Goal: Task Accomplishment & Management: Manage account settings

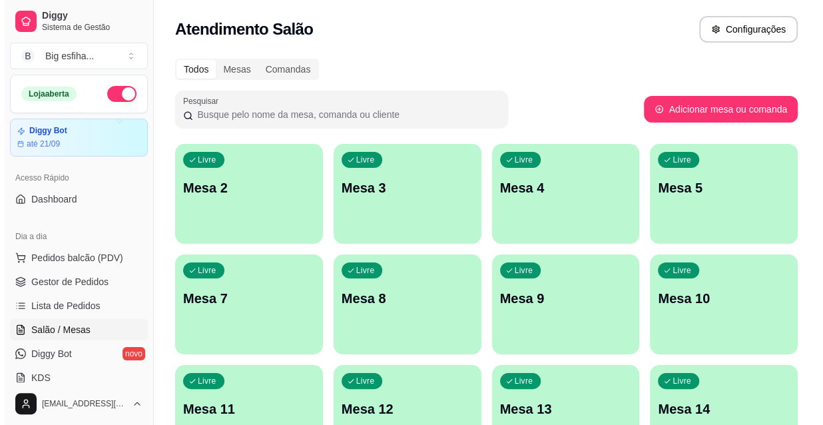
scroll to position [181, 0]
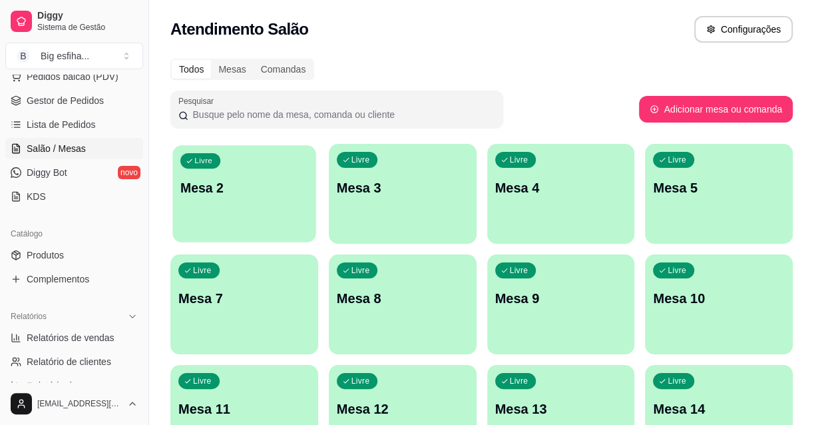
click at [289, 192] on p "Mesa 2" at bounding box center [244, 188] width 128 height 18
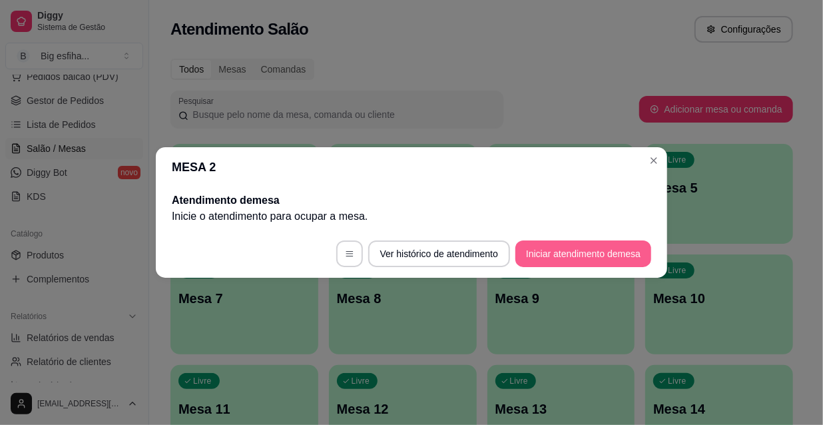
click at [580, 252] on button "Iniciar atendimento de mesa" at bounding box center [583, 253] width 136 height 27
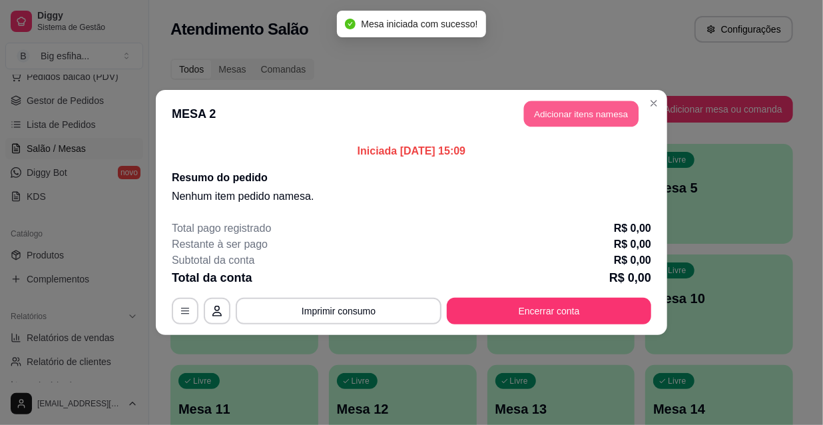
click at [551, 106] on button "Adicionar itens na mesa" at bounding box center [581, 114] width 114 height 26
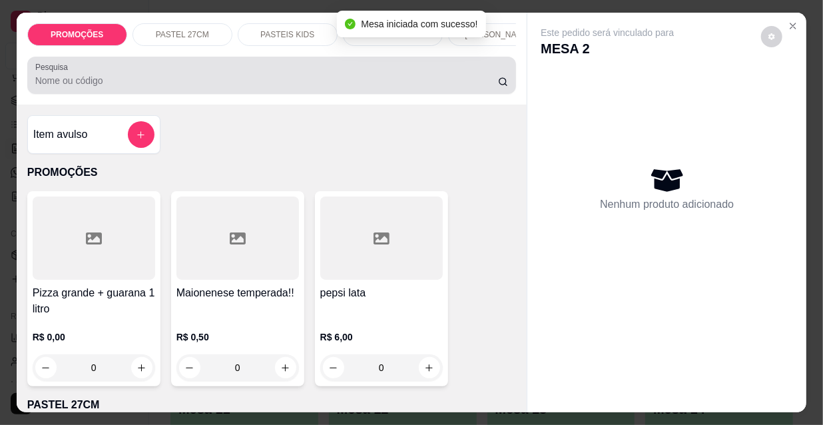
click at [390, 82] on input "Pesquisa" at bounding box center [266, 80] width 463 height 13
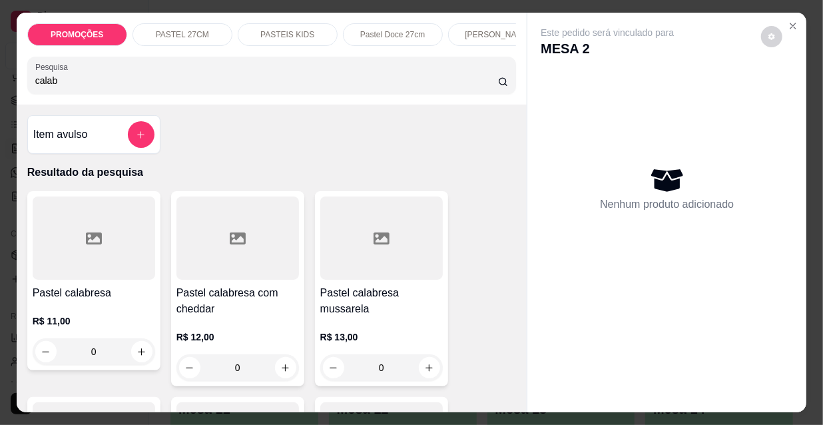
type input "calab"
click at [348, 262] on div at bounding box center [381, 237] width 122 height 83
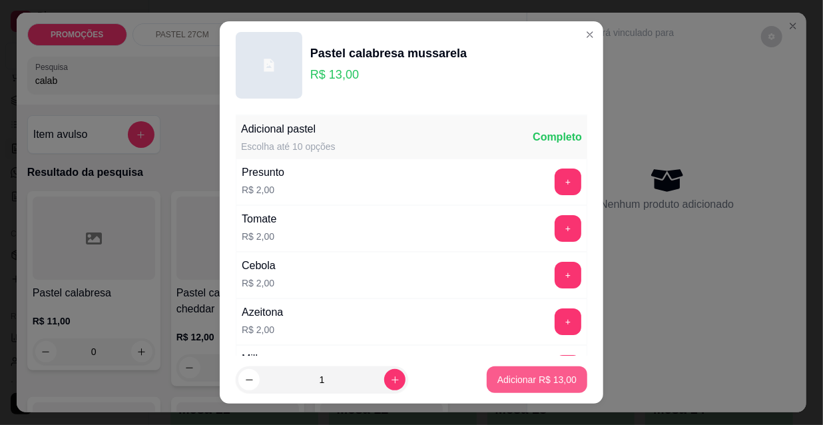
click at [563, 375] on button "Adicionar R$ 13,00" at bounding box center [537, 379] width 101 height 27
type input "1"
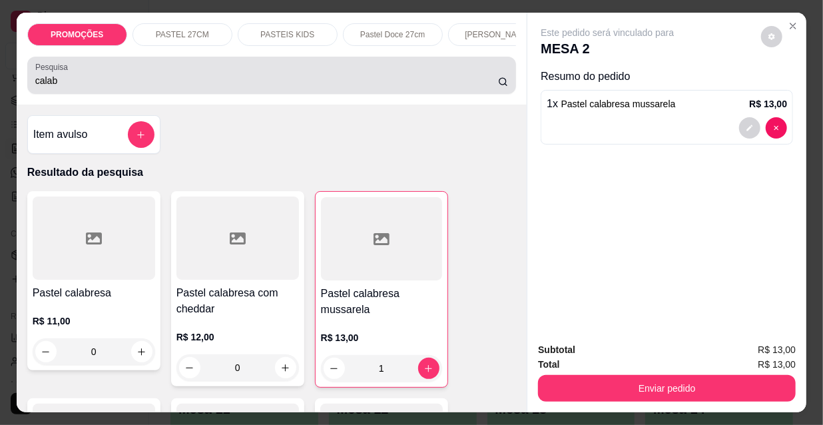
click at [0, 67] on div "PROMOÇÕES PASTEL 27CM PASTEIS KIDS Pastel Doce 27cm Esfihas Salgadas Esfihas do…" at bounding box center [411, 212] width 823 height 425
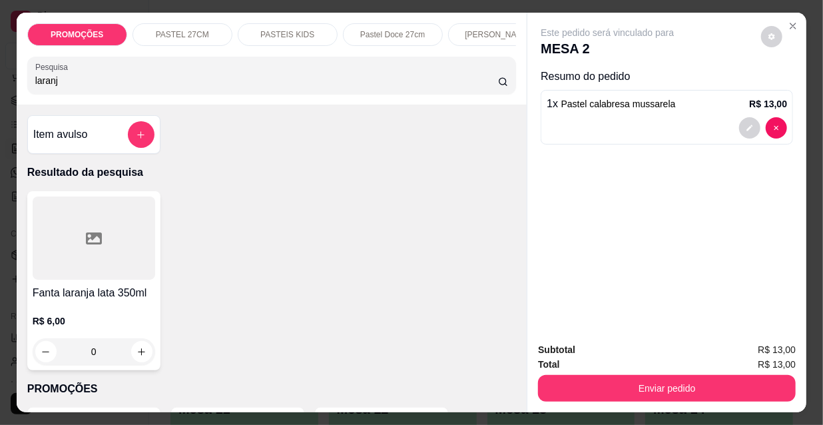
type input "laranj"
click at [120, 262] on div at bounding box center [94, 237] width 122 height 83
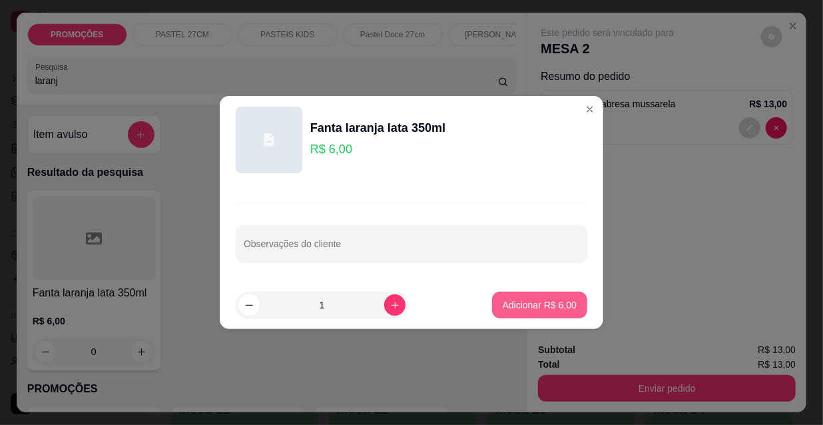
click at [534, 298] on p "Adicionar R$ 6,00" at bounding box center [540, 304] width 74 height 13
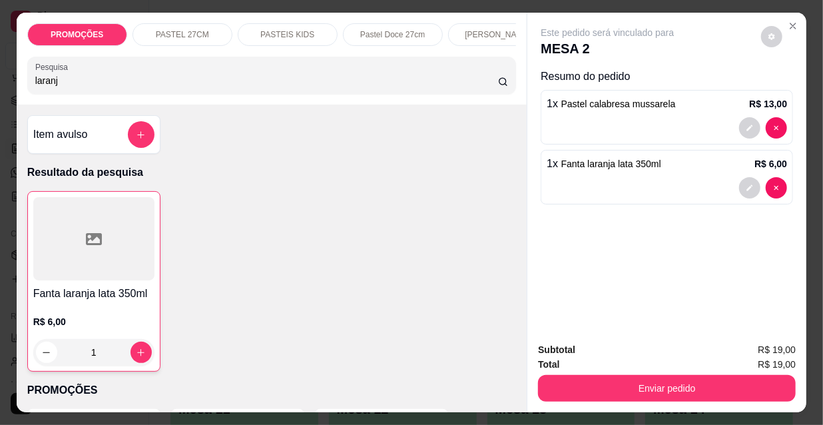
type input "1"
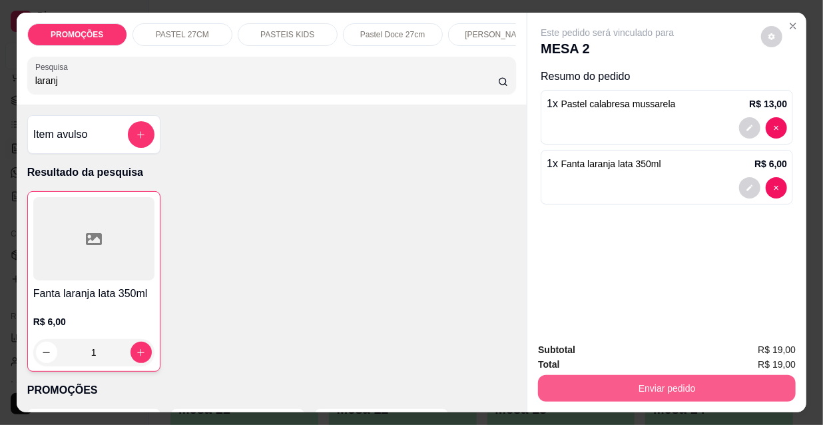
click at [636, 387] on button "Enviar pedido" at bounding box center [667, 388] width 258 height 27
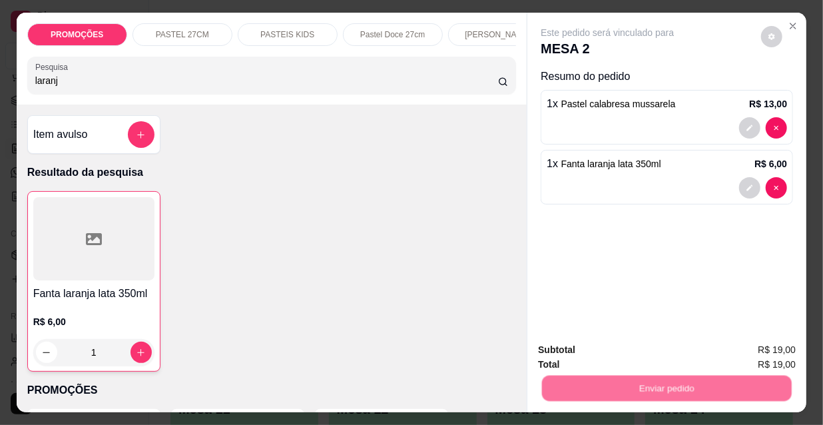
click at [625, 352] on button "Não registrar e enviar pedido" at bounding box center [623, 350] width 134 height 25
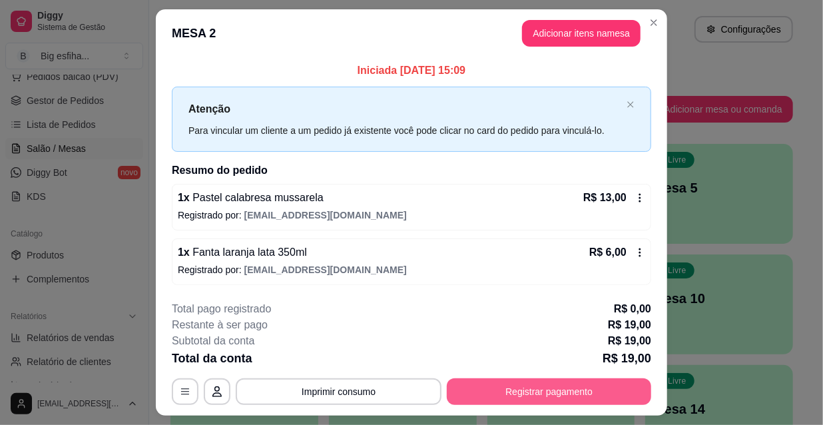
click at [588, 401] on button "Registrar pagamento" at bounding box center [549, 391] width 204 height 27
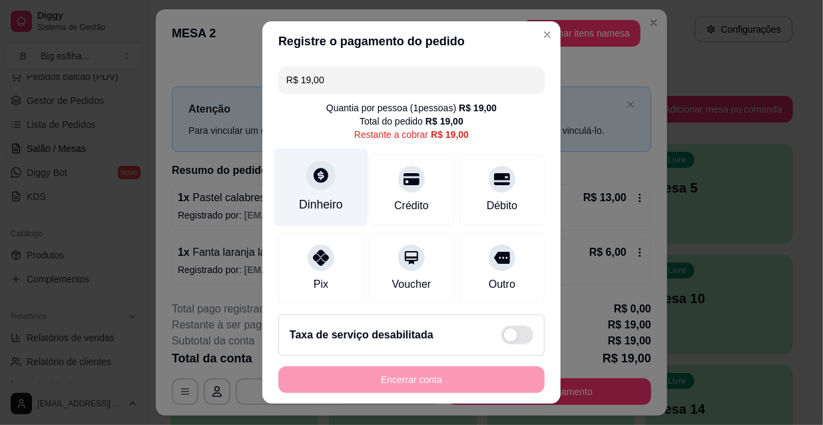
click at [329, 190] on div "Dinheiro" at bounding box center [321, 187] width 94 height 78
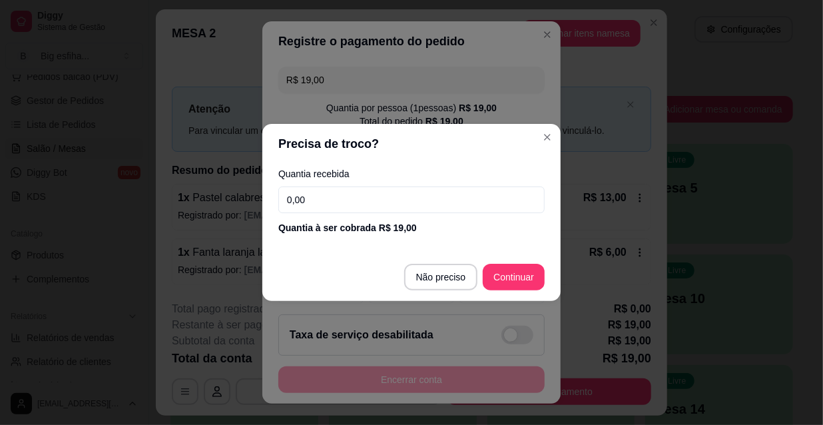
click at [350, 186] on input "0,00" at bounding box center [411, 199] width 266 height 27
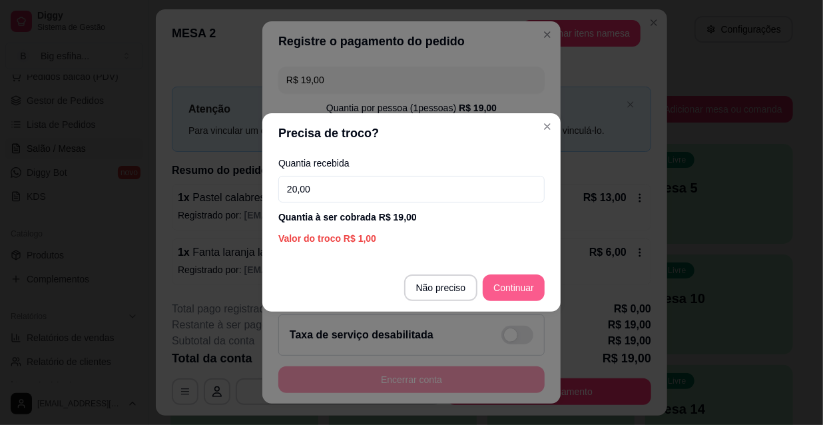
type input "20,00"
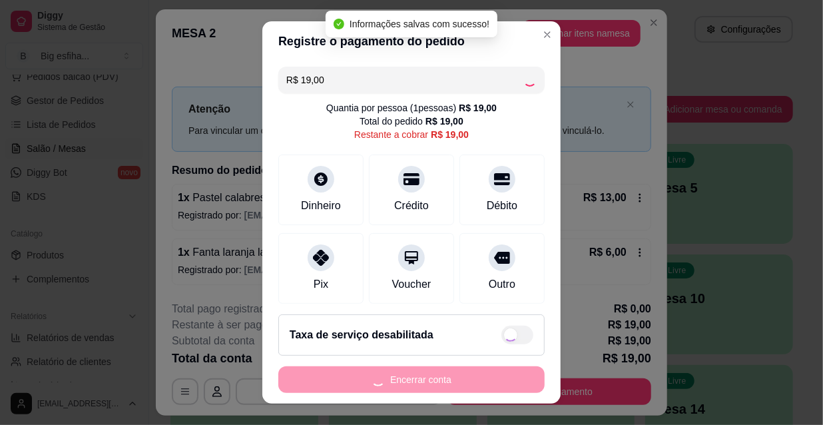
type input "R$ 0,00"
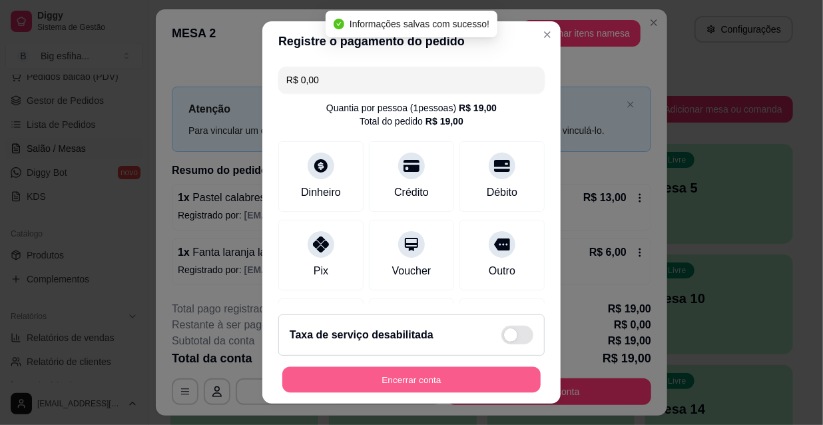
click at [459, 379] on button "Encerrar conta" at bounding box center [411, 380] width 258 height 26
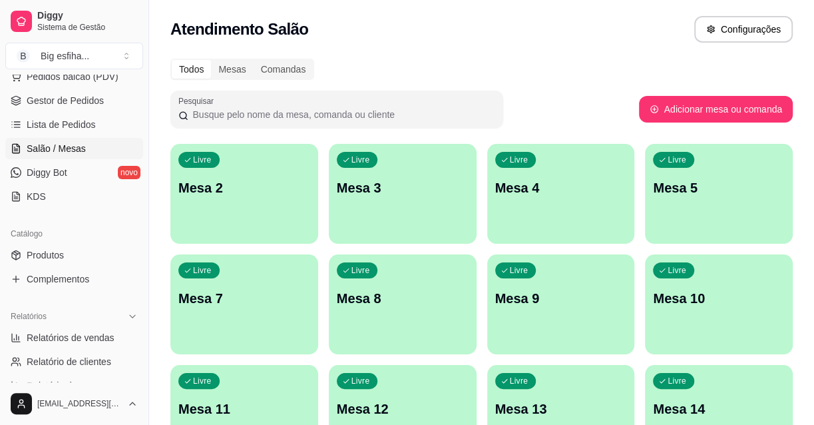
click at [226, 212] on div "Livre Mesa 2" at bounding box center [244, 186] width 148 height 84
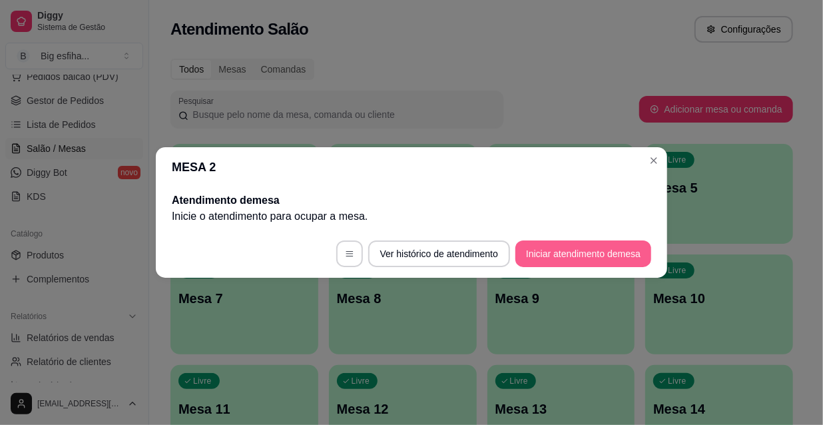
click at [610, 250] on button "Iniciar atendimento de mesa" at bounding box center [583, 253] width 136 height 27
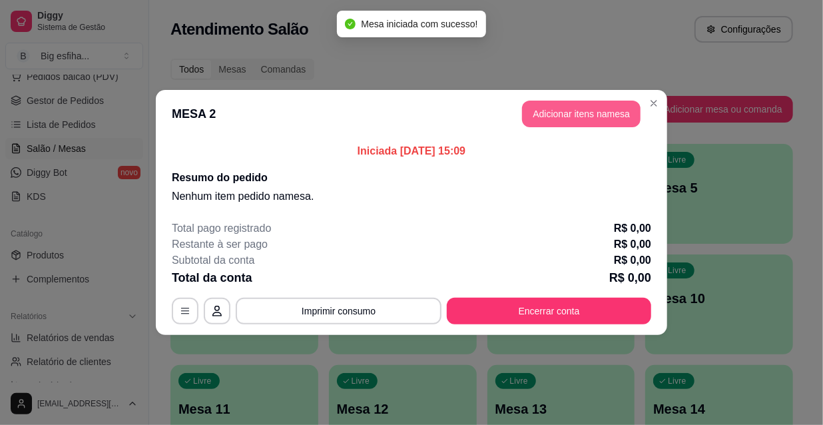
click at [581, 102] on button "Adicionar itens na mesa" at bounding box center [581, 114] width 118 height 27
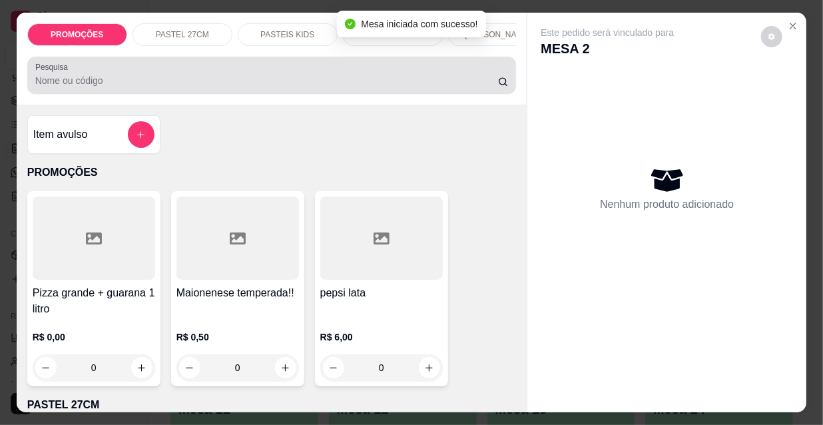
click at [361, 87] on input "Pesquisa" at bounding box center [266, 80] width 463 height 13
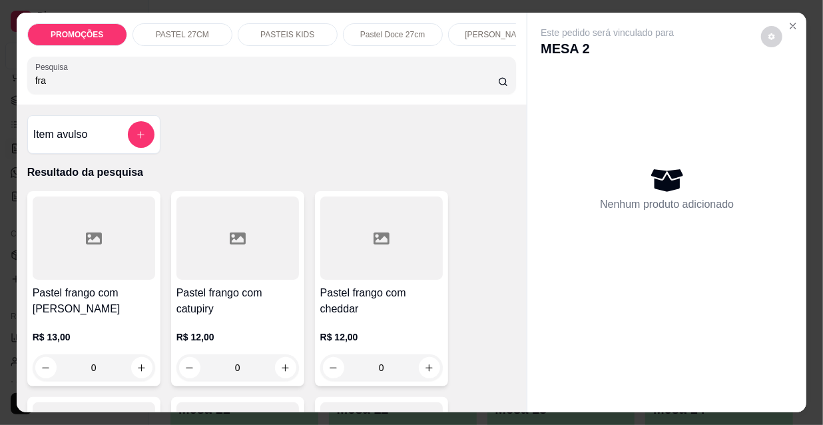
type input "fra"
click at [115, 261] on div at bounding box center [94, 237] width 122 height 83
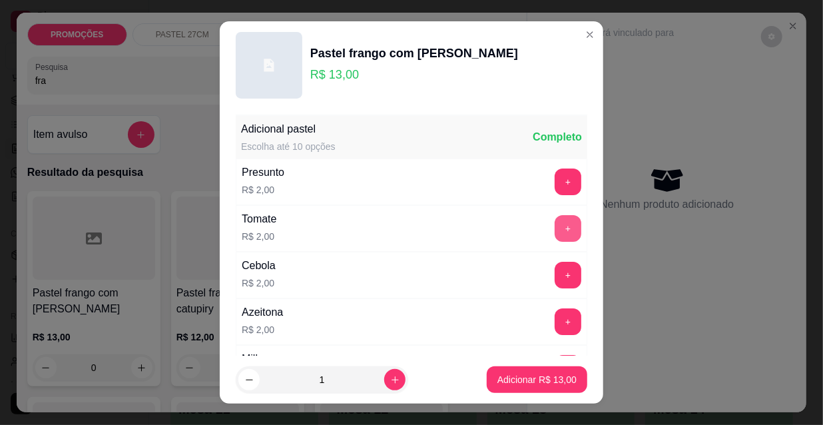
click at [557, 229] on button "+" at bounding box center [567, 228] width 27 height 27
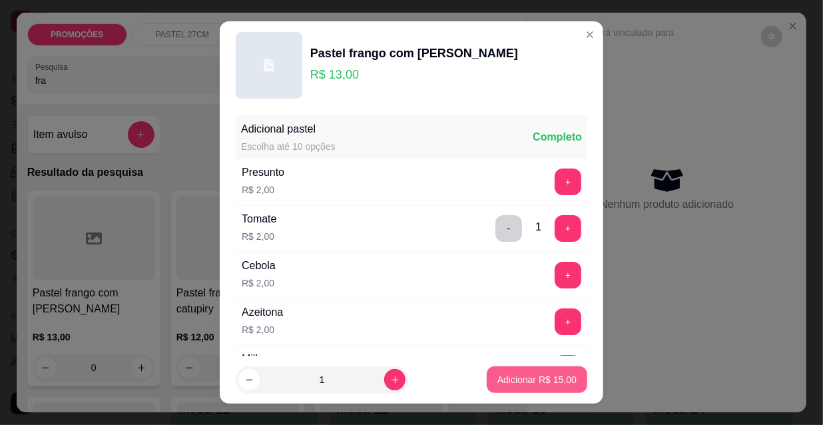
click at [548, 375] on p "Adicionar R$ 15,00" at bounding box center [536, 379] width 79 height 13
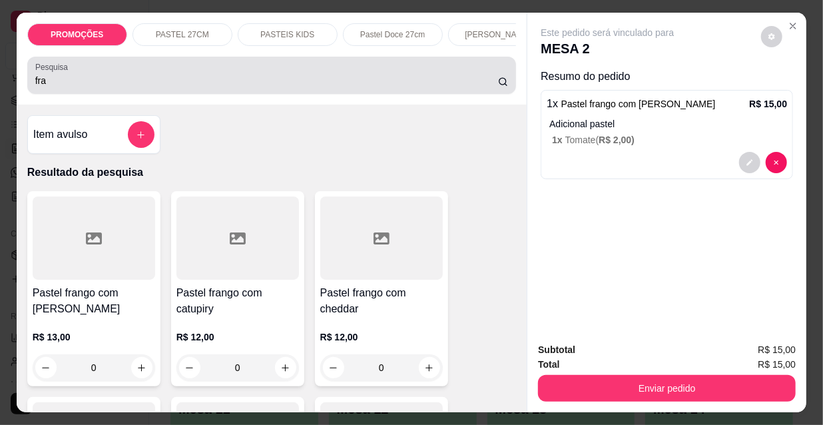
drag, startPoint x: 55, startPoint y: 76, endPoint x: 48, endPoint y: 93, distance: 17.9
click at [27, 76] on div "Pesquisa fra" at bounding box center [271, 75] width 489 height 37
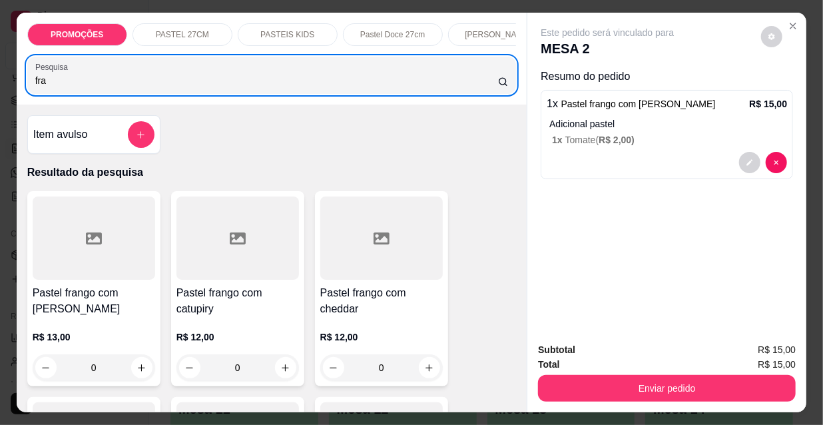
drag, startPoint x: 48, startPoint y: 93, endPoint x: 21, endPoint y: 81, distance: 29.5
click at [21, 81] on div "PROMOÇÕES PASTEL 27CM PASTEIS KIDS Pastel Doce 27cm Esfihas Salgadas Esfihas do…" at bounding box center [272, 59] width 510 height 92
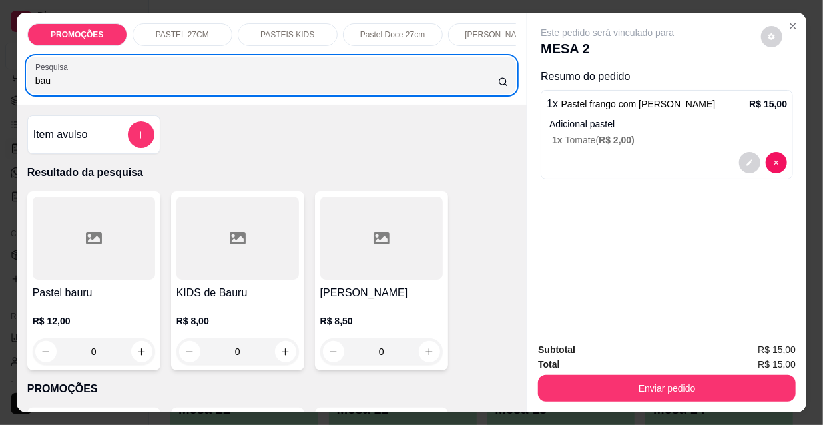
type input "bau"
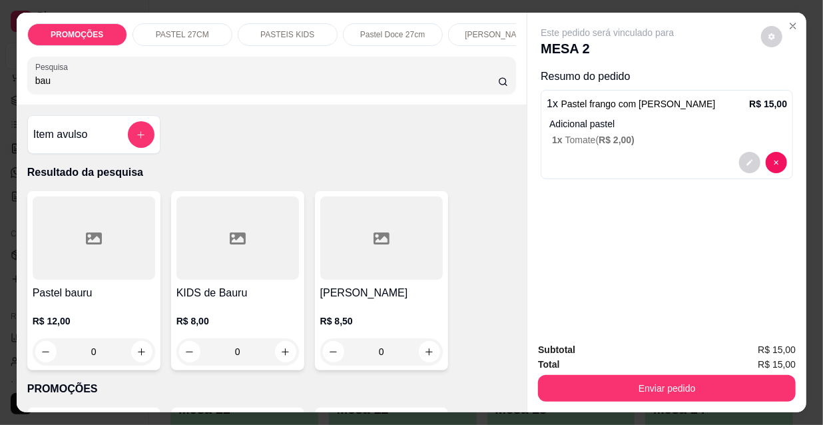
click at [80, 238] on div at bounding box center [94, 237] width 122 height 83
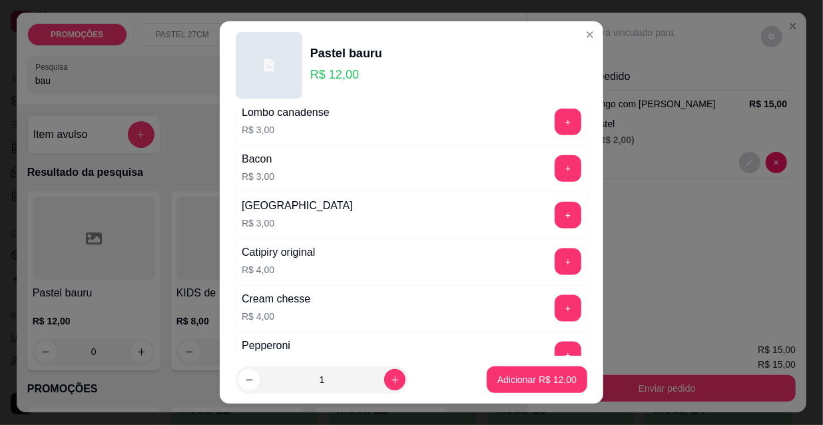
scroll to position [786, 0]
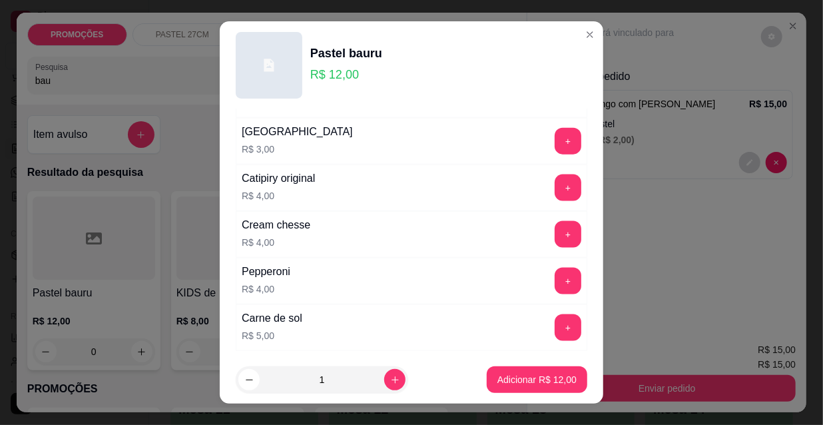
click at [226, 48] on header "Pastel bauru R$ 12,00" at bounding box center [411, 65] width 383 height 88
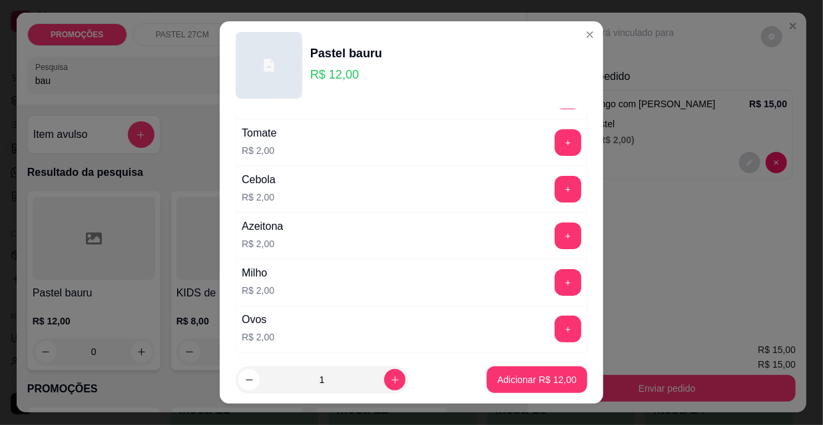
scroll to position [0, 0]
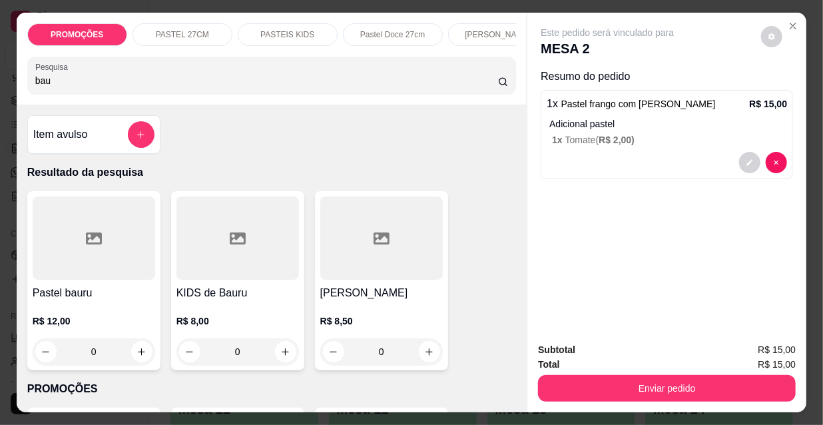
drag, startPoint x: 23, startPoint y: 87, endPoint x: 10, endPoint y: 87, distance: 12.6
click at [10, 87] on div "PROMOÇÕES PASTEL 27CM PASTEIS KIDS Pastel Doce 27cm Esfihas Salgadas Esfihas do…" at bounding box center [411, 212] width 823 height 425
type input "carn"
click at [220, 232] on div at bounding box center [237, 237] width 122 height 83
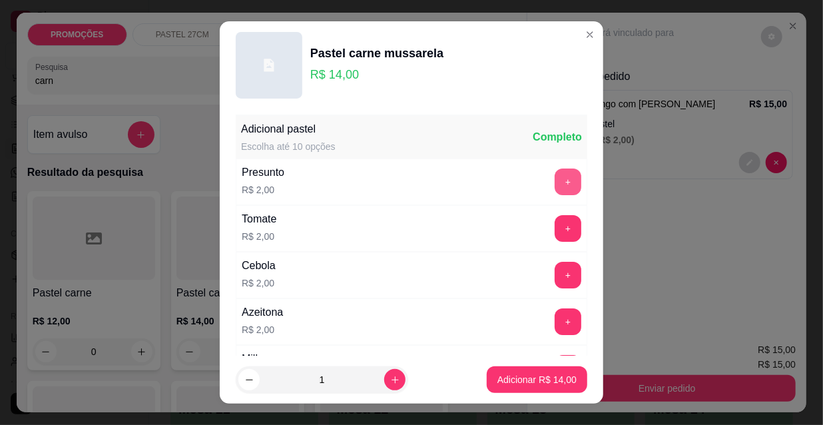
click at [554, 183] on button "+" at bounding box center [567, 181] width 27 height 27
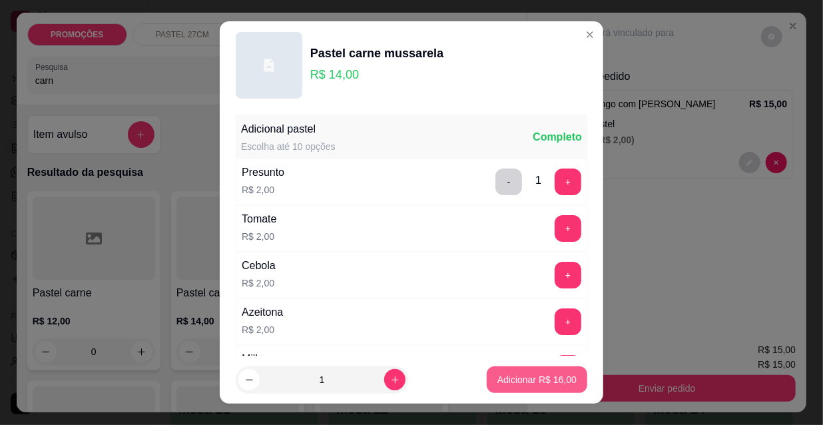
click at [537, 385] on p "Adicionar R$ 16,00" at bounding box center [536, 379] width 79 height 13
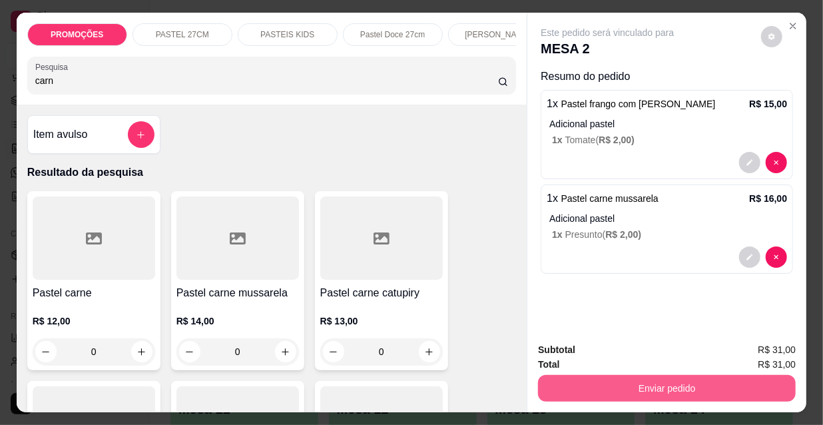
click at [580, 381] on button "Enviar pedido" at bounding box center [667, 388] width 258 height 27
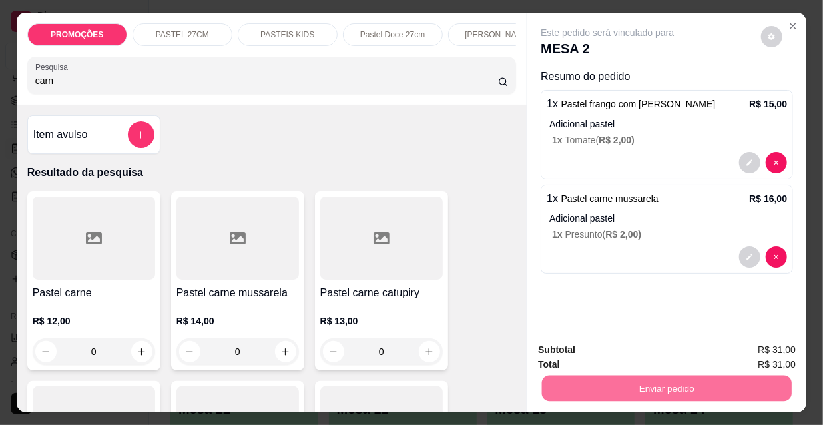
click at [612, 345] on button "Não registrar e enviar pedido" at bounding box center [623, 350] width 138 height 25
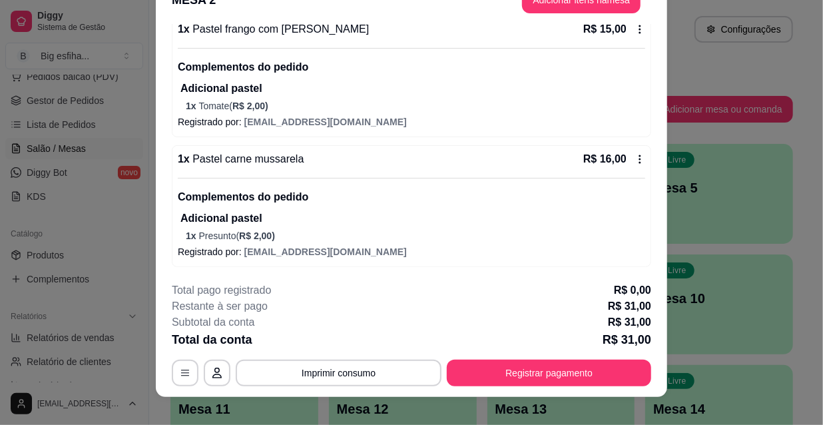
scroll to position [40, 0]
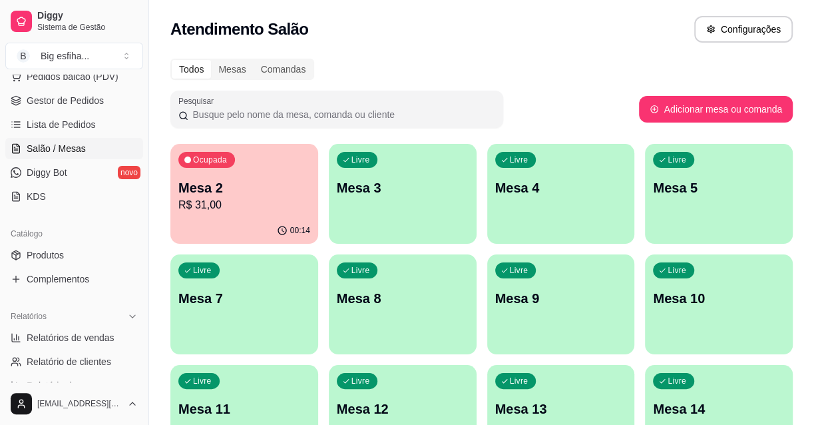
click at [382, 206] on div "Livre Mesa 3" at bounding box center [403, 186] width 148 height 84
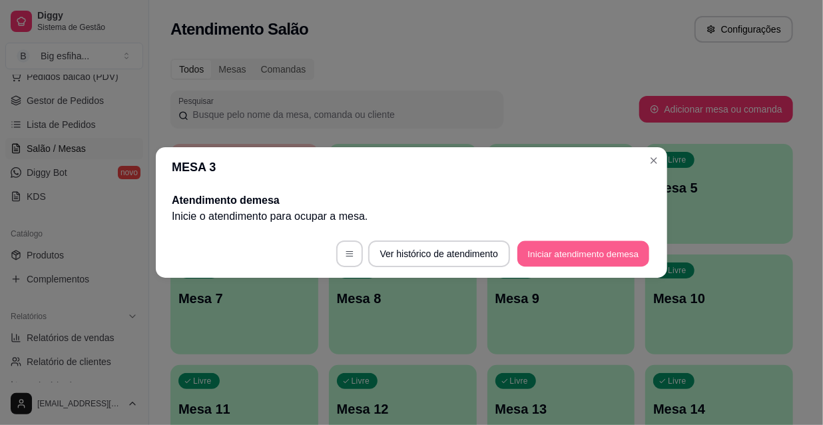
click at [578, 248] on button "Iniciar atendimento de mesa" at bounding box center [583, 254] width 132 height 26
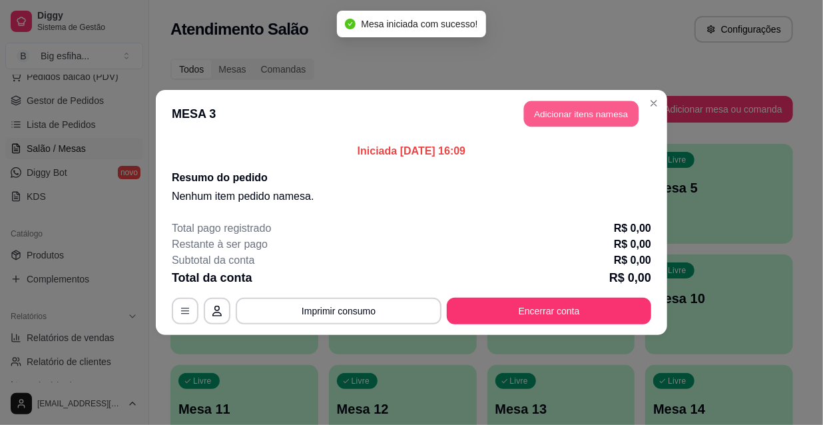
click at [559, 109] on button "Adicionar itens na mesa" at bounding box center [581, 114] width 114 height 26
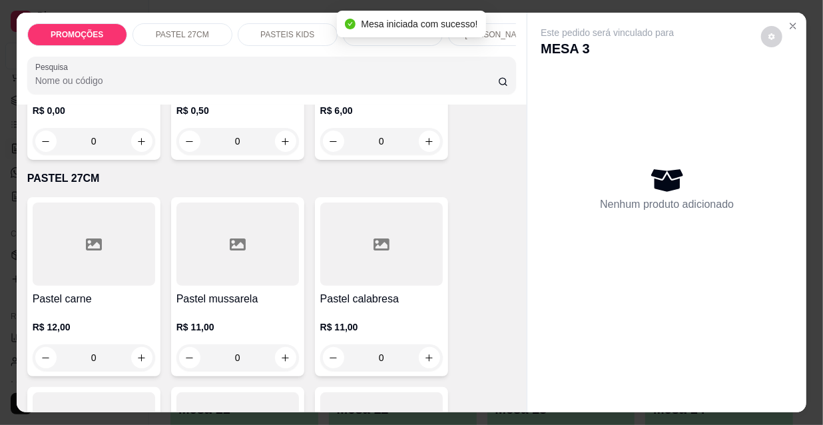
scroll to position [242, 0]
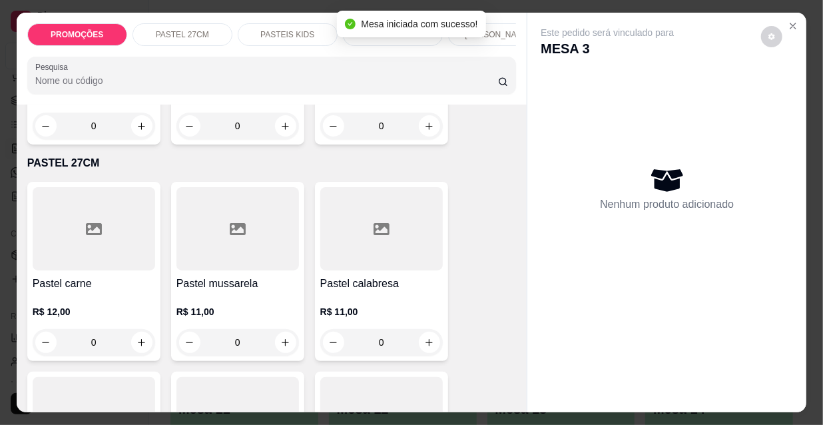
click at [118, 253] on div at bounding box center [94, 228] width 122 height 83
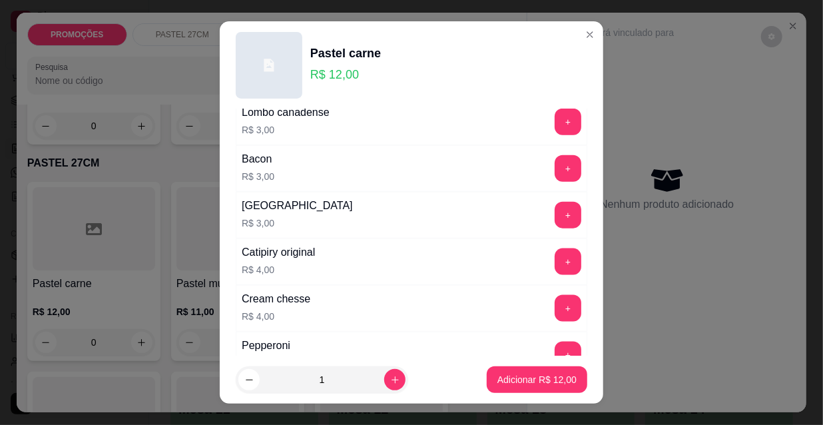
scroll to position [725, 0]
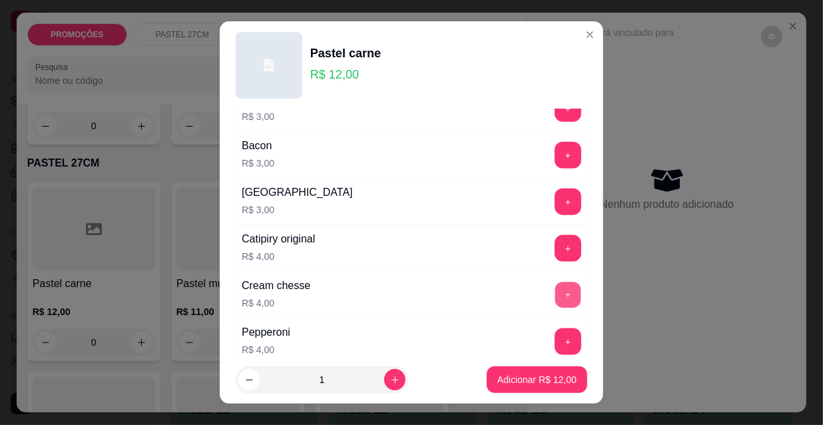
click at [555, 292] on button "+" at bounding box center [568, 295] width 26 height 26
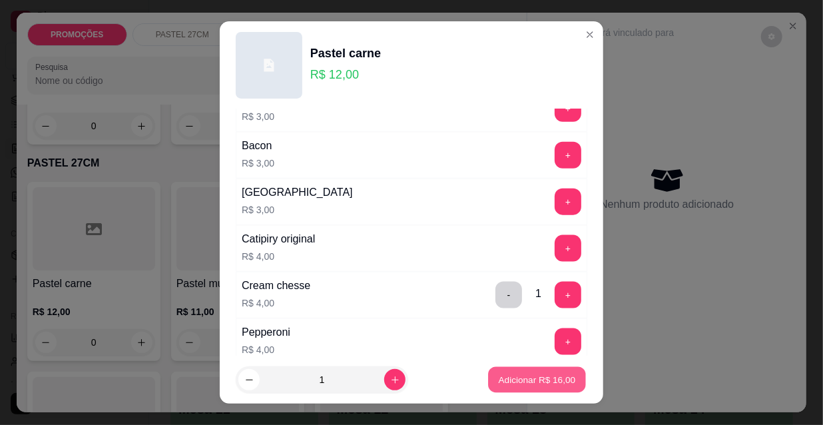
click at [551, 383] on p "Adicionar R$ 16,00" at bounding box center [537, 379] width 77 height 13
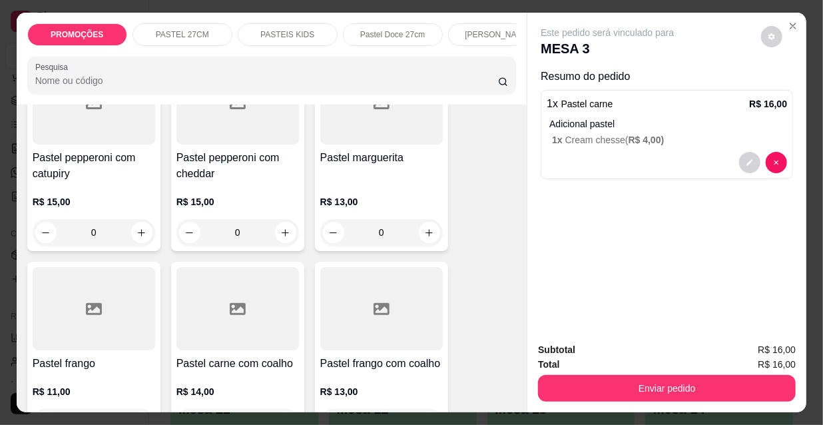
scroll to position [3812, 0]
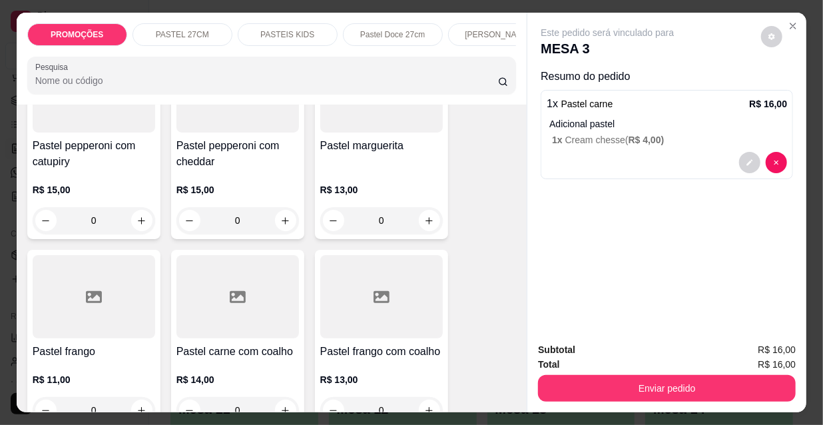
click at [100, 291] on div at bounding box center [94, 296] width 122 height 83
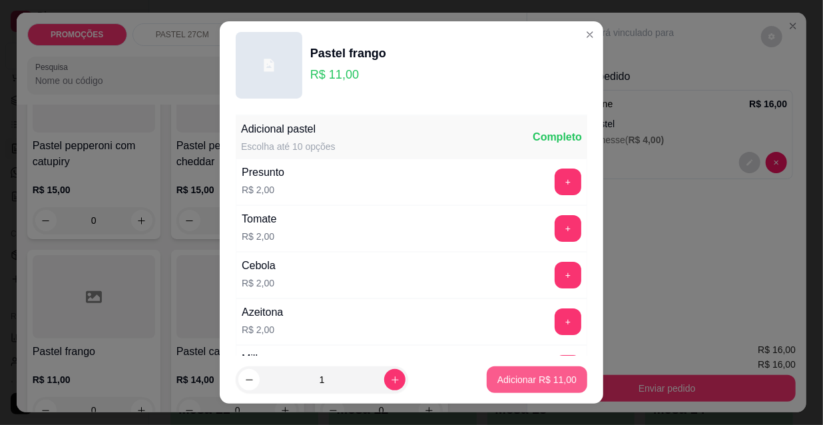
click at [498, 377] on p "Adicionar R$ 11,00" at bounding box center [536, 379] width 79 height 13
type input "1"
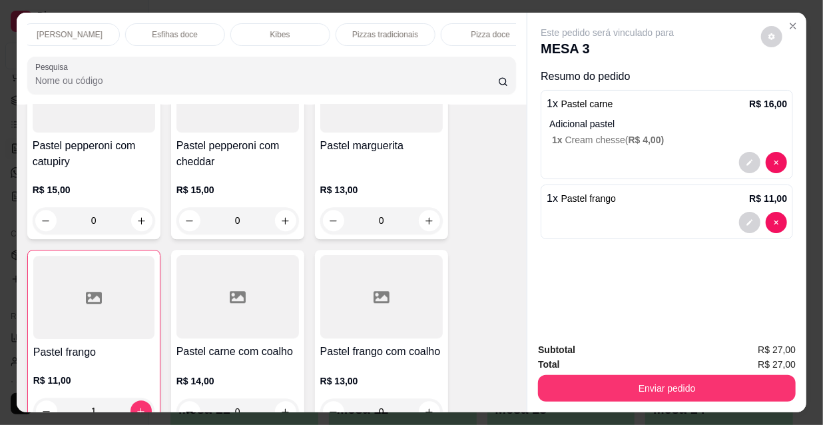
scroll to position [0, 767]
click at [382, 34] on div "Refrigerante" at bounding box center [362, 34] width 100 height 23
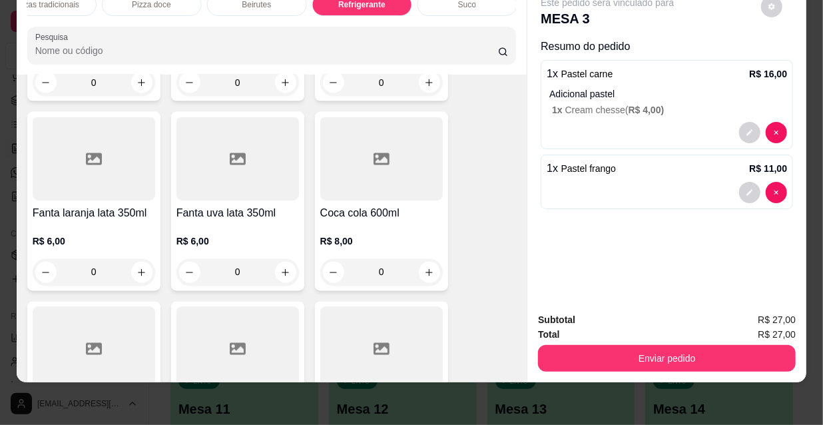
scroll to position [12360, 0]
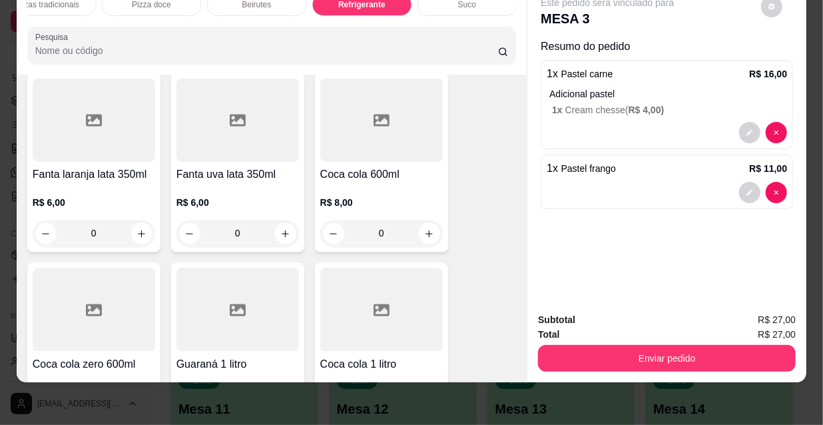
click at [424, 419] on icon "increase-product-quantity" at bounding box center [429, 424] width 10 height 10
type input "1"
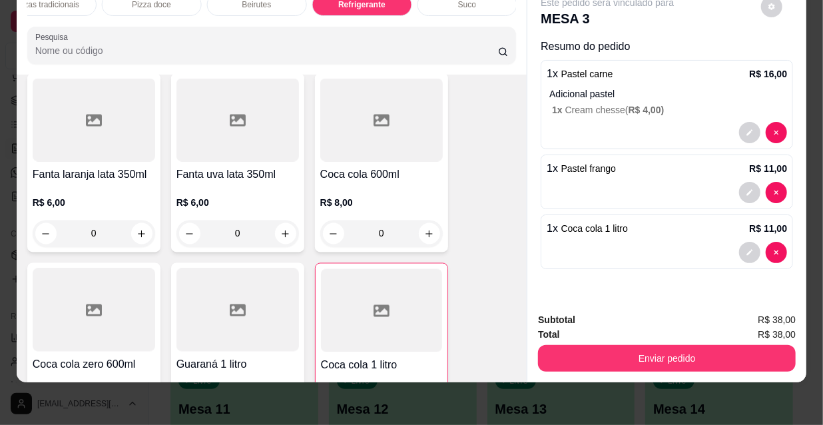
scroll to position [34, 0]
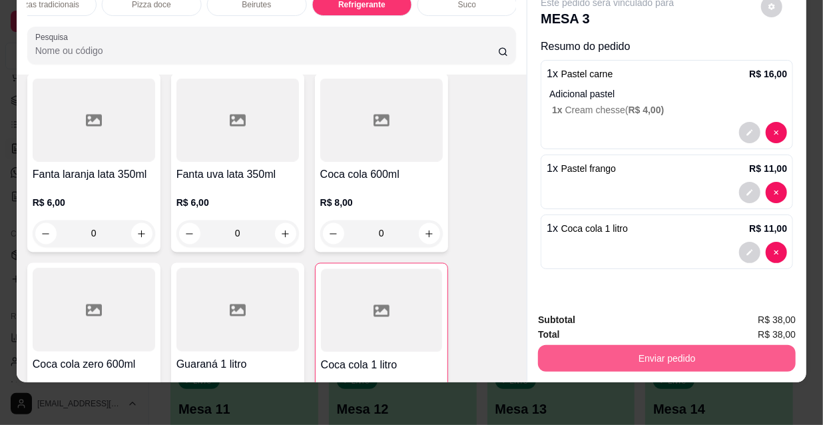
click at [657, 345] on button "Enviar pedido" at bounding box center [667, 358] width 258 height 27
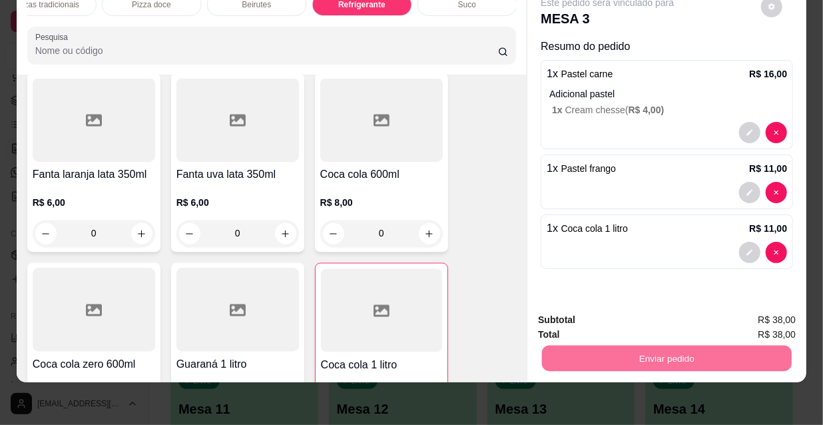
click at [610, 315] on button "Não registrar e enviar pedido" at bounding box center [623, 315] width 138 height 25
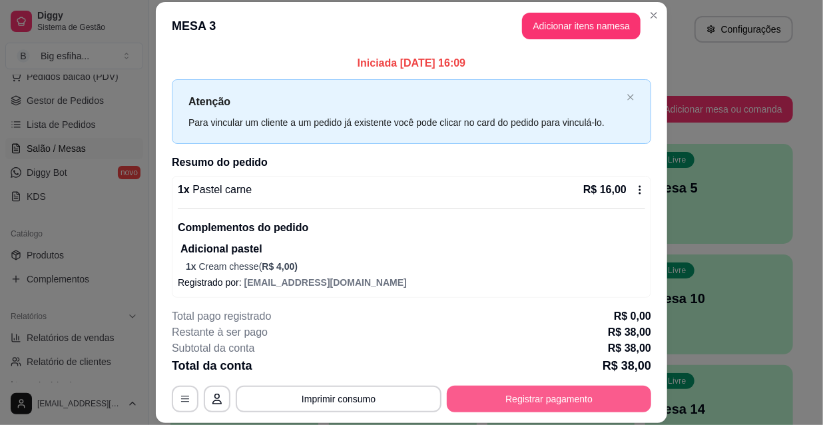
click at [608, 387] on button "Registrar pagamento" at bounding box center [549, 398] width 204 height 27
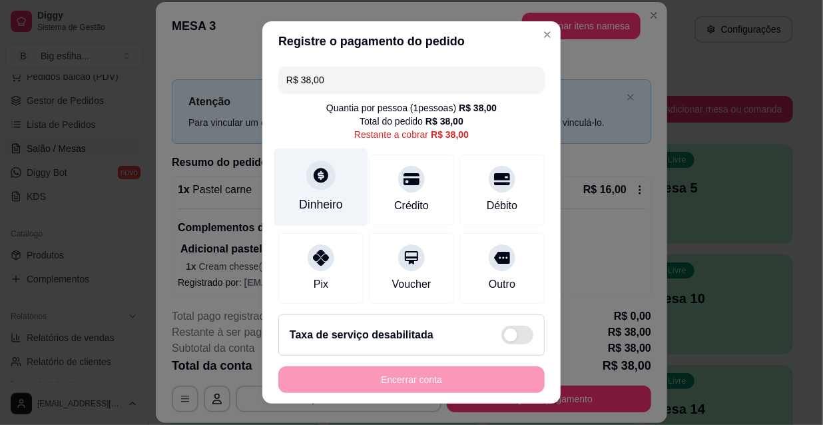
click at [325, 188] on div "Dinheiro" at bounding box center [321, 187] width 94 height 78
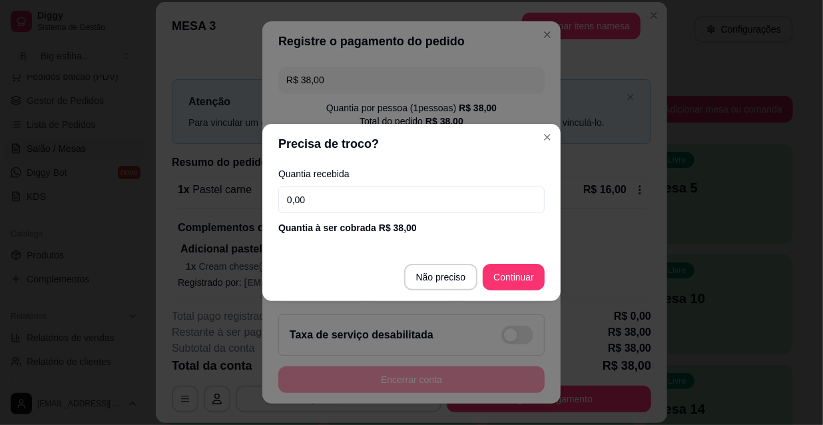
click at [334, 199] on input "0,00" at bounding box center [411, 199] width 266 height 27
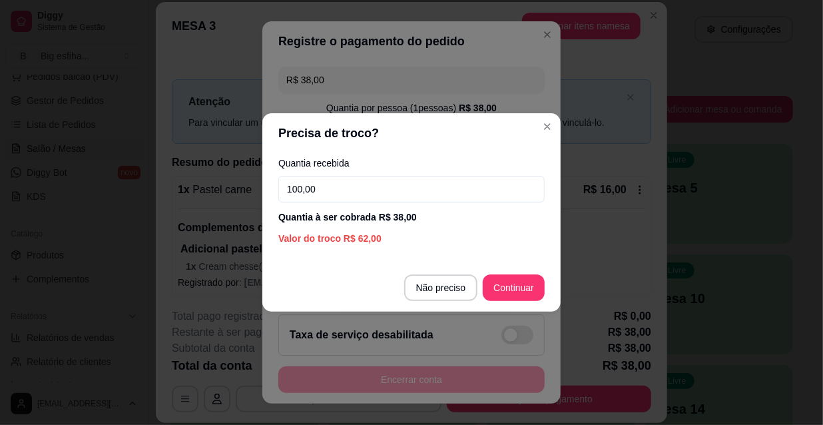
type input "100,00"
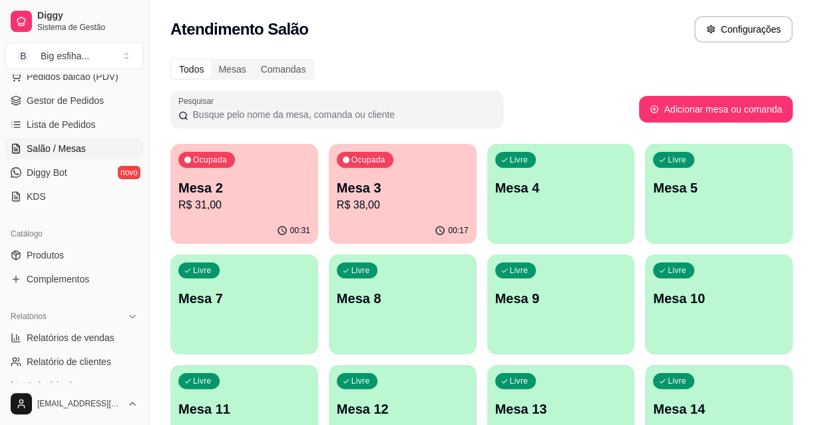
click at [599, 191] on p "Mesa 4" at bounding box center [561, 187] width 132 height 19
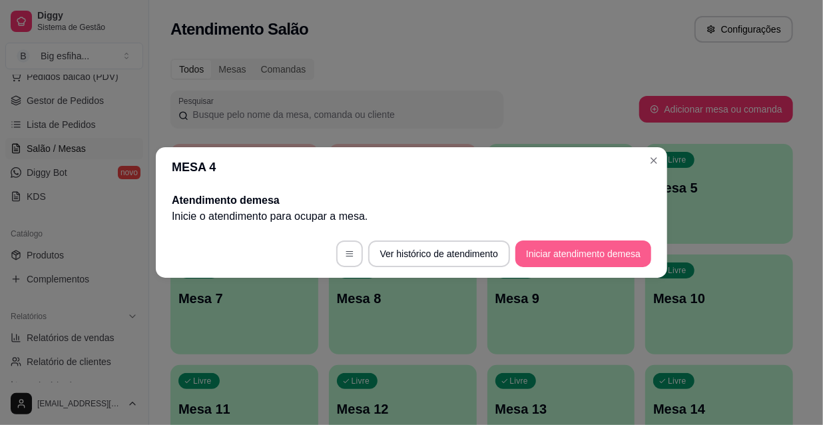
click at [549, 258] on button "Iniciar atendimento de mesa" at bounding box center [583, 253] width 136 height 27
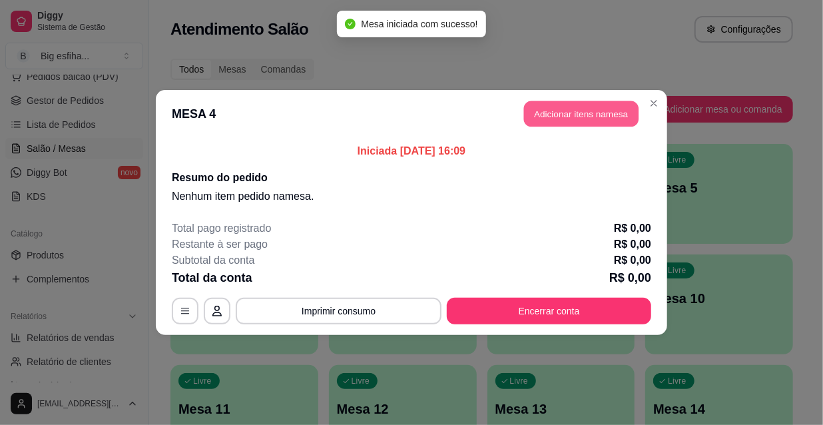
click at [558, 116] on button "Adicionar itens na mesa" at bounding box center [581, 114] width 114 height 26
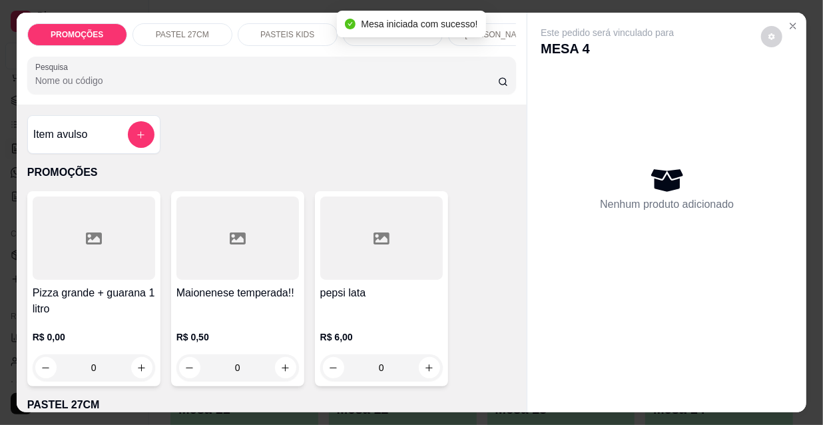
scroll to position [0, 767]
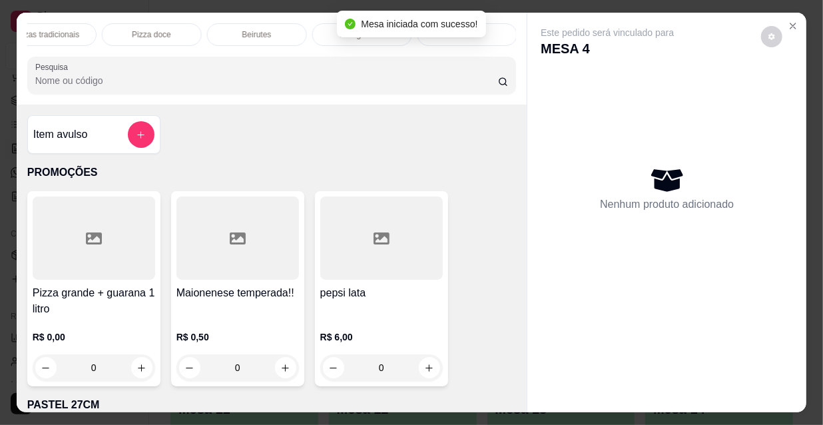
click at [313, 25] on div "Refrigerante" at bounding box center [362, 34] width 100 height 23
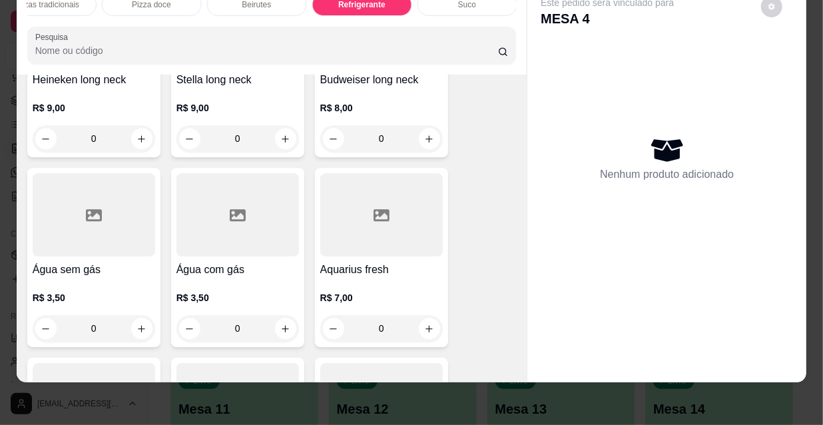
scroll to position [13024, 0]
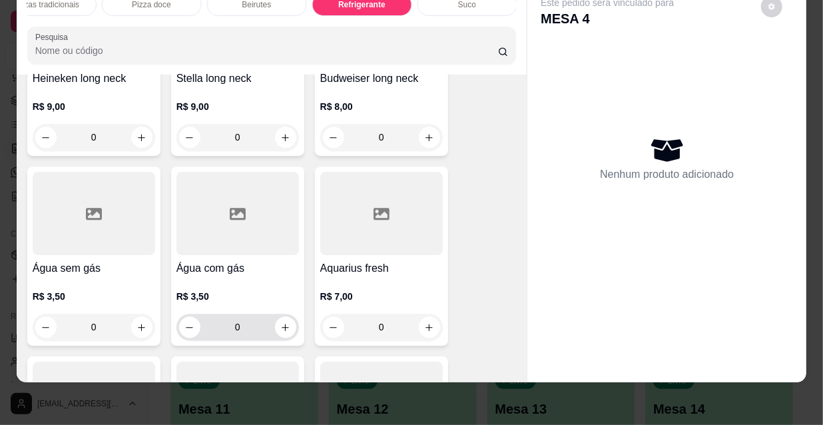
click at [272, 313] on div "0" at bounding box center [237, 326] width 117 height 27
click at [275, 316] on button "increase-product-quantity" at bounding box center [285, 326] width 21 height 21
type input "1"
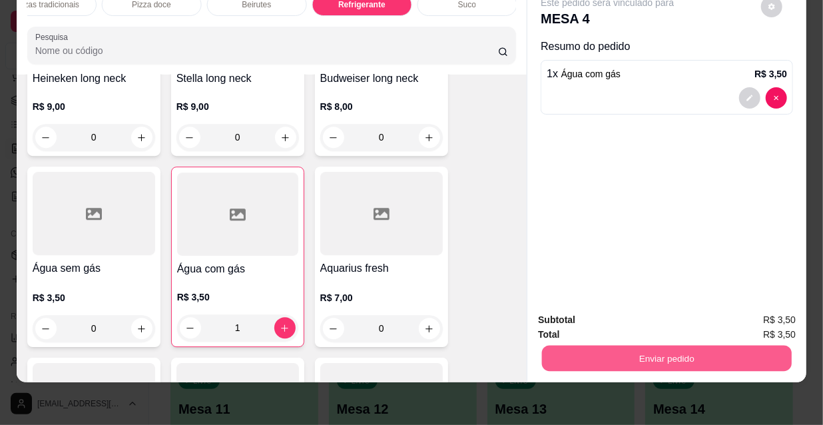
click at [605, 346] on button "Enviar pedido" at bounding box center [667, 358] width 250 height 26
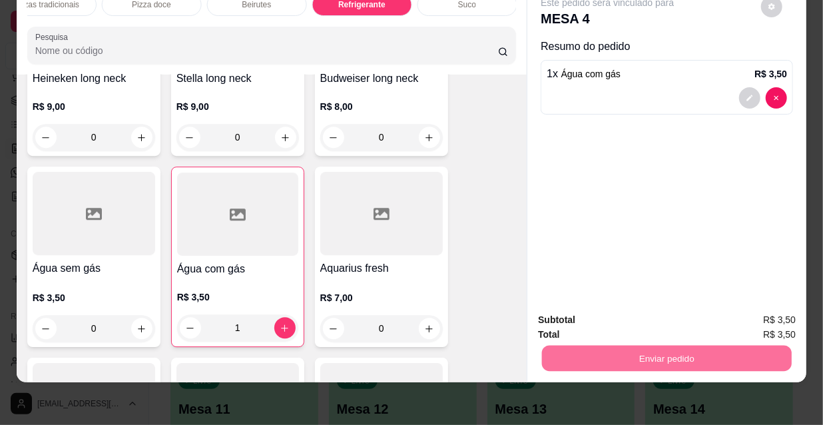
click at [616, 328] on button "Não registrar e enviar pedido" at bounding box center [623, 315] width 134 height 25
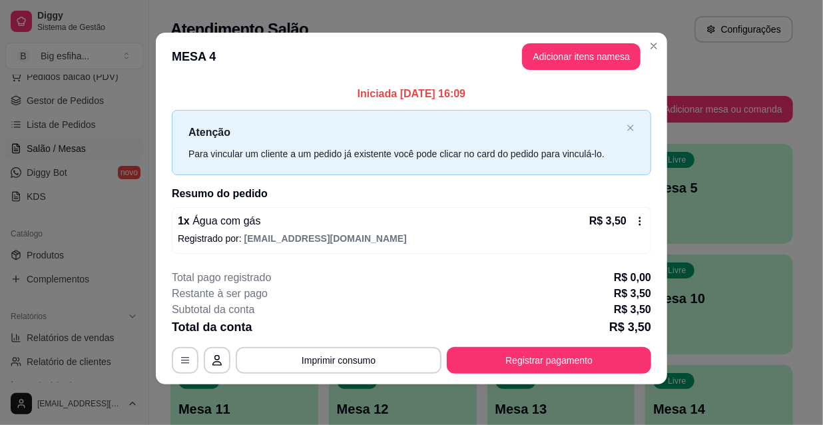
scroll to position [5, 0]
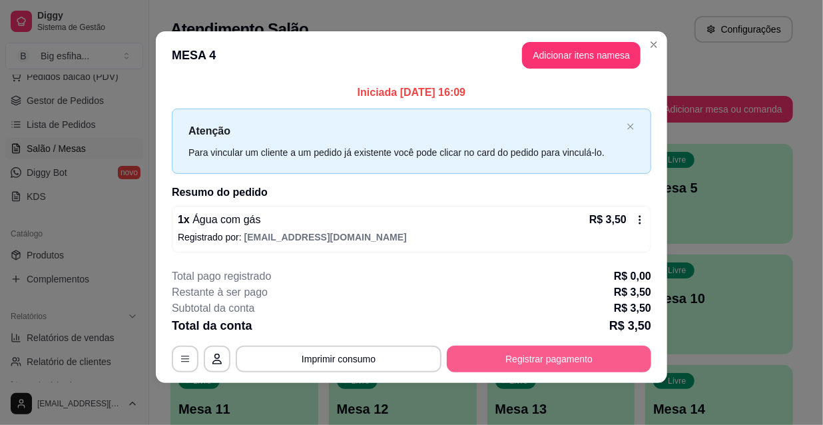
click at [541, 355] on button "Registrar pagamento" at bounding box center [549, 358] width 204 height 27
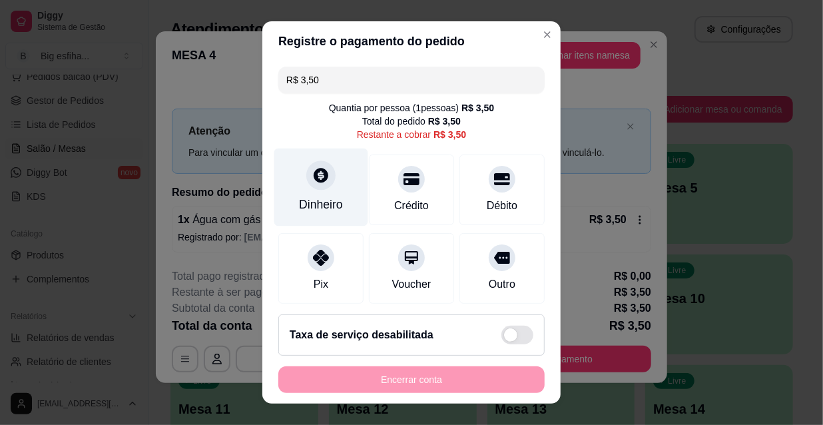
click at [341, 184] on div "Dinheiro" at bounding box center [321, 187] width 94 height 78
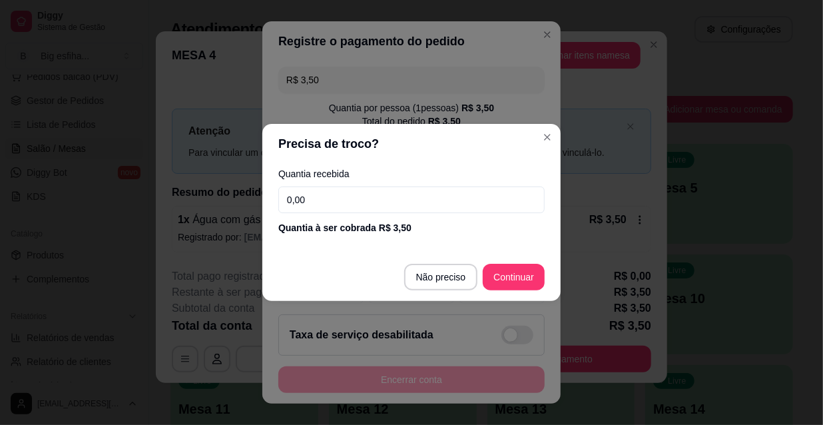
click at [313, 210] on input "0,00" at bounding box center [411, 199] width 266 height 27
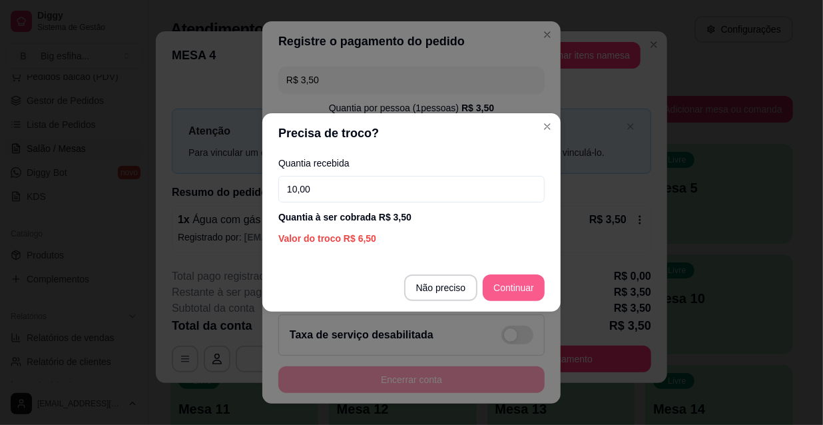
type input "10,00"
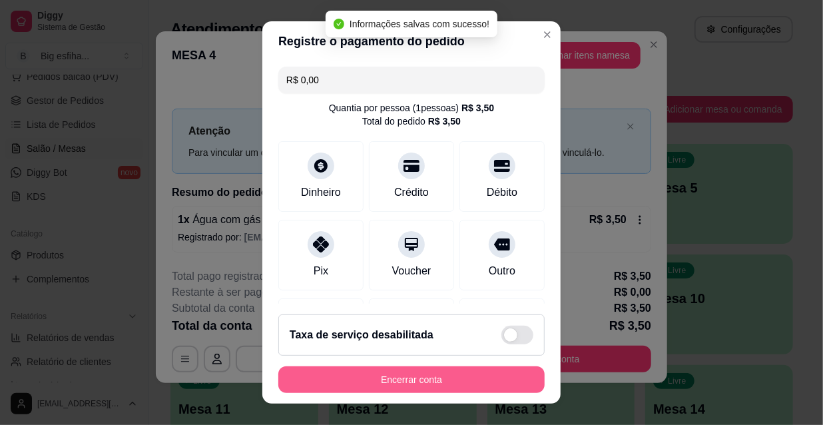
type input "R$ 0,00"
click at [416, 382] on button "Encerrar conta" at bounding box center [411, 380] width 258 height 26
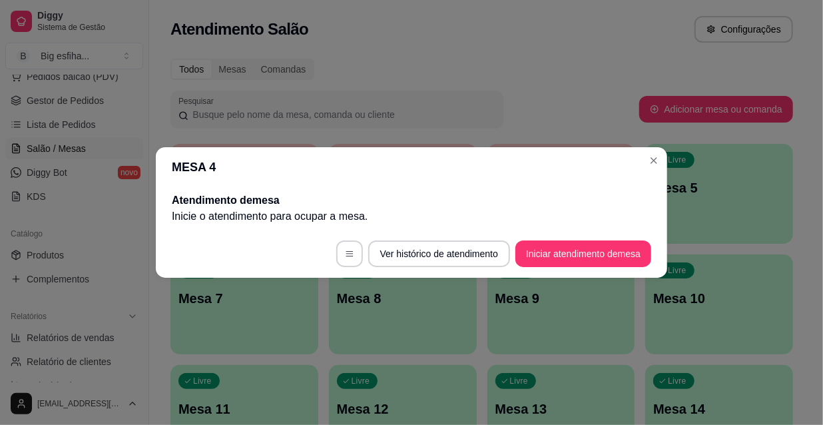
scroll to position [0, 0]
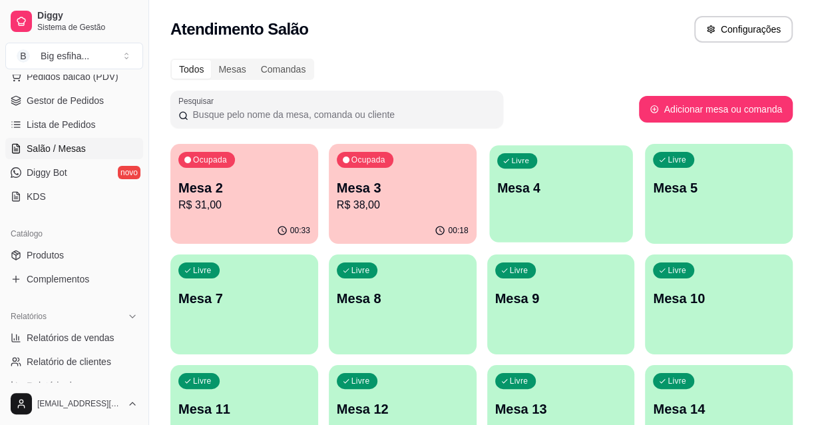
click at [558, 220] on div "Livre Mesa 4" at bounding box center [560, 185] width 143 height 81
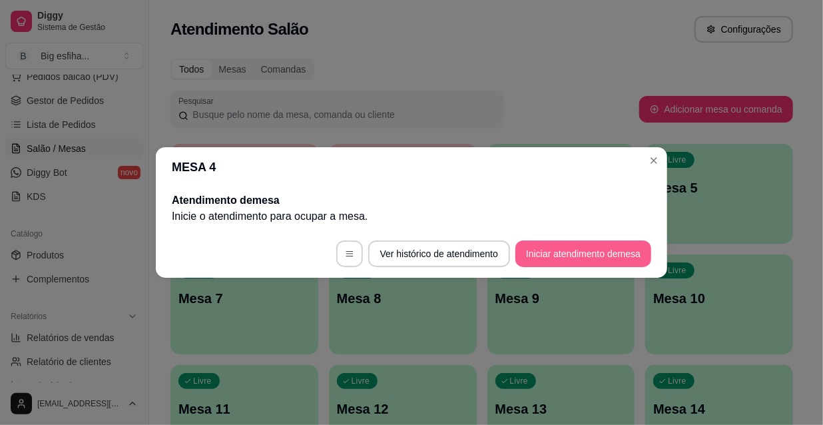
click at [579, 254] on button "Iniciar atendimento de mesa" at bounding box center [583, 253] width 136 height 27
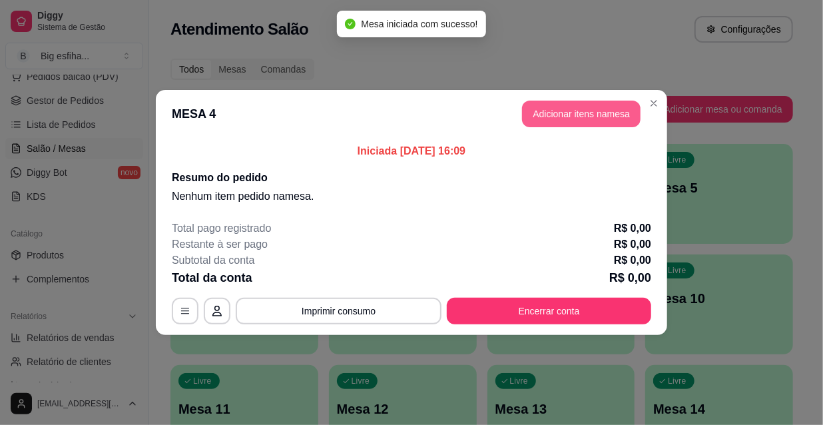
click at [600, 117] on button "Adicionar itens na mesa" at bounding box center [581, 114] width 118 height 27
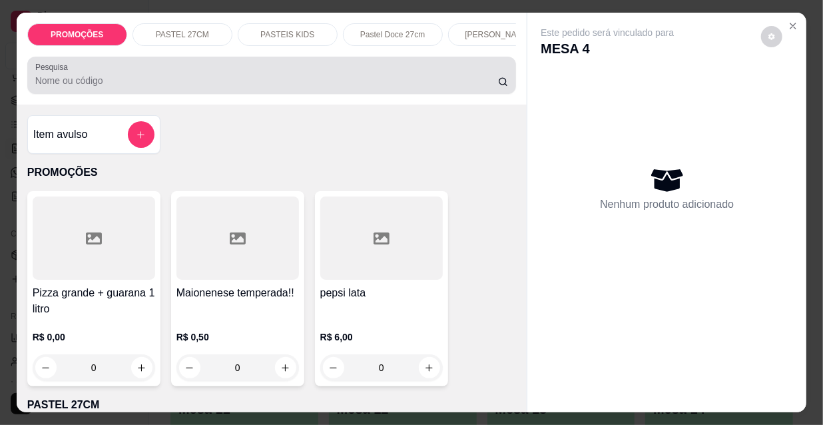
click at [104, 86] on input "Pesquisa" at bounding box center [266, 80] width 463 height 13
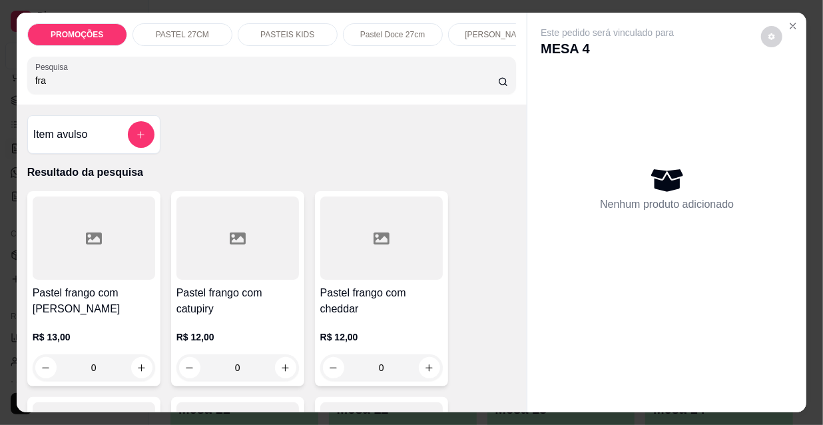
type input "fra"
click at [98, 315] on h4 "Pastel frango com [PERSON_NAME]" at bounding box center [94, 301] width 122 height 32
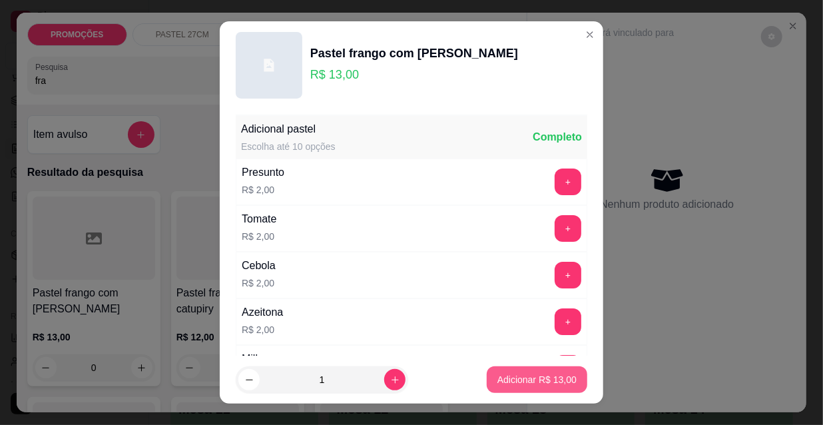
click at [524, 380] on p "Adicionar R$ 13,00" at bounding box center [536, 379] width 79 height 13
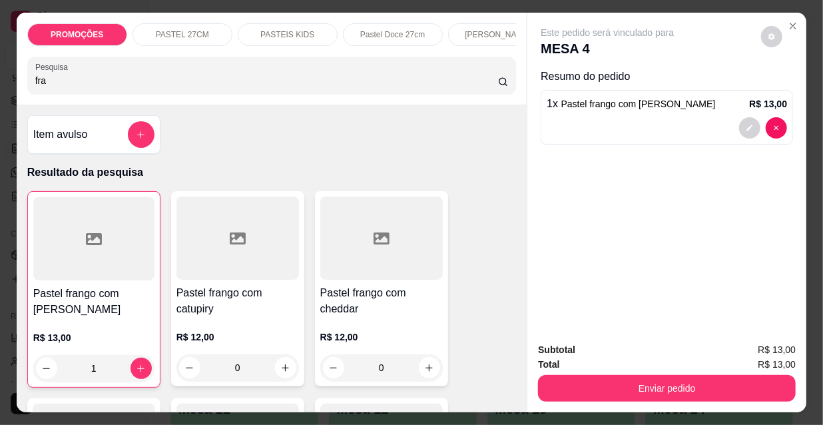
type input "1"
click at [480, 38] on div "[PERSON_NAME]" at bounding box center [498, 34] width 100 height 23
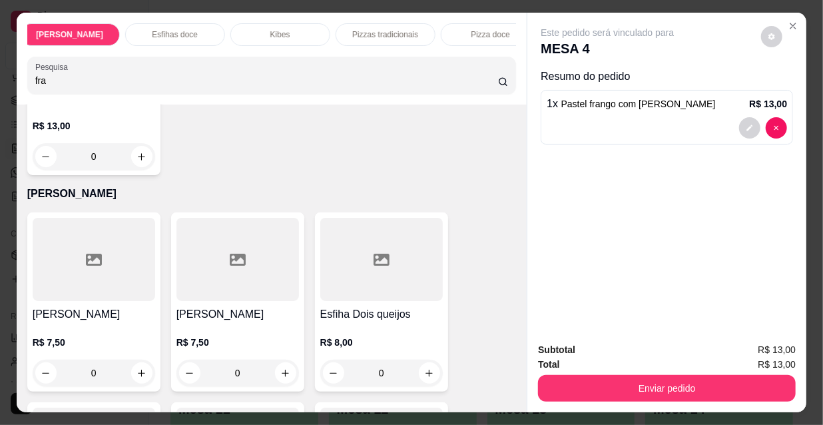
scroll to position [0, 767]
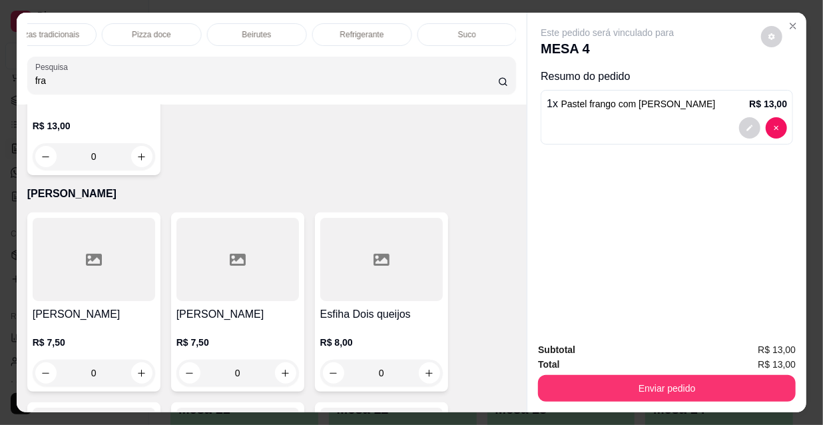
drag, startPoint x: 369, startPoint y: 19, endPoint x: 292, endPoint y: 156, distance: 157.0
click at [369, 23] on div "Refrigerante" at bounding box center [362, 34] width 100 height 23
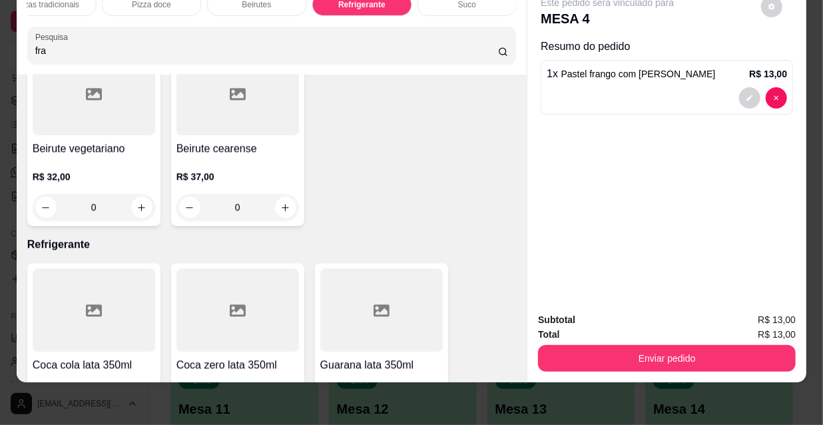
click at [282, 419] on icon "increase-product-quantity" at bounding box center [285, 424] width 10 height 10
type input "1"
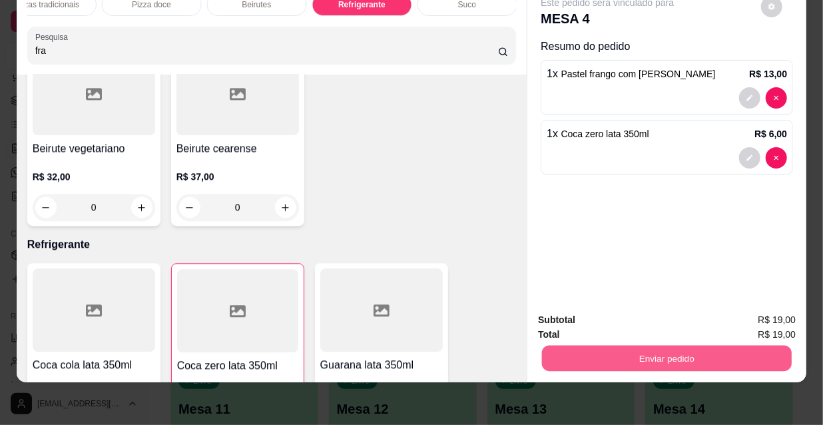
click at [712, 345] on button "Enviar pedido" at bounding box center [667, 358] width 250 height 26
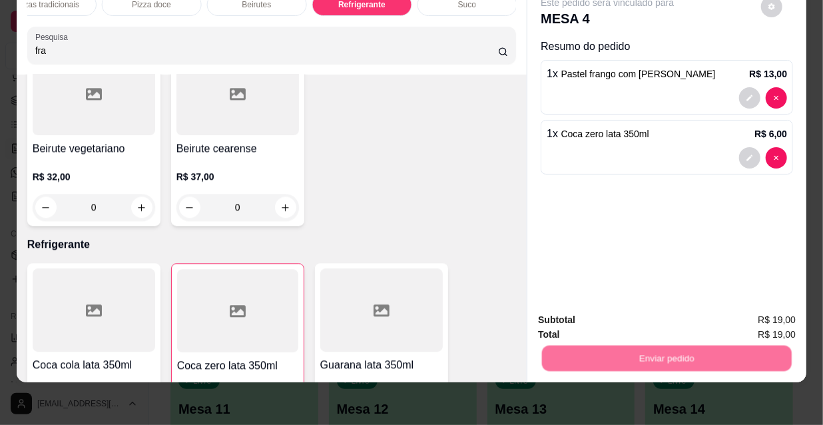
click at [662, 313] on button "Não registrar e enviar pedido" at bounding box center [623, 315] width 134 height 25
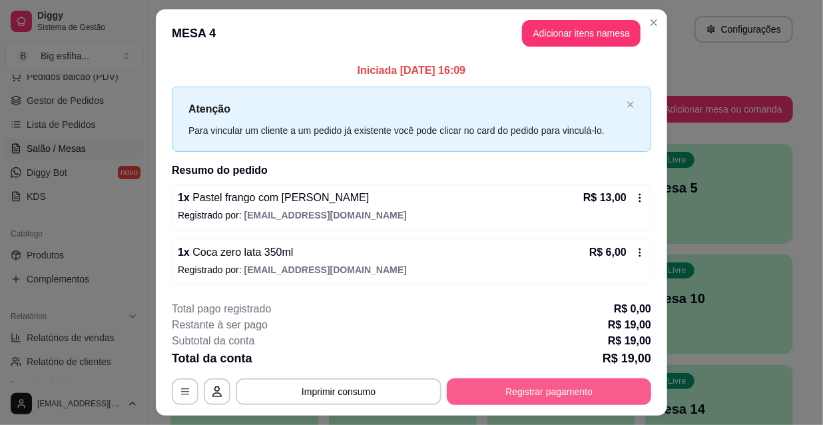
click at [527, 387] on button "Registrar pagamento" at bounding box center [549, 391] width 204 height 27
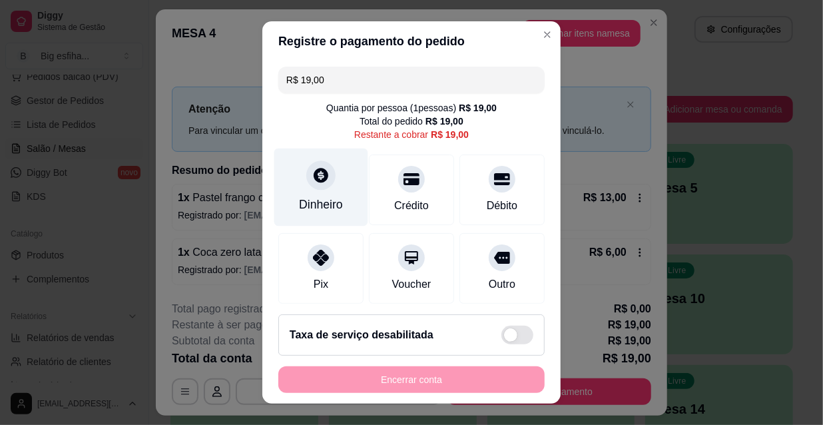
click at [312, 190] on div "Dinheiro" at bounding box center [321, 187] width 94 height 78
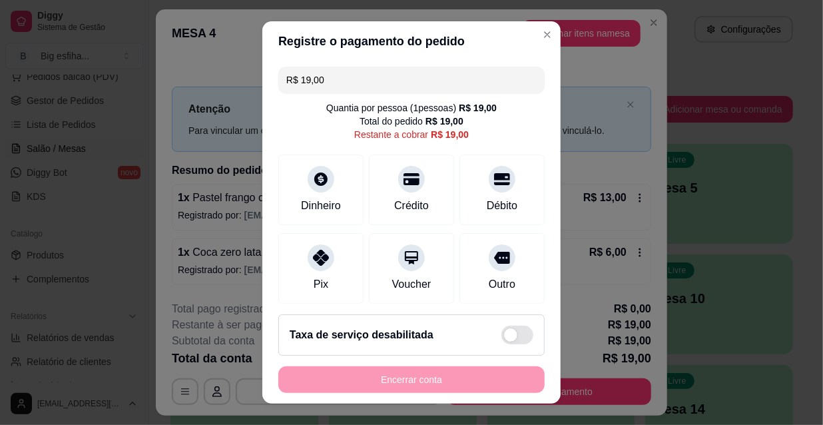
click at [321, 206] on input "0,00" at bounding box center [411, 199] width 266 height 27
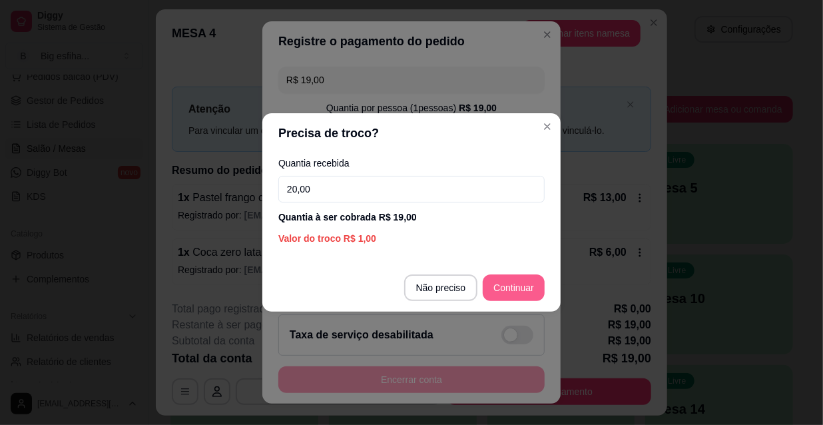
type input "20,00"
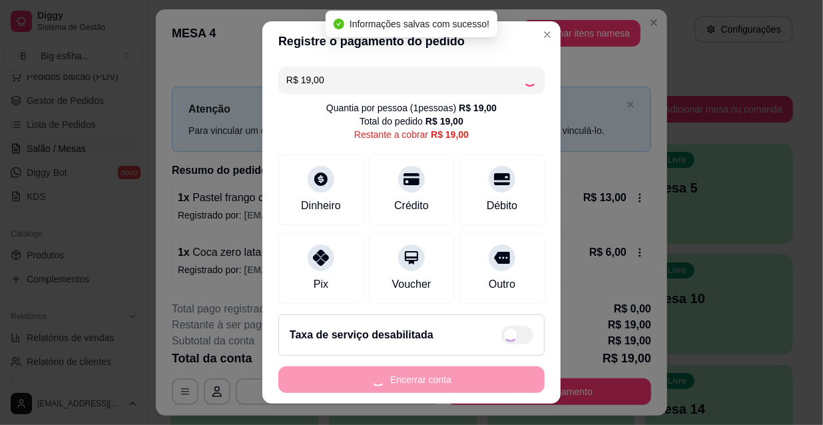
type input "R$ 0,00"
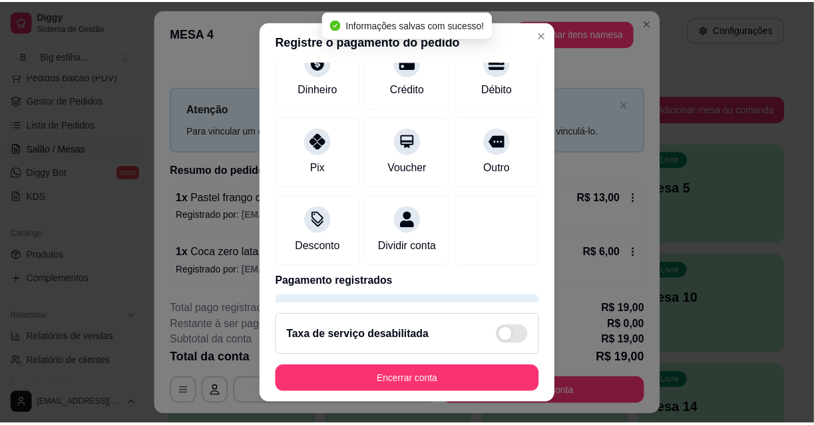
scroll to position [154, 0]
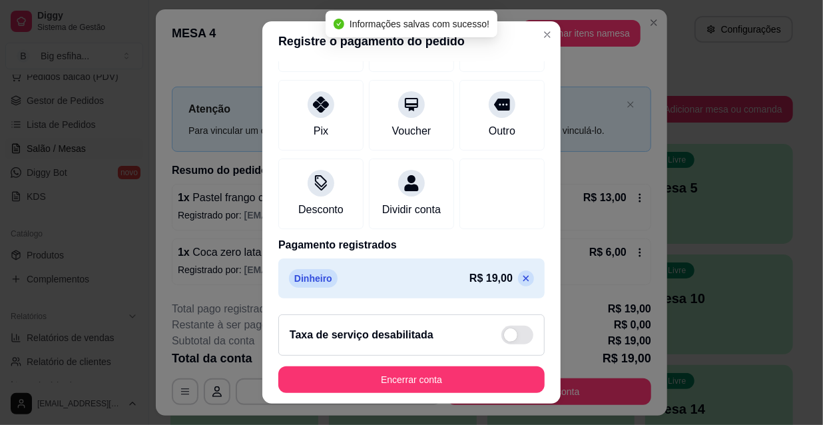
click at [425, 395] on footer "Taxa de serviço desabilitada Encerrar conta" at bounding box center [411, 353] width 298 height 100
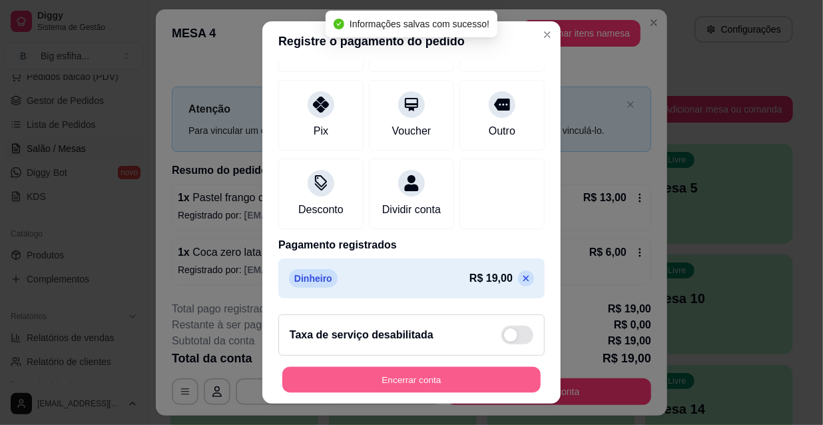
click at [413, 378] on button "Encerrar conta" at bounding box center [411, 380] width 258 height 26
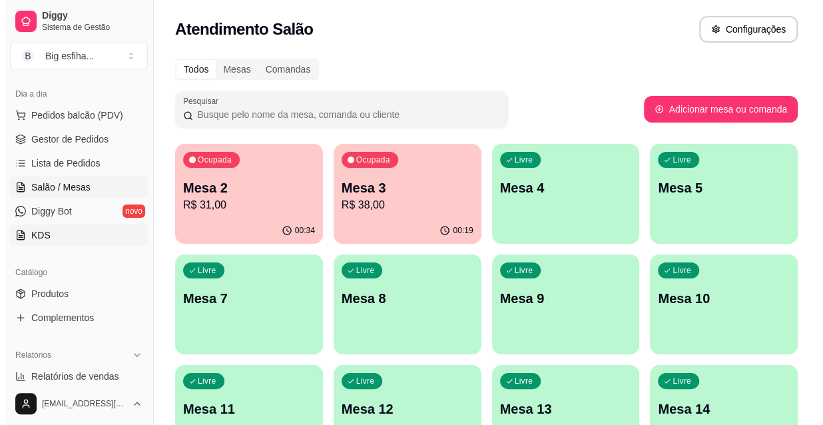
scroll to position [120, 0]
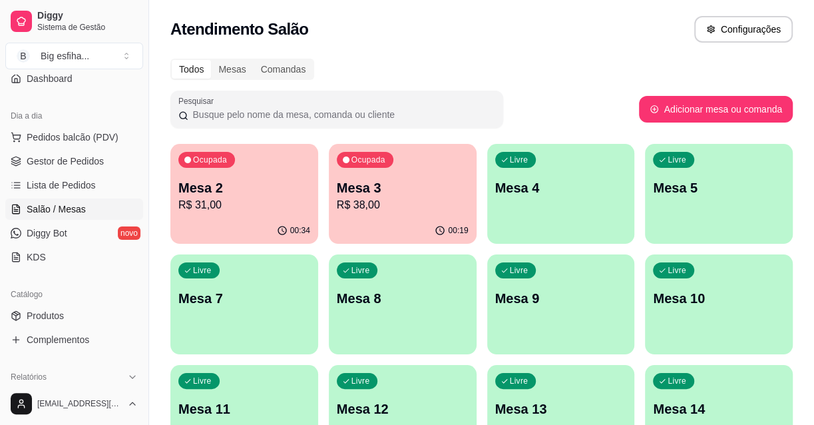
click at [399, 204] on p "R$ 38,00" at bounding box center [403, 205] width 132 height 16
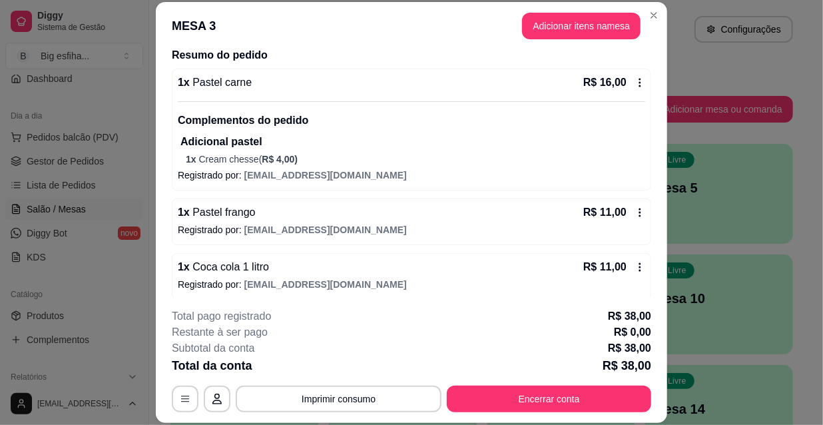
scroll to position [113, 0]
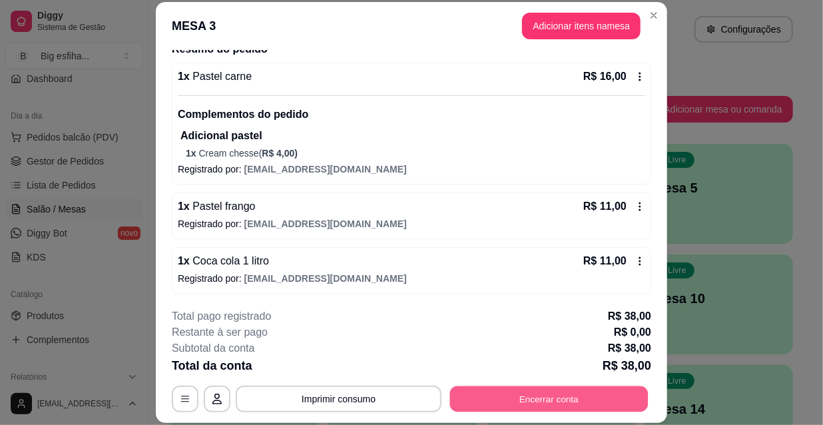
click at [578, 399] on button "Encerrar conta" at bounding box center [549, 398] width 198 height 26
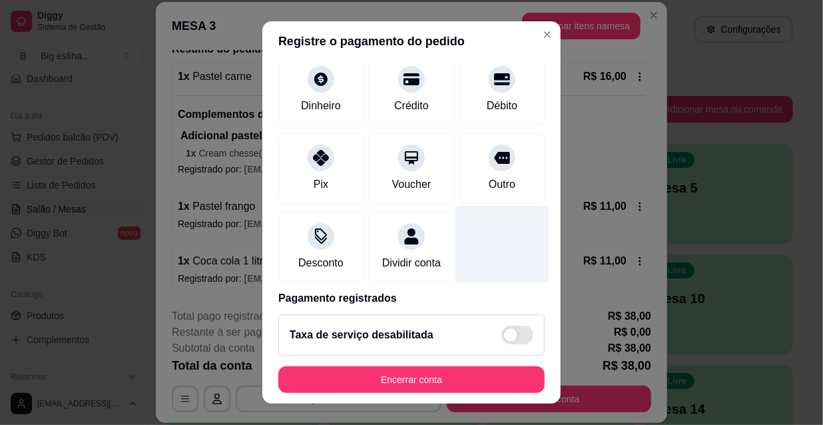
scroll to position [154, 0]
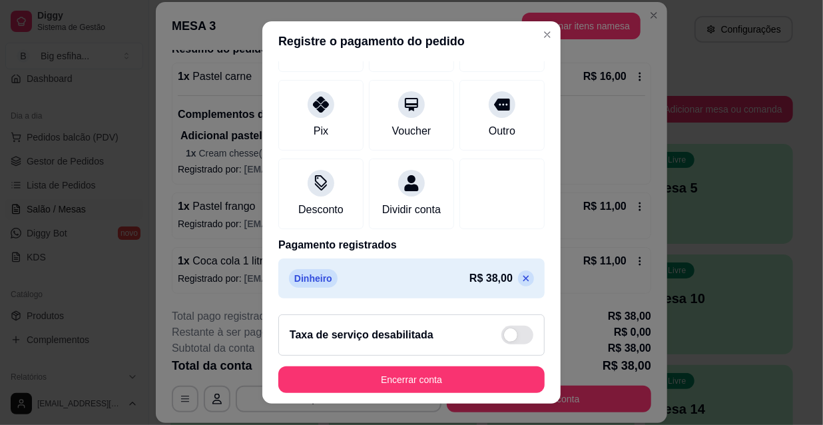
click at [520, 280] on icon at bounding box center [525, 278] width 11 height 11
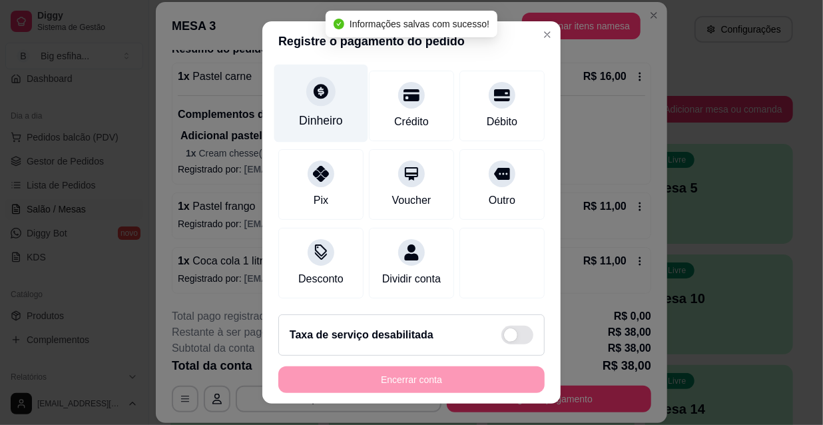
type input "R$ 38,00"
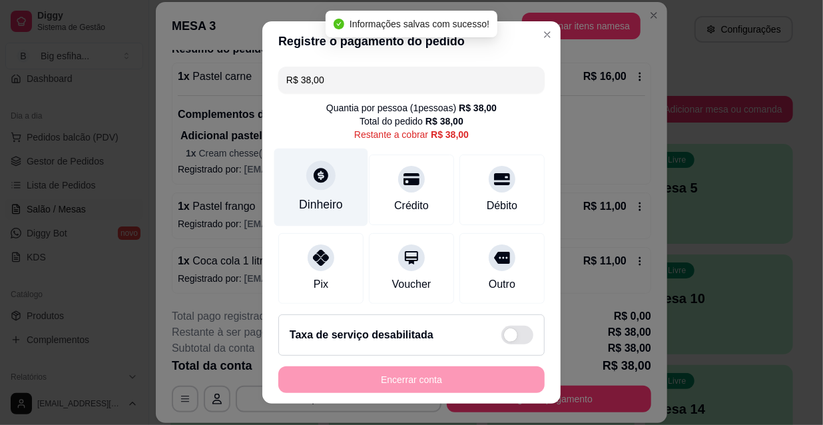
click at [325, 173] on div at bounding box center [320, 174] width 29 height 29
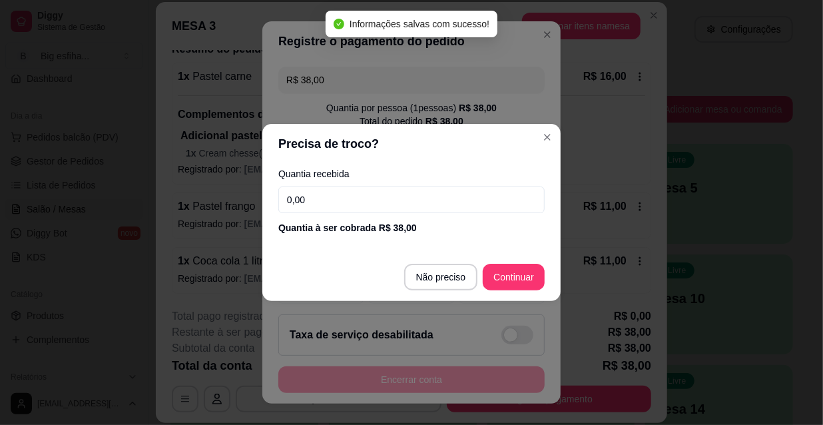
click at [341, 204] on input "0,00" at bounding box center [411, 199] width 266 height 27
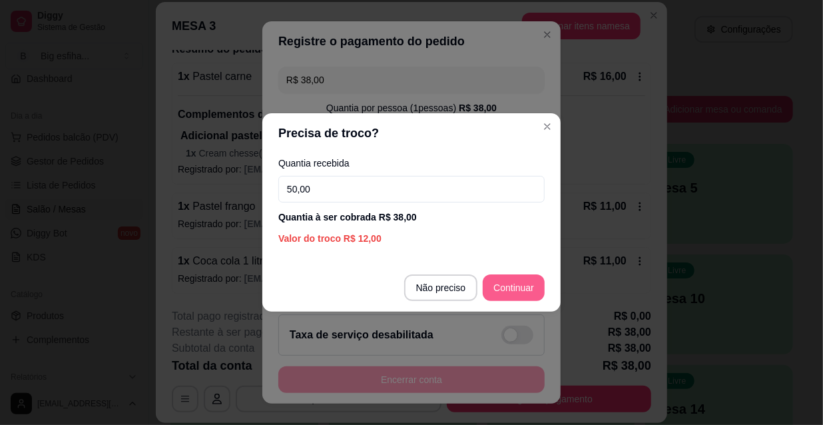
type input "50,00"
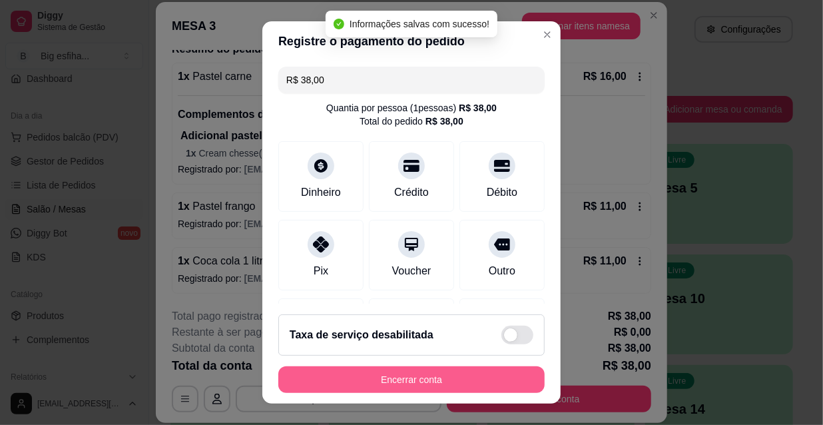
type input "R$ 0,00"
click at [385, 377] on button "Encerrar conta" at bounding box center [411, 380] width 258 height 26
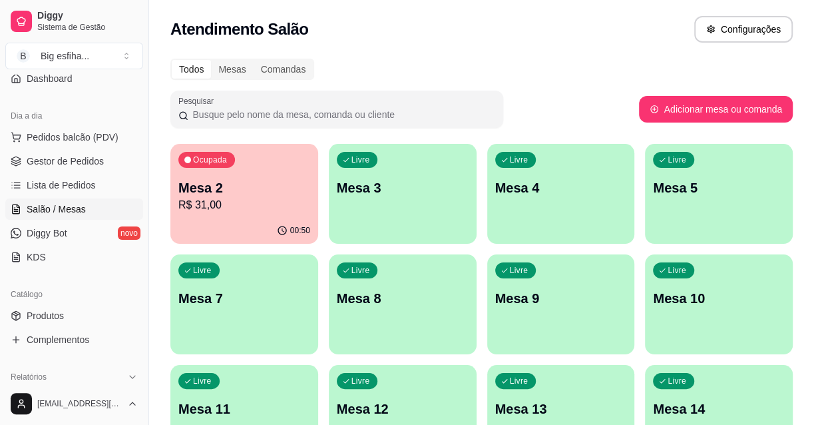
click at [378, 206] on div "Livre Mesa 3" at bounding box center [403, 186] width 148 height 84
click at [222, 210] on p "R$ 31,00" at bounding box center [244, 205] width 132 height 16
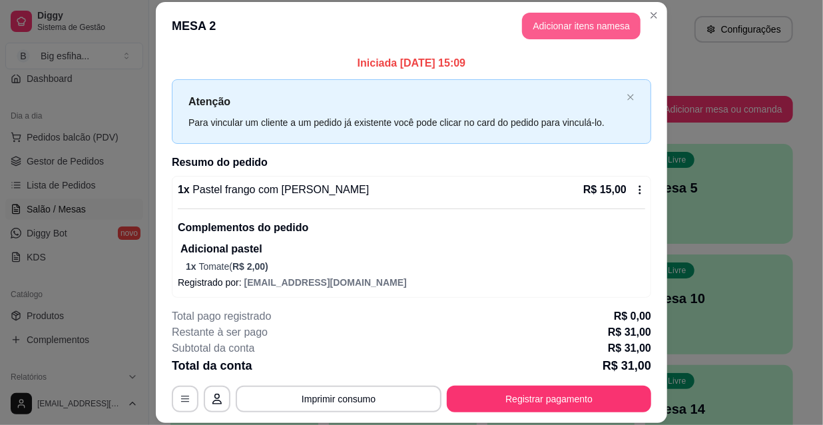
click at [568, 21] on button "Adicionar itens na mesa" at bounding box center [581, 26] width 118 height 27
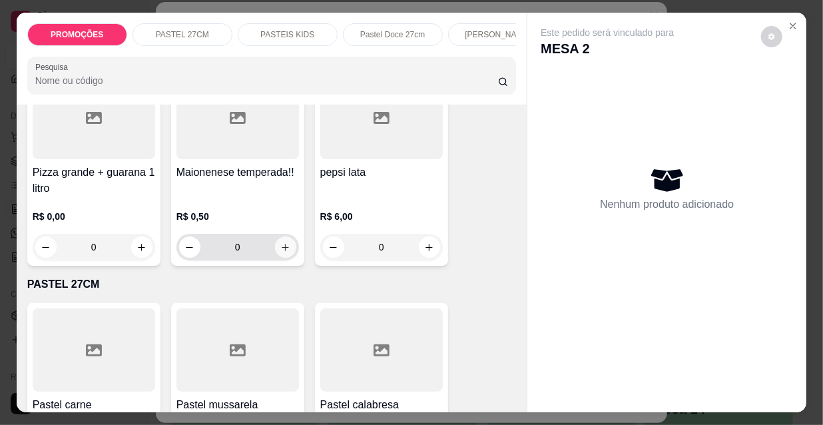
click at [282, 248] on icon "increase-product-quantity" at bounding box center [285, 247] width 10 height 10
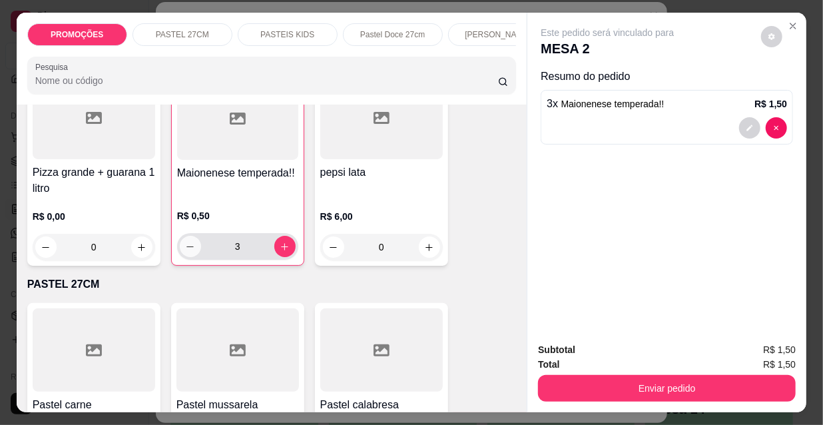
click at [185, 250] on icon "decrease-product-quantity" at bounding box center [190, 247] width 10 height 10
type input "2"
click at [634, 387] on button "Enviar pedido" at bounding box center [667, 388] width 258 height 27
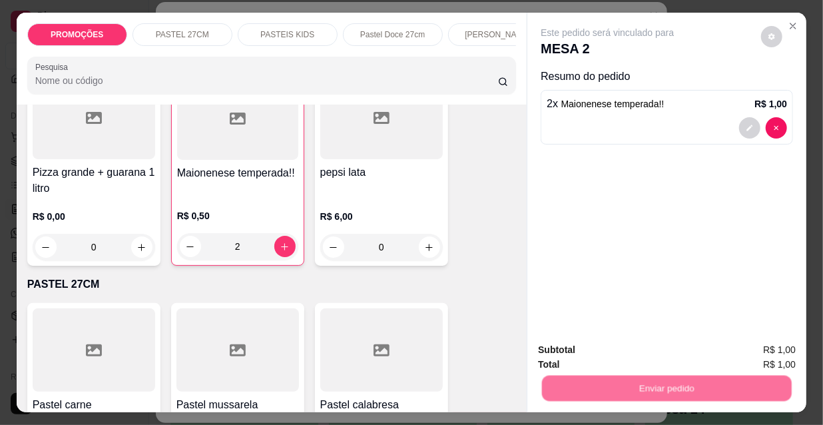
click at [622, 341] on button "Não registrar e enviar pedido" at bounding box center [623, 350] width 134 height 25
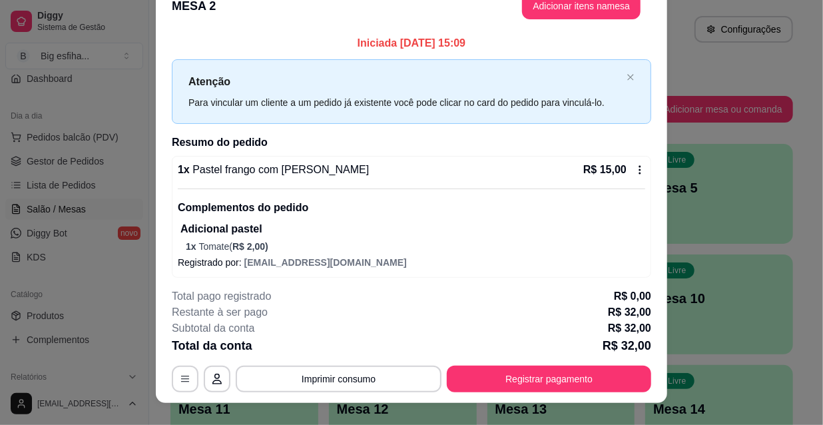
scroll to position [40, 0]
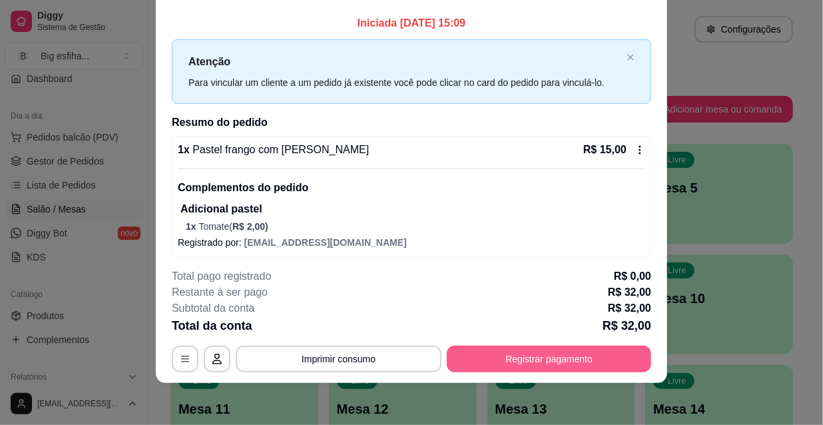
click at [563, 352] on button "Registrar pagamento" at bounding box center [549, 358] width 204 height 27
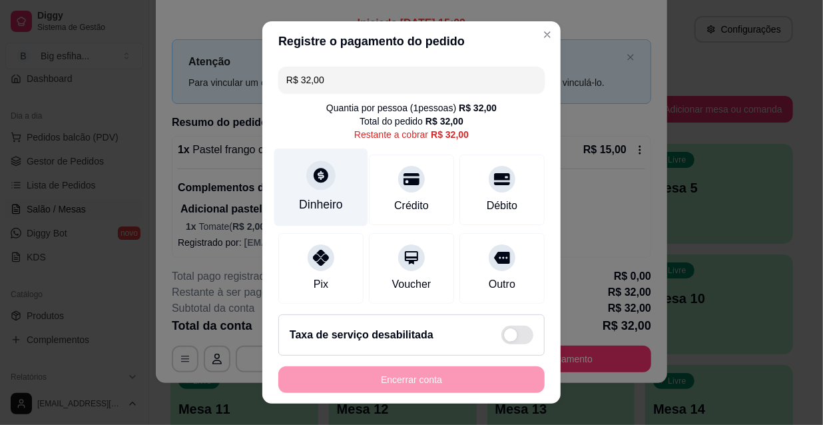
click at [311, 200] on div "Dinheiro" at bounding box center [321, 204] width 44 height 17
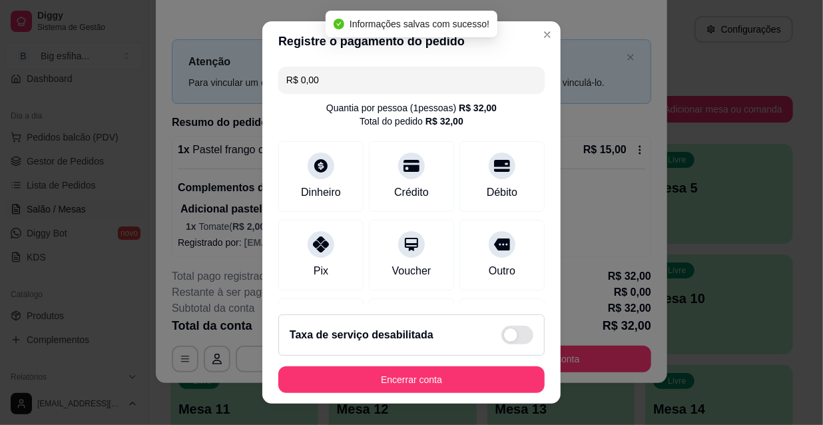
type input "R$ 0,00"
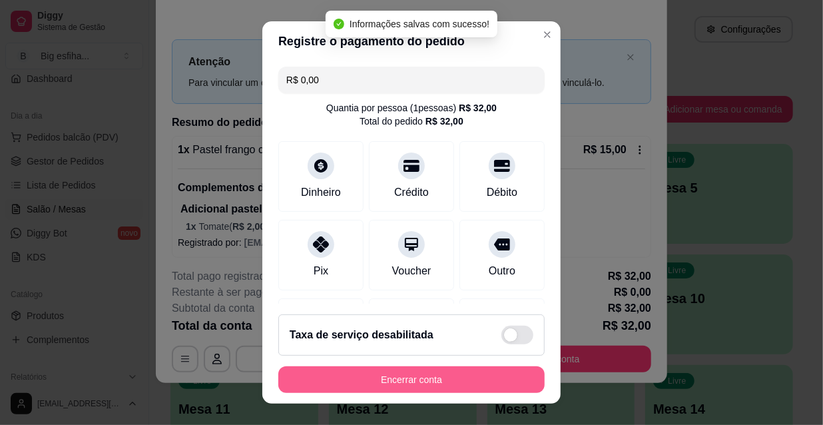
click at [433, 374] on button "Encerrar conta" at bounding box center [411, 379] width 266 height 27
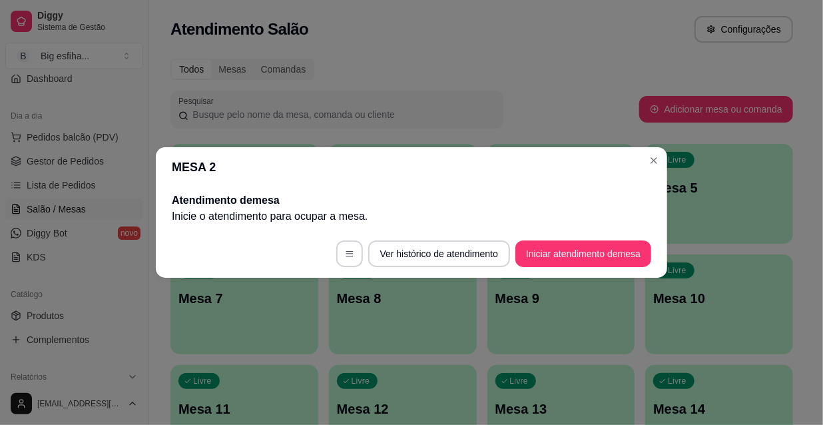
scroll to position [0, 0]
click at [574, 252] on button "Iniciar atendimento de mesa" at bounding box center [583, 253] width 136 height 27
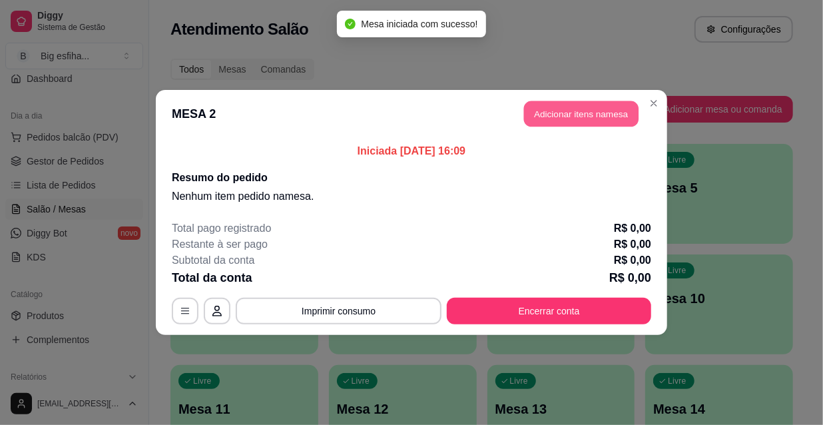
click at [594, 108] on button "Adicionar itens na mesa" at bounding box center [581, 114] width 114 height 26
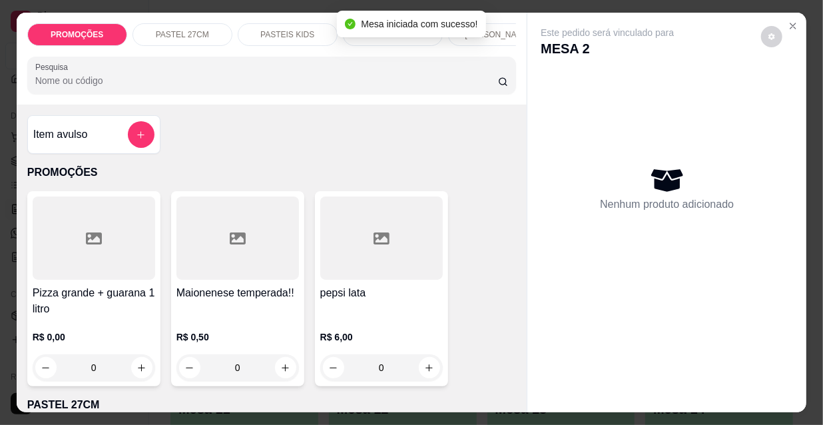
click at [497, 29] on p "[PERSON_NAME]" at bounding box center [498, 34] width 66 height 11
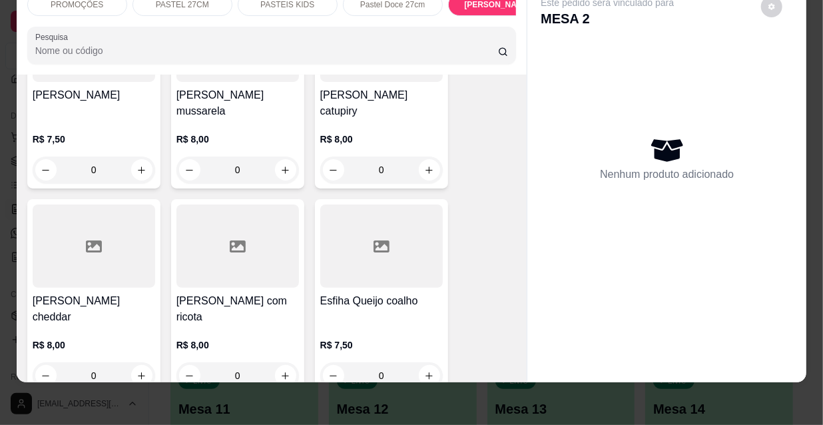
scroll to position [8261, 0]
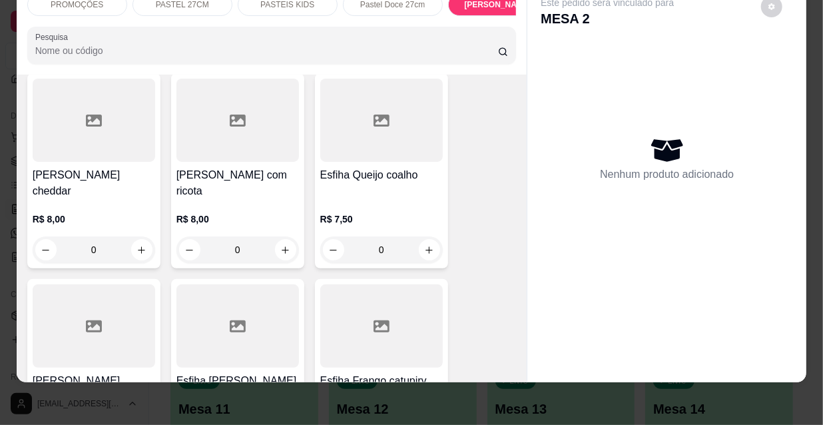
click at [125, 373] on h4 "[PERSON_NAME]" at bounding box center [94, 381] width 122 height 16
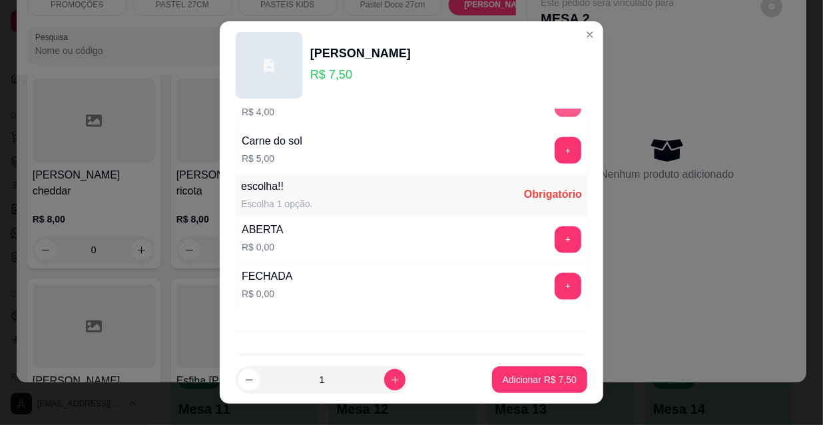
scroll to position [1106, 0]
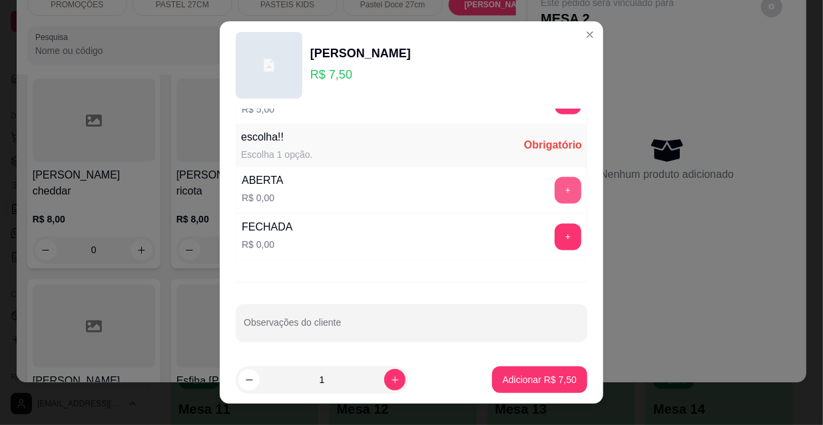
click at [554, 184] on button "+" at bounding box center [567, 190] width 27 height 27
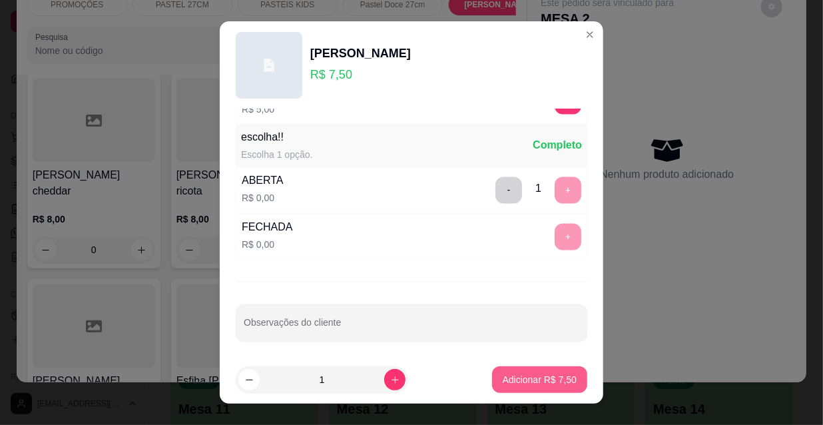
click at [524, 378] on p "Adicionar R$ 7,50" at bounding box center [540, 379] width 74 height 13
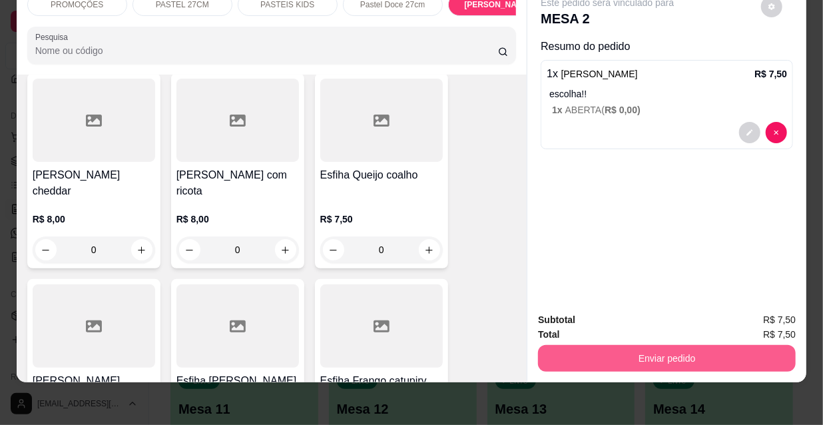
click at [648, 353] on button "Enviar pedido" at bounding box center [667, 358] width 258 height 27
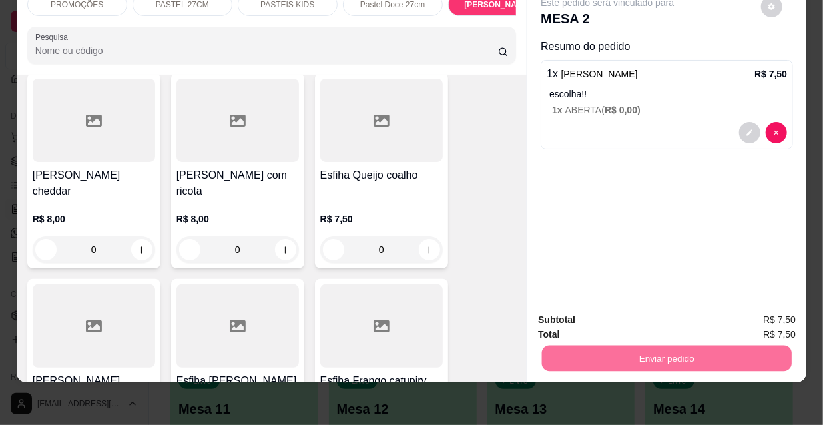
click at [621, 321] on button "Não registrar e enviar pedido" at bounding box center [623, 315] width 134 height 25
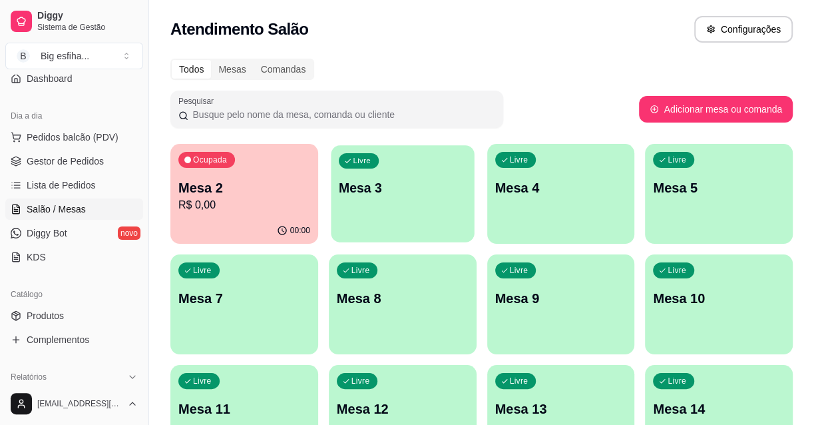
click at [360, 213] on div "Livre Mesa 3" at bounding box center [402, 185] width 143 height 81
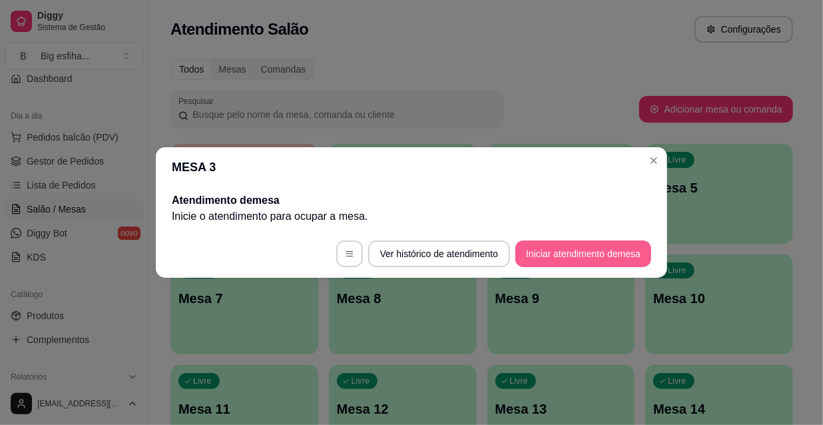
click at [570, 259] on button "Iniciar atendimento de mesa" at bounding box center [583, 253] width 136 height 27
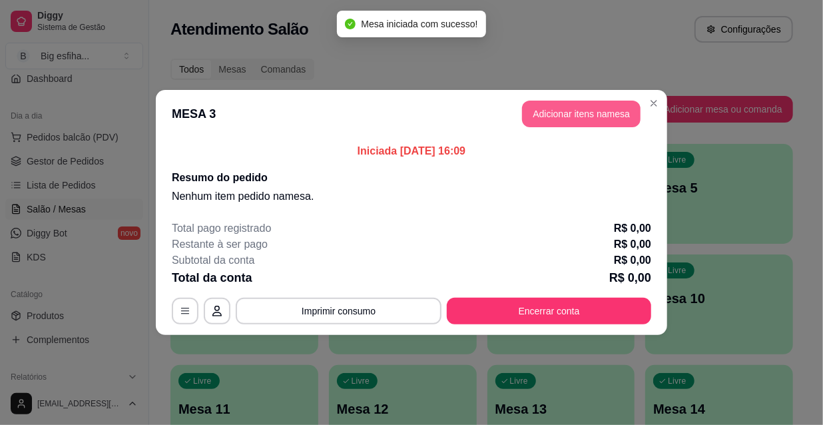
click at [574, 126] on button "Adicionar itens na mesa" at bounding box center [581, 114] width 118 height 27
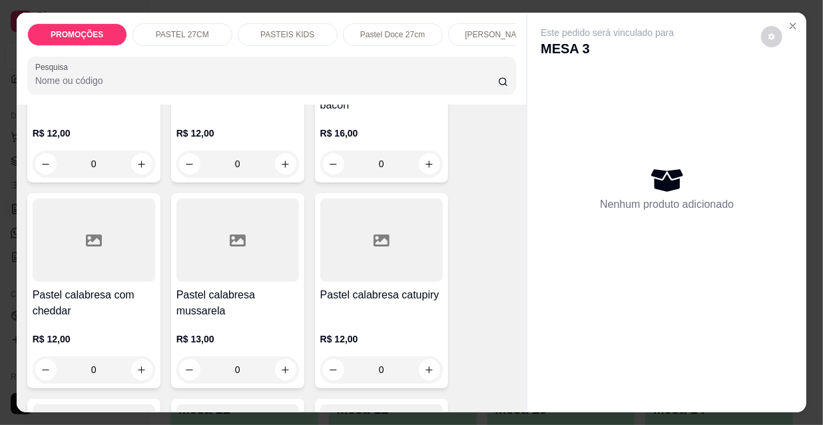
scroll to position [1271, 0]
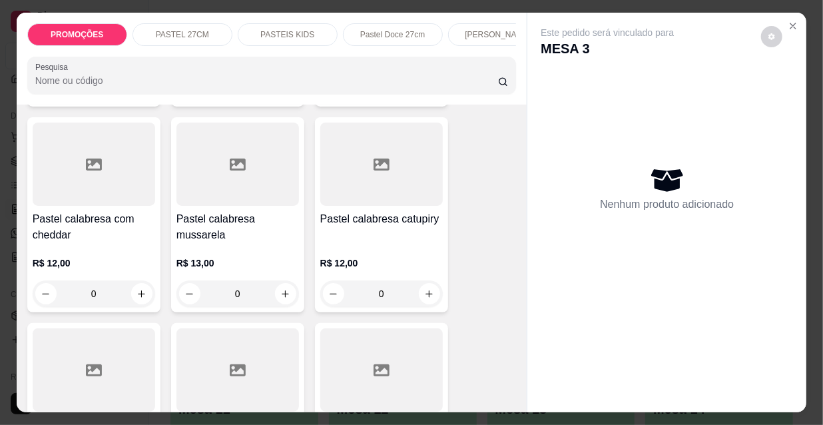
click at [328, 243] on div "R$ 12,00 0" at bounding box center [381, 275] width 122 height 64
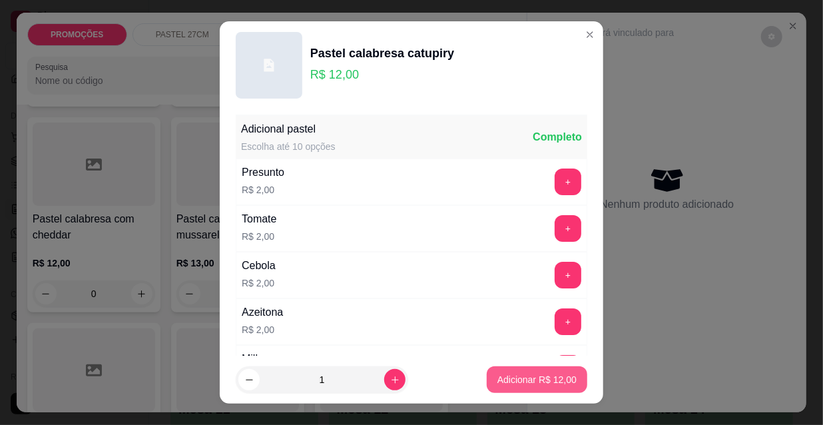
click at [522, 375] on p "Adicionar R$ 12,00" at bounding box center [536, 379] width 79 height 13
type input "1"
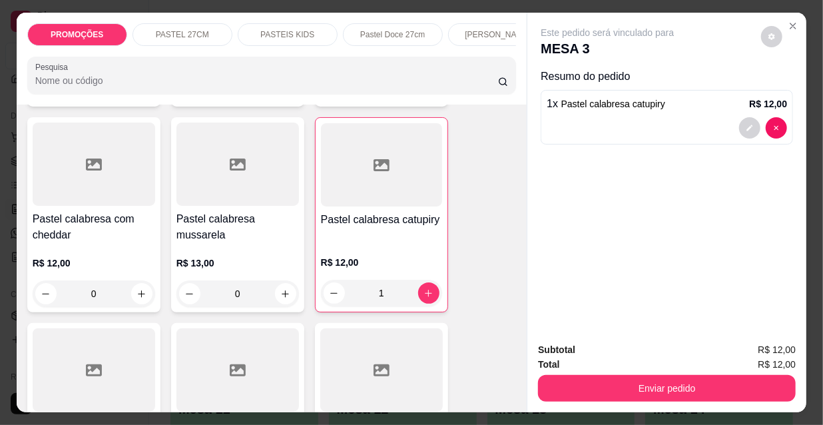
scroll to position [1573, 0]
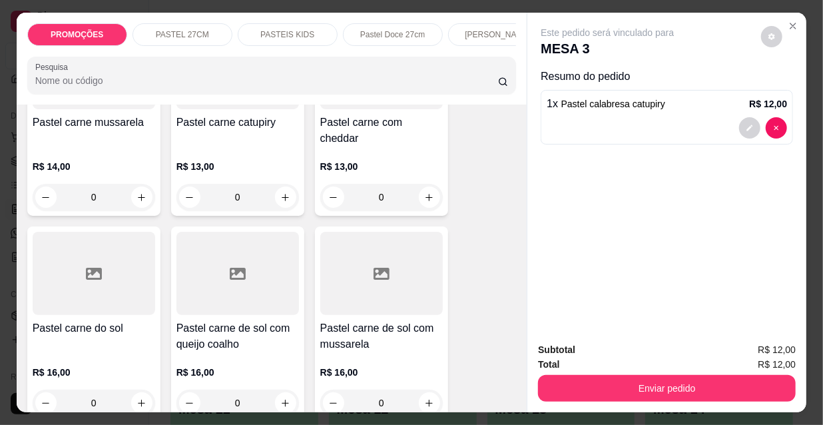
click at [386, 320] on h4 "Pastel carne de sol com mussarela" at bounding box center [381, 336] width 122 height 32
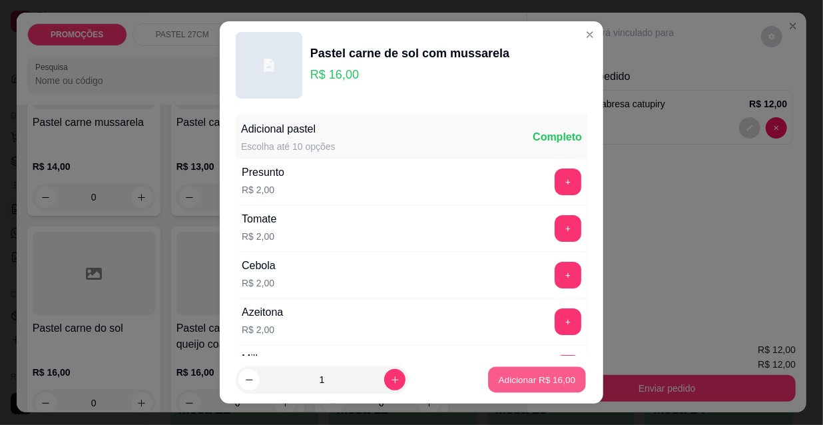
click at [512, 380] on p "Adicionar R$ 16,00" at bounding box center [537, 379] width 77 height 13
type input "1"
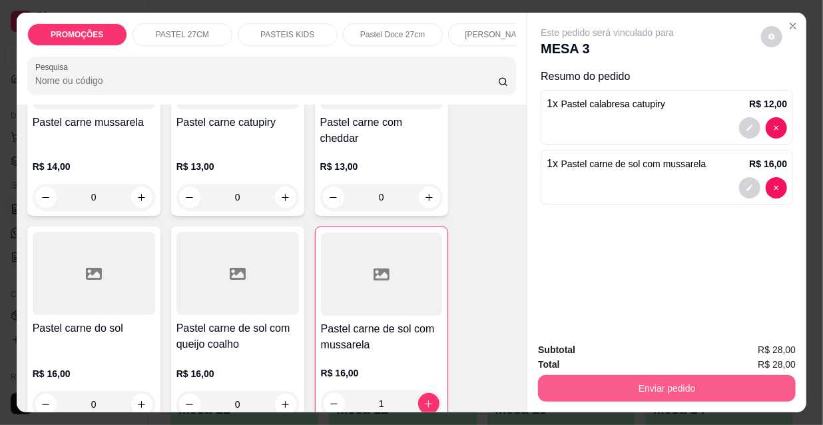
click at [714, 378] on button "Enviar pedido" at bounding box center [667, 388] width 258 height 27
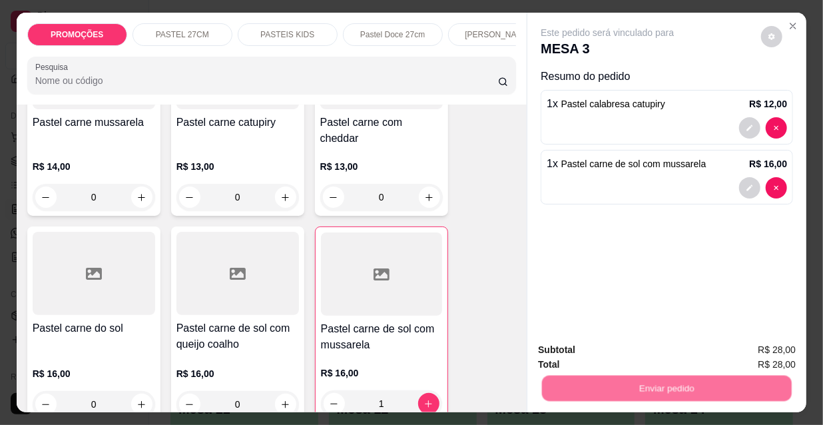
click at [662, 351] on button "Não registrar e enviar pedido" at bounding box center [623, 350] width 134 height 25
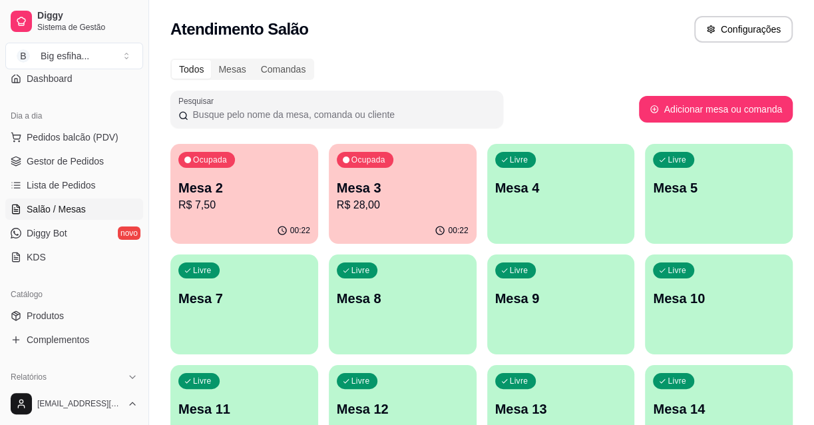
click at [230, 197] on p "R$ 7,50" at bounding box center [244, 205] width 132 height 16
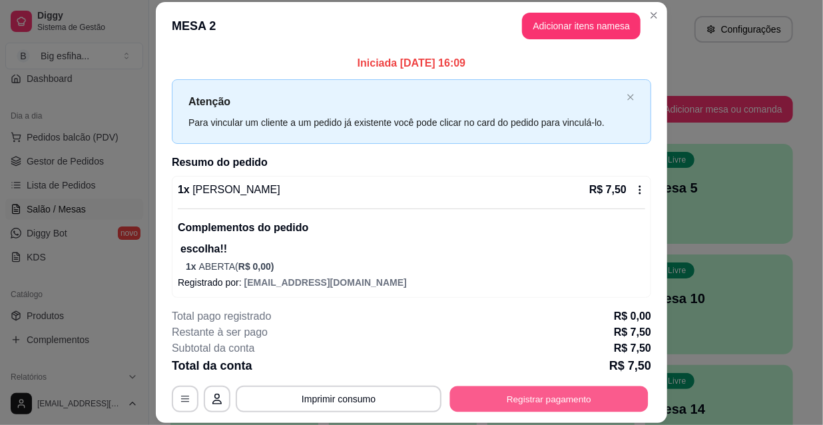
click at [497, 389] on button "Registrar pagamento" at bounding box center [549, 398] width 198 height 26
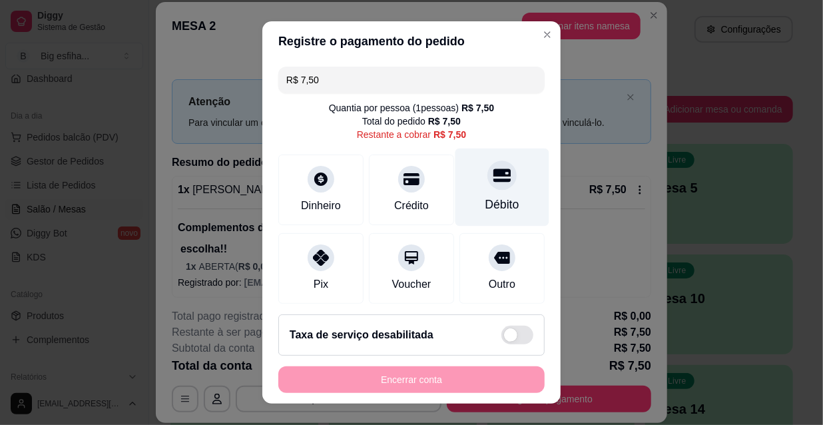
click at [461, 183] on div "Débito" at bounding box center [502, 187] width 94 height 78
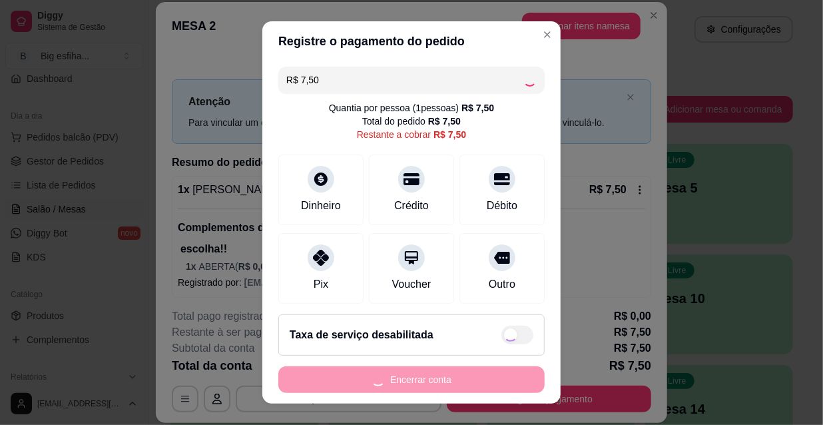
type input "R$ 0,00"
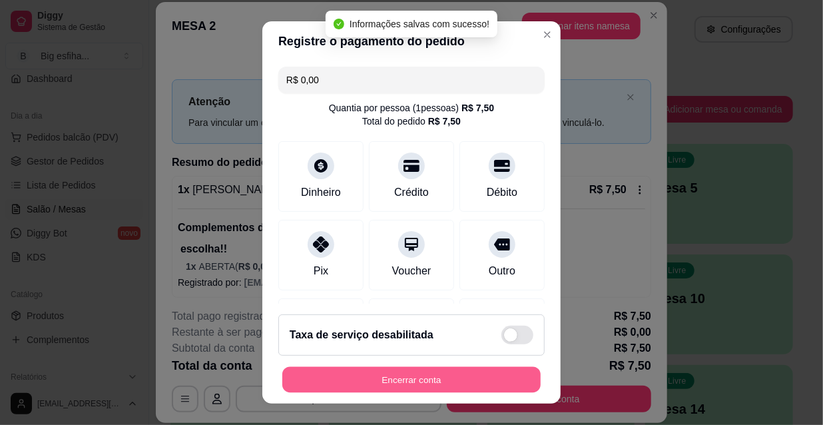
click at [411, 385] on button "Encerrar conta" at bounding box center [411, 380] width 258 height 26
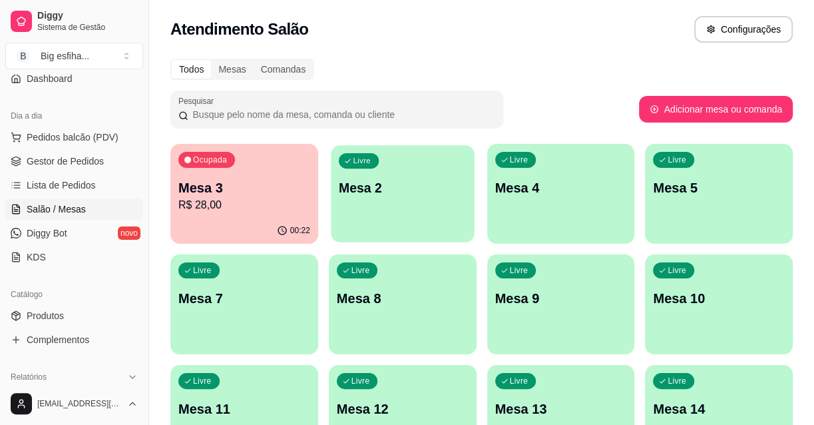
click at [372, 202] on div "Livre Mesa 2" at bounding box center [402, 185] width 143 height 81
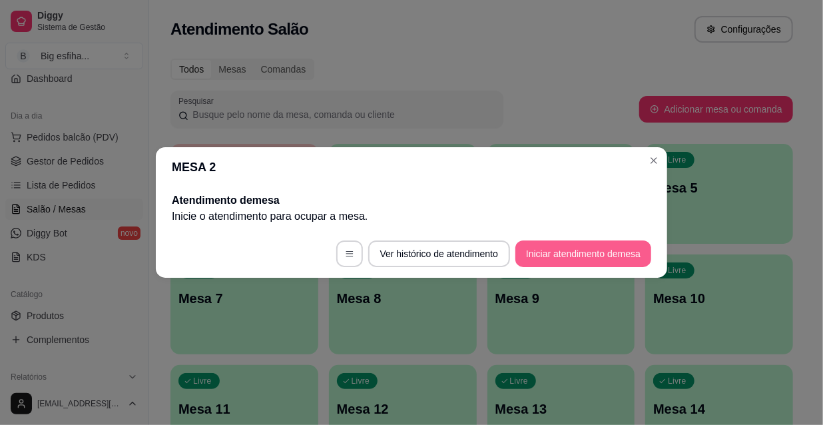
click at [568, 258] on button "Iniciar atendimento de mesa" at bounding box center [583, 253] width 136 height 27
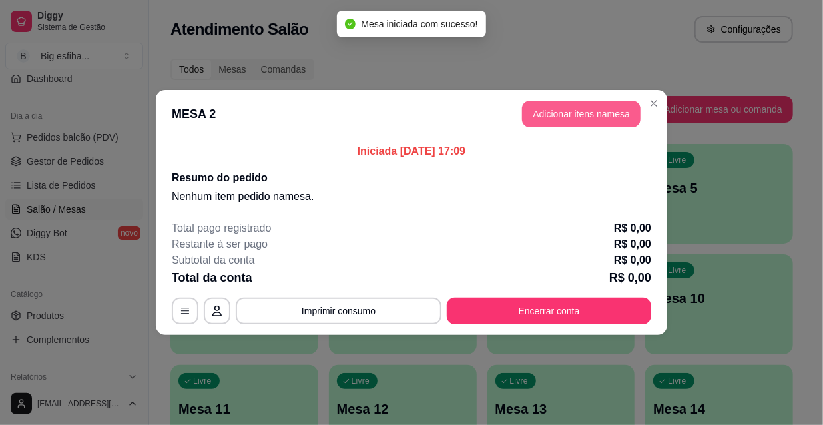
click at [570, 121] on button "Adicionar itens na mesa" at bounding box center [581, 114] width 118 height 27
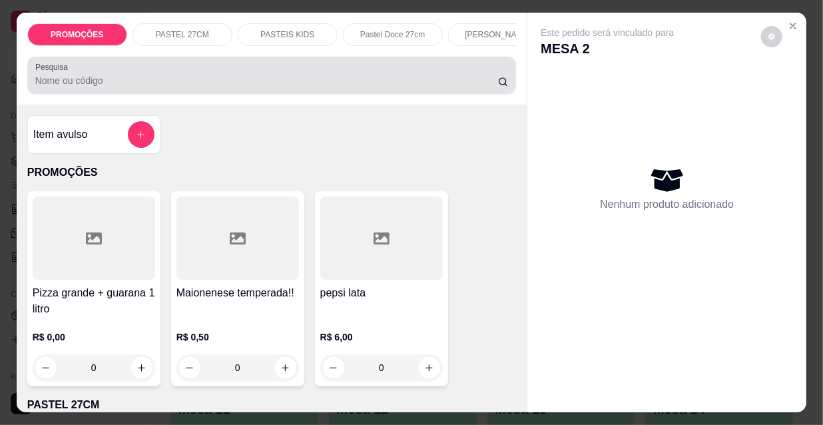
click at [215, 79] on input "Pesquisa" at bounding box center [266, 80] width 463 height 13
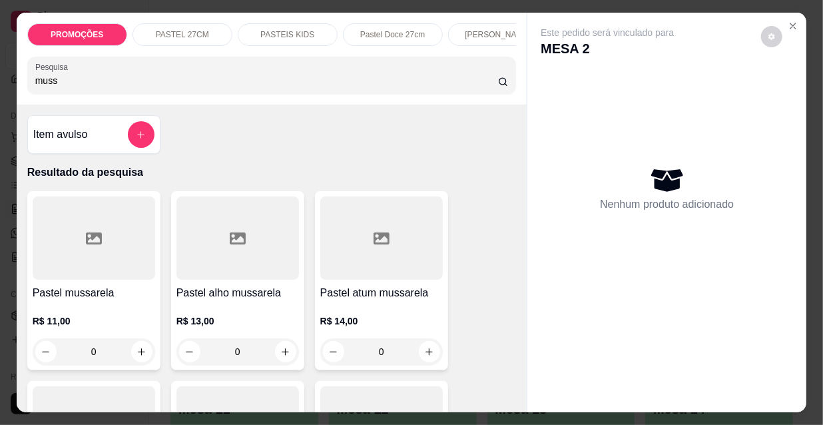
type input "muss"
click at [118, 250] on div at bounding box center [94, 237] width 122 height 83
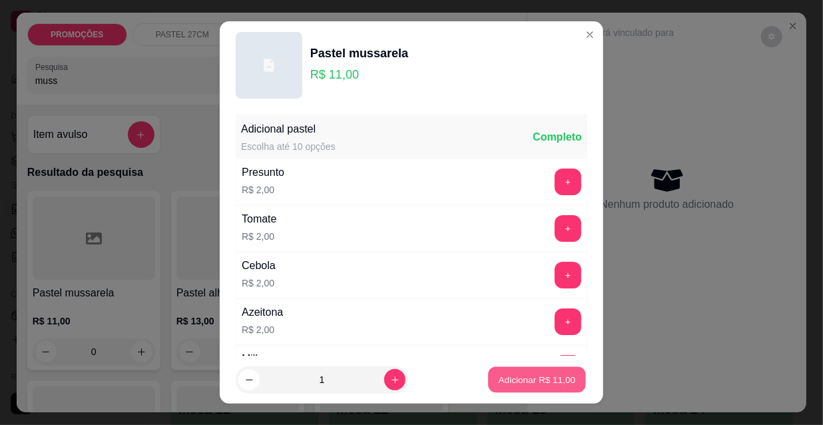
click at [533, 374] on p "Adicionar R$ 11,00" at bounding box center [537, 379] width 77 height 13
type input "1"
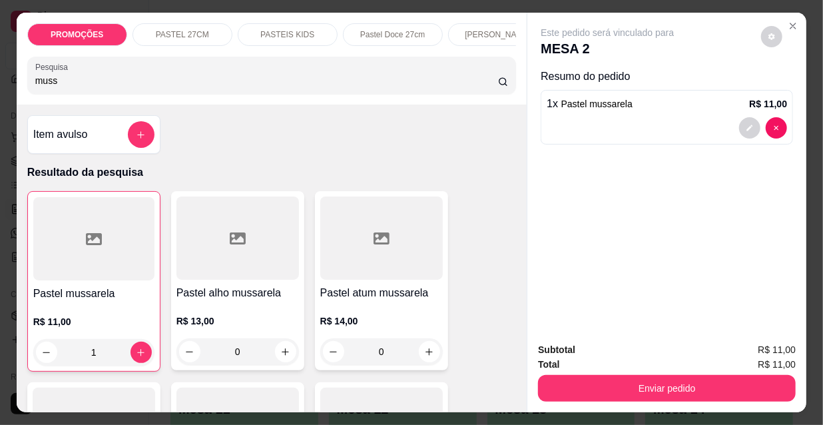
drag, startPoint x: 65, startPoint y: 80, endPoint x: 0, endPoint y: 63, distance: 66.8
click at [0, 68] on div "PROMOÇÕES PASTEL 27CM PASTEIS KIDS Pastel Doce 27cm Esfihas Salgadas Esfihas do…" at bounding box center [411, 212] width 823 height 425
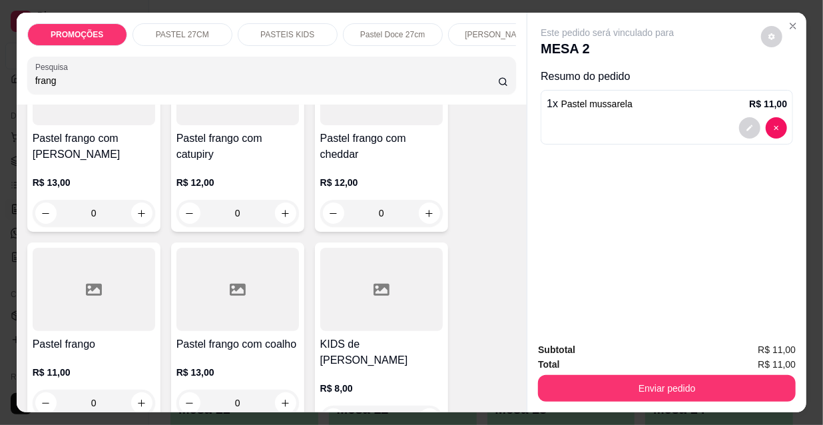
scroll to position [181, 0]
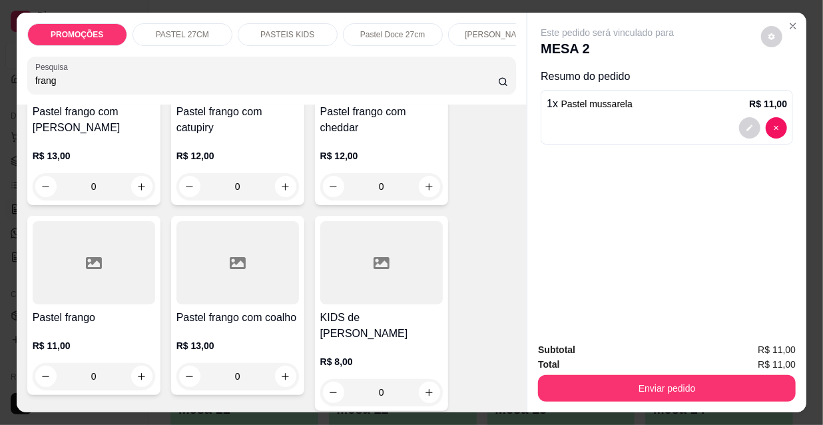
type input "frang"
click at [87, 289] on div at bounding box center [94, 262] width 122 height 83
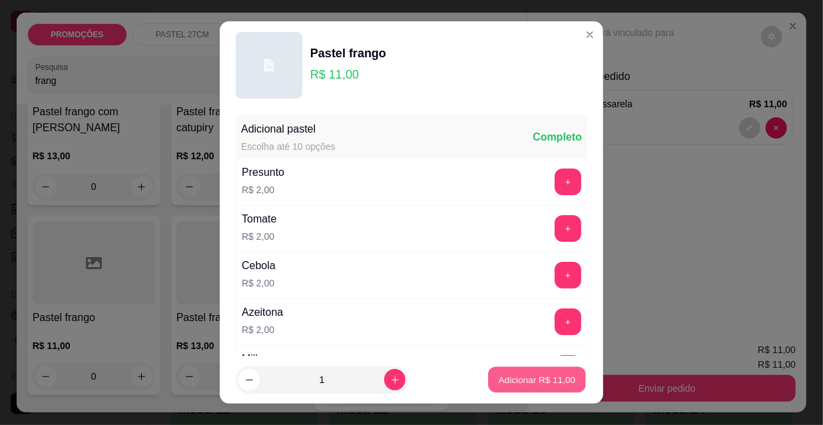
click at [520, 380] on p "Adicionar R$ 11,00" at bounding box center [537, 379] width 77 height 13
type input "1"
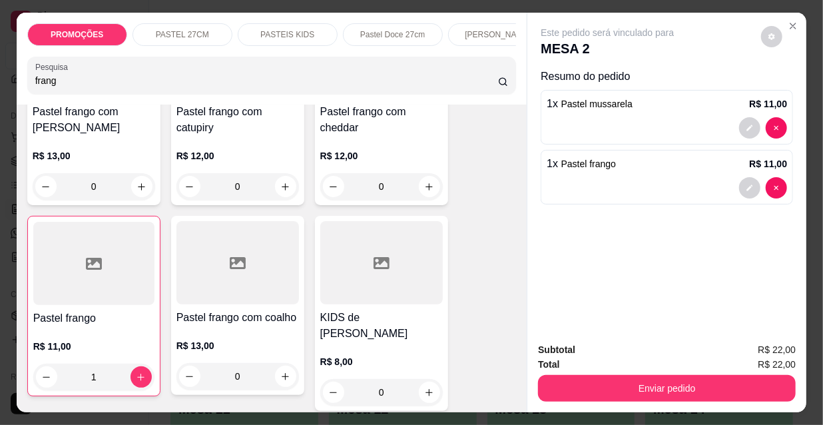
click at [0, 87] on div "PROMOÇÕES PASTEL 27CM PASTEIS KIDS Pastel Doce 27cm Esfihas Salgadas Esfihas do…" at bounding box center [411, 212] width 823 height 425
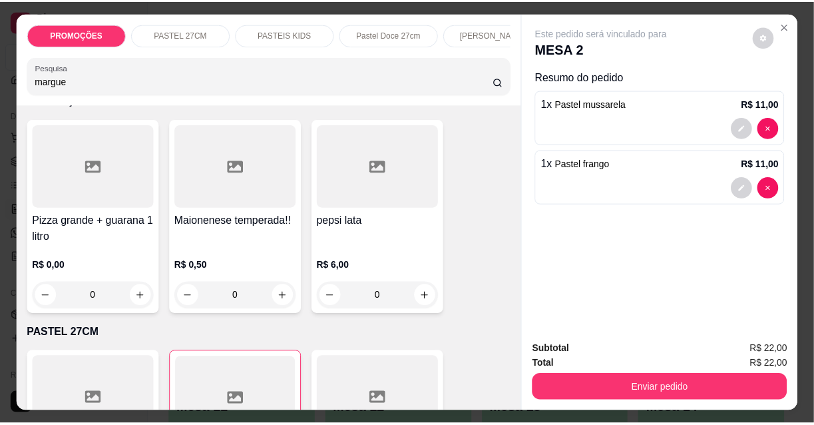
scroll to position [0, 0]
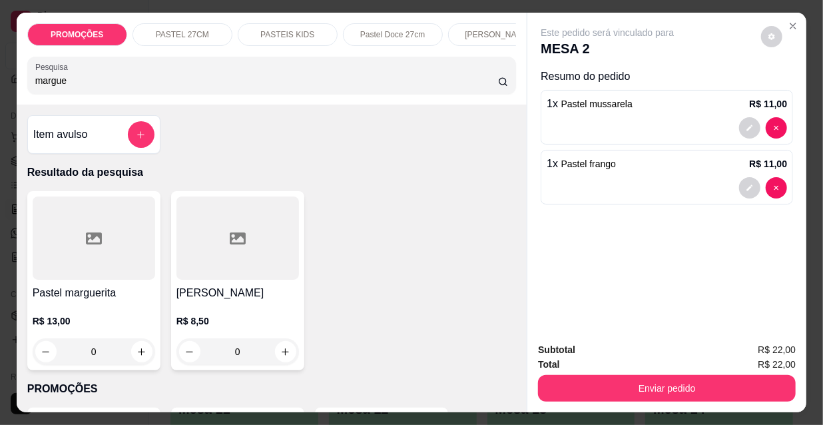
type input "margue"
click at [80, 253] on div at bounding box center [94, 237] width 122 height 83
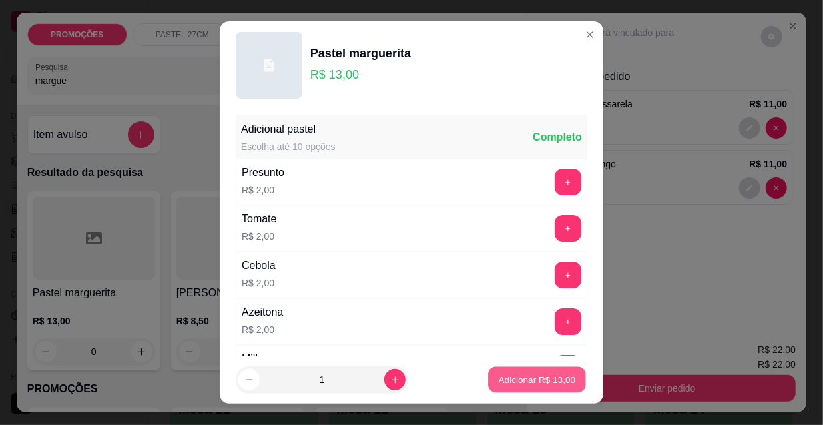
click at [518, 383] on p "Adicionar R$ 13,00" at bounding box center [537, 379] width 77 height 13
type input "1"
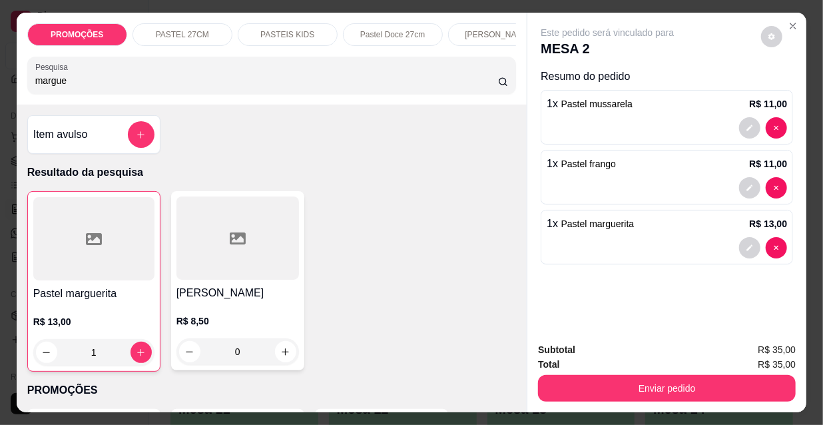
click at [0, 79] on div "PROMOÇÕES PASTEL 27CM PASTEIS KIDS Pastel Doce 27cm Esfihas Salgadas Esfihas do…" at bounding box center [411, 212] width 823 height 425
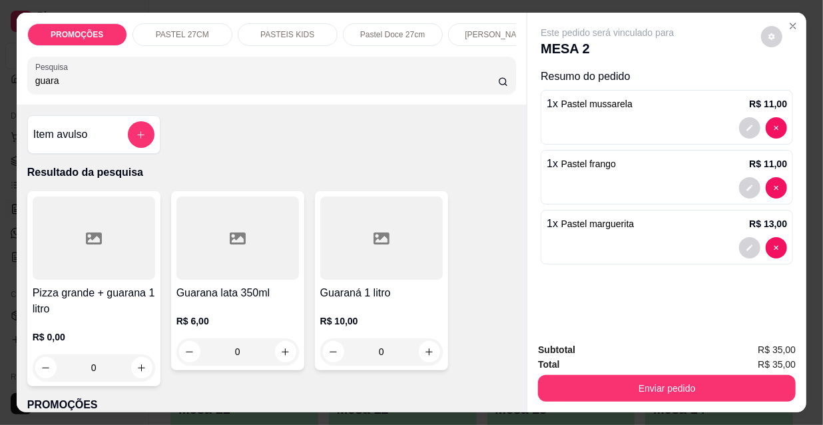
type input "guara"
click at [353, 269] on div at bounding box center [381, 237] width 122 height 83
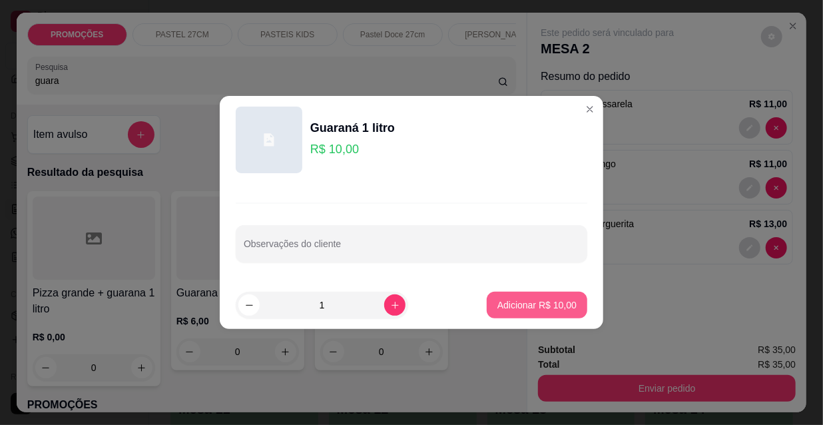
click at [540, 298] on p "Adicionar R$ 10,00" at bounding box center [536, 304] width 79 height 13
type input "1"
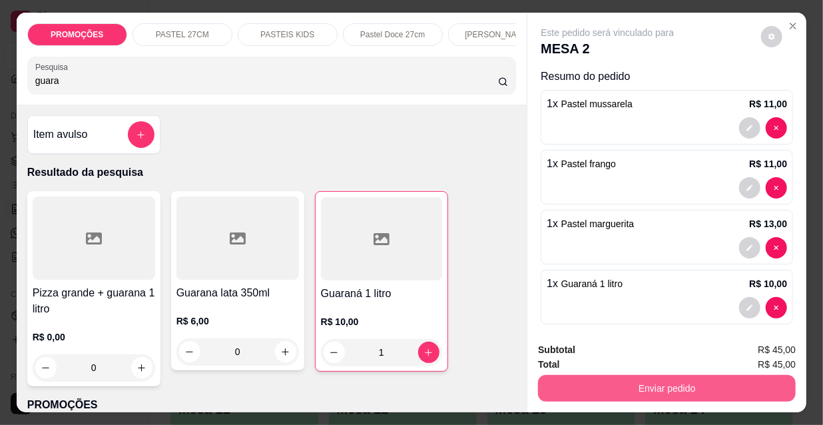
click at [643, 377] on button "Enviar pedido" at bounding box center [667, 388] width 258 height 27
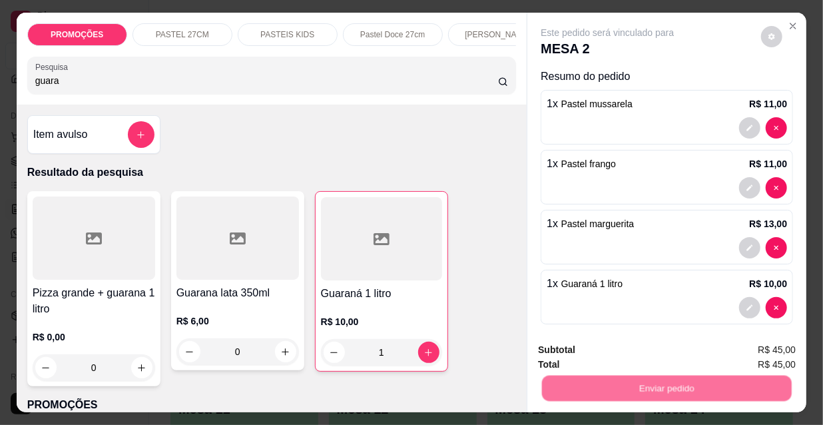
click at [639, 357] on button "Não registrar e enviar pedido" at bounding box center [623, 350] width 134 height 25
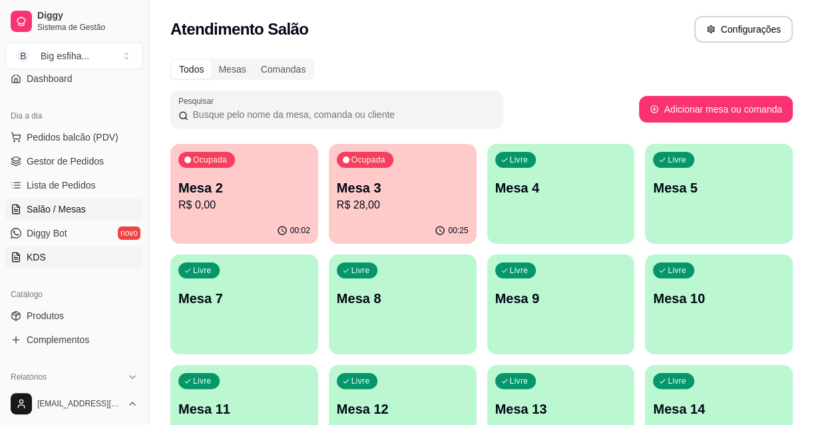
scroll to position [181, 0]
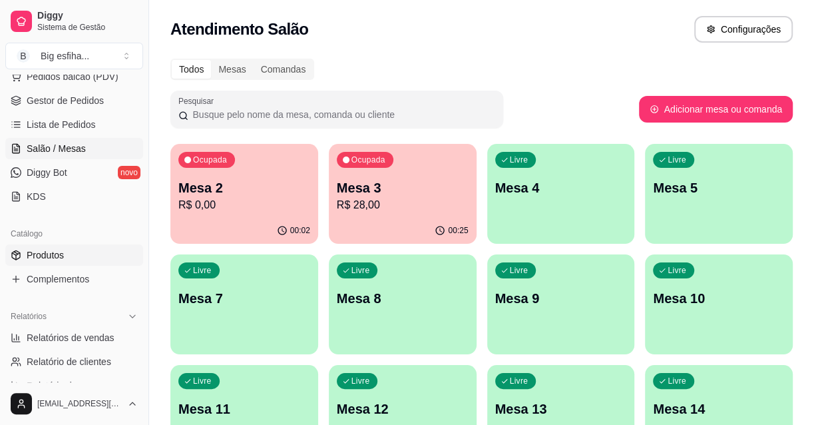
click at [71, 253] on link "Produtos" at bounding box center [74, 254] width 138 height 21
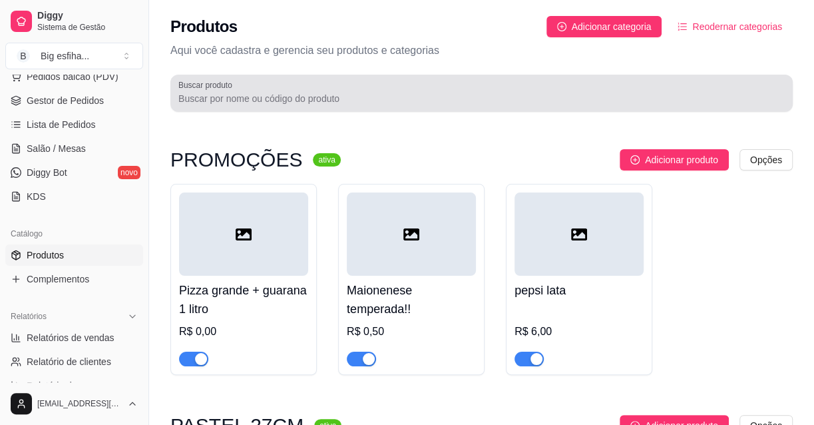
click at [320, 83] on div at bounding box center [481, 93] width 606 height 27
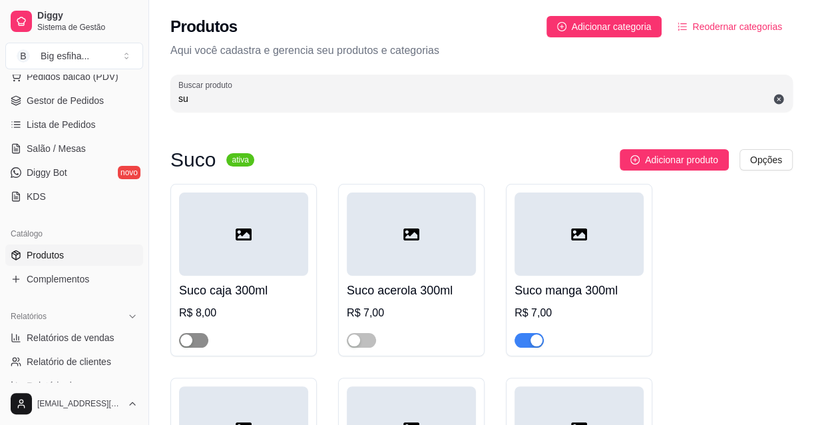
type input "su"
click at [184, 339] on div "button" at bounding box center [186, 340] width 12 height 12
click at [366, 339] on span "button" at bounding box center [361, 340] width 29 height 15
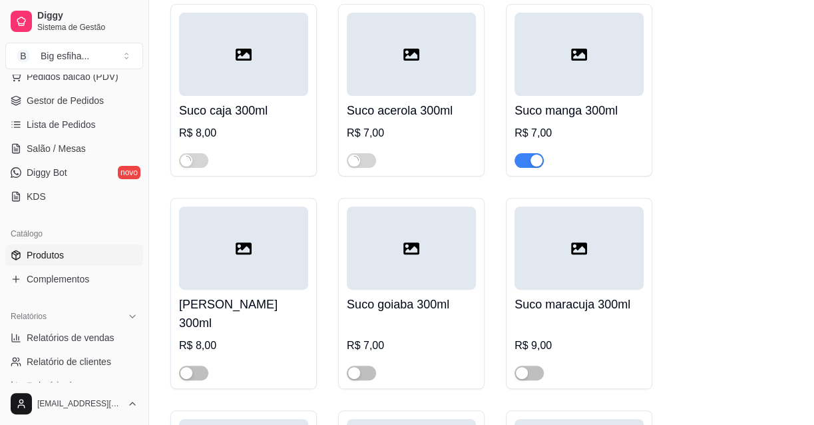
scroll to position [181, 0]
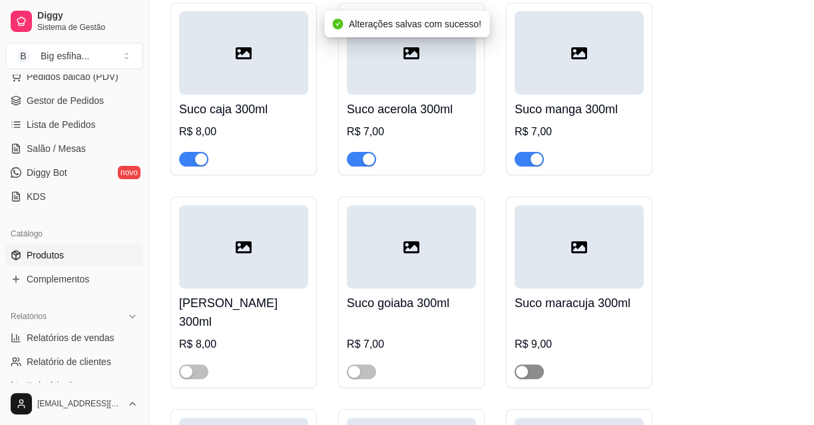
click at [529, 364] on span "button" at bounding box center [528, 371] width 29 height 15
drag, startPoint x: 363, startPoint y: 359, endPoint x: 335, endPoint y: 360, distance: 28.0
click at [362, 364] on span "button" at bounding box center [361, 371] width 29 height 15
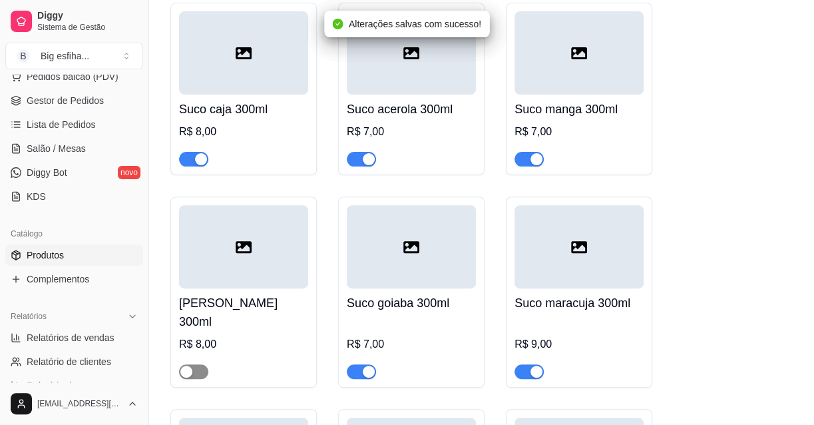
click at [198, 364] on span "button" at bounding box center [193, 371] width 29 height 15
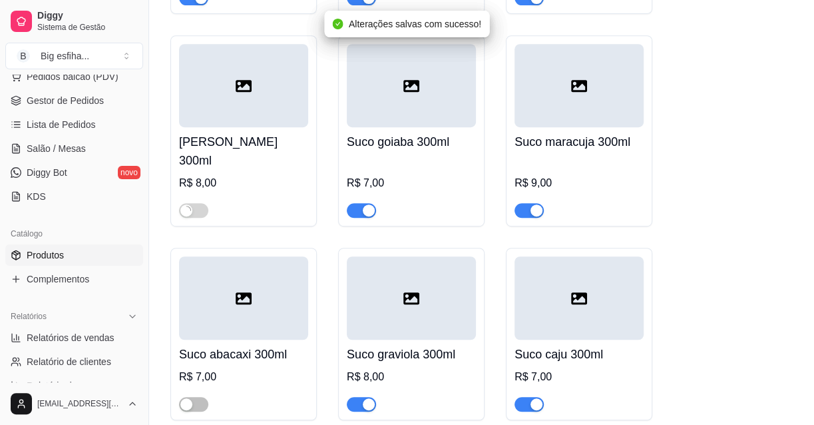
scroll to position [363, 0]
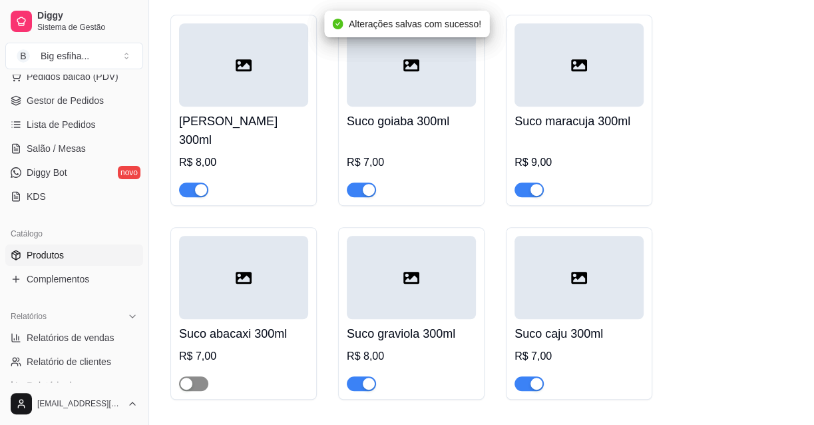
click at [206, 376] on span "button" at bounding box center [193, 383] width 29 height 15
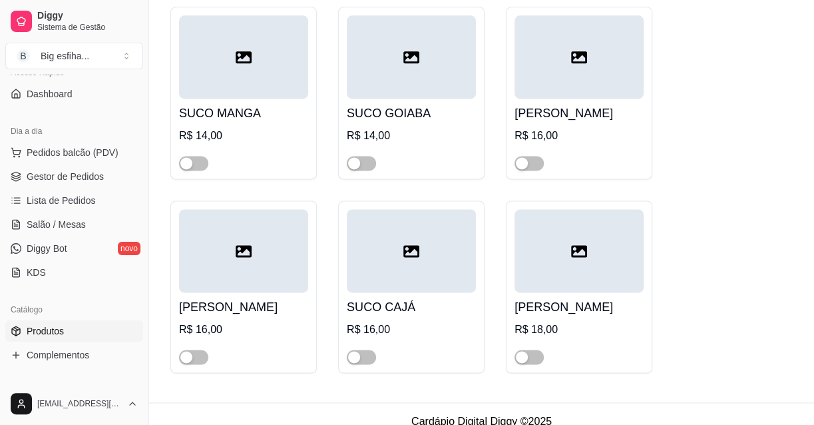
scroll to position [0, 0]
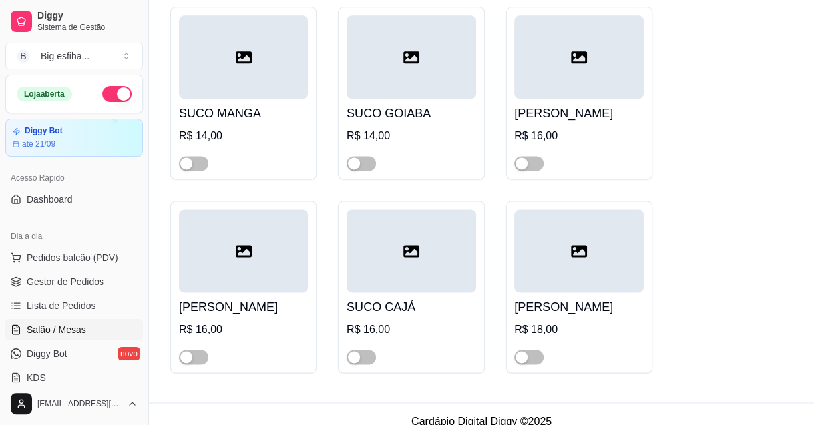
click at [75, 330] on span "Salão / Mesas" at bounding box center [56, 329] width 59 height 13
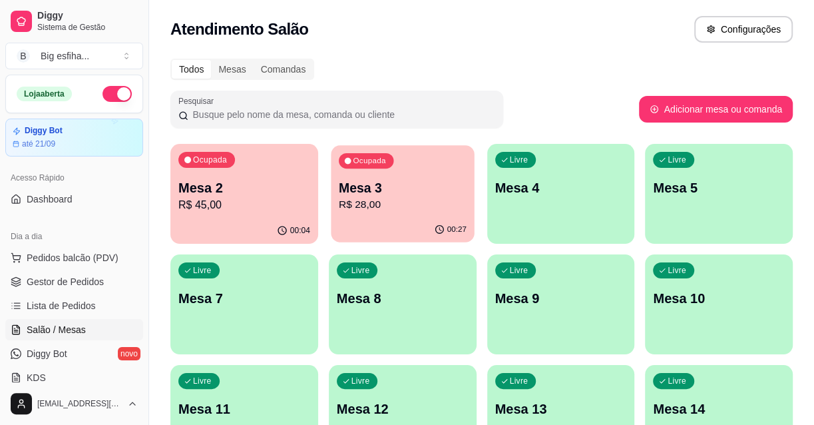
click at [364, 192] on p "Mesa 3" at bounding box center [403, 188] width 128 height 18
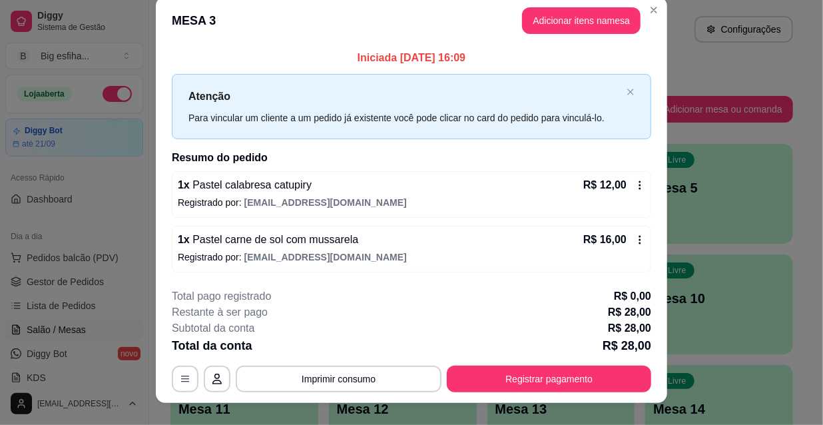
scroll to position [33, 0]
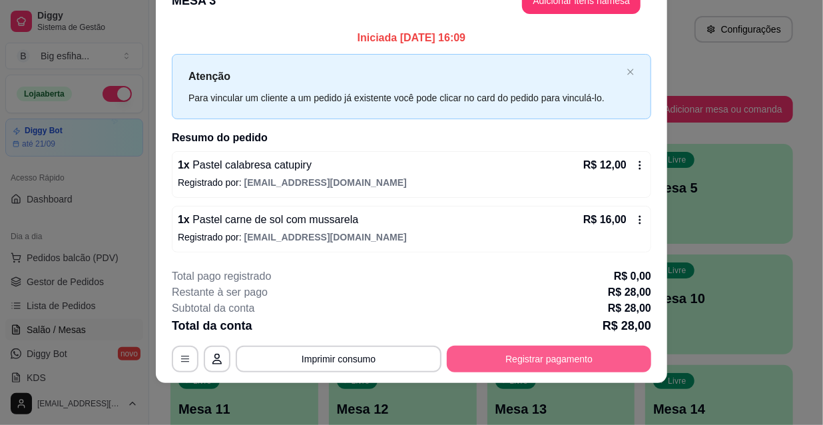
click at [608, 350] on button "Registrar pagamento" at bounding box center [549, 358] width 204 height 27
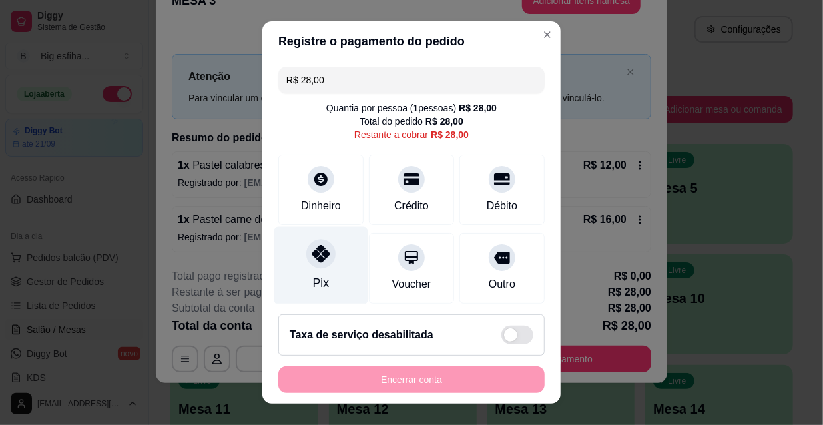
click at [319, 258] on icon at bounding box center [320, 253] width 17 height 17
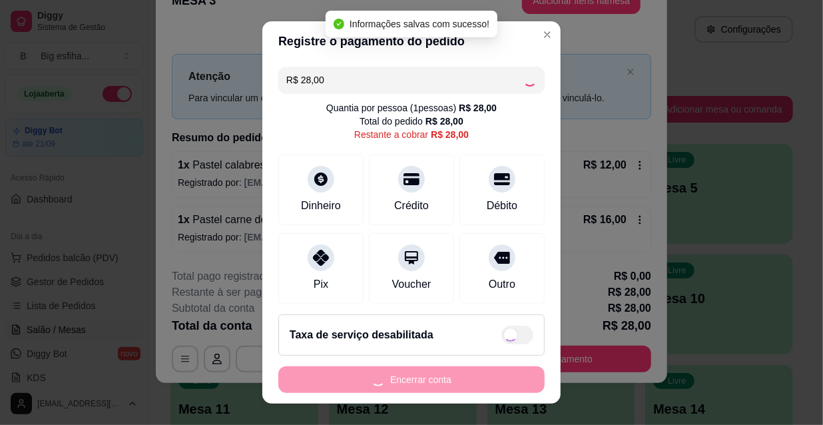
type input "R$ 0,00"
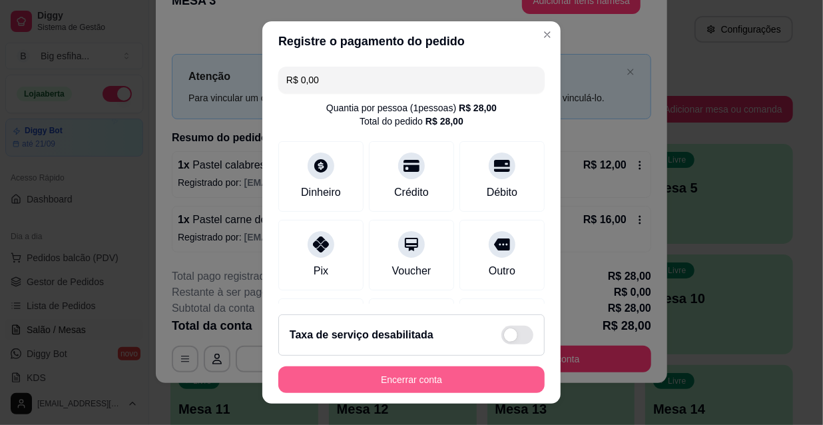
click at [393, 368] on button "Encerrar conta" at bounding box center [411, 379] width 266 height 27
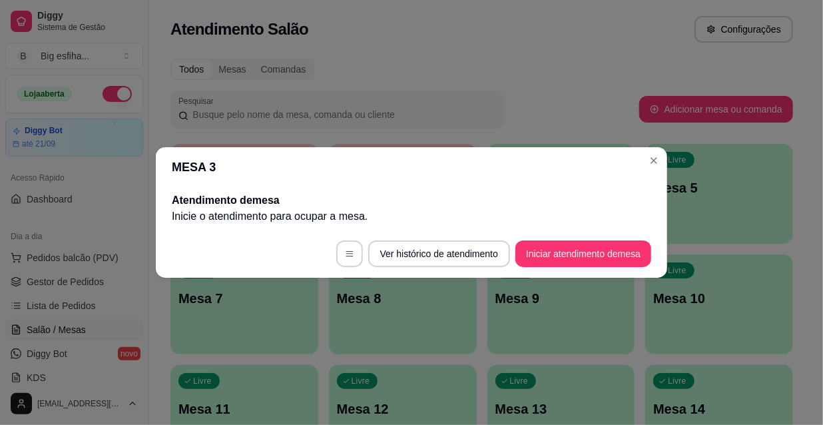
scroll to position [0, 0]
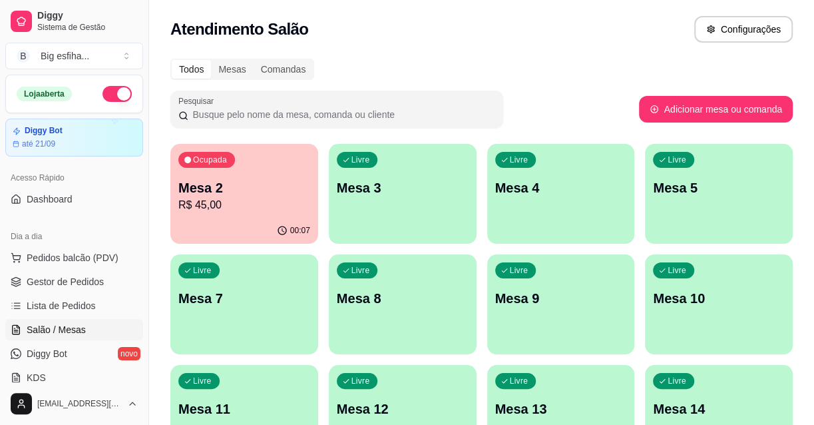
click at [385, 208] on div "Livre Mesa 3" at bounding box center [403, 186] width 148 height 84
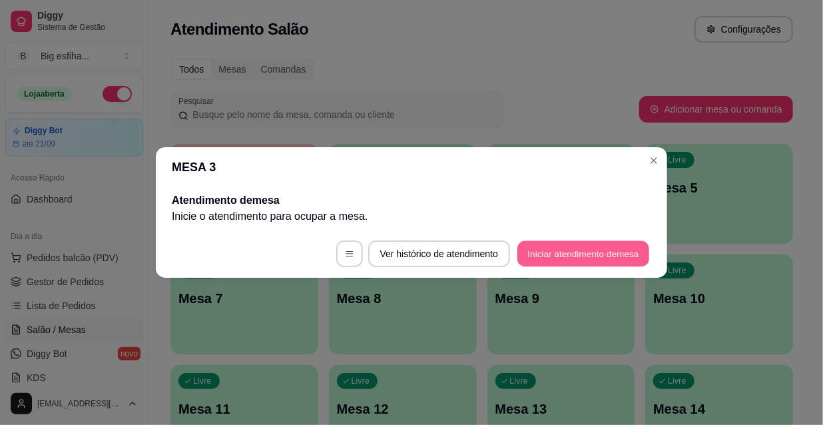
click at [572, 249] on button "Iniciar atendimento de mesa" at bounding box center [583, 254] width 132 height 26
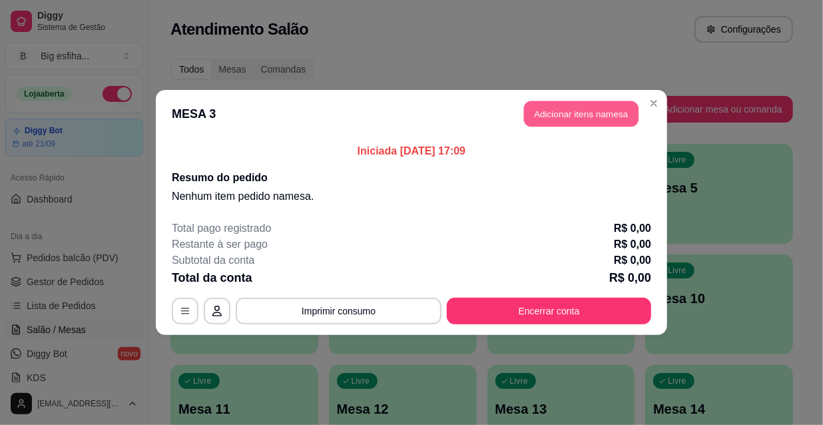
click at [572, 126] on header "MESA 3 Adicionar itens na mesa" at bounding box center [411, 114] width 511 height 48
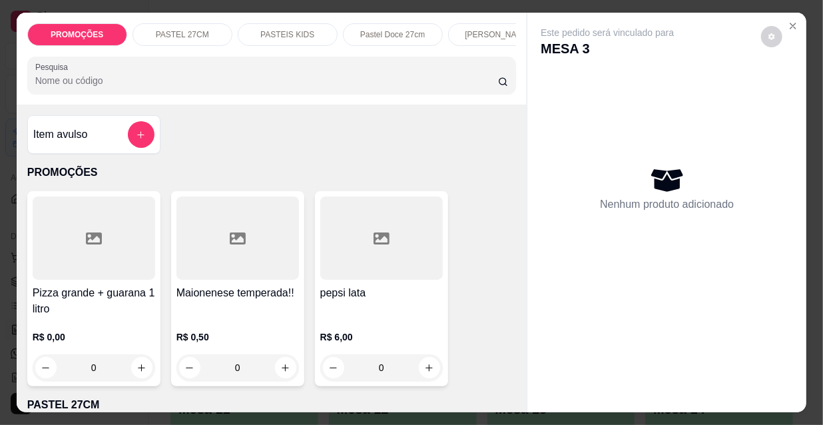
click at [468, 29] on p "[PERSON_NAME]" at bounding box center [498, 34] width 66 height 11
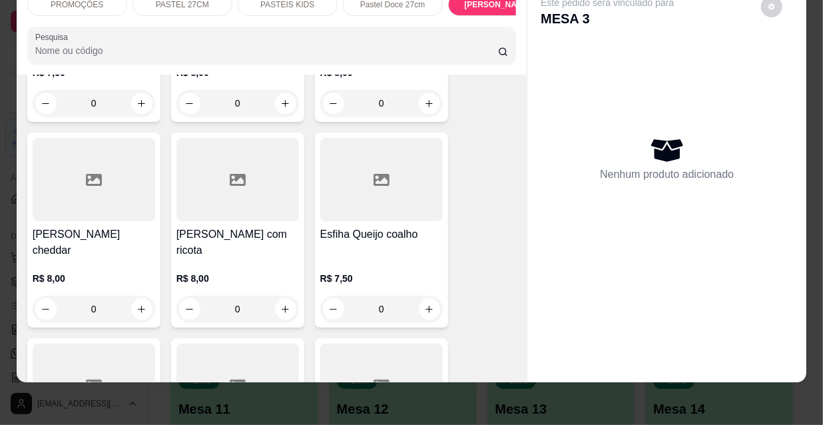
scroll to position [8261, 0]
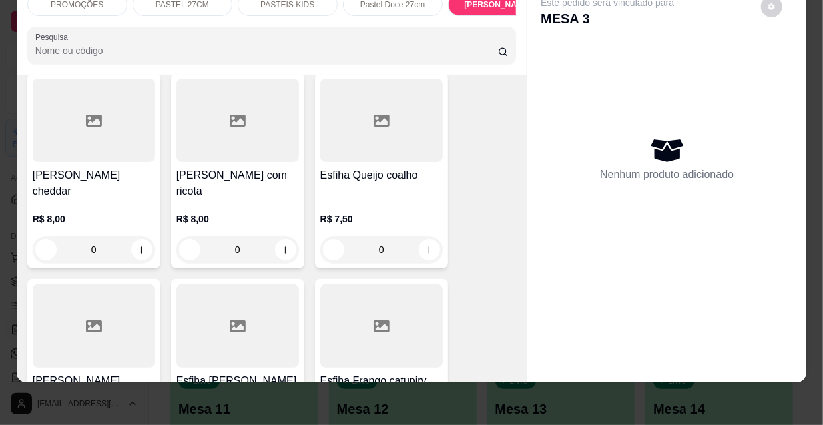
click at [114, 284] on div at bounding box center [94, 325] width 122 height 83
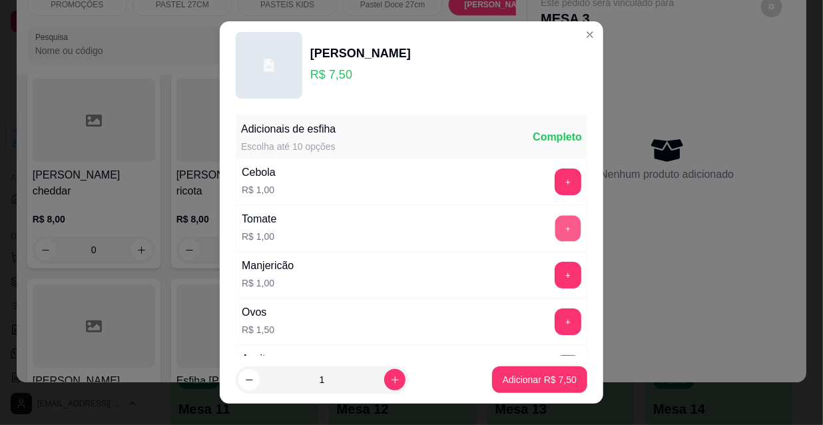
click at [555, 222] on button "+" at bounding box center [568, 229] width 26 height 26
click at [554, 274] on button "+" at bounding box center [567, 275] width 27 height 27
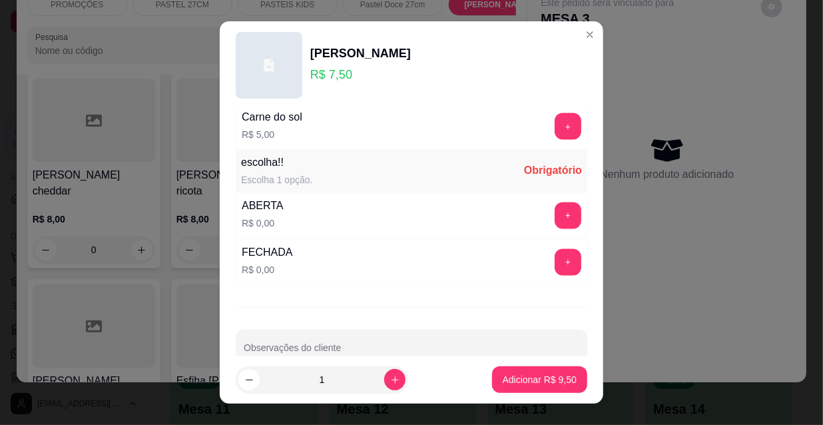
scroll to position [1106, 0]
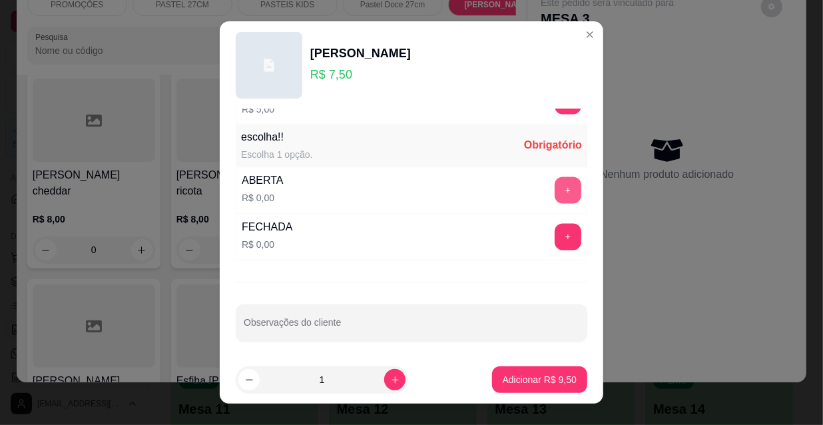
click at [554, 184] on button "+" at bounding box center [567, 190] width 27 height 27
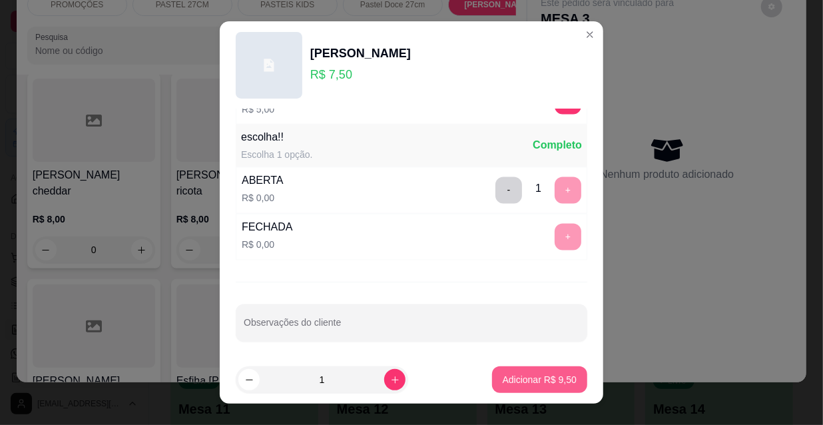
click at [546, 373] on p "Adicionar R$ 9,50" at bounding box center [540, 379] width 74 height 13
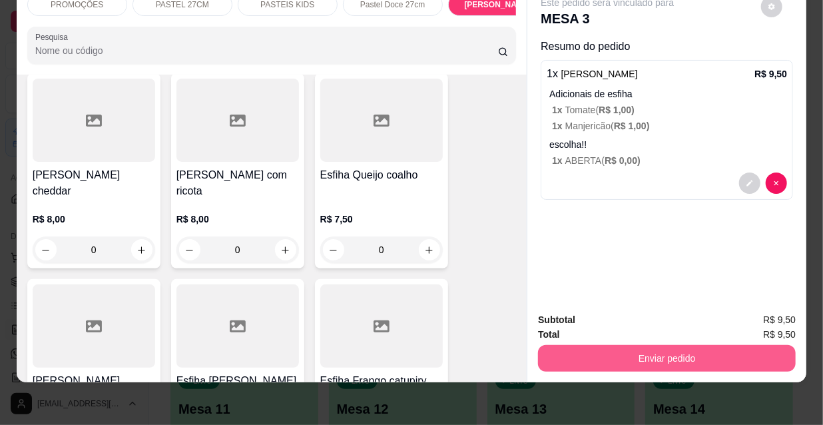
click at [631, 345] on button "Enviar pedido" at bounding box center [667, 358] width 258 height 27
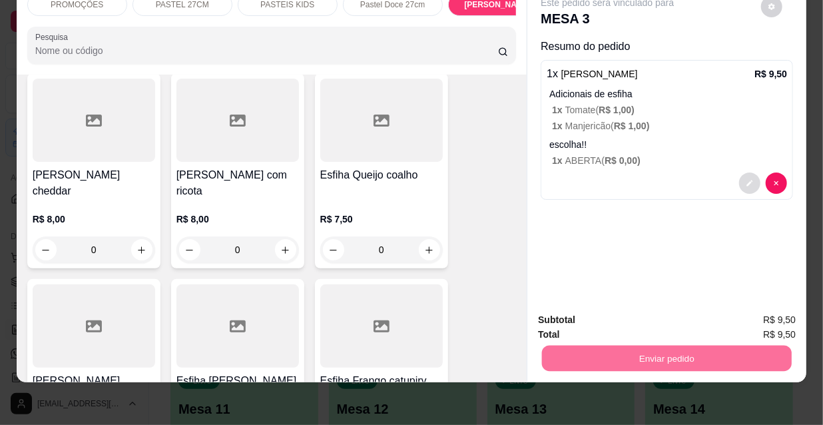
click at [745, 179] on icon "decrease-product-quantity" at bounding box center [749, 183] width 8 height 8
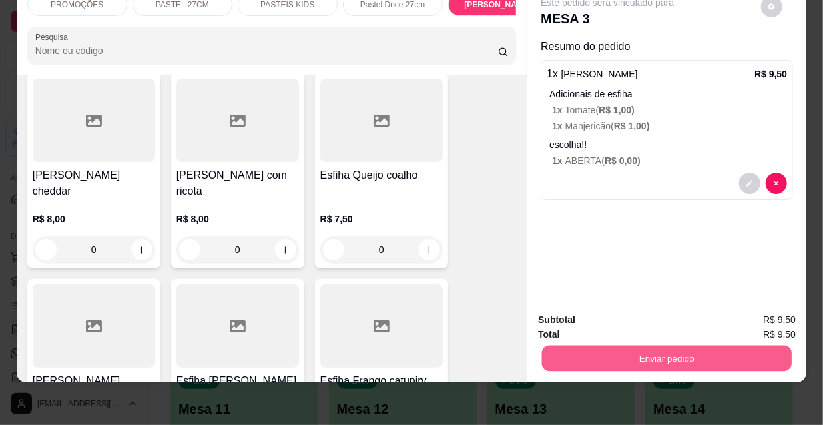
click at [638, 355] on button "Enviar pedido" at bounding box center [667, 358] width 250 height 26
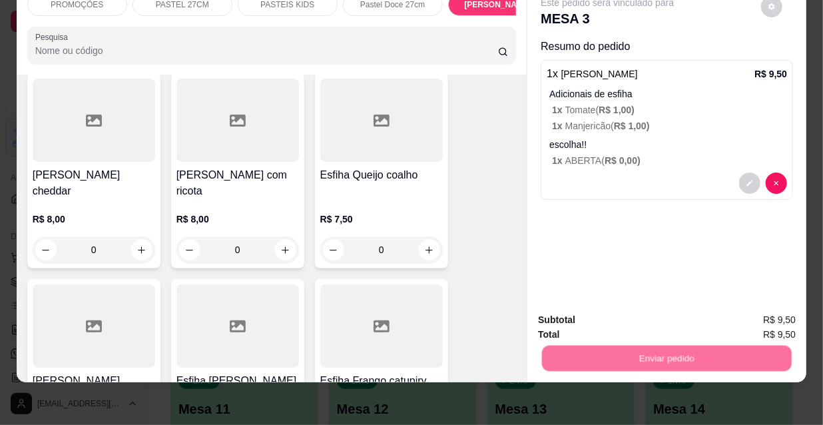
click at [632, 313] on button "Não registrar e enviar pedido" at bounding box center [623, 315] width 134 height 25
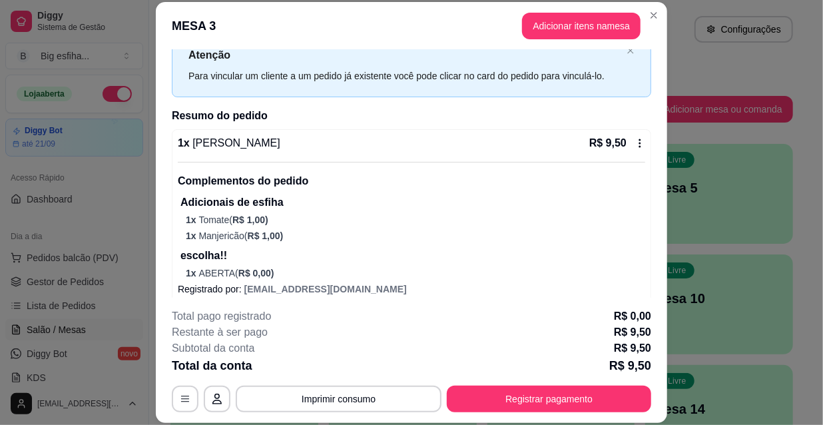
scroll to position [58, 0]
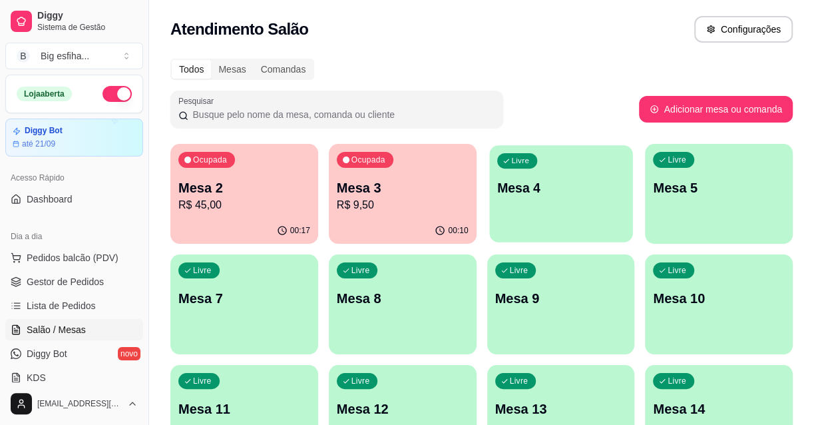
click at [592, 194] on p "Mesa 4" at bounding box center [561, 188] width 128 height 18
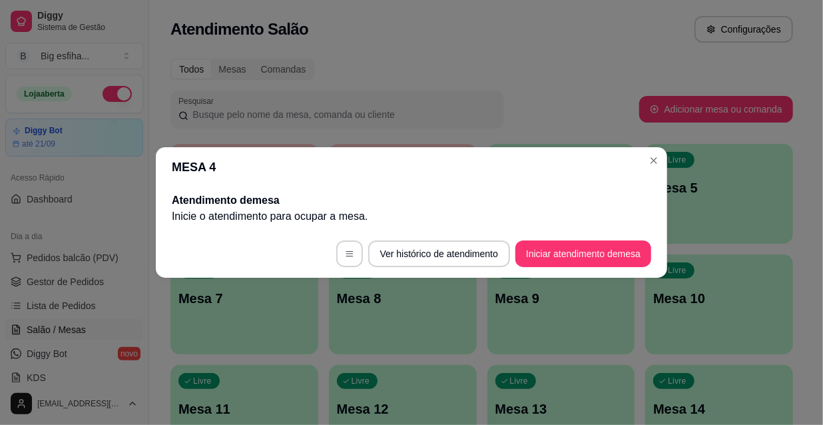
drag, startPoint x: 609, startPoint y: 228, endPoint x: 606, endPoint y: 241, distance: 12.9
click at [608, 229] on section "MESA 4 Atendimento de mesa Inicie o atendimento para ocupar a mesa . Ver histór…" at bounding box center [411, 212] width 511 height 130
click at [606, 241] on button "Iniciar atendimento de mesa" at bounding box center [583, 254] width 132 height 26
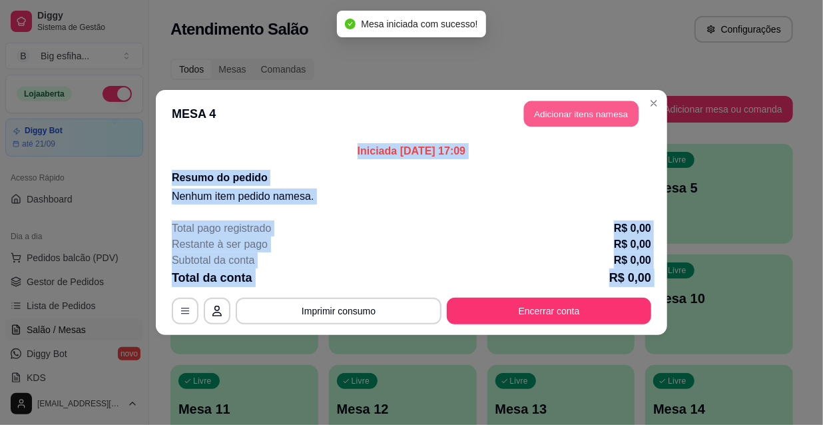
click at [574, 114] on button "Adicionar itens na mesa" at bounding box center [581, 114] width 114 height 26
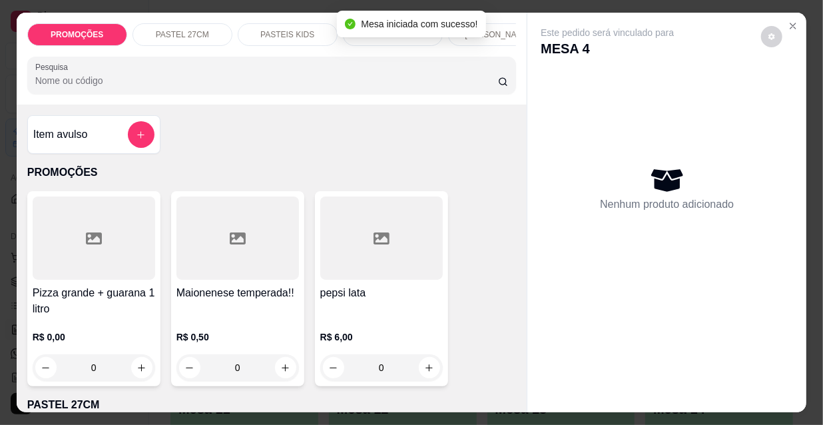
click at [482, 33] on div "Mesa iniciada com sucesso!" at bounding box center [411, 24] width 148 height 27
click at [492, 29] on p "[PERSON_NAME]" at bounding box center [498, 34] width 66 height 11
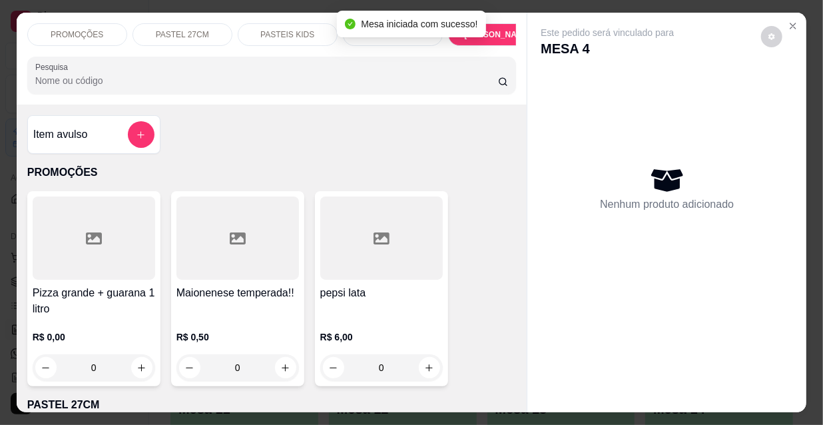
scroll to position [34, 0]
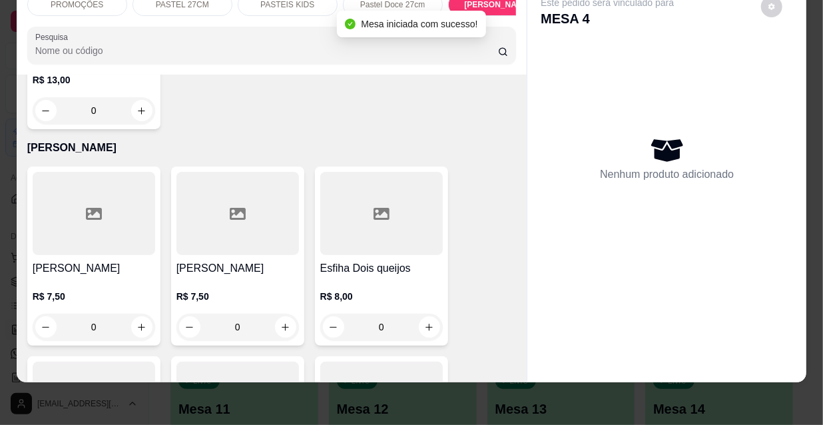
click at [93, 276] on div "R$ 7,50 0" at bounding box center [94, 308] width 122 height 64
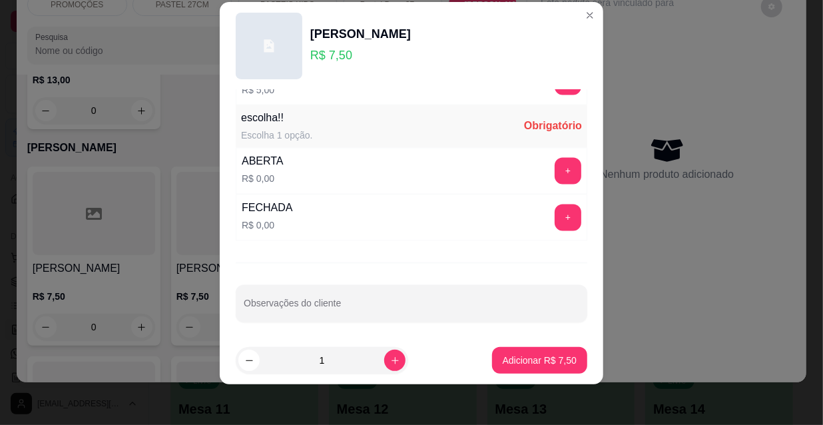
scroll to position [21, 0]
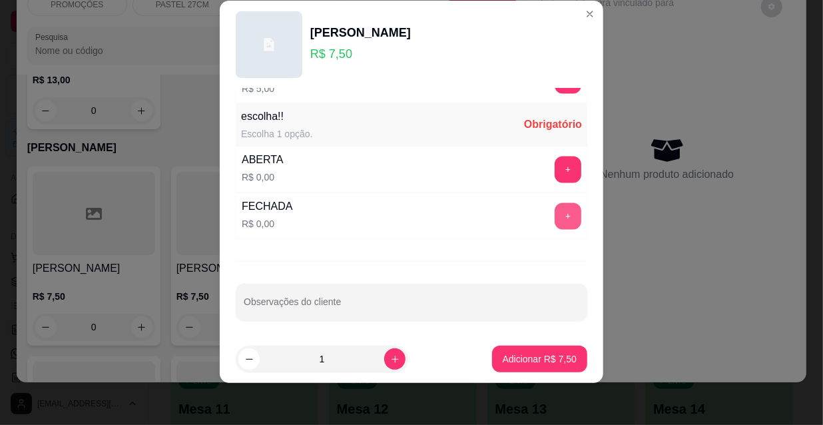
click at [554, 206] on button "+" at bounding box center [567, 216] width 27 height 27
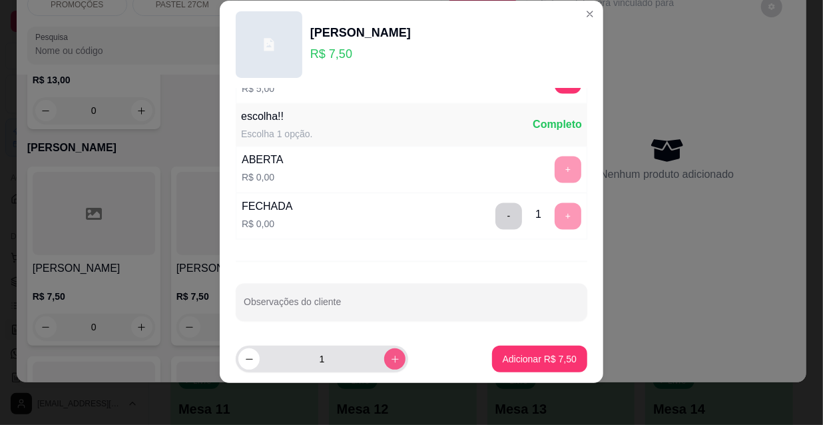
click at [390, 355] on icon "increase-product-quantity" at bounding box center [395, 359] width 10 height 10
type input "3"
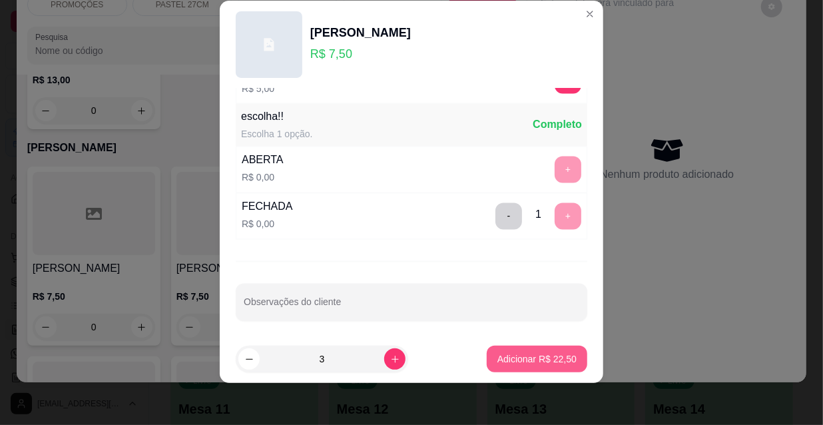
click at [506, 361] on p "Adicionar R$ 22,50" at bounding box center [536, 358] width 79 height 13
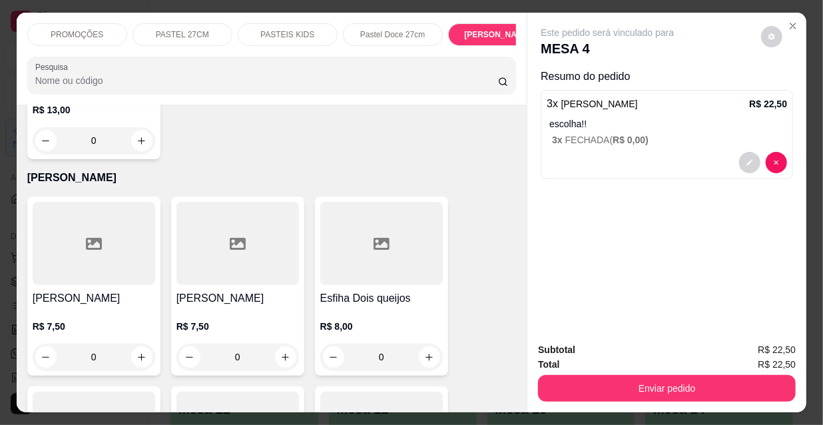
scroll to position [0, 428]
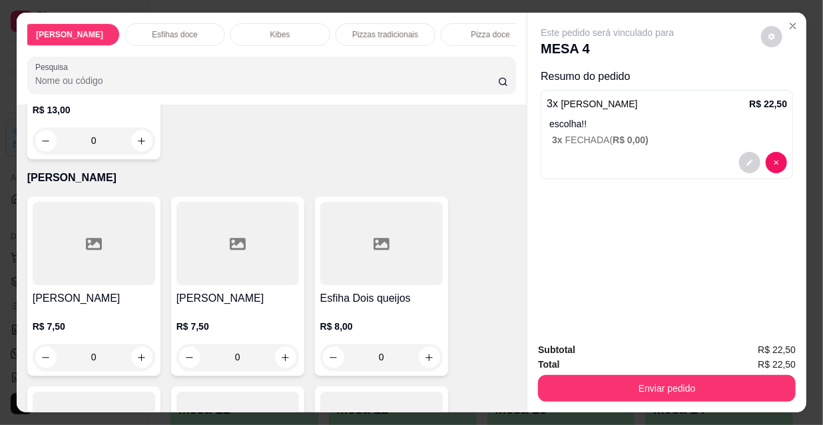
click at [196, 30] on div "Esfihas doce" at bounding box center [175, 34] width 100 height 23
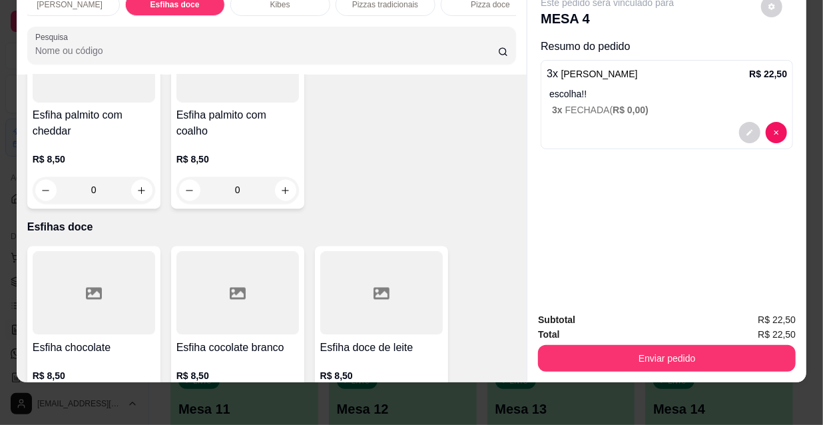
scroll to position [0, 0]
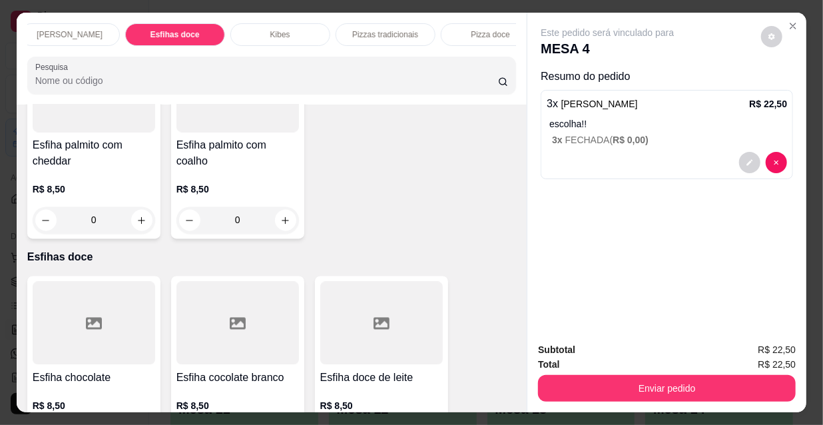
drag, startPoint x: 296, startPoint y: 25, endPoint x: 283, endPoint y: 121, distance: 96.8
click at [295, 27] on div "Kibes" at bounding box center [280, 34] width 100 height 23
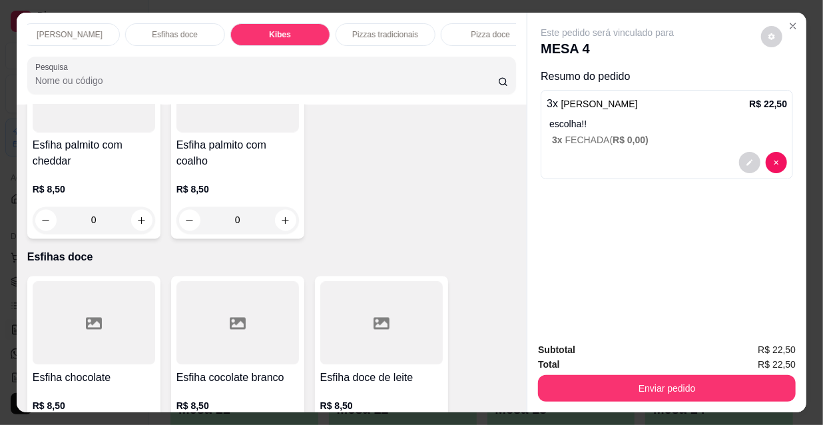
scroll to position [34, 0]
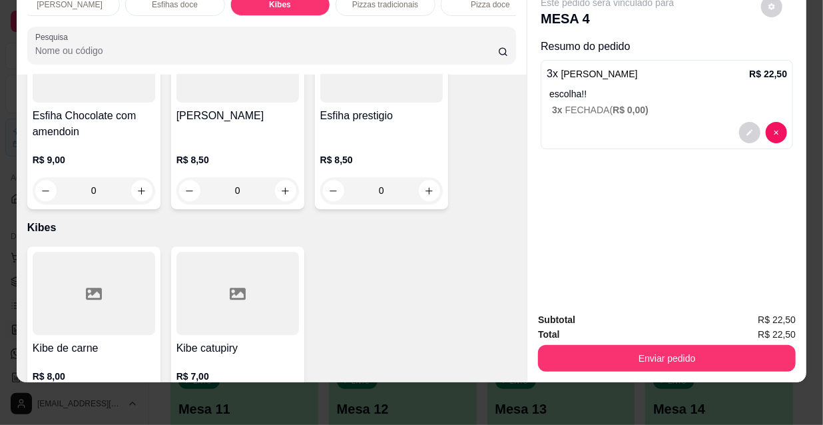
click at [136, 402] on icon "increase-product-quantity" at bounding box center [141, 407] width 10 height 10
type input "2"
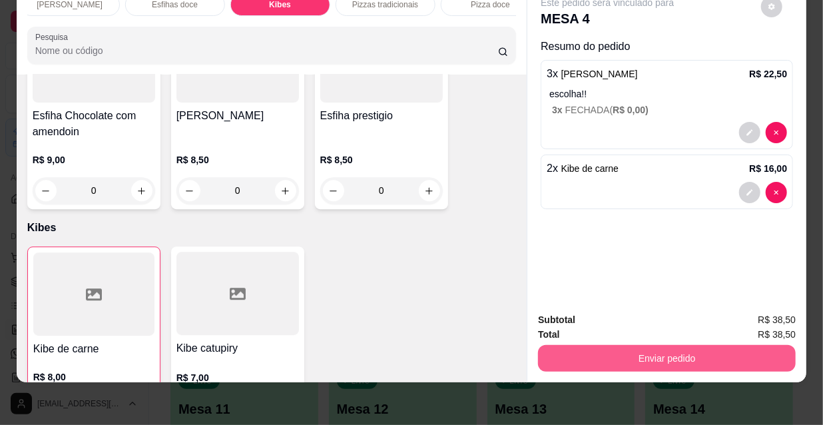
click at [704, 345] on button "Enviar pedido" at bounding box center [667, 358] width 258 height 27
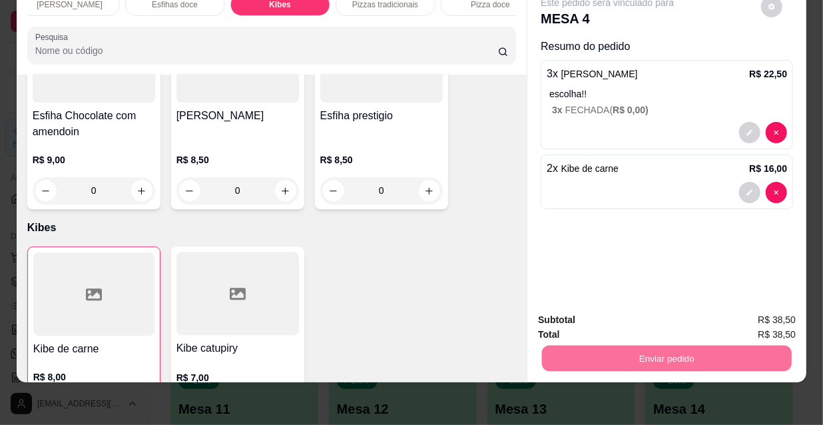
click at [664, 311] on button "Não registrar e enviar pedido" at bounding box center [623, 315] width 134 height 25
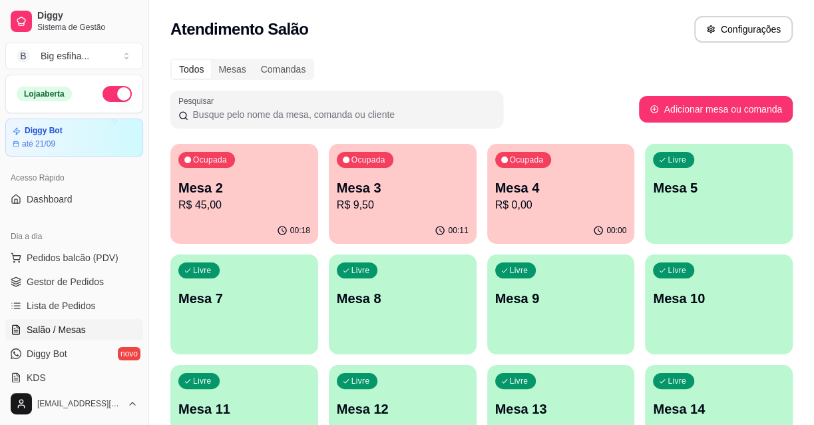
click at [740, 192] on p "Mesa 5" at bounding box center [719, 187] width 132 height 19
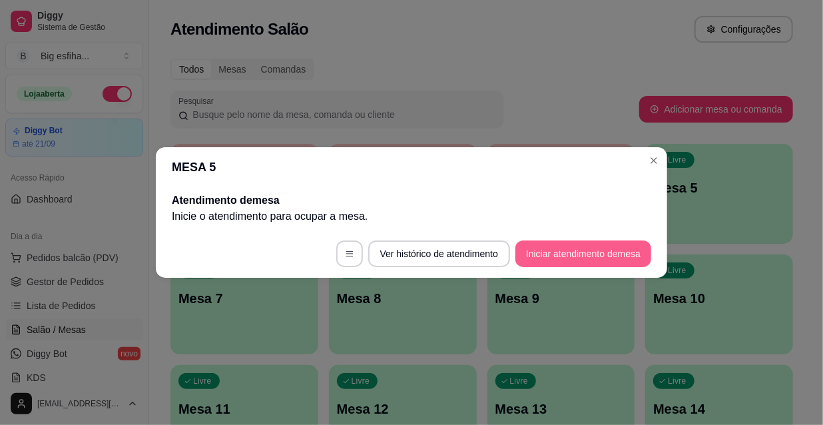
click at [599, 246] on button "Iniciar atendimento de mesa" at bounding box center [583, 253] width 136 height 27
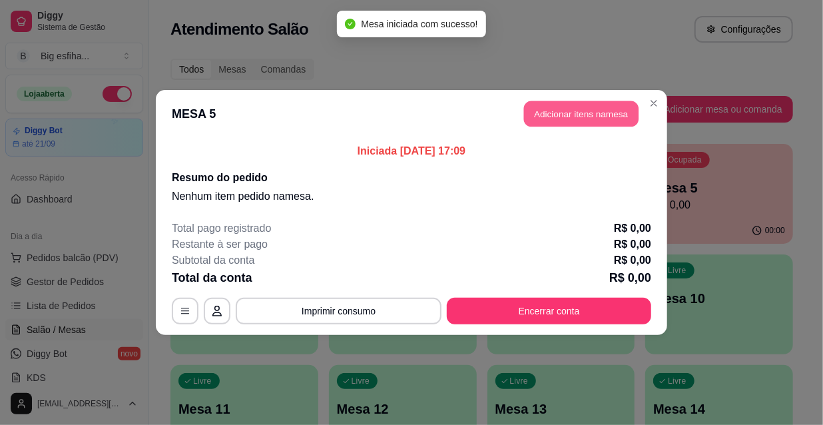
click at [550, 120] on button "Adicionar itens na mesa" at bounding box center [581, 114] width 114 height 26
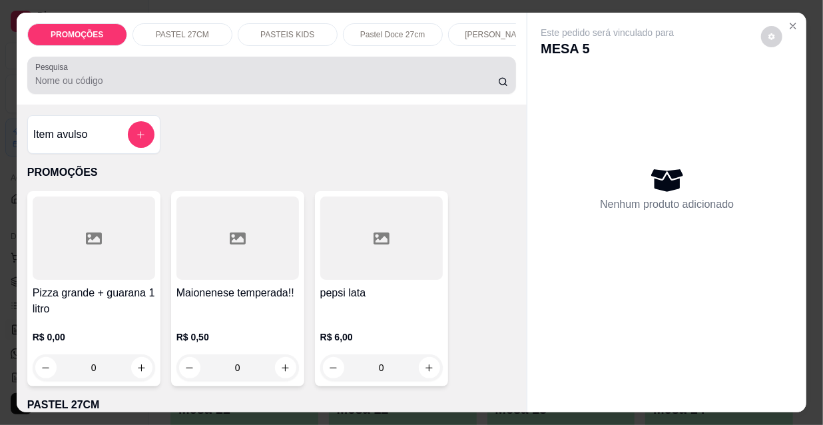
click at [407, 77] on div at bounding box center [271, 75] width 473 height 27
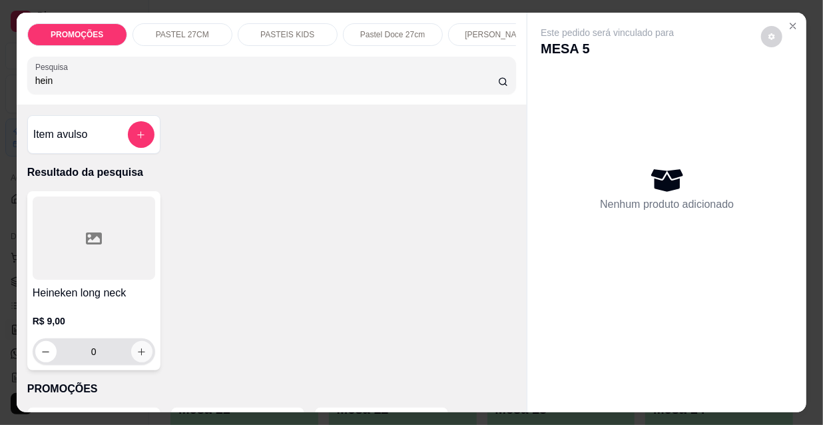
type input "hein"
click at [140, 357] on icon "increase-product-quantity" at bounding box center [141, 352] width 10 height 10
type input "2"
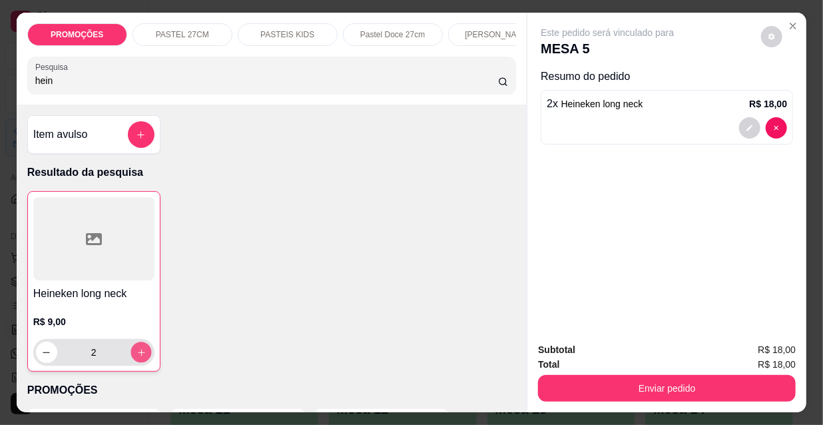
click at [140, 357] on icon "increase-product-quantity" at bounding box center [141, 352] width 10 height 10
type input "3"
click at [140, 357] on icon "increase-product-quantity" at bounding box center [141, 352] width 10 height 10
type input "4"
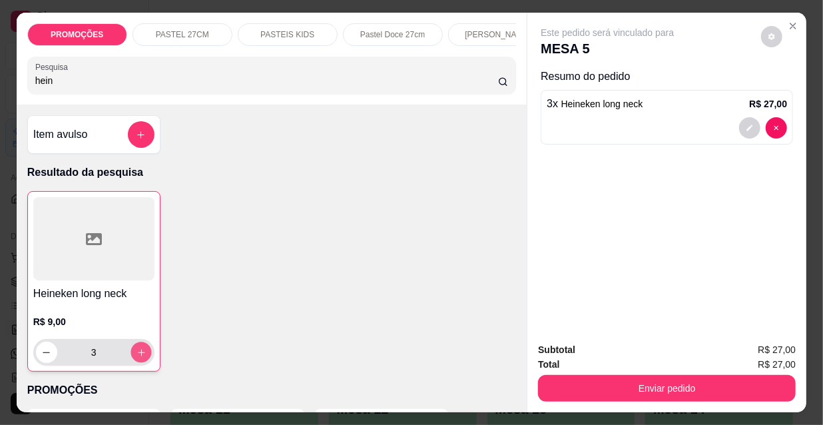
type input "4"
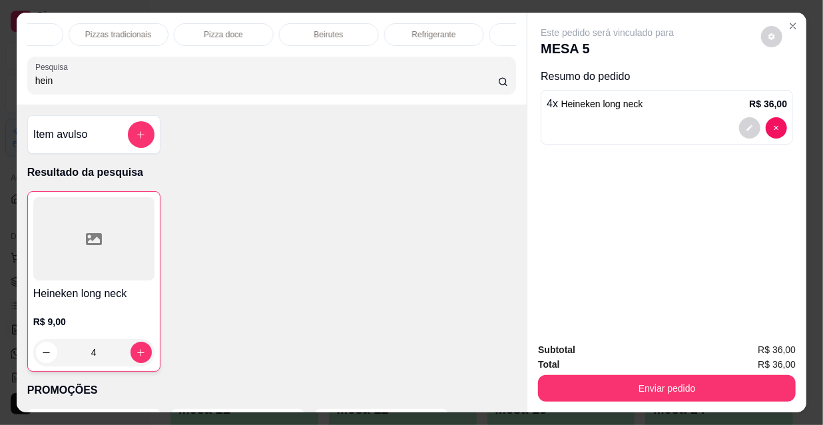
scroll to position [0, 767]
click at [379, 24] on div "Refrigerante" at bounding box center [362, 34] width 100 height 23
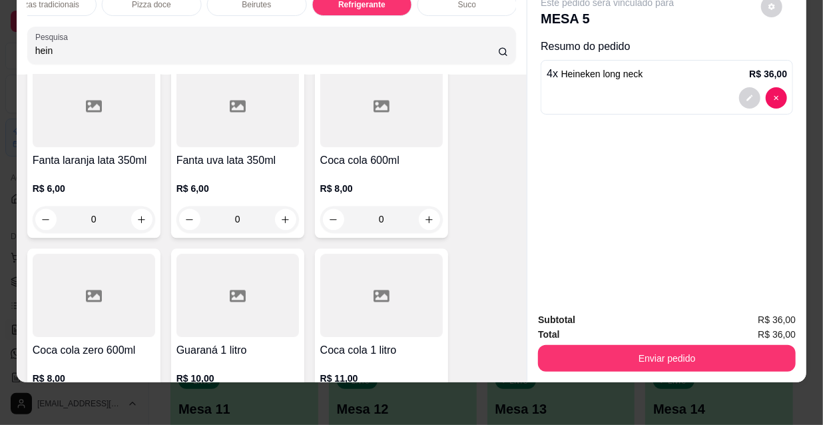
scroll to position [12636, 0]
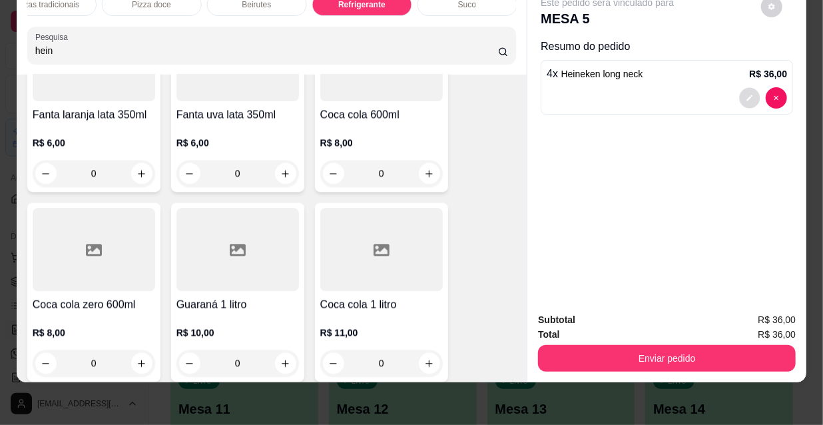
click at [739, 89] on button "decrease-product-quantity" at bounding box center [749, 98] width 21 height 21
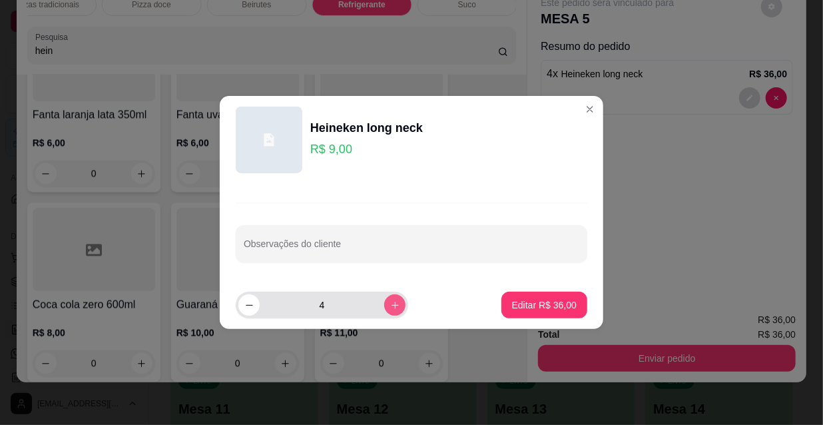
click at [384, 300] on button "increase-product-quantity" at bounding box center [394, 304] width 21 height 21
type input "6"
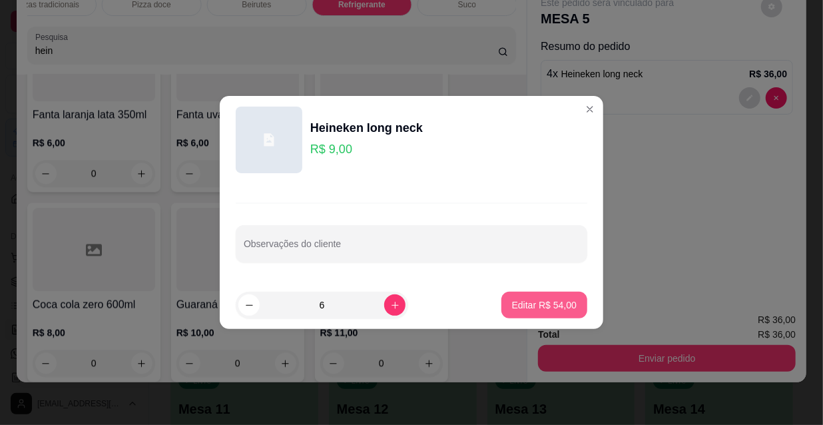
click at [516, 315] on button "Editar R$ 54,00" at bounding box center [544, 305] width 86 height 27
type input "6"
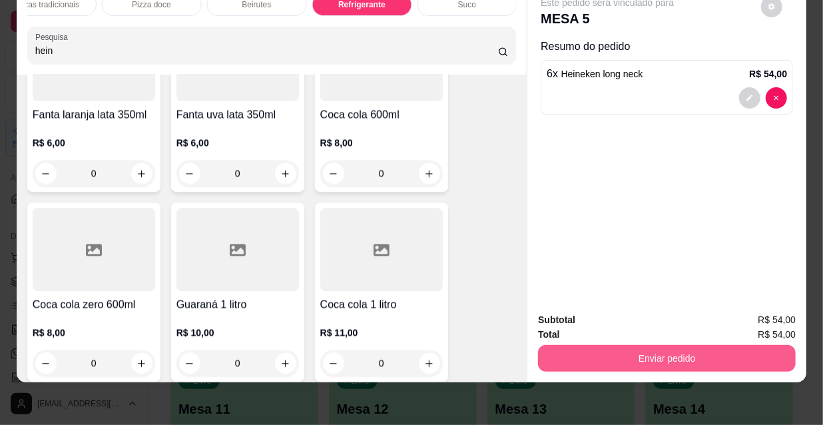
click at [626, 352] on button "Enviar pedido" at bounding box center [667, 358] width 258 height 27
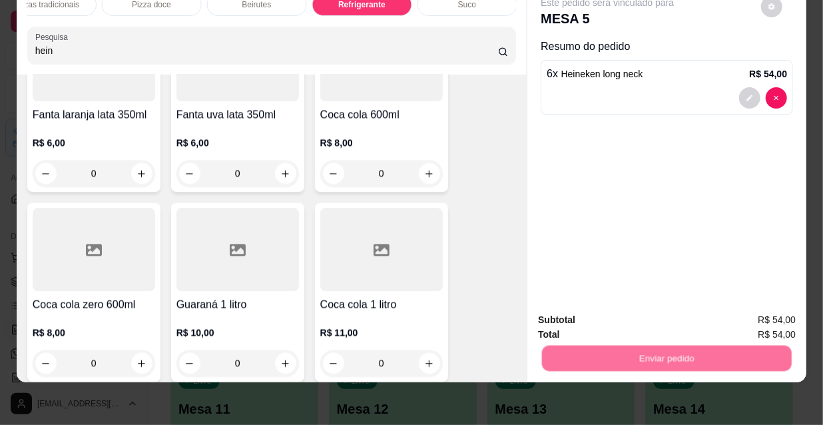
click at [596, 307] on button "Não registrar e enviar pedido" at bounding box center [623, 315] width 134 height 25
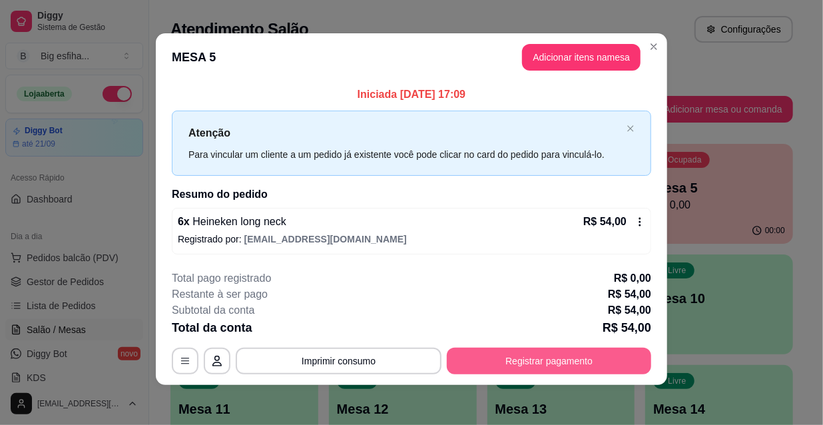
scroll to position [5, 0]
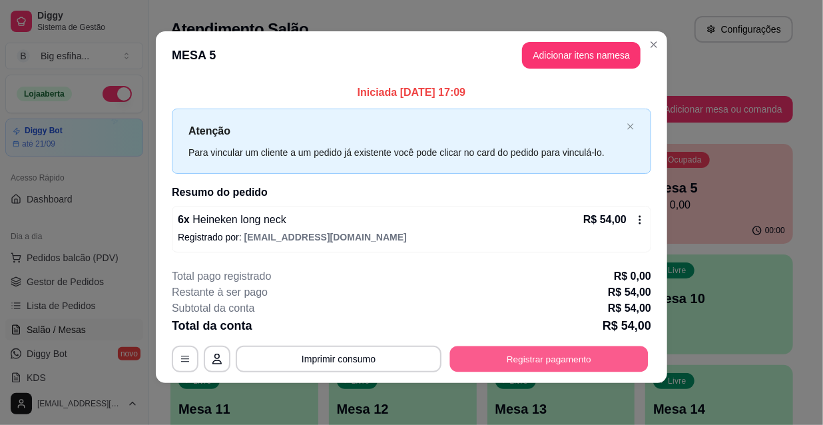
click at [558, 357] on button "Registrar pagamento" at bounding box center [549, 358] width 198 height 26
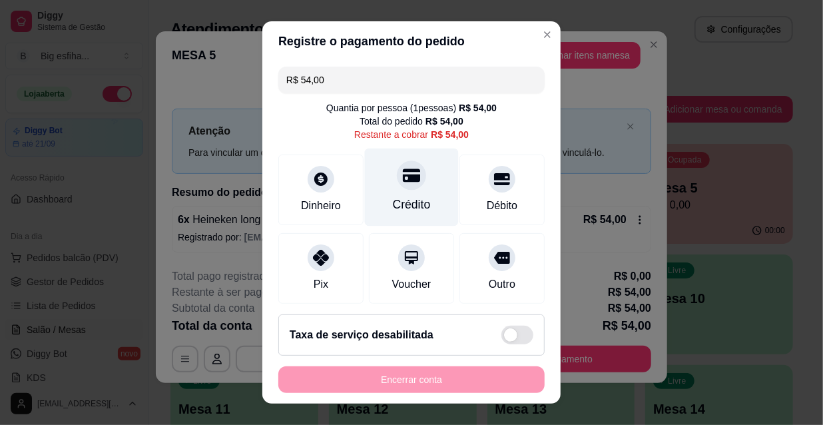
click at [393, 200] on div "Crédito" at bounding box center [412, 204] width 38 height 17
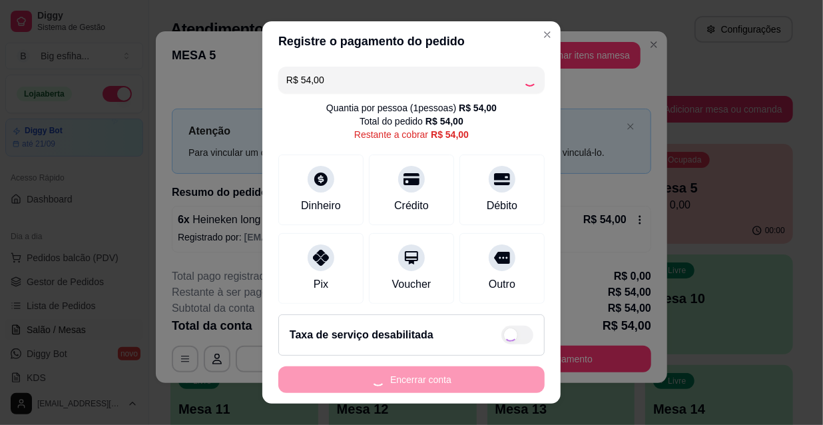
click at [419, 377] on div "Encerrar conta" at bounding box center [411, 379] width 266 height 27
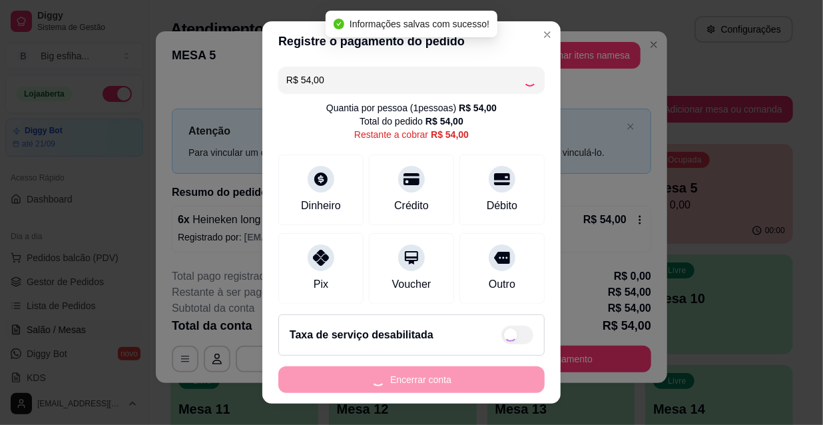
click at [419, 377] on div "Encerrar conta" at bounding box center [411, 379] width 266 height 27
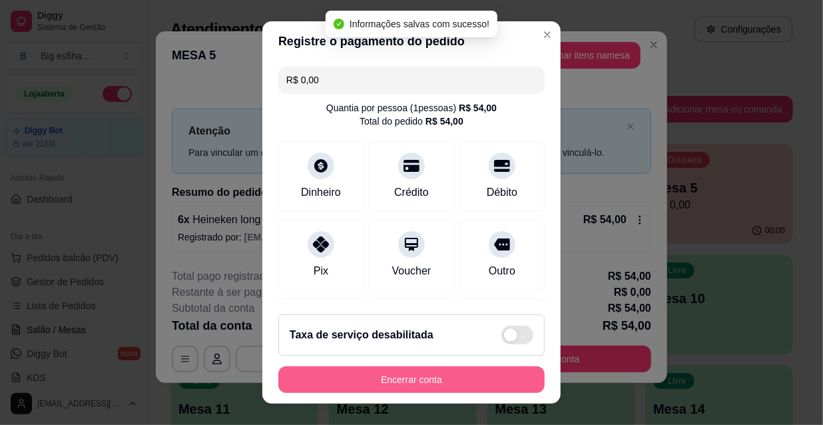
type input "R$ 0,00"
click at [419, 377] on button "Encerrar conta" at bounding box center [411, 380] width 258 height 26
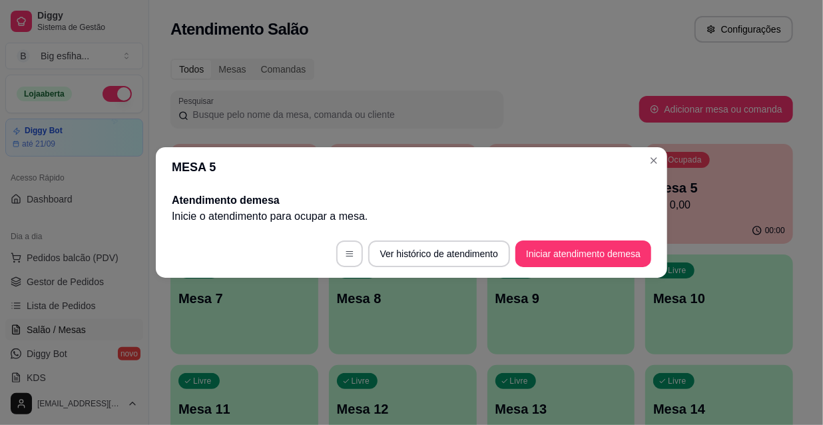
scroll to position [0, 0]
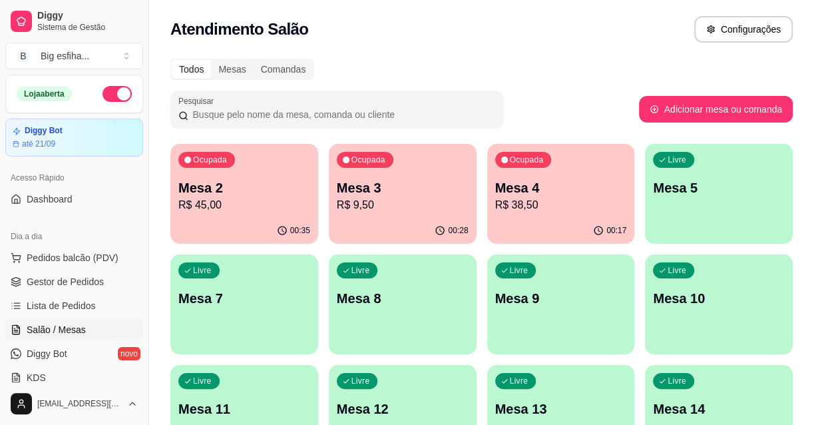
click at [215, 170] on div "Ocupada Mesa 2 R$ 45,00" at bounding box center [244, 181] width 148 height 74
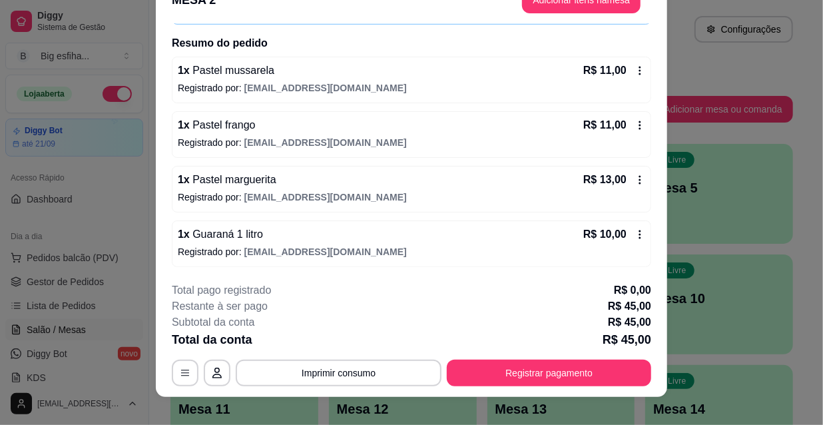
scroll to position [40, 0]
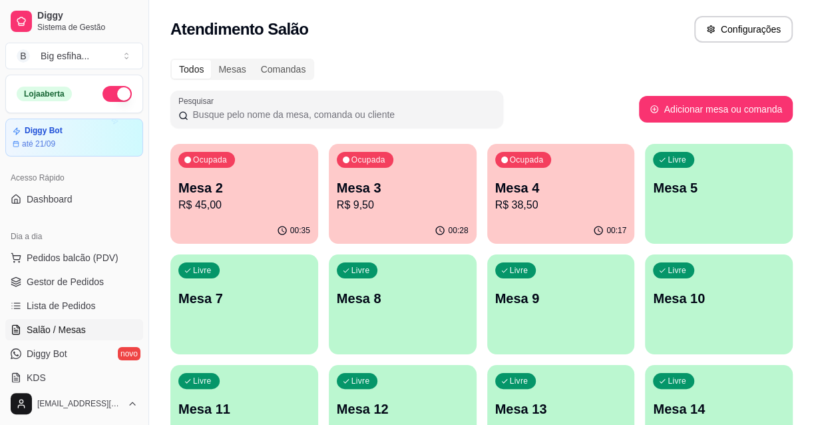
click at [246, 222] on div "00:35" at bounding box center [244, 231] width 148 height 26
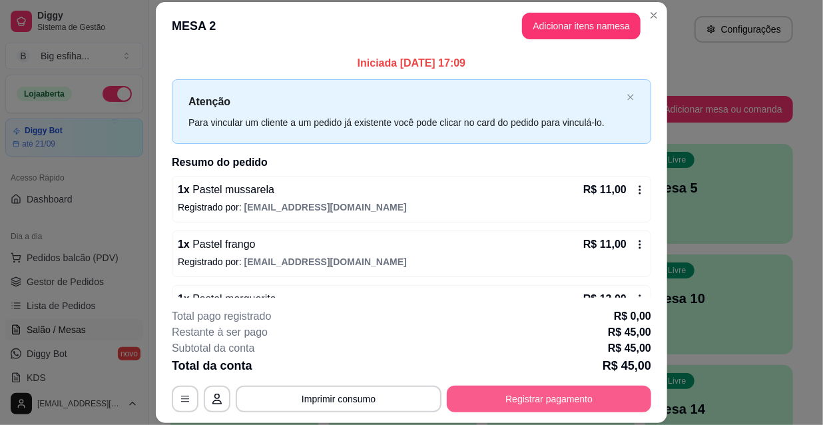
click at [566, 387] on button "Registrar pagamento" at bounding box center [549, 398] width 204 height 27
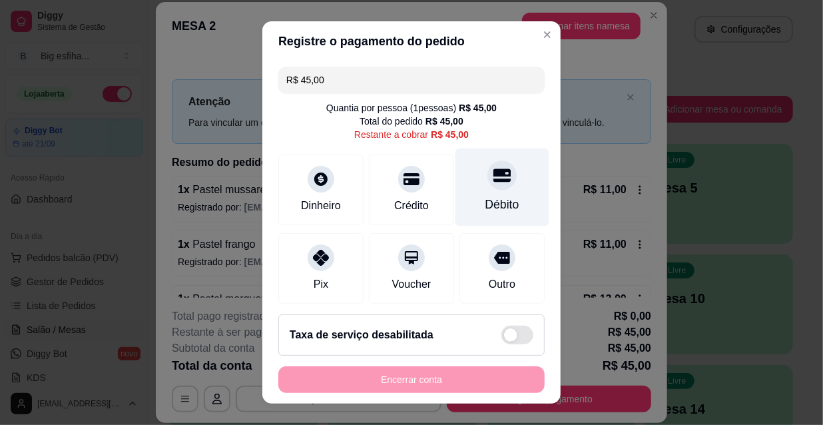
click at [496, 196] on div "Débito" at bounding box center [502, 204] width 34 height 17
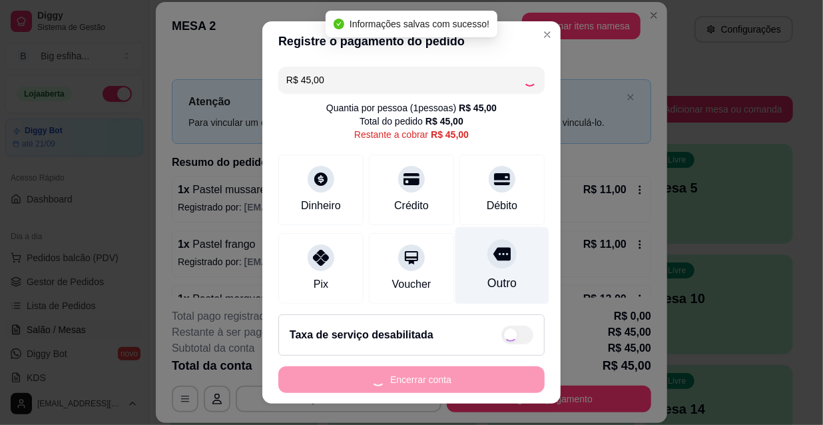
type input "R$ 0,00"
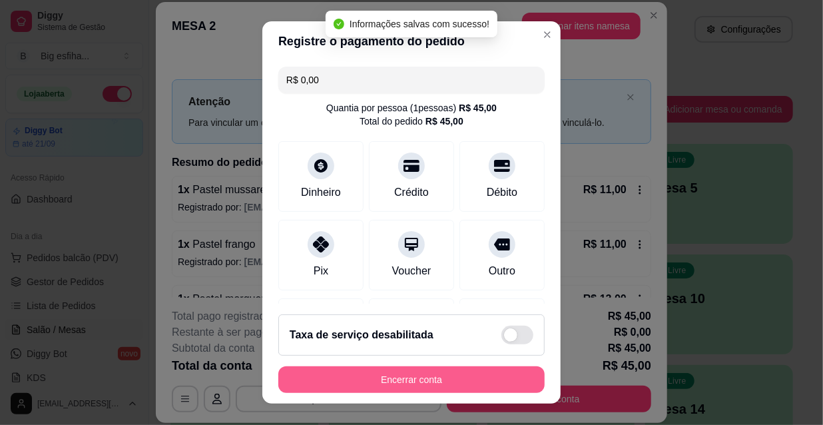
click at [459, 382] on button "Encerrar conta" at bounding box center [411, 379] width 266 height 27
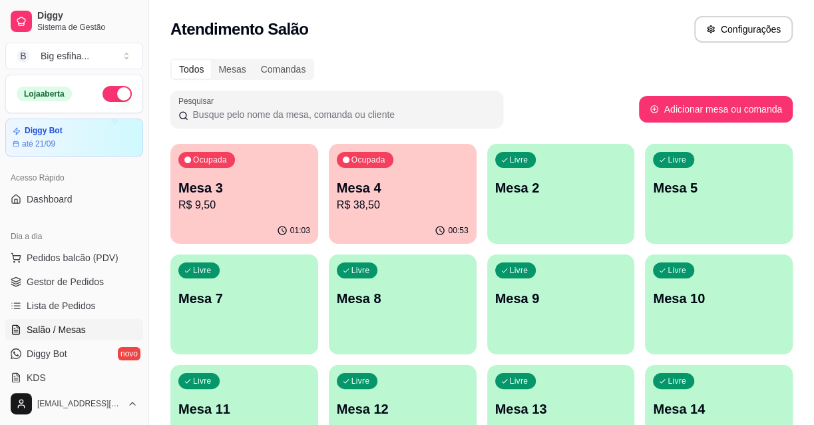
click at [567, 220] on div "Livre Mesa 2" at bounding box center [561, 186] width 148 height 84
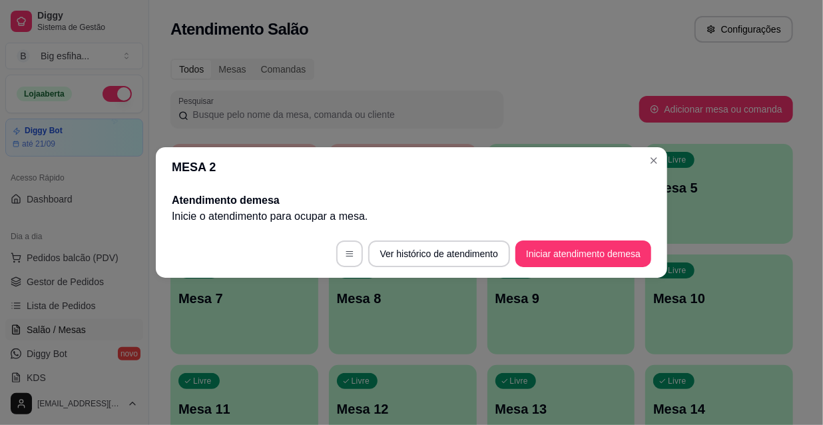
drag, startPoint x: 560, startPoint y: 232, endPoint x: 574, endPoint y: 249, distance: 21.7
click at [561, 236] on footer "Ver histórico de atendimento Iniciar atendimento de mesa" at bounding box center [411, 254] width 511 height 48
click at [576, 250] on button "Iniciar atendimento de mesa" at bounding box center [583, 254] width 132 height 26
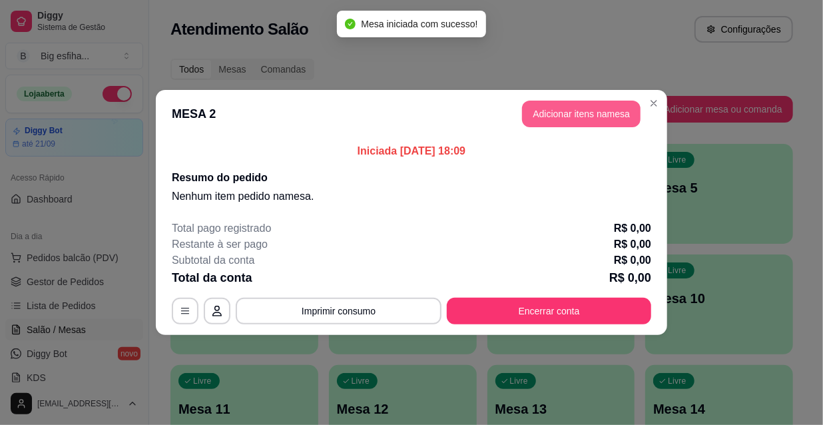
click at [585, 112] on button "Adicionar itens na mesa" at bounding box center [581, 114] width 118 height 27
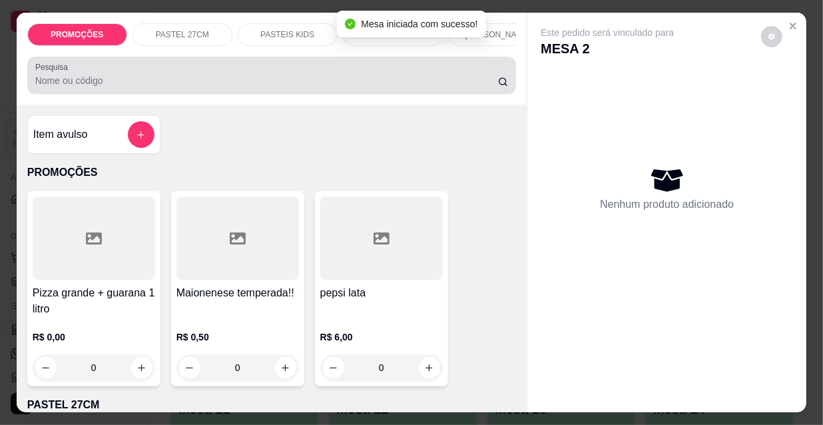
click at [416, 87] on input "Pesquisa" at bounding box center [266, 80] width 463 height 13
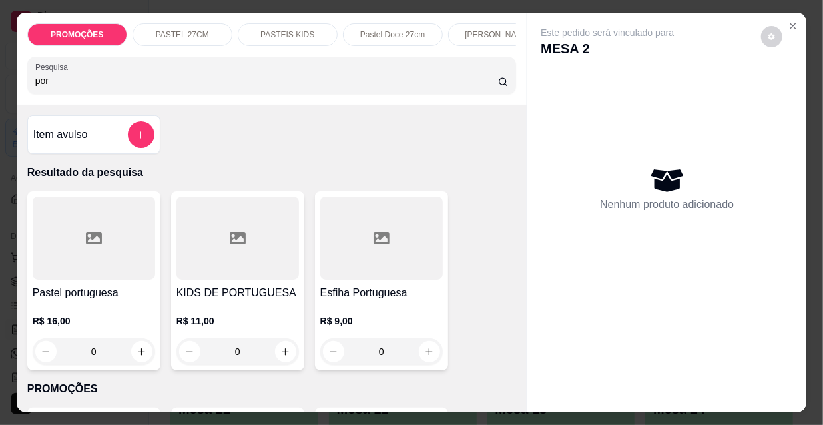
type input "por"
click at [132, 317] on div "R$ 16,00 0" at bounding box center [94, 333] width 122 height 64
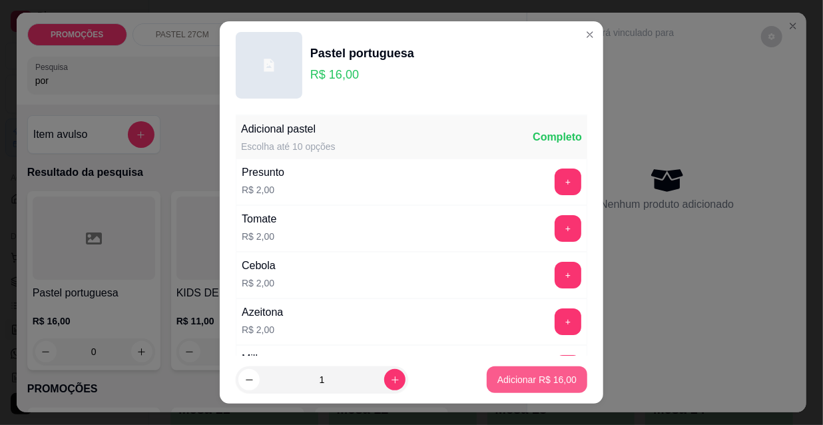
click at [526, 379] on p "Adicionar R$ 16,00" at bounding box center [536, 379] width 79 height 13
type input "1"
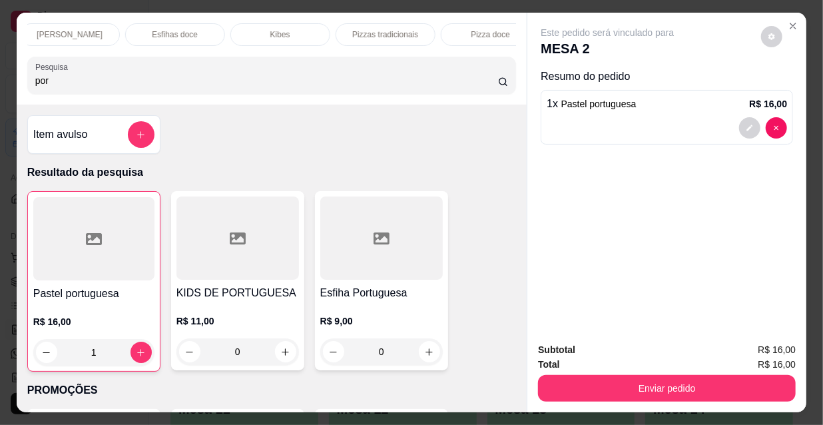
scroll to position [0, 767]
drag, startPoint x: 357, startPoint y: 19, endPoint x: 290, endPoint y: 152, distance: 148.5
click at [355, 23] on div "Refrigerante" at bounding box center [362, 34] width 100 height 23
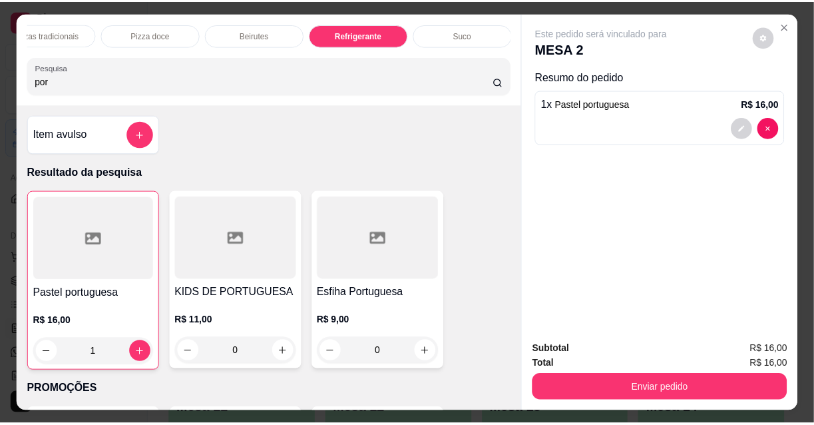
scroll to position [34, 0]
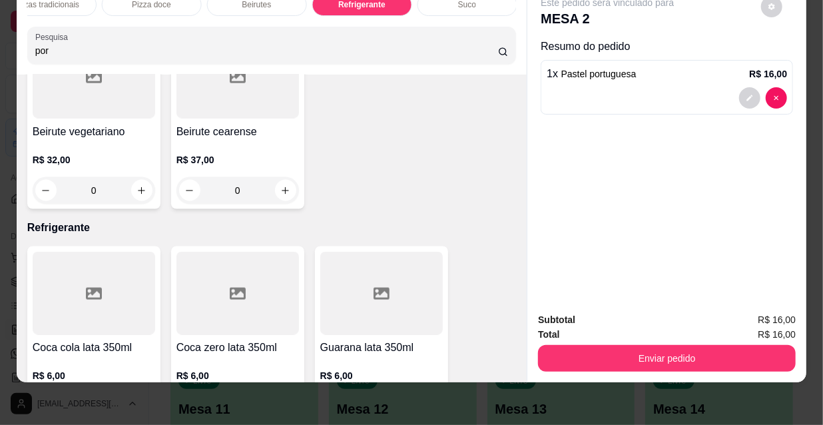
click at [280, 402] on icon "increase-product-quantity" at bounding box center [285, 407] width 10 height 10
type input "1"
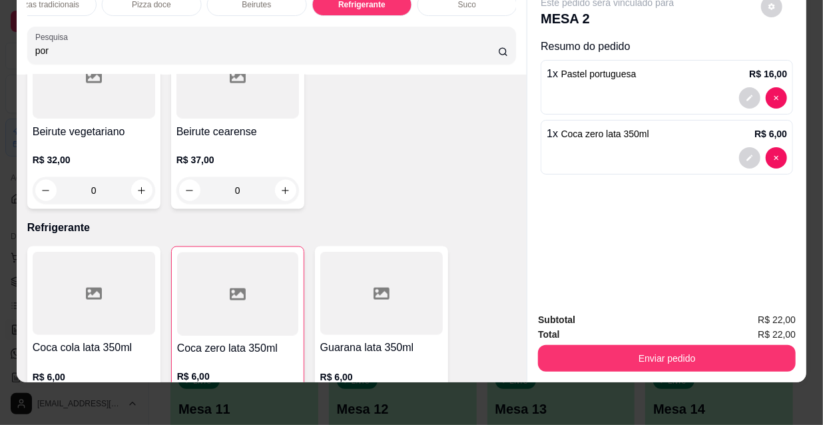
drag, startPoint x: 721, startPoint y: 369, endPoint x: 702, endPoint y: 351, distance: 26.4
click at [719, 369] on div "Subtotal R$ 22,00 Total R$ 22,00 Enviar pedido" at bounding box center [666, 342] width 279 height 81
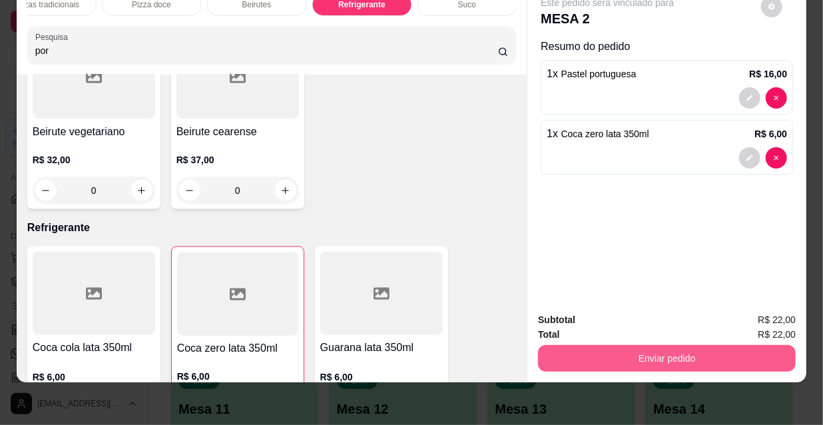
click at [694, 345] on button "Enviar pedido" at bounding box center [667, 358] width 258 height 27
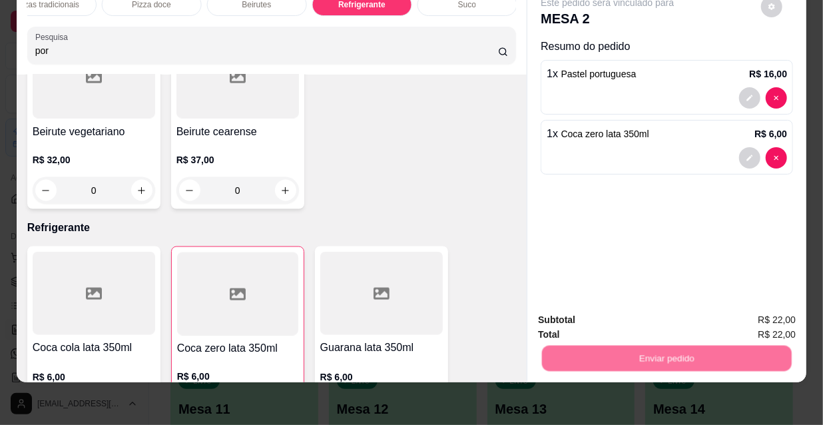
click at [624, 319] on button "Não registrar e enviar pedido" at bounding box center [623, 315] width 134 height 25
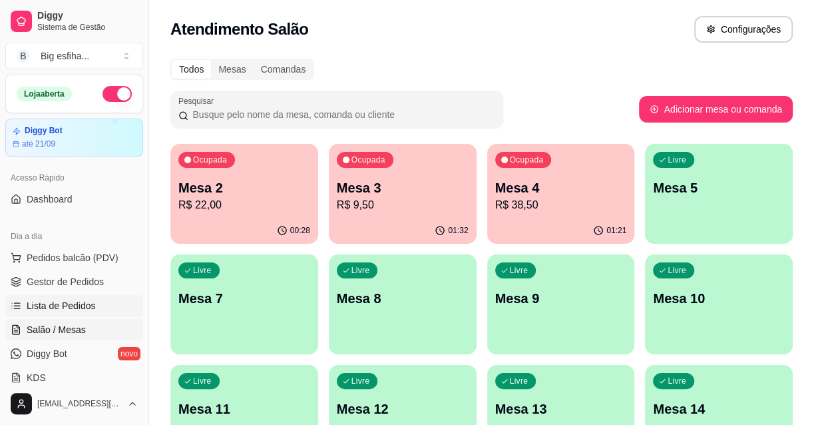
click at [93, 300] on span "Lista de Pedidos" at bounding box center [61, 305] width 69 height 13
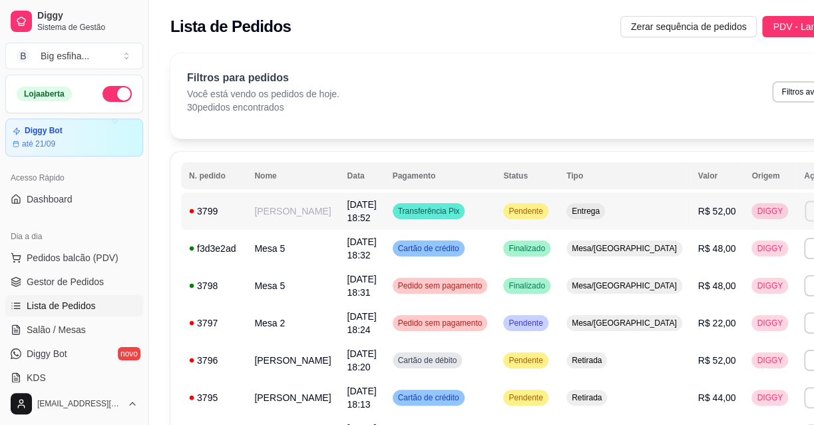
click at [805, 214] on button "Imprimir" at bounding box center [828, 210] width 46 height 21
click at [703, 258] on button "IMPRESSORA" at bounding box center [727, 264] width 97 height 21
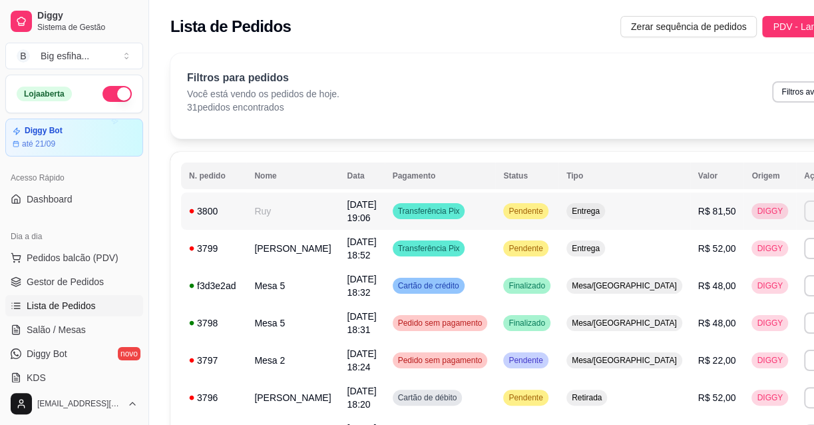
click at [804, 210] on button "Imprimir" at bounding box center [827, 210] width 47 height 21
click at [736, 252] on button "IMPRESSORA" at bounding box center [727, 257] width 97 height 21
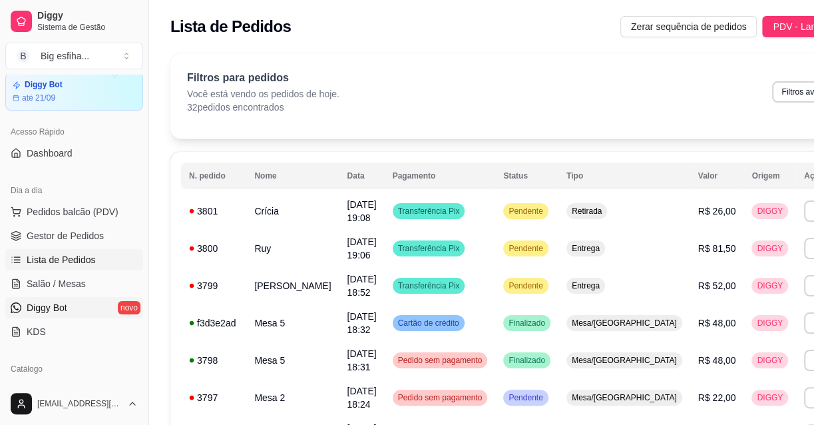
scroll to position [120, 0]
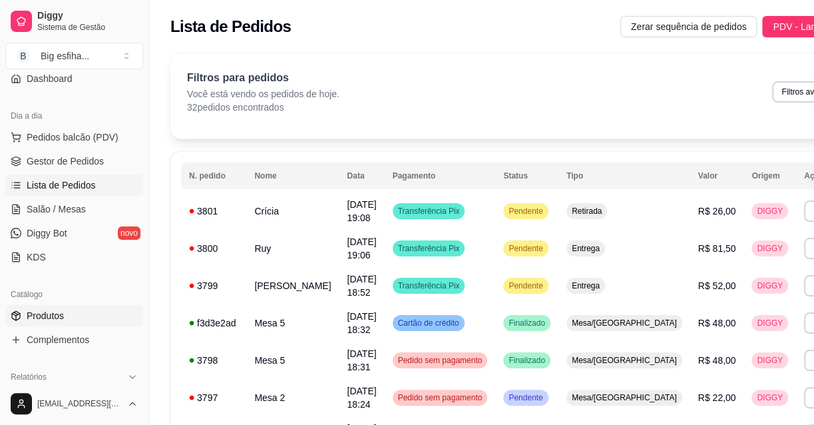
click at [86, 312] on link "Produtos" at bounding box center [74, 315] width 138 height 21
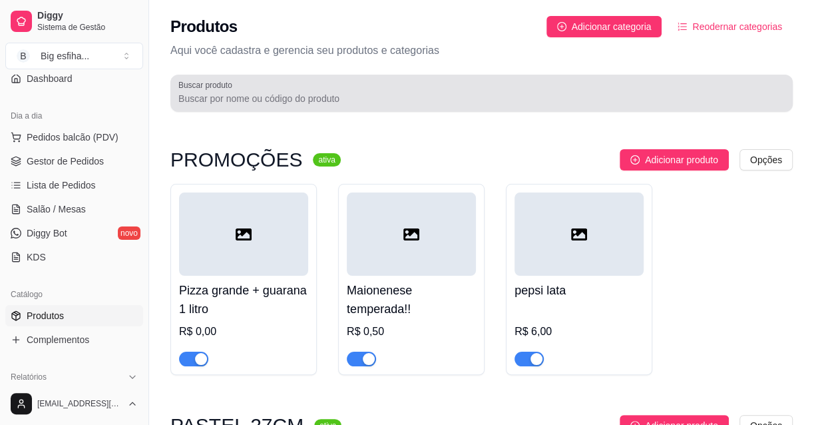
click at [287, 95] on input "Buscar produto" at bounding box center [481, 98] width 606 height 13
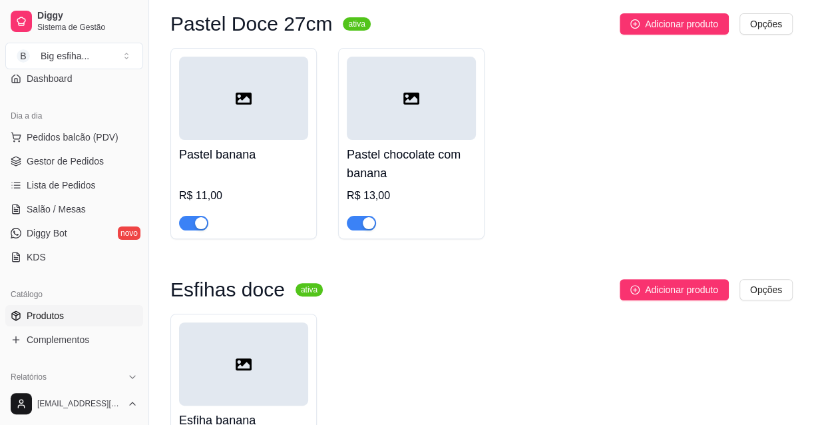
scroll to position [181, 0]
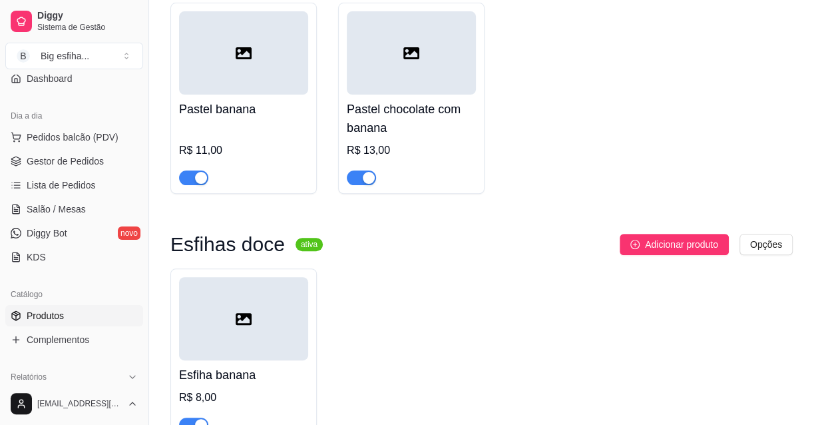
type input "ban"
click at [195, 175] on div "button" at bounding box center [201, 178] width 12 height 12
click at [359, 182] on span "button" at bounding box center [361, 177] width 29 height 15
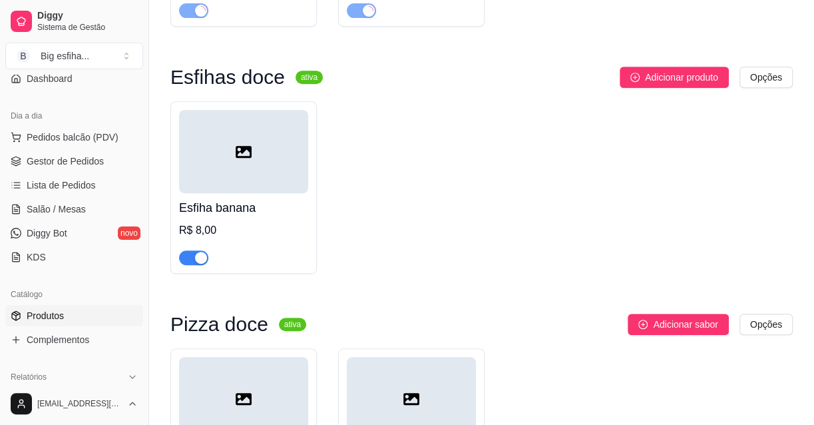
scroll to position [363, 0]
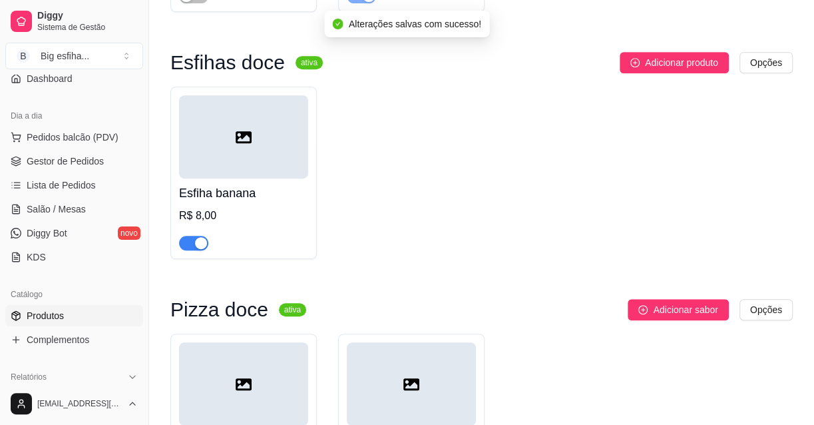
click at [196, 246] on div "button" at bounding box center [201, 243] width 12 height 12
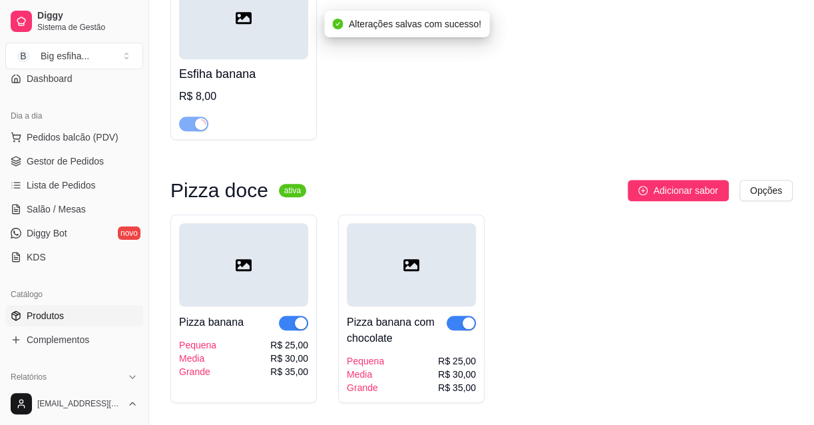
scroll to position [528, 0]
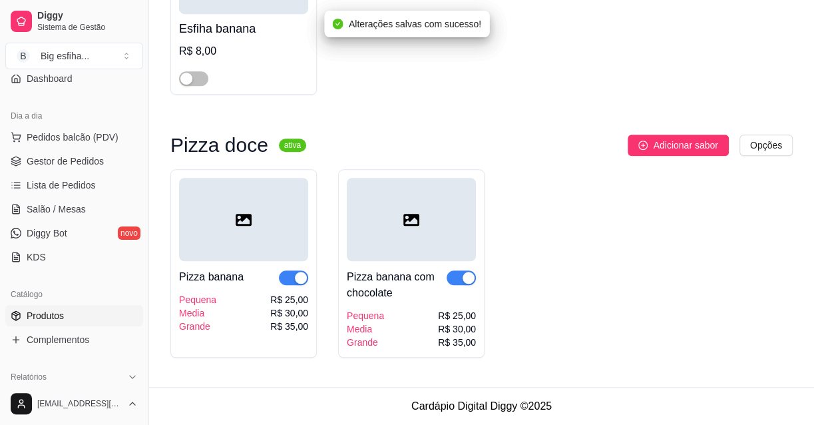
click at [298, 272] on div "button" at bounding box center [301, 278] width 12 height 12
click at [457, 274] on span "button" at bounding box center [461, 277] width 29 height 15
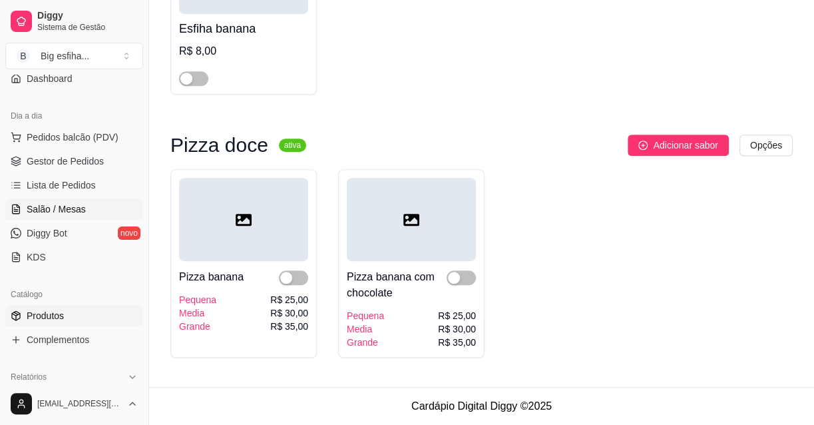
click at [65, 204] on span "Salão / Mesas" at bounding box center [56, 208] width 59 height 13
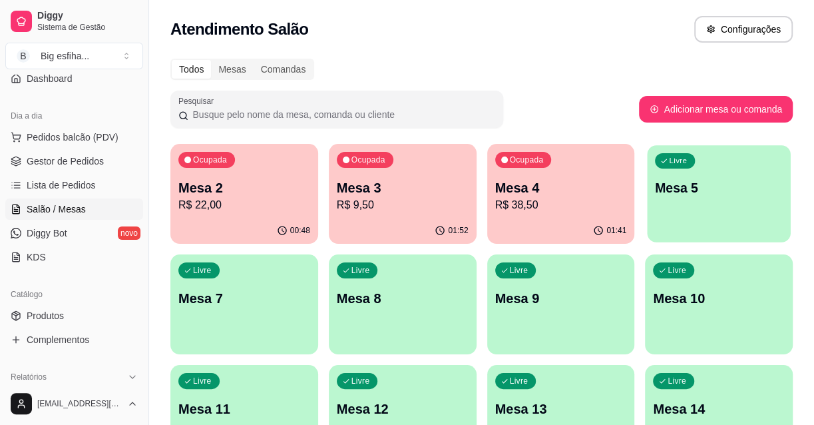
click at [659, 196] on p "Mesa 5" at bounding box center [719, 188] width 128 height 18
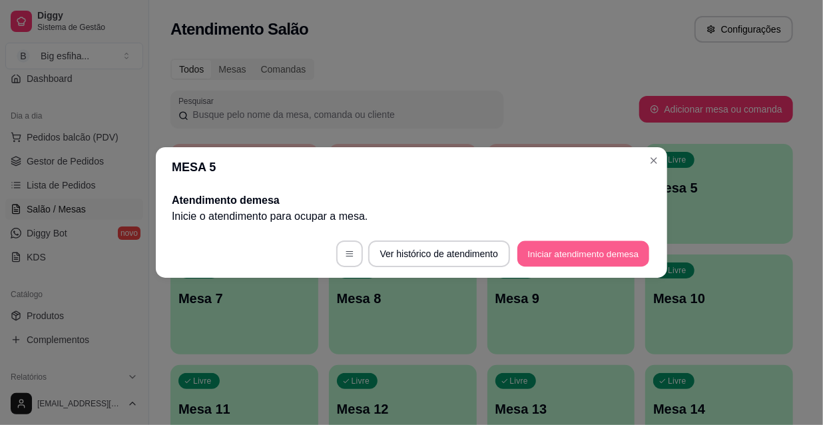
click at [602, 259] on button "Iniciar atendimento de mesa" at bounding box center [583, 254] width 132 height 26
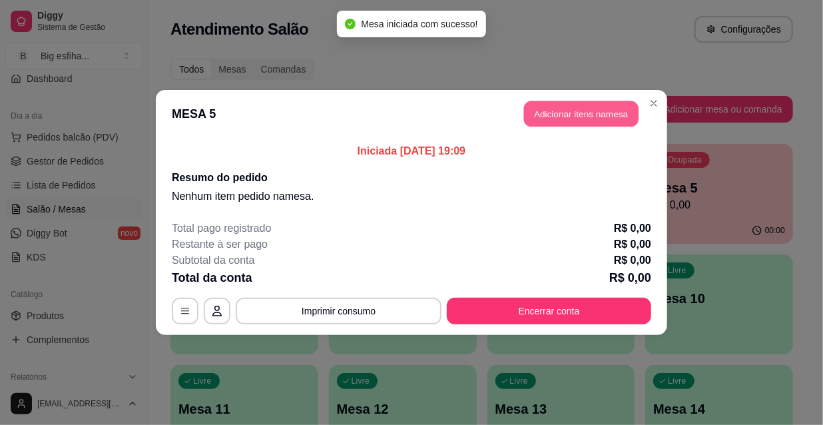
click at [584, 120] on button "Adicionar itens na mesa" at bounding box center [581, 114] width 114 height 26
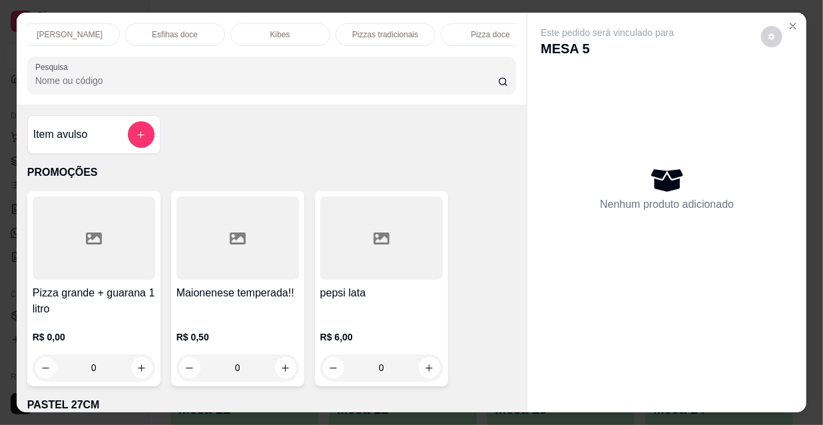
scroll to position [0, 767]
click at [345, 29] on p "Refrigerante" at bounding box center [362, 34] width 44 height 11
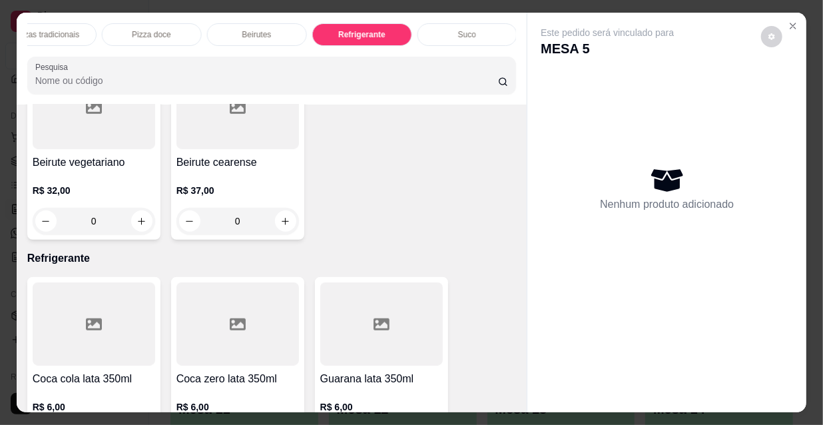
scroll to position [34, 0]
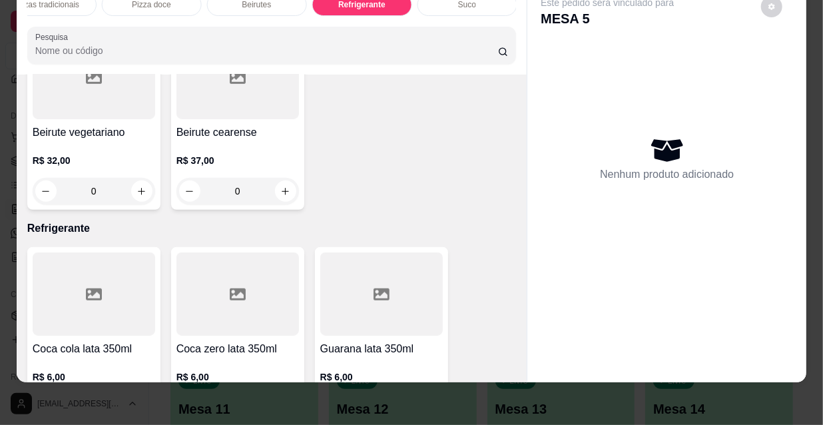
click at [136, 403] on icon "increase-product-quantity" at bounding box center [141, 408] width 10 height 10
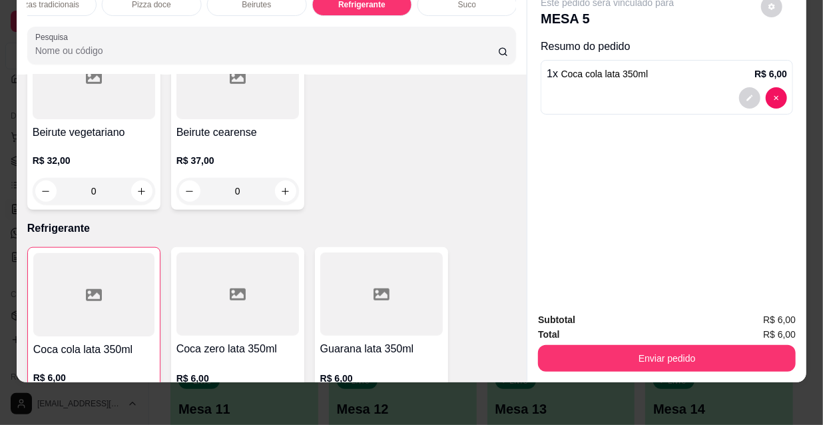
type input "1"
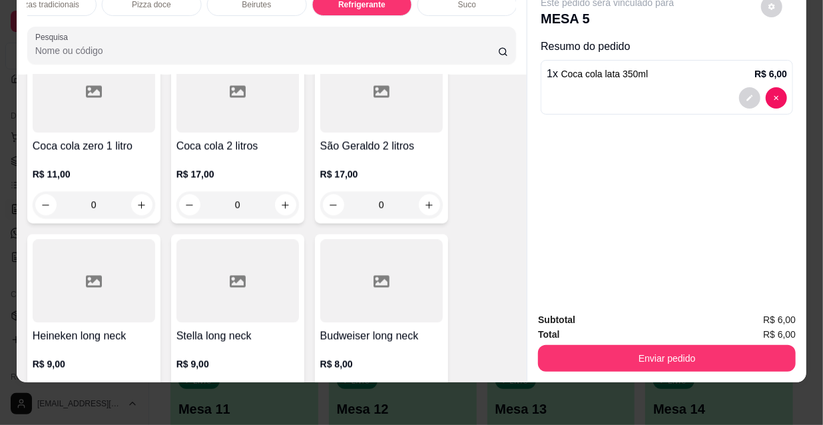
scroll to position [12576, 0]
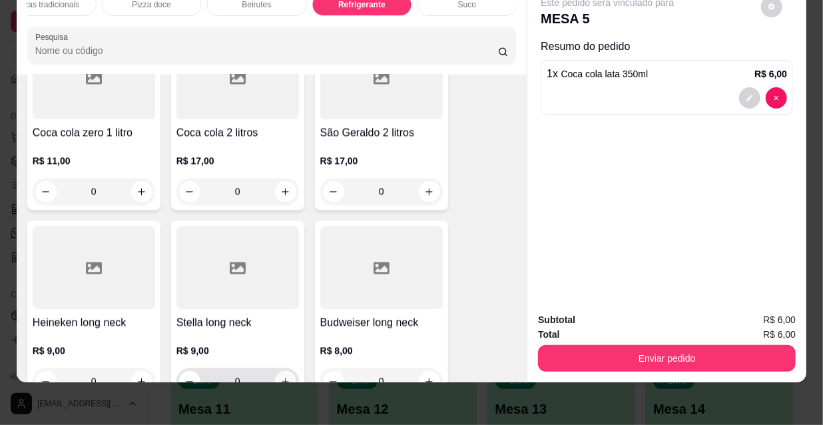
click at [282, 376] on icon "increase-product-quantity" at bounding box center [285, 381] width 10 height 10
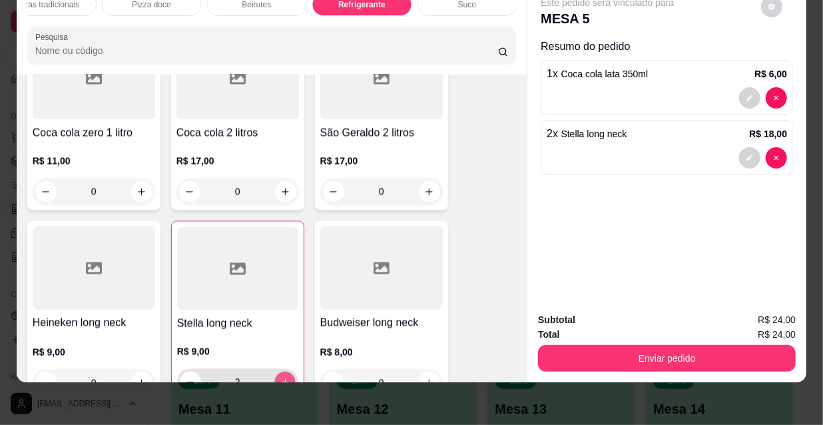
click at [282, 377] on icon "increase-product-quantity" at bounding box center [285, 382] width 10 height 10
type input "4"
click at [586, 352] on button "Enviar pedido" at bounding box center [667, 358] width 258 height 27
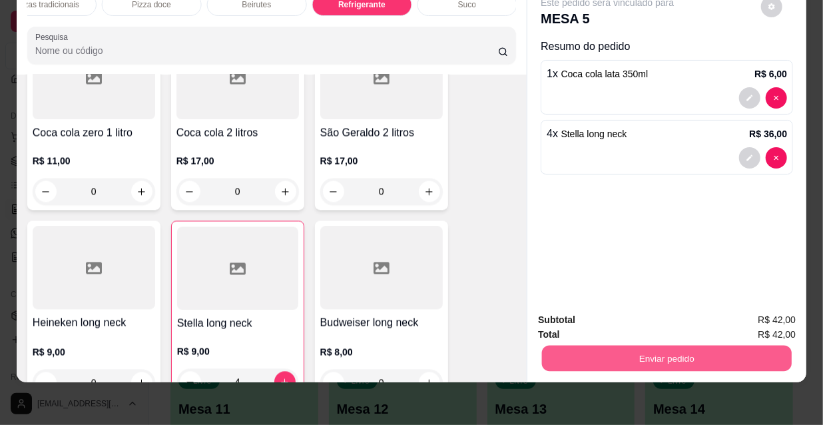
click at [585, 319] on button "Não registrar e enviar pedido" at bounding box center [623, 316] width 138 height 25
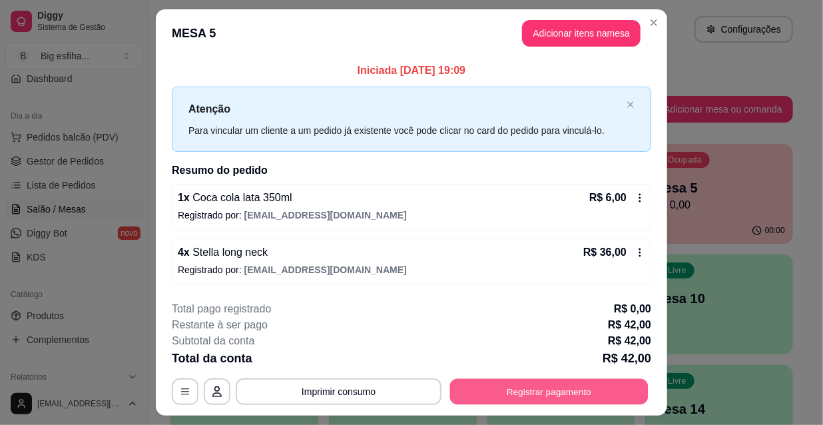
click at [554, 382] on button "Registrar pagamento" at bounding box center [549, 391] width 198 height 26
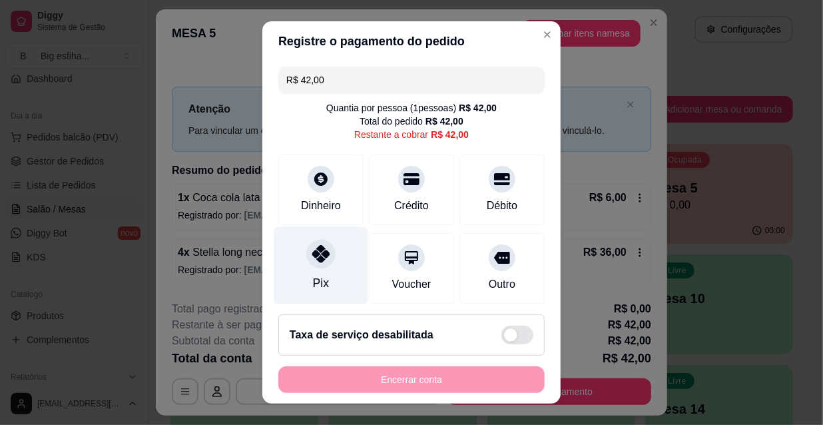
click at [285, 273] on div "Pix" at bounding box center [321, 266] width 94 height 78
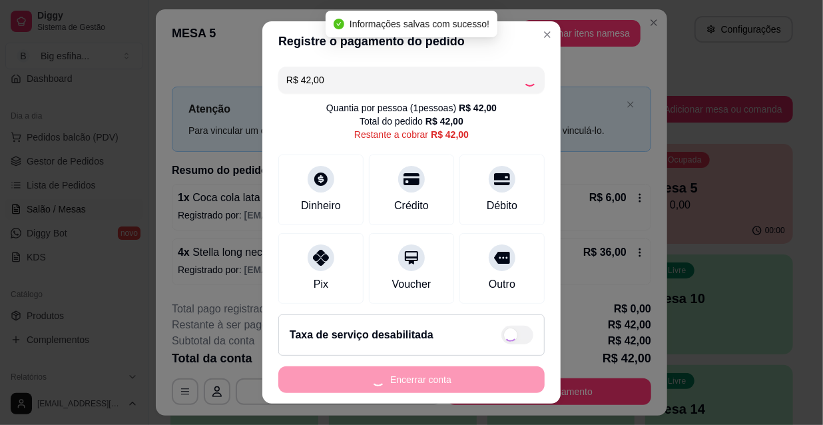
type input "R$ 0,00"
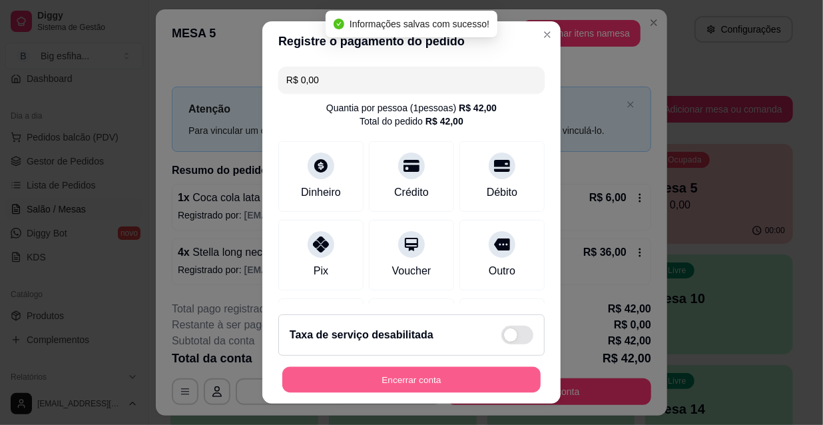
click at [349, 374] on button "Encerrar conta" at bounding box center [411, 380] width 258 height 26
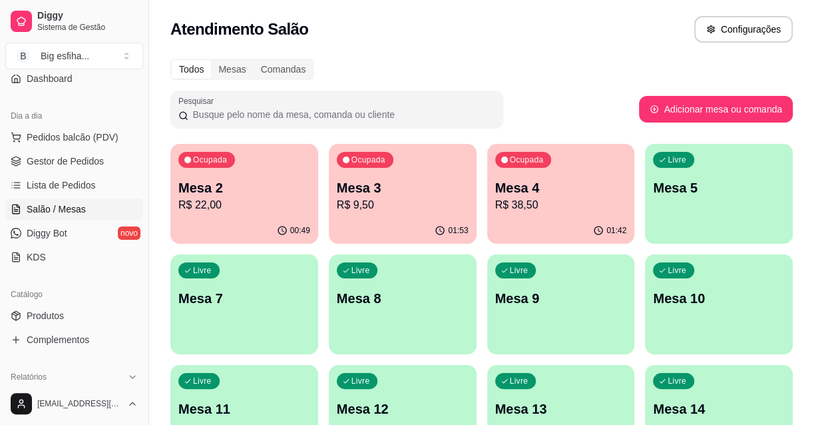
click at [296, 206] on p "R$ 22,00" at bounding box center [244, 205] width 132 height 16
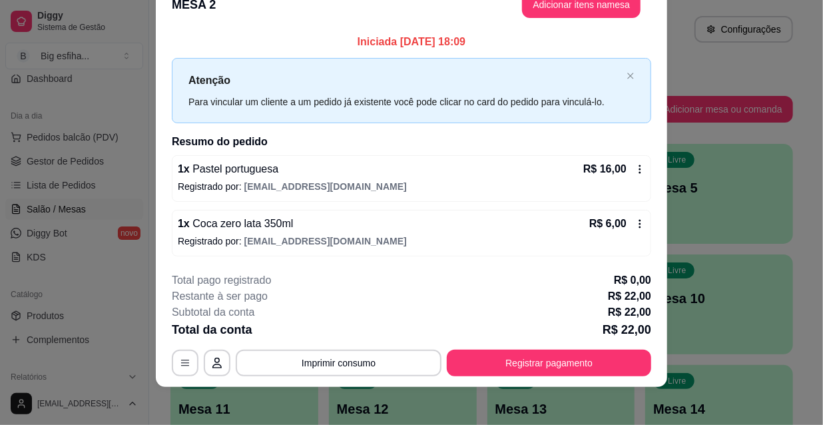
scroll to position [33, 0]
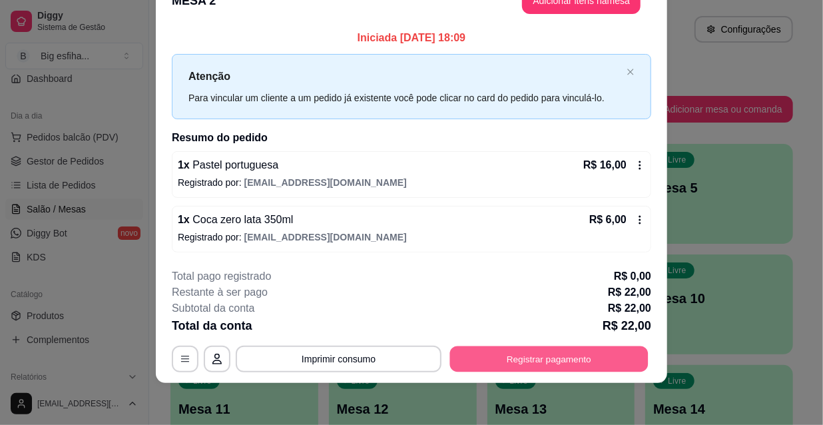
click at [537, 350] on button "Registrar pagamento" at bounding box center [549, 358] width 198 height 26
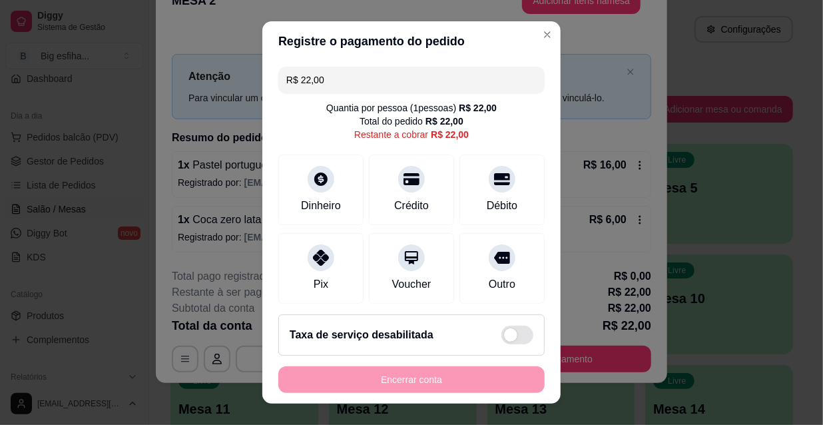
drag, startPoint x: 317, startPoint y: 258, endPoint x: 377, endPoint y: 339, distance: 100.9
click at [317, 259] on icon at bounding box center [321, 258] width 16 height 16
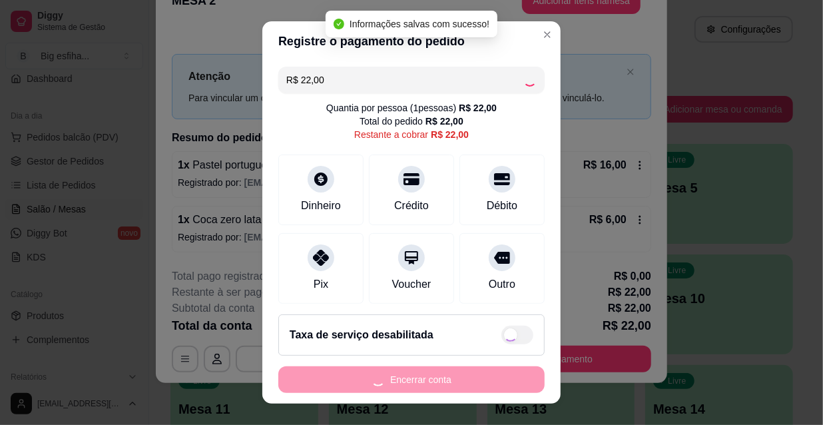
type input "R$ 0,00"
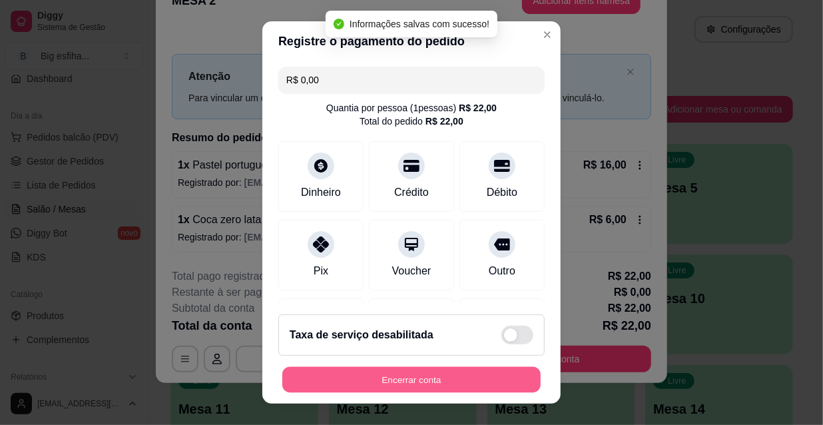
click at [390, 380] on button "Encerrar conta" at bounding box center [411, 380] width 258 height 26
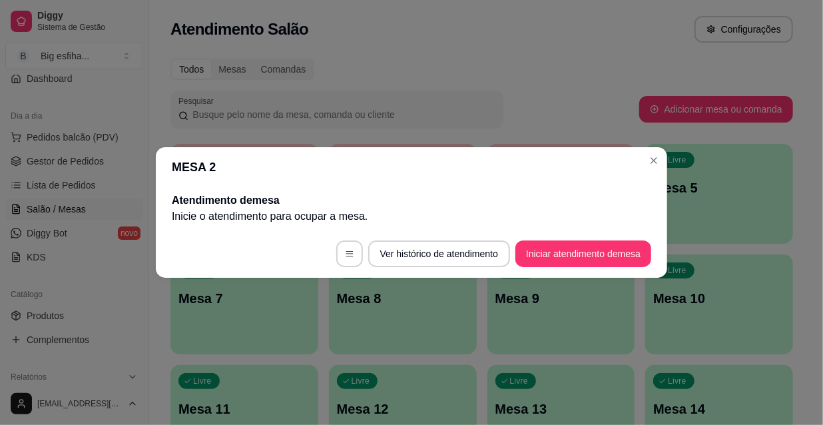
scroll to position [0, 0]
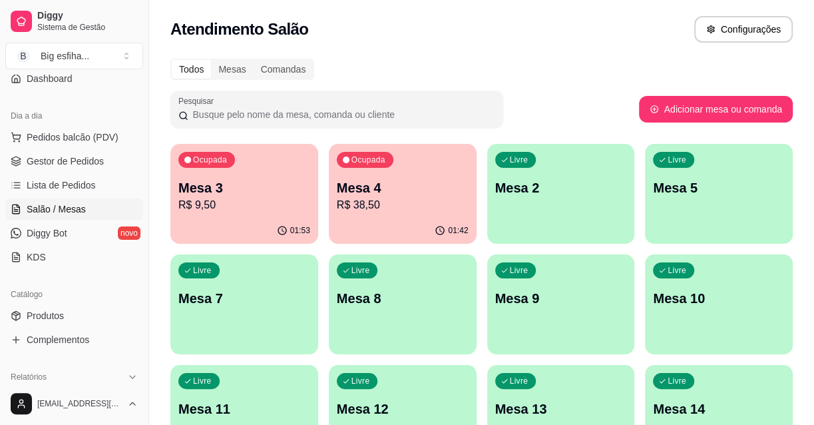
click at [248, 196] on p "Mesa 3" at bounding box center [244, 187] width 132 height 19
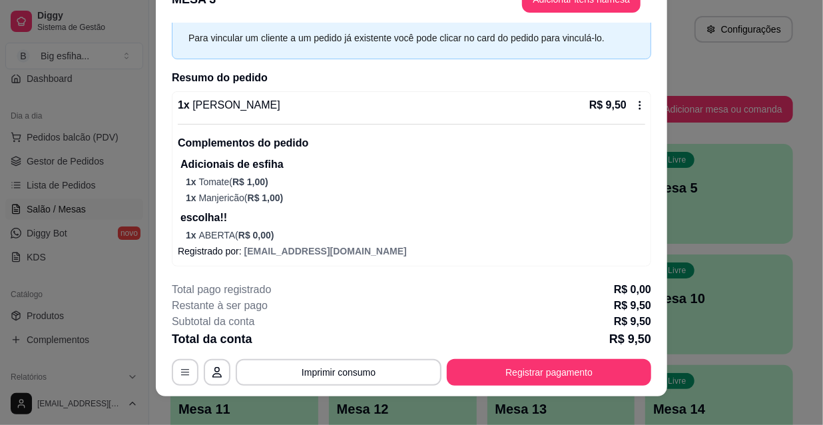
scroll to position [40, 0]
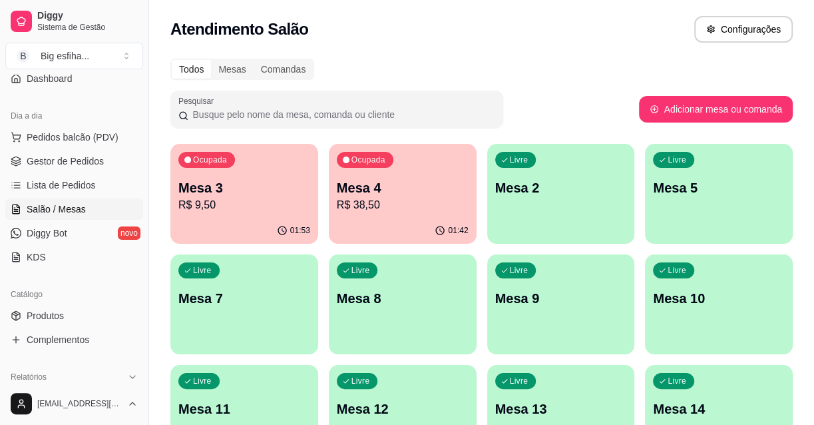
click at [439, 191] on p "Mesa 4" at bounding box center [403, 187] width 132 height 19
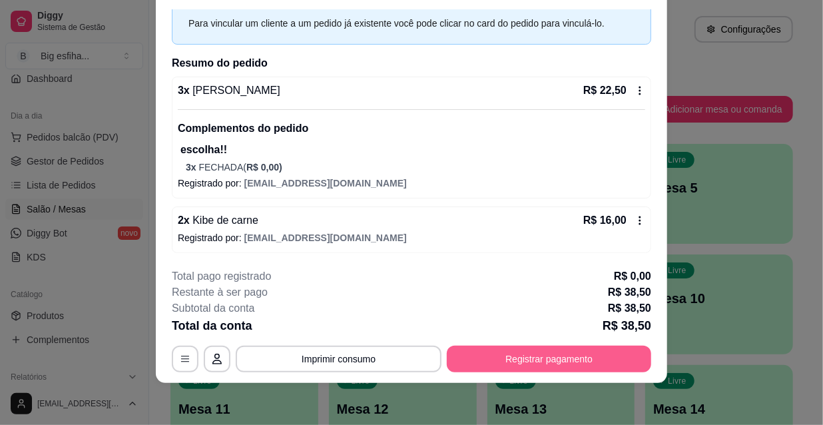
click at [598, 355] on button "Registrar pagamento" at bounding box center [549, 358] width 204 height 27
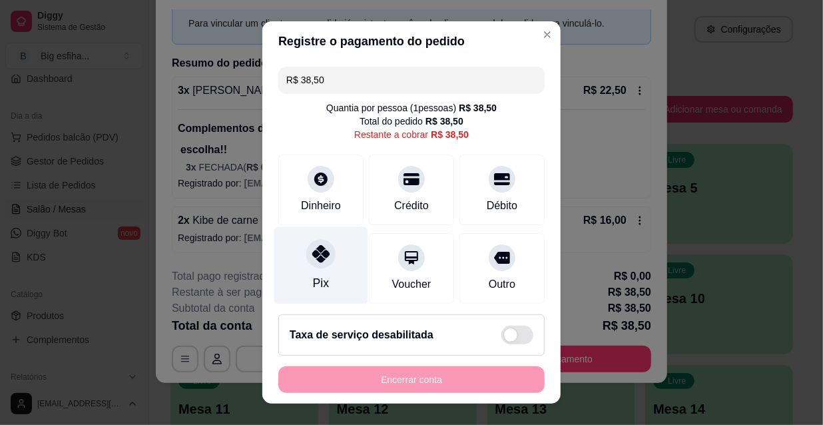
click at [306, 264] on div at bounding box center [320, 253] width 29 height 29
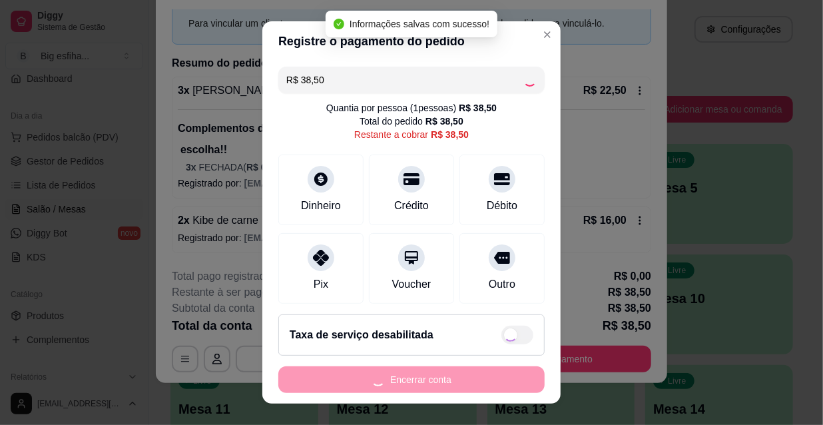
type input "R$ 0,00"
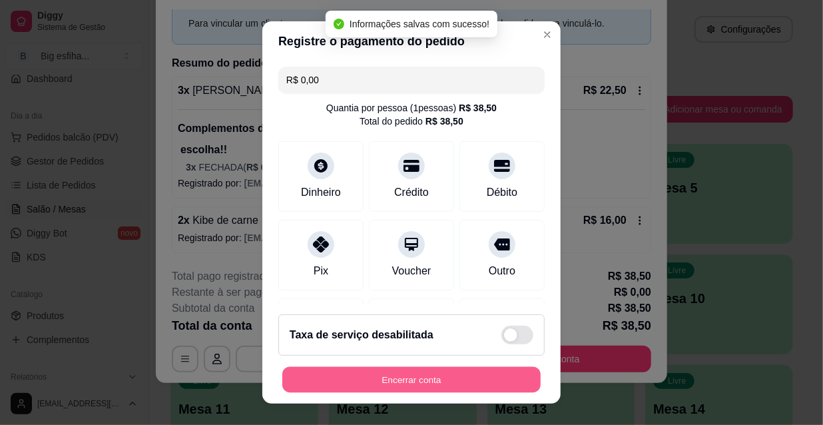
click at [375, 379] on button "Encerrar conta" at bounding box center [411, 380] width 258 height 26
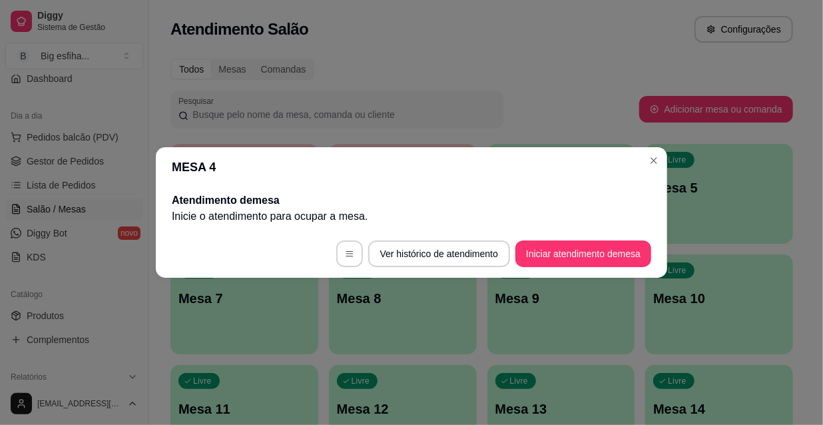
scroll to position [0, 0]
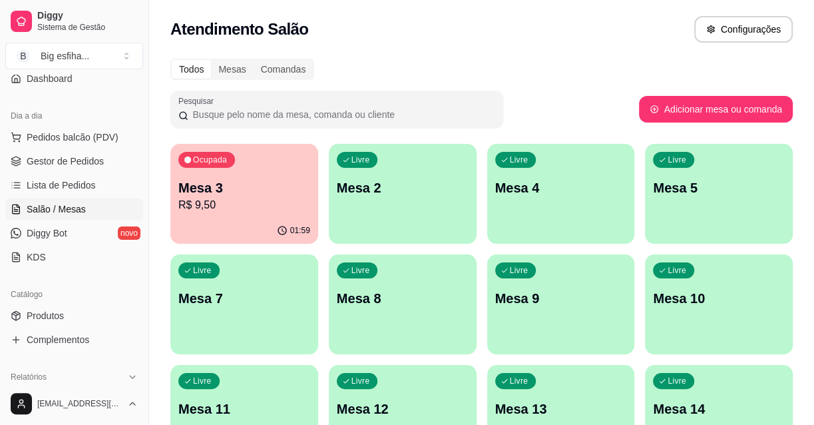
click at [429, 200] on div "Livre Mesa 2" at bounding box center [403, 186] width 148 height 84
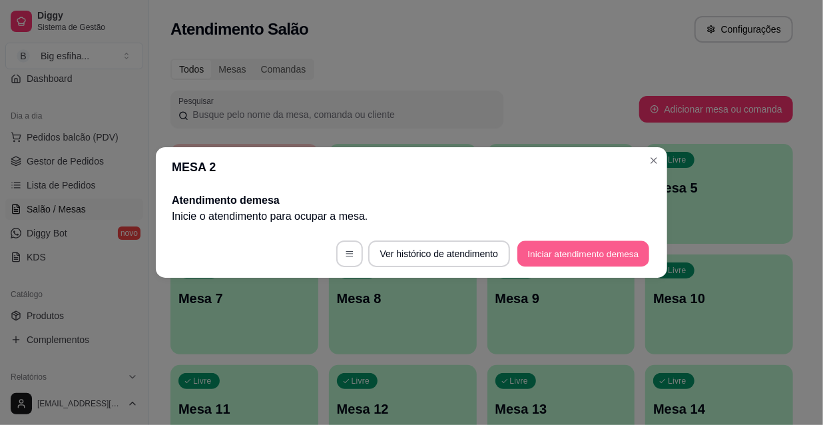
click at [634, 253] on button "Iniciar atendimento de mesa" at bounding box center [583, 254] width 132 height 26
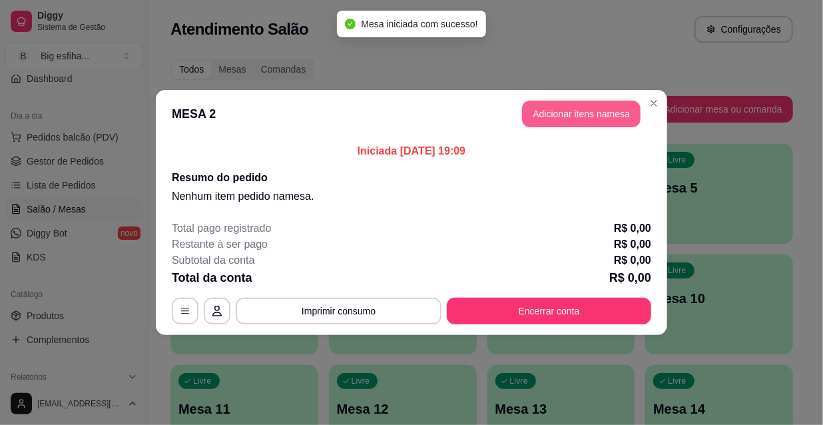
click at [582, 116] on button "Adicionar itens na mesa" at bounding box center [581, 114] width 118 height 27
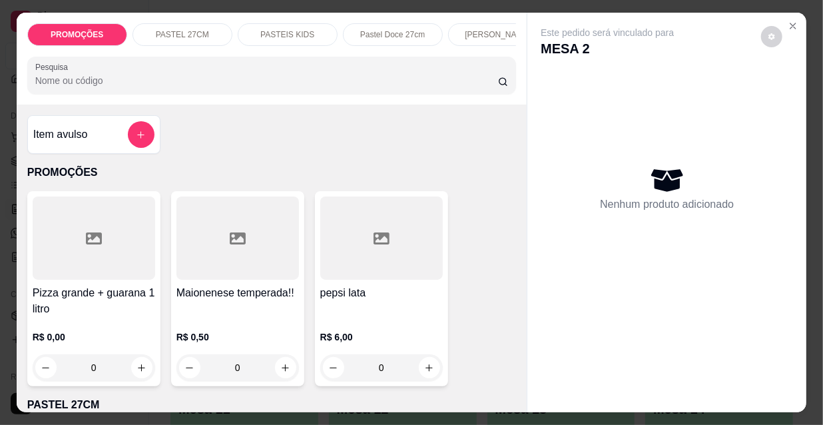
scroll to position [242, 0]
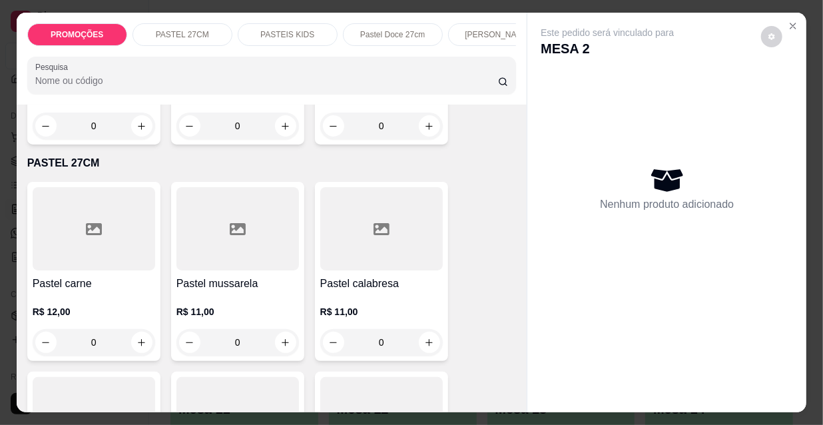
click at [91, 257] on div at bounding box center [94, 228] width 122 height 83
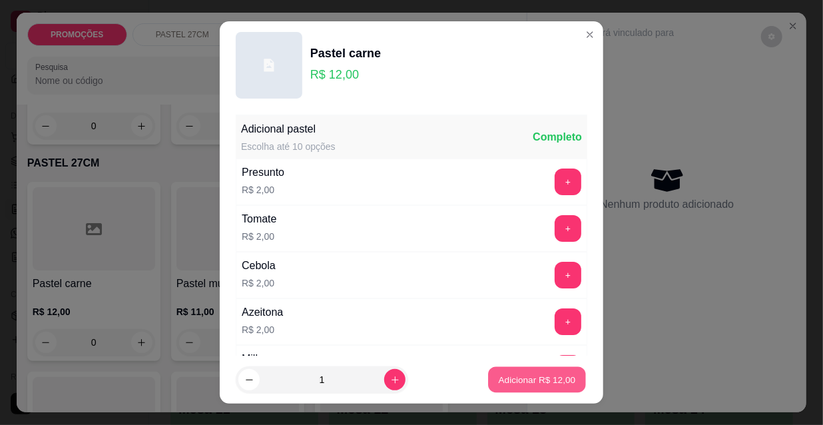
click at [530, 381] on p "Adicionar R$ 12,00" at bounding box center [537, 379] width 77 height 13
type input "1"
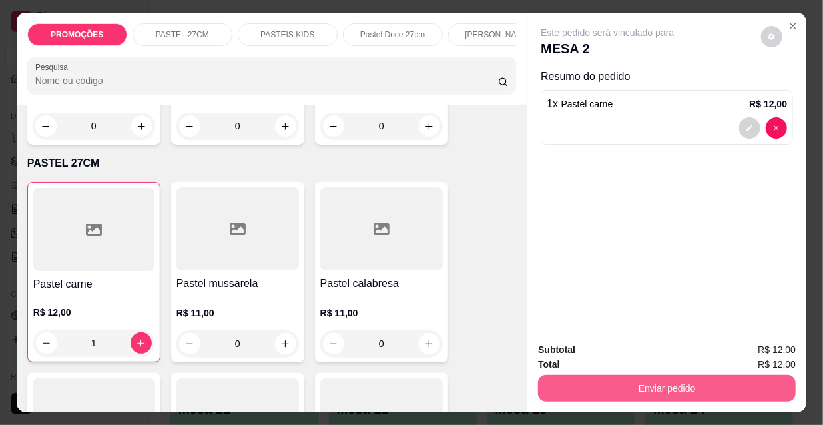
click at [622, 376] on button "Enviar pedido" at bounding box center [667, 388] width 258 height 27
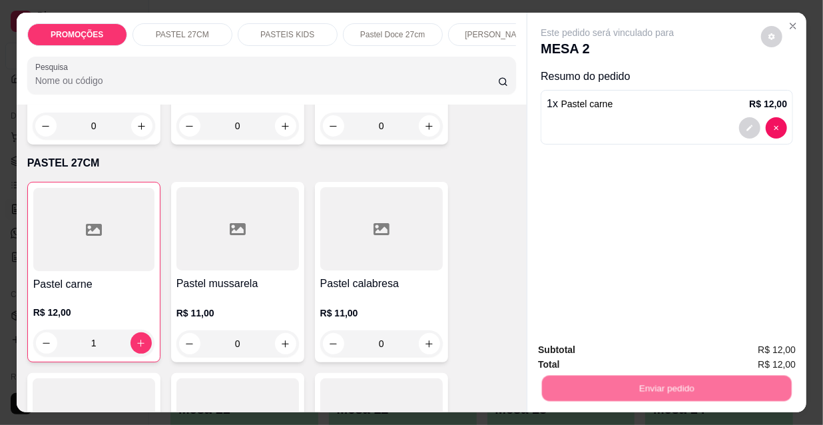
click at [612, 353] on button "Não registrar e enviar pedido" at bounding box center [623, 350] width 138 height 25
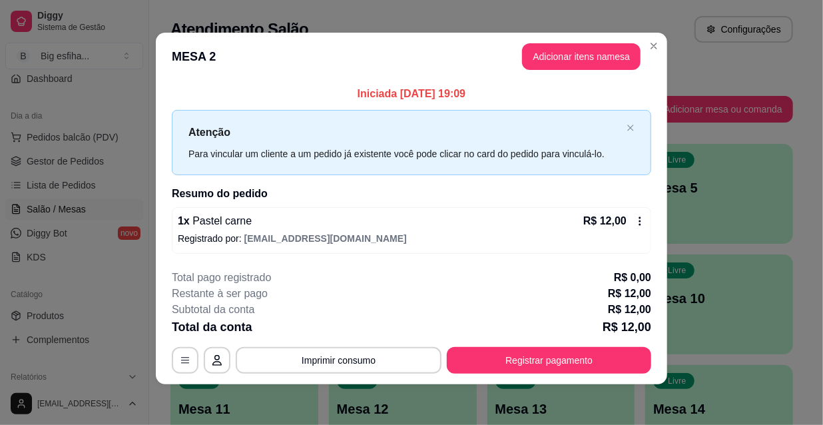
scroll to position [5, 0]
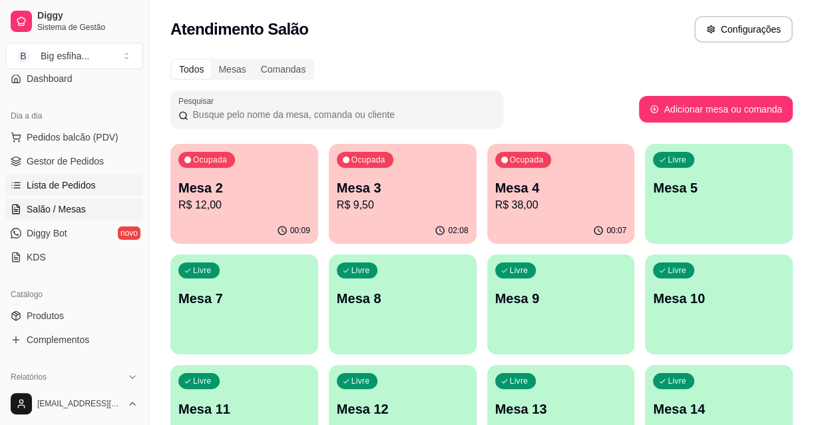
click at [73, 192] on link "Lista de Pedidos" at bounding box center [74, 184] width 138 height 21
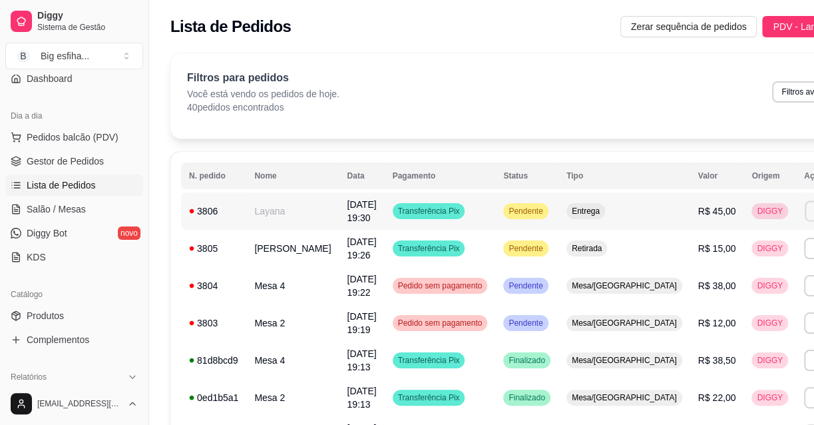
click at [805, 206] on button "Imprimir" at bounding box center [828, 210] width 46 height 21
click at [723, 251] on button "IMPRESSORA" at bounding box center [727, 257] width 97 height 21
click at [69, 213] on span "Salão / Mesas" at bounding box center [56, 208] width 59 height 13
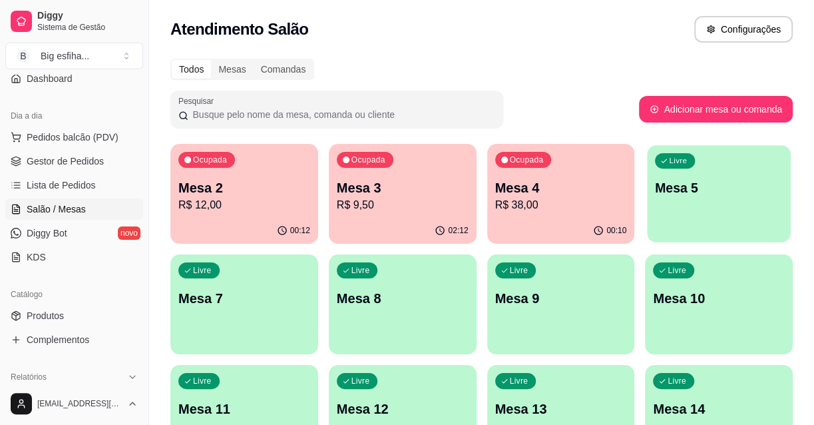
click at [691, 216] on div "Livre Mesa 5" at bounding box center [719, 185] width 143 height 81
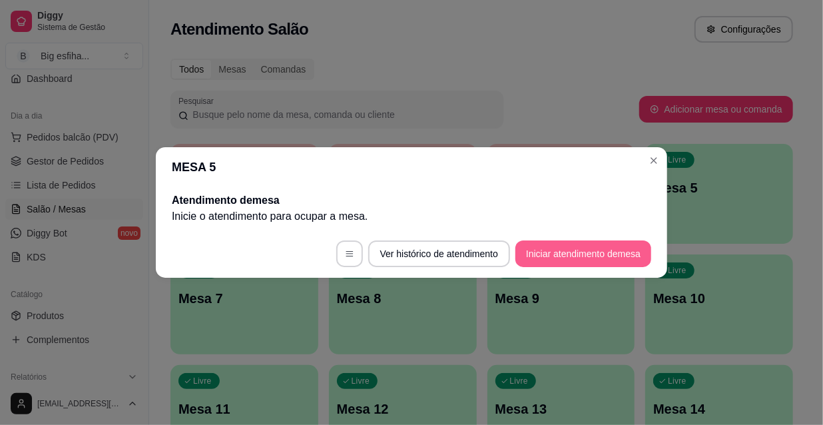
click at [592, 248] on button "Iniciar atendimento de mesa" at bounding box center [583, 253] width 136 height 27
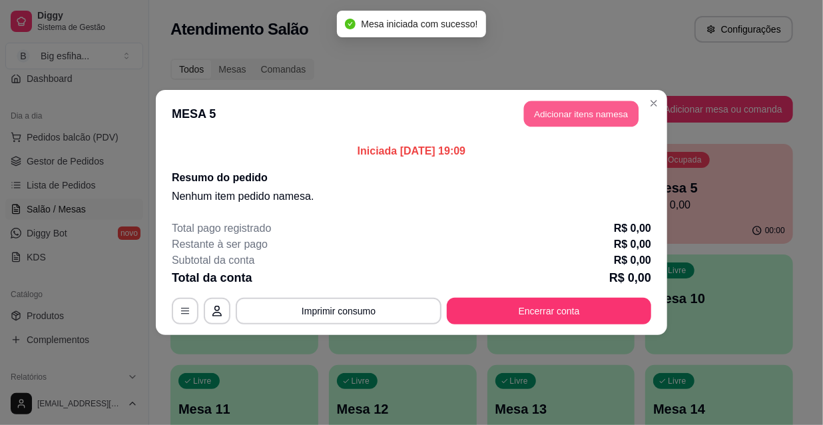
click at [572, 121] on button "Adicionar itens na mesa" at bounding box center [581, 114] width 114 height 26
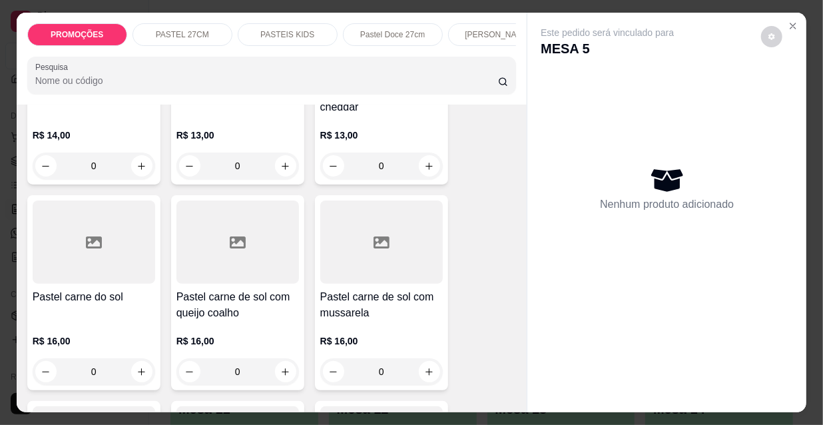
scroll to position [1633, 0]
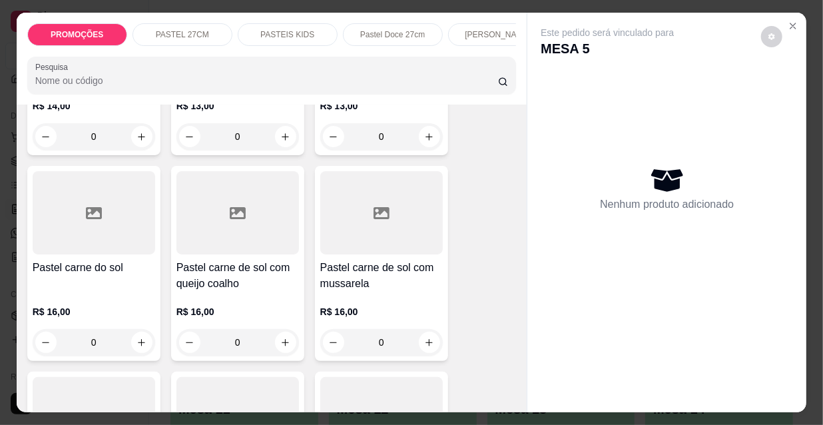
click at [248, 260] on h4 "Pastel carne de sol com queijo coalho" at bounding box center [237, 276] width 122 height 32
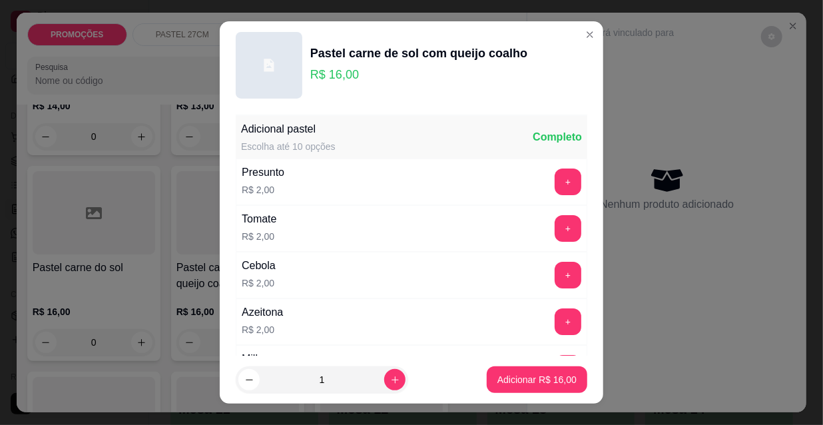
scroll to position [60, 0]
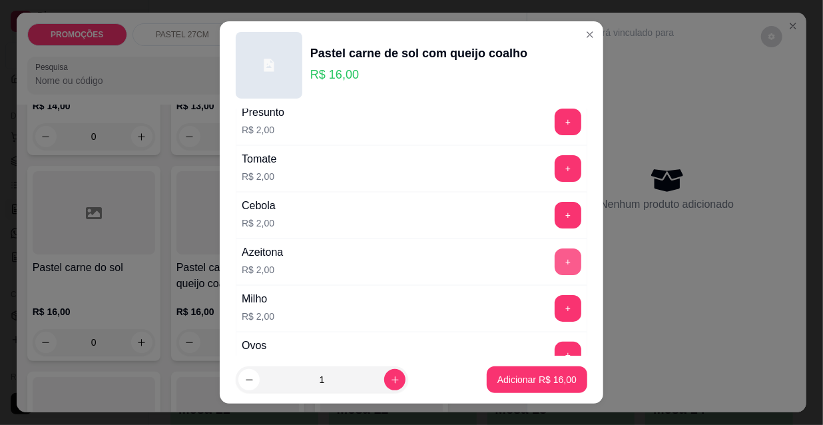
click at [554, 260] on button "+" at bounding box center [567, 261] width 27 height 27
click at [554, 311] on button "+" at bounding box center [567, 308] width 27 height 27
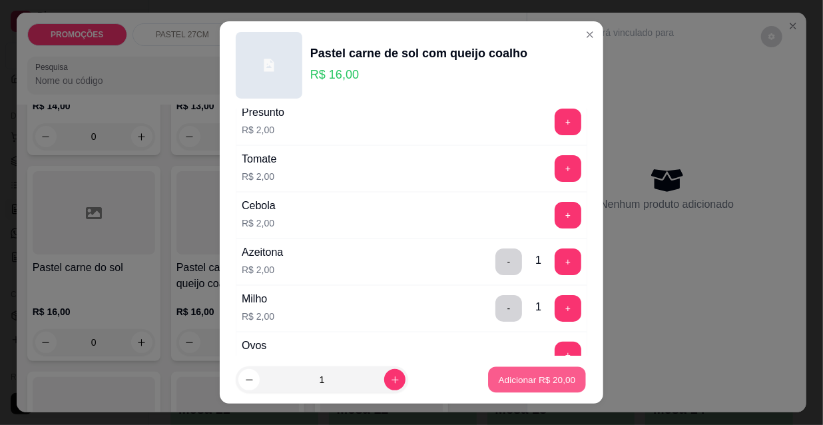
click at [539, 374] on p "Adicionar R$ 20,00" at bounding box center [537, 379] width 77 height 13
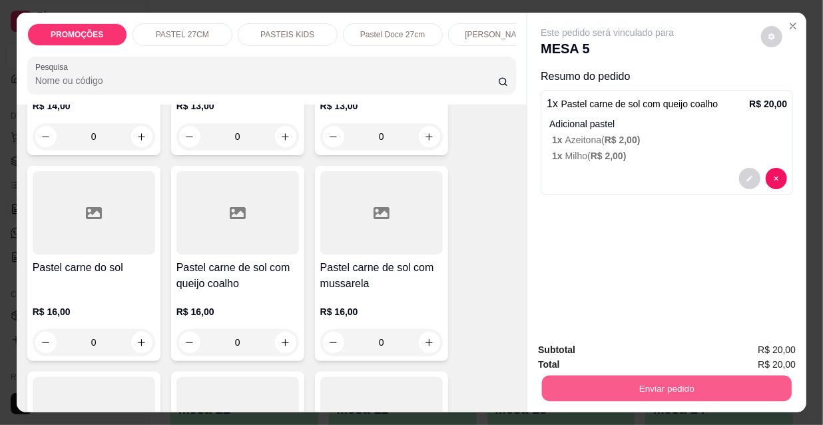
click at [644, 385] on button "Enviar pedido" at bounding box center [667, 388] width 250 height 26
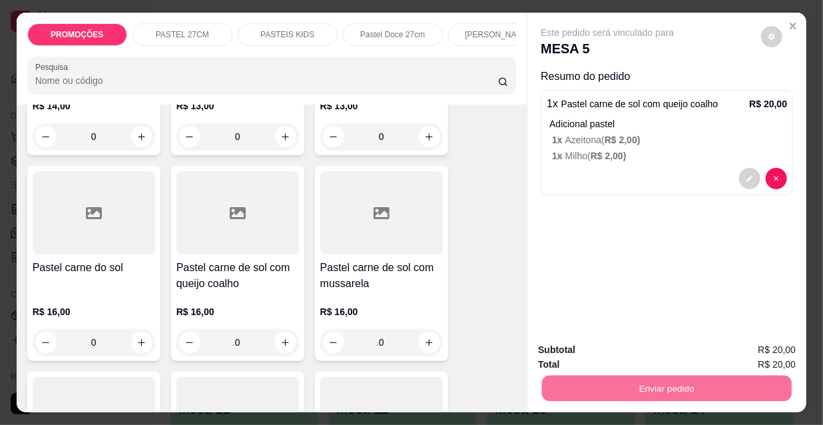
click at [581, 349] on button "Não registrar e enviar pedido" at bounding box center [623, 350] width 138 height 25
click at [601, 353] on button "Não registrar e enviar pedido" at bounding box center [623, 350] width 138 height 25
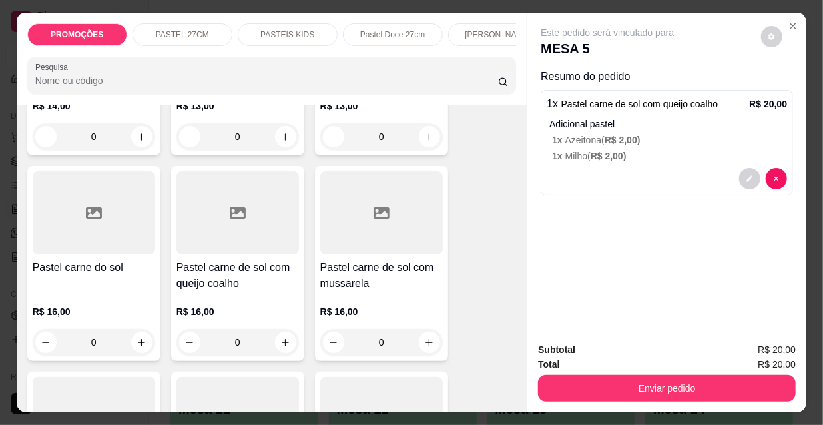
click at [632, 351] on button "Não registrar e enviar pedido" at bounding box center [623, 350] width 134 height 25
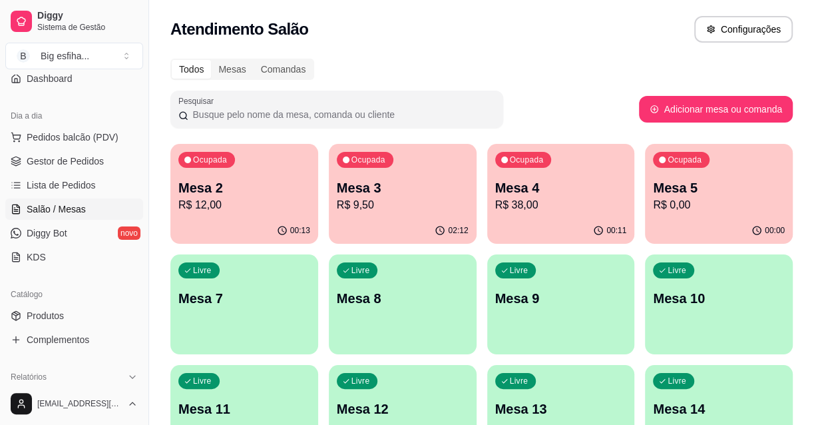
click at [238, 315] on div "Livre Mesa 7" at bounding box center [244, 296] width 148 height 84
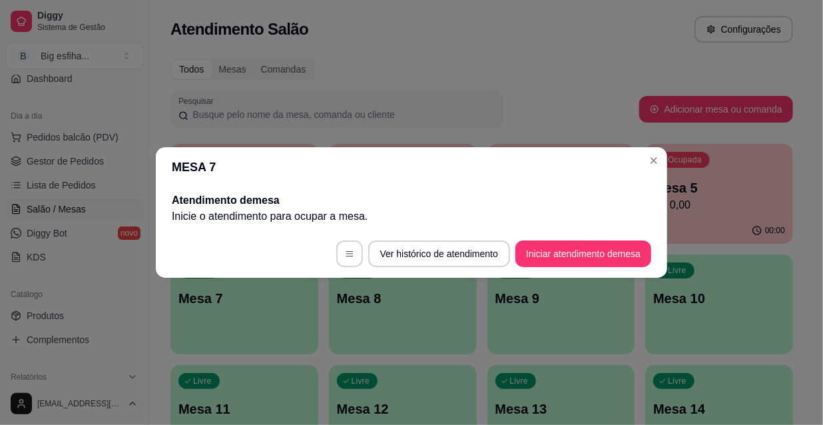
click at [565, 239] on footer "Ver histórico de atendimento Iniciar atendimento de mesa" at bounding box center [411, 254] width 511 height 48
click at [585, 256] on button "Iniciar atendimento de mesa" at bounding box center [583, 254] width 132 height 26
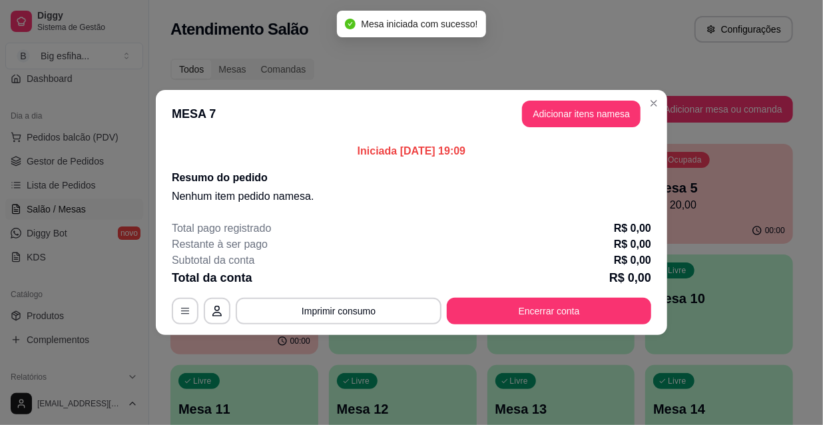
click at [570, 126] on header "MESA 7 Adicionar itens na mesa" at bounding box center [411, 114] width 511 height 48
click at [571, 124] on button "Adicionar itens na mesa" at bounding box center [581, 114] width 118 height 27
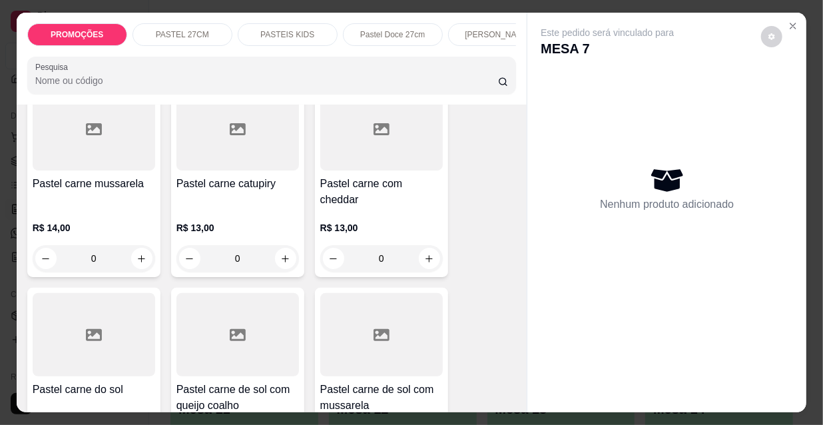
scroll to position [1512, 0]
click at [82, 178] on h4 "Pastel carne mussarela" at bounding box center [94, 183] width 122 height 16
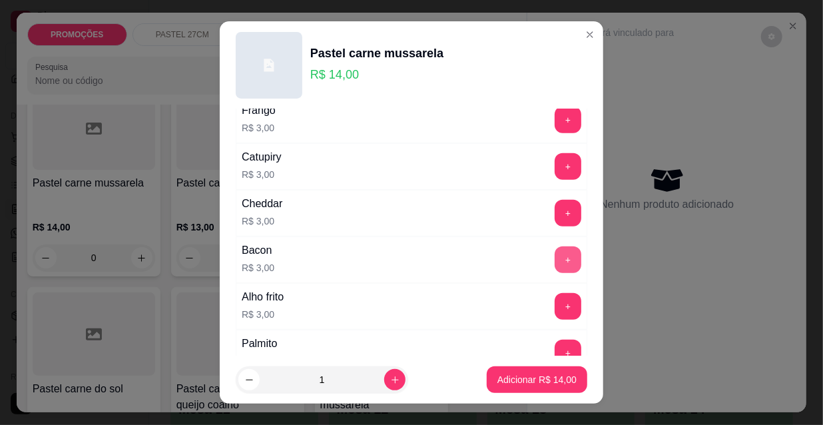
scroll to position [484, 0]
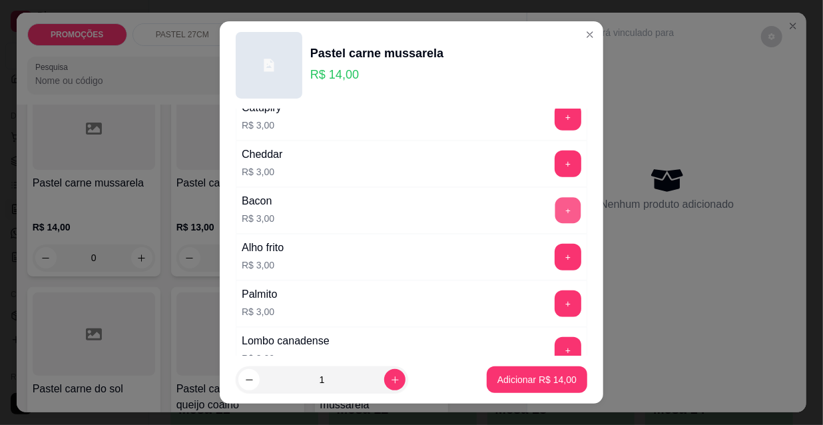
click at [555, 211] on button "+" at bounding box center [568, 211] width 26 height 26
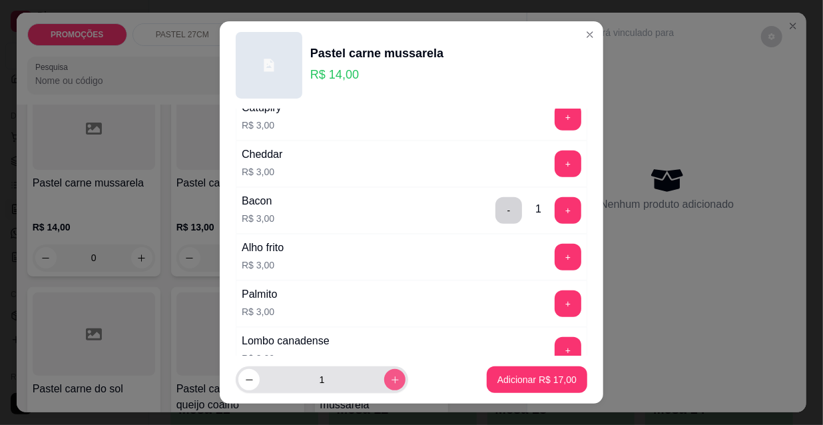
click at [384, 379] on button "increase-product-quantity" at bounding box center [394, 379] width 21 height 21
type input "2"
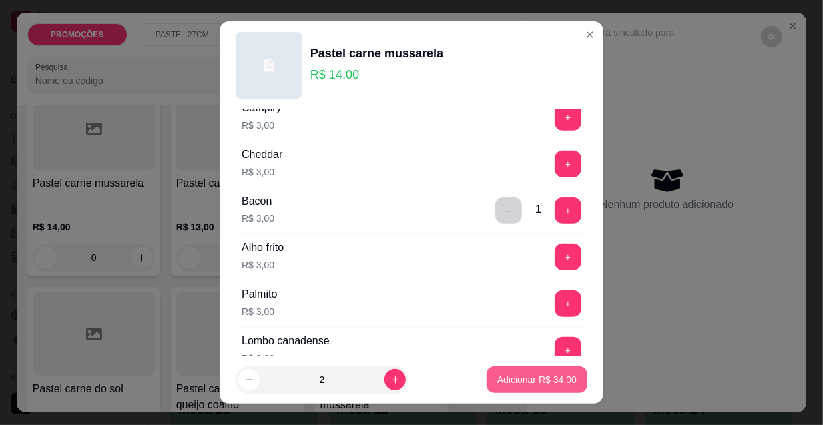
click at [539, 383] on p "Adicionar R$ 34,00" at bounding box center [536, 379] width 79 height 13
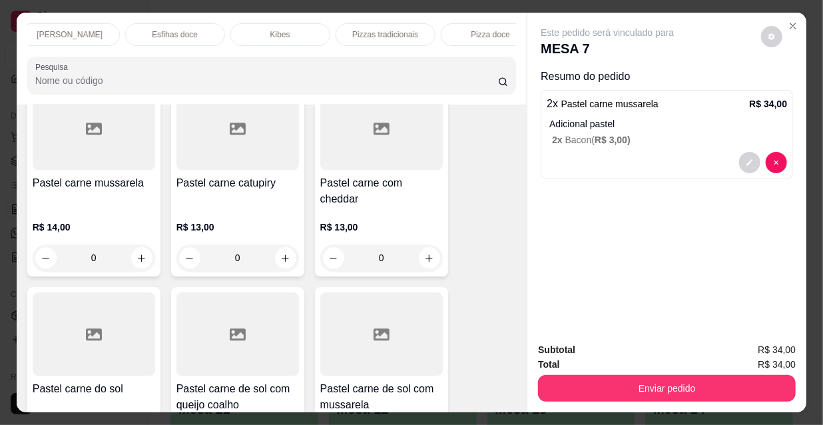
scroll to position [0, 767]
click at [373, 37] on div "Refrigerante" at bounding box center [362, 34] width 100 height 23
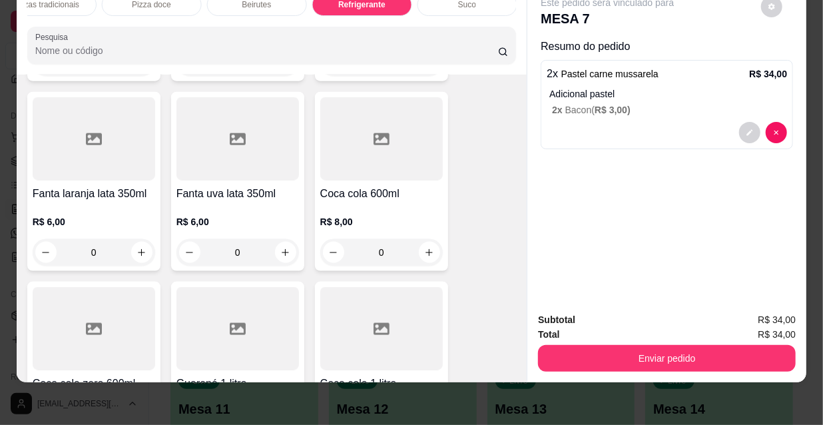
scroll to position [12153, 0]
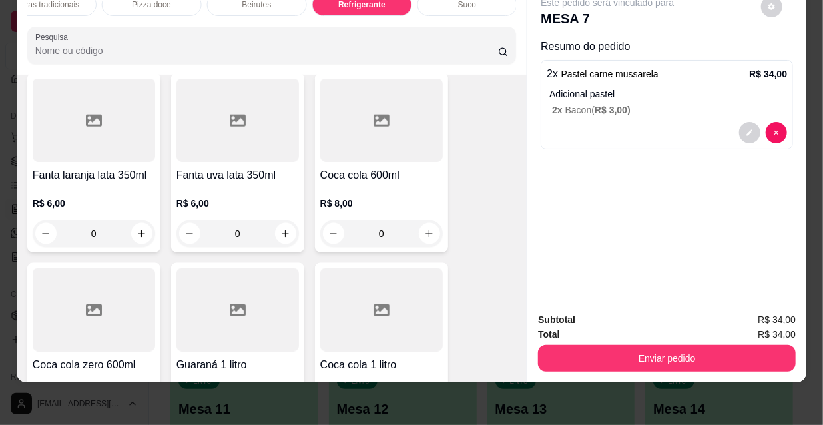
click at [425, 419] on icon "increase-product-quantity" at bounding box center [429, 424] width 10 height 10
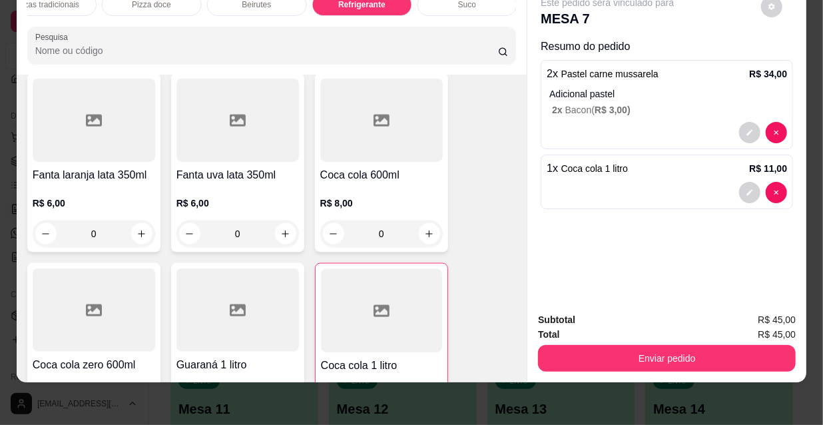
type input "1"
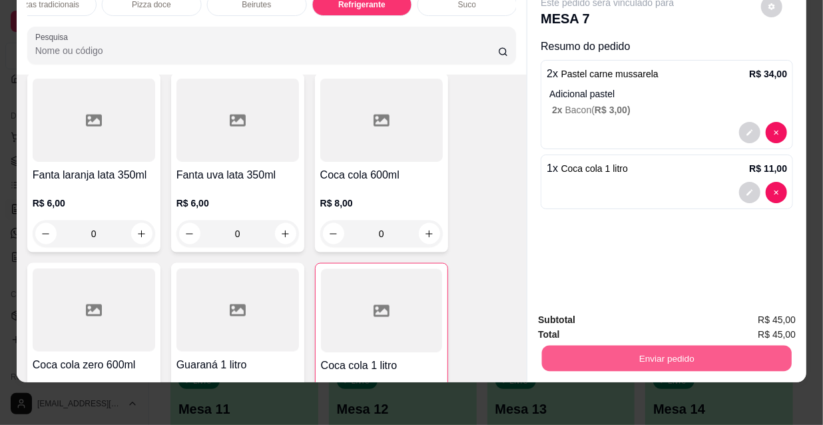
click at [616, 345] on button "Enviar pedido" at bounding box center [667, 358] width 250 height 26
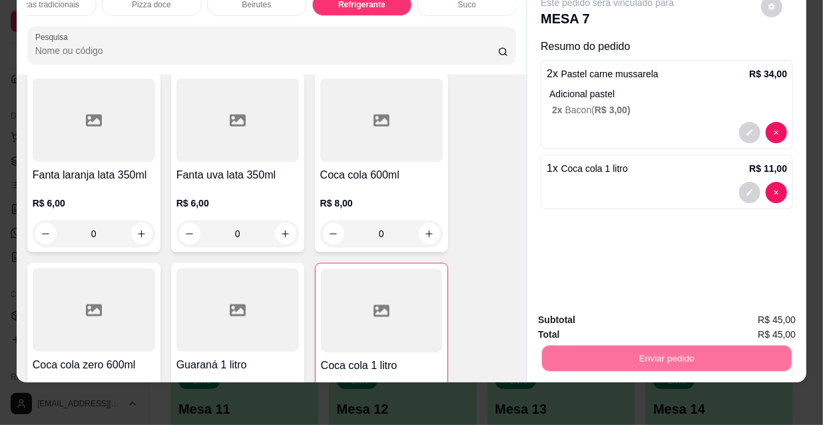
click at [618, 313] on button "Não registrar e enviar pedido" at bounding box center [623, 315] width 134 height 25
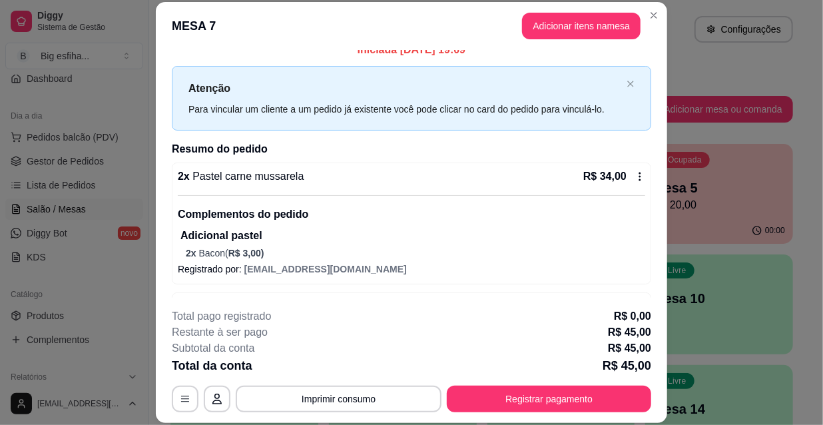
scroll to position [0, 0]
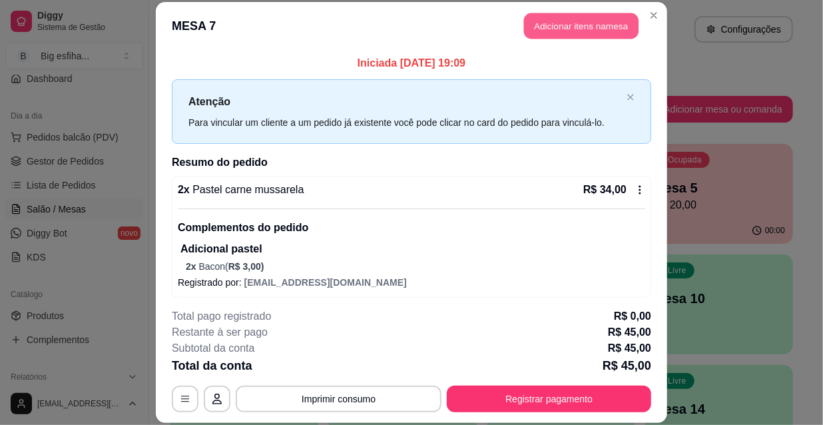
click at [566, 25] on button "Adicionar itens na mesa" at bounding box center [581, 26] width 114 height 26
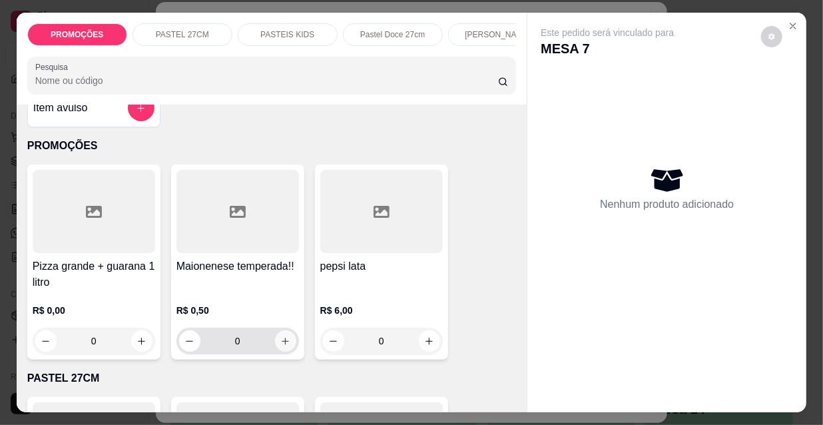
scroll to position [60, 0]
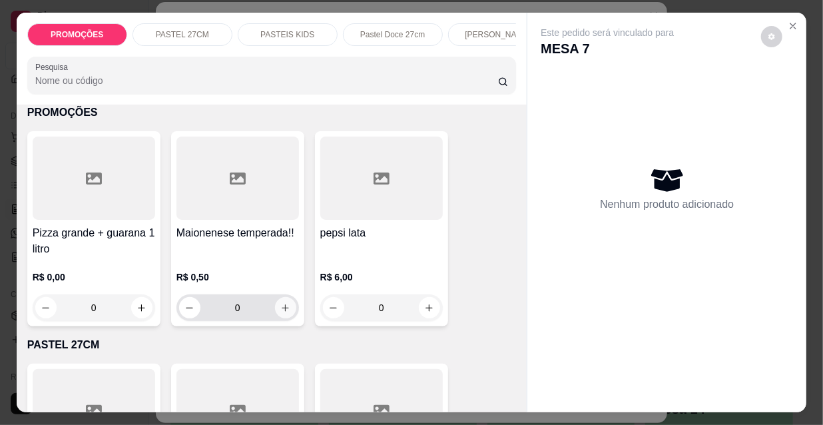
click at [282, 316] on button "increase-product-quantity" at bounding box center [285, 307] width 21 height 21
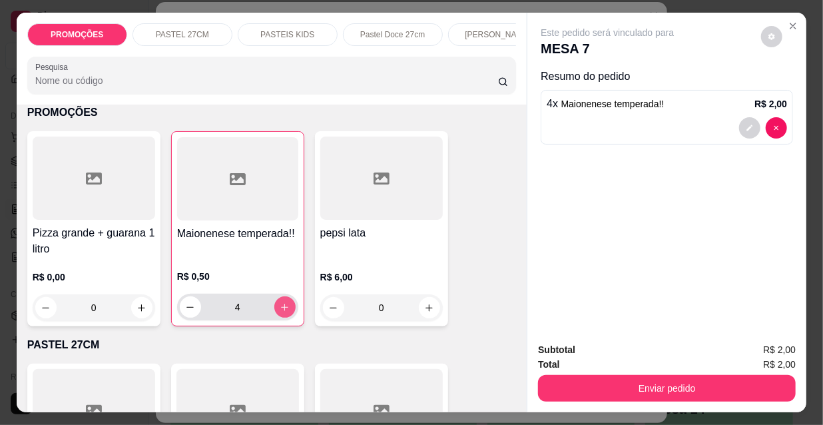
click at [280, 306] on icon "increase-product-quantity" at bounding box center [285, 307] width 10 height 10
click at [186, 315] on button "decrease-product-quantity" at bounding box center [190, 306] width 21 height 21
type input "6"
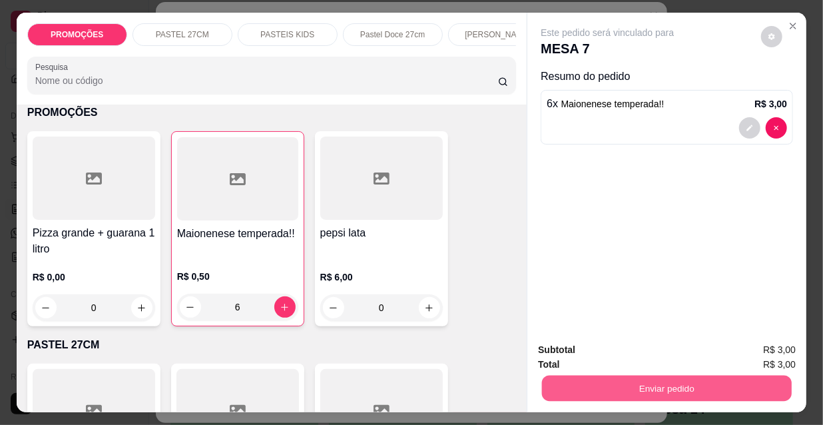
click at [661, 386] on button "Enviar pedido" at bounding box center [667, 388] width 250 height 26
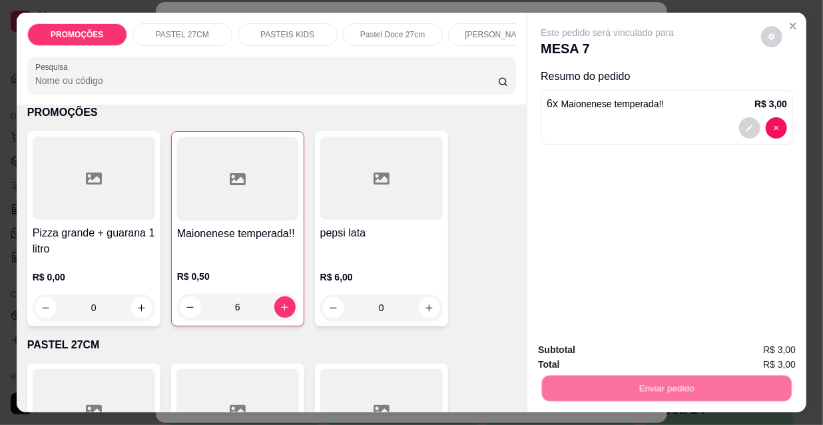
click at [620, 353] on button "Não registrar e enviar pedido" at bounding box center [623, 350] width 134 height 25
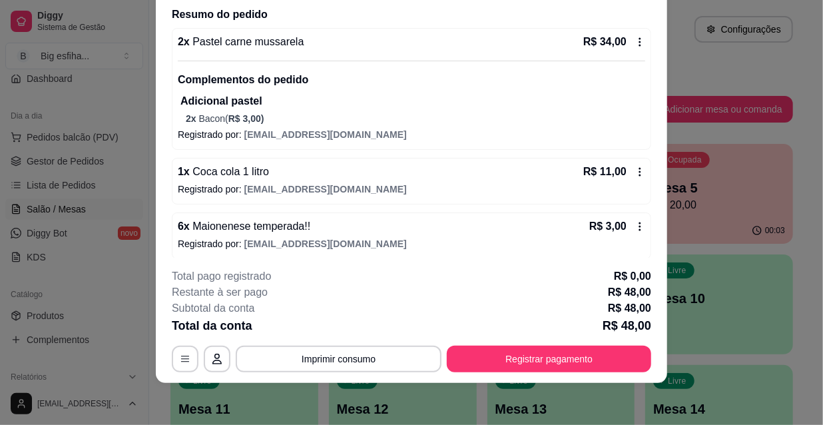
scroll to position [113, 0]
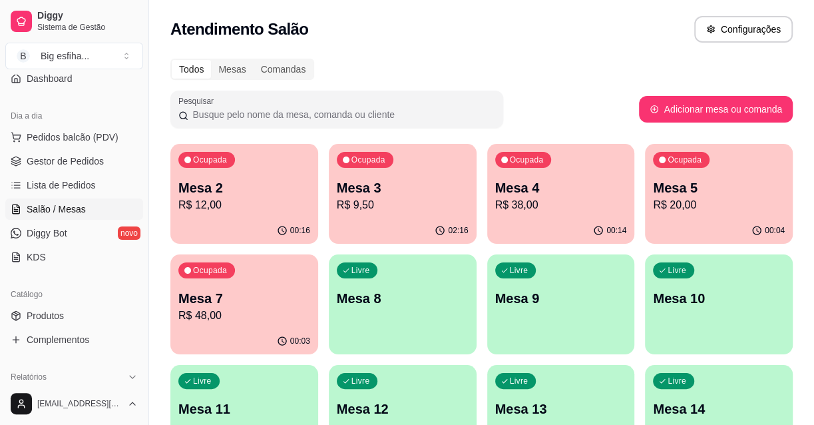
click at [234, 203] on p "R$ 12,00" at bounding box center [244, 205] width 132 height 16
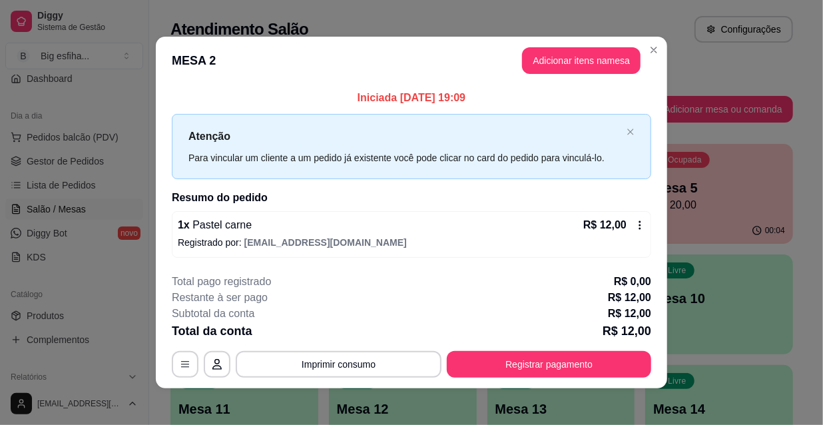
scroll to position [5, 0]
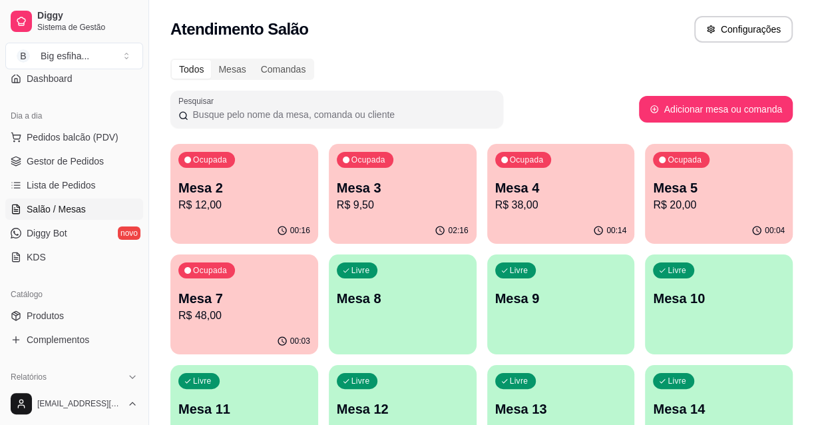
click at [668, 204] on p "R$ 20,00" at bounding box center [719, 205] width 132 height 16
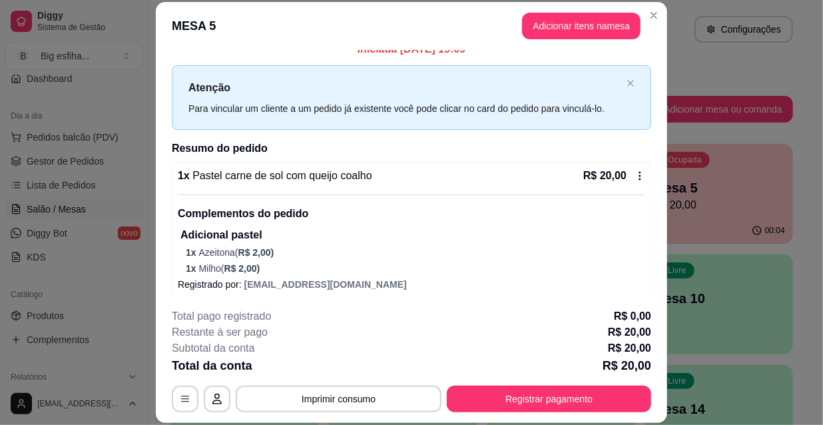
scroll to position [21, 0]
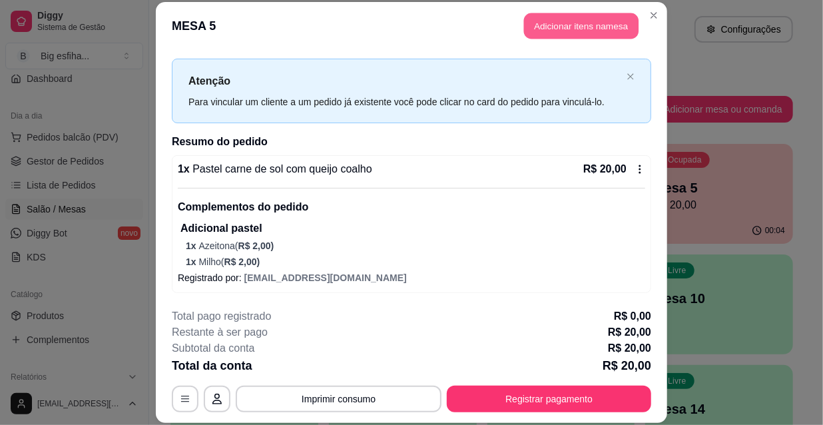
click at [541, 32] on button "Adicionar itens na mesa" at bounding box center [581, 26] width 114 height 26
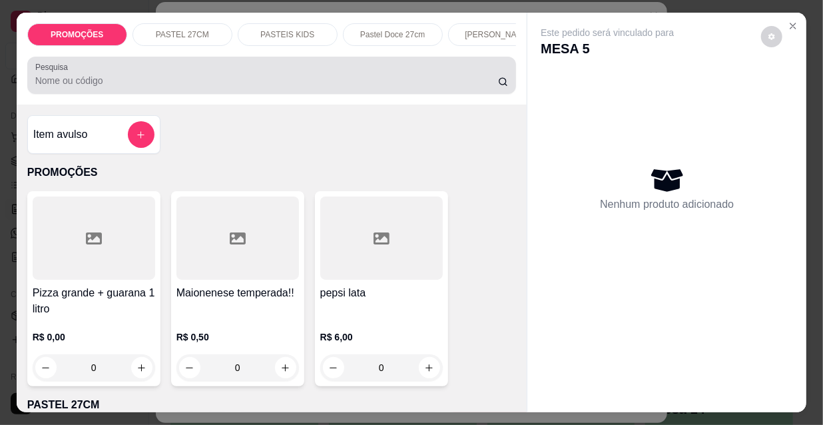
click at [293, 87] on input "Pesquisa" at bounding box center [266, 80] width 463 height 13
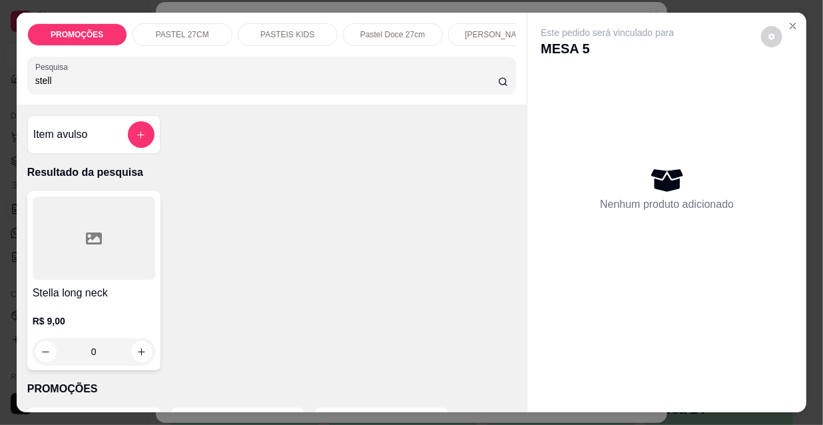
type input "stell"
click at [108, 271] on div at bounding box center [94, 237] width 122 height 83
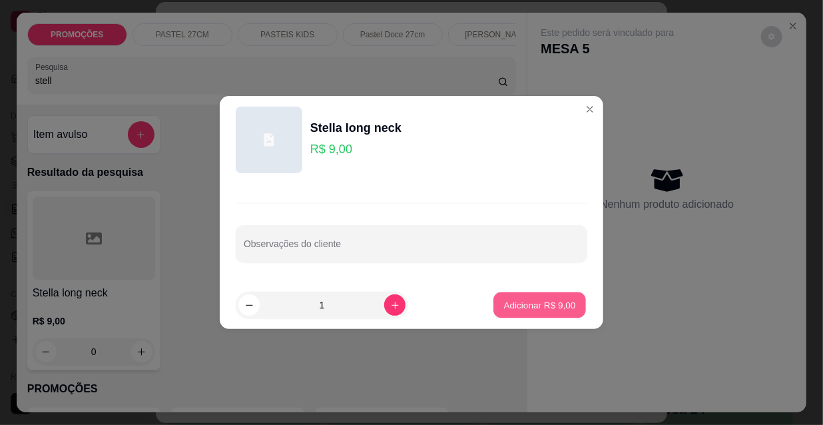
click at [545, 311] on p "Adicionar R$ 9,00" at bounding box center [539, 304] width 72 height 13
type input "1"
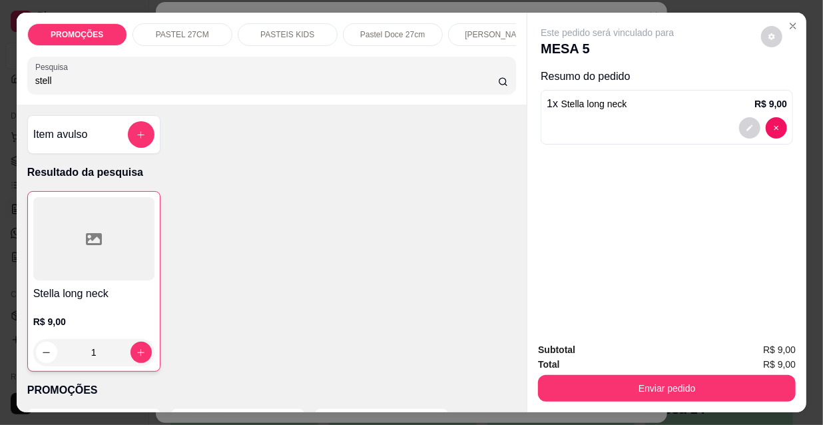
click at [0, 67] on div "PROMOÇÕES PASTEL 27CM PASTEIS KIDS Pastel Doce 27cm Esfihas Salgadas Esfihas do…" at bounding box center [411, 212] width 823 height 425
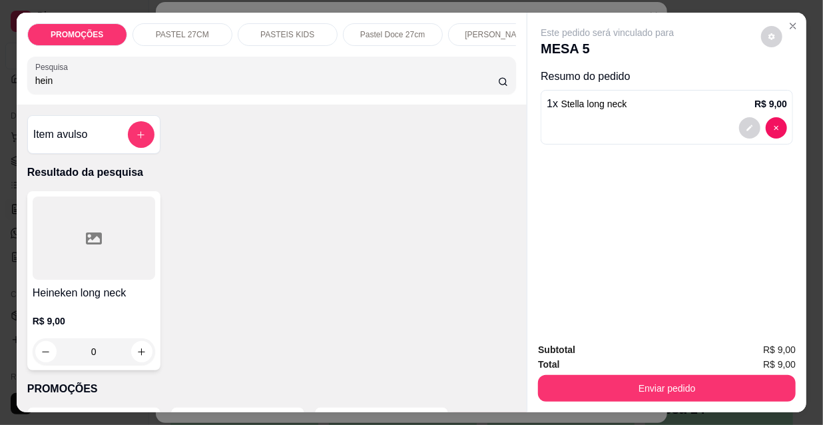
type input "hein"
click at [67, 268] on div at bounding box center [94, 237] width 122 height 83
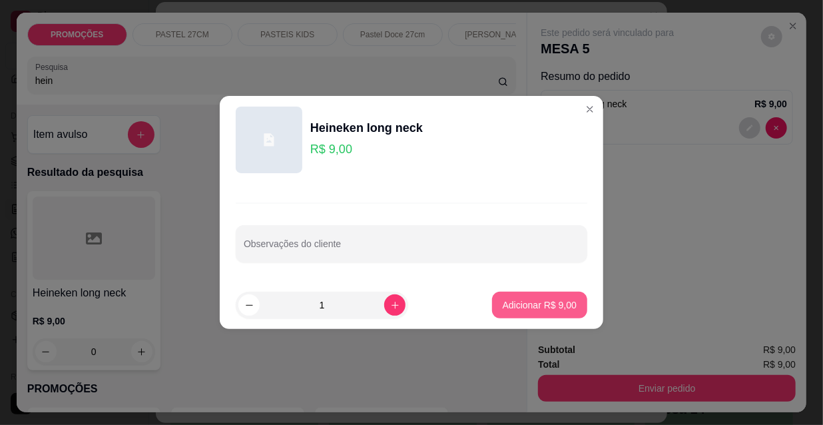
click at [529, 305] on p "Adicionar R$ 9,00" at bounding box center [540, 304] width 74 height 13
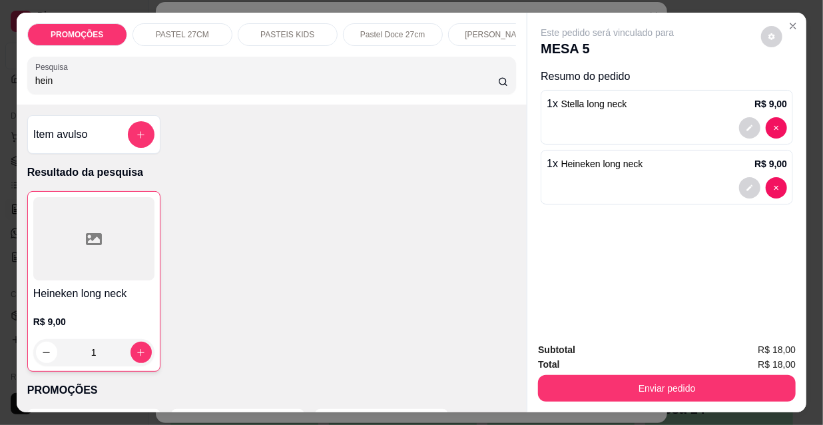
type input "1"
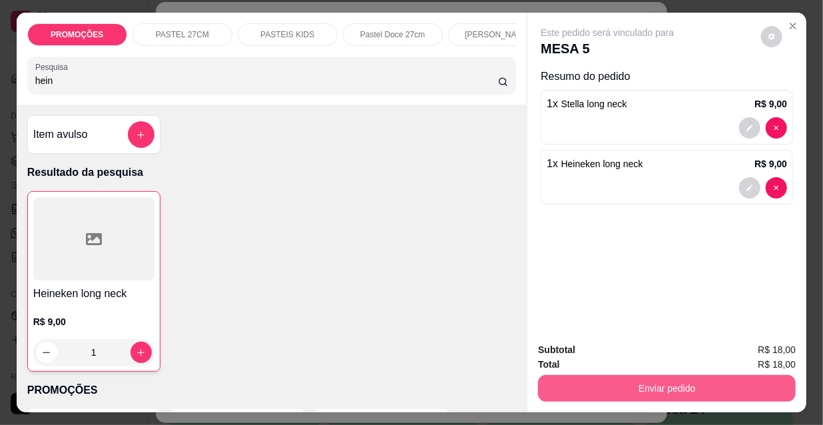
click at [656, 390] on button "Enviar pedido" at bounding box center [667, 388] width 258 height 27
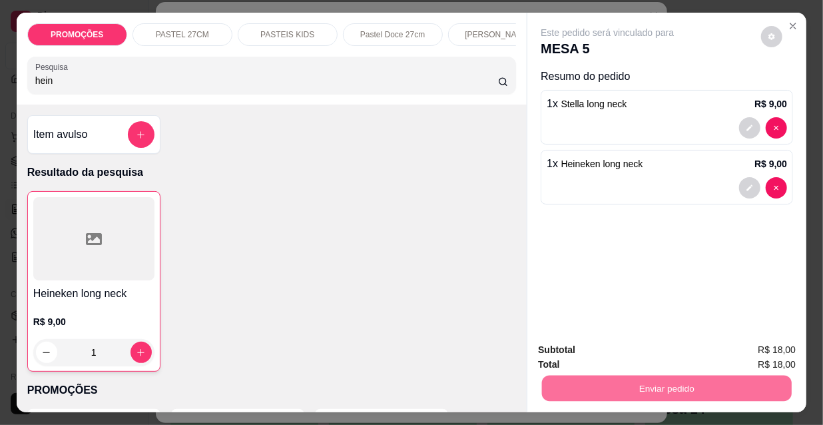
click at [646, 354] on button "Não registrar e enviar pedido" at bounding box center [623, 350] width 138 height 25
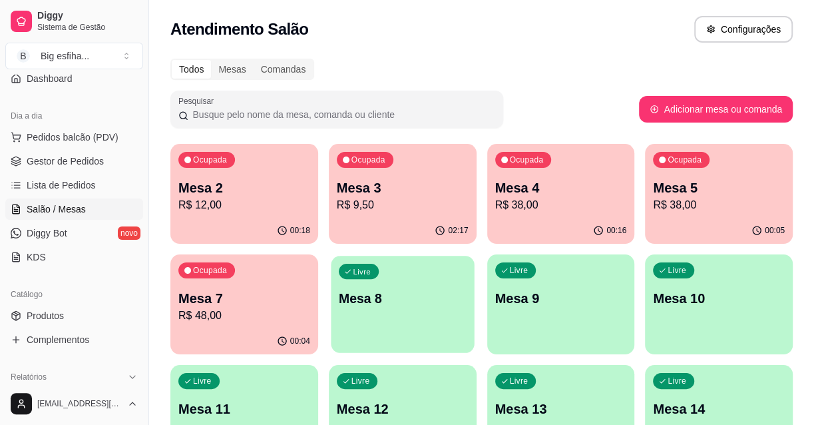
click at [380, 292] on p "Mesa 8" at bounding box center [403, 299] width 128 height 18
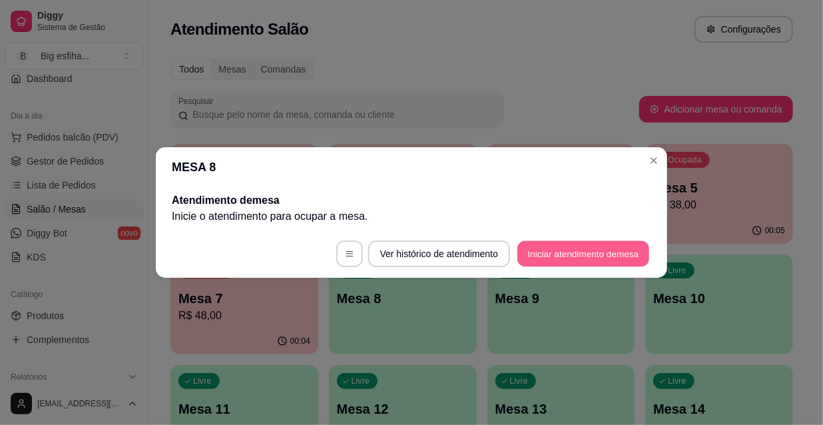
click at [576, 246] on button "Iniciar atendimento de mesa" at bounding box center [583, 254] width 132 height 26
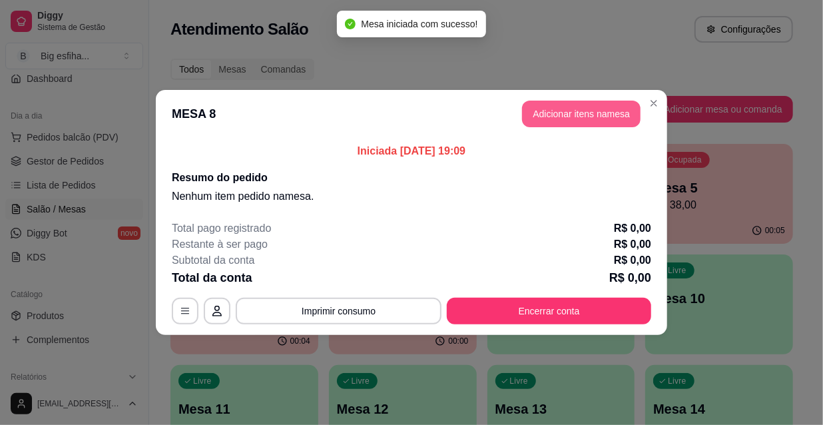
click at [562, 120] on button "Adicionar itens na mesa" at bounding box center [581, 114] width 118 height 27
click at [354, 94] on div "Pesquisa" at bounding box center [271, 75] width 489 height 37
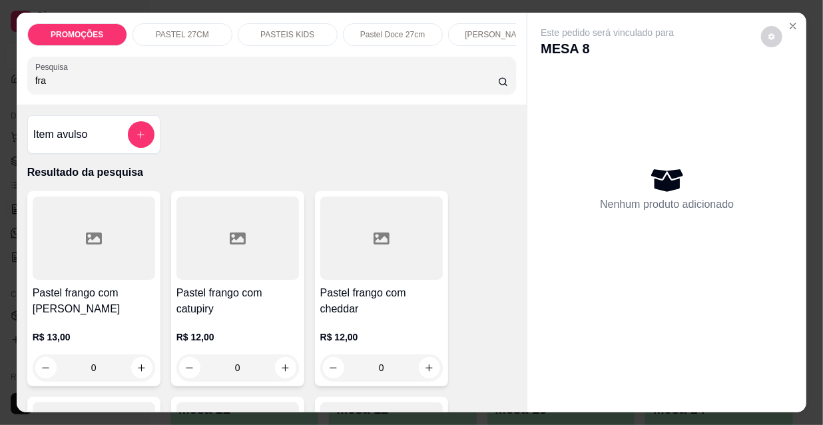
type input "fra"
click at [79, 235] on div at bounding box center [94, 237] width 122 height 83
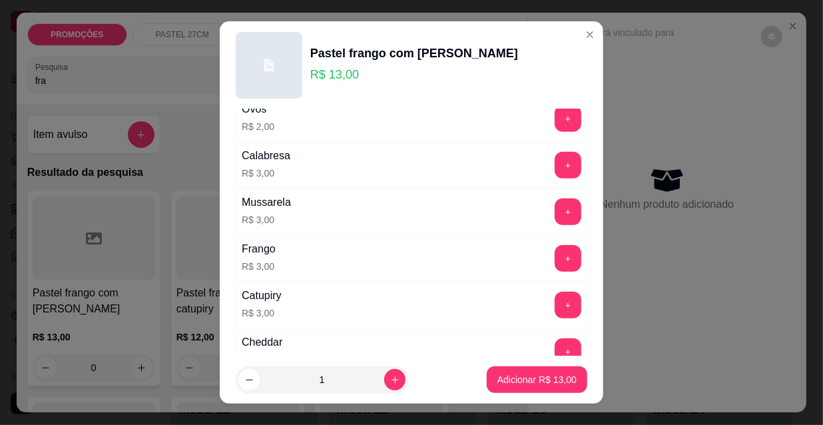
scroll to position [302, 0]
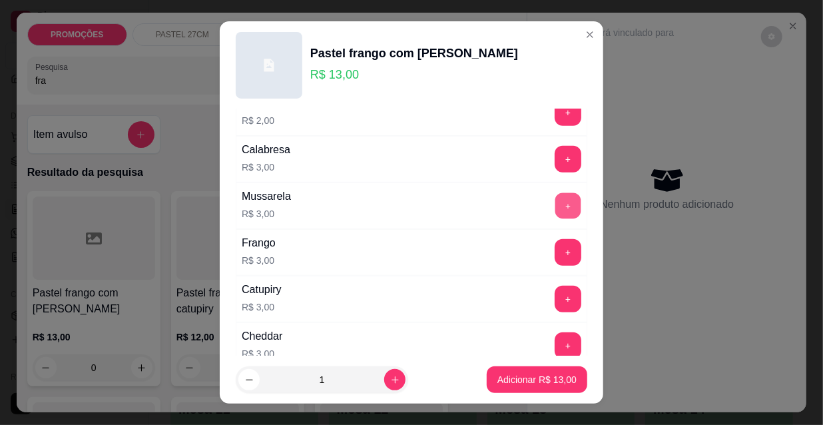
click at [555, 206] on button "+" at bounding box center [568, 206] width 26 height 26
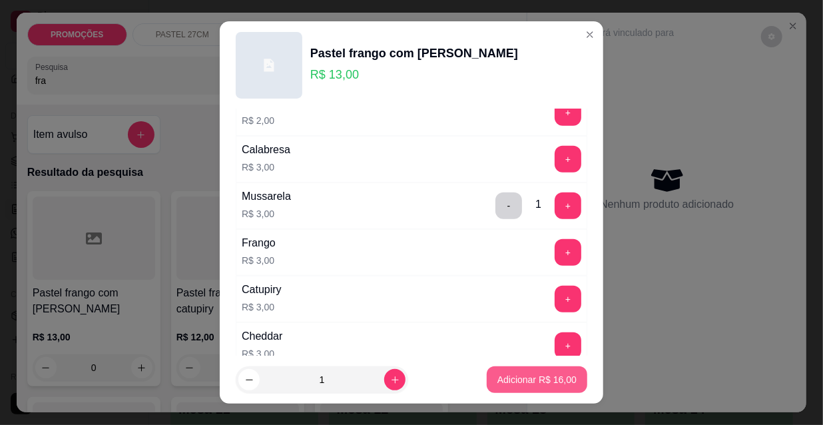
click at [524, 379] on p "Adicionar R$ 16,00" at bounding box center [536, 379] width 79 height 13
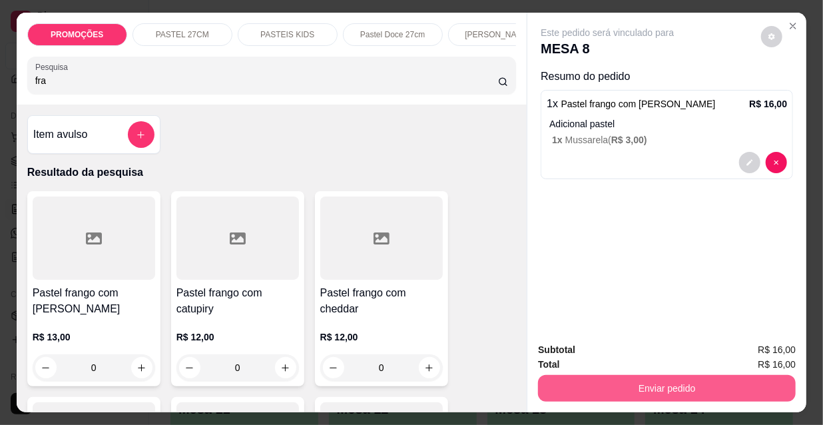
click at [603, 388] on button "Enviar pedido" at bounding box center [667, 388] width 258 height 27
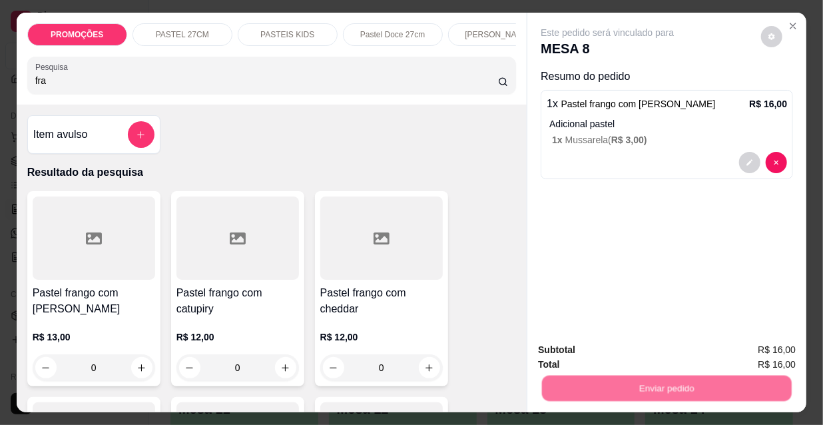
click at [584, 347] on button "Não registrar e enviar pedido" at bounding box center [623, 350] width 138 height 25
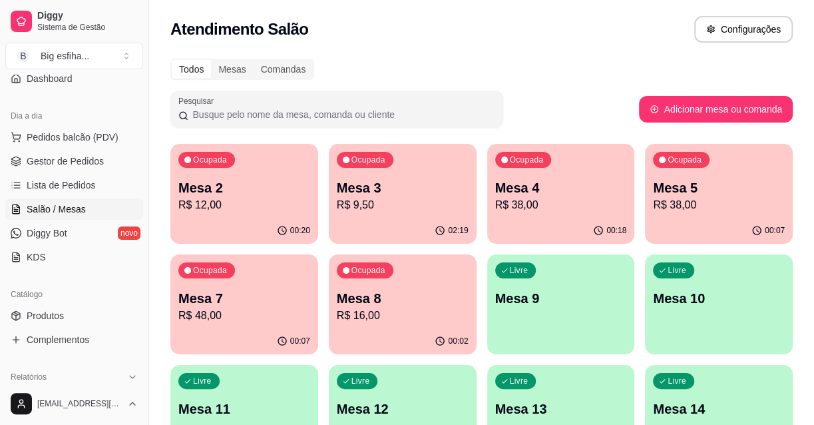
click at [564, 195] on p "Mesa 4" at bounding box center [561, 187] width 132 height 19
click at [710, 204] on p "R$ 38,00" at bounding box center [719, 205] width 132 height 16
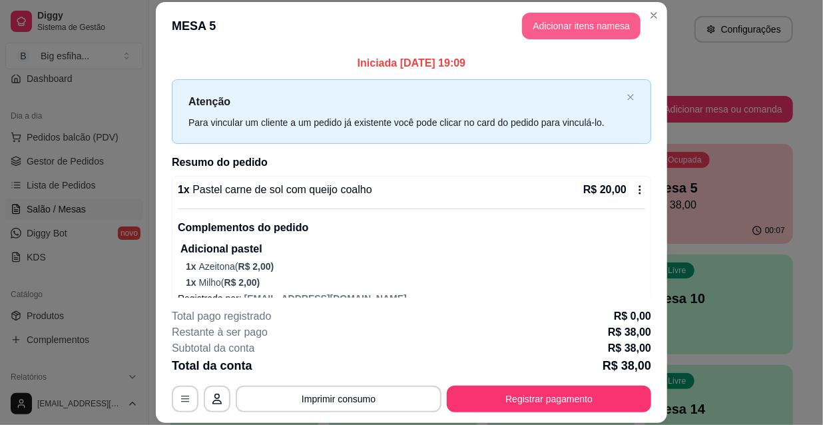
click at [591, 31] on button "Adicionar itens na mesa" at bounding box center [581, 26] width 118 height 27
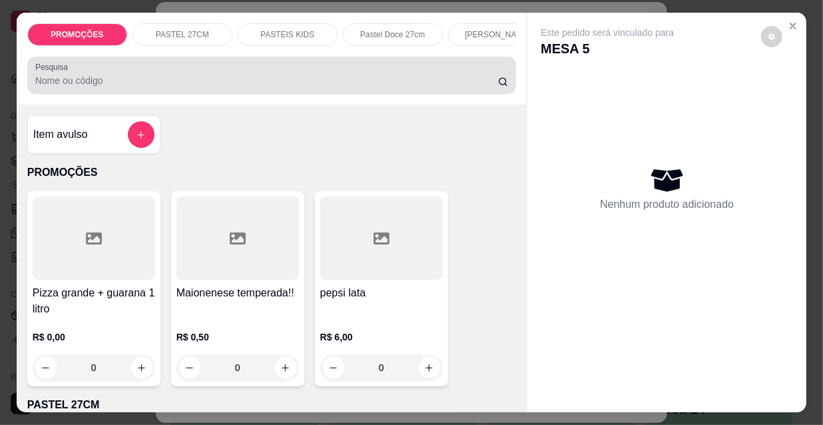
click at [267, 82] on input "Pesquisa" at bounding box center [266, 80] width 463 height 13
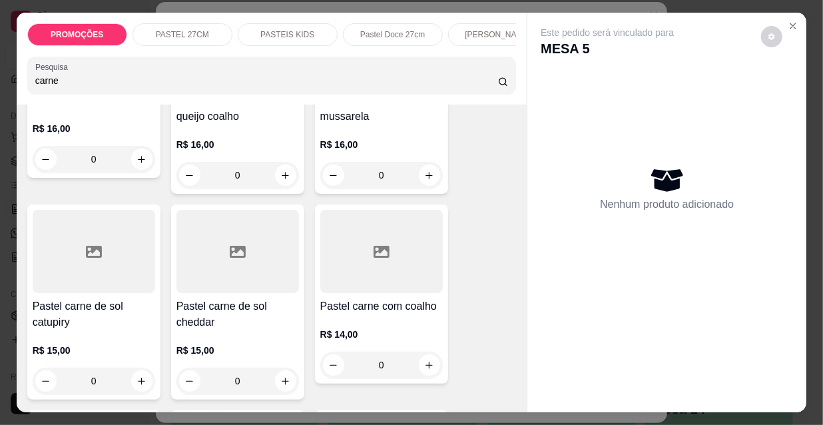
scroll to position [484, 0]
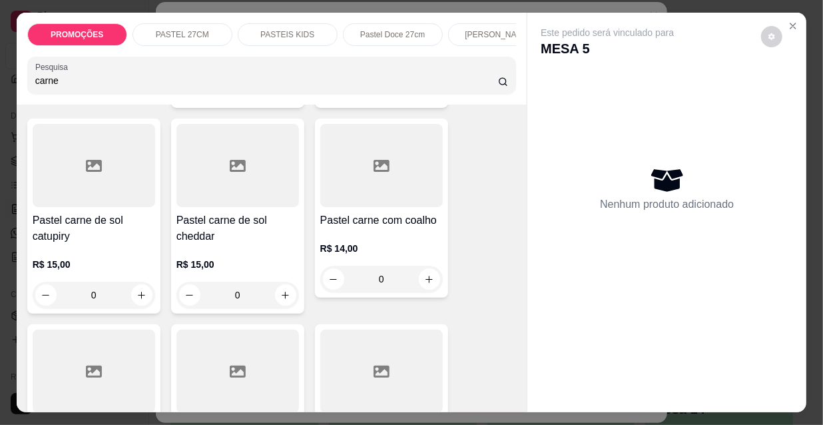
type input "carne"
click at [373, 186] on div at bounding box center [381, 165] width 122 height 83
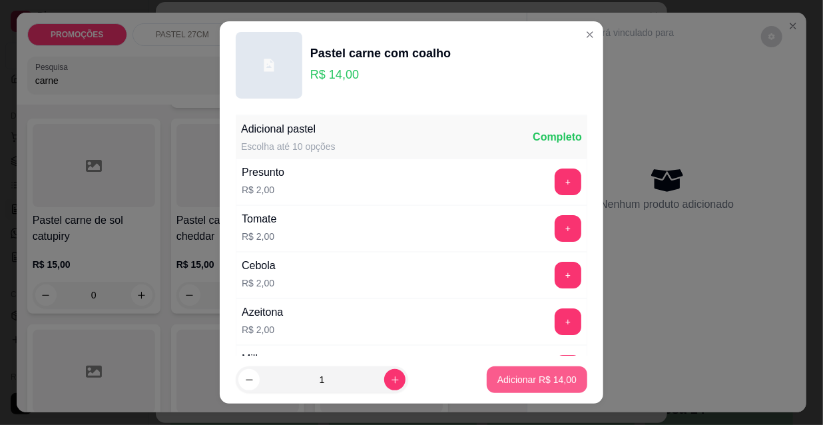
click at [525, 381] on p "Adicionar R$ 14,00" at bounding box center [536, 379] width 79 height 13
type input "1"
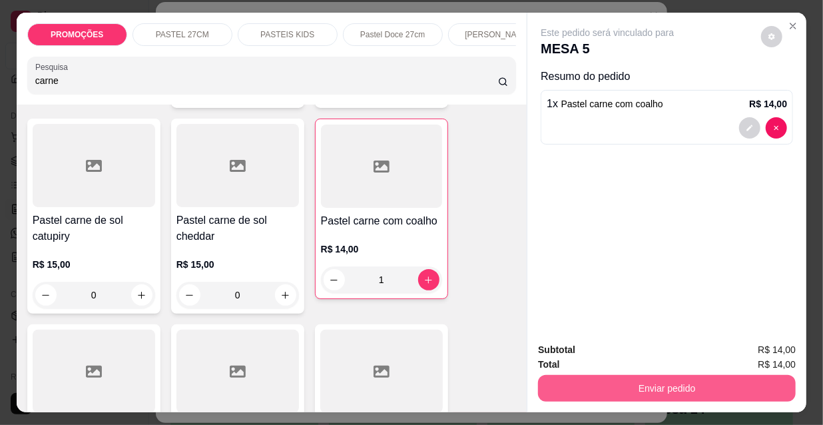
click at [560, 383] on button "Enviar pedido" at bounding box center [667, 388] width 258 height 27
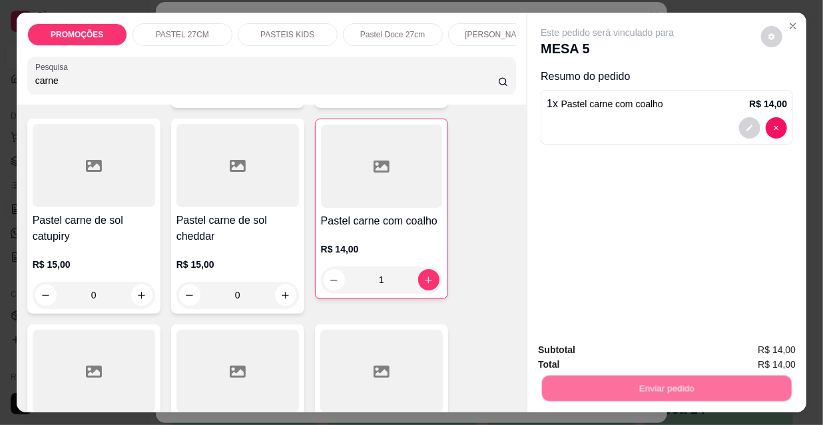
click at [568, 346] on button "Não registrar e enviar pedido" at bounding box center [623, 350] width 138 height 25
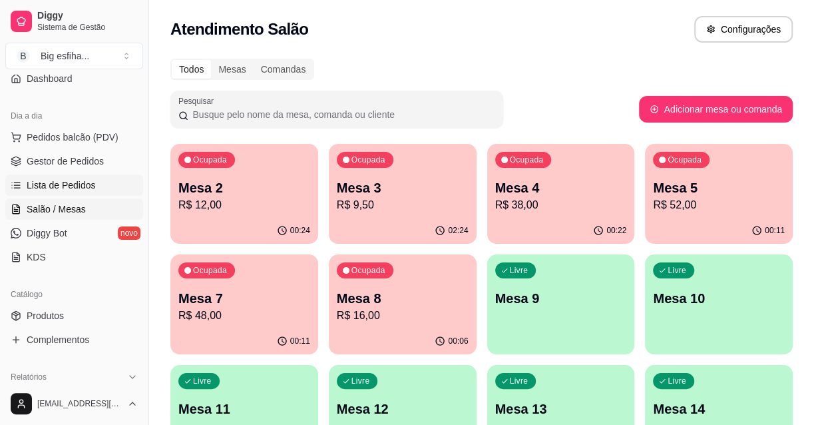
click at [77, 176] on link "Lista de Pedidos" at bounding box center [74, 184] width 138 height 21
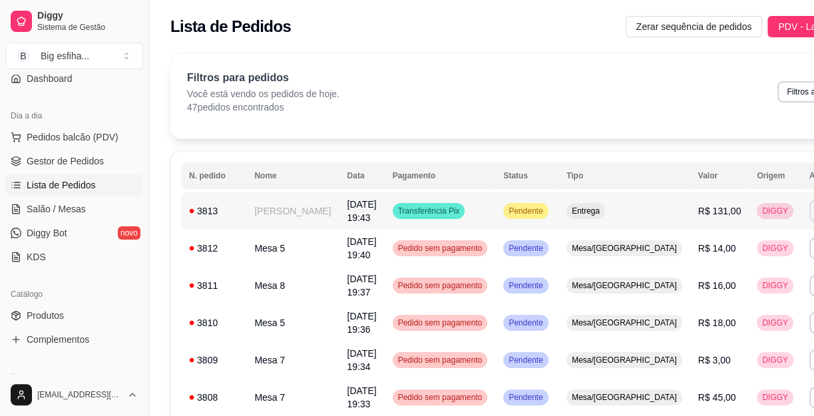
click at [735, 260] on button "IMPRESSORA" at bounding box center [740, 251] width 77 height 17
click at [67, 198] on link "Salão / Mesas" at bounding box center [74, 208] width 138 height 21
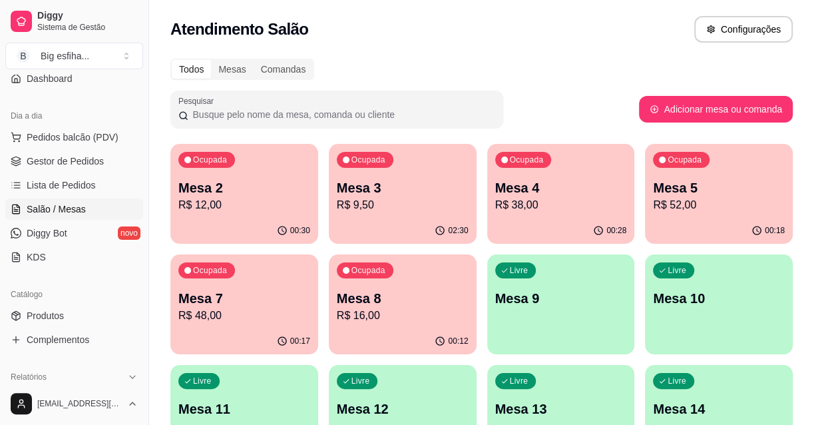
click at [512, 317] on div "Livre Mesa 9" at bounding box center [561, 296] width 148 height 84
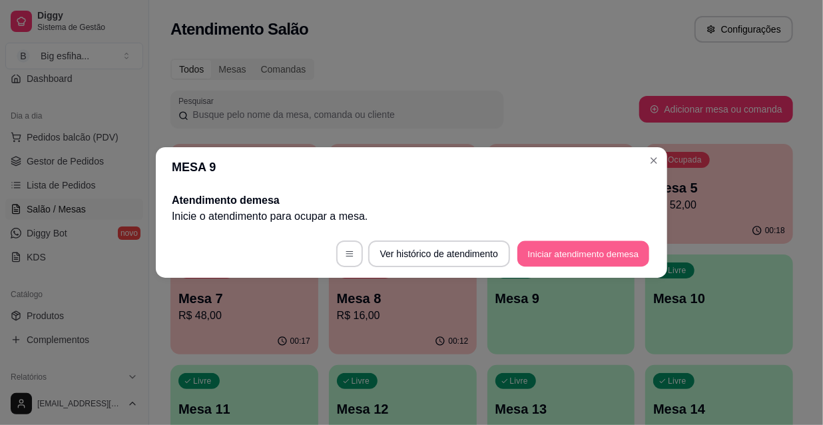
click at [548, 260] on button "Iniciar atendimento de mesa" at bounding box center [583, 254] width 132 height 26
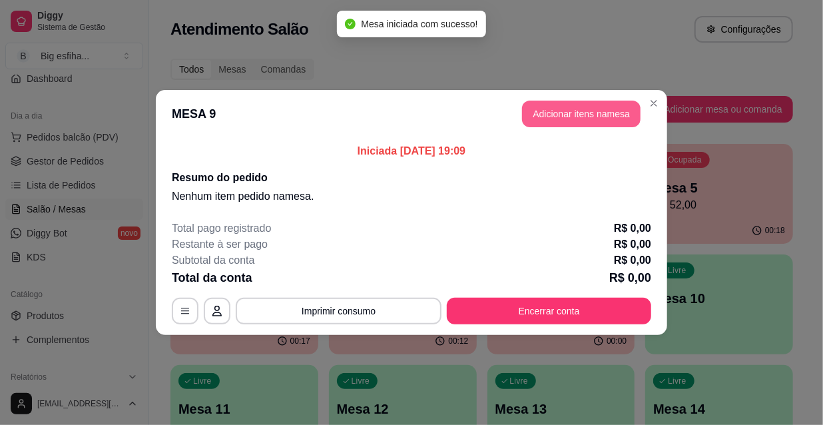
click at [547, 106] on button "Adicionar itens na mesa" at bounding box center [581, 114] width 118 height 27
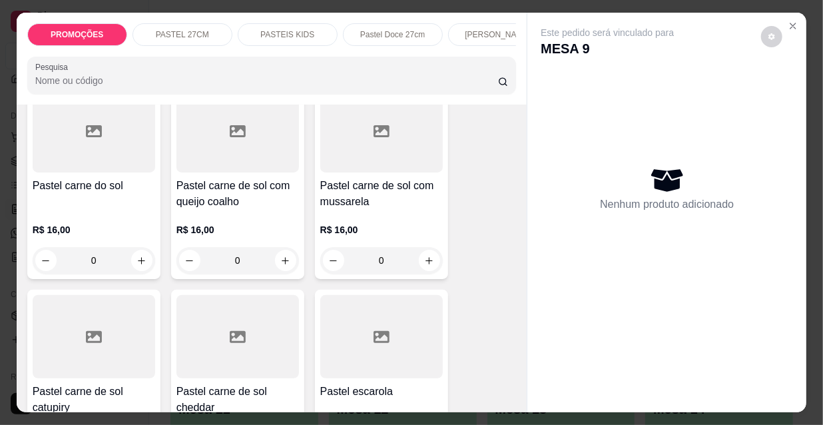
scroll to position [1754, 0]
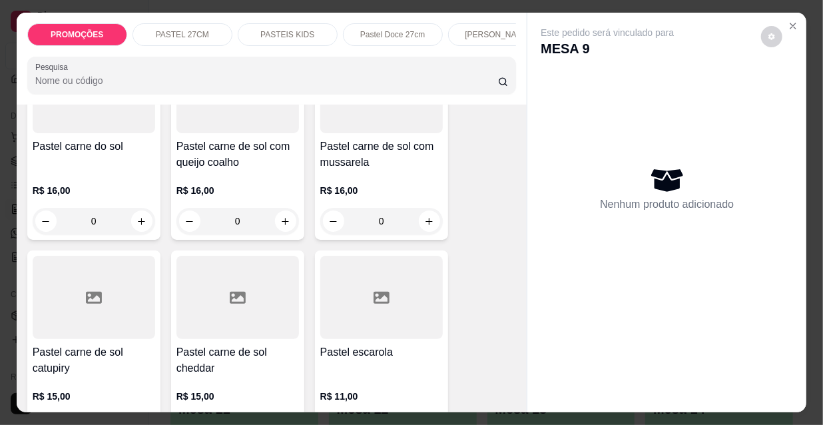
click at [403, 184] on p "R$ 16,00" at bounding box center [381, 190] width 122 height 13
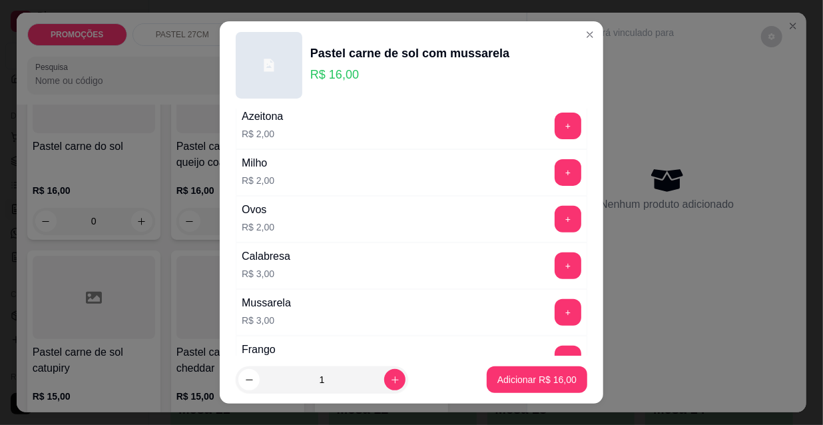
scroll to position [242, 0]
click at [555, 221] on button "+" at bounding box center [568, 220] width 26 height 26
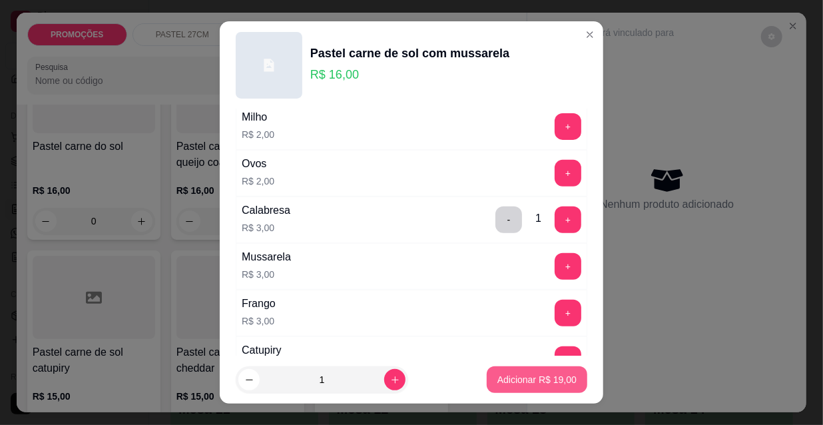
click at [533, 381] on p "Adicionar R$ 19,00" at bounding box center [536, 379] width 79 height 13
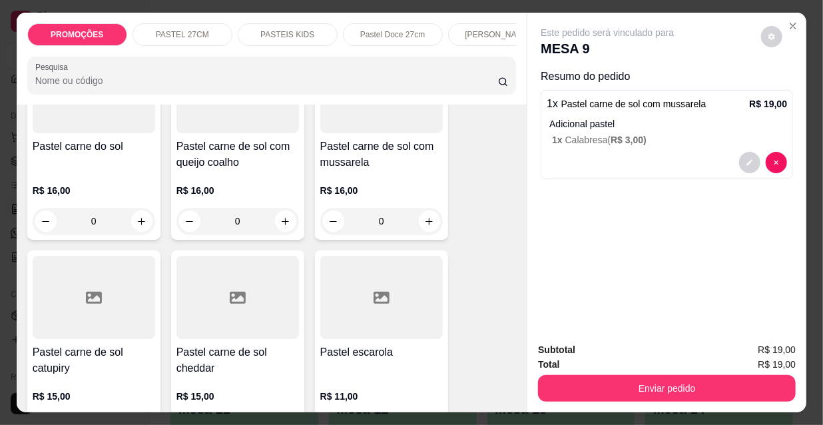
click at [459, 35] on div "[PERSON_NAME]" at bounding box center [498, 34] width 100 height 23
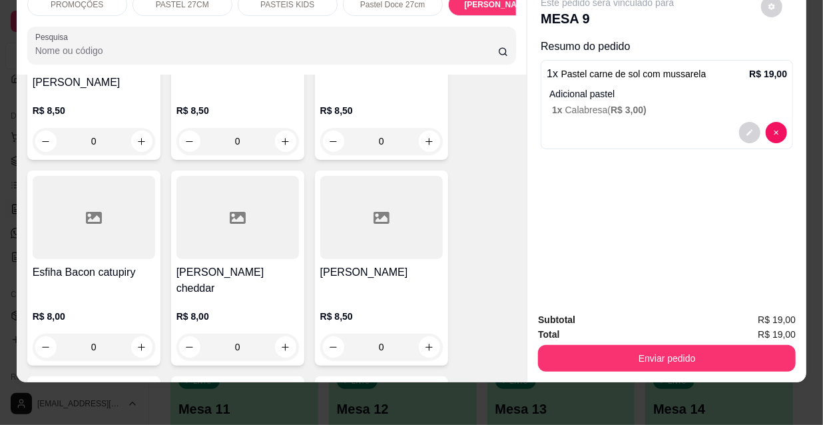
scroll to position [6664, 0]
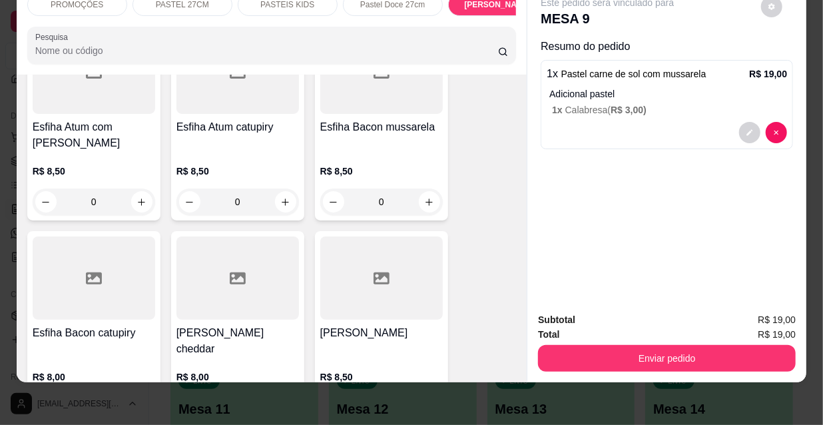
click at [349, 244] on div at bounding box center [381, 277] width 122 height 83
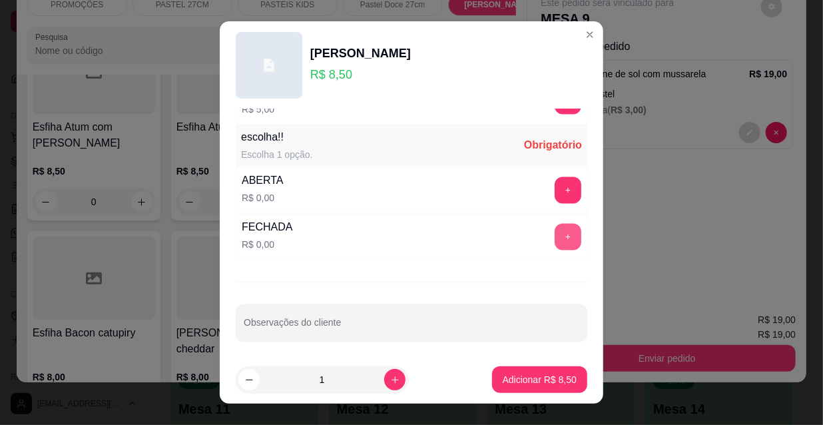
scroll to position [21, 0]
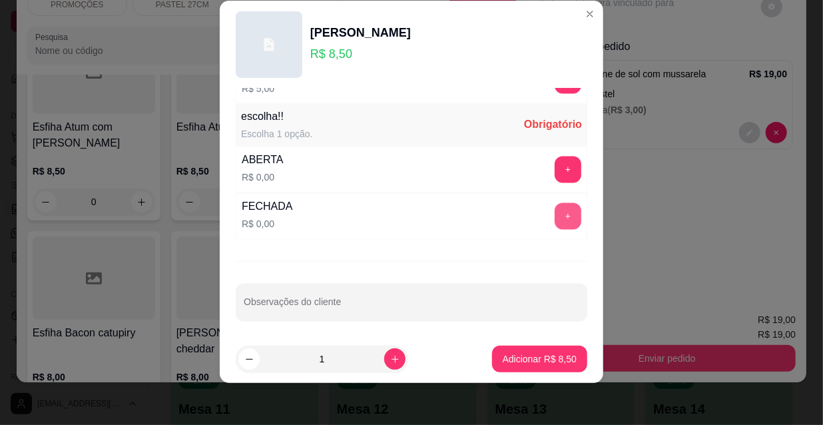
click at [554, 214] on button "+" at bounding box center [567, 216] width 27 height 27
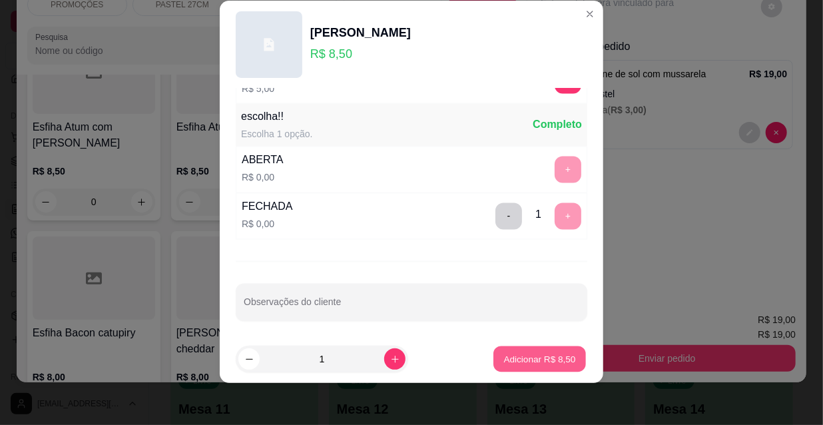
click at [532, 359] on p "Adicionar R$ 8,50" at bounding box center [539, 358] width 72 height 13
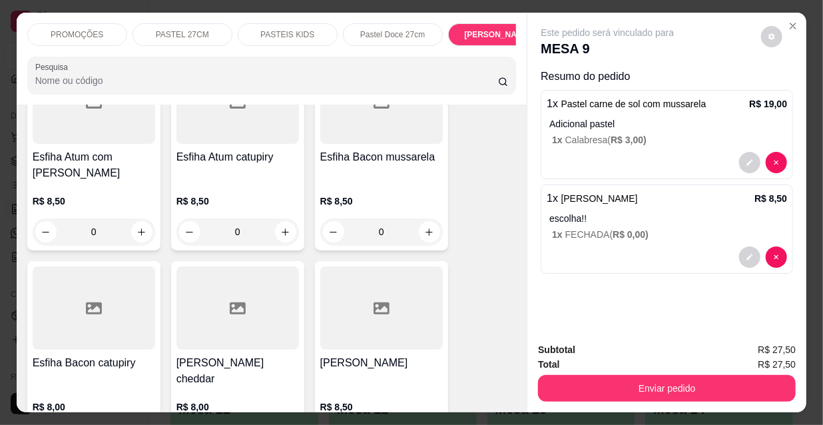
scroll to position [0, 428]
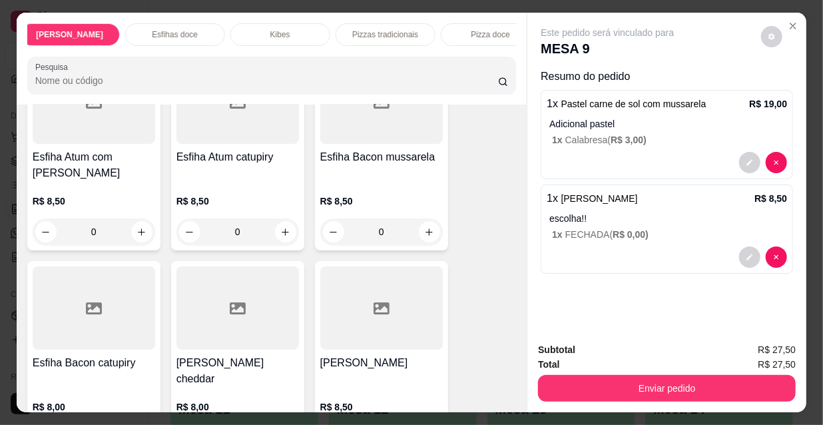
click at [248, 24] on div "Kibes" at bounding box center [280, 34] width 100 height 23
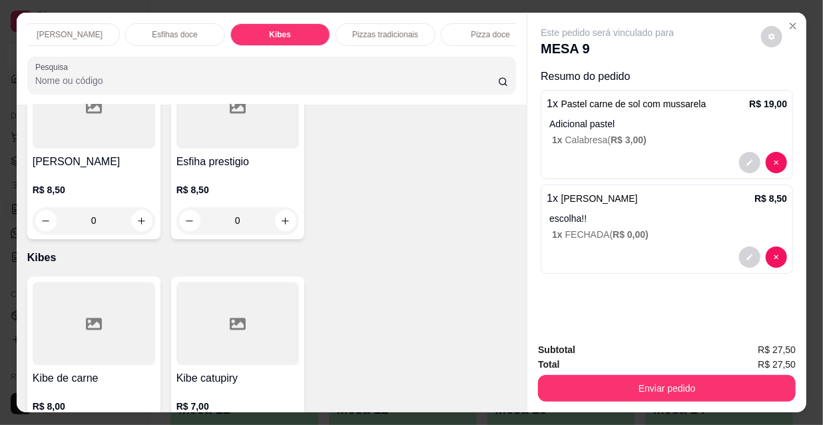
scroll to position [34, 0]
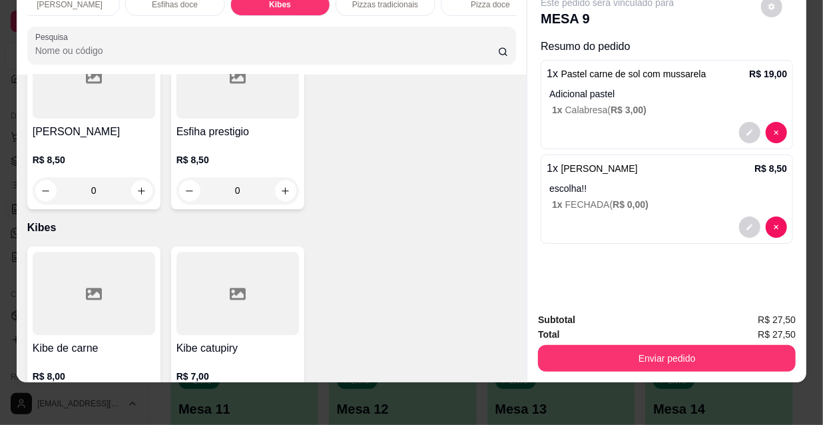
click at [136, 402] on icon "increase-product-quantity" at bounding box center [141, 407] width 10 height 10
type input "1"
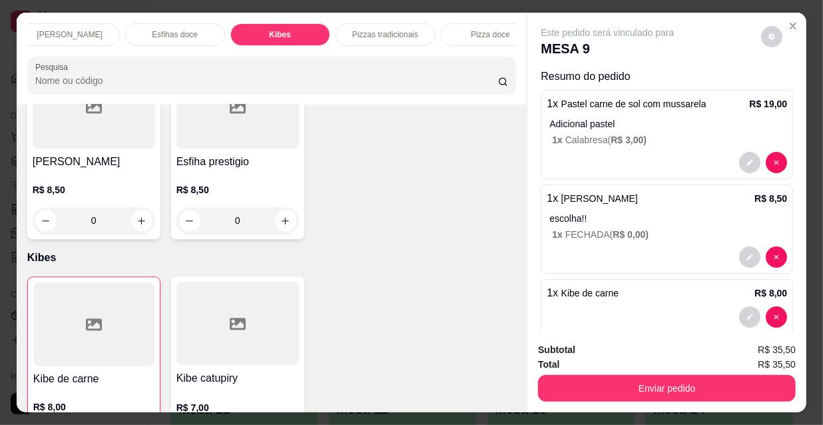
scroll to position [0, 767]
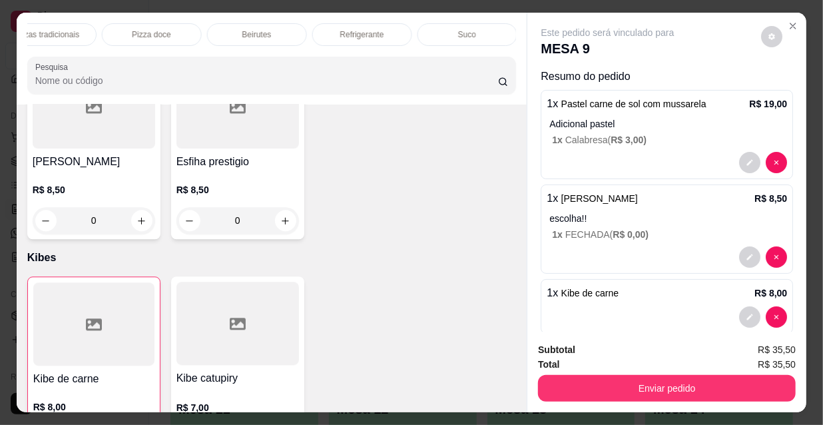
click at [350, 29] on p "Refrigerante" at bounding box center [362, 34] width 44 height 11
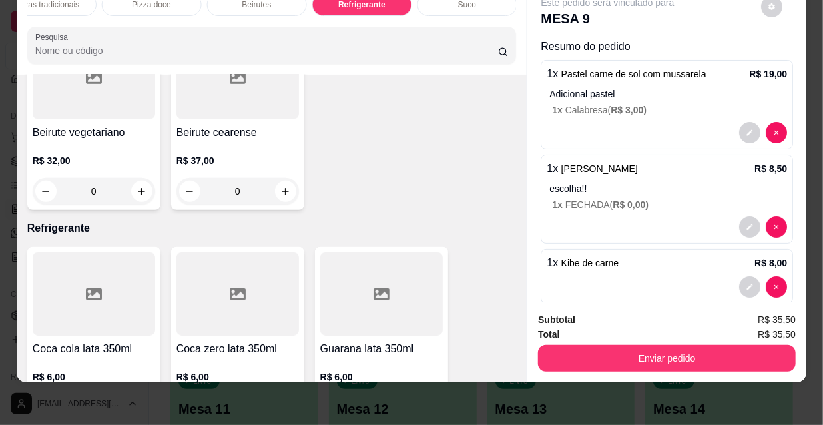
click at [138, 403] on icon "increase-product-quantity" at bounding box center [141, 408] width 10 height 10
type input "1"
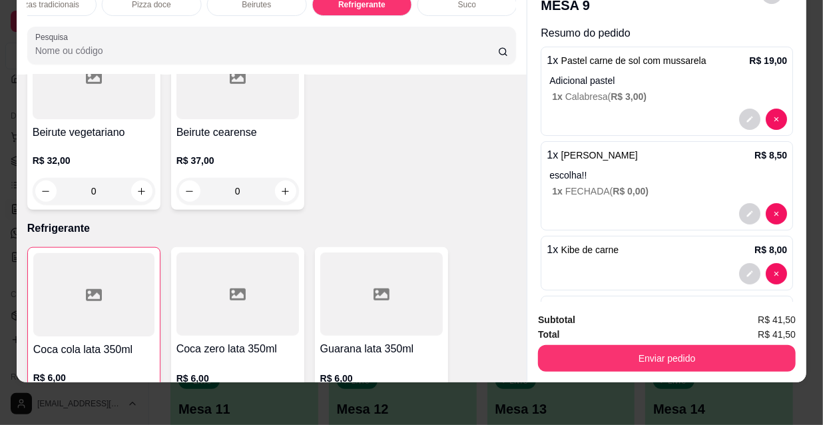
scroll to position [0, 0]
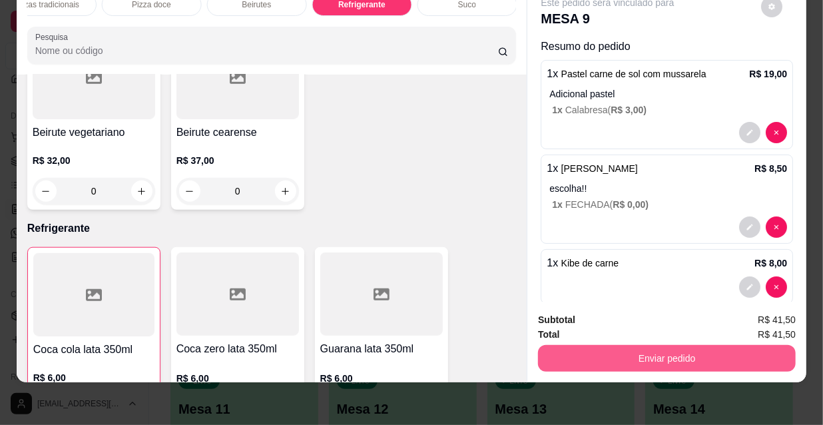
click at [551, 346] on button "Enviar pedido" at bounding box center [667, 358] width 258 height 27
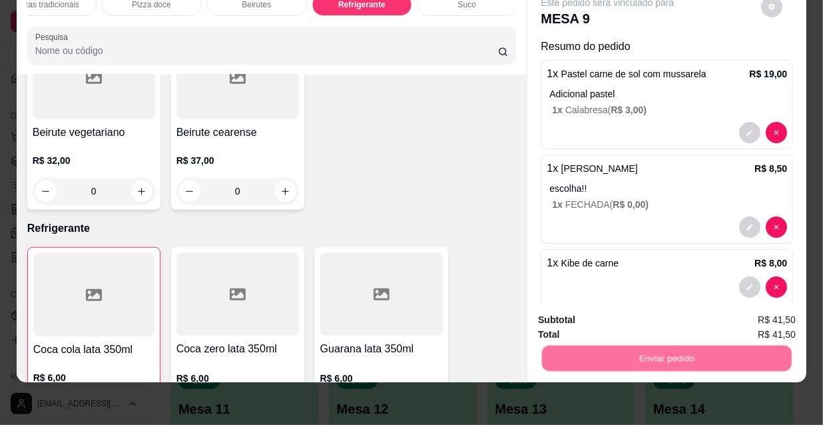
click at [577, 309] on button "Não registrar e enviar pedido" at bounding box center [623, 315] width 138 height 25
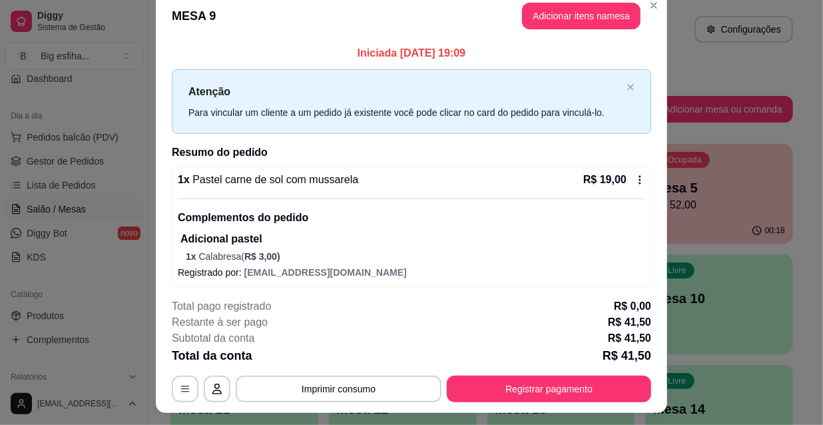
scroll to position [40, 0]
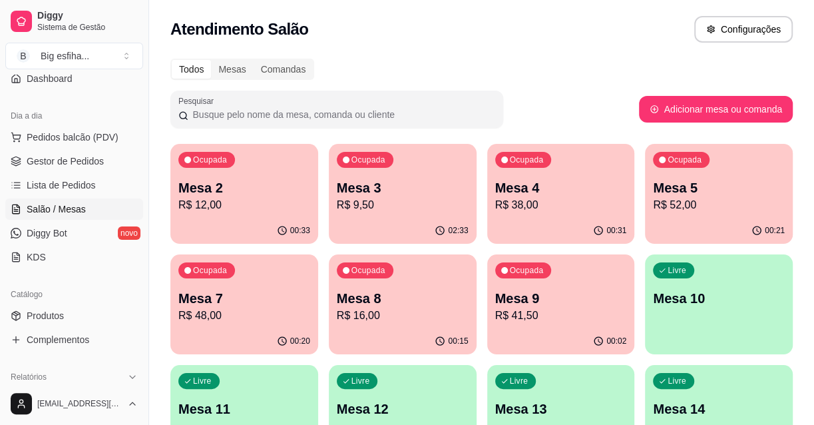
click at [566, 220] on div "00:31" at bounding box center [561, 231] width 148 height 26
click at [730, 226] on div "00:21" at bounding box center [719, 231] width 148 height 26
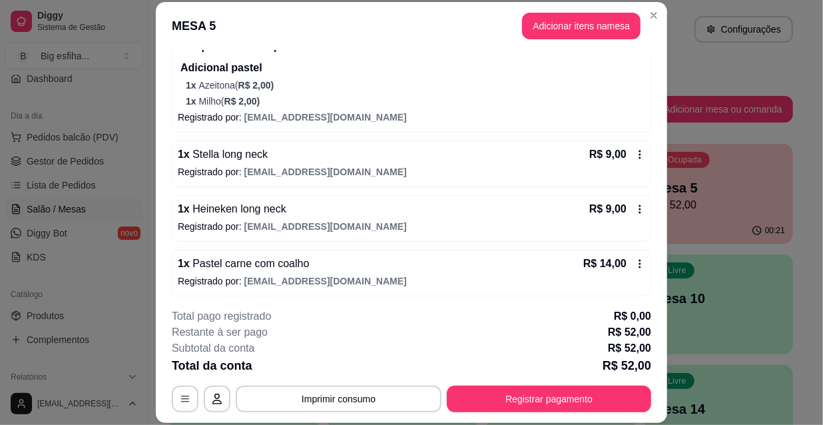
scroll to position [184, 0]
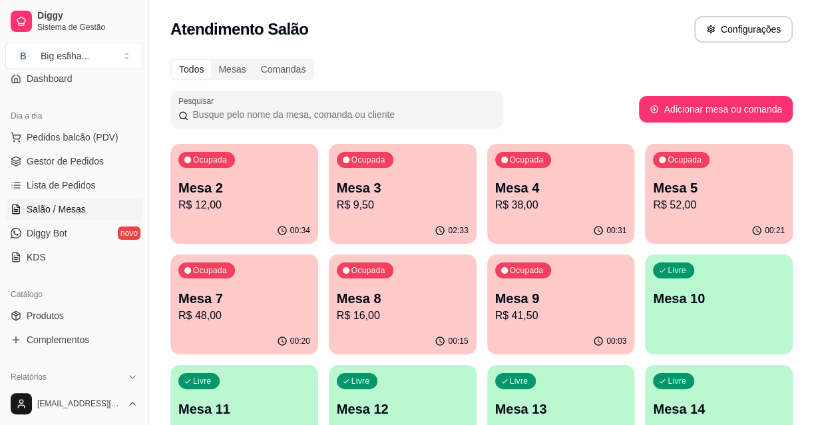
click at [239, 301] on p "Mesa 7" at bounding box center [244, 298] width 132 height 19
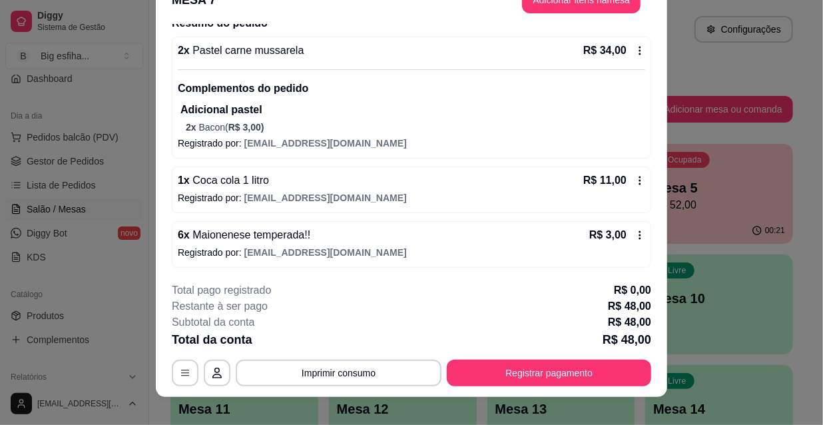
scroll to position [40, 0]
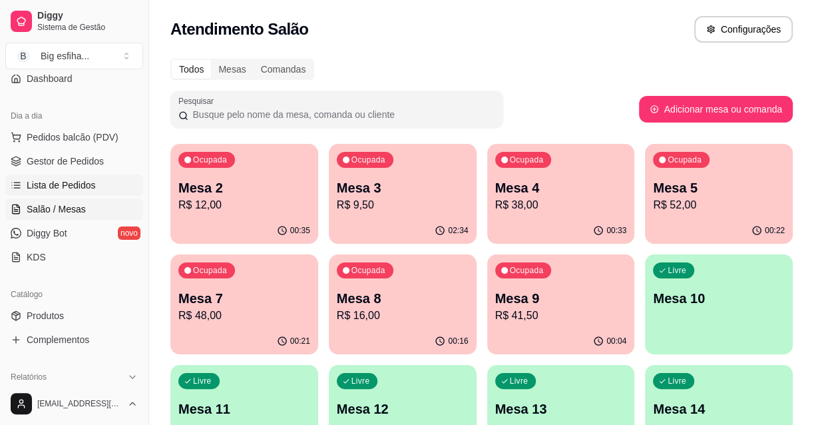
click at [23, 192] on link "Lista de Pedidos" at bounding box center [74, 184] width 138 height 21
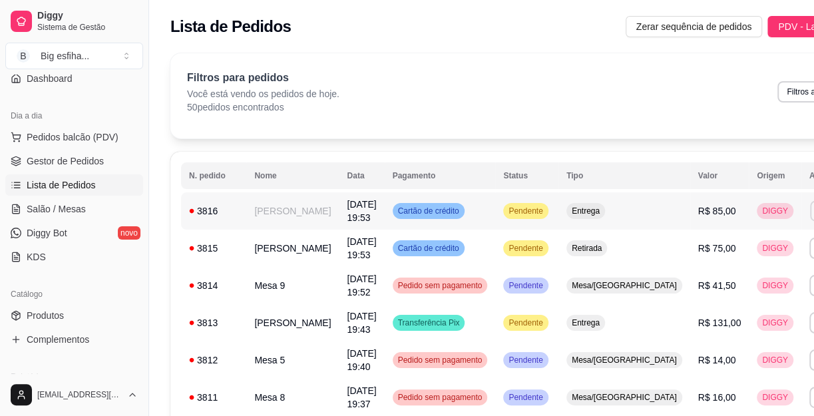
click at [720, 256] on button "IMPRESSORA" at bounding box center [729, 257] width 97 height 21
click at [49, 209] on span "Salão / Mesas" at bounding box center [56, 208] width 59 height 13
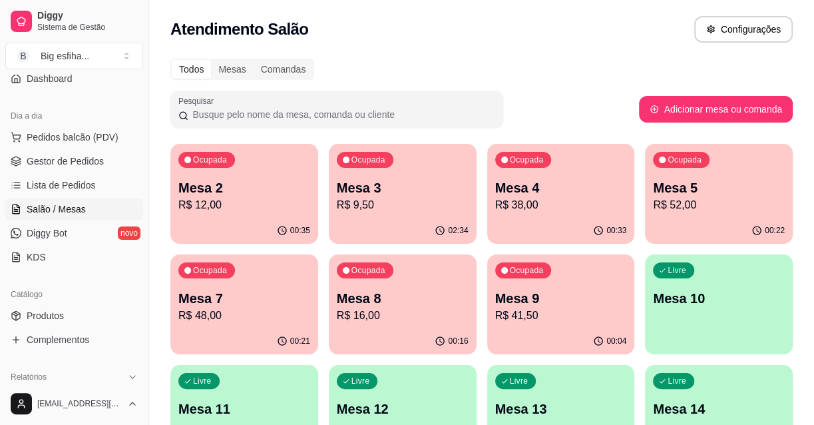
click at [713, 216] on div "Ocupada Mesa 5 R$ 52,00" at bounding box center [719, 181] width 148 height 74
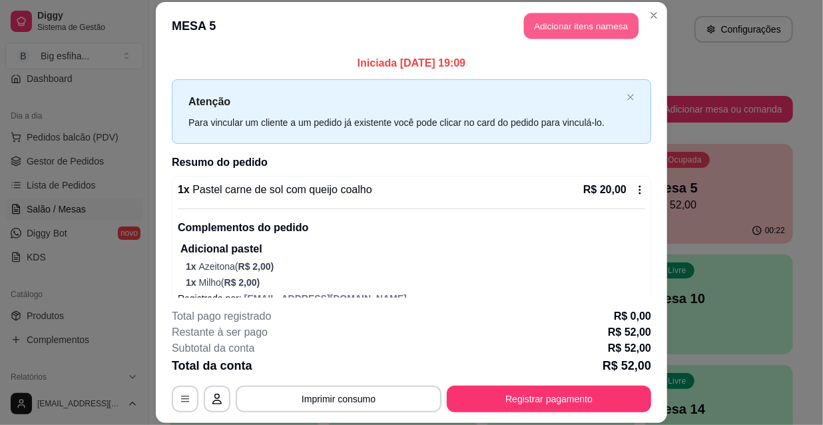
click at [560, 29] on button "Adicionar itens na mesa" at bounding box center [581, 26] width 114 height 26
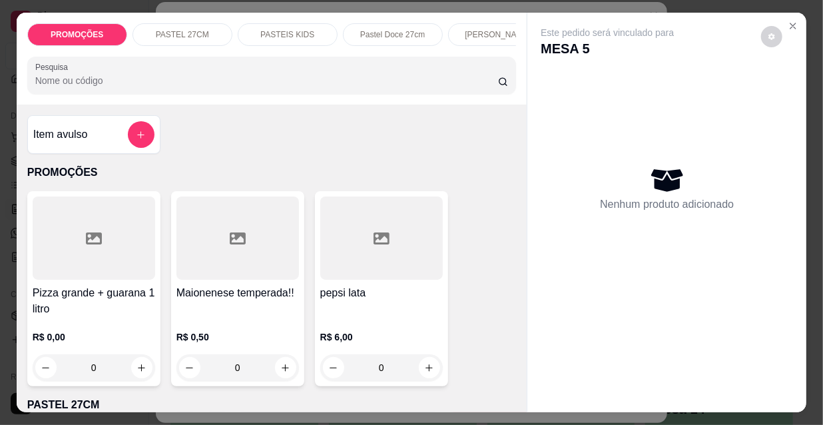
scroll to position [0, 767]
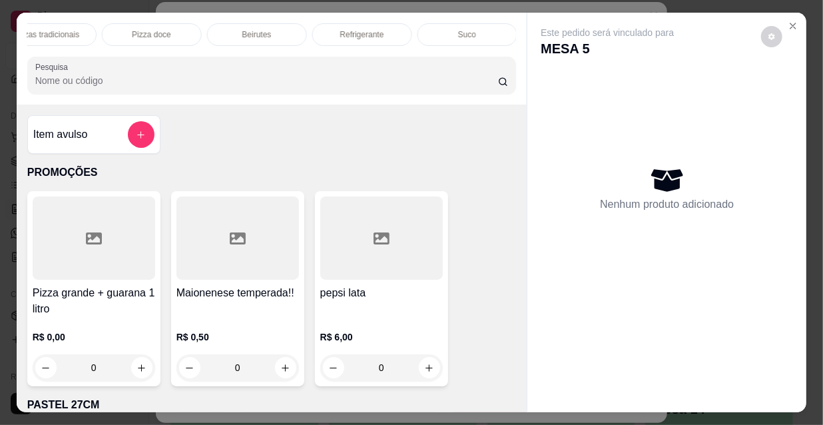
click at [340, 29] on p "Refrigerante" at bounding box center [362, 34] width 44 height 11
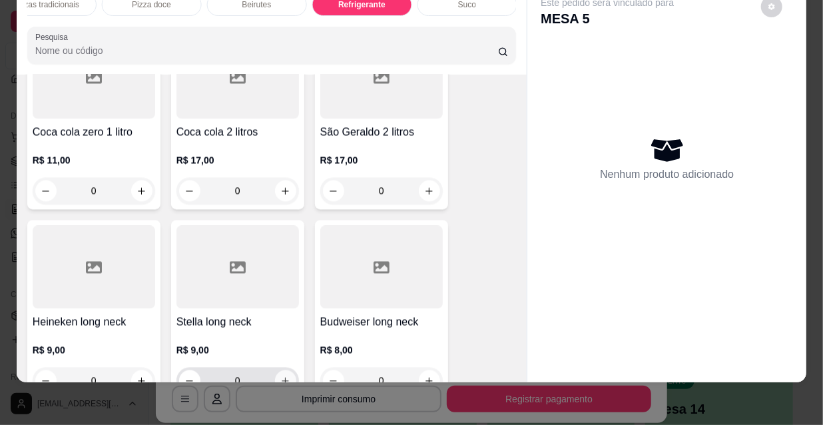
scroll to position [12576, 0]
click at [280, 375] on icon "increase-product-quantity" at bounding box center [285, 380] width 10 height 10
type input "1"
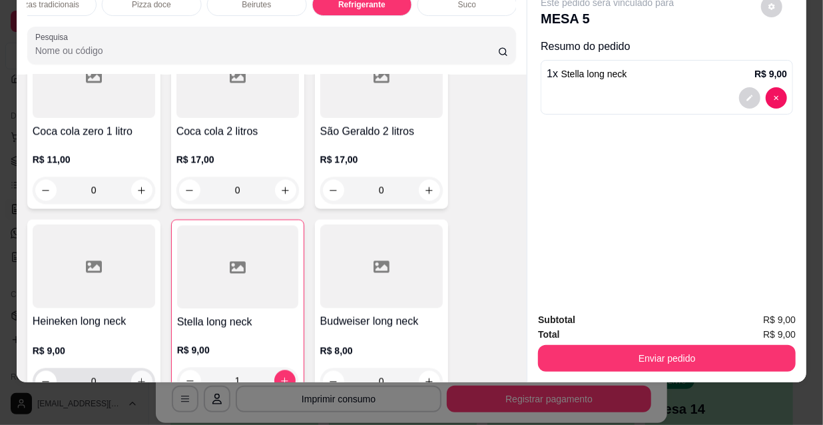
click at [138, 376] on icon "increase-product-quantity" at bounding box center [141, 381] width 10 height 10
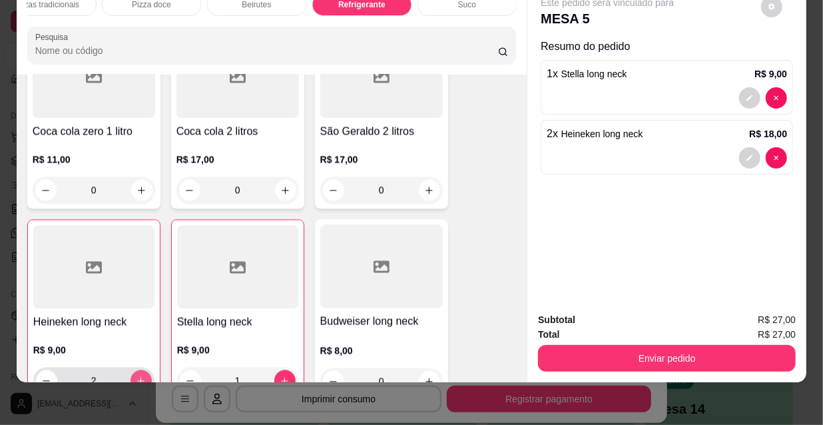
type input "2"
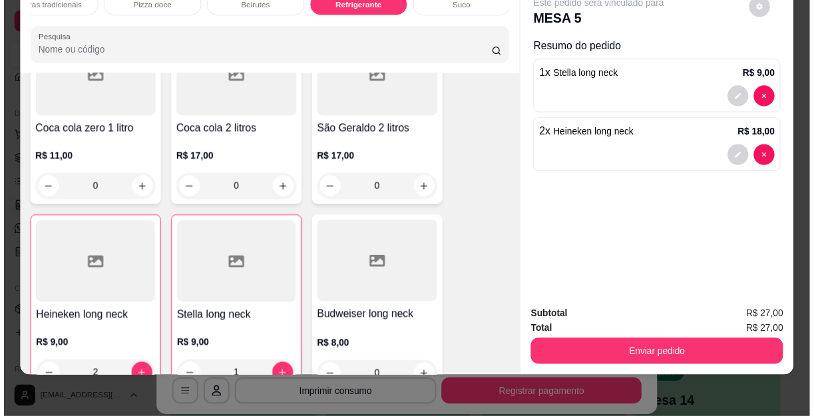
scroll to position [12576, 0]
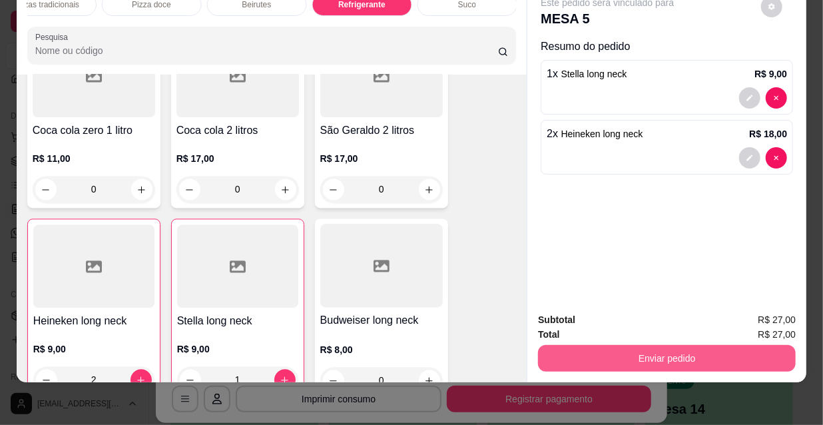
click at [616, 345] on button "Enviar pedido" at bounding box center [667, 358] width 258 height 27
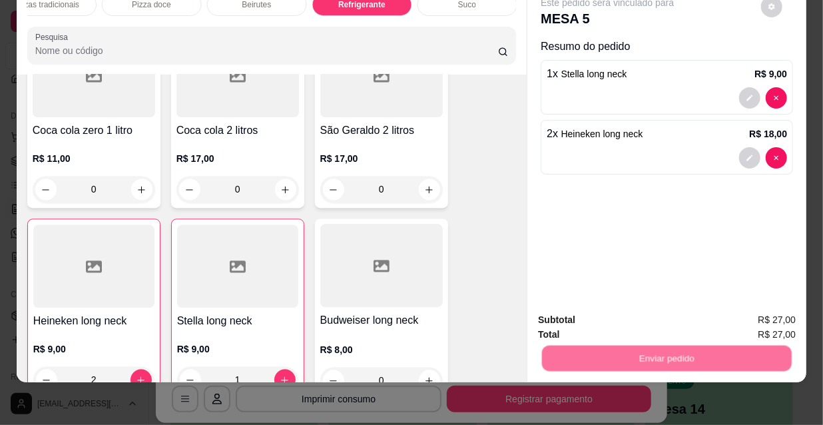
click at [600, 316] on button "Não registrar e enviar pedido" at bounding box center [623, 315] width 138 height 25
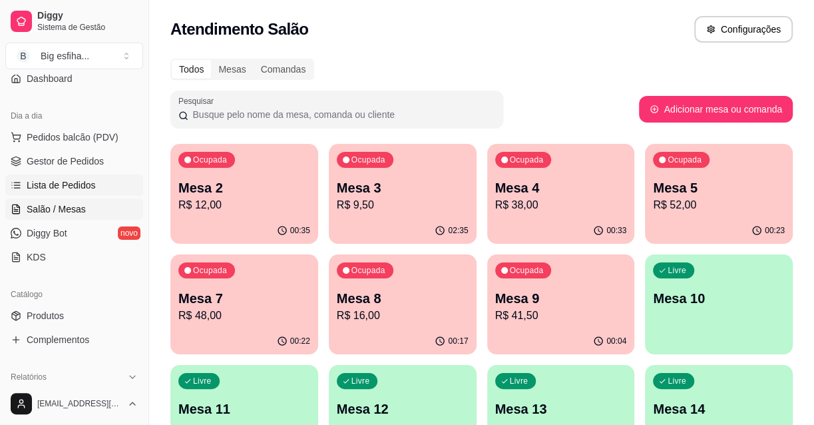
click at [41, 193] on link "Lista de Pedidos" at bounding box center [74, 184] width 138 height 21
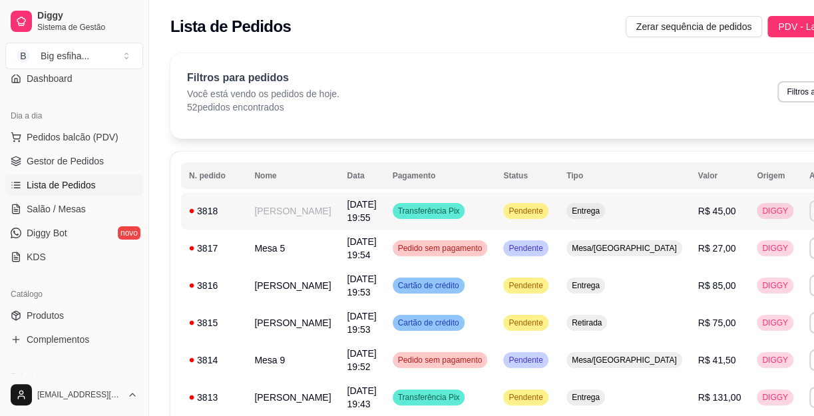
click at [730, 250] on button "IMPRESSORA" at bounding box center [728, 257] width 93 height 21
click at [717, 250] on button "IMPRESSORA" at bounding box center [729, 257] width 97 height 21
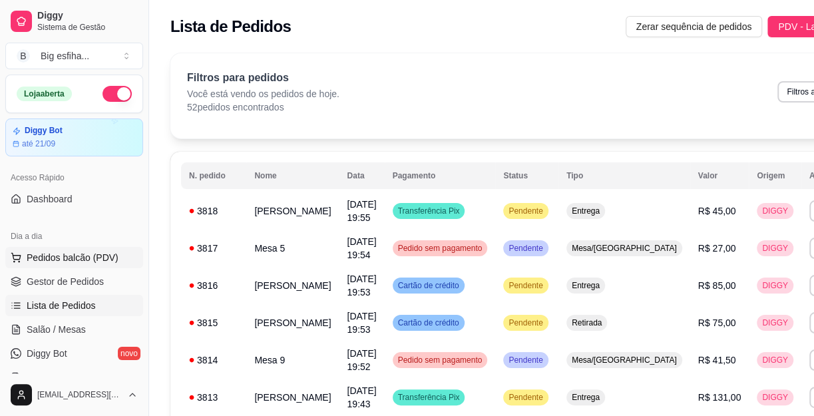
click at [85, 257] on span "Pedidos balcão (PDV)" at bounding box center [73, 257] width 92 height 13
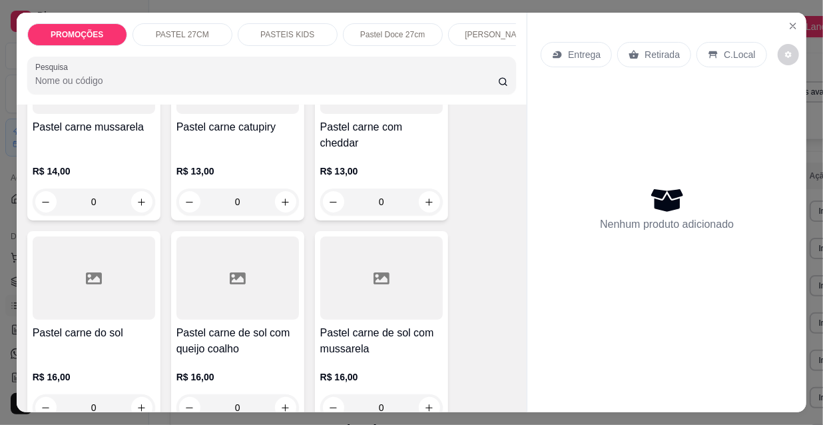
scroll to position [1573, 0]
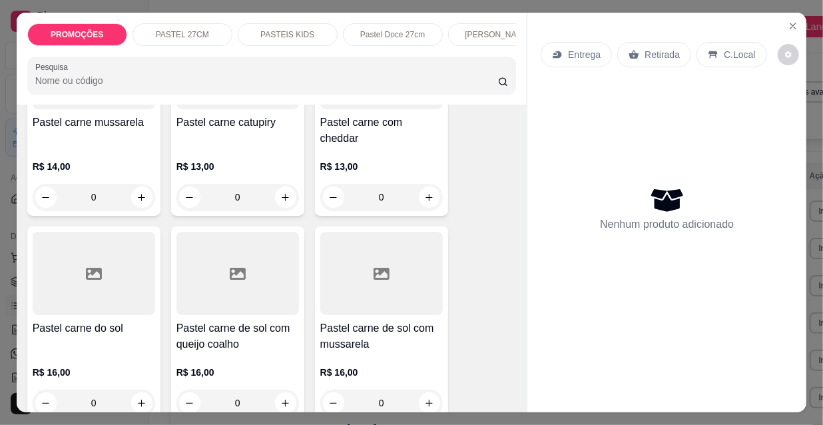
click at [404, 287] on div "Pastel carne de sol com mussarela R$ 16,00 0" at bounding box center [381, 323] width 133 height 195
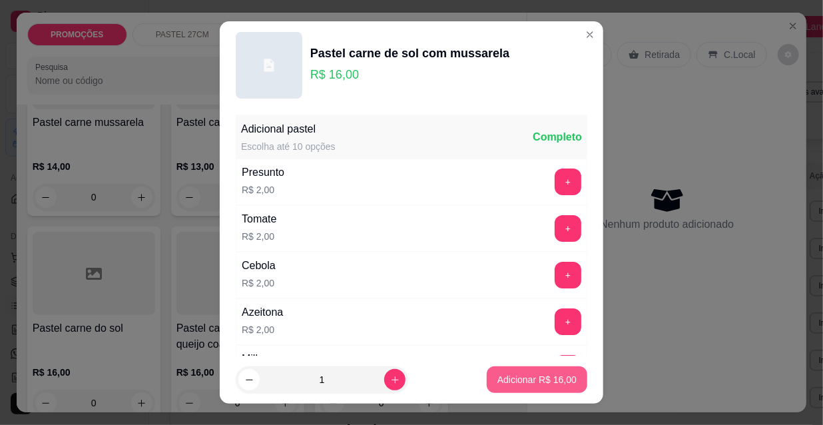
click at [531, 381] on p "Adicionar R$ 16,00" at bounding box center [536, 379] width 79 height 13
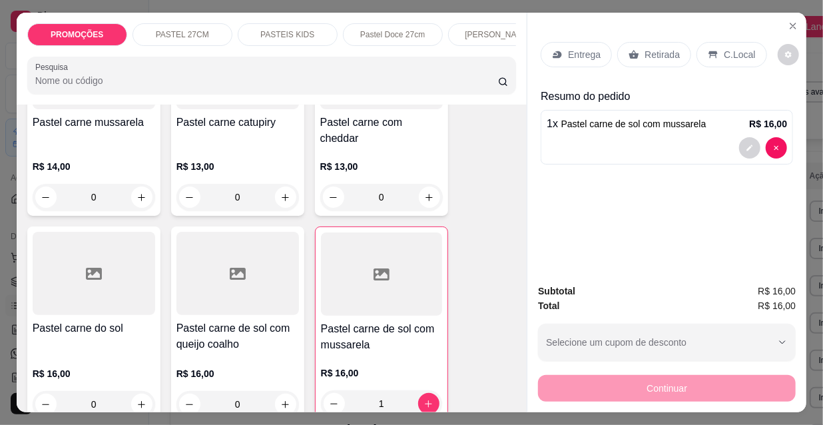
type input "1"
drag, startPoint x: 294, startPoint y: 33, endPoint x: 237, endPoint y: 209, distance: 185.4
click at [294, 32] on p "PASTEIS KIDS" at bounding box center [287, 34] width 54 height 11
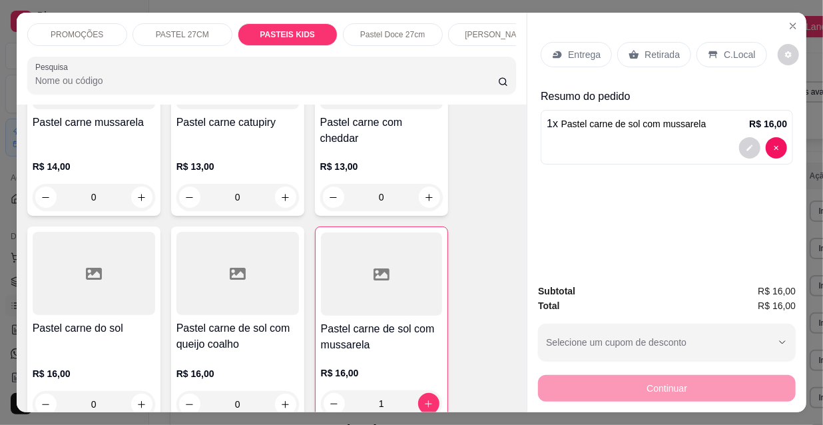
scroll to position [34, 0]
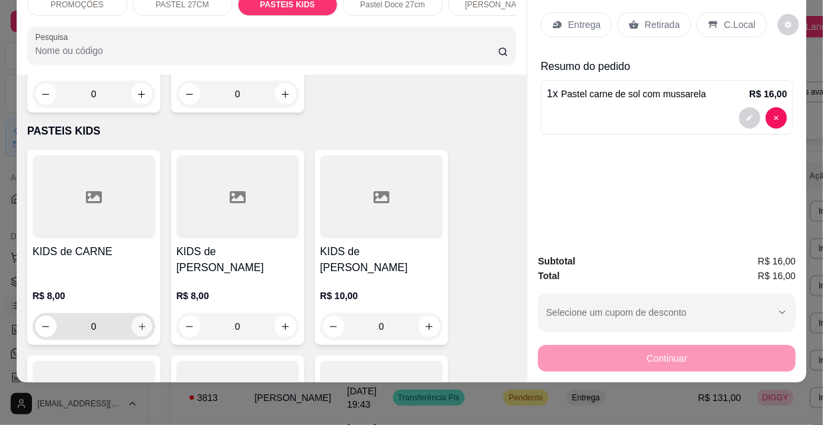
click at [138, 321] on icon "increase-product-quantity" at bounding box center [141, 326] width 10 height 10
type input "1"
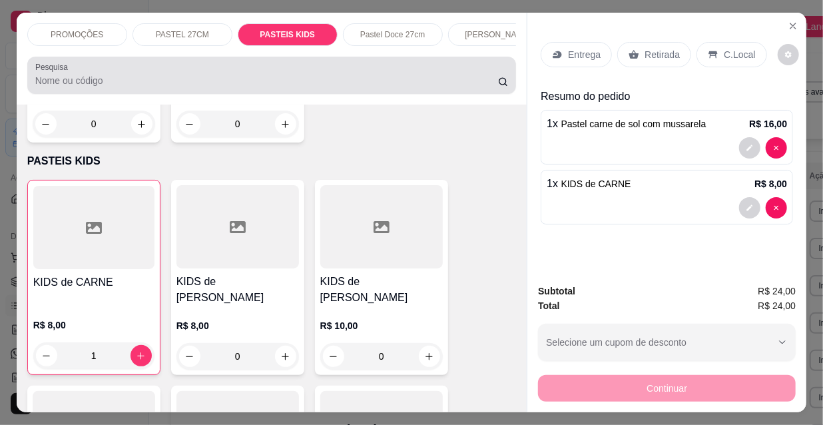
scroll to position [0, 0]
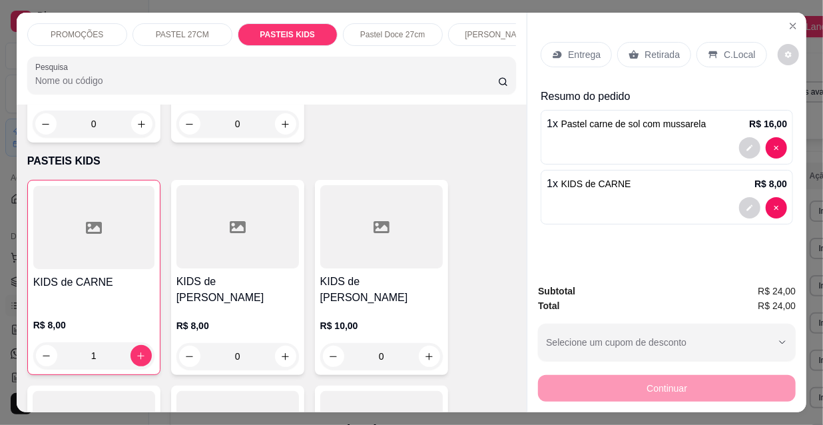
click at [555, 61] on div "Entrega" at bounding box center [575, 54] width 71 height 25
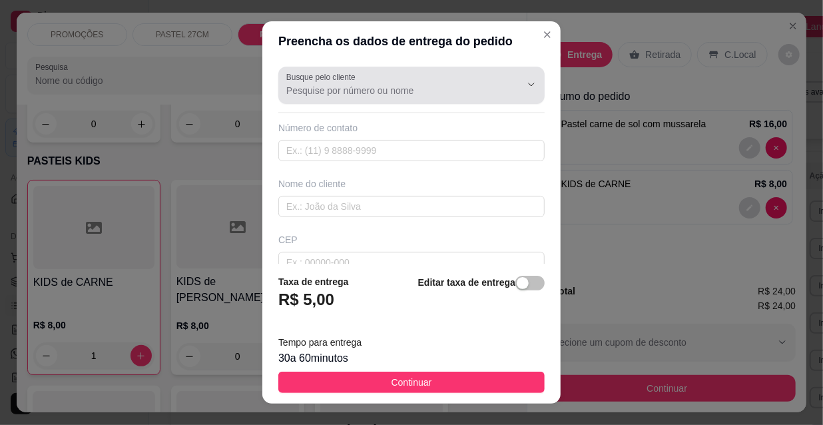
click at [419, 98] on div at bounding box center [411, 85] width 250 height 27
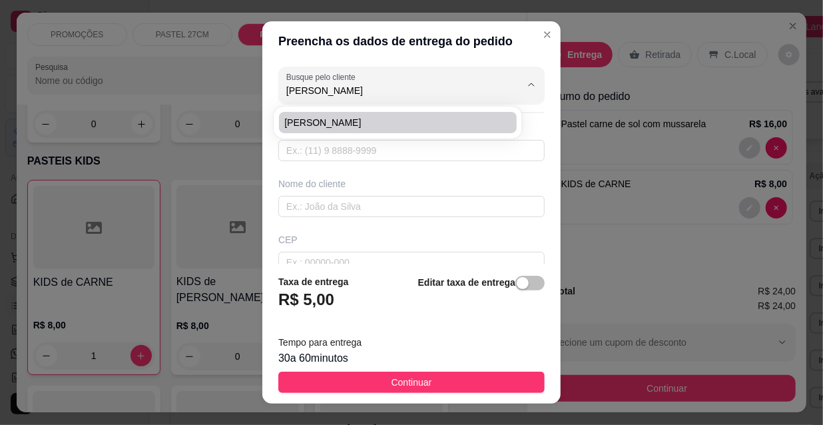
click at [382, 113] on li "[PERSON_NAME]" at bounding box center [398, 122] width 238 height 21
type input "[PERSON_NAME]"
type input "8581475783"
type input "[PERSON_NAME]"
type input "[PERSON_NAME] 1011 apt 402"
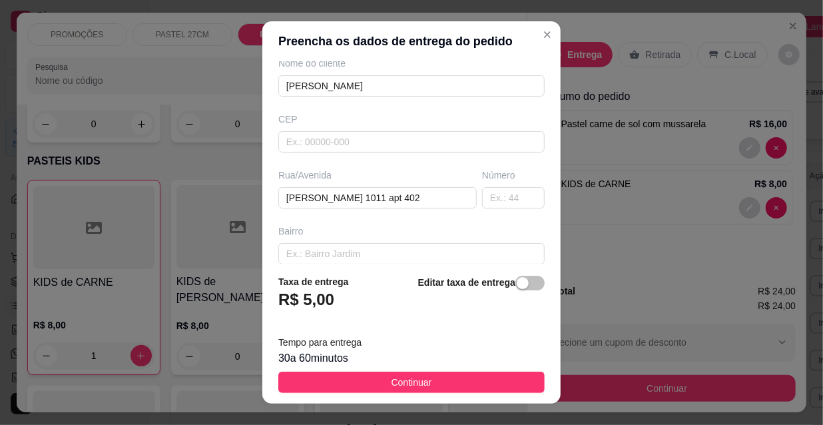
scroll to position [181, 0]
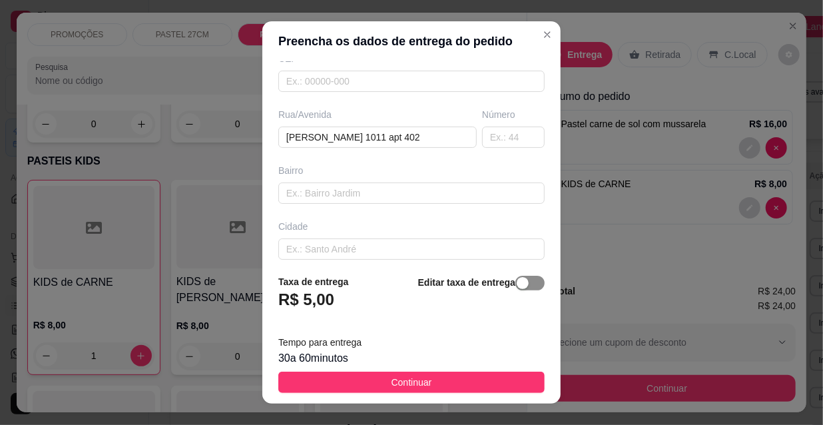
type input "[PERSON_NAME]"
click at [516, 286] on span "button" at bounding box center [529, 283] width 29 height 15
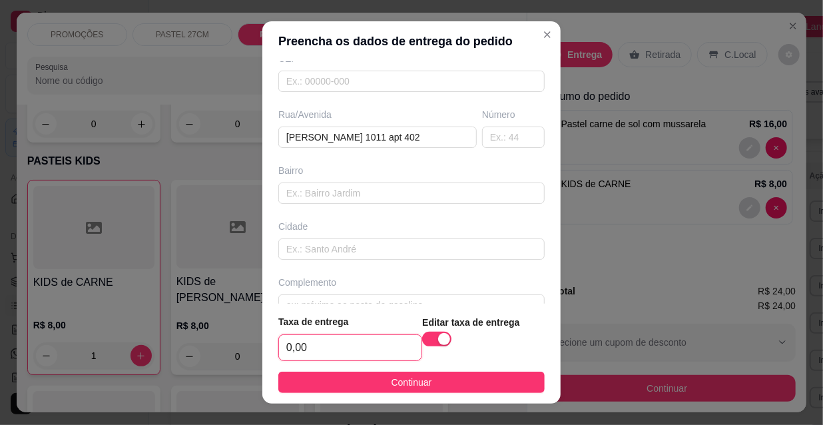
click at [364, 345] on input "0,00" at bounding box center [350, 347] width 142 height 25
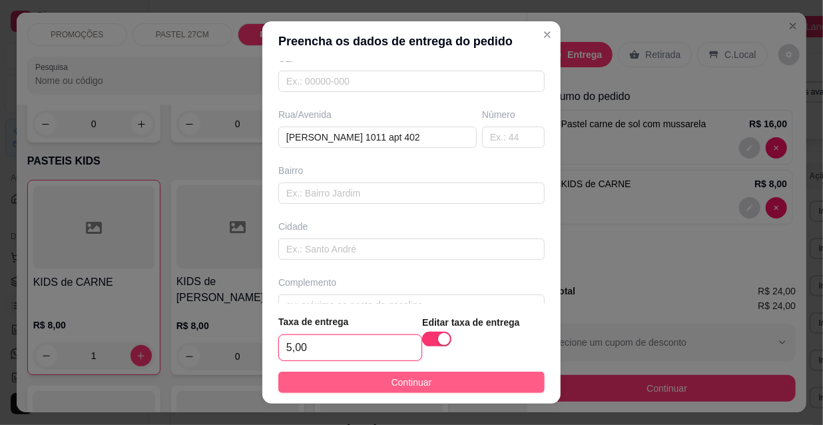
type input "5,00"
click at [474, 377] on button "Continuar" at bounding box center [411, 381] width 266 height 21
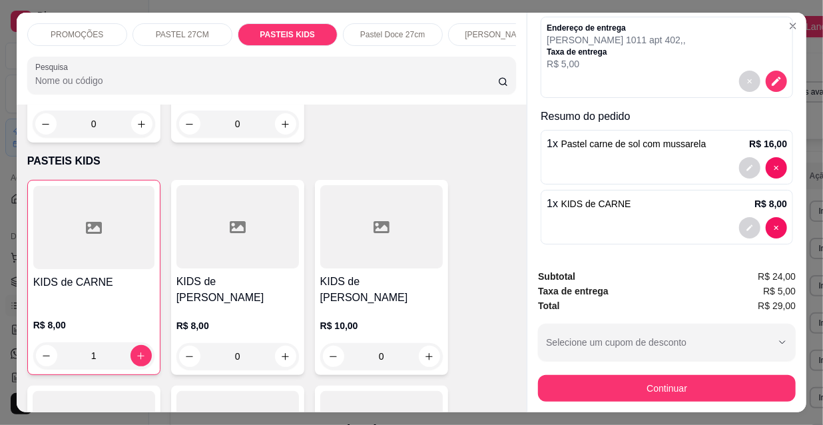
scroll to position [127, 0]
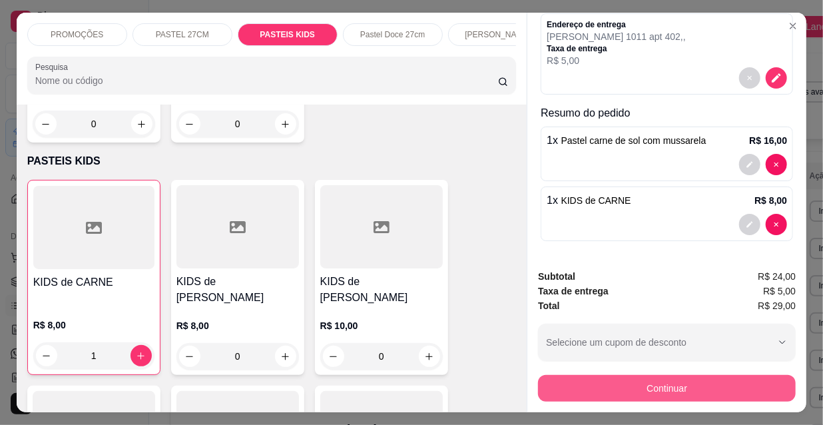
click at [700, 375] on button "Continuar" at bounding box center [667, 388] width 258 height 27
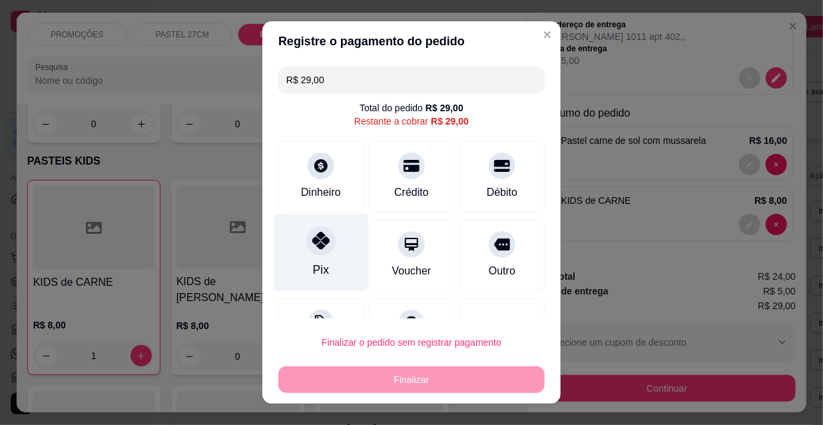
click at [310, 260] on div "Pix" at bounding box center [321, 253] width 94 height 78
type input "R$ 0,00"
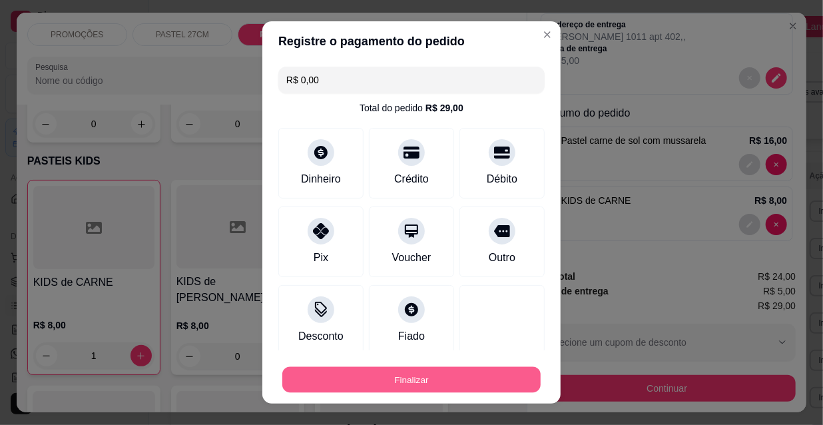
click at [395, 380] on button "Finalizar" at bounding box center [411, 380] width 258 height 26
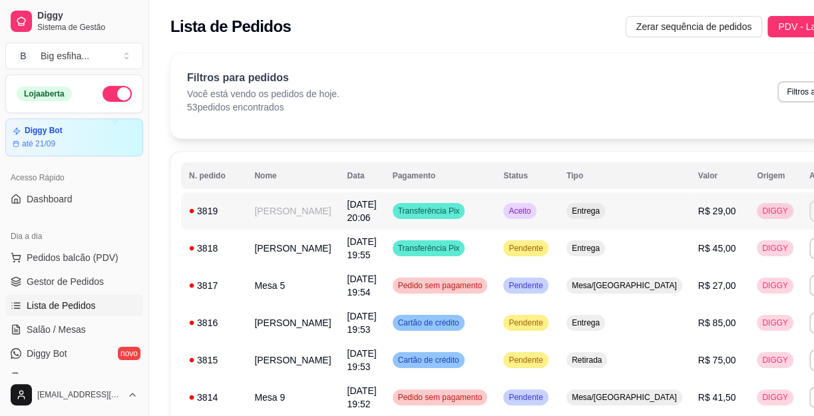
click at [751, 257] on button "IMPRESSORA" at bounding box center [729, 257] width 93 height 21
click at [69, 323] on span "Salão / Mesas" at bounding box center [56, 329] width 59 height 13
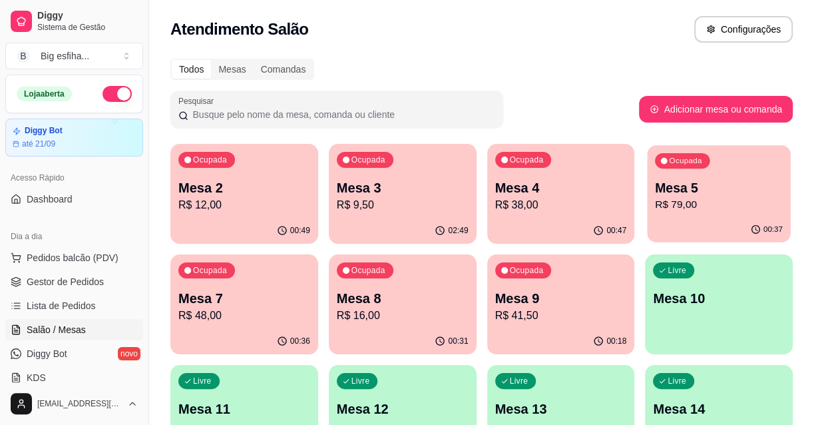
click at [715, 192] on p "Mesa 5" at bounding box center [719, 188] width 128 height 18
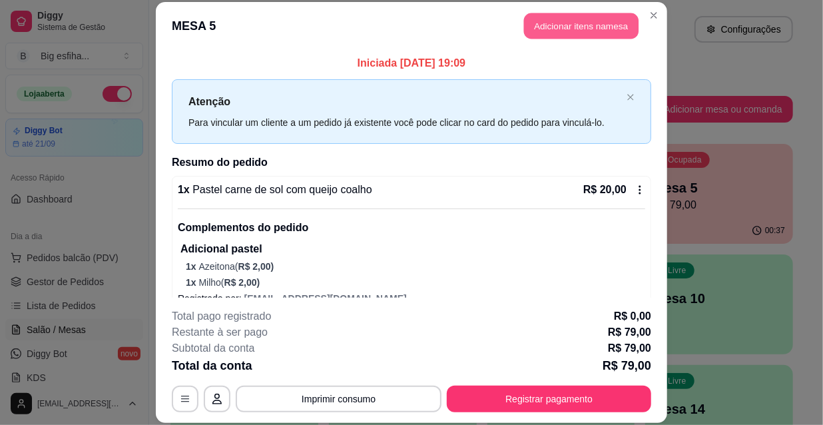
click at [583, 19] on button "Adicionar itens na mesa" at bounding box center [581, 26] width 114 height 26
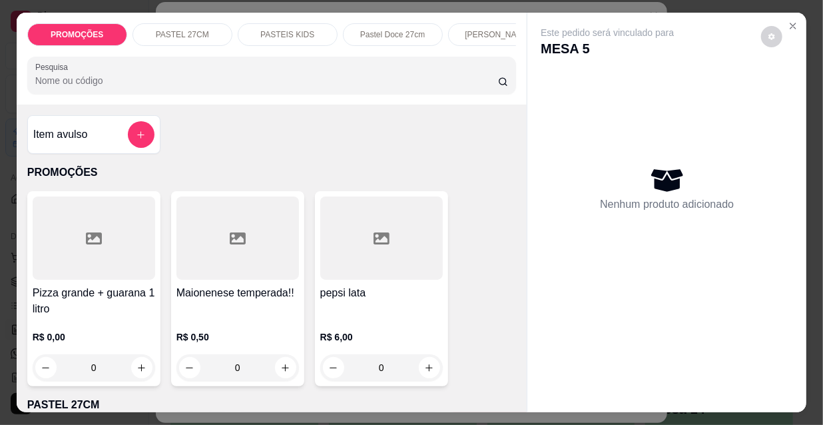
scroll to position [0, 767]
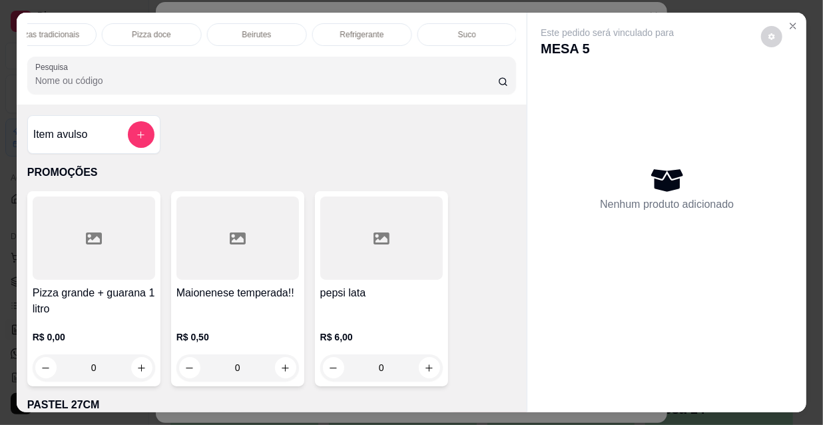
click at [365, 33] on p "Refrigerante" at bounding box center [362, 34] width 44 height 11
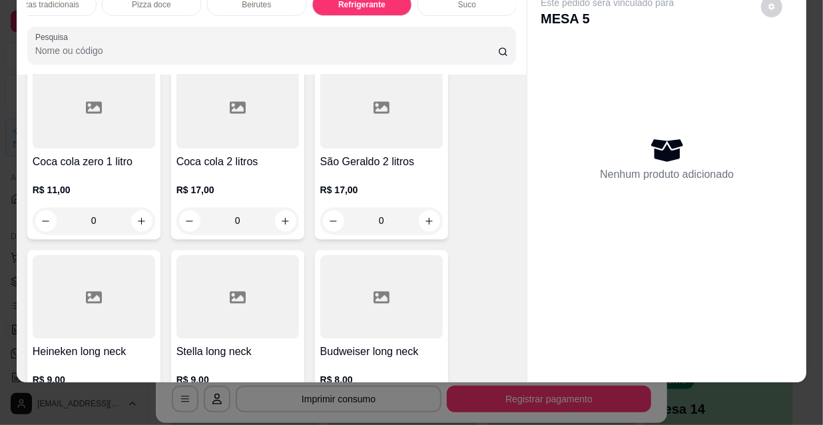
scroll to position [12576, 0]
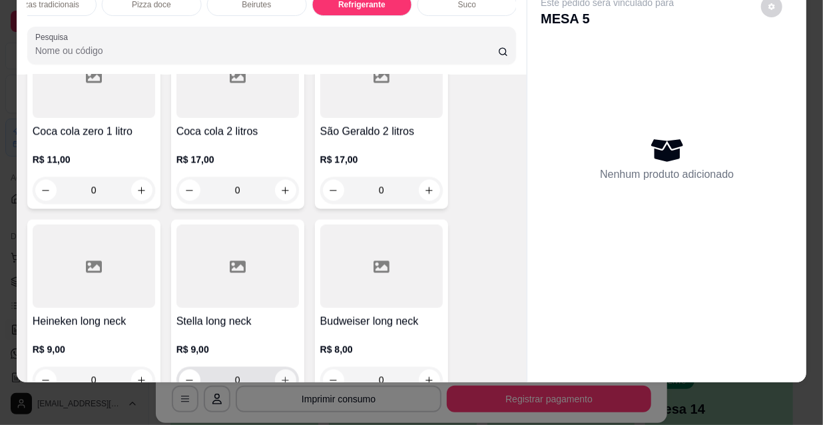
click at [283, 375] on icon "increase-product-quantity" at bounding box center [285, 380] width 10 height 10
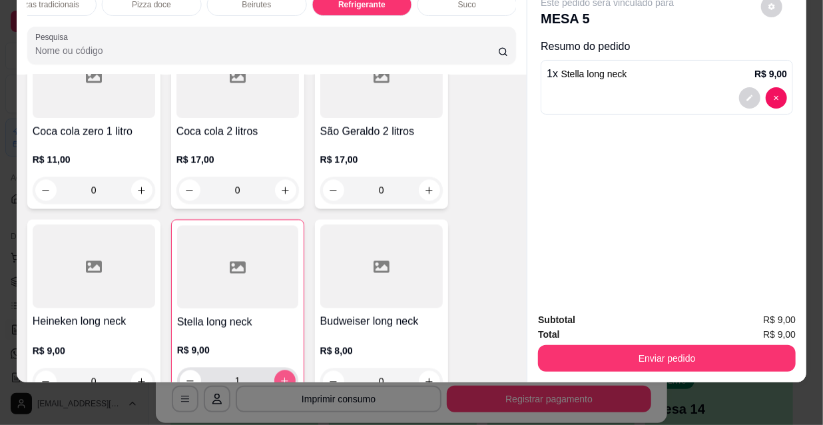
type input "1"
click at [136, 376] on icon "increase-product-quantity" at bounding box center [141, 381] width 10 height 10
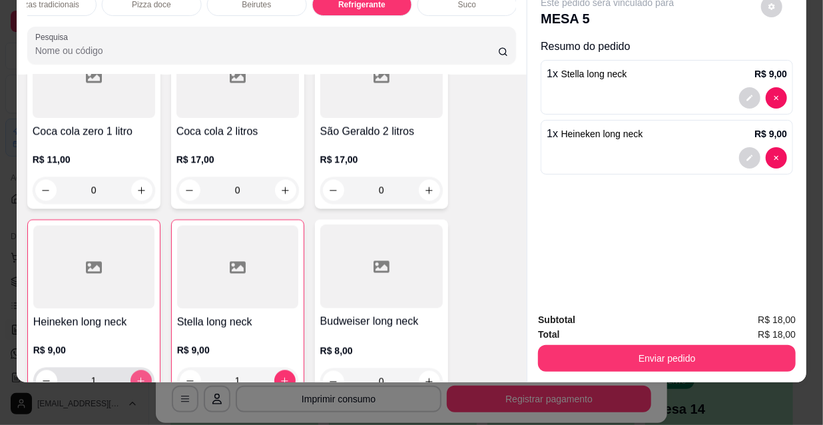
type input "1"
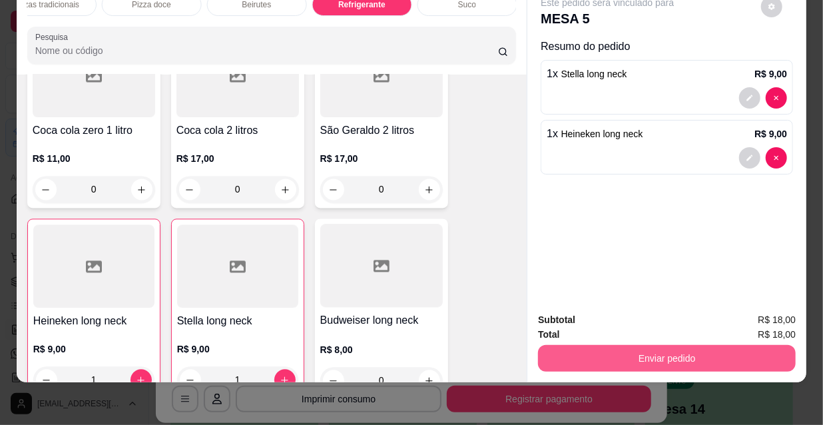
click at [579, 347] on button "Enviar pedido" at bounding box center [667, 358] width 258 height 27
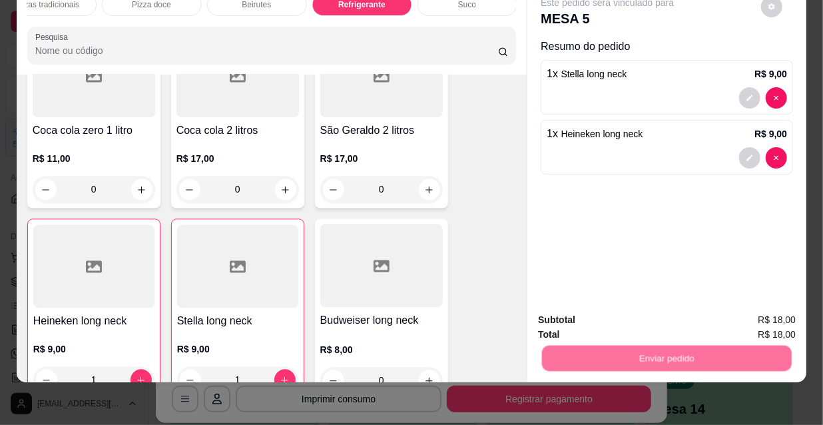
click at [596, 313] on button "Não registrar e enviar pedido" at bounding box center [623, 315] width 138 height 25
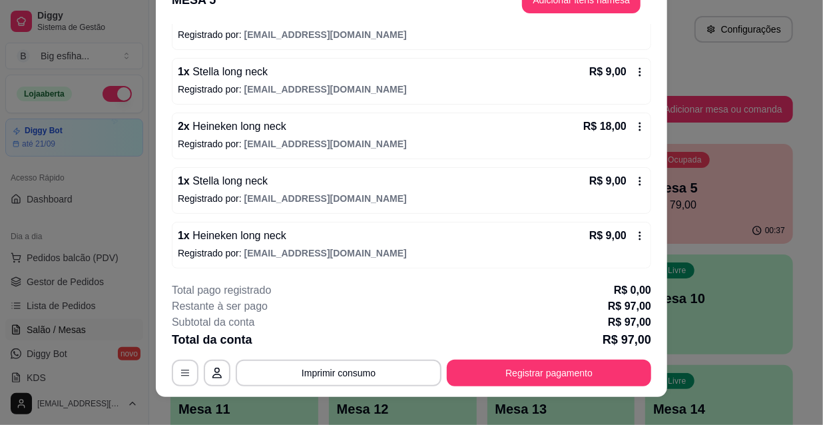
scroll to position [40, 0]
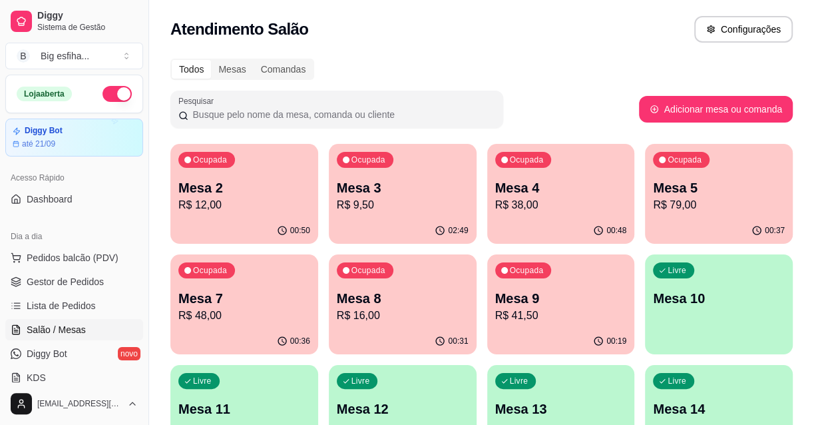
click at [227, 208] on p "R$ 12,00" at bounding box center [244, 205] width 132 height 16
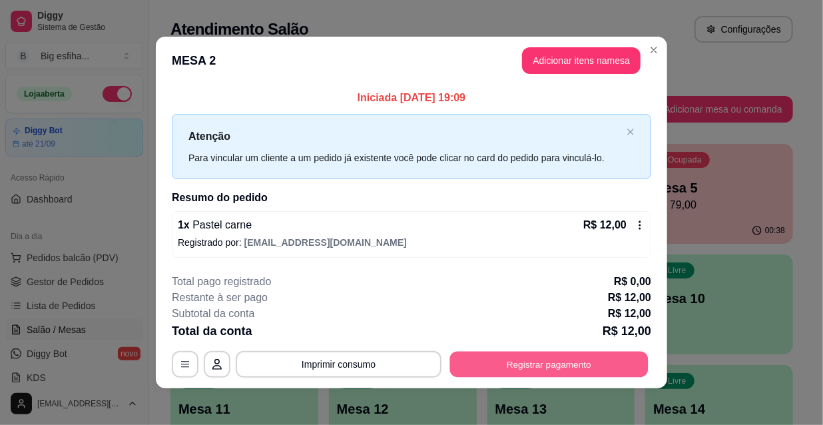
click at [552, 359] on button "Registrar pagamento" at bounding box center [549, 364] width 198 height 26
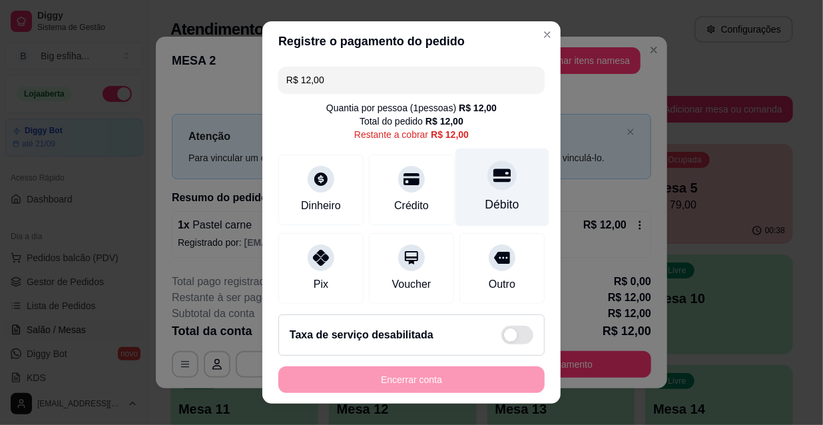
click at [487, 181] on div at bounding box center [501, 174] width 29 height 29
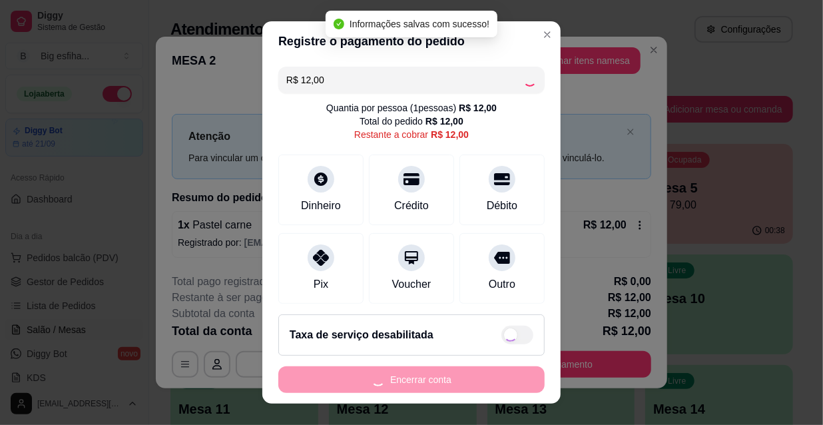
type input "R$ 0,00"
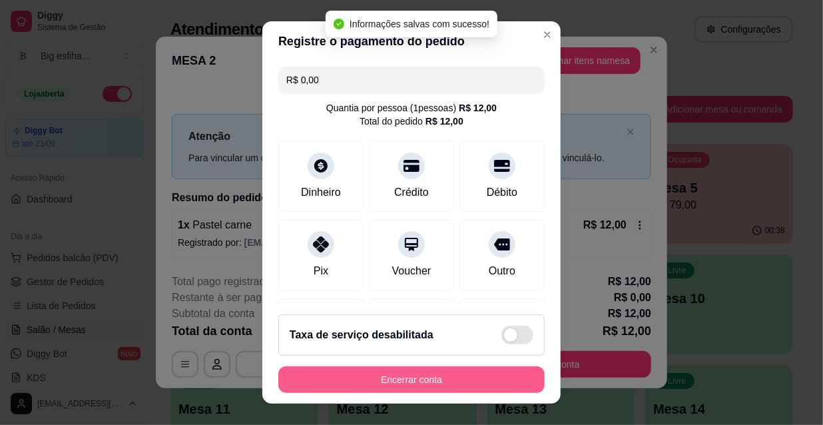
click at [367, 377] on button "Encerrar conta" at bounding box center [411, 379] width 266 height 27
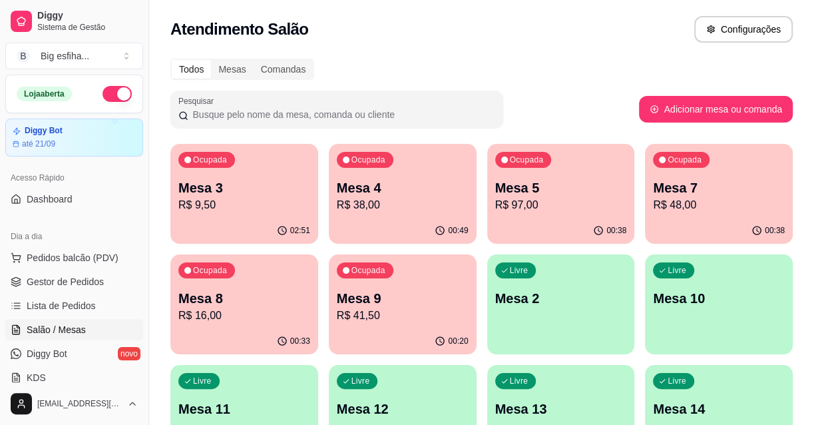
click at [243, 200] on p "R$ 9,50" at bounding box center [244, 205] width 132 height 16
click at [198, 375] on div "Livre" at bounding box center [198, 381] width 41 height 16
click at [696, 286] on div "Livre Mesa 10" at bounding box center [719, 296] width 148 height 84
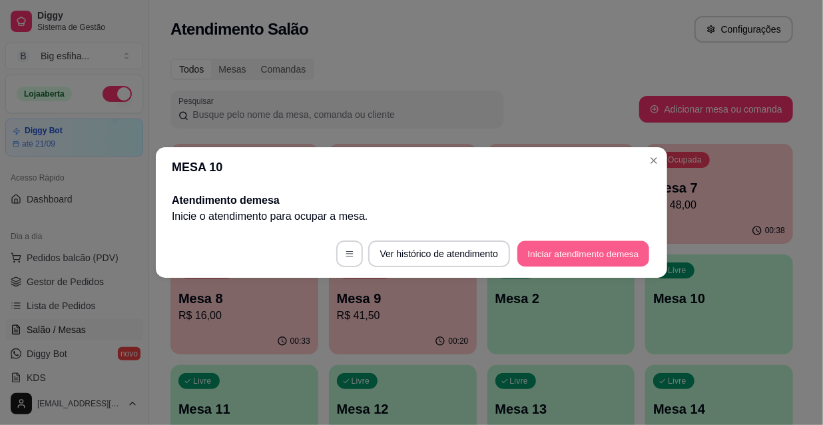
click at [580, 243] on button "Iniciar atendimento de mesa" at bounding box center [583, 254] width 132 height 26
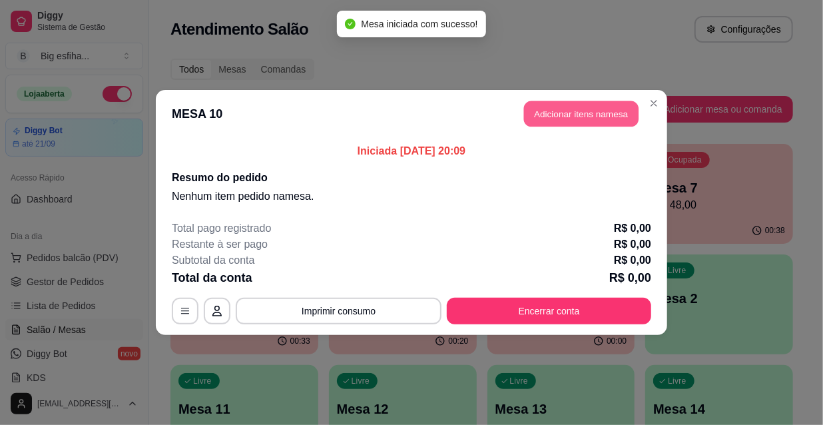
click at [569, 107] on button "Adicionar itens na mesa" at bounding box center [581, 114] width 114 height 26
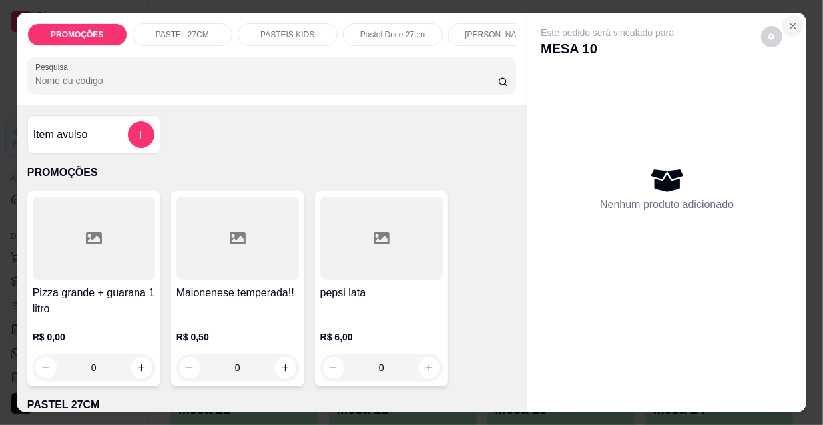
click at [792, 28] on button "Close" at bounding box center [792, 25] width 21 height 21
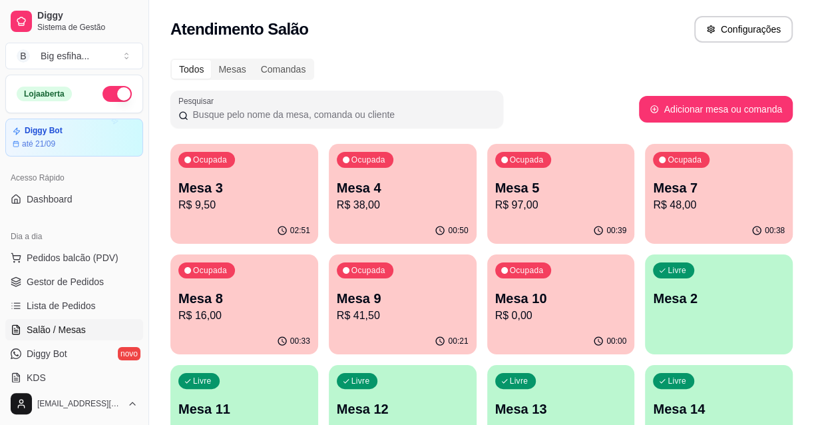
click at [364, 230] on div "00:50" at bounding box center [403, 231] width 148 height 26
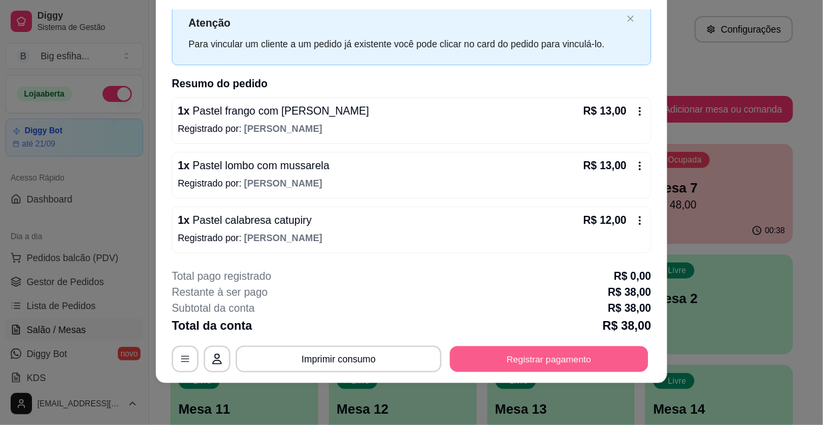
click at [532, 356] on button "Registrar pagamento" at bounding box center [549, 358] width 198 height 26
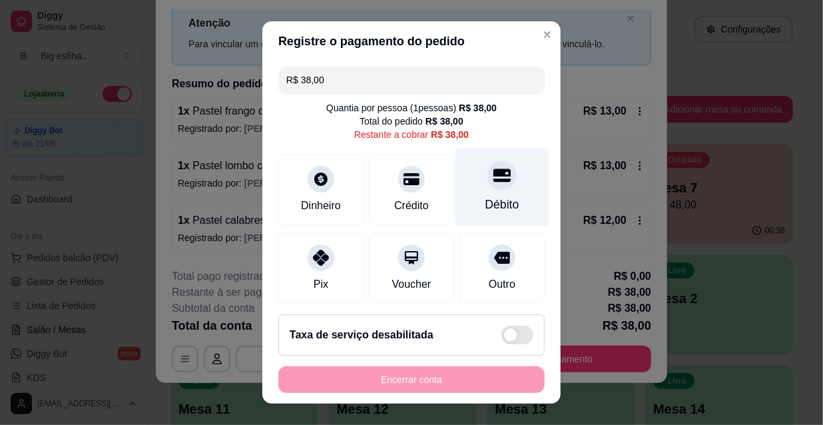
click at [501, 185] on div "Débito" at bounding box center [502, 187] width 94 height 78
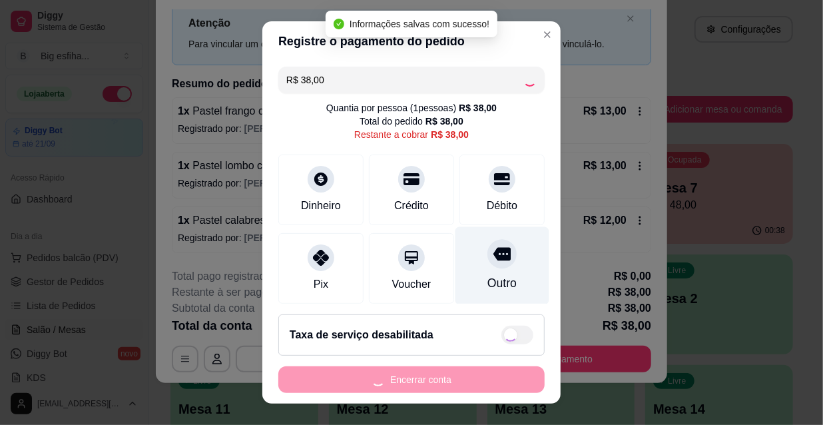
type input "R$ 0,00"
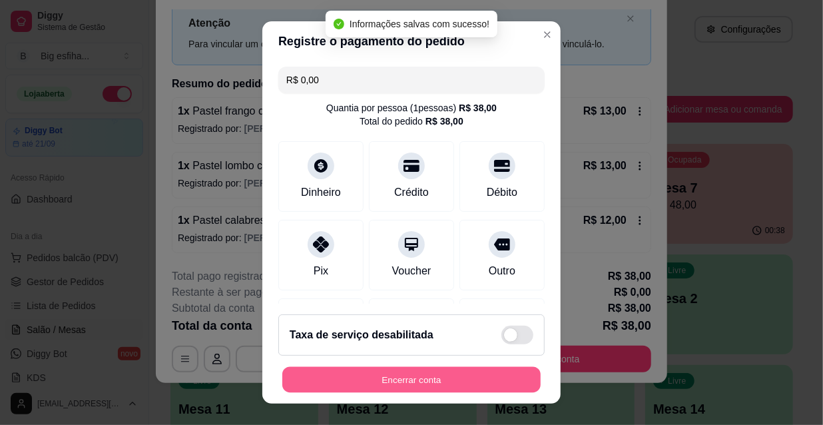
click at [431, 375] on button "Encerrar conta" at bounding box center [411, 380] width 258 height 26
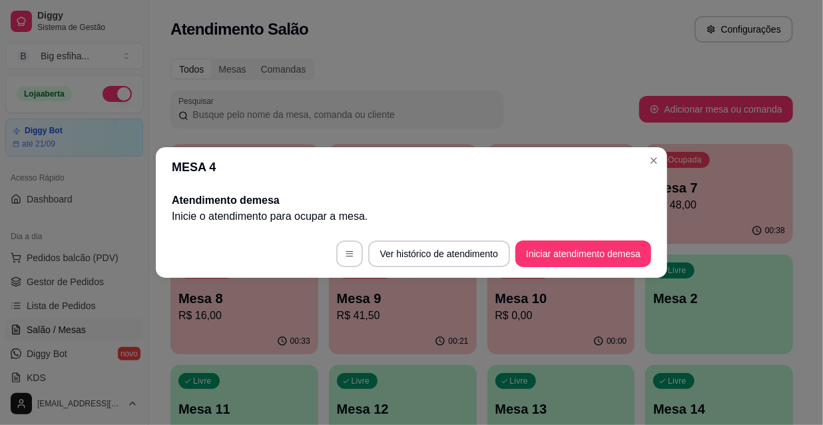
scroll to position [0, 0]
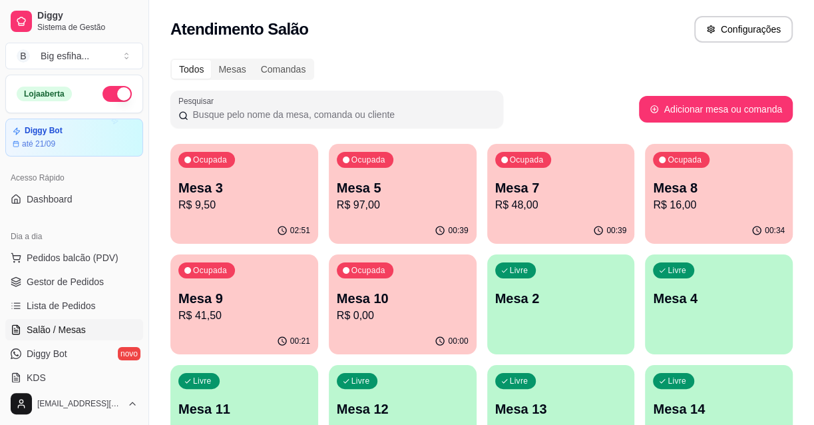
click at [428, 187] on p "Mesa 5" at bounding box center [403, 187] width 132 height 19
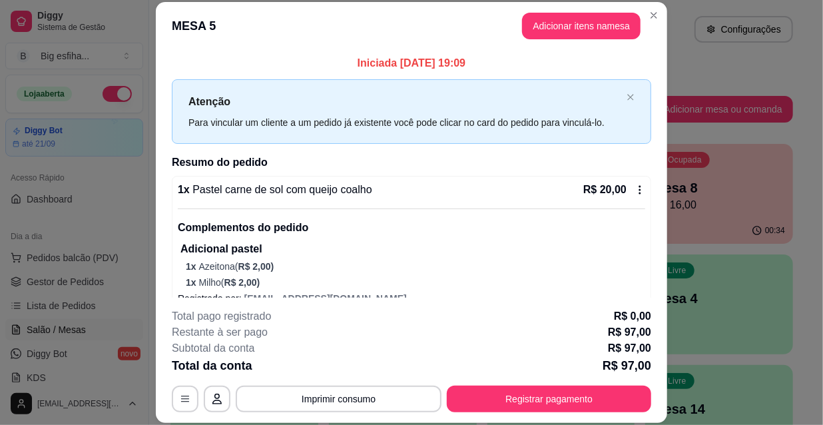
scroll to position [401, 0]
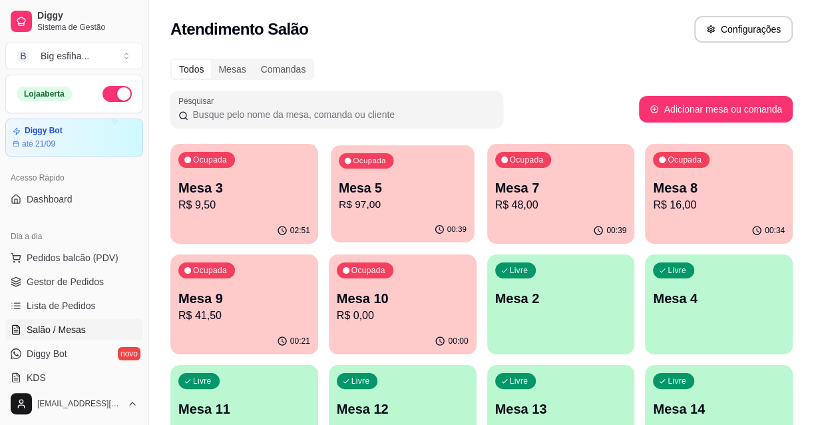
click at [453, 213] on div "Ocupada Mesa 5 R$ 97,00" at bounding box center [402, 181] width 143 height 72
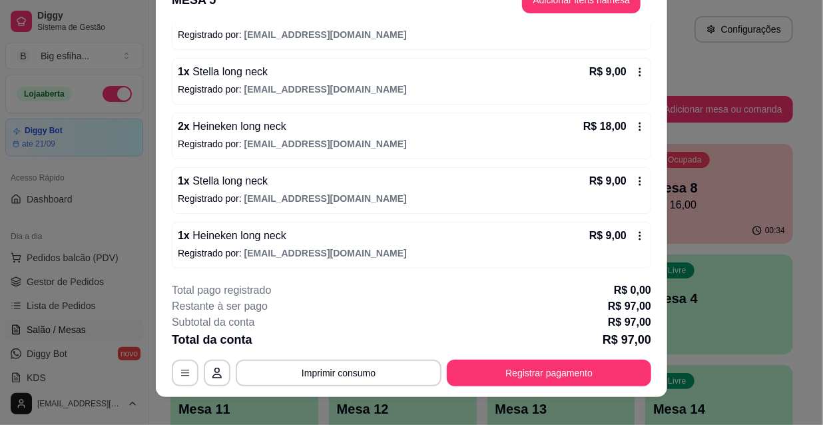
scroll to position [40, 0]
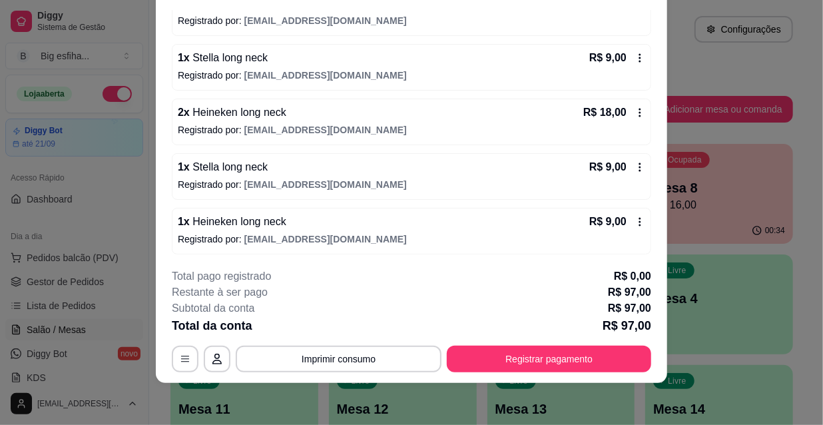
click at [598, 361] on button "Registrar pagamento" at bounding box center [549, 358] width 204 height 27
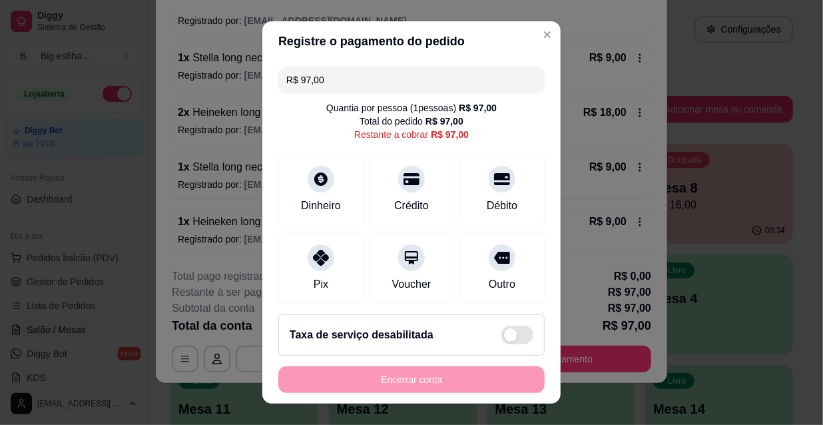
click at [329, 84] on input "R$ 97,00" at bounding box center [411, 80] width 250 height 27
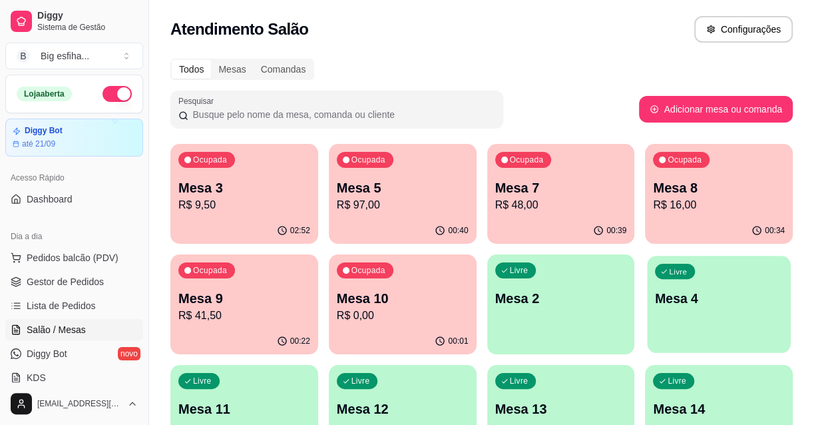
click at [713, 300] on p "Mesa 4" at bounding box center [719, 299] width 128 height 18
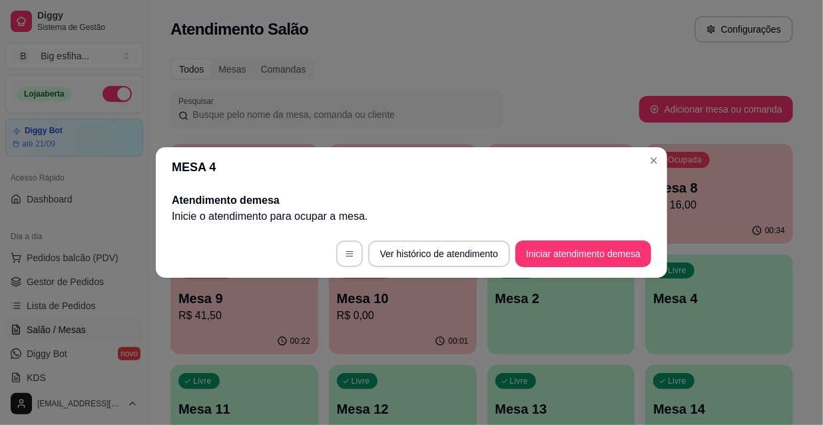
click at [628, 240] on footer "Ver histórico de atendimento Iniciar atendimento de mesa" at bounding box center [411, 254] width 511 height 48
click at [628, 248] on button "Iniciar atendimento de mesa" at bounding box center [583, 254] width 132 height 26
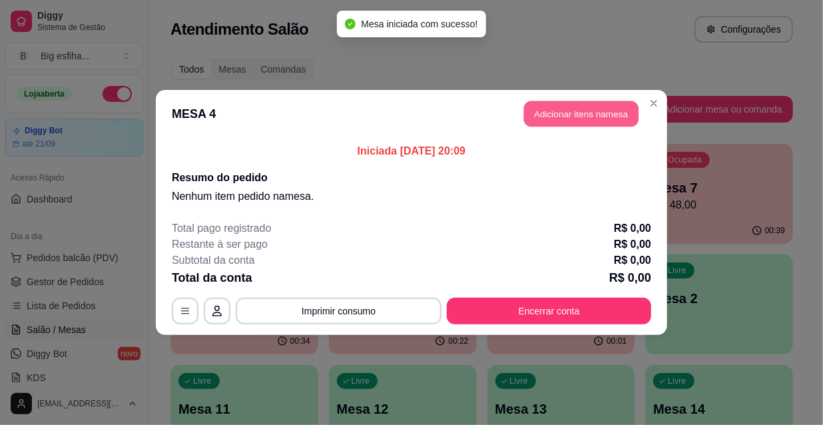
click at [576, 110] on button "Adicionar itens na mesa" at bounding box center [581, 114] width 114 height 26
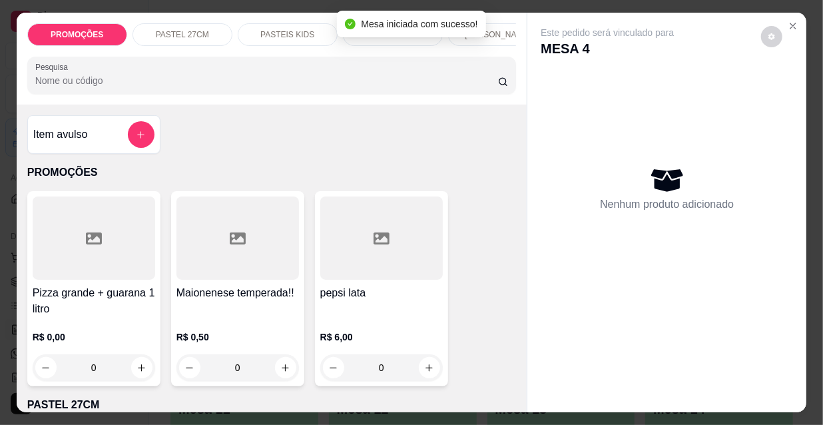
click at [496, 29] on p "[PERSON_NAME]" at bounding box center [498, 34] width 66 height 11
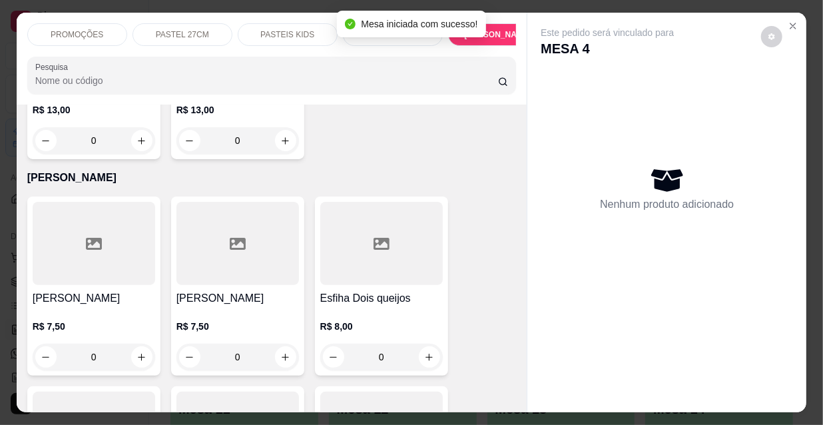
scroll to position [34, 0]
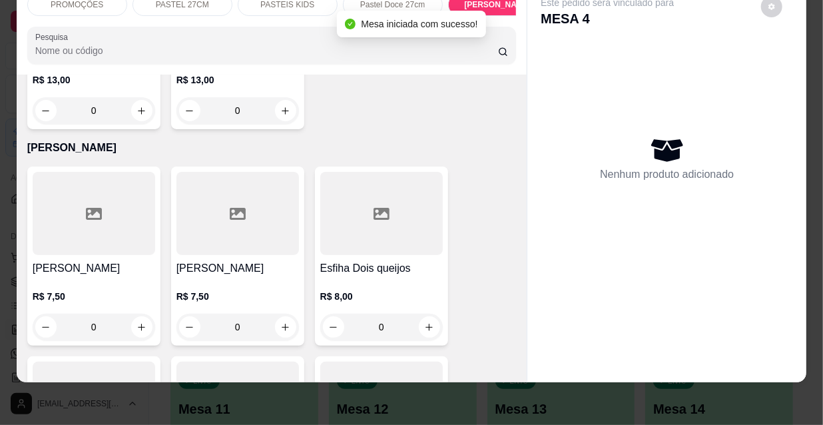
click at [81, 290] on p "R$ 7,50" at bounding box center [94, 296] width 122 height 13
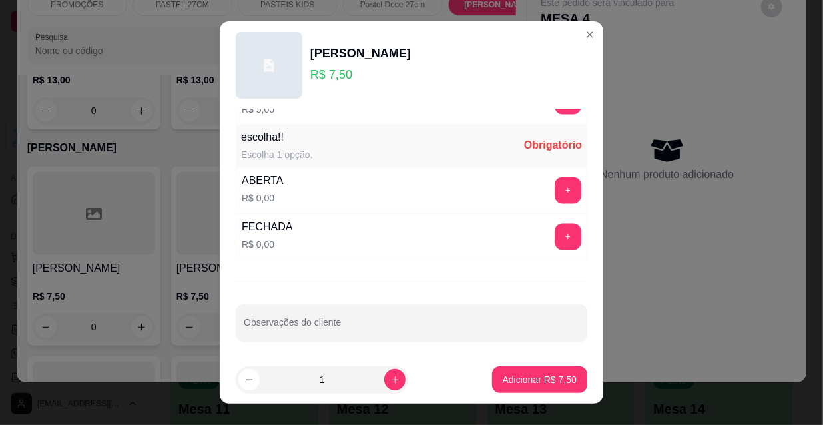
scroll to position [21, 0]
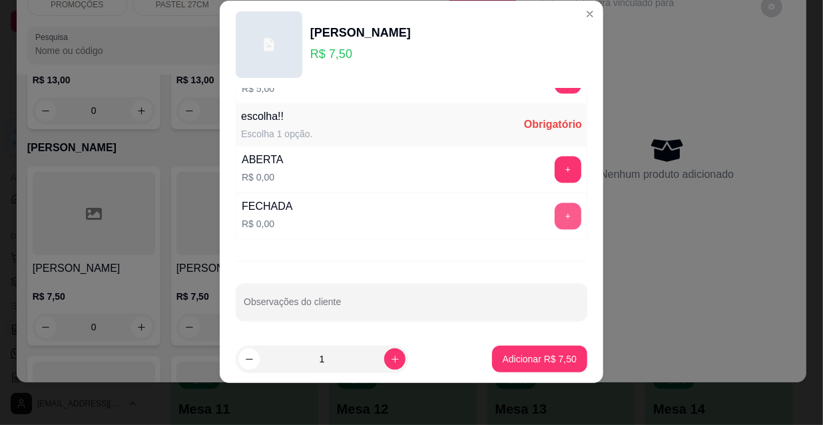
click at [554, 206] on button "+" at bounding box center [567, 216] width 27 height 27
click at [504, 203] on div "- 1 +" at bounding box center [538, 216] width 97 height 27
drag, startPoint x: 539, startPoint y: 168, endPoint x: 544, endPoint y: 175, distance: 8.7
click at [549, 168] on div "+" at bounding box center [567, 169] width 37 height 27
click at [495, 209] on button "-" at bounding box center [508, 216] width 27 height 27
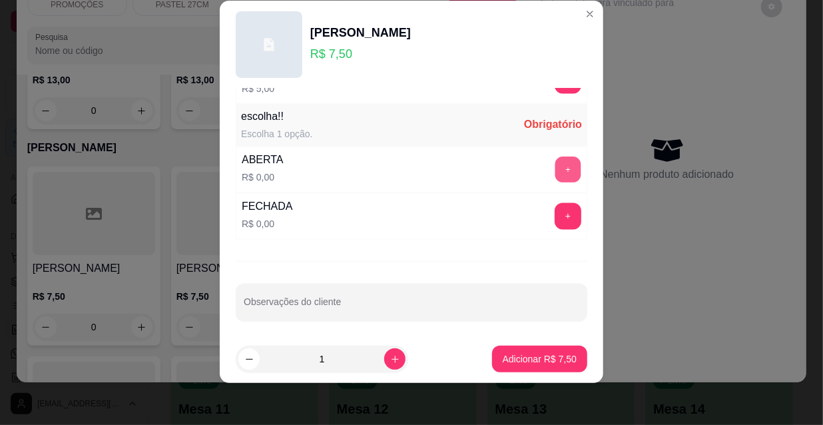
click at [556, 166] on button "+" at bounding box center [568, 170] width 26 height 26
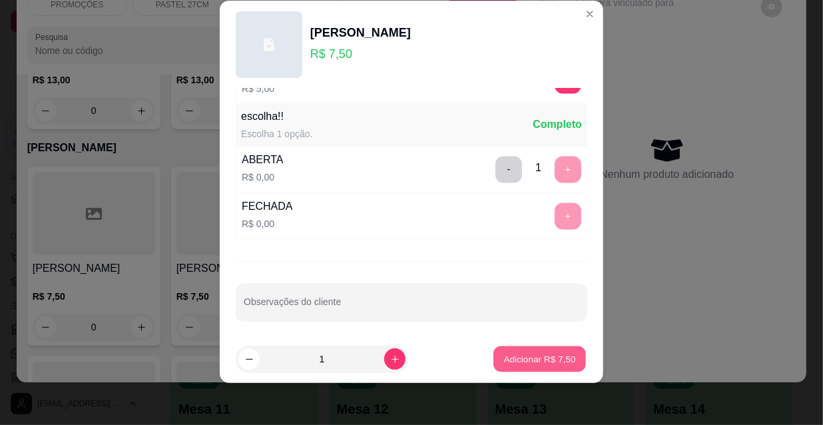
click at [549, 352] on p "Adicionar R$ 7,50" at bounding box center [539, 358] width 72 height 13
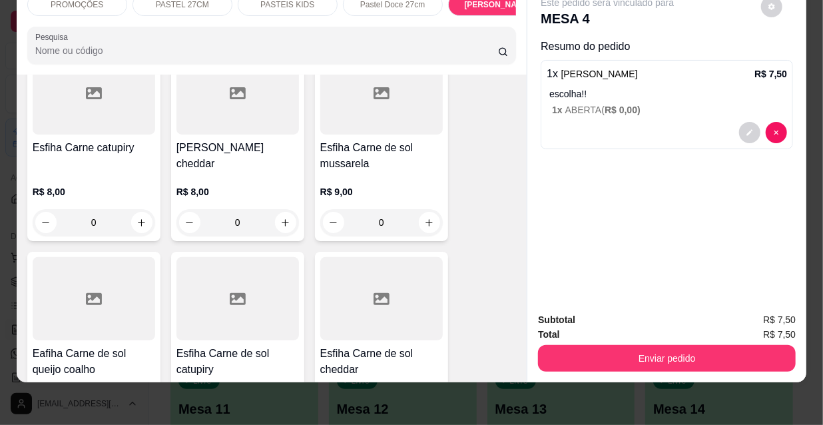
scroll to position [7511, 0]
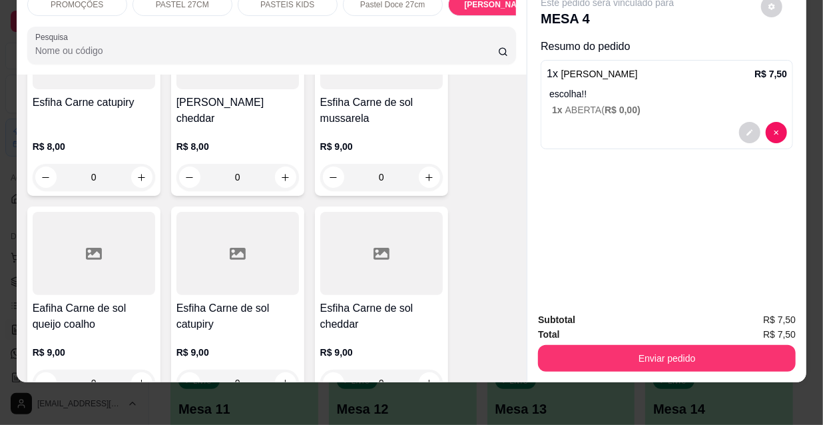
click at [99, 212] on div at bounding box center [94, 253] width 122 height 83
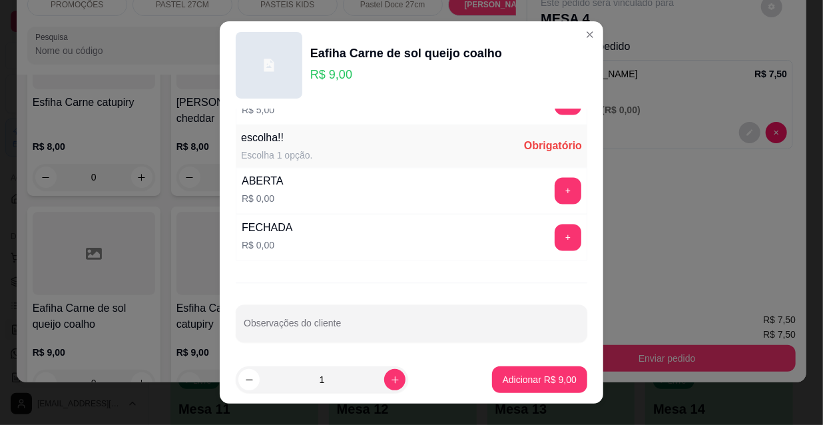
scroll to position [1106, 0]
click at [550, 172] on div "ABERTA R$ 0,00 +" at bounding box center [411, 190] width 351 height 47
click at [555, 188] on button "+" at bounding box center [568, 191] width 26 height 26
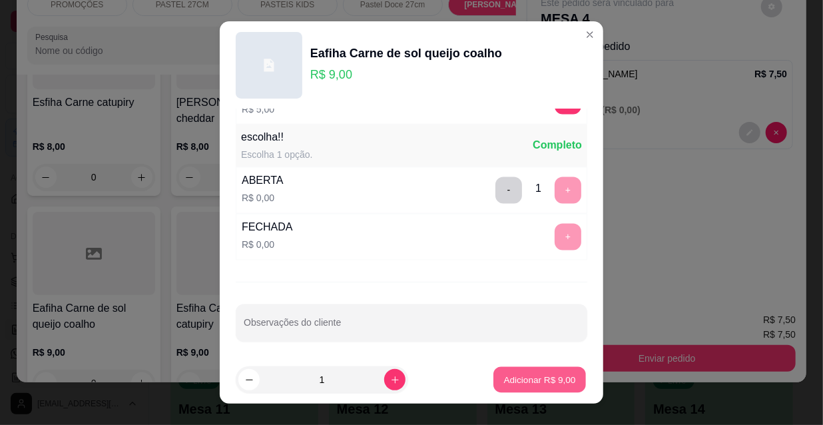
click at [542, 375] on p "Adicionar R$ 9,00" at bounding box center [539, 379] width 72 height 13
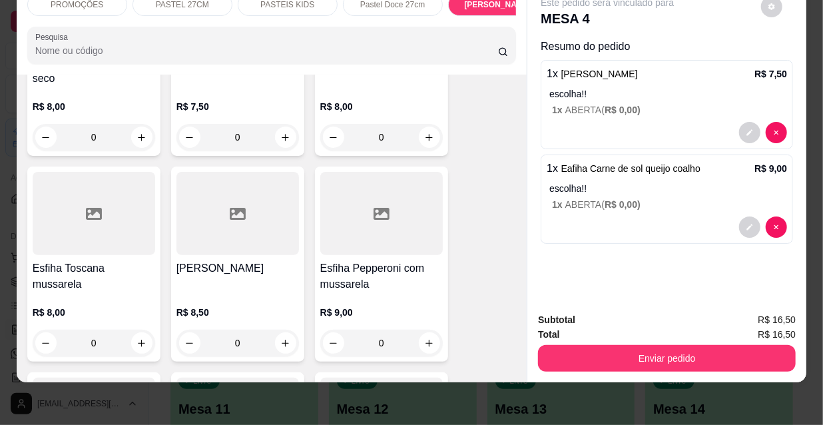
scroll to position [9024, 0]
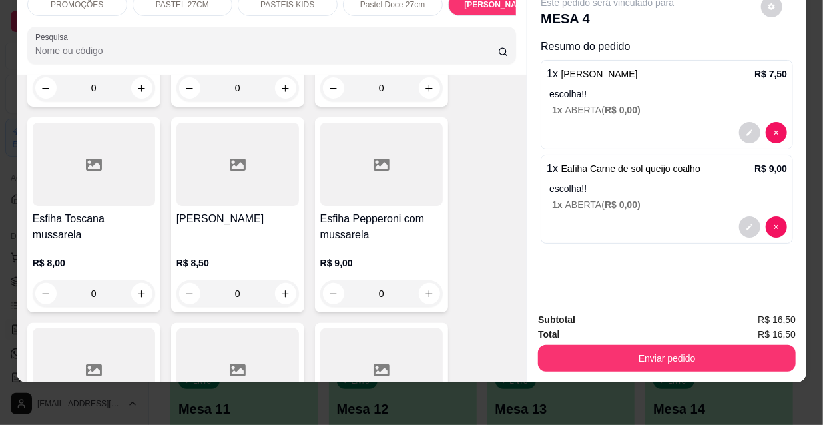
click at [262, 211] on div "[PERSON_NAME]" at bounding box center [237, 227] width 122 height 32
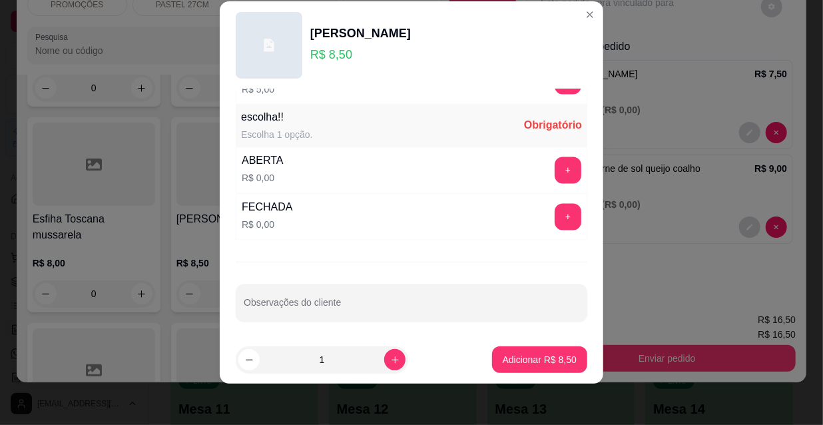
scroll to position [21, 0]
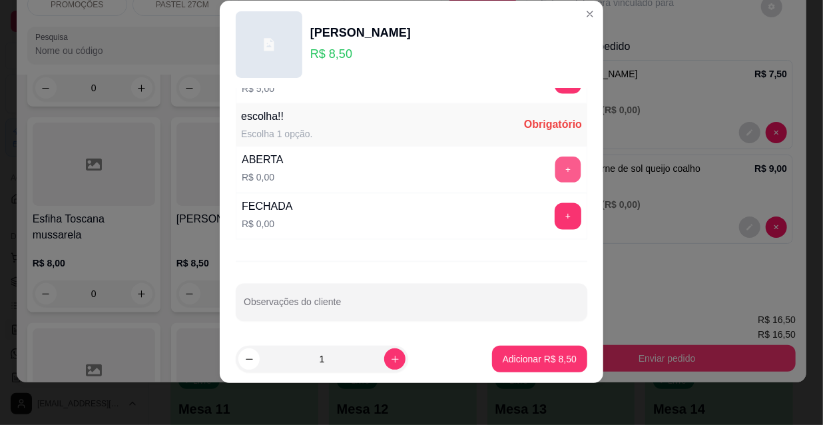
click at [555, 166] on button "+" at bounding box center [568, 170] width 26 height 26
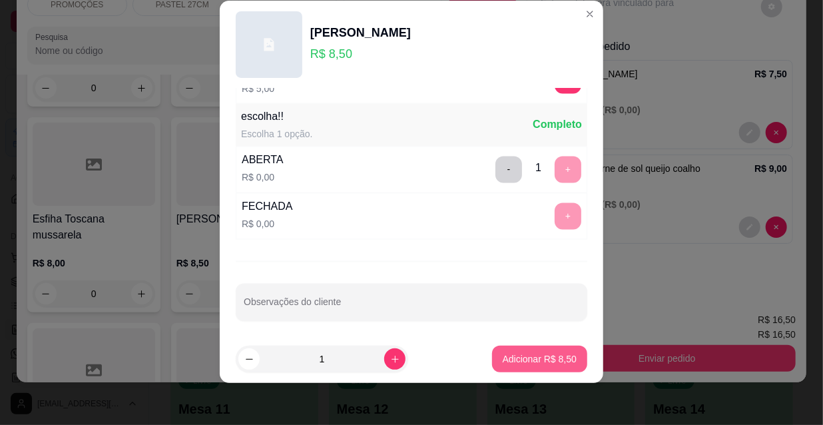
click at [522, 353] on p "Adicionar R$ 8,50" at bounding box center [540, 358] width 74 height 13
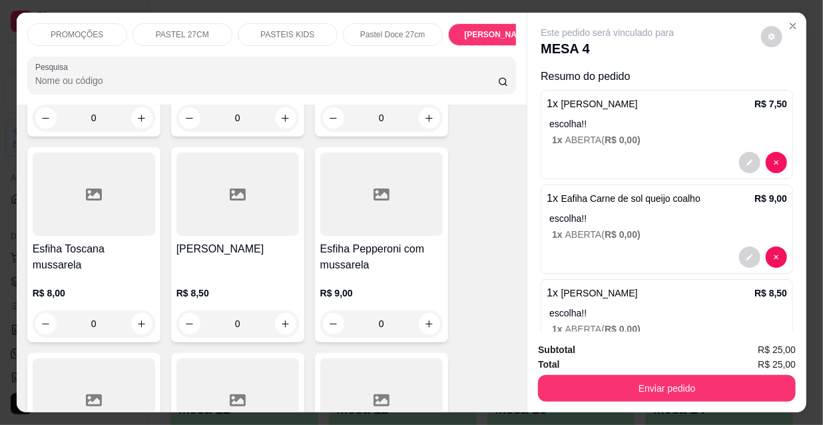
scroll to position [0, 428]
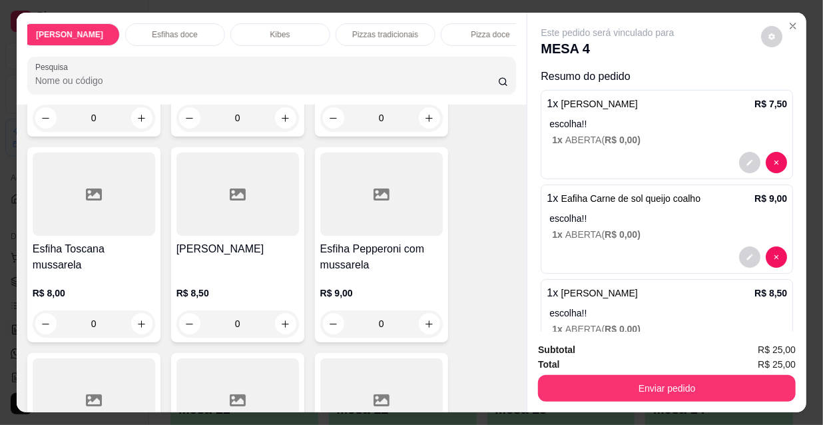
click at [200, 31] on div "Esfihas doce" at bounding box center [175, 34] width 100 height 23
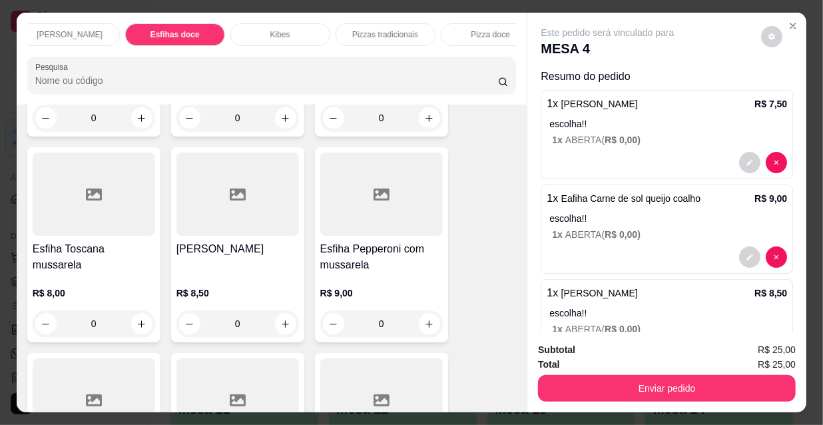
scroll to position [34, 0]
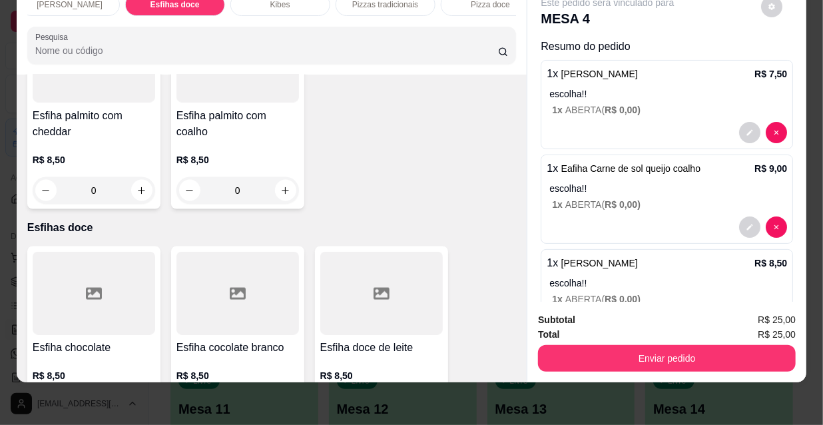
click at [95, 340] on h4 "Esfiha chocolate" at bounding box center [94, 348] width 122 height 16
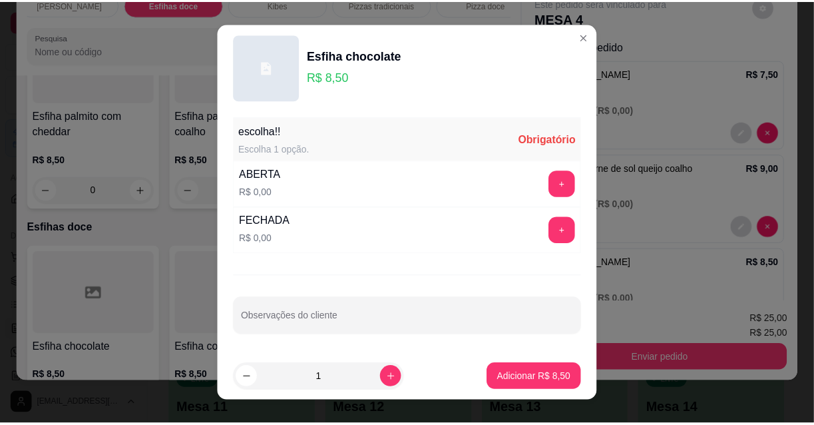
scroll to position [19, 0]
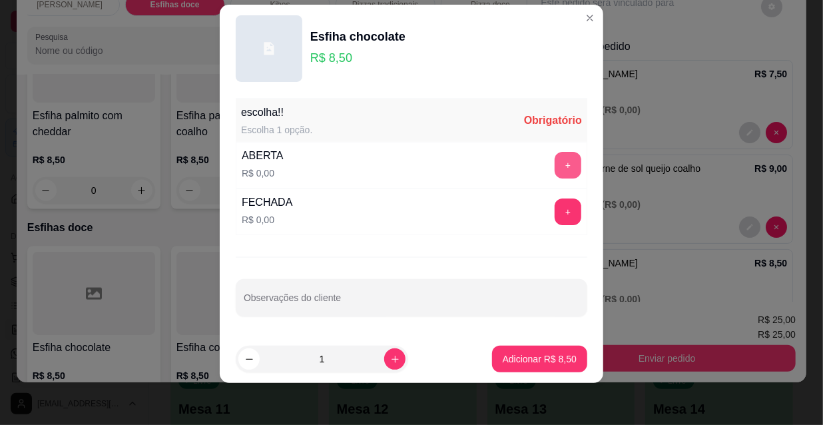
click at [554, 163] on button "+" at bounding box center [567, 165] width 27 height 27
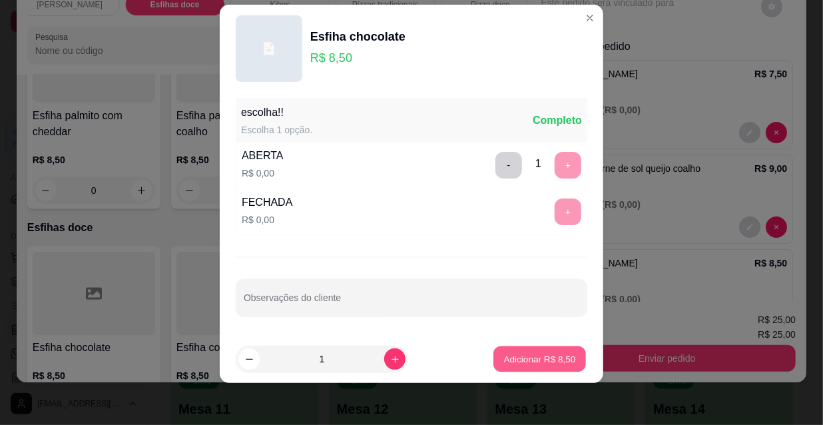
click at [524, 357] on p "Adicionar R$ 8,50" at bounding box center [539, 358] width 72 height 13
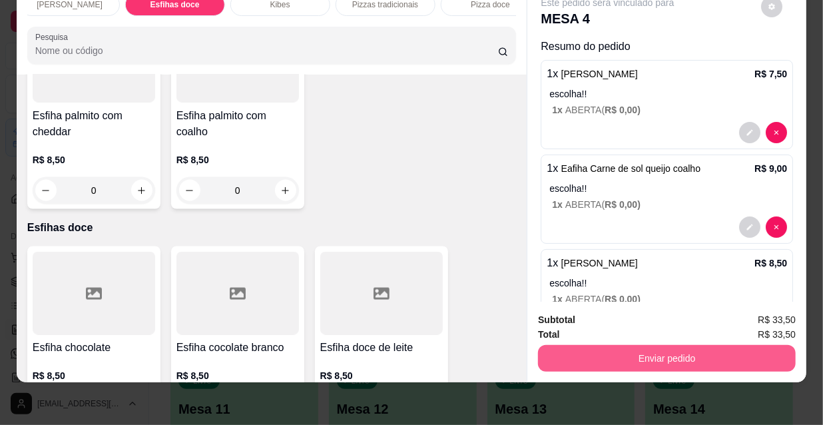
click at [698, 354] on button "Enviar pedido" at bounding box center [667, 358] width 258 height 27
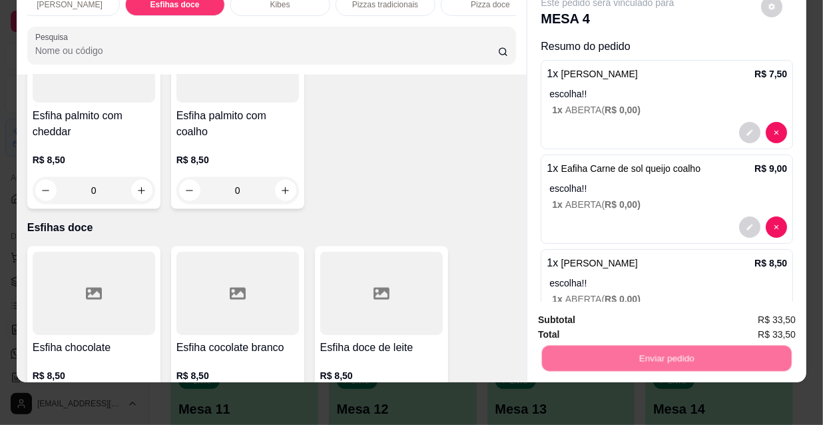
click at [657, 321] on button "Não registrar e enviar pedido" at bounding box center [623, 315] width 138 height 25
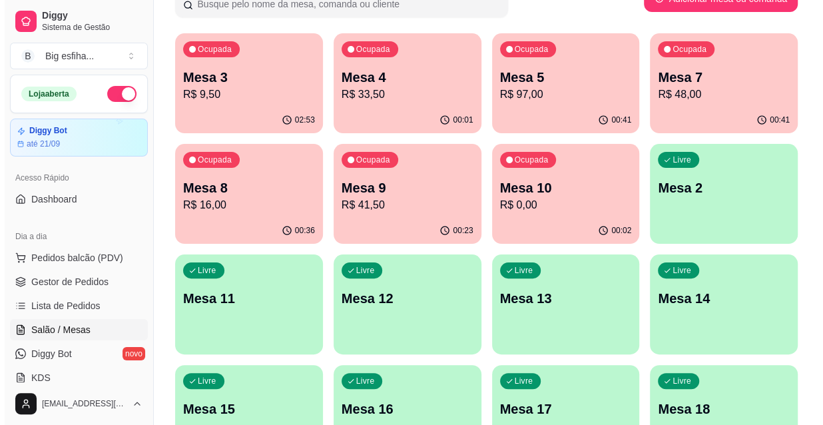
scroll to position [120, 0]
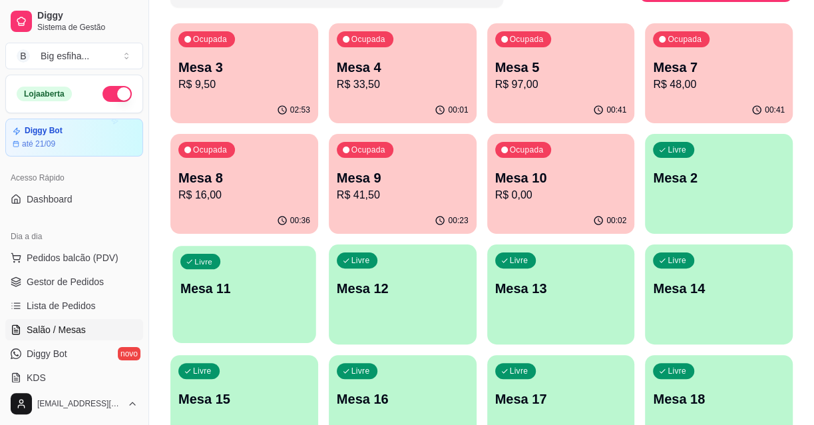
click at [208, 286] on p "Mesa 11" at bounding box center [244, 289] width 128 height 18
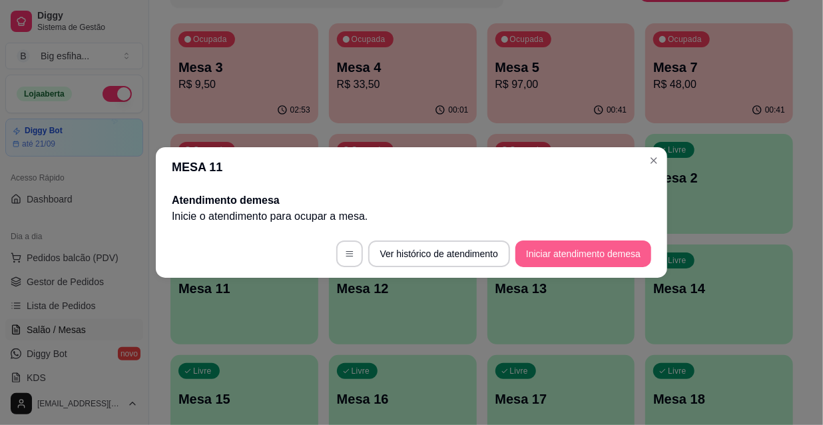
click at [570, 260] on button "Iniciar atendimento de mesa" at bounding box center [583, 253] width 136 height 27
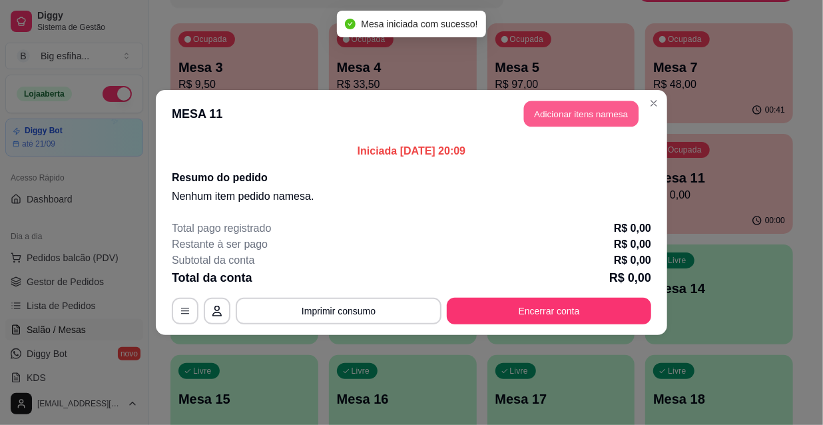
click at [544, 123] on button "Adicionar itens na mesa" at bounding box center [581, 114] width 114 height 26
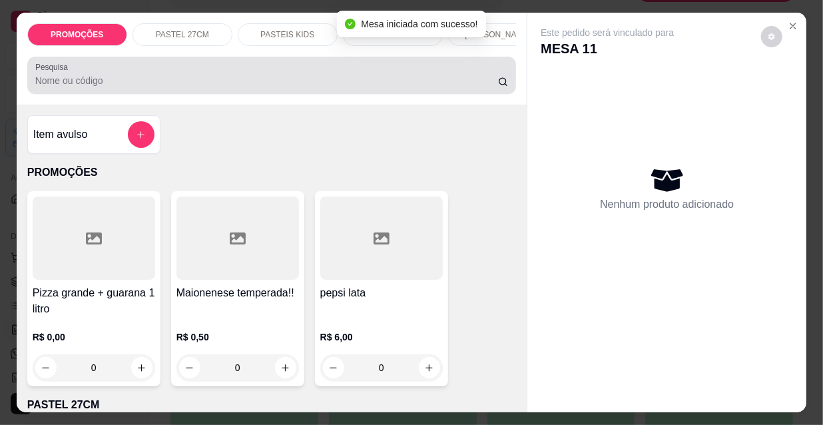
click at [330, 87] on input "Pesquisa" at bounding box center [266, 80] width 463 height 13
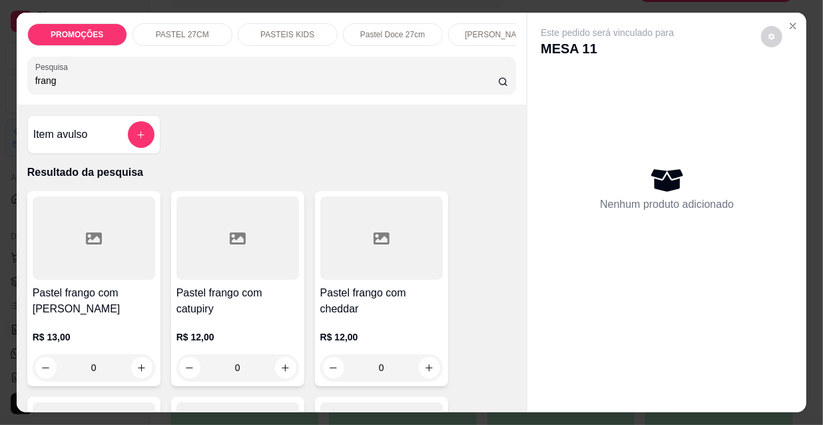
type input "frang"
click at [236, 280] on div at bounding box center [237, 237] width 122 height 83
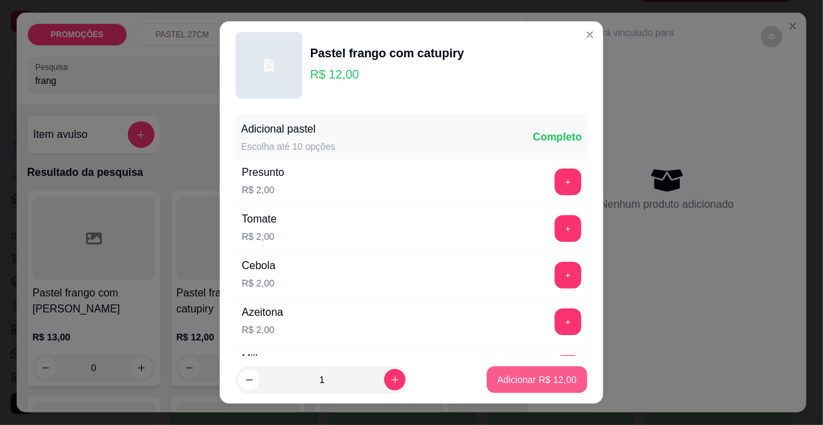
click at [524, 375] on p "Adicionar R$ 12,00" at bounding box center [536, 379] width 79 height 13
type input "1"
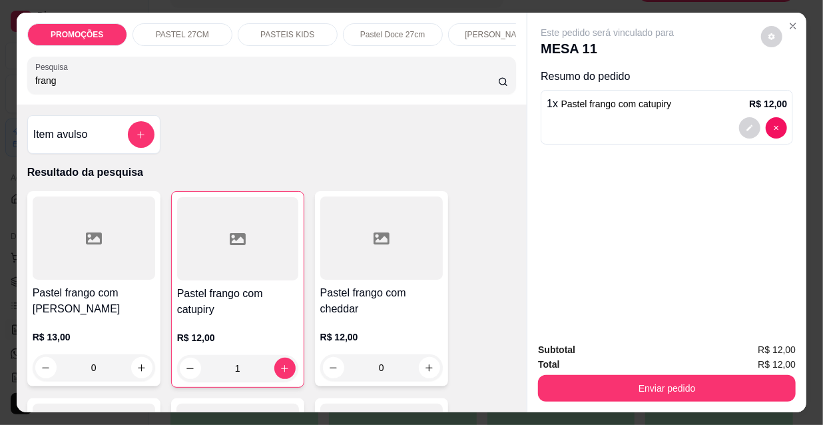
drag, startPoint x: 53, startPoint y: 79, endPoint x: 3, endPoint y: 87, distance: 51.1
click at [3, 87] on div "PROMOÇÕES PASTEL 27CM PASTEIS KIDS Pastel Doce 27cm Esfihas Salgadas Esfihas do…" at bounding box center [411, 212] width 823 height 425
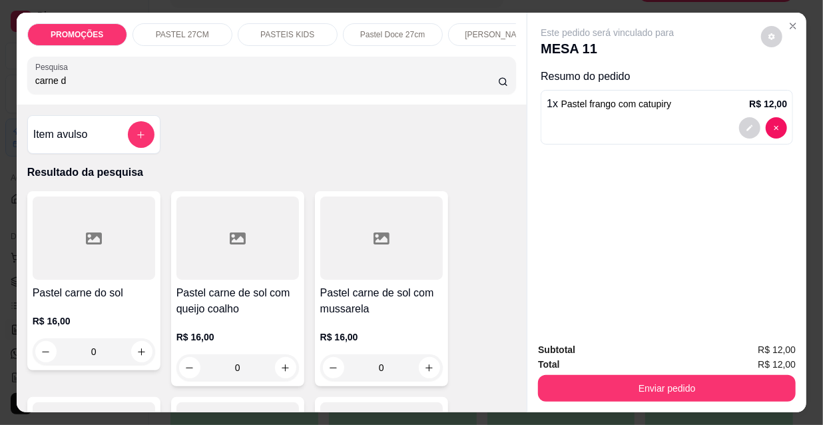
type input "carne d"
click at [224, 239] on div at bounding box center [237, 237] width 122 height 83
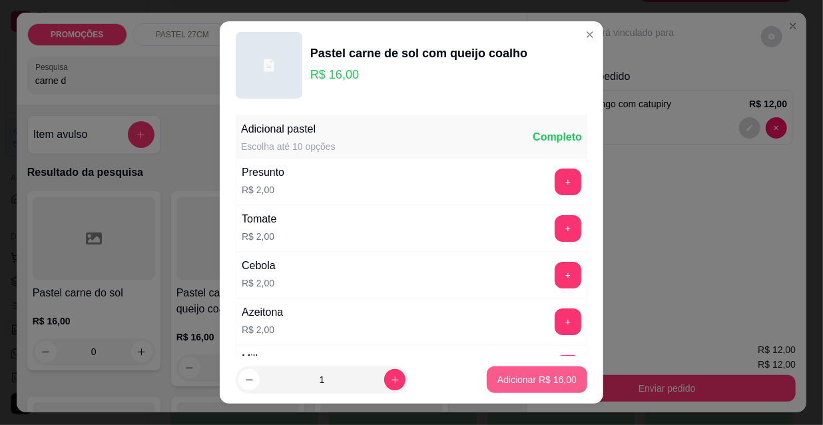
click at [515, 373] on p "Adicionar R$ 16,00" at bounding box center [536, 379] width 79 height 13
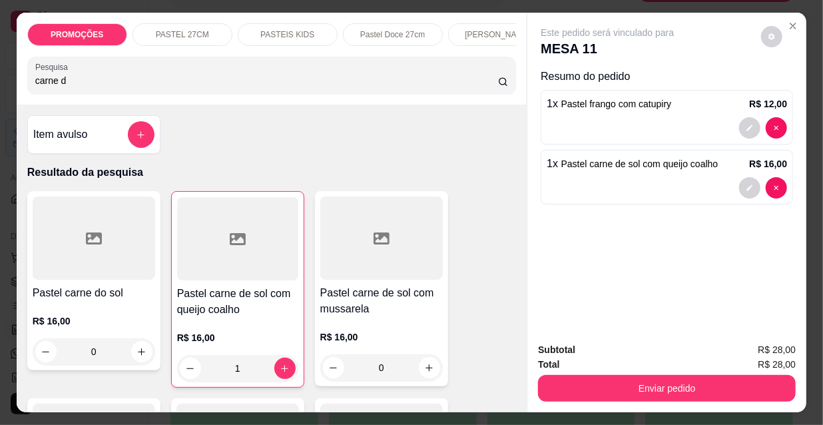
type input "1"
drag, startPoint x: 9, startPoint y: 84, endPoint x: 0, endPoint y: 75, distance: 12.2
click at [0, 84] on div "PROMOÇÕES PASTEL 27CM PASTEIS KIDS Pastel Doce 27cm Esfihas Salgadas Esfihas do…" at bounding box center [411, 212] width 823 height 425
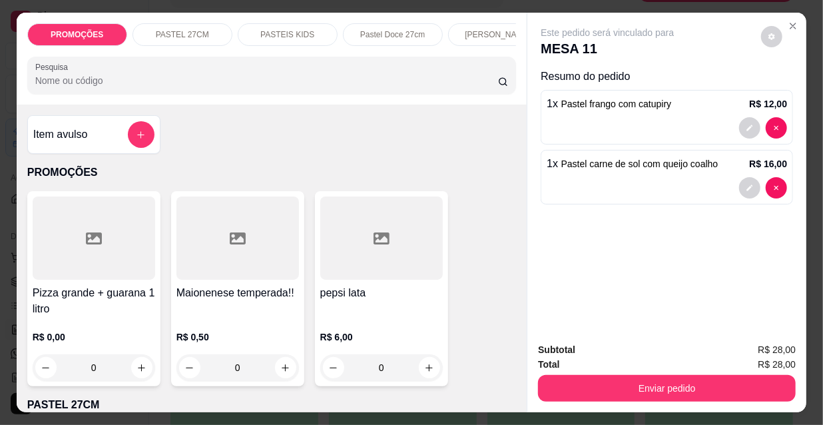
click at [80, 240] on div at bounding box center [94, 237] width 122 height 83
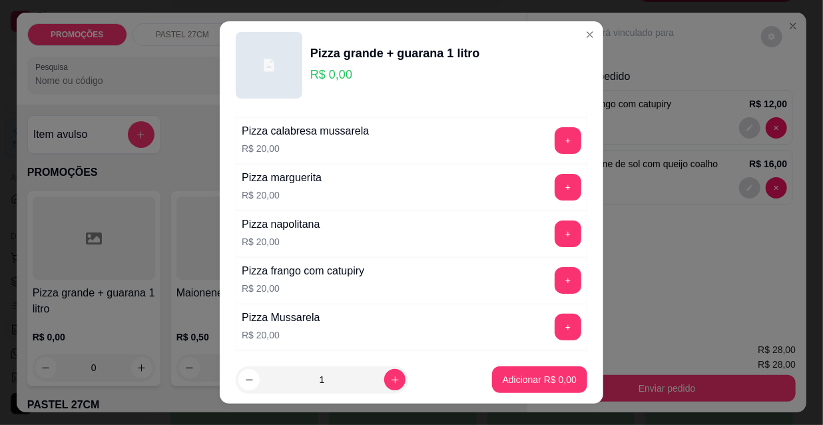
scroll to position [60, 0]
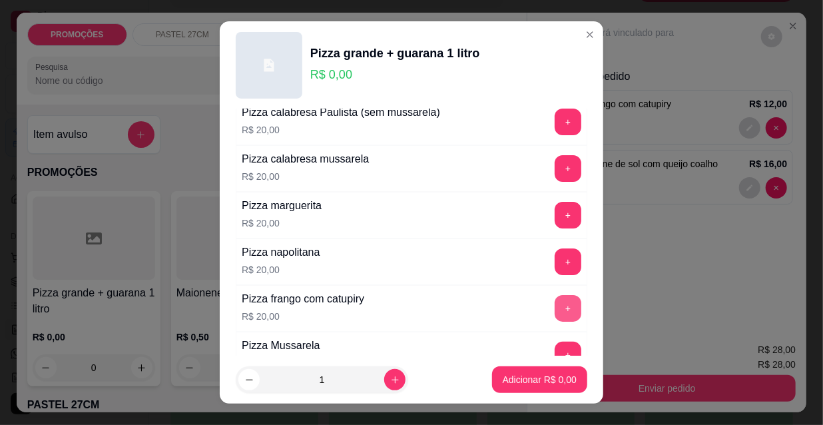
click at [554, 308] on button "+" at bounding box center [567, 308] width 27 height 27
click at [554, 168] on button "+" at bounding box center [567, 168] width 27 height 27
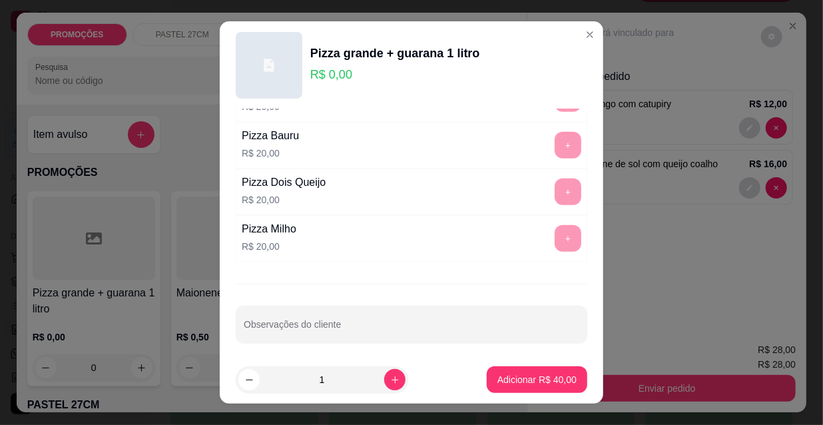
scroll to position [319, 0]
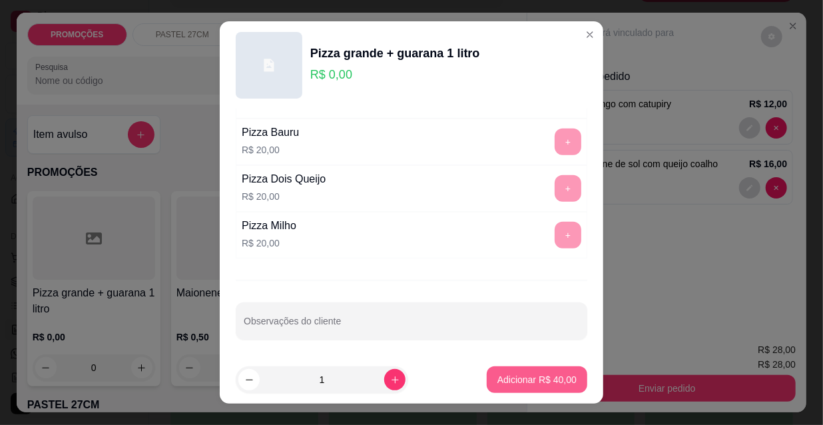
click at [512, 379] on p "Adicionar R$ 40,00" at bounding box center [536, 379] width 79 height 13
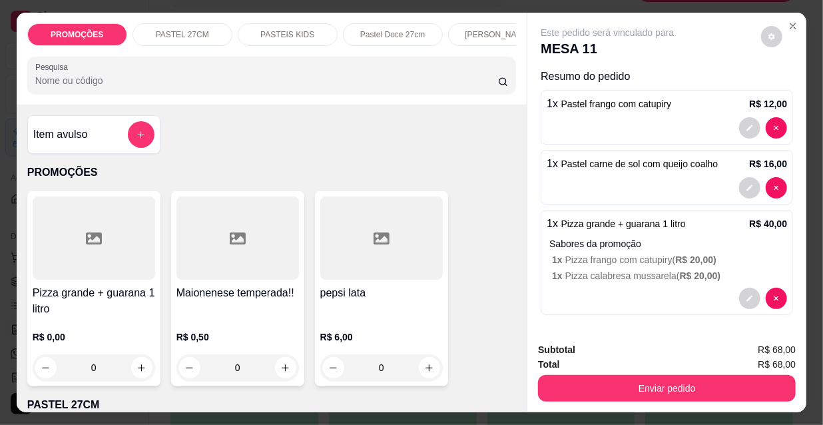
click at [85, 78] on input "Pesquisa" at bounding box center [266, 80] width 463 height 13
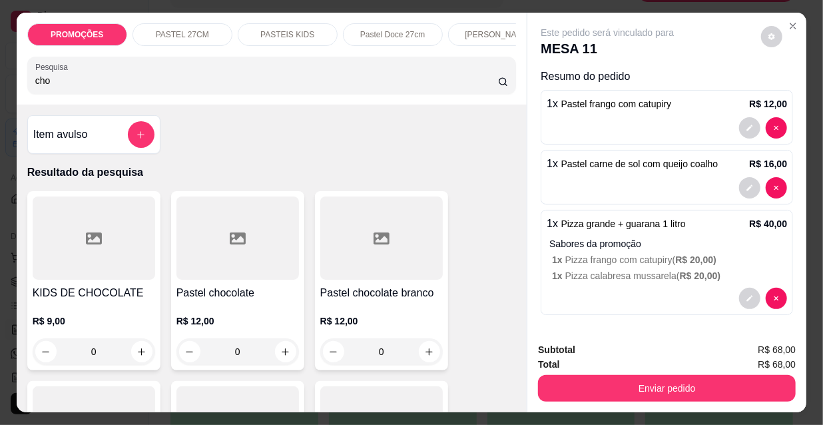
type input "cho"
click at [230, 251] on div at bounding box center [237, 237] width 122 height 83
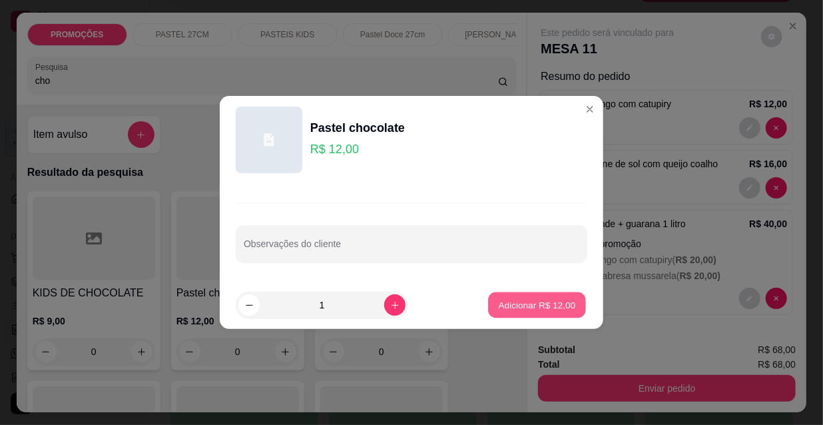
click at [512, 307] on p "Adicionar R$ 12,00" at bounding box center [537, 304] width 77 height 13
type input "1"
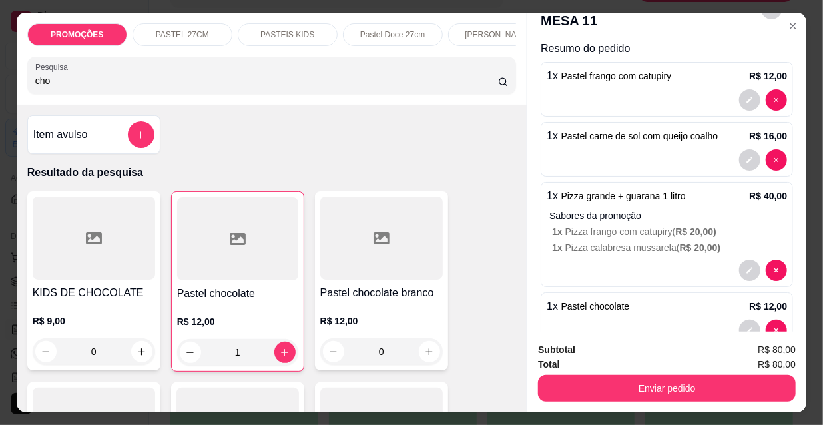
scroll to position [61, 0]
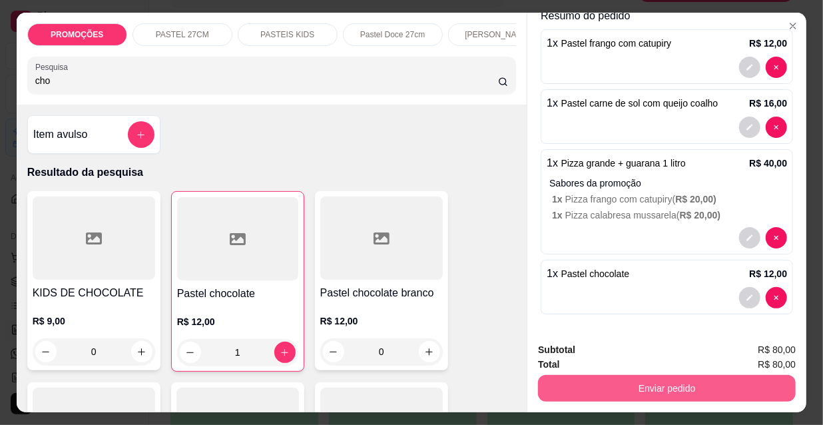
click at [680, 385] on button "Enviar pedido" at bounding box center [667, 388] width 258 height 27
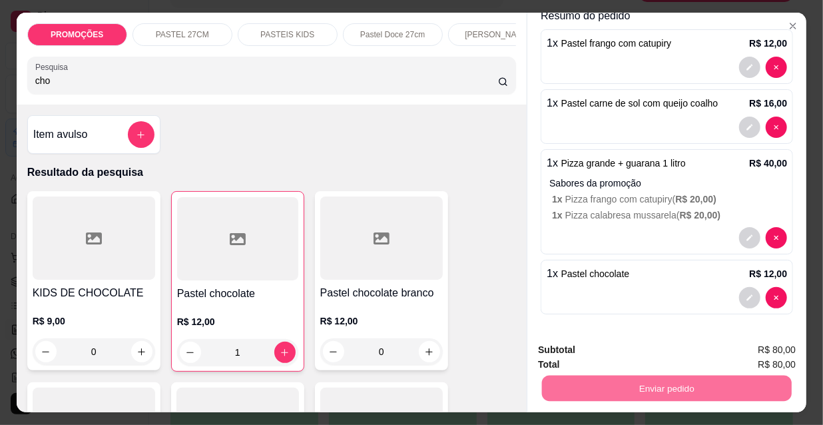
click at [630, 353] on button "Não registrar e enviar pedido" at bounding box center [623, 351] width 134 height 25
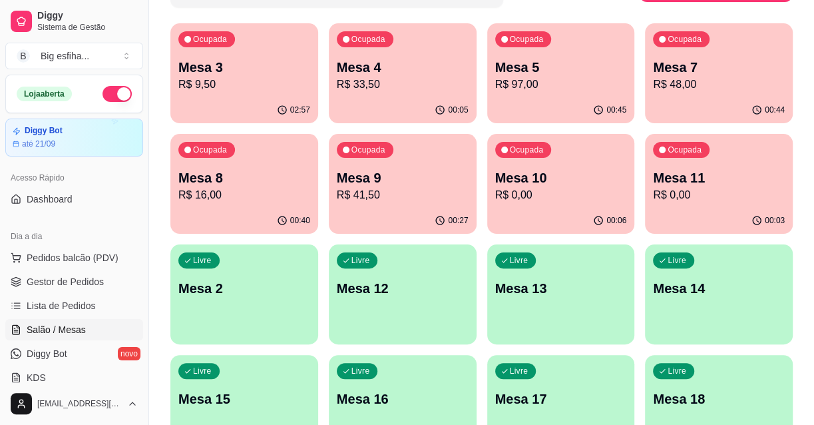
click at [299, 301] on div "Livre Mesa 2" at bounding box center [244, 286] width 148 height 84
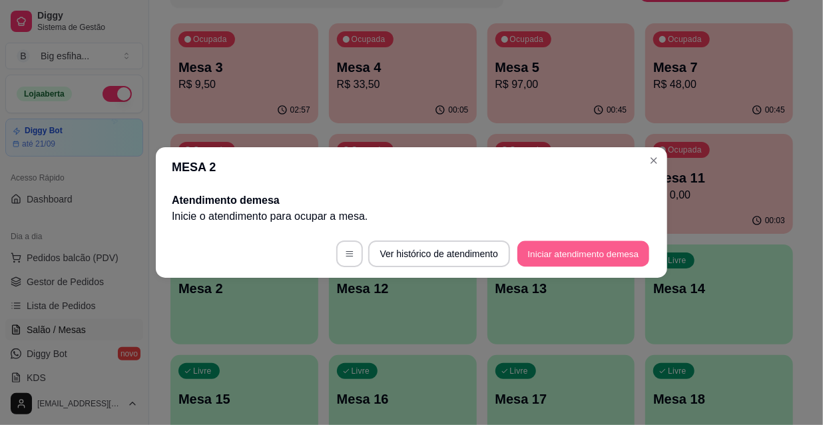
click at [578, 257] on button "Iniciar atendimento de mesa" at bounding box center [583, 254] width 132 height 26
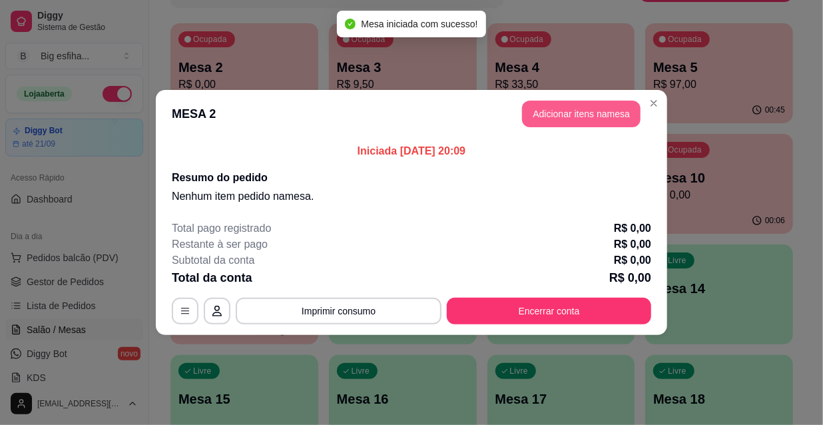
click at [568, 101] on button "Adicionar itens na mesa" at bounding box center [581, 114] width 118 height 27
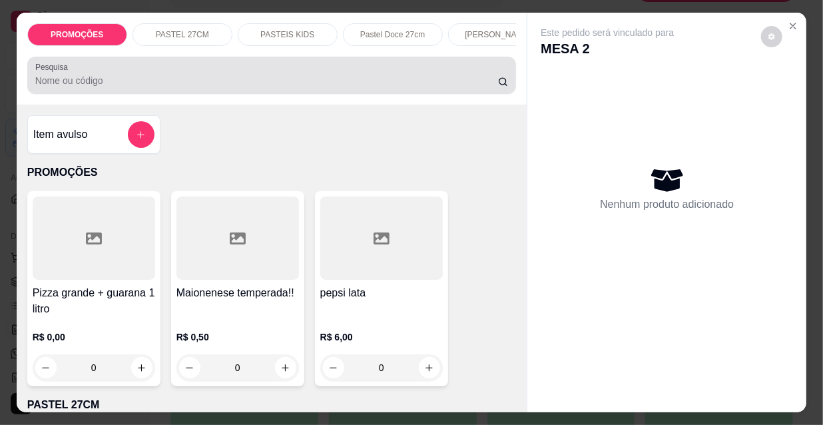
click at [357, 81] on input "Pesquisa" at bounding box center [266, 80] width 463 height 13
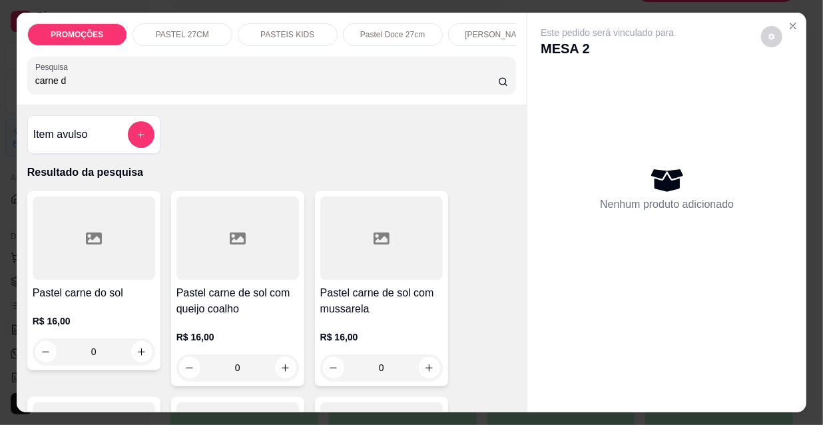
type input "carne d"
click at [221, 272] on div at bounding box center [237, 237] width 122 height 83
click at [364, 252] on div at bounding box center [381, 237] width 122 height 83
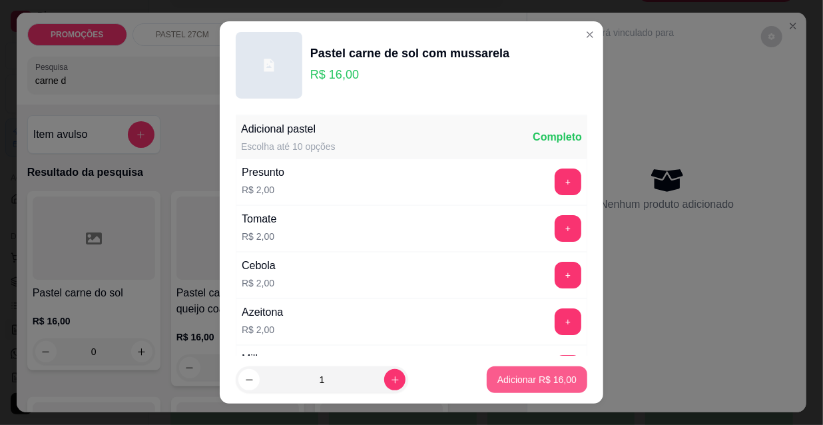
click at [516, 380] on p "Adicionar R$ 16,00" at bounding box center [536, 379] width 79 height 13
type input "1"
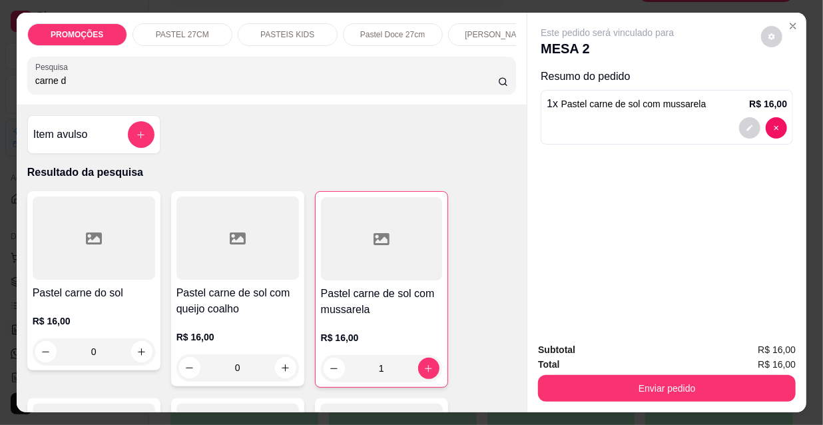
drag, startPoint x: 50, startPoint y: 79, endPoint x: 0, endPoint y: 85, distance: 50.3
click at [0, 85] on div "PROMOÇÕES PASTEL 27CM PASTEIS KIDS Pastel Doce 27cm Esfihas Salgadas Esfihas do…" at bounding box center [411, 212] width 823 height 425
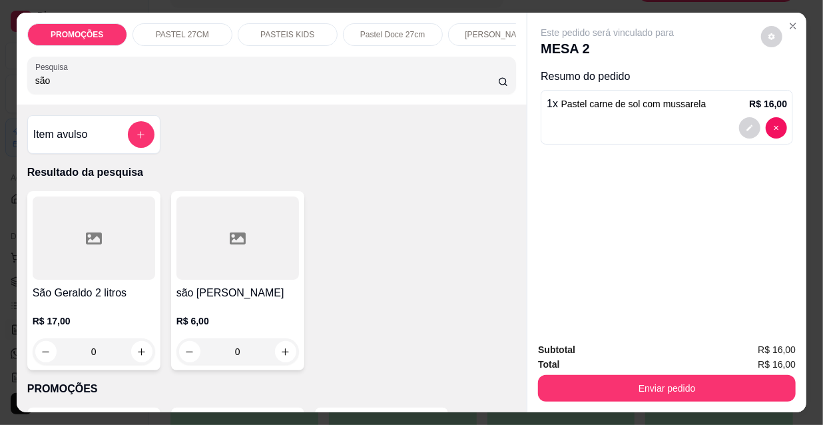
type input "são"
click at [199, 234] on div at bounding box center [237, 237] width 122 height 83
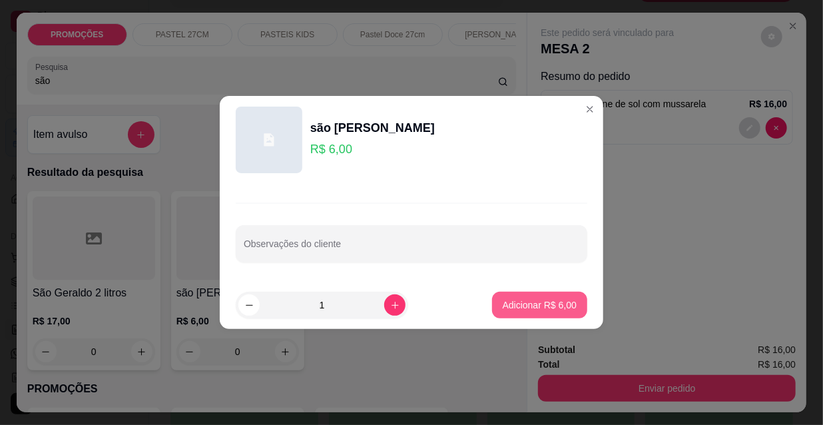
click at [541, 307] on p "Adicionar R$ 6,00" at bounding box center [540, 304] width 74 height 13
type input "1"
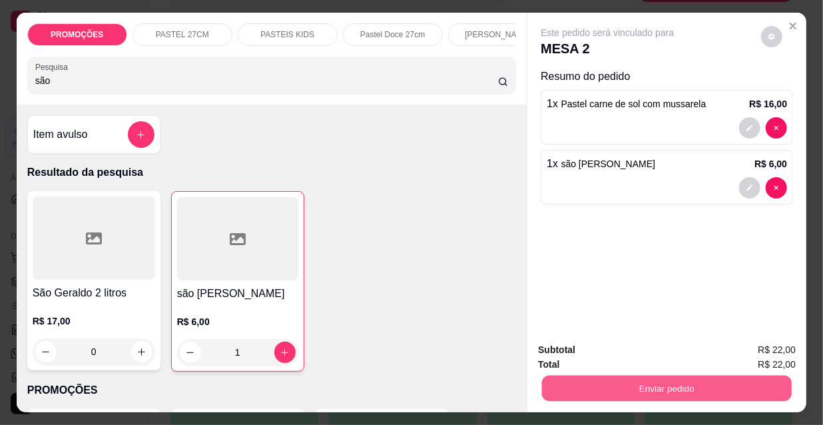
click at [632, 386] on button "Enviar pedido" at bounding box center [667, 388] width 250 height 26
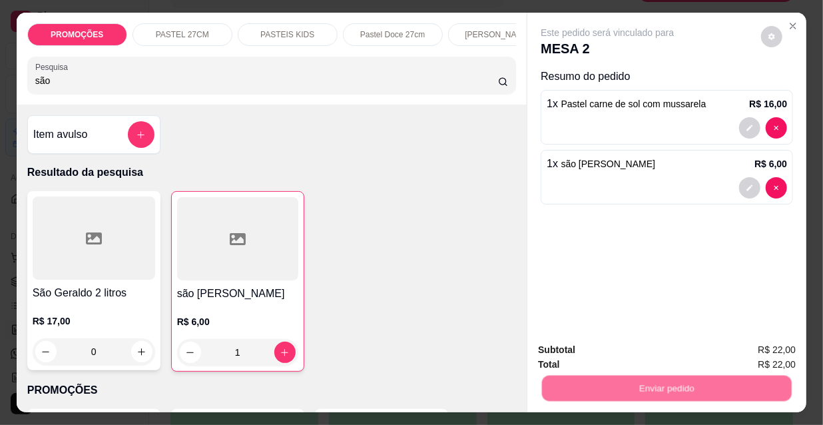
click at [626, 353] on button "Não registrar e enviar pedido" at bounding box center [623, 351] width 134 height 25
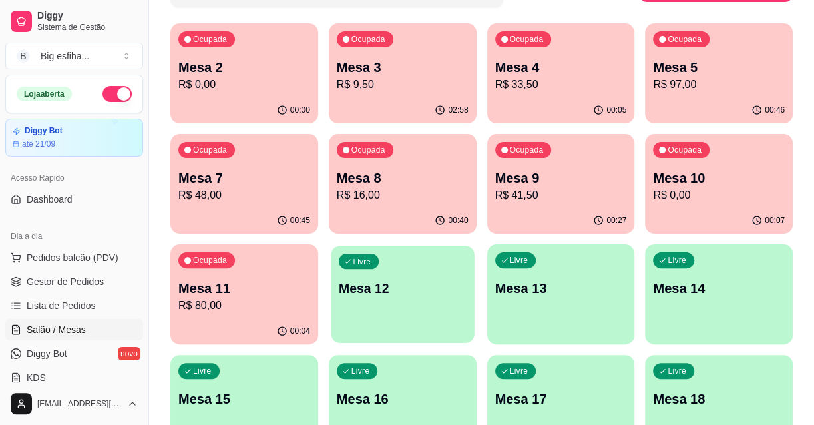
click at [419, 292] on p "Mesa 12" at bounding box center [403, 289] width 128 height 18
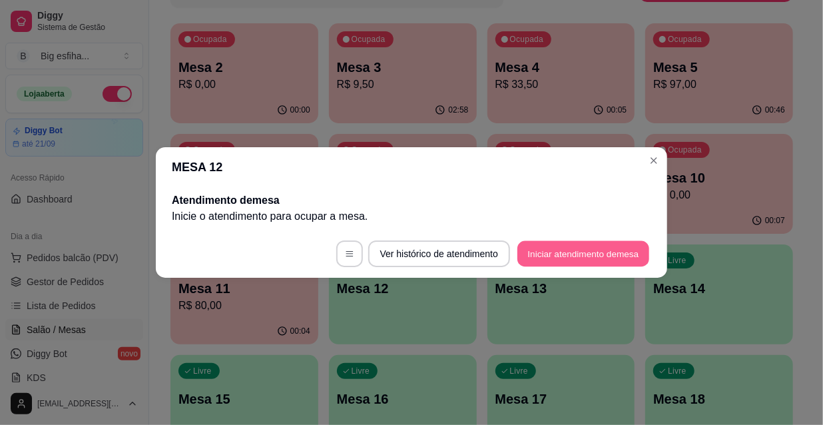
click at [526, 245] on button "Iniciar atendimento de mesa" at bounding box center [583, 254] width 132 height 26
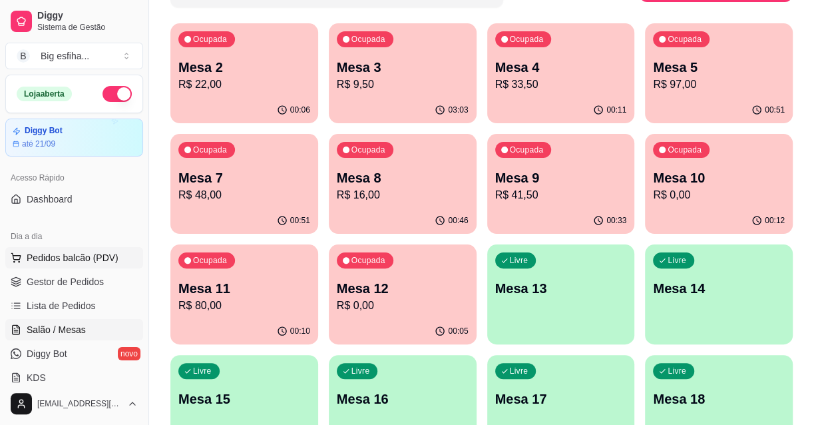
click at [93, 260] on span "Pedidos balcão (PDV)" at bounding box center [73, 257] width 92 height 13
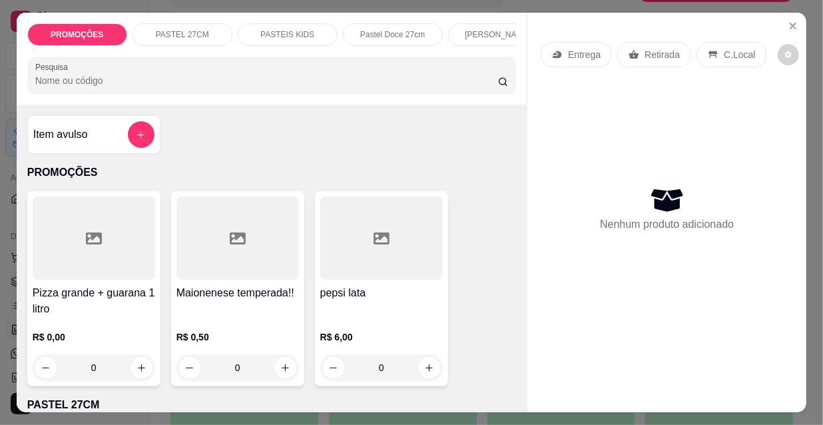
click at [576, 48] on p "Entrega" at bounding box center [584, 54] width 33 height 13
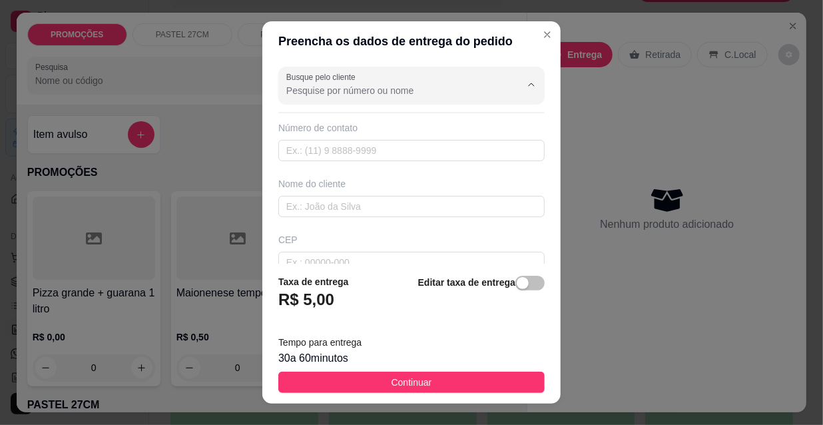
click at [386, 85] on input "Busque pelo cliente" at bounding box center [392, 90] width 213 height 13
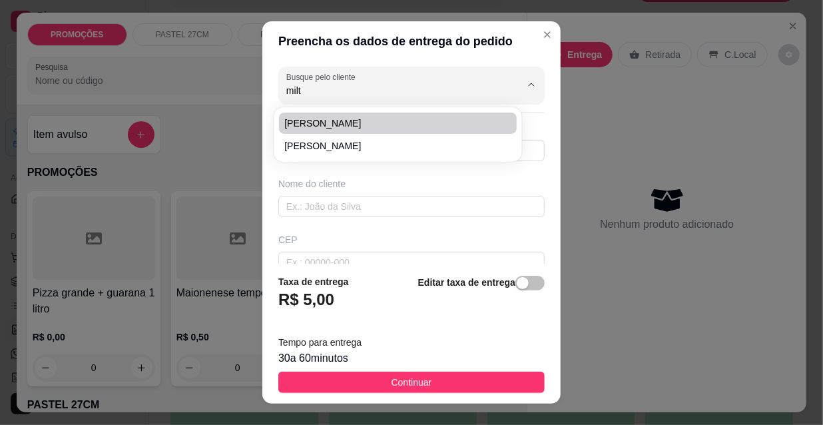
click at [332, 122] on span "[PERSON_NAME]" at bounding box center [391, 122] width 214 height 13
type input "[PERSON_NAME]"
type input "8599619147"
type input "[PERSON_NAME]"
type input "rua coronel [PERSON_NAME]"
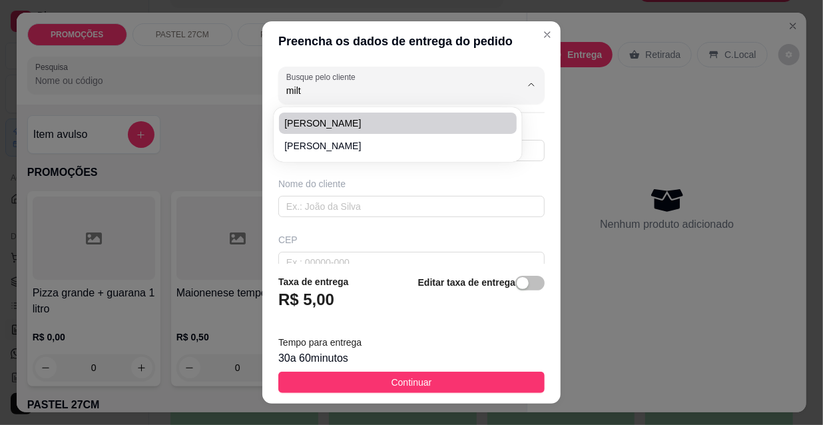
type input "510"
type input "ap 1501"
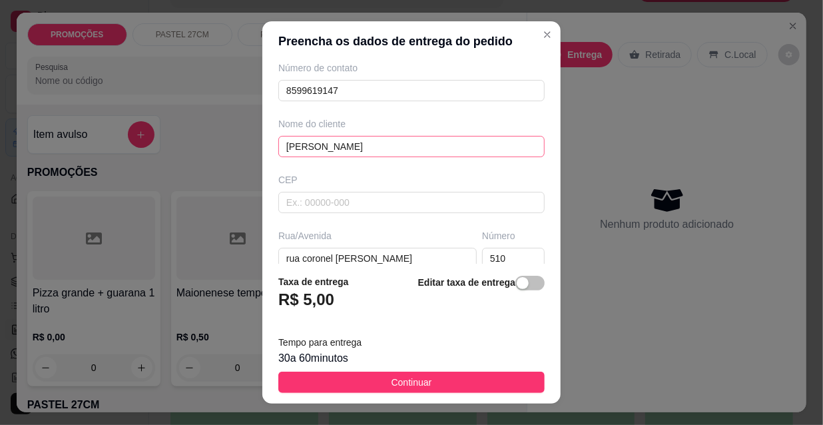
scroll to position [120, 0]
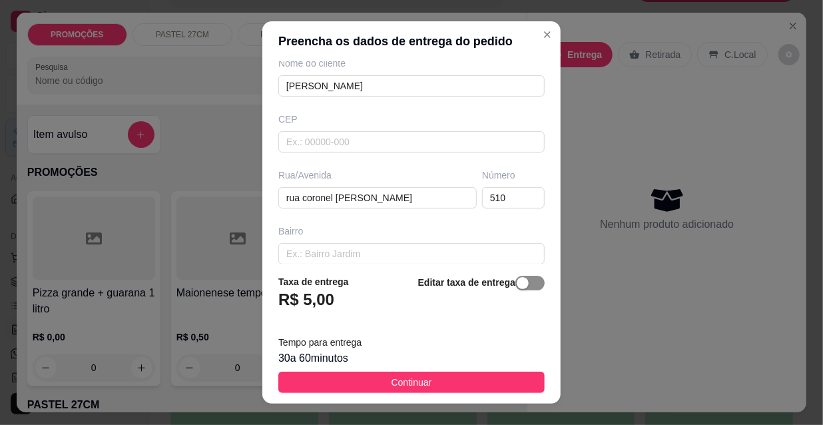
type input "[PERSON_NAME]"
click at [518, 288] on span "button" at bounding box center [529, 283] width 29 height 15
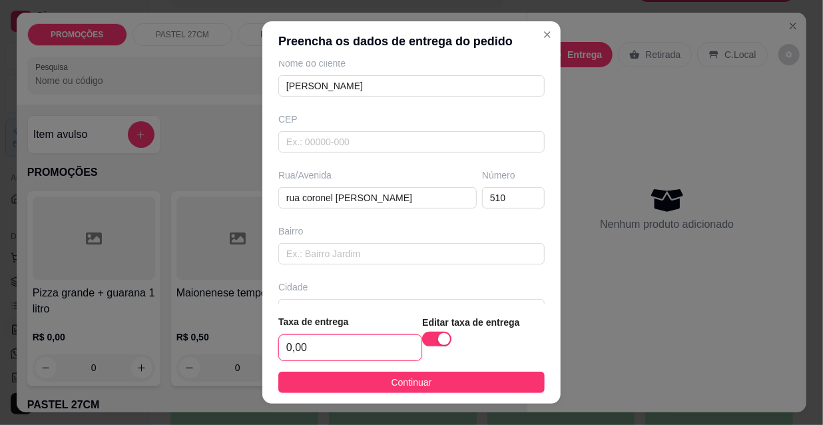
click at [372, 356] on input "0,00" at bounding box center [350, 347] width 142 height 25
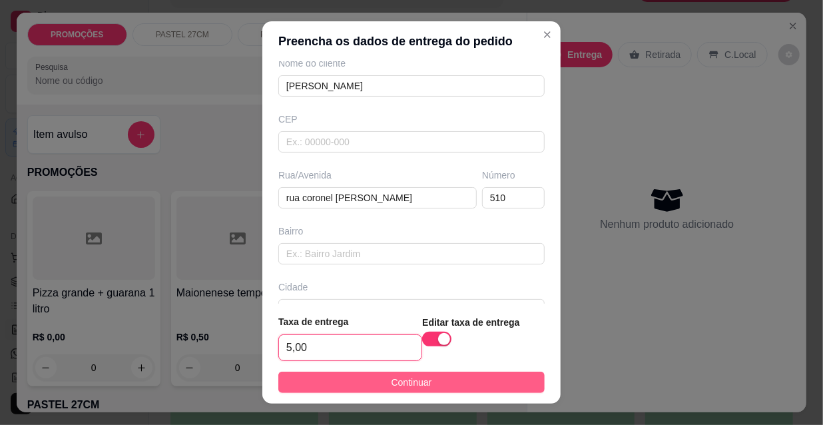
type input "5,00"
click at [391, 379] on span "Continuar" at bounding box center [411, 382] width 41 height 15
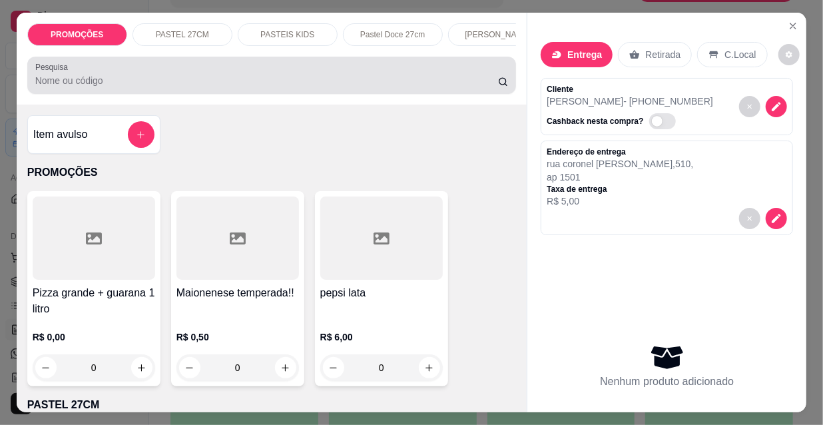
click at [97, 79] on input "Pesquisa" at bounding box center [266, 80] width 463 height 13
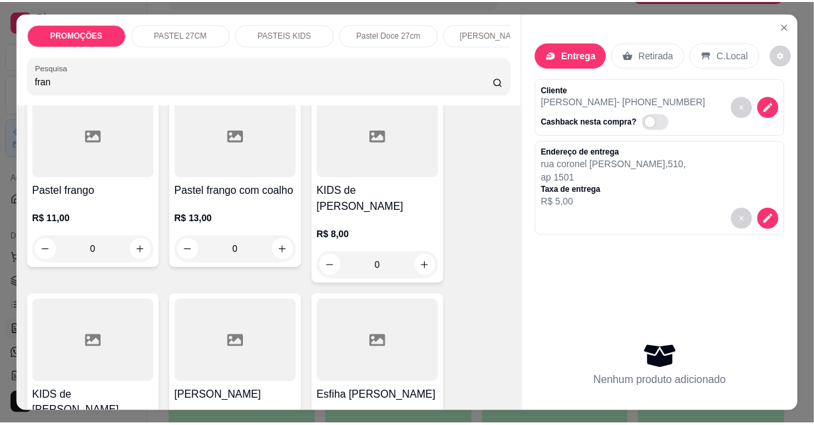
scroll to position [363, 0]
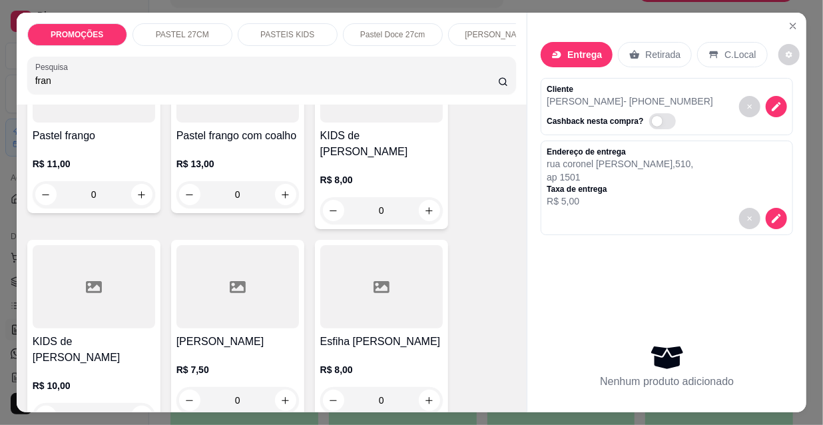
type input "fran"
click at [241, 115] on div at bounding box center [237, 80] width 122 height 83
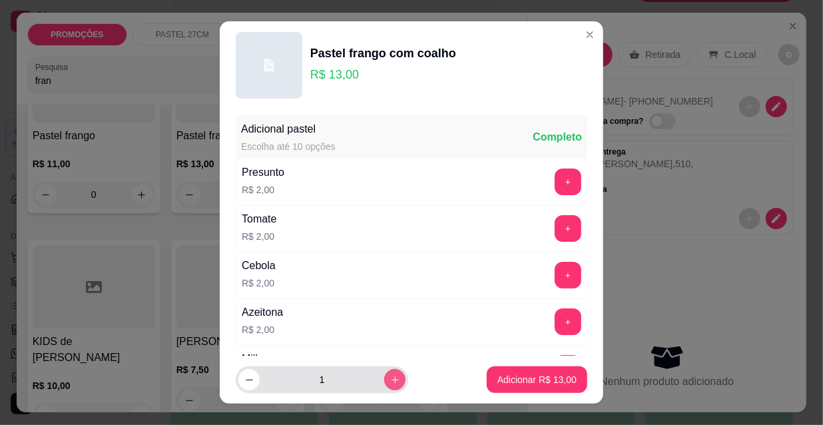
click at [384, 378] on button "increase-product-quantity" at bounding box center [394, 379] width 21 height 21
type input "2"
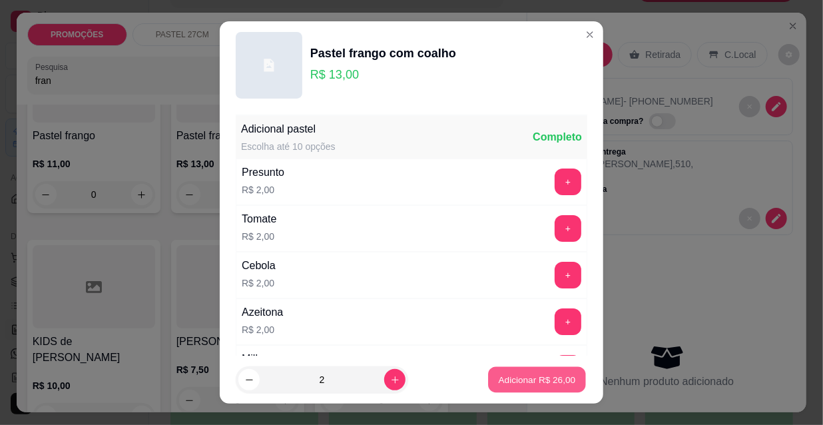
click at [520, 385] on p "Adicionar R$ 26,00" at bounding box center [537, 379] width 77 height 13
type input "2"
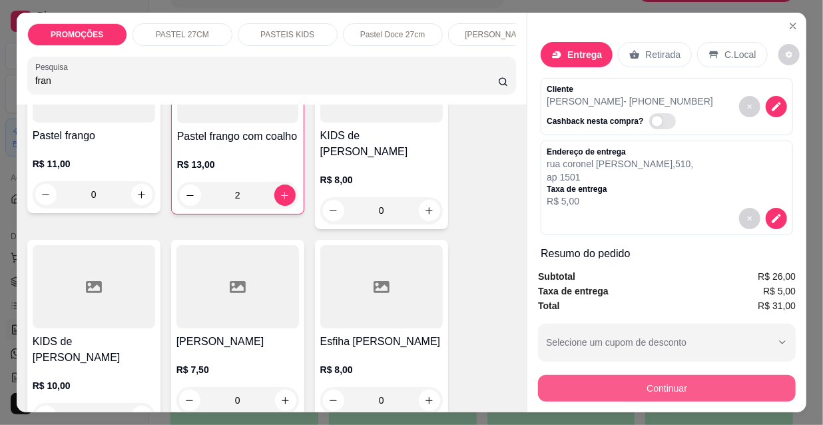
click at [646, 379] on button "Continuar" at bounding box center [667, 388] width 258 height 27
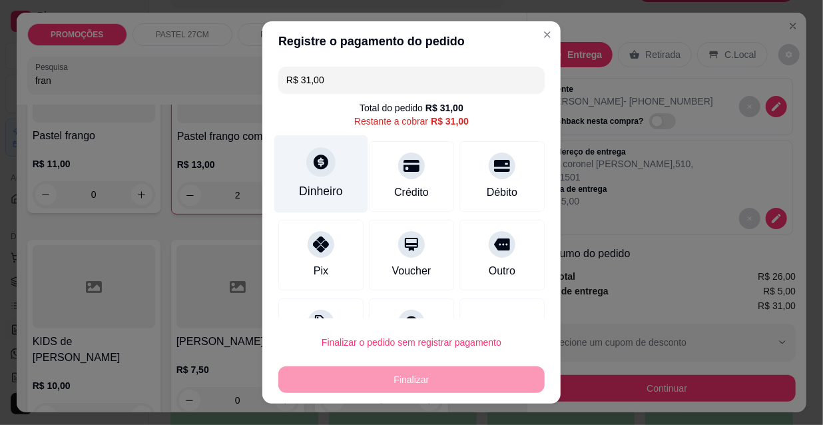
click at [312, 178] on div "Dinheiro" at bounding box center [321, 174] width 94 height 78
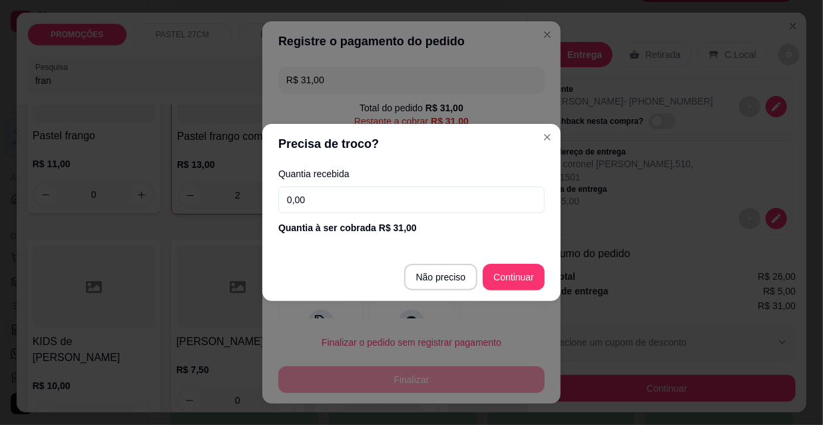
click at [340, 210] on input "0,00" at bounding box center [411, 199] width 266 height 27
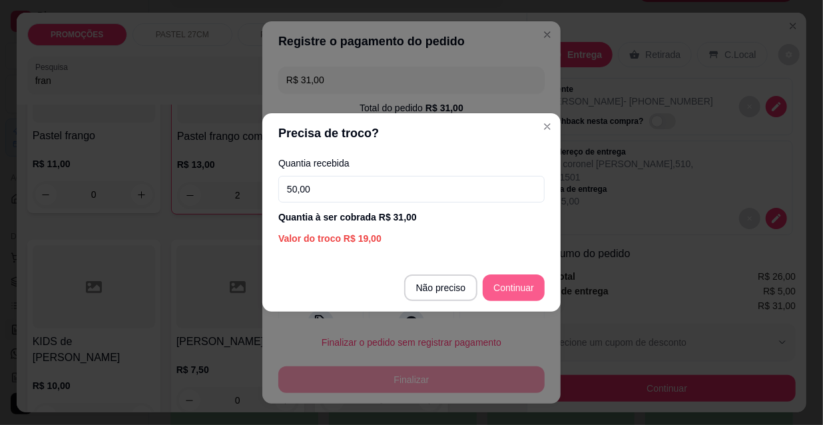
type input "50,00"
type input "R$ 0,00"
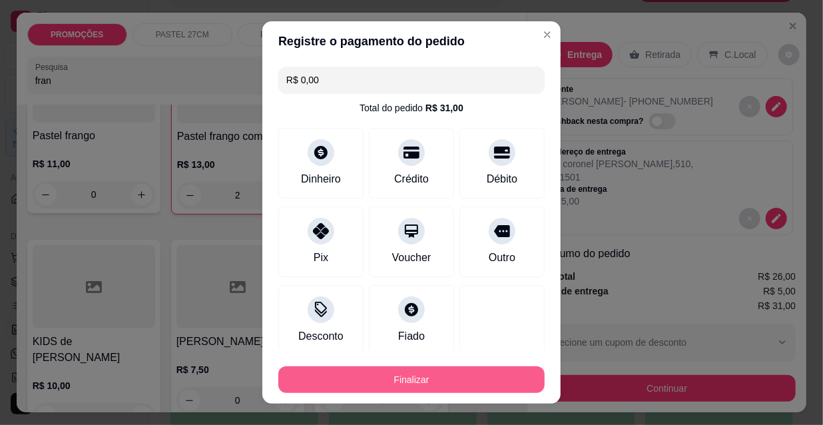
click at [468, 375] on button "Finalizar" at bounding box center [411, 379] width 266 height 27
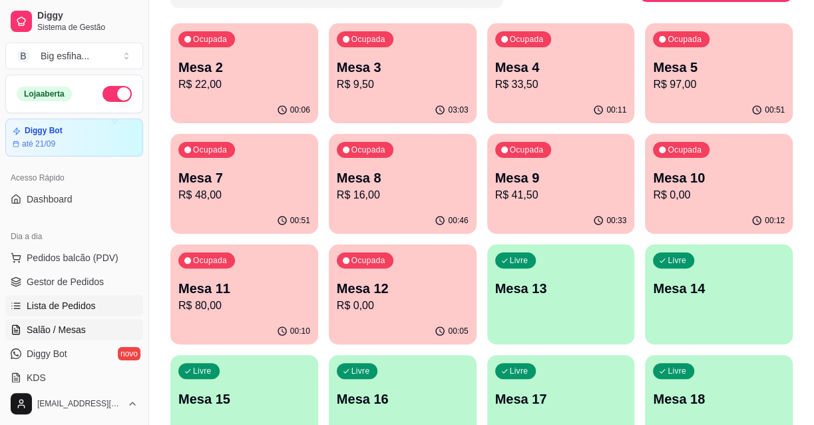
click at [85, 298] on link "Lista de Pedidos" at bounding box center [74, 305] width 138 height 21
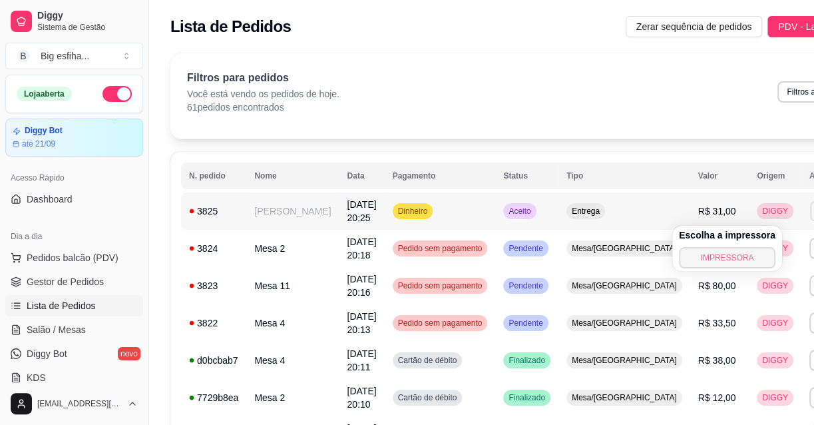
click at [723, 262] on button "IMPRESSORA" at bounding box center [727, 257] width 97 height 21
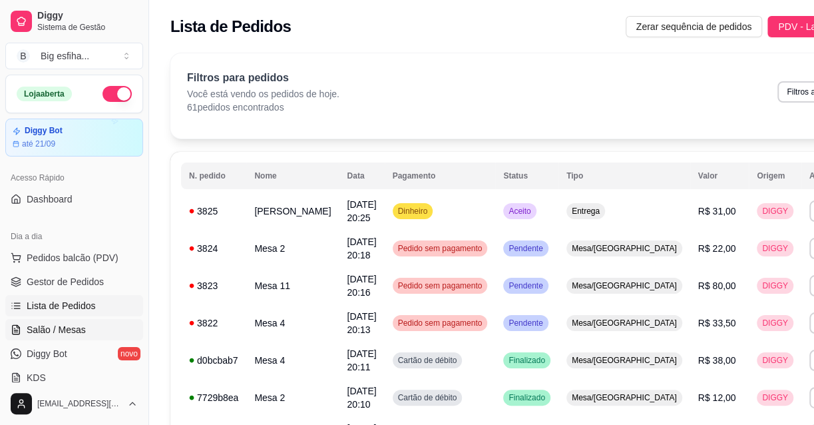
click at [49, 332] on span "Salão / Mesas" at bounding box center [56, 329] width 59 height 13
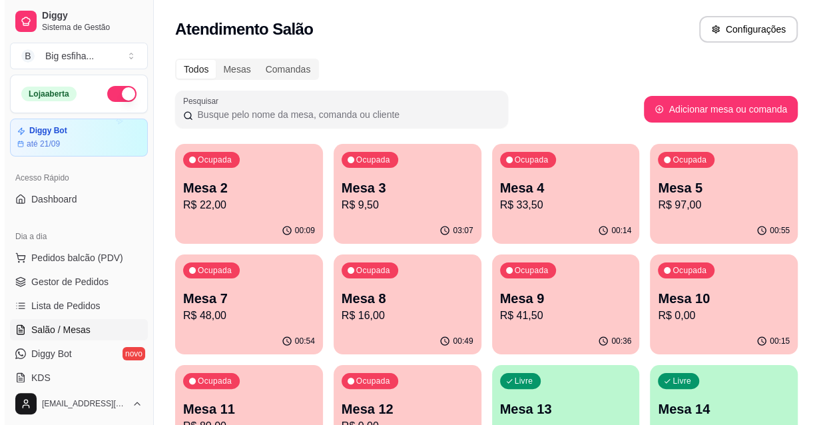
scroll to position [60, 0]
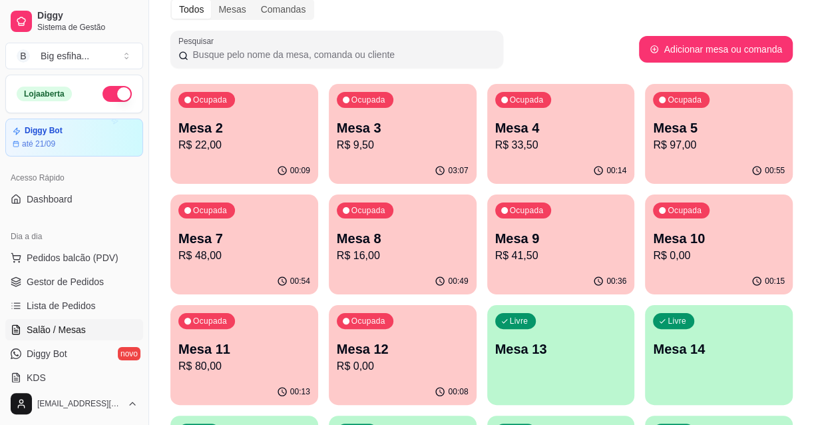
click at [536, 365] on div "Livre Mesa 13" at bounding box center [561, 347] width 148 height 84
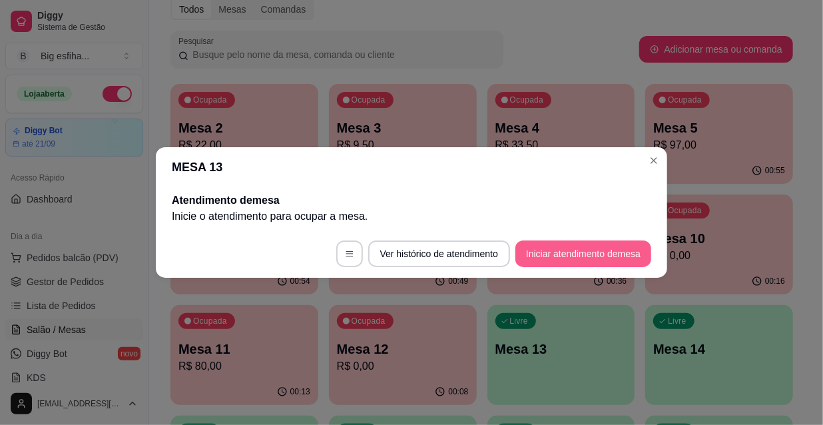
click at [584, 250] on button "Iniciar atendimento de mesa" at bounding box center [583, 253] width 136 height 27
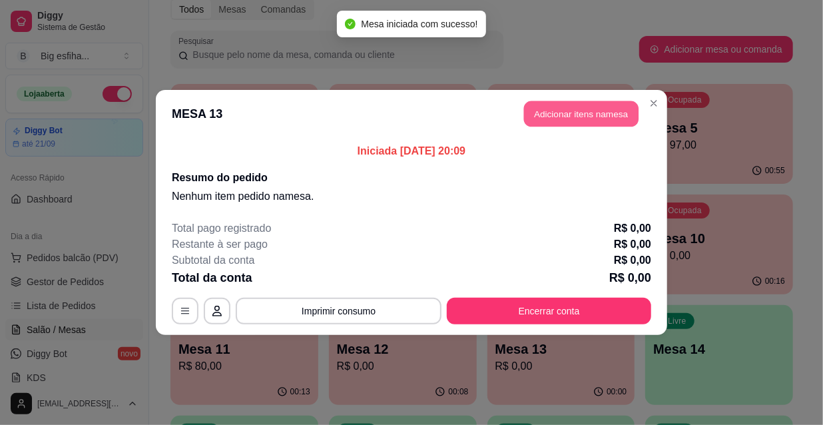
click at [588, 113] on button "Adicionar itens na mesa" at bounding box center [581, 114] width 114 height 26
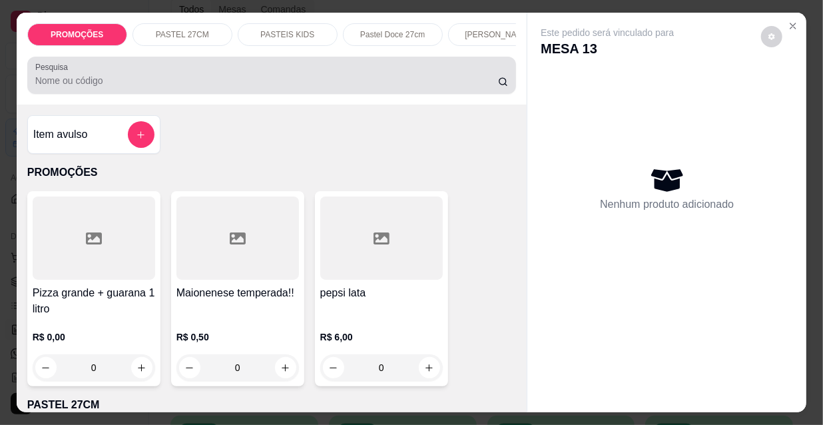
click at [316, 89] on div at bounding box center [271, 75] width 473 height 27
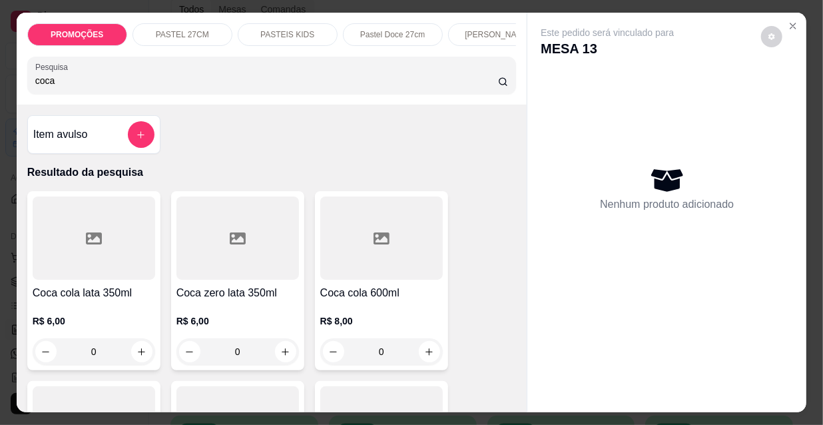
type input "coca"
click at [93, 285] on div "Coca cola lata 350ml R$ 6,00 0" at bounding box center [93, 280] width 133 height 179
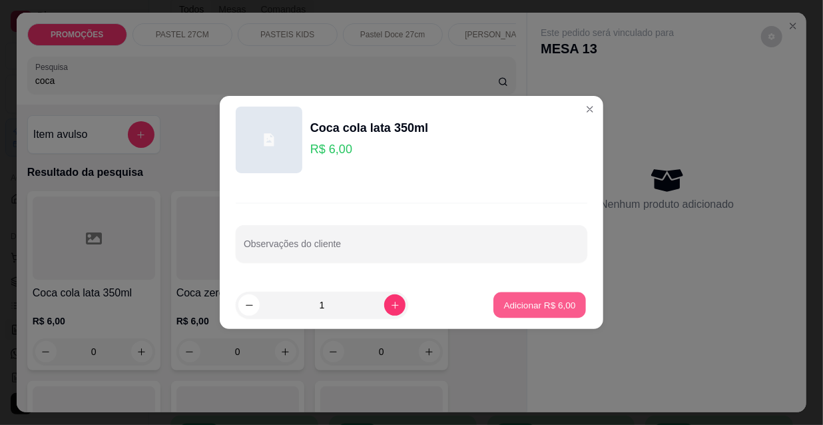
click at [534, 293] on button "Adicionar R$ 6,00" at bounding box center [539, 305] width 93 height 26
type input "1"
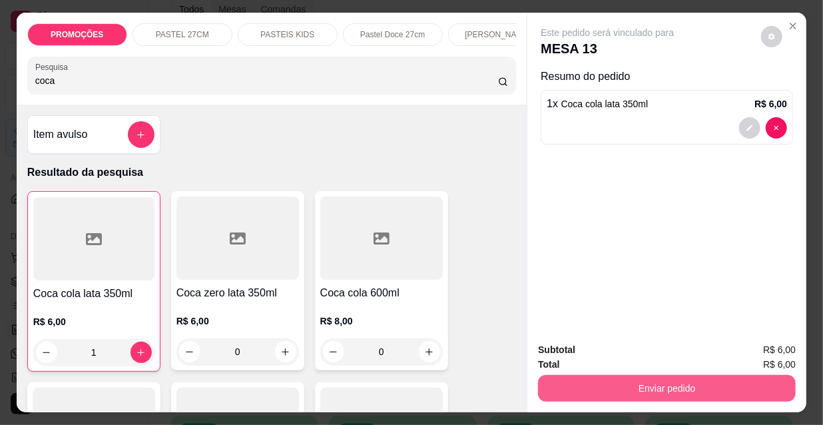
click at [594, 389] on button "Enviar pedido" at bounding box center [667, 388] width 258 height 27
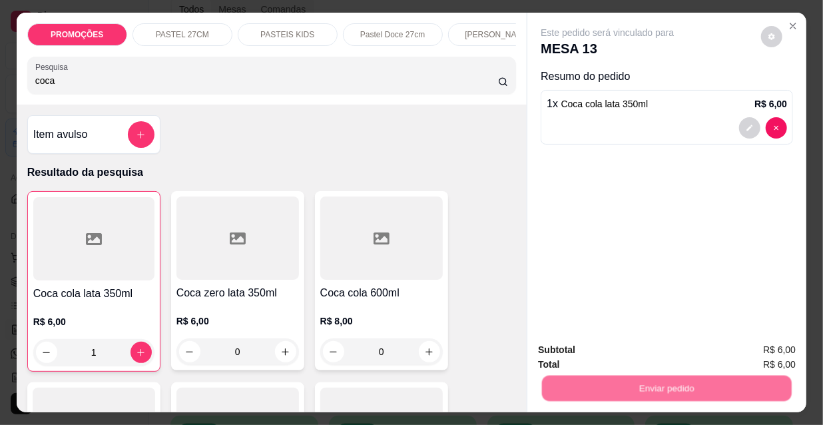
click at [588, 359] on button "Não registrar e enviar pedido" at bounding box center [623, 351] width 134 height 25
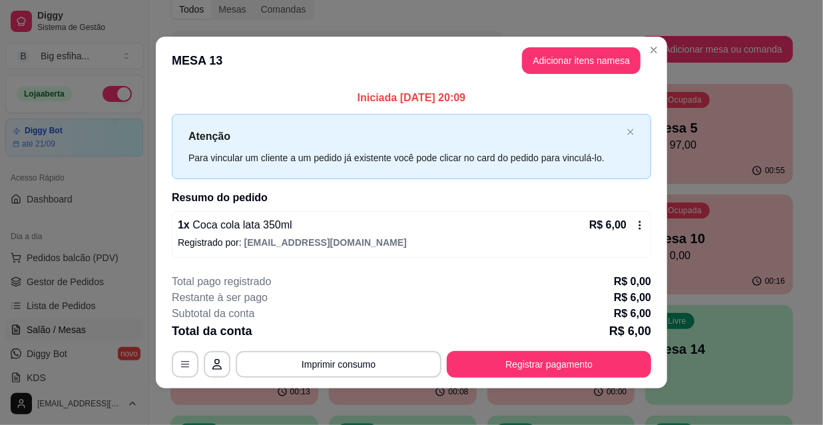
click at [584, 363] on button "Registrar pagamento" at bounding box center [549, 364] width 204 height 27
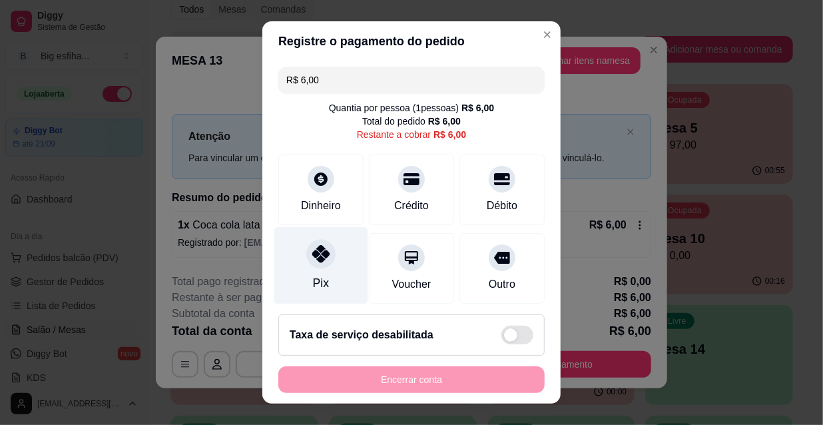
click at [283, 278] on div "Pix" at bounding box center [321, 266] width 94 height 78
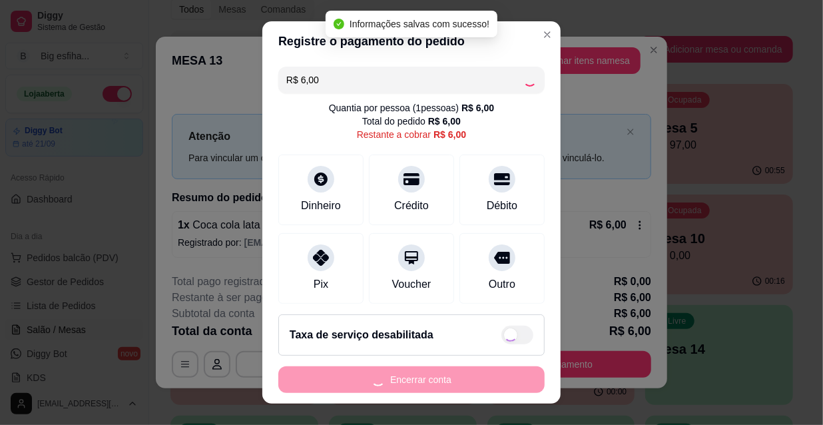
type input "R$ 0,00"
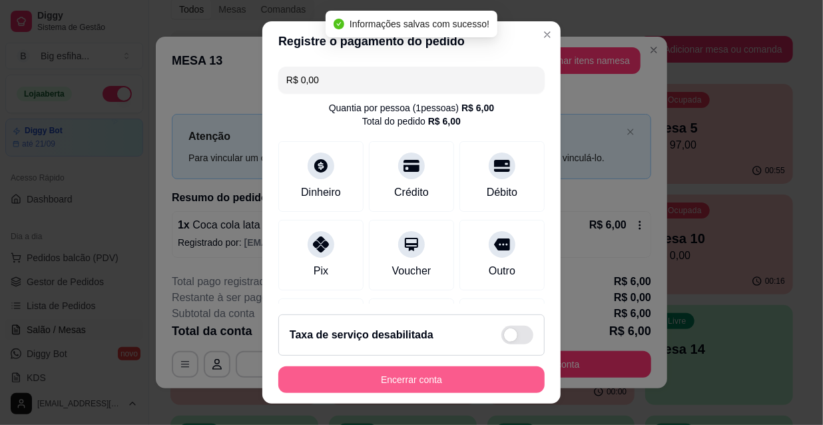
click at [391, 385] on button "Encerrar conta" at bounding box center [411, 379] width 266 height 27
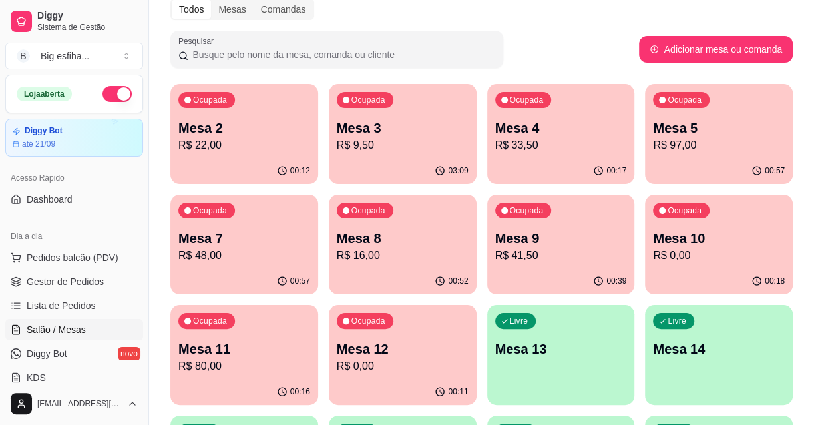
click at [502, 140] on p "R$ 33,50" at bounding box center [561, 145] width 132 height 16
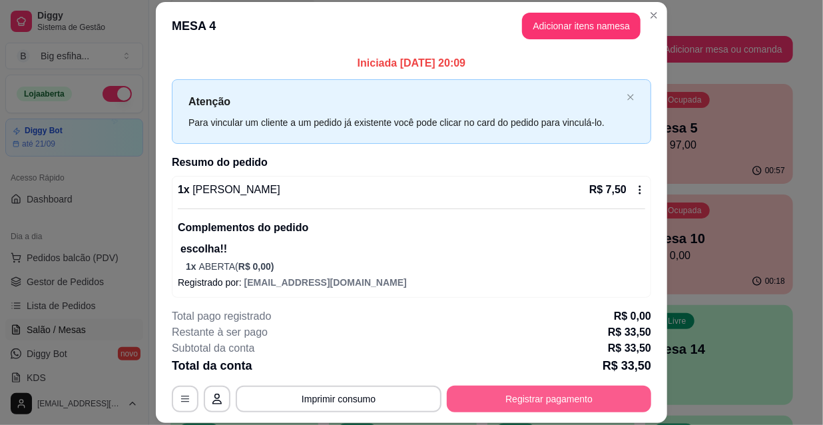
click at [526, 397] on button "Registrar pagamento" at bounding box center [549, 398] width 204 height 27
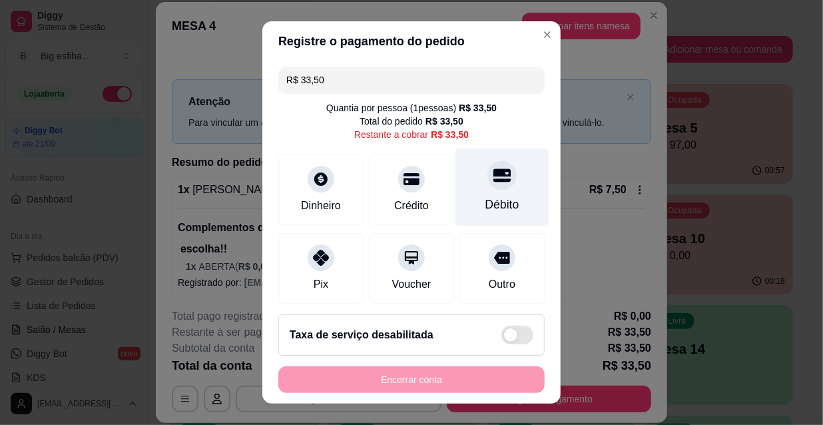
click at [487, 188] on div at bounding box center [501, 174] width 29 height 29
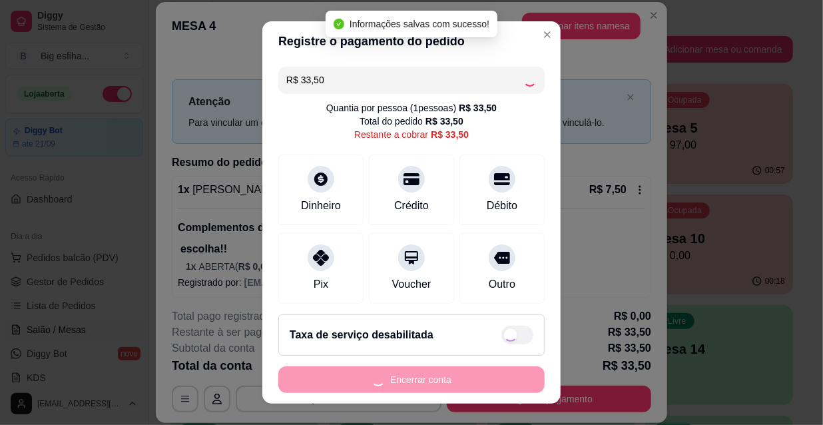
type input "R$ 0,00"
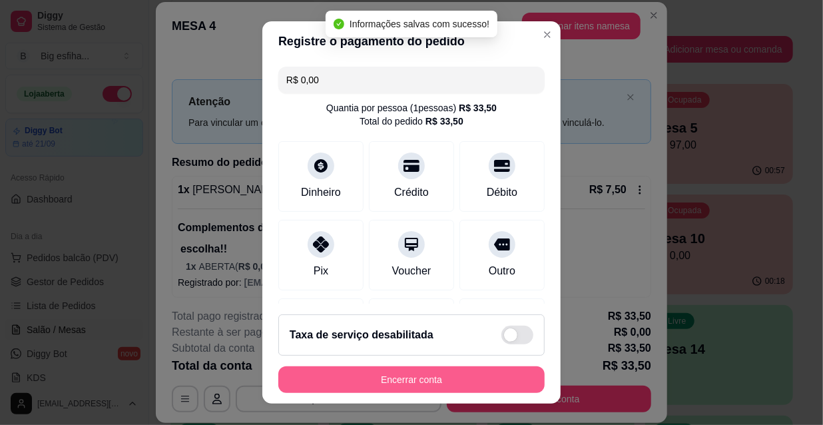
click at [428, 388] on button "Encerrar conta" at bounding box center [411, 379] width 266 height 27
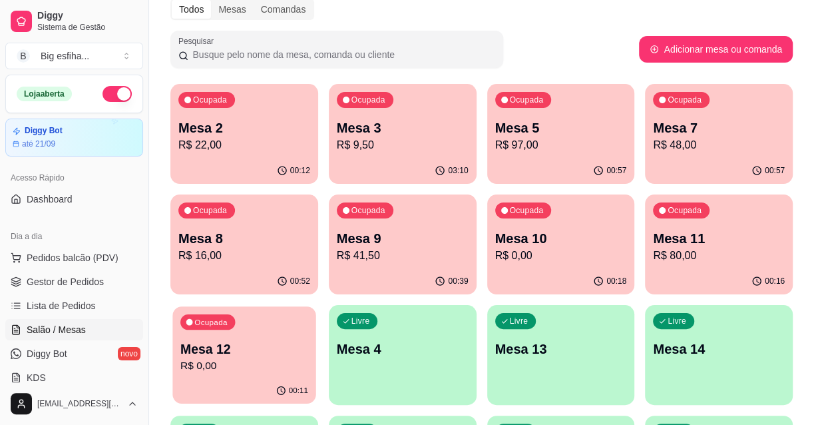
click at [272, 363] on p "R$ 0,00" at bounding box center [244, 365] width 128 height 15
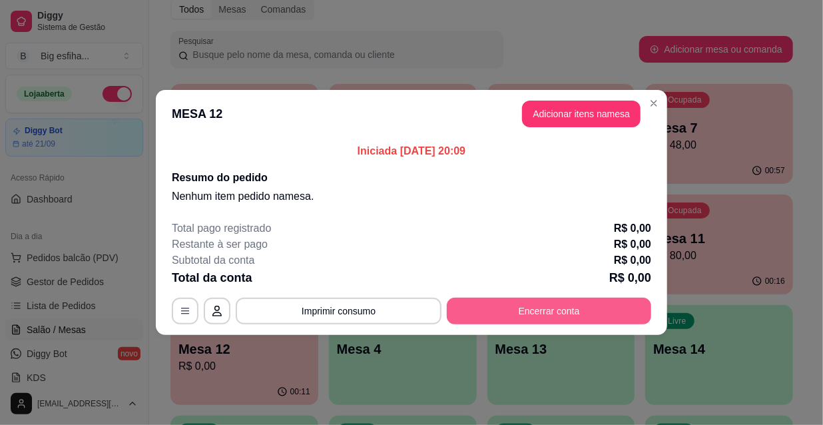
click at [549, 310] on button "Encerrar conta" at bounding box center [549, 311] width 204 height 27
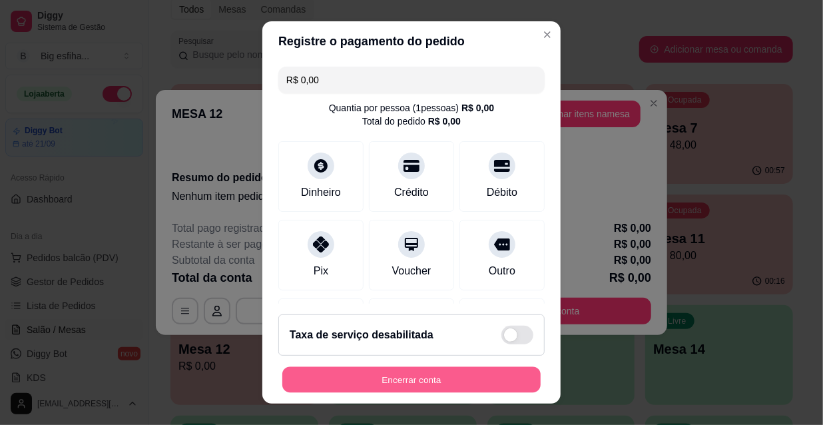
click at [350, 377] on button "Encerrar conta" at bounding box center [411, 380] width 258 height 26
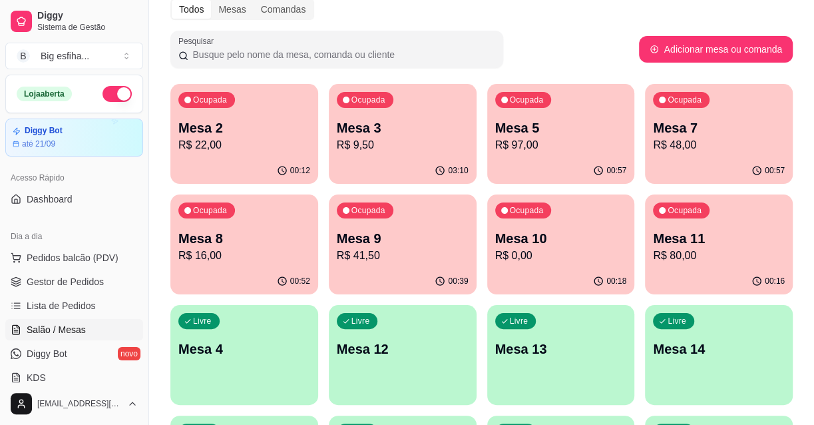
click at [580, 240] on p "Mesa 10" at bounding box center [561, 238] width 132 height 19
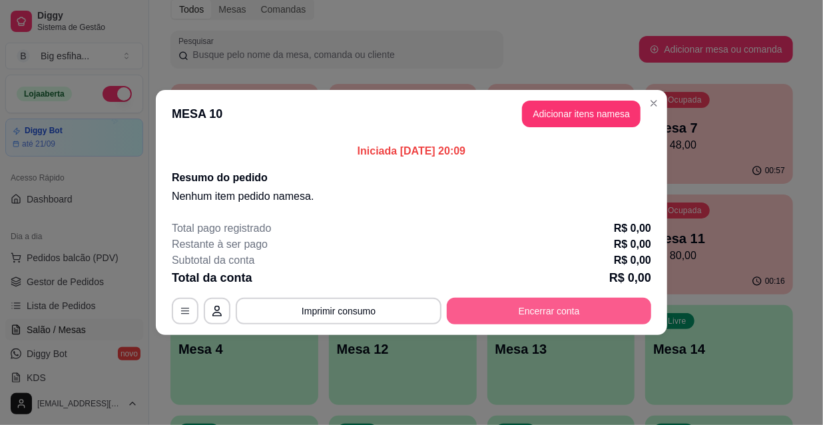
click at [574, 302] on button "Encerrar conta" at bounding box center [549, 311] width 204 height 27
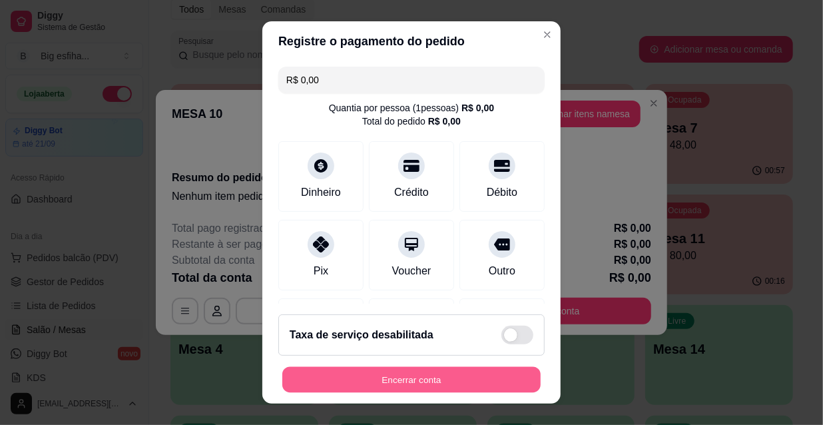
click at [433, 383] on button "Encerrar conta" at bounding box center [411, 380] width 258 height 26
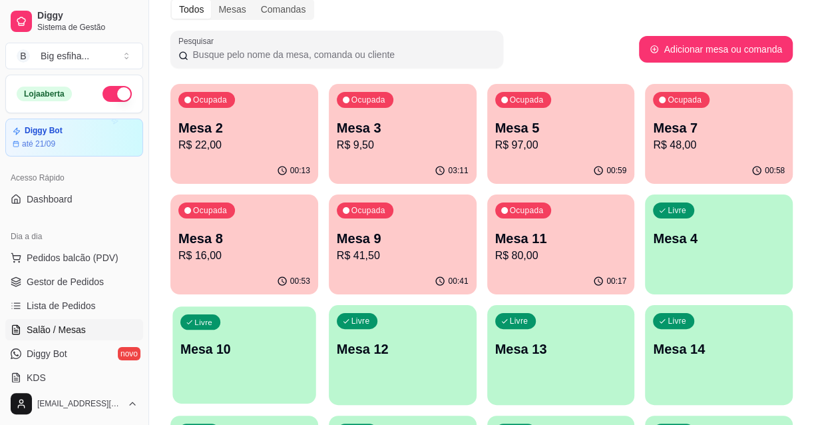
click at [220, 366] on div "Livre Mesa 10" at bounding box center [243, 346] width 143 height 81
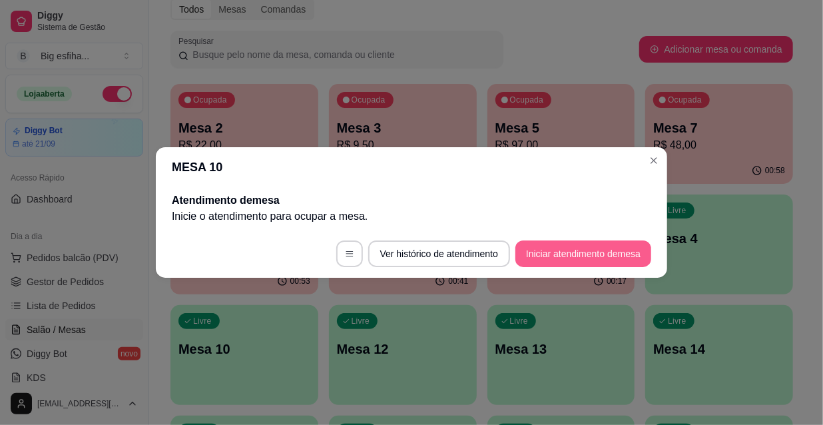
click at [608, 262] on button "Iniciar atendimento de mesa" at bounding box center [583, 253] width 136 height 27
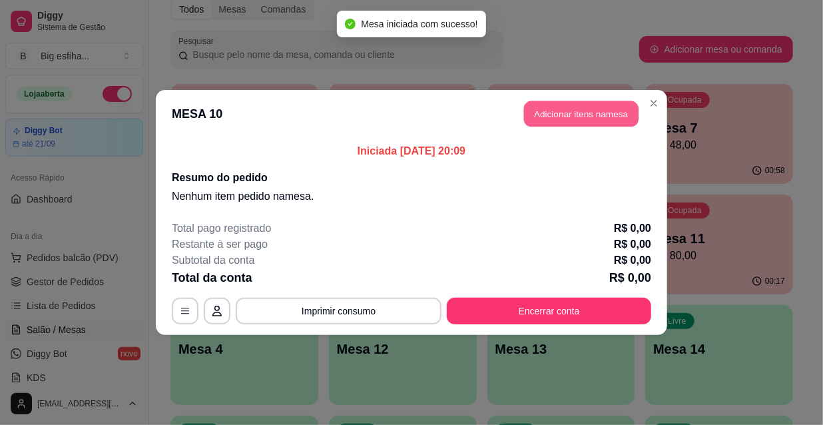
click at [560, 113] on button "Adicionar itens na mesa" at bounding box center [581, 114] width 114 height 26
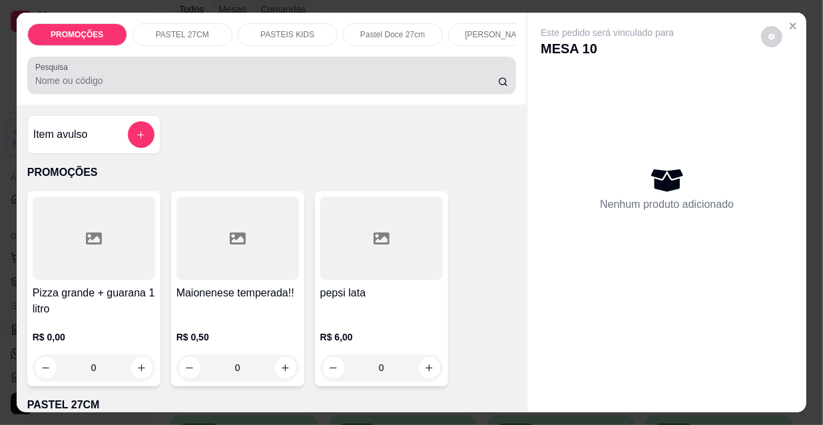
click at [369, 72] on div at bounding box center [271, 75] width 473 height 27
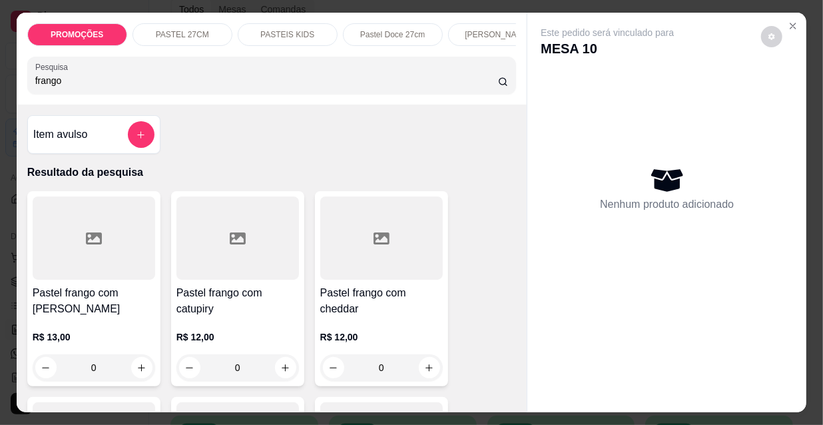
type input "frango"
click at [262, 265] on div at bounding box center [237, 237] width 122 height 83
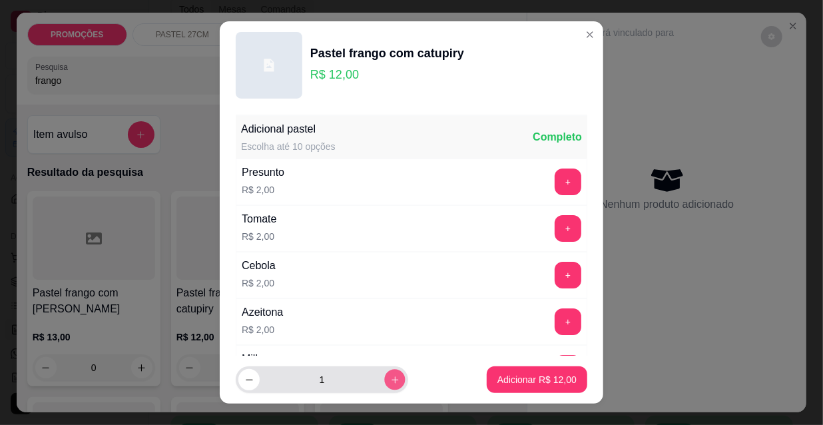
click at [390, 379] on icon "increase-product-quantity" at bounding box center [395, 380] width 10 height 10
type input "2"
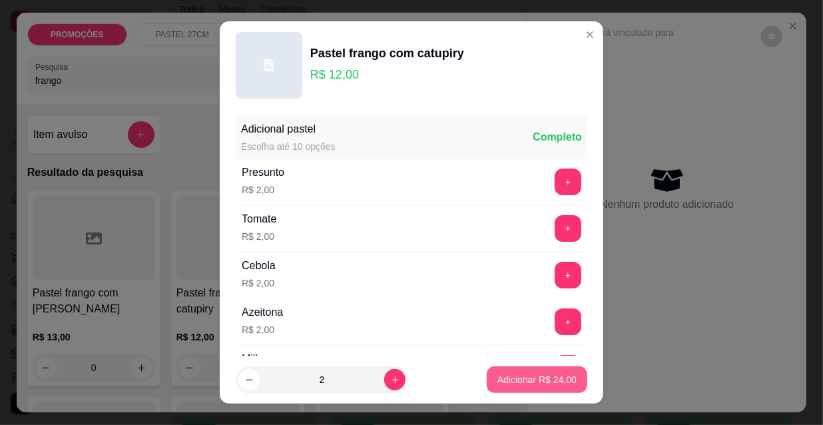
click at [497, 379] on p "Adicionar R$ 24,00" at bounding box center [536, 379] width 79 height 13
type input "2"
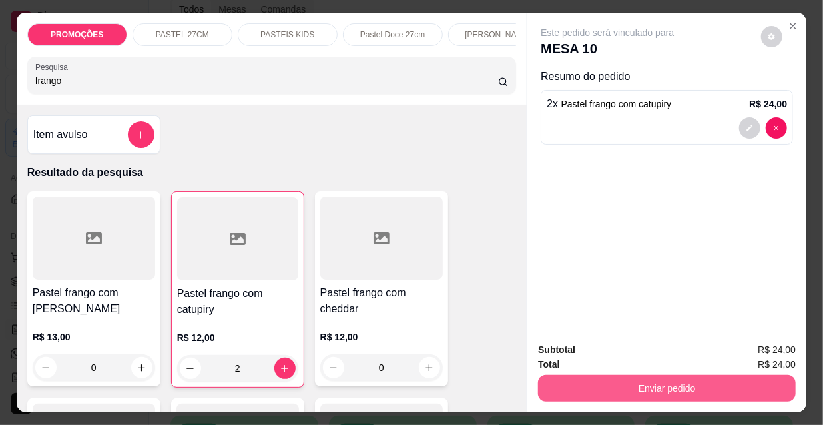
click at [634, 395] on button "Enviar pedido" at bounding box center [667, 388] width 258 height 27
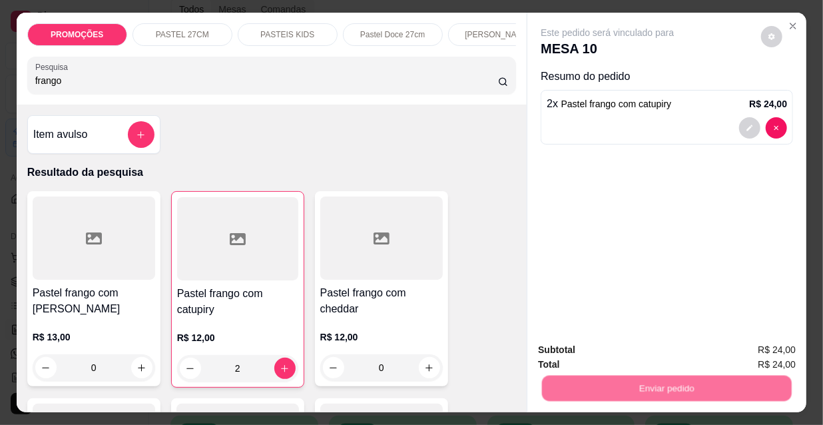
click at [612, 353] on button "Não registrar e enviar pedido" at bounding box center [623, 351] width 138 height 25
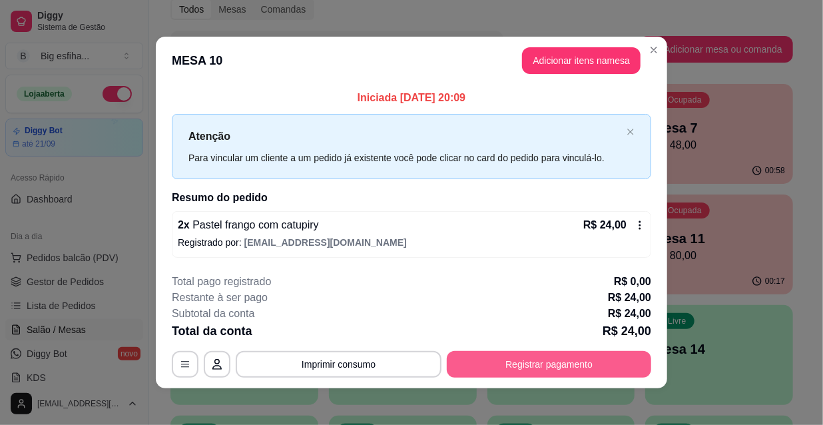
click at [545, 365] on button "Registrar pagamento" at bounding box center [549, 364] width 204 height 27
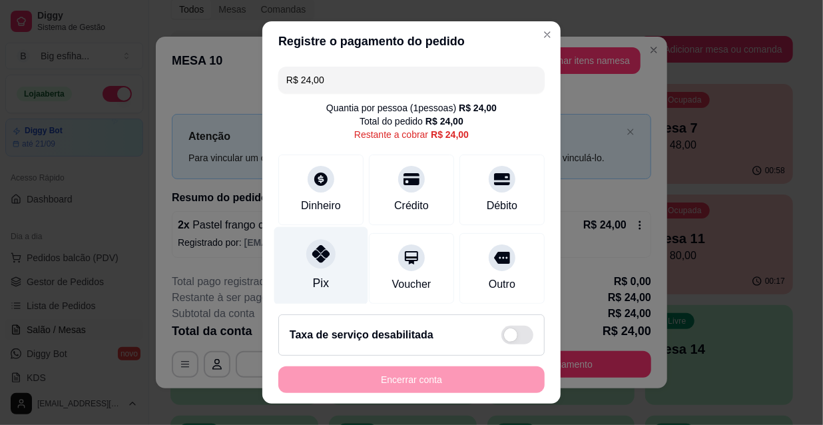
click at [309, 270] on div "Pix" at bounding box center [321, 266] width 94 height 78
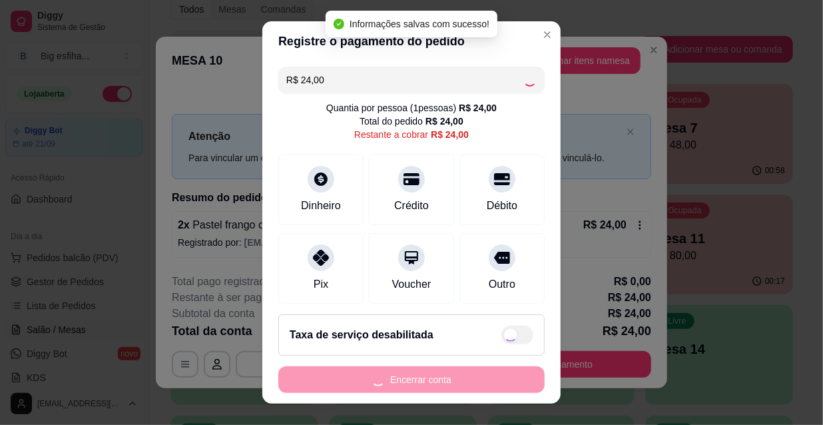
type input "R$ 0,00"
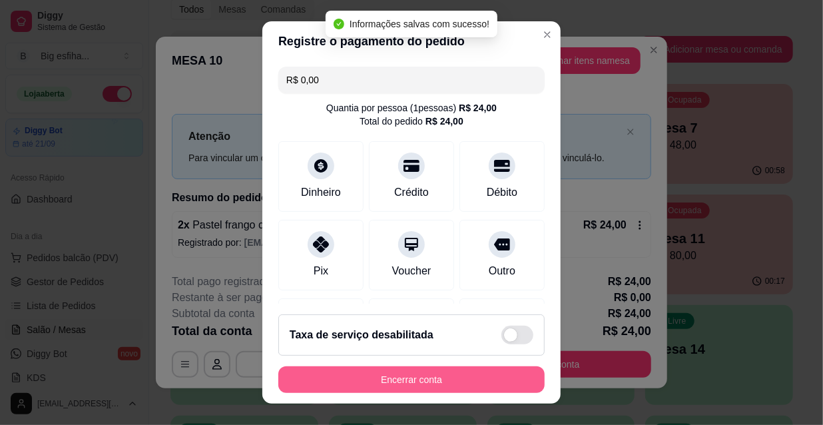
click at [473, 383] on button "Encerrar conta" at bounding box center [411, 379] width 266 height 27
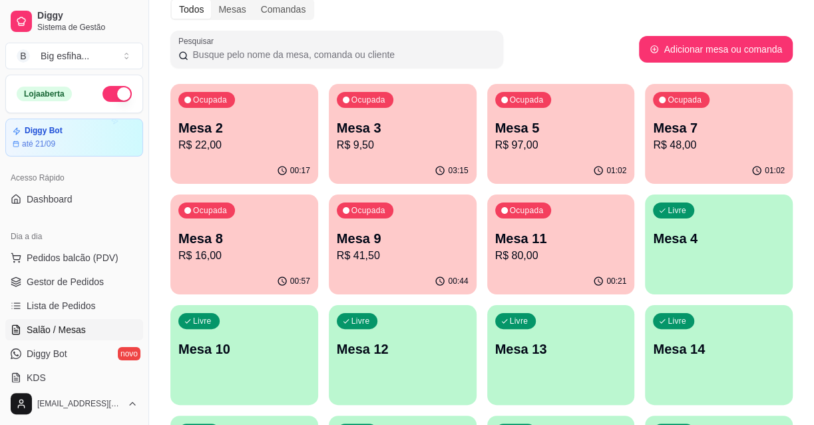
click at [282, 353] on p "Mesa 10" at bounding box center [244, 348] width 132 height 19
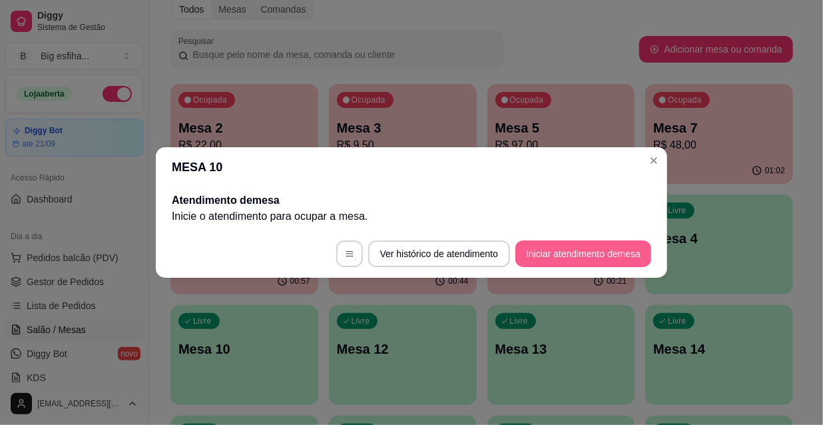
click at [601, 261] on button "Iniciar atendimento de mesa" at bounding box center [583, 253] width 136 height 27
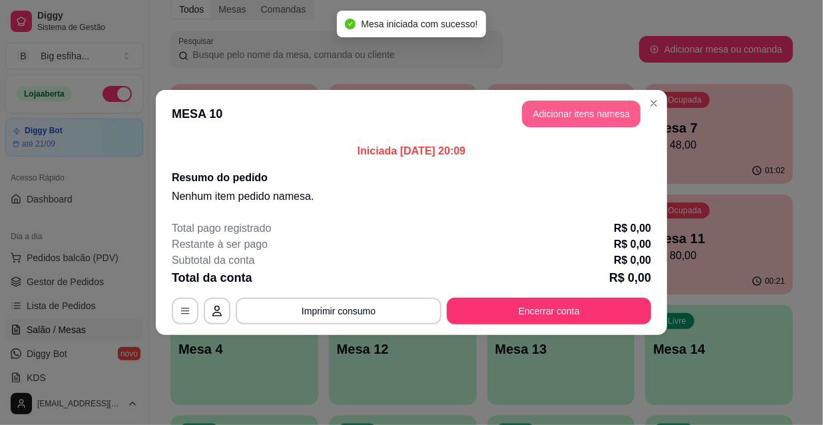
click at [561, 118] on button "Adicionar itens na mesa" at bounding box center [581, 114] width 118 height 27
click at [419, 84] on input "Pesquisa" at bounding box center [266, 80] width 463 height 13
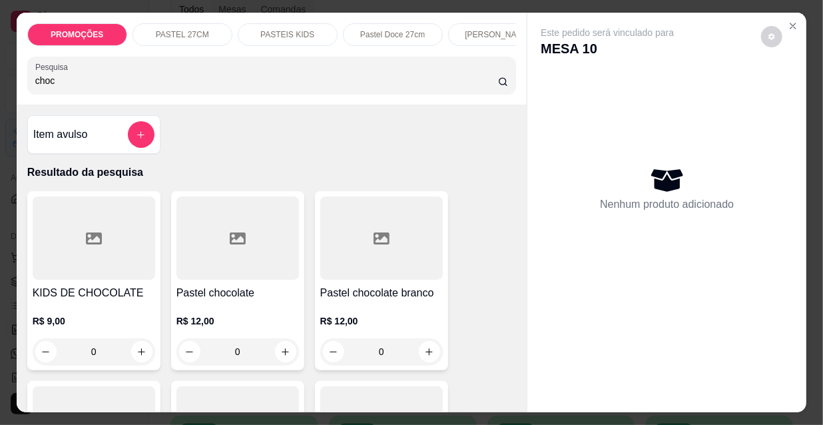
type input "choc"
click at [214, 242] on div at bounding box center [237, 237] width 122 height 83
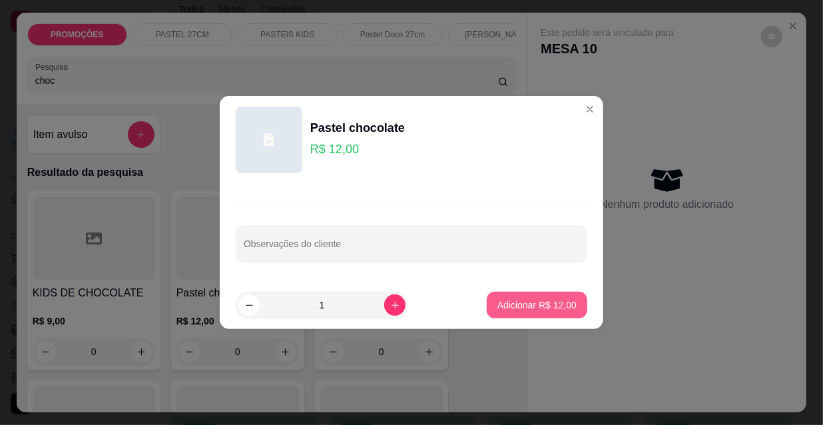
click at [528, 307] on p "Adicionar R$ 12,00" at bounding box center [536, 304] width 79 height 13
type input "1"
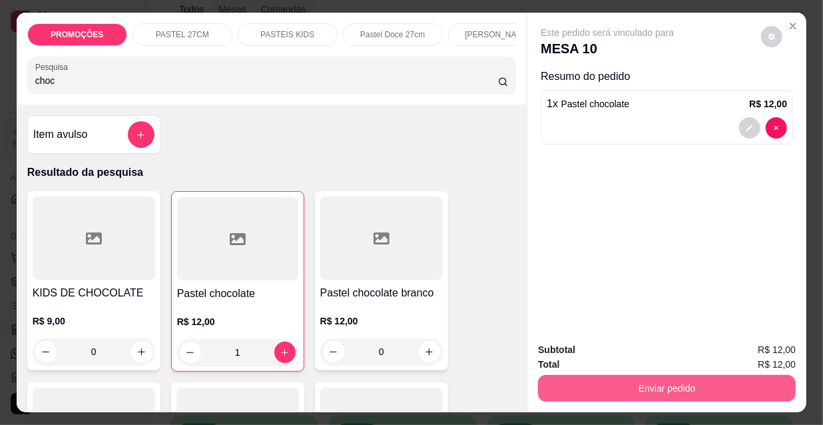
click at [598, 393] on button "Enviar pedido" at bounding box center [667, 388] width 258 height 27
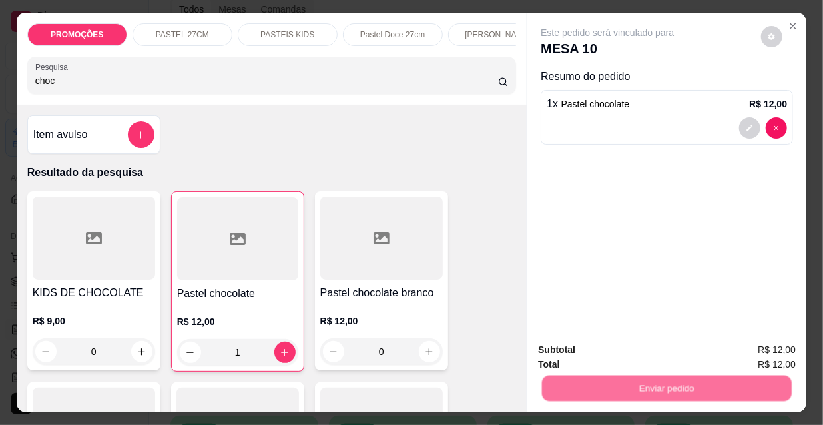
click at [598, 353] on button "Não registrar e enviar pedido" at bounding box center [623, 351] width 138 height 25
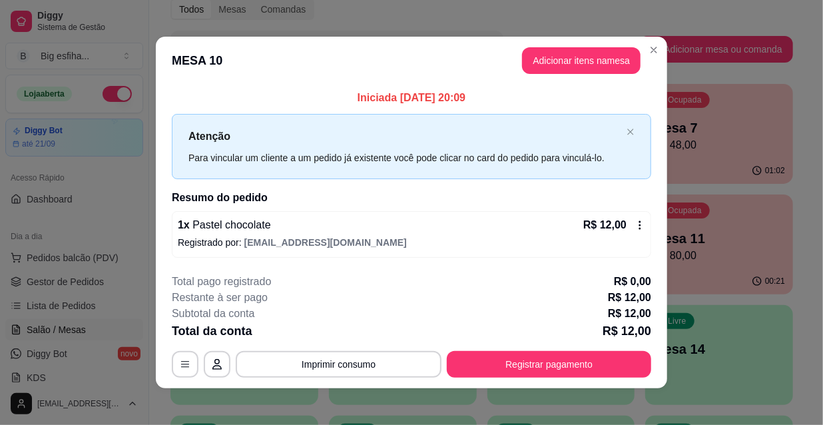
click at [598, 369] on button "Registrar pagamento" at bounding box center [549, 364] width 204 height 27
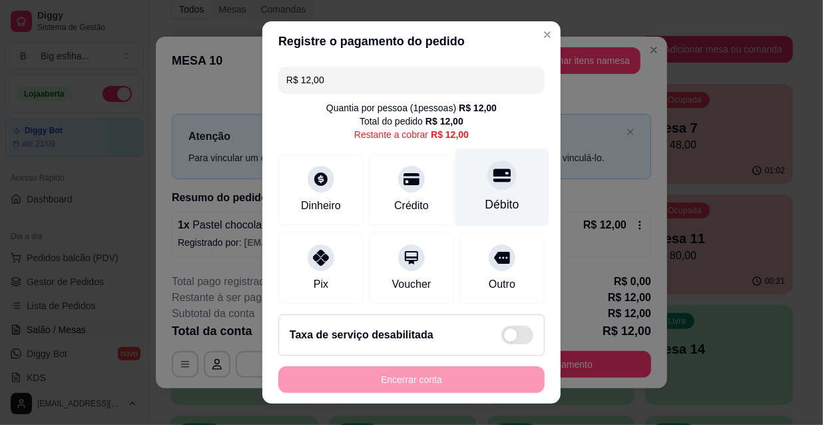
click at [487, 186] on div at bounding box center [501, 174] width 29 height 29
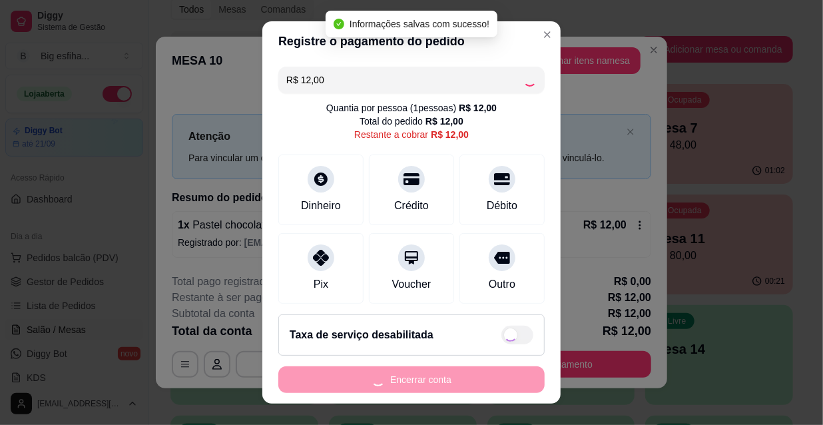
type input "R$ 0,00"
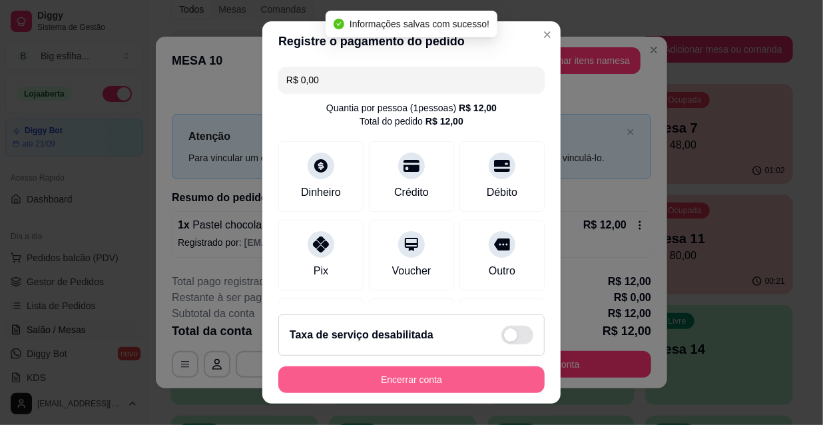
click at [451, 389] on button "Encerrar conta" at bounding box center [411, 379] width 266 height 27
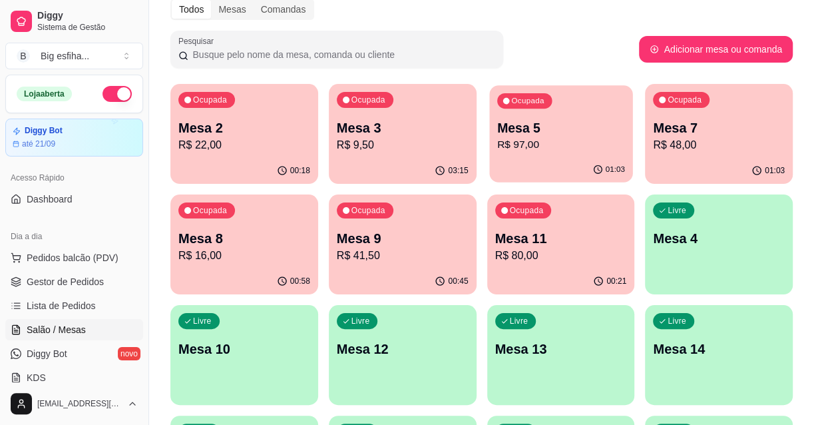
click at [592, 152] on p "R$ 97,00" at bounding box center [561, 144] width 128 height 15
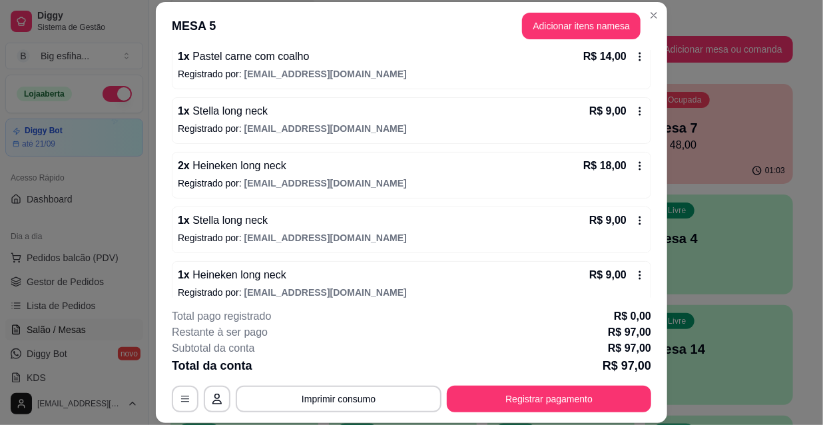
scroll to position [401, 0]
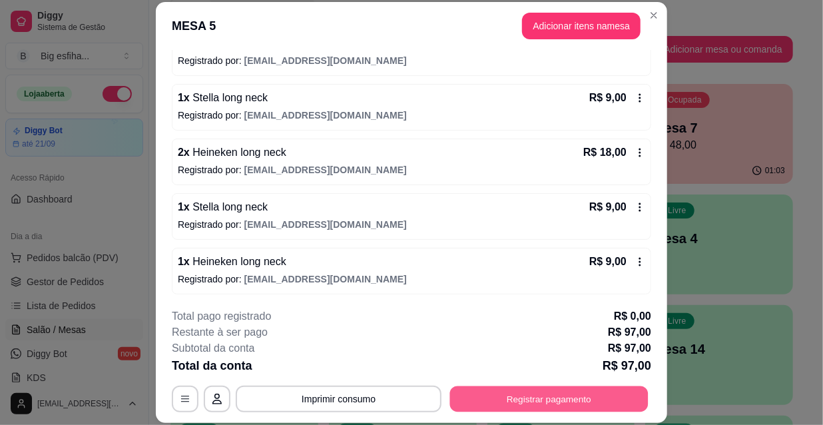
click at [481, 394] on button "Registrar pagamento" at bounding box center [549, 398] width 198 height 26
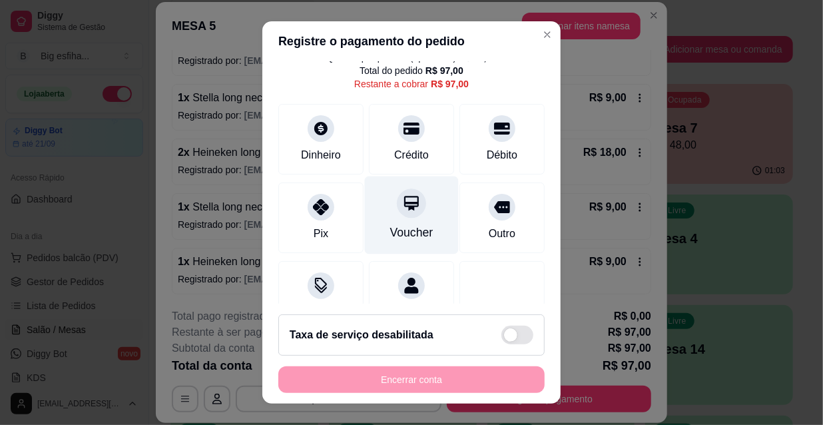
scroll to position [0, 0]
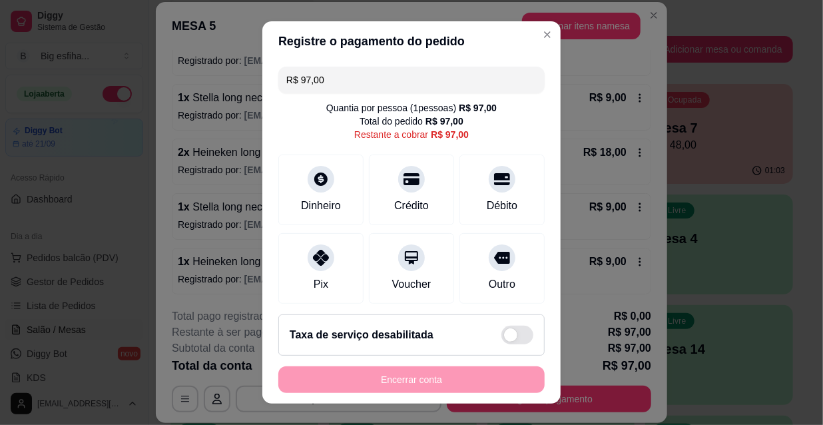
drag, startPoint x: 352, startPoint y: 82, endPoint x: 266, endPoint y: 67, distance: 87.1
click at [266, 67] on div "R$ 97,00 Quantia por pessoa ( 1 pessoas) R$ 97,00 Total do pedido R$ 97,00 Rest…" at bounding box center [411, 182] width 298 height 242
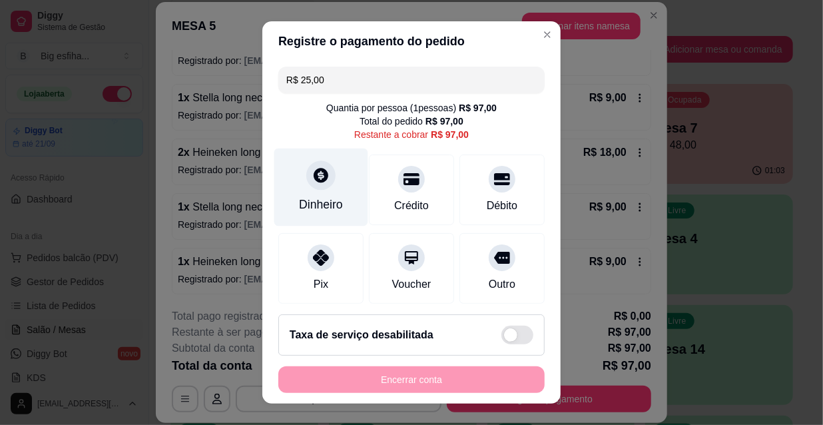
type input "R$ 25,00"
click at [313, 184] on div at bounding box center [320, 174] width 29 height 29
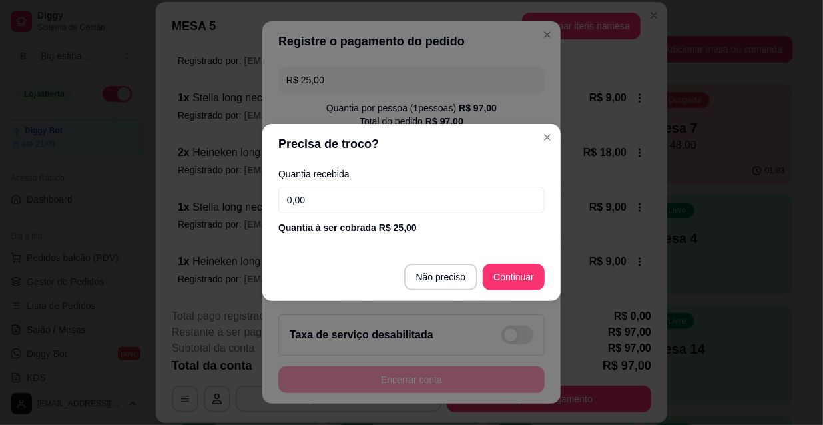
click at [319, 196] on input "0,00" at bounding box center [411, 199] width 266 height 27
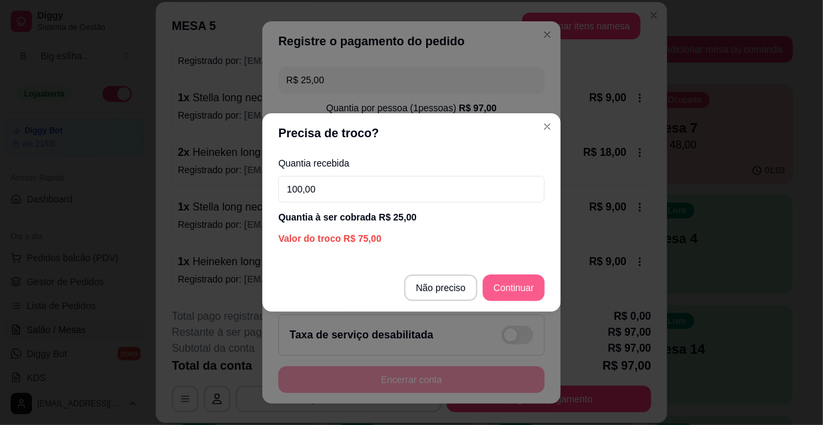
type input "100,00"
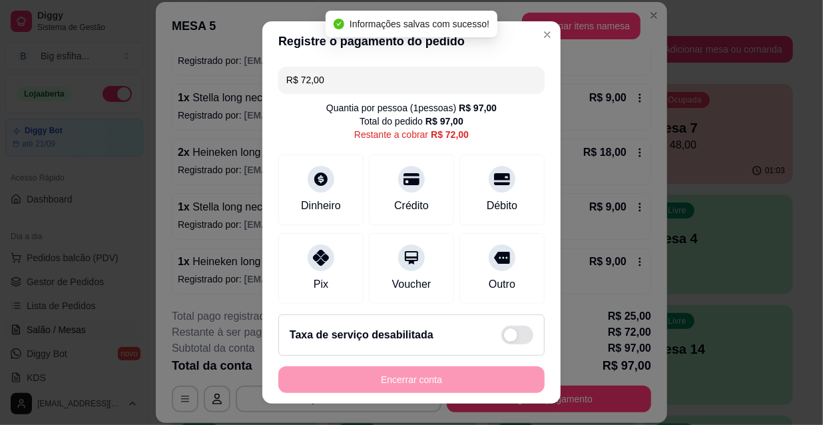
drag, startPoint x: 345, startPoint y: 84, endPoint x: 271, endPoint y: 88, distance: 74.7
click at [271, 88] on div "R$ 72,00 Quantia por pessoa ( 1 pessoas) R$ 97,00 Total do pedido R$ 97,00 Rest…" at bounding box center [411, 182] width 298 height 242
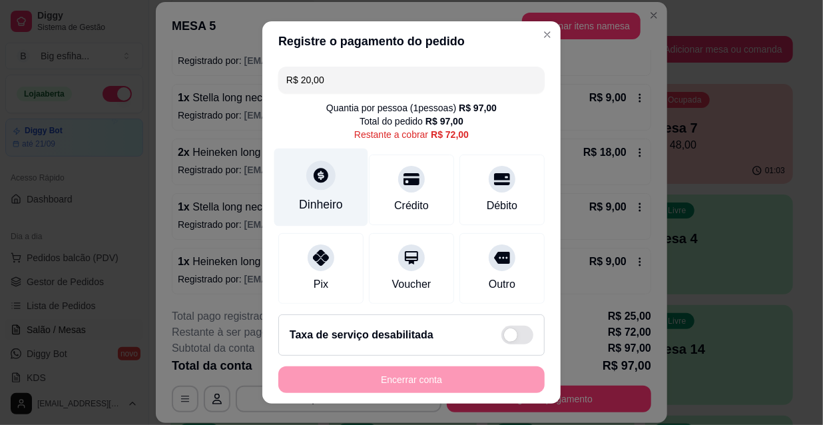
click at [310, 184] on div at bounding box center [320, 174] width 29 height 29
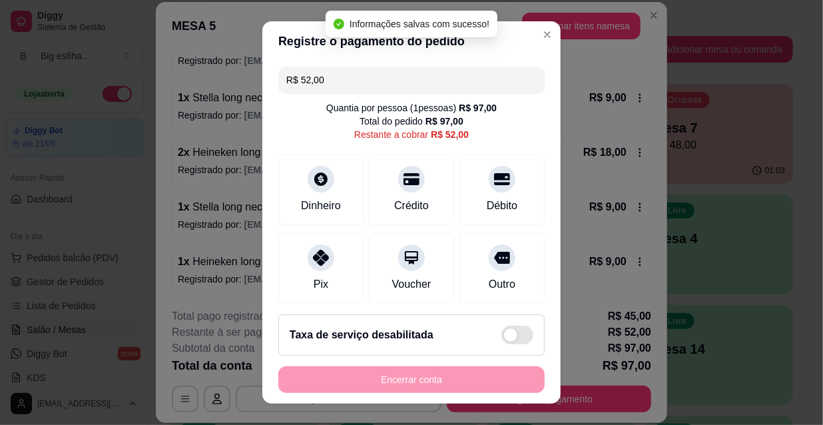
drag, startPoint x: 325, startPoint y: 85, endPoint x: 282, endPoint y: 85, distance: 43.9
click at [286, 85] on input "R$ 52,00" at bounding box center [411, 80] width 250 height 27
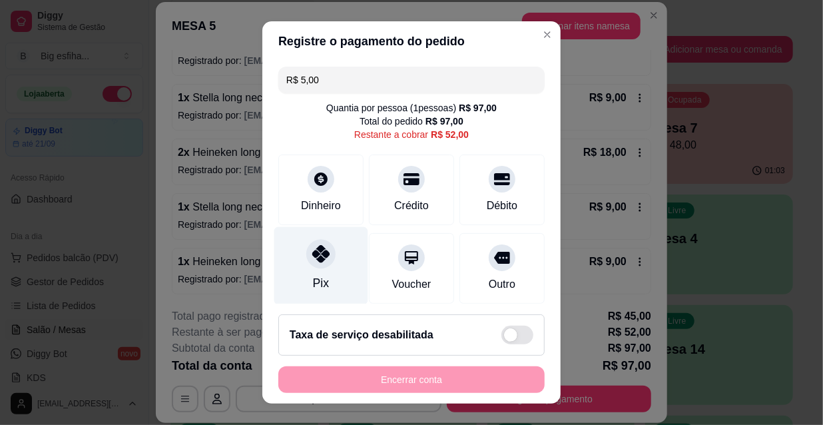
click at [314, 272] on div "Pix" at bounding box center [321, 266] width 94 height 78
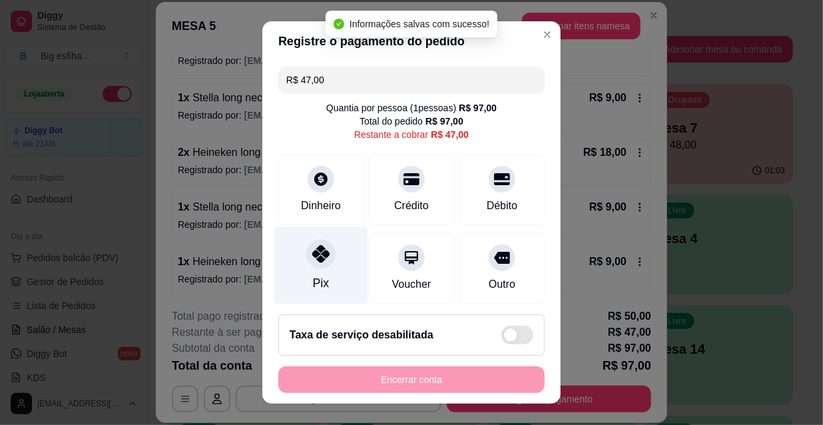
click at [315, 265] on div at bounding box center [320, 253] width 29 height 29
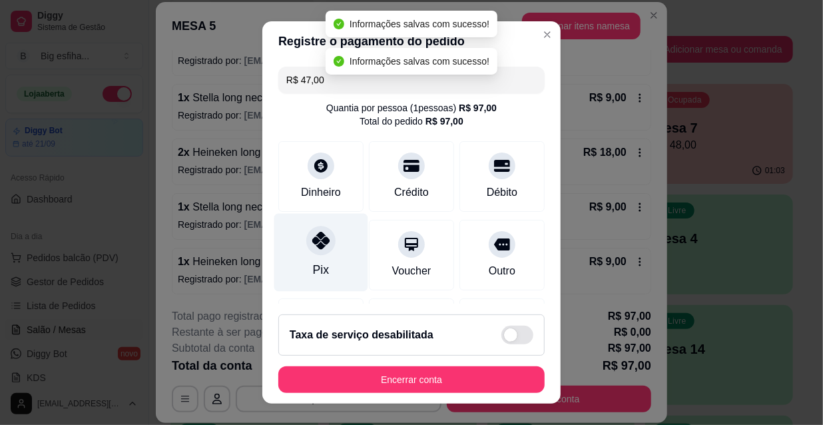
type input "R$ 0,00"
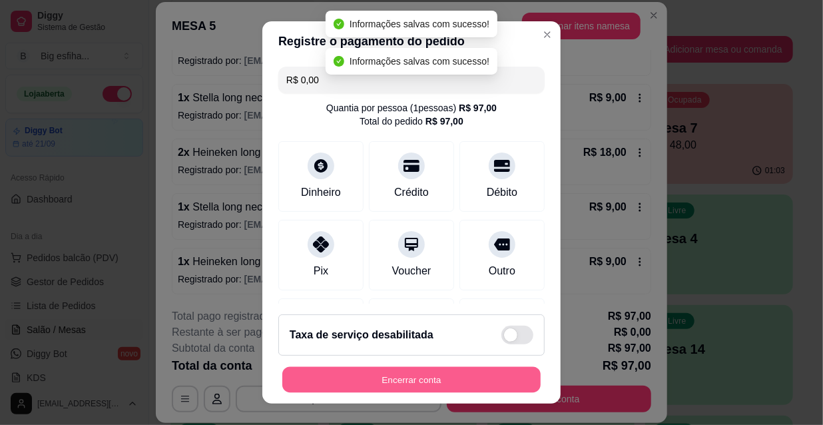
click at [366, 375] on button "Encerrar conta" at bounding box center [411, 380] width 258 height 26
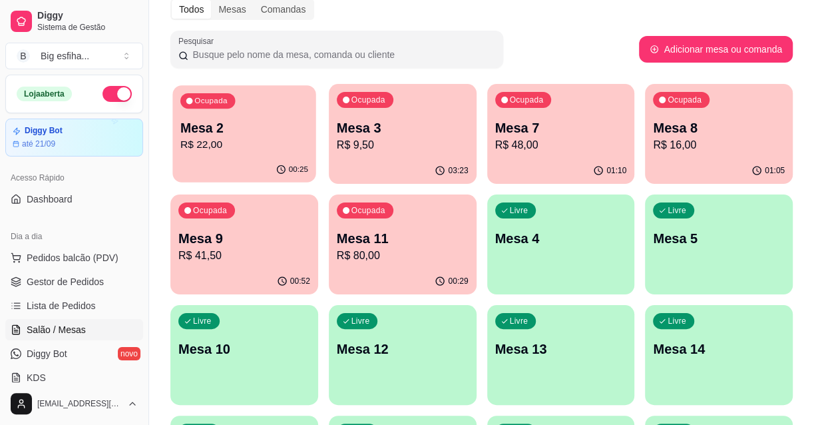
click at [248, 114] on div "Ocupada Mesa 2 R$ 22,00" at bounding box center [243, 121] width 143 height 72
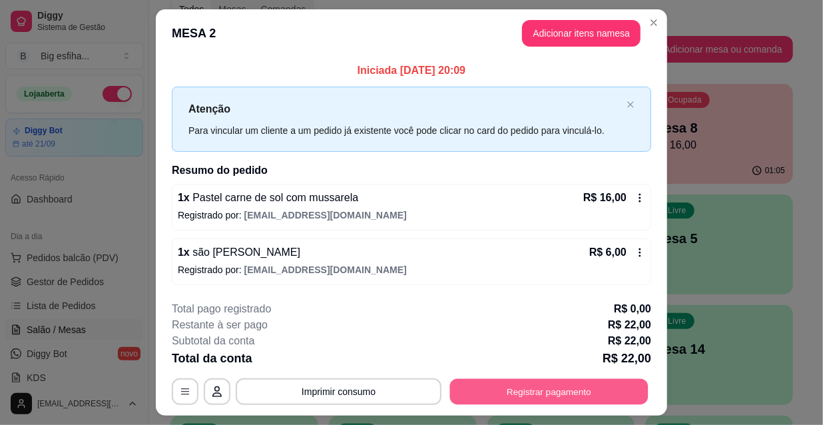
click at [516, 395] on button "Registrar pagamento" at bounding box center [549, 391] width 198 height 26
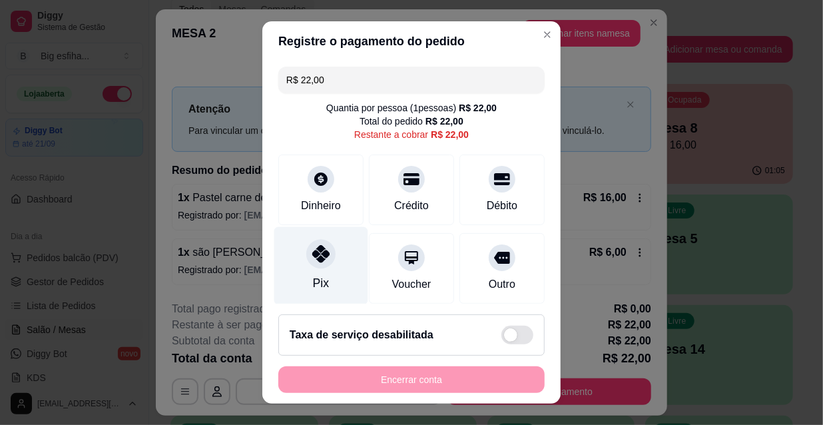
drag, startPoint x: 297, startPoint y: 254, endPoint x: 303, endPoint y: 254, distance: 6.7
click at [299, 254] on div "Pix" at bounding box center [321, 266] width 94 height 78
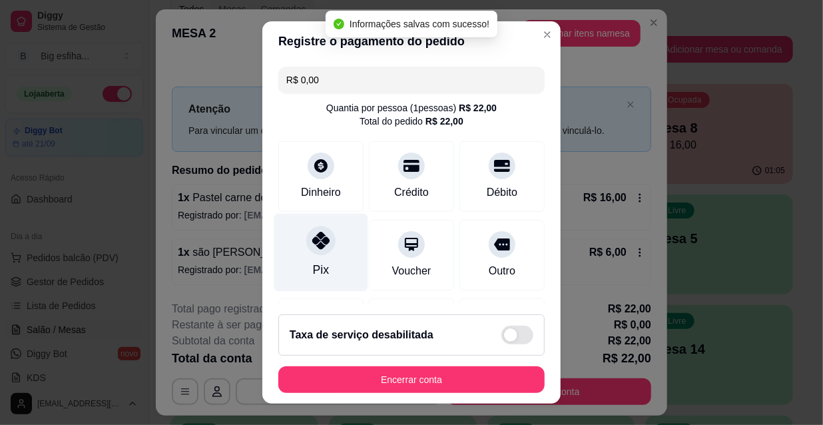
type input "R$ 0,00"
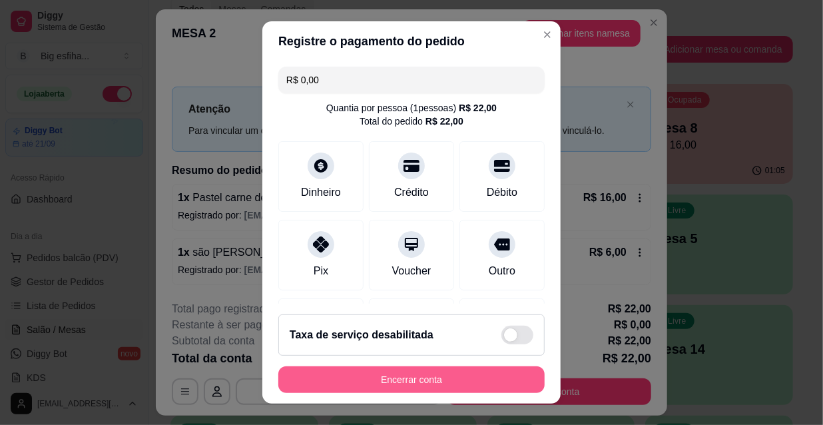
click at [365, 385] on button "Encerrar conta" at bounding box center [411, 379] width 266 height 27
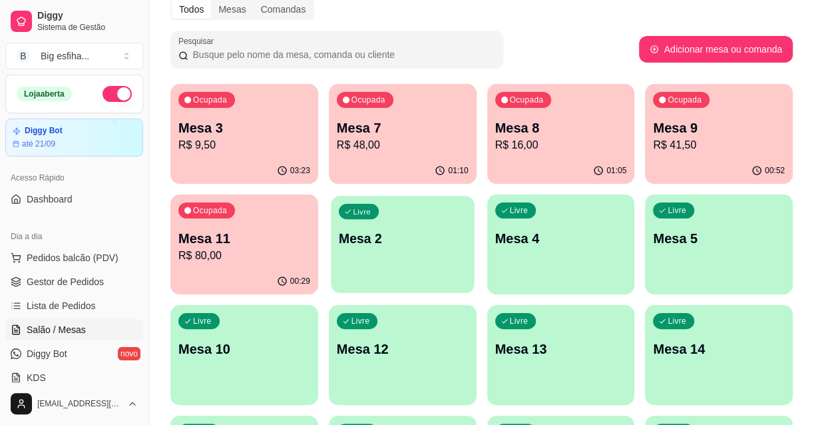
click at [381, 262] on div "Livre Mesa 2" at bounding box center [402, 236] width 143 height 81
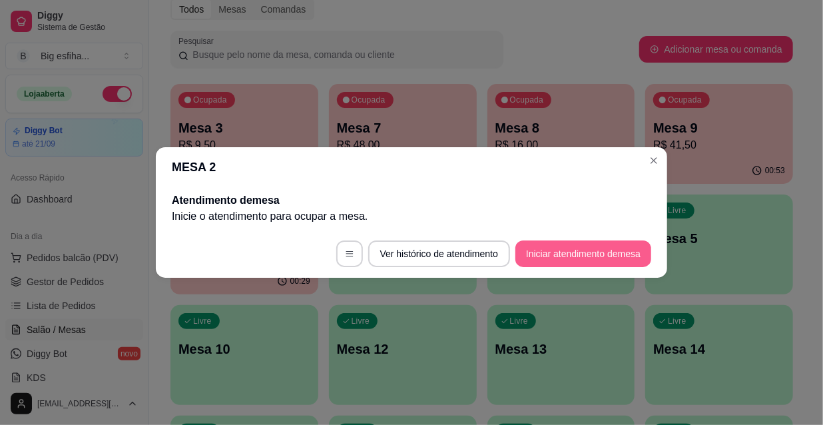
click at [562, 254] on button "Iniciar atendimento de mesa" at bounding box center [583, 253] width 136 height 27
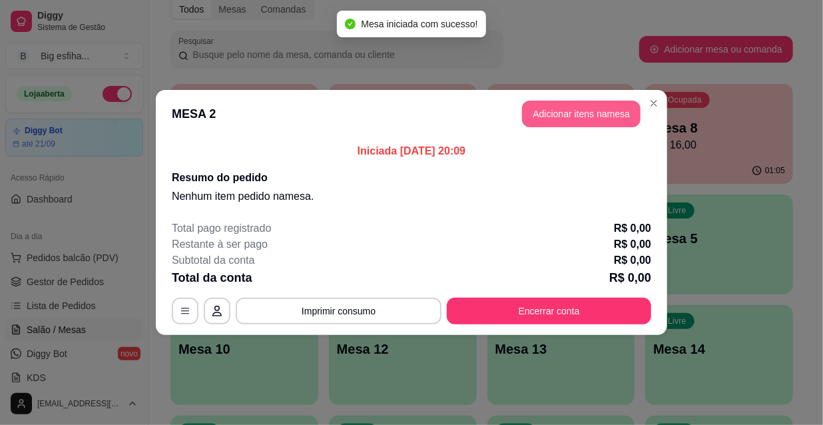
click at [566, 106] on button "Adicionar itens na mesa" at bounding box center [581, 114] width 118 height 27
click at [369, 77] on div at bounding box center [271, 75] width 473 height 27
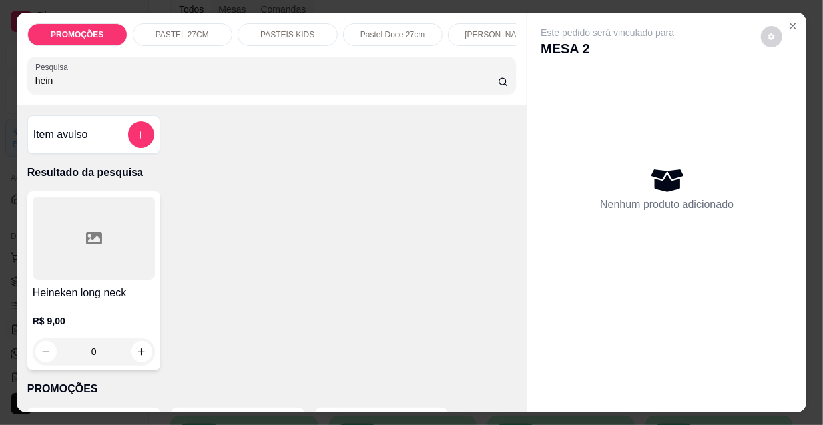
type input "hein"
click at [38, 259] on div at bounding box center [94, 237] width 122 height 83
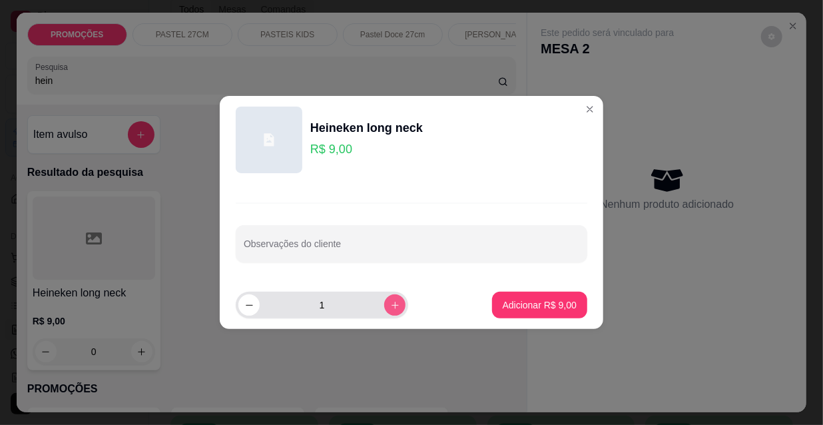
click at [390, 305] on icon "increase-product-quantity" at bounding box center [395, 305] width 10 height 10
type input "2"
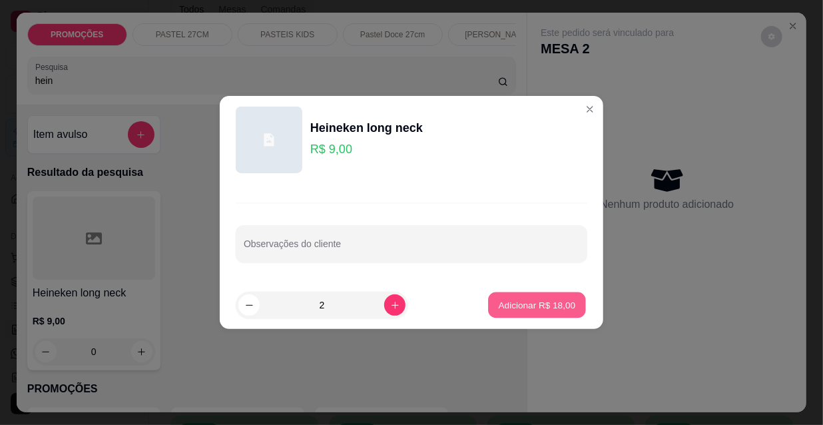
click at [532, 300] on p "Adicionar R$ 18,00" at bounding box center [537, 304] width 77 height 13
type input "2"
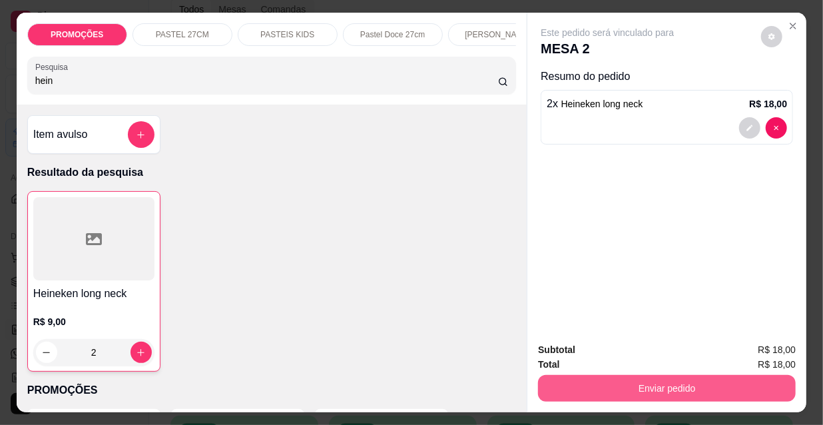
click at [580, 375] on button "Enviar pedido" at bounding box center [667, 388] width 258 height 27
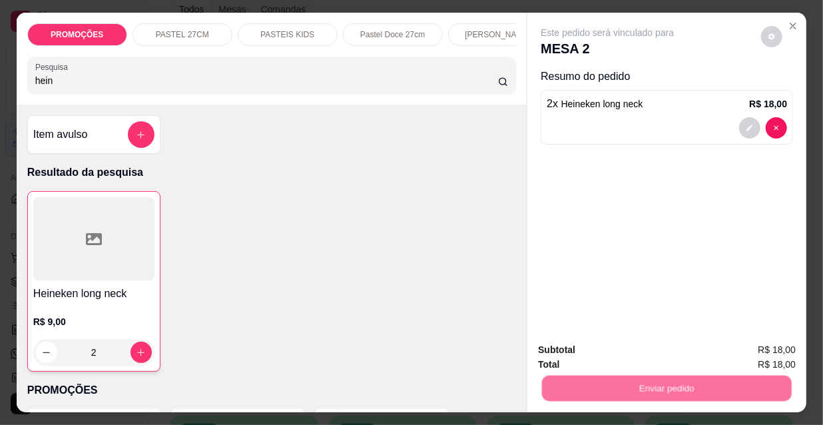
click at [580, 343] on button "Não registrar e enviar pedido" at bounding box center [623, 351] width 138 height 25
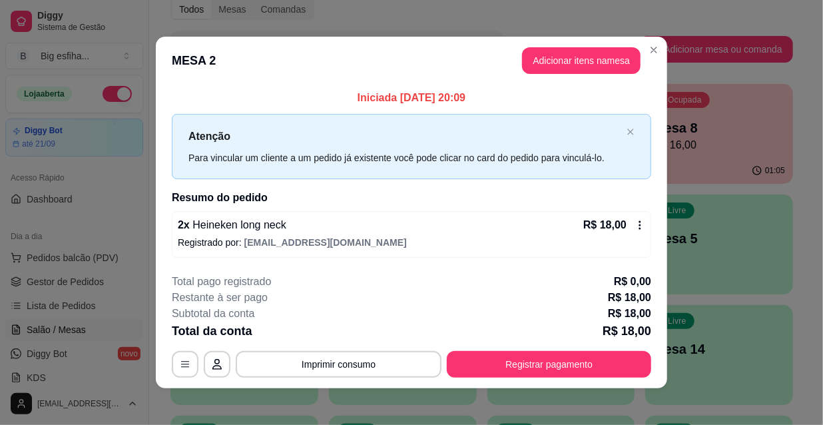
click at [524, 365] on button "Registrar pagamento" at bounding box center [549, 364] width 204 height 27
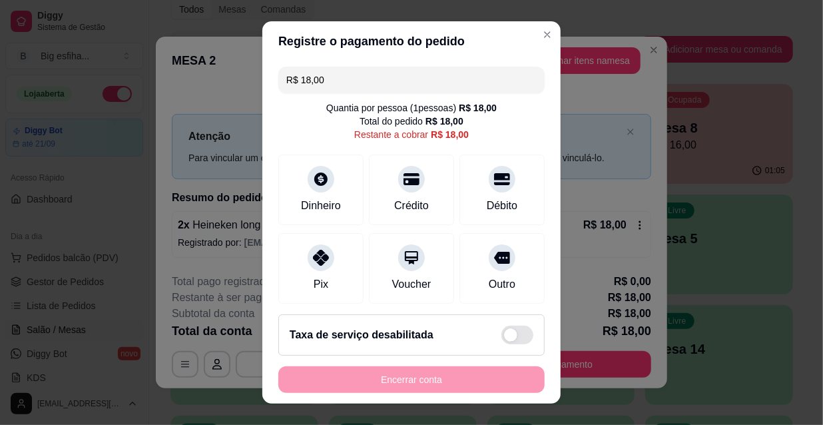
drag, startPoint x: 343, startPoint y: 85, endPoint x: 264, endPoint y: 79, distance: 80.1
click at [264, 79] on div "R$ 18,00 Quantia por pessoa ( 1 pessoas) R$ 18,00 Total do pedido R$ 18,00 Rest…" at bounding box center [411, 182] width 298 height 242
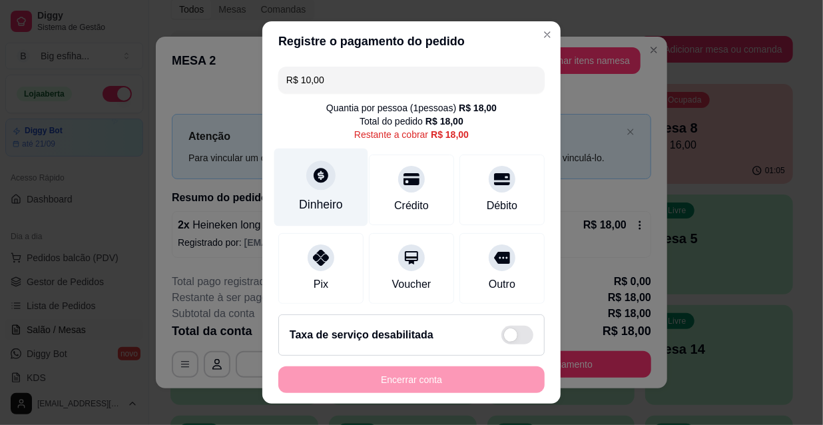
click at [313, 196] on div "Dinheiro" at bounding box center [321, 204] width 44 height 17
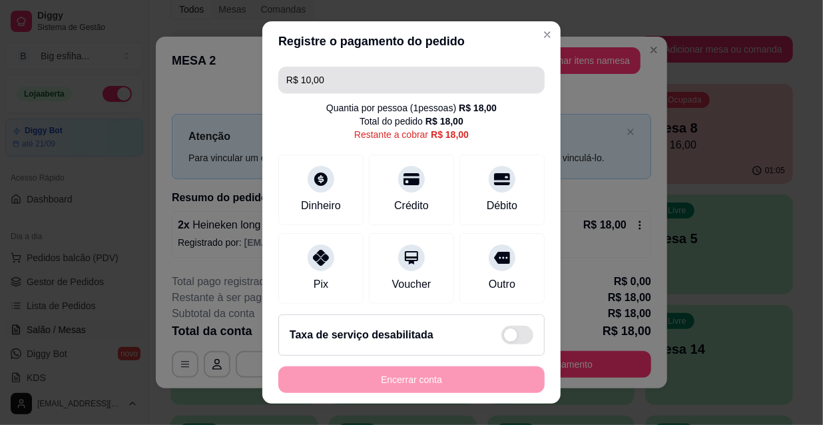
drag, startPoint x: 357, startPoint y: 94, endPoint x: 267, endPoint y: 76, distance: 91.6
click at [267, 76] on div "R$ 10,00 Quantia por pessoa ( 1 pessoas) R$ 18,00 Total do pedido R$ 18,00 Rest…" at bounding box center [411, 182] width 298 height 242
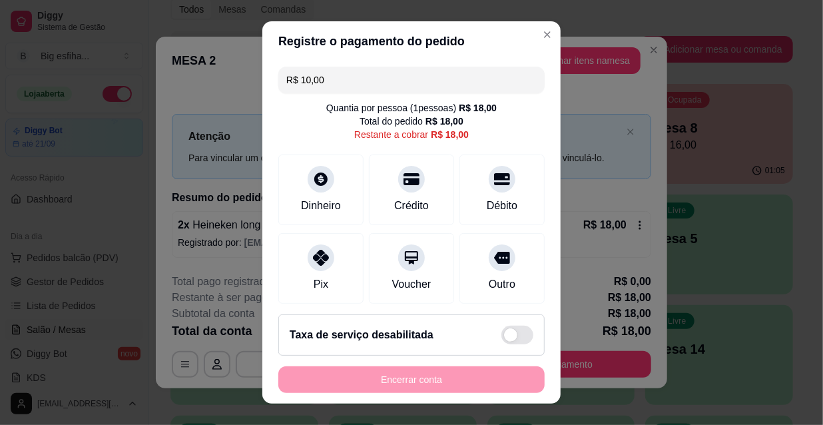
drag, startPoint x: 335, startPoint y: 79, endPoint x: 256, endPoint y: 79, distance: 78.5
click at [256, 79] on div "Registre o pagamento do pedido R$ 10,00 Quantia por pessoa ( 1 pessoas) R$ 18,0…" at bounding box center [411, 212] width 823 height 425
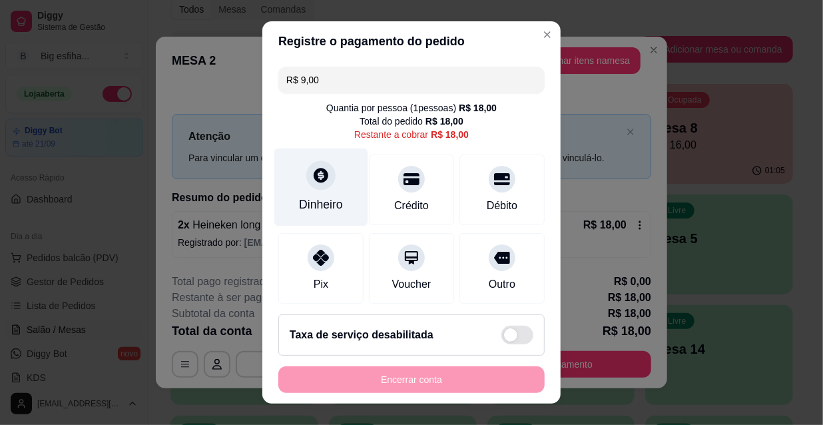
type input "R$ 9,00"
click at [341, 186] on div "Dinheiro" at bounding box center [321, 187] width 94 height 78
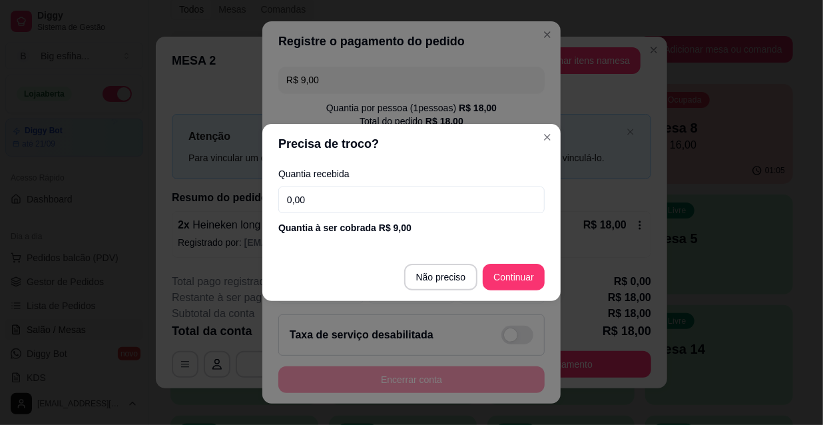
click at [341, 186] on input "0,00" at bounding box center [411, 199] width 266 height 27
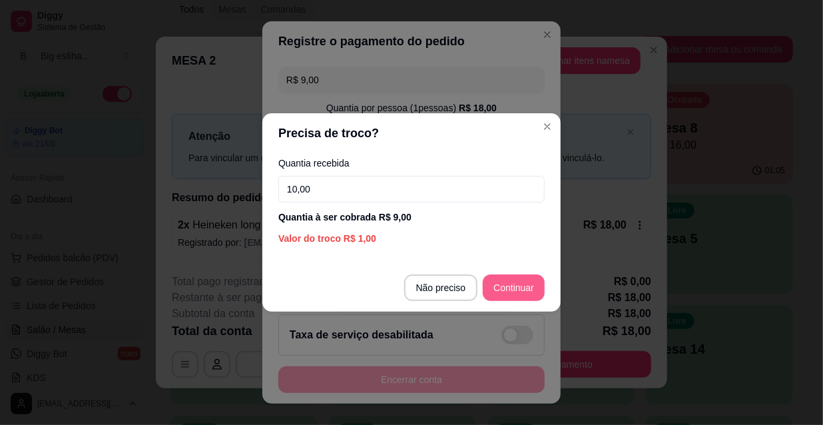
type input "10,00"
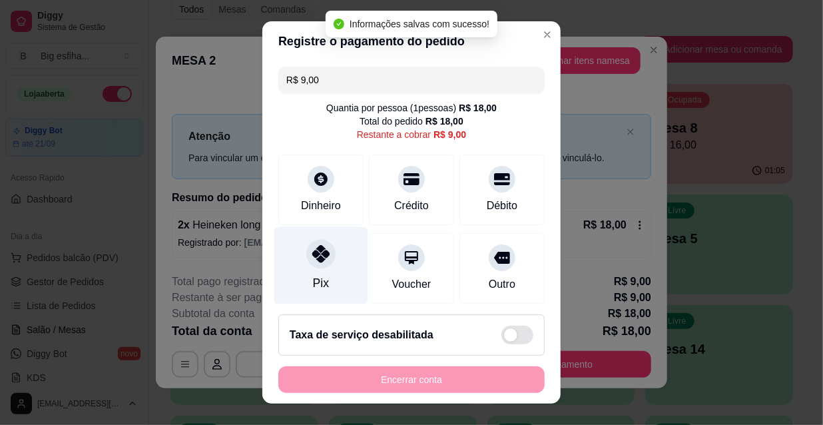
click at [325, 276] on div "Pix" at bounding box center [321, 266] width 94 height 78
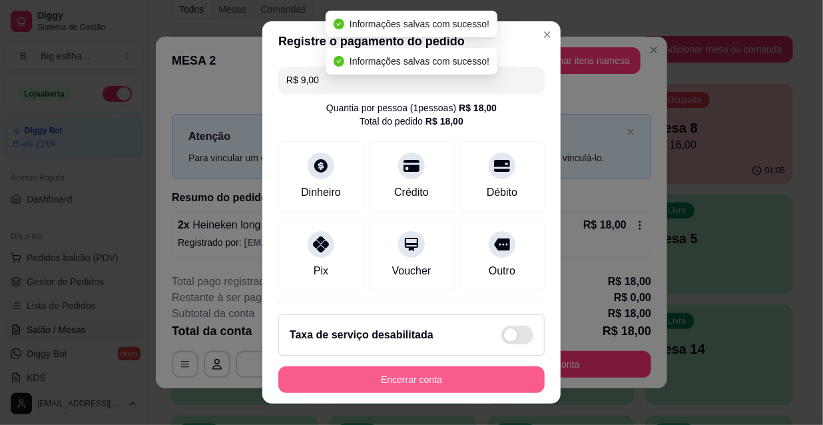
type input "R$ 0,00"
click at [379, 377] on button "Encerrar conta" at bounding box center [411, 379] width 266 height 27
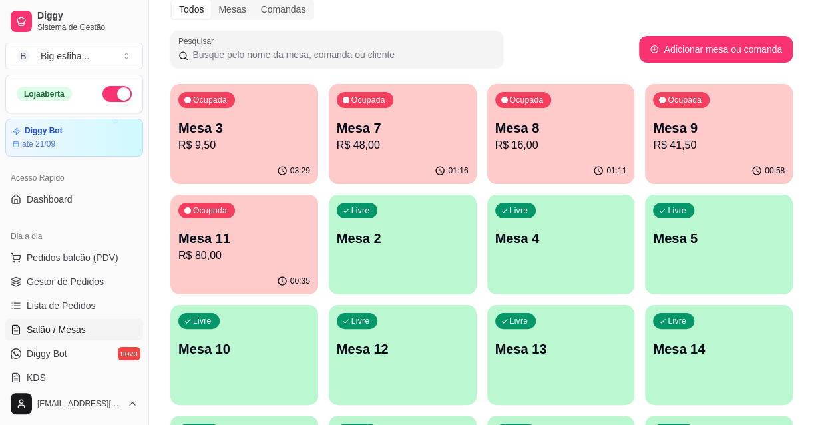
click at [384, 250] on div "Livre Mesa 2" at bounding box center [403, 236] width 148 height 84
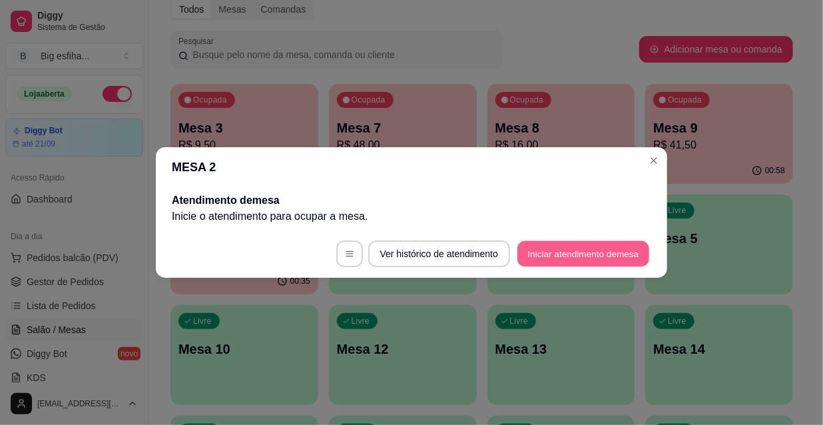
click at [592, 262] on button "Iniciar atendimento de mesa" at bounding box center [583, 254] width 132 height 26
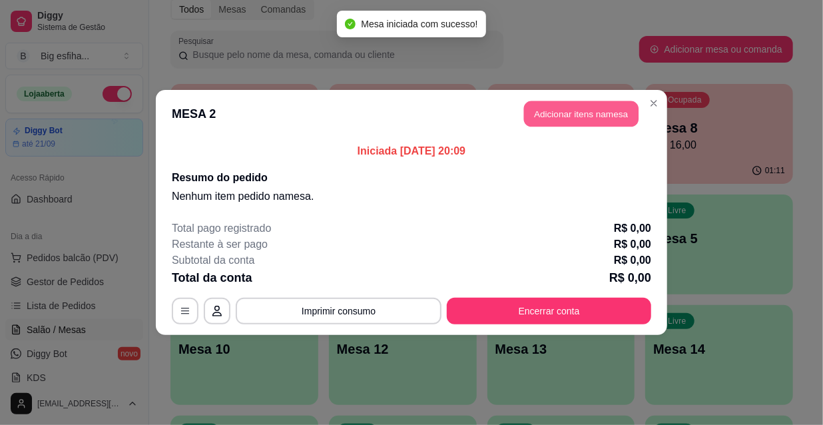
click at [556, 113] on button "Adicionar itens na mesa" at bounding box center [581, 114] width 114 height 26
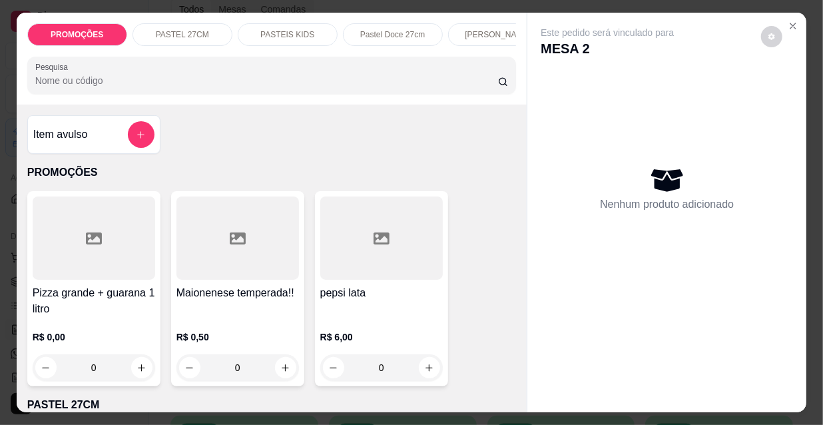
click at [366, 86] on input "Pesquisa" at bounding box center [266, 80] width 463 height 13
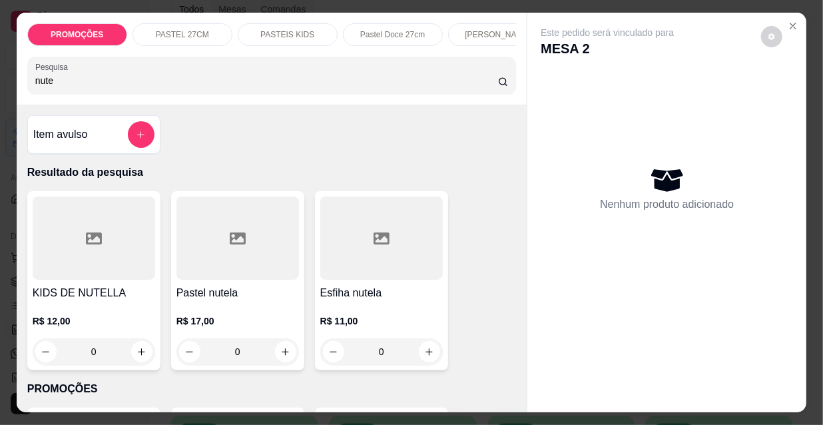
type input "nute"
click at [379, 241] on icon at bounding box center [381, 238] width 16 height 16
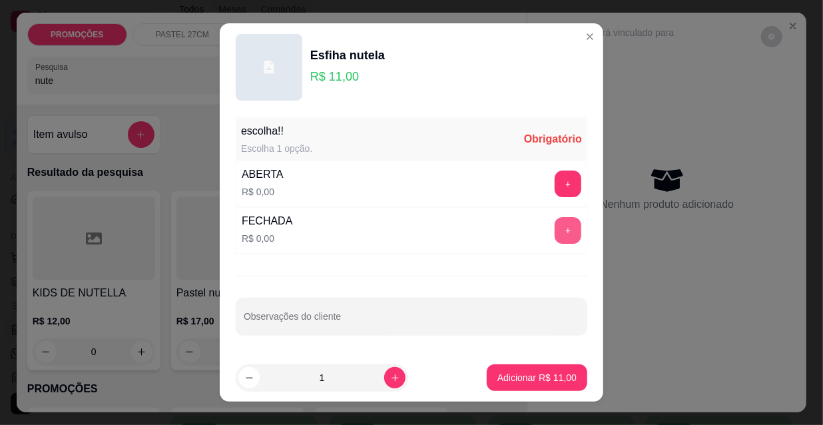
click at [554, 230] on button "+" at bounding box center [567, 230] width 27 height 27
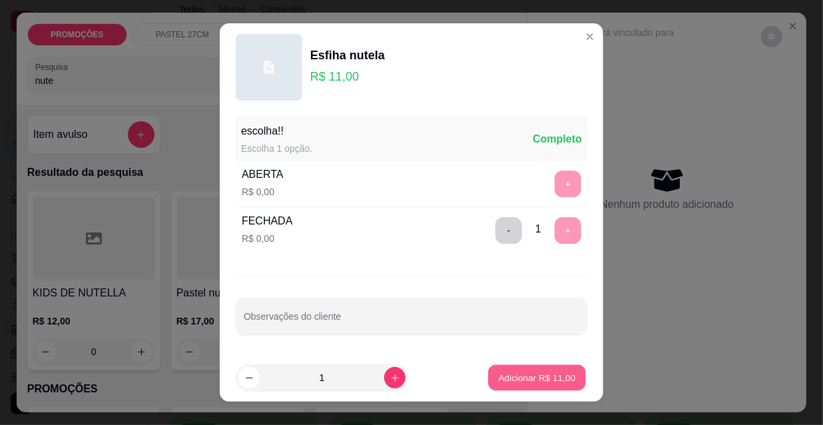
click at [526, 388] on button "Adicionar R$ 11,00" at bounding box center [537, 378] width 98 height 26
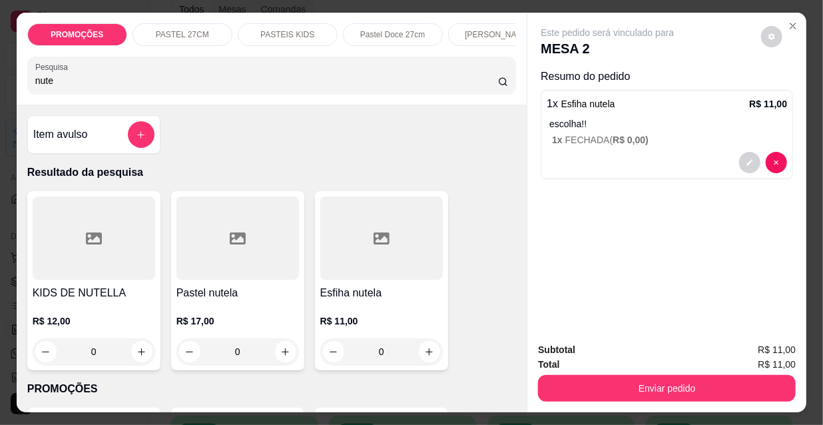
click at [606, 377] on button "Enviar pedido" at bounding box center [667, 388] width 258 height 27
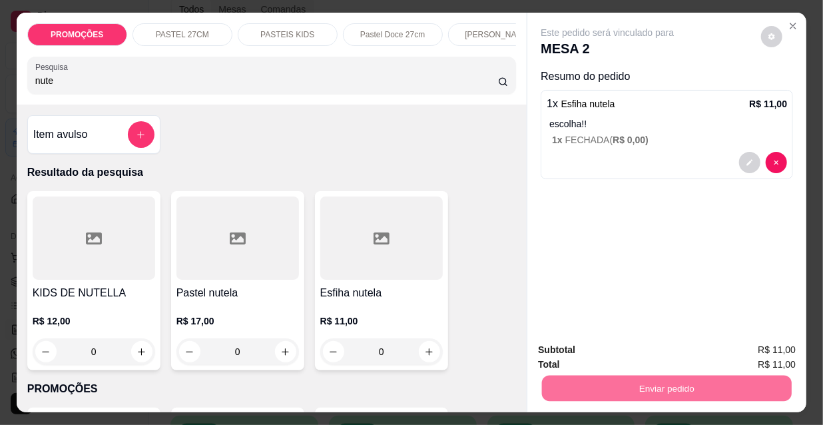
click at [595, 357] on button "Não registrar e enviar pedido" at bounding box center [623, 351] width 134 height 25
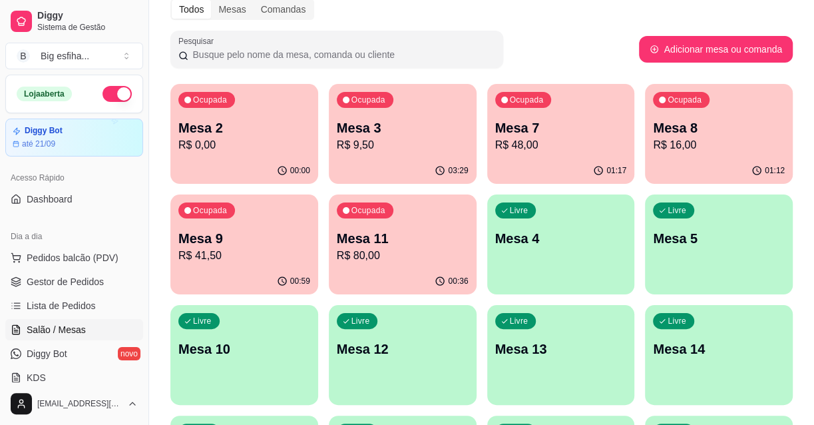
click at [570, 252] on div "Livre Mesa 4" at bounding box center [561, 236] width 148 height 84
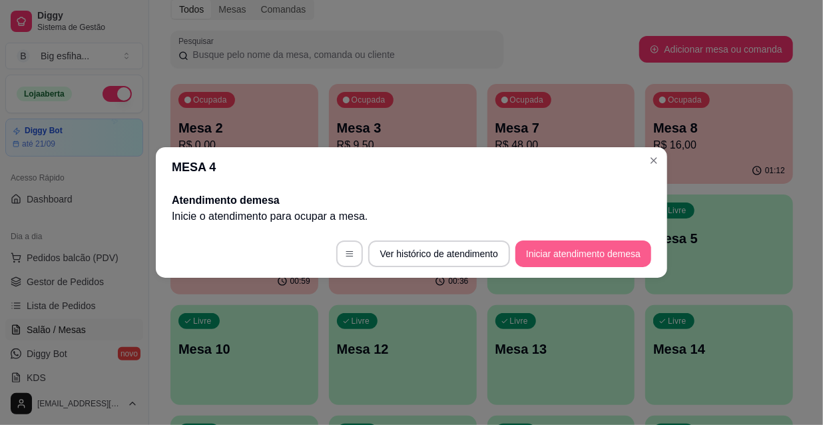
click at [546, 255] on button "Iniciar atendimento de mesa" at bounding box center [583, 253] width 136 height 27
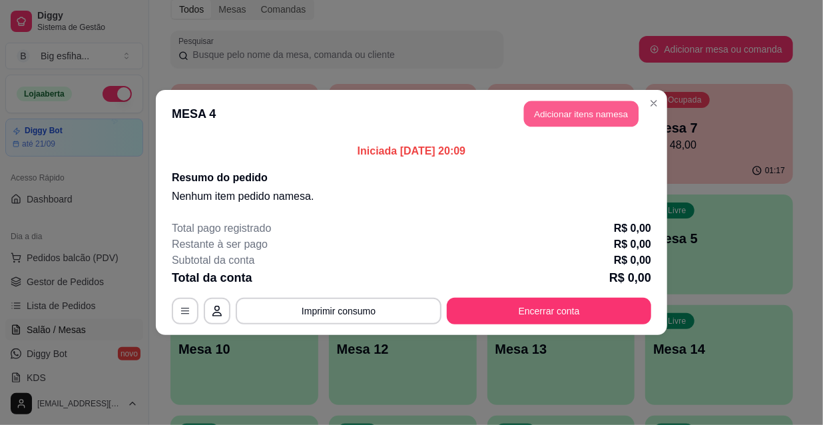
click at [568, 116] on button "Adicionar itens na mesa" at bounding box center [581, 114] width 114 height 26
click at [400, 87] on input "Pesquisa" at bounding box center [266, 80] width 463 height 13
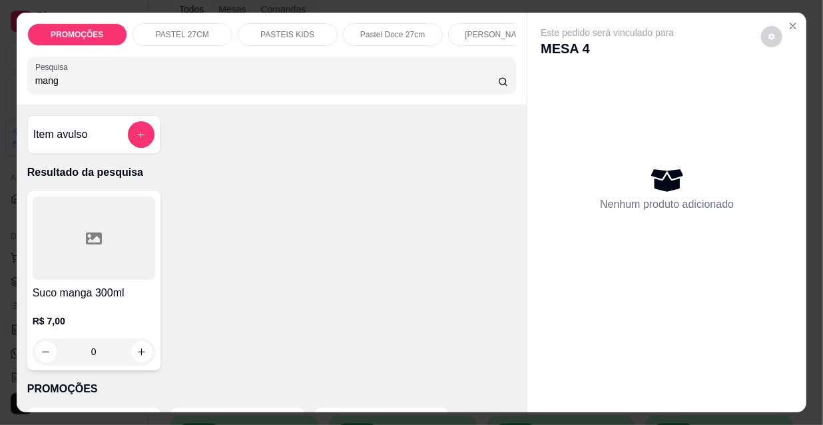
type input "mang"
click at [73, 226] on div at bounding box center [94, 237] width 122 height 83
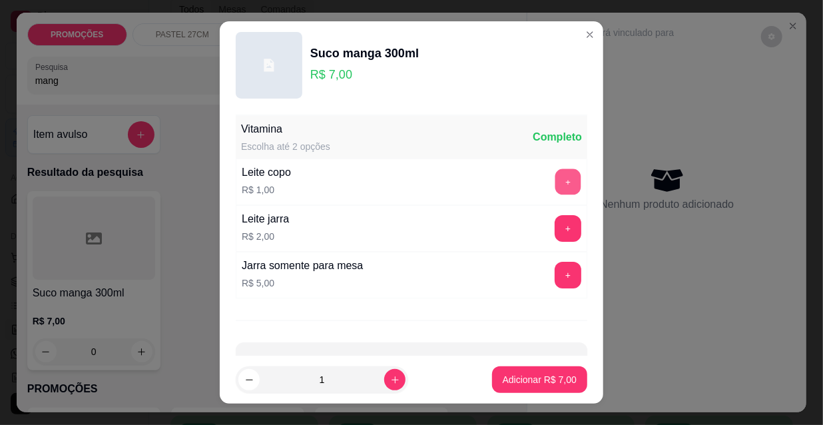
click at [555, 179] on button "+" at bounding box center [568, 182] width 26 height 26
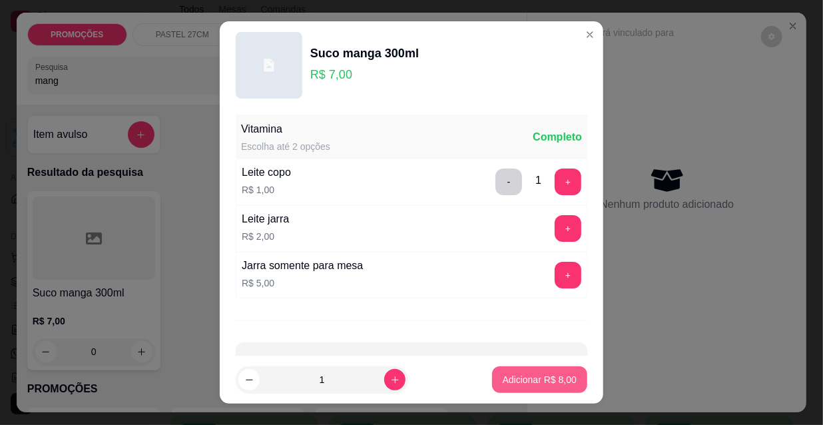
click at [521, 381] on p "Adicionar R$ 8,00" at bounding box center [540, 379] width 74 height 13
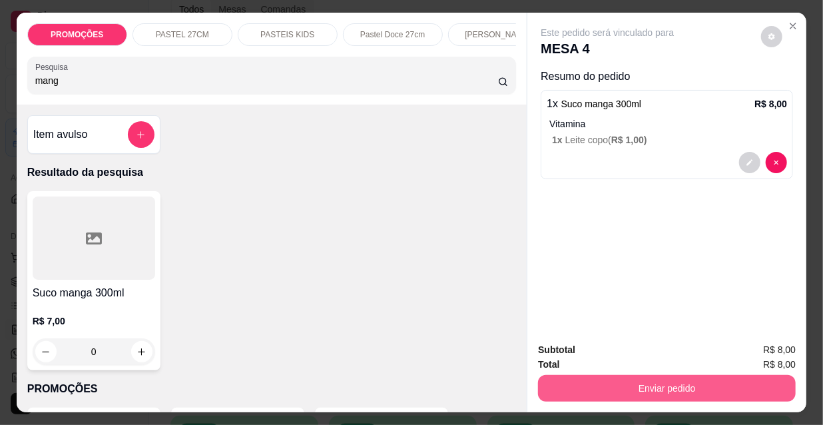
click at [570, 385] on button "Enviar pedido" at bounding box center [667, 388] width 258 height 27
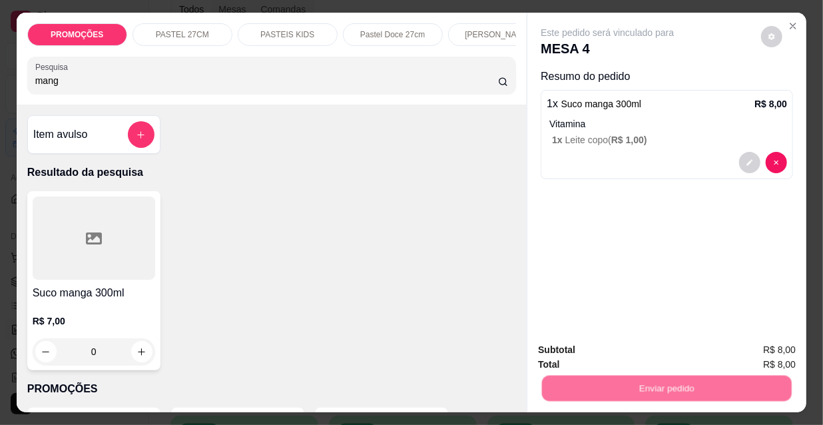
click at [582, 347] on button "Não registrar e enviar pedido" at bounding box center [623, 351] width 138 height 25
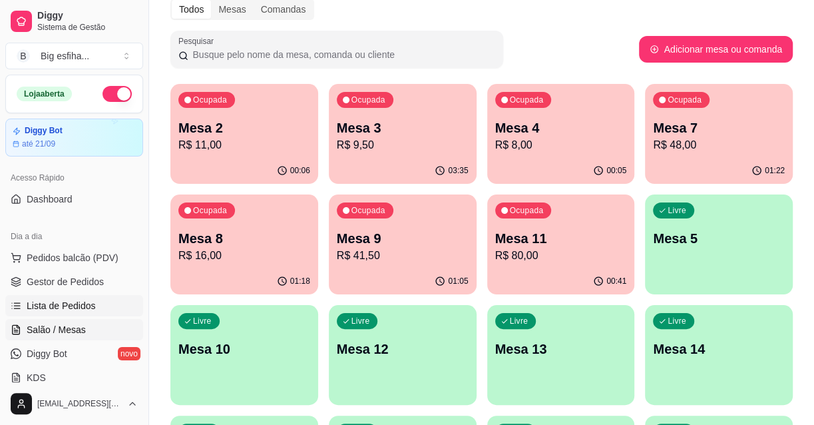
click at [92, 305] on span "Lista de Pedidos" at bounding box center [61, 305] width 69 height 13
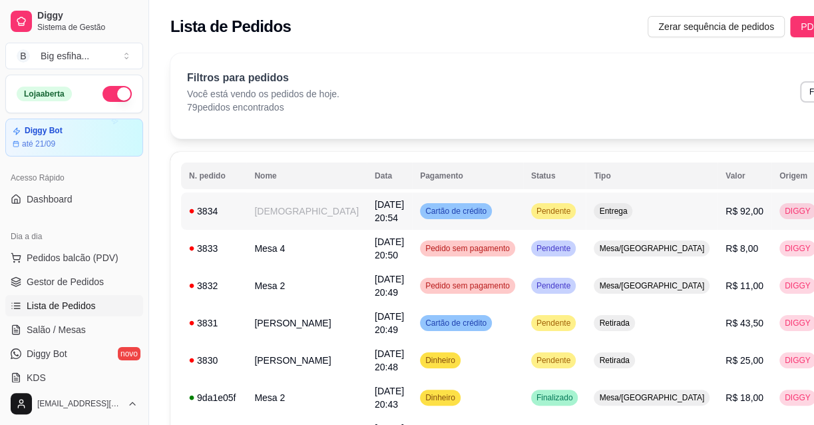
click at [707, 249] on button "IMPRESSORA" at bounding box center [727, 257] width 97 height 21
click at [90, 325] on link "Salão / Mesas" at bounding box center [74, 329] width 138 height 21
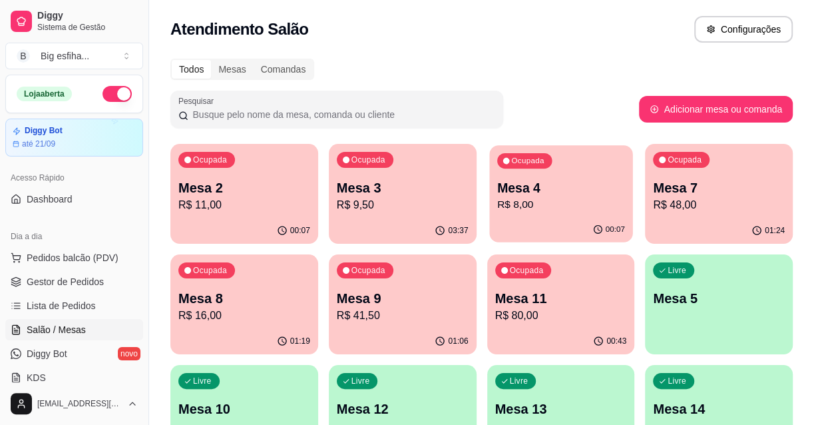
click at [554, 210] on p "R$ 8,00" at bounding box center [561, 204] width 128 height 15
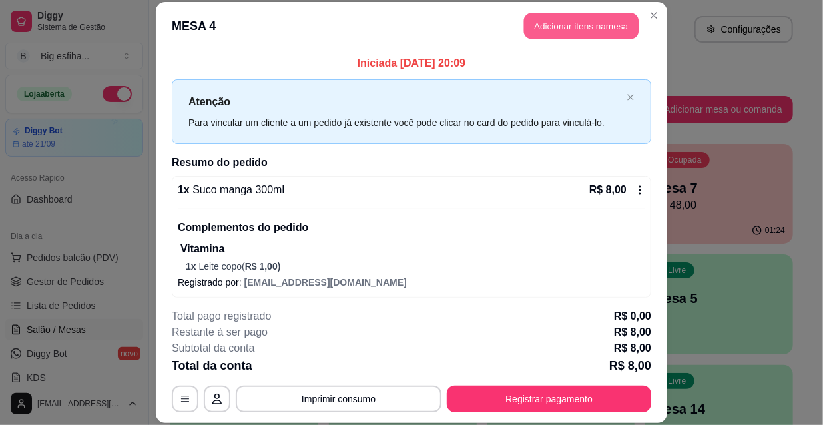
click at [556, 19] on button "Adicionar itens na mesa" at bounding box center [581, 26] width 114 height 26
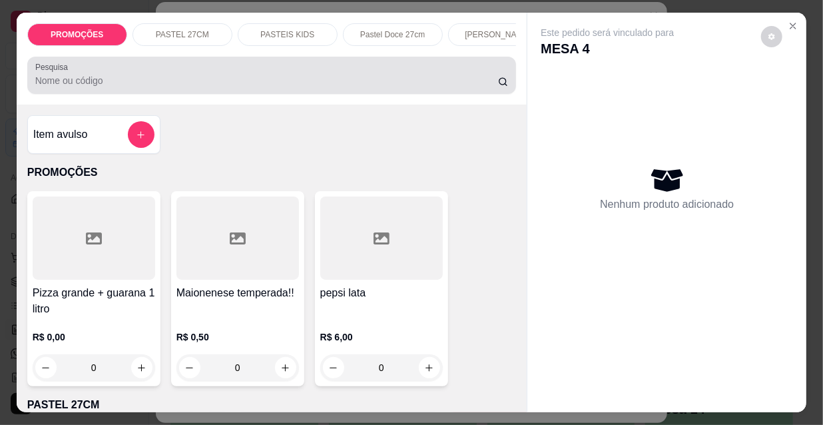
click at [260, 87] on input "Pesquisa" at bounding box center [266, 80] width 463 height 13
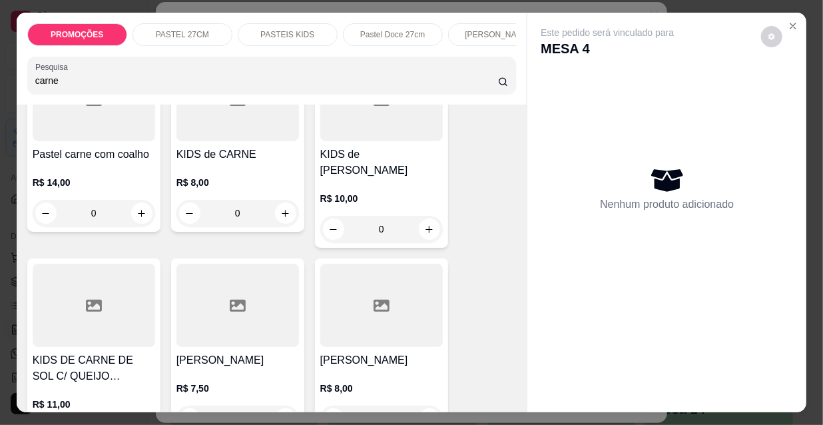
scroll to position [786, 0]
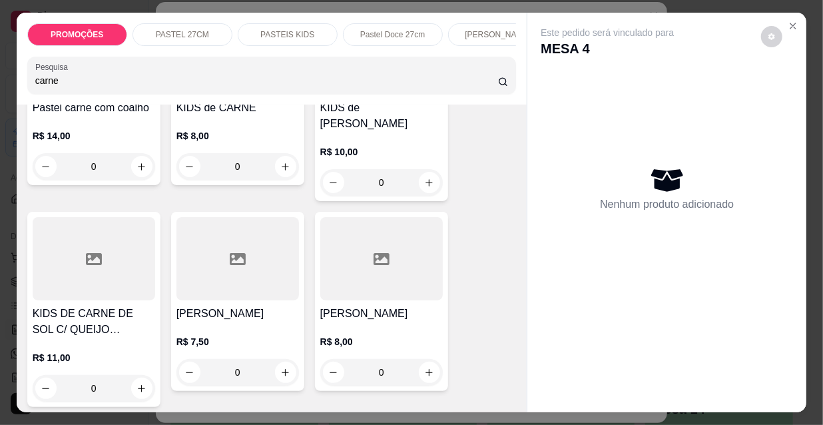
type input "carne"
click at [226, 262] on div at bounding box center [237, 258] width 122 height 83
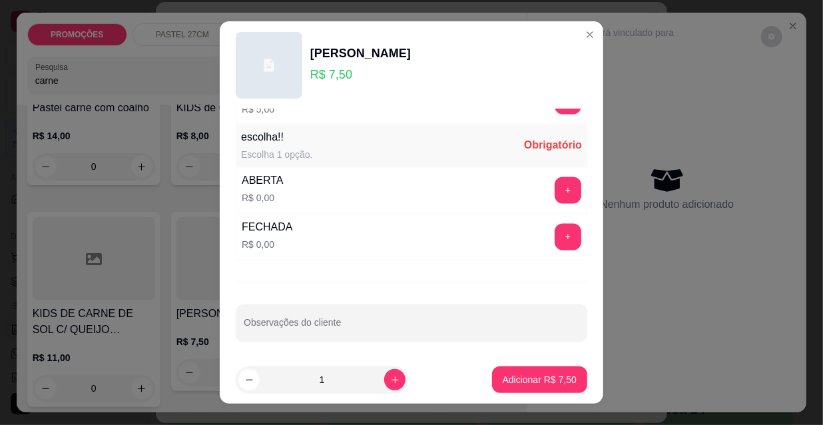
scroll to position [21, 0]
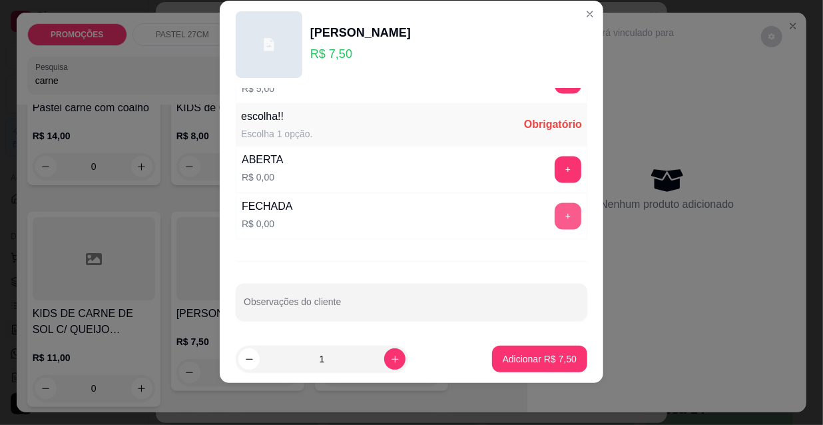
click at [554, 208] on button "+" at bounding box center [567, 216] width 27 height 27
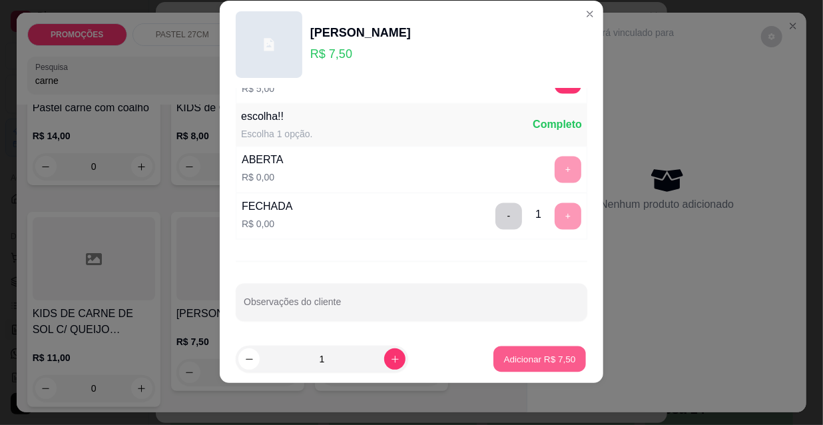
click at [501, 350] on button "Adicionar R$ 7,50" at bounding box center [539, 359] width 93 height 26
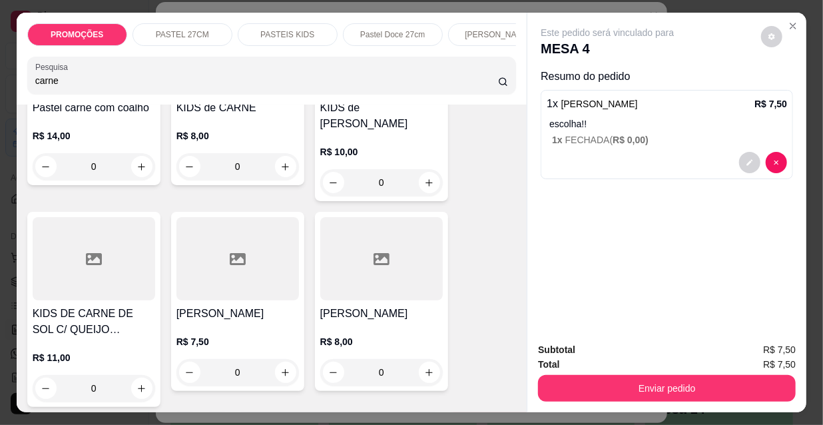
drag, startPoint x: 75, startPoint y: 87, endPoint x: 19, endPoint y: 84, distance: 56.6
click at [19, 84] on div "PROMOÇÕES PASTEL 27CM PASTEIS KIDS Pastel Doce 27cm Esfihas Salgadas Esfihas do…" at bounding box center [272, 59] width 510 height 92
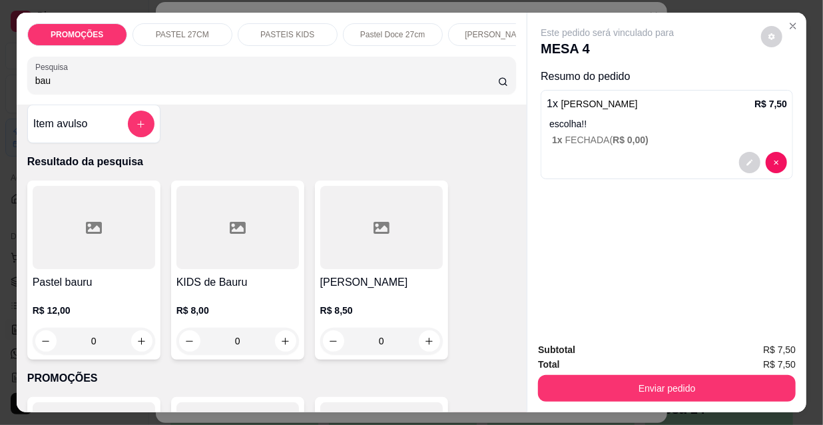
scroll to position [0, 0]
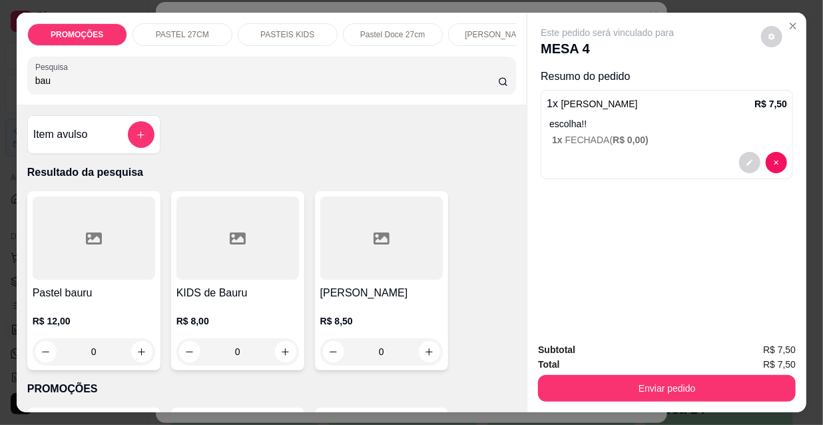
type input "bau"
click at [335, 264] on div at bounding box center [381, 237] width 122 height 83
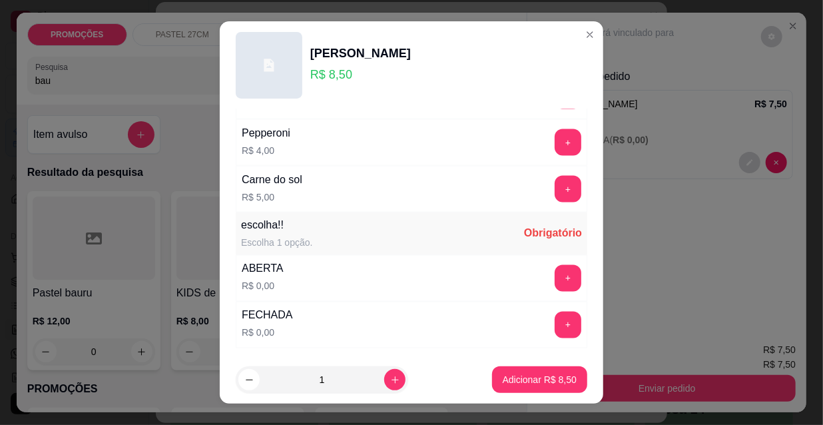
scroll to position [1106, 0]
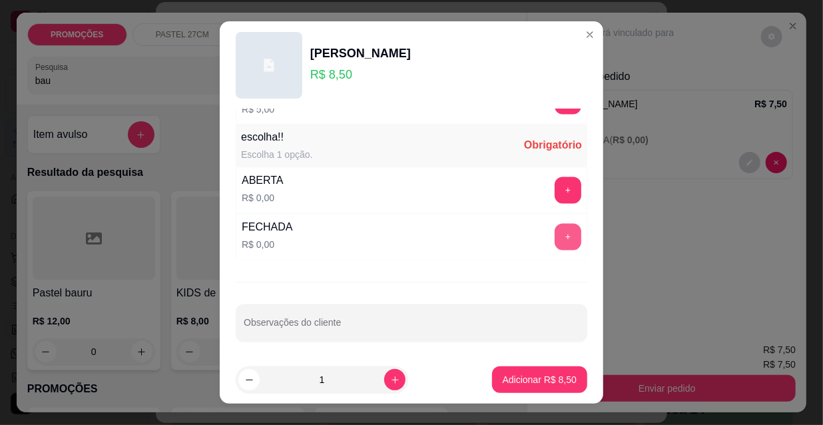
click at [554, 233] on button "+" at bounding box center [567, 237] width 27 height 27
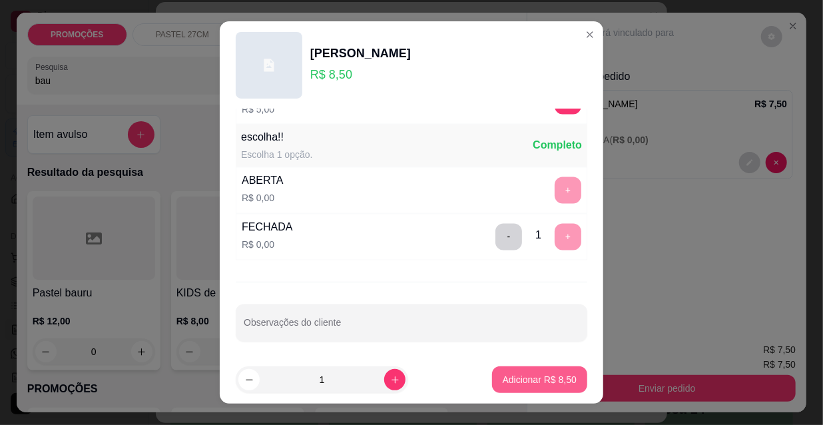
click at [538, 381] on p "Adicionar R$ 8,50" at bounding box center [540, 379] width 74 height 13
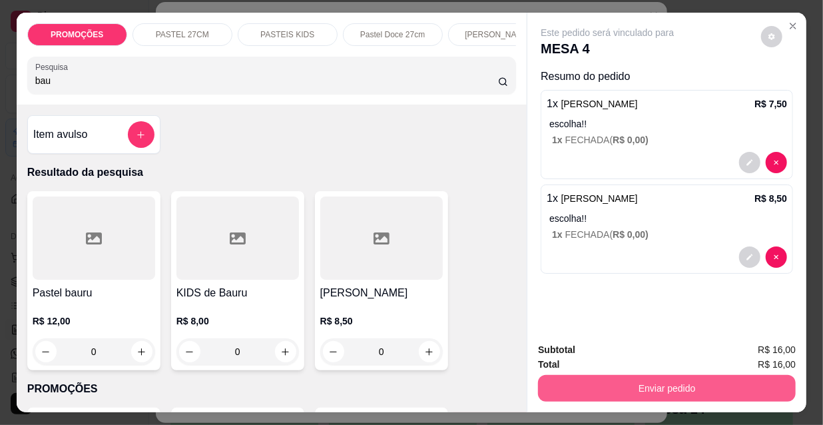
click at [632, 387] on button "Enviar pedido" at bounding box center [667, 388] width 258 height 27
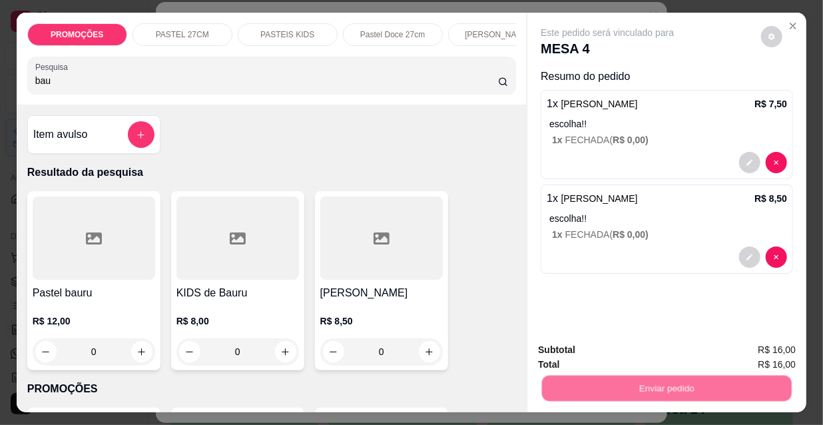
click at [632, 343] on button "Não registrar e enviar pedido" at bounding box center [623, 350] width 138 height 25
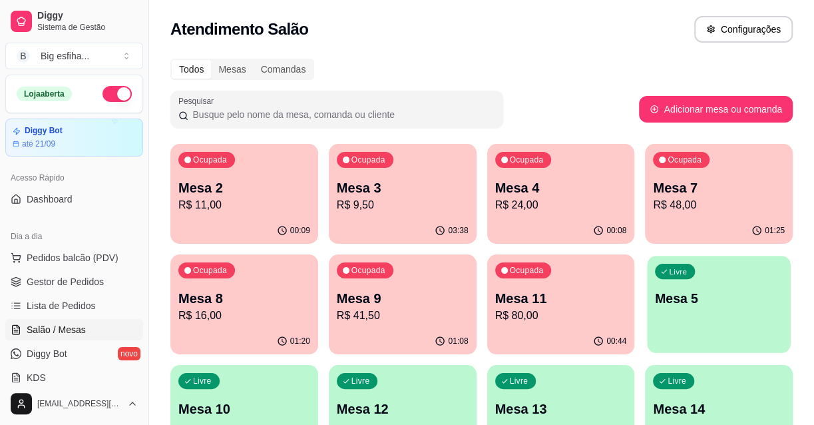
click at [696, 315] on div "Livre Mesa 5" at bounding box center [719, 296] width 143 height 81
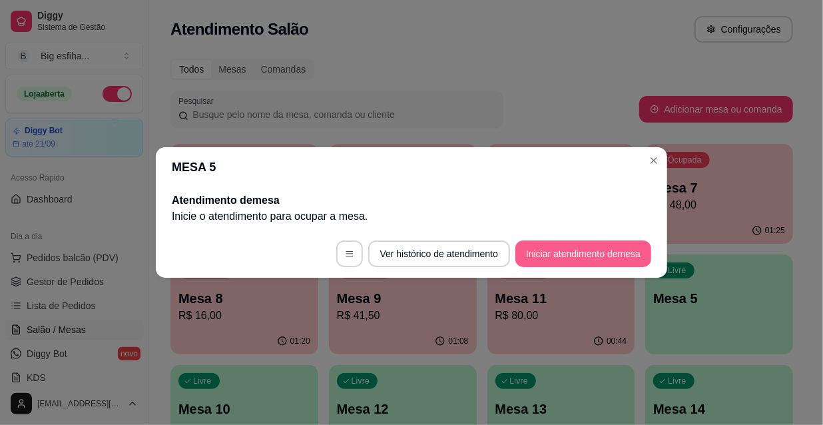
click at [554, 250] on button "Iniciar atendimento de mesa" at bounding box center [583, 253] width 136 height 27
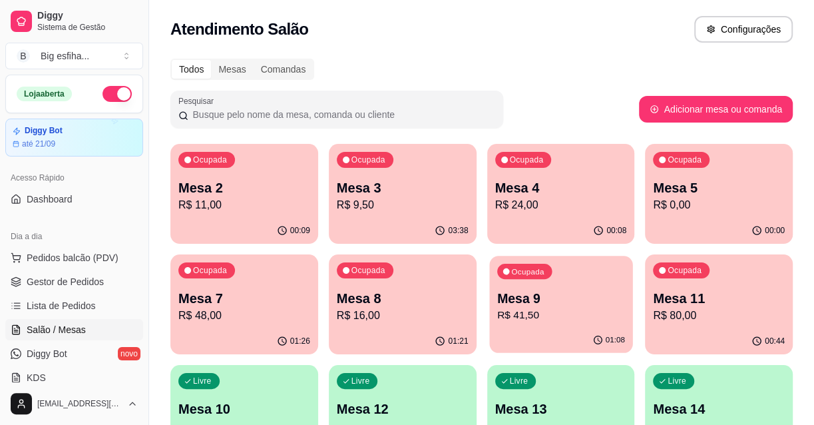
click at [550, 324] on div "Ocupada Mesa 9 R$ 41,50" at bounding box center [560, 292] width 143 height 72
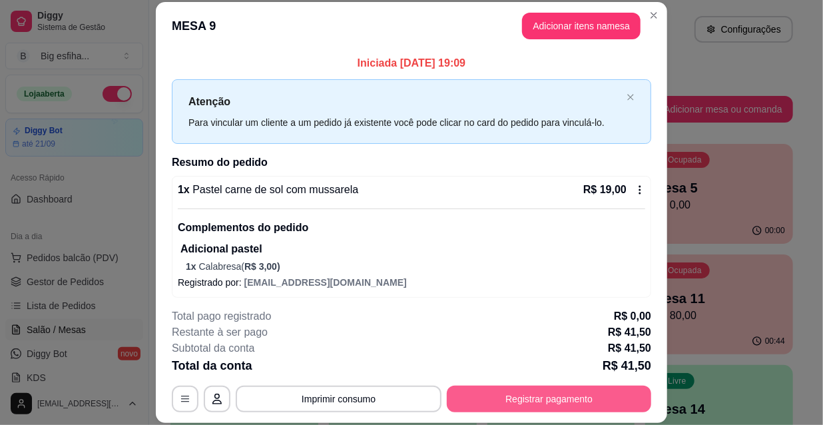
click at [534, 397] on button "Registrar pagamento" at bounding box center [549, 398] width 204 height 27
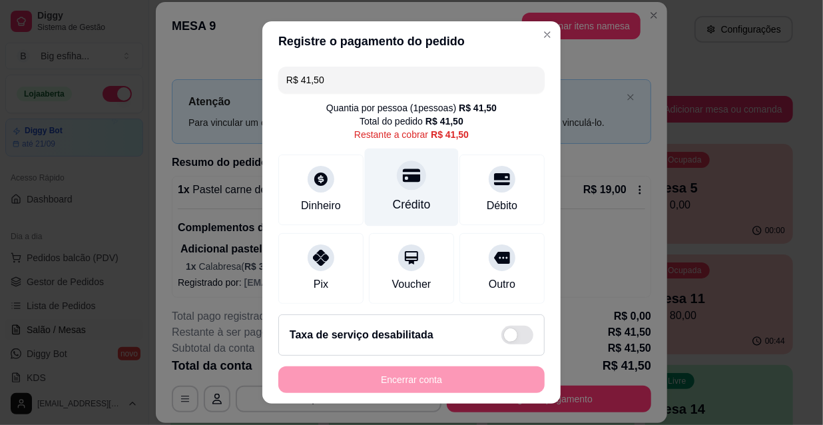
click at [393, 206] on div "Crédito" at bounding box center [412, 204] width 38 height 17
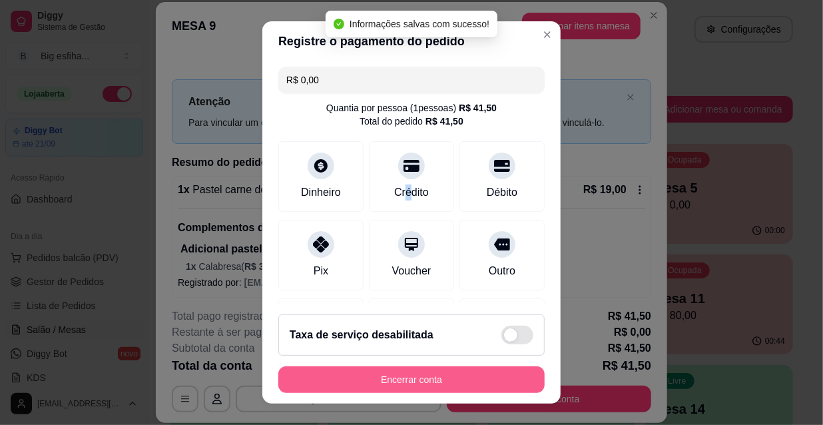
type input "R$ 0,00"
click at [412, 382] on button "Encerrar conta" at bounding box center [411, 380] width 258 height 26
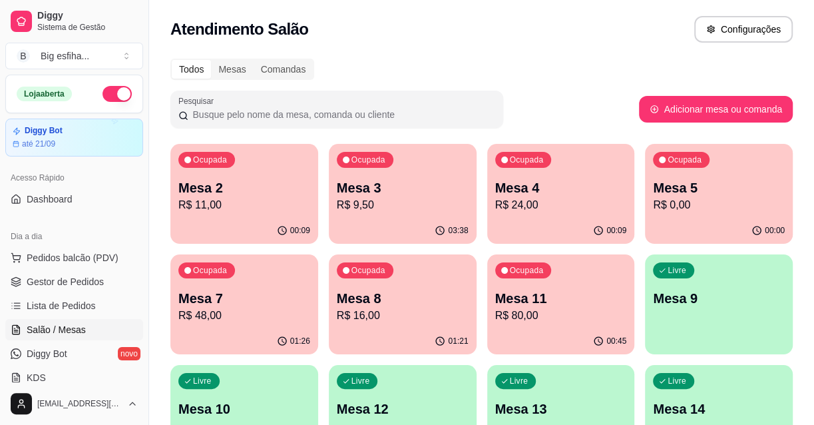
click at [680, 198] on p "R$ 0,00" at bounding box center [719, 205] width 132 height 16
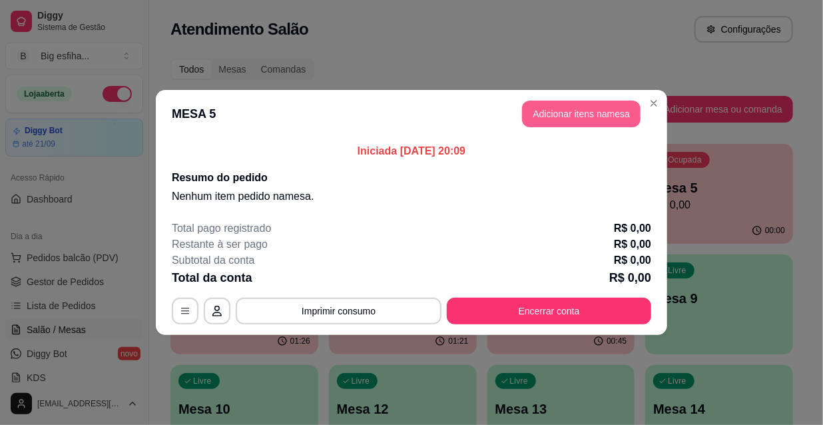
click at [542, 112] on button "Adicionar itens na mesa" at bounding box center [581, 114] width 118 height 27
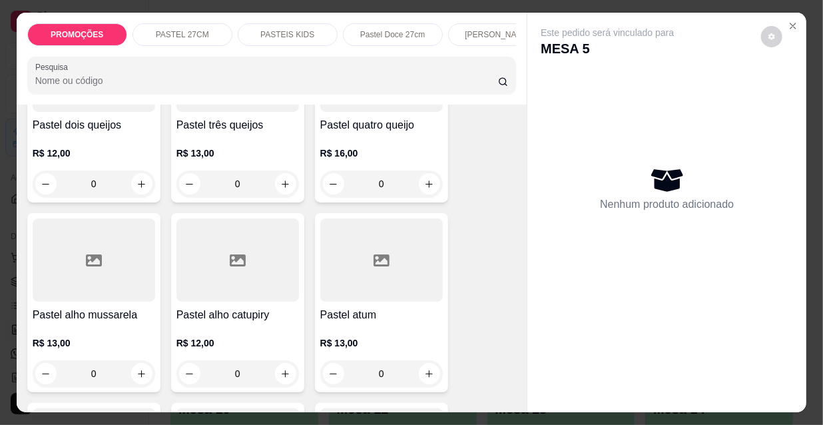
scroll to position [605, 0]
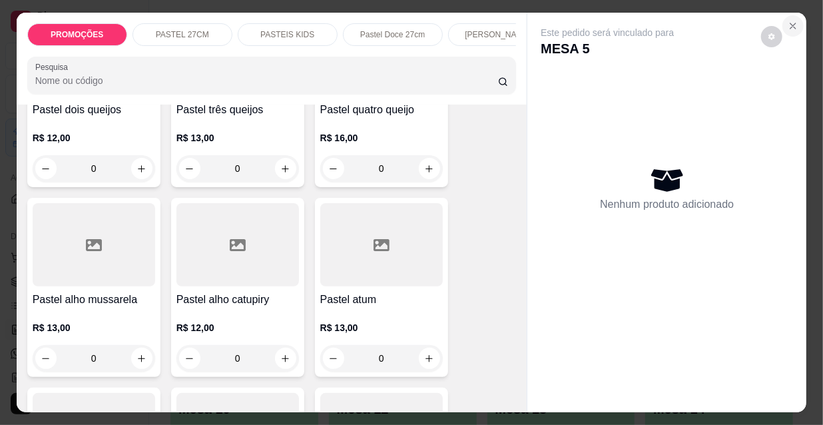
click at [789, 21] on icon "Close" at bounding box center [792, 26] width 11 height 11
click at [806, 305] on div "PROMOÇÕES PASTEL 27CM PASTEIS KIDS Pastel Doce 27cm Esfihas Salgadas Esfihas do…" at bounding box center [411, 212] width 823 height 425
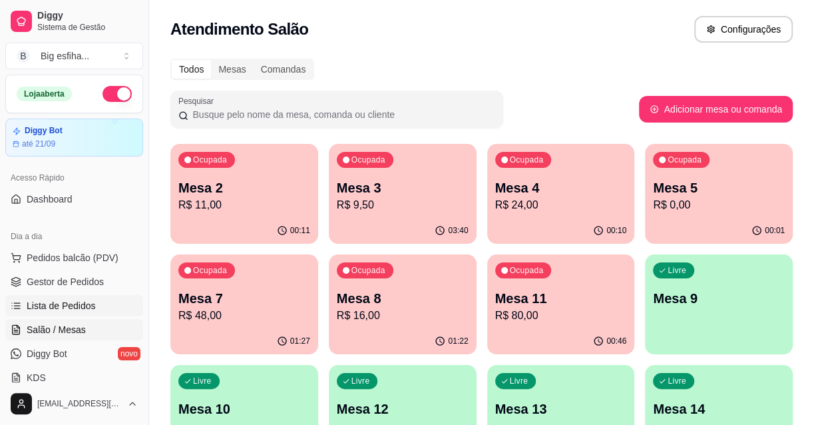
click at [75, 296] on link "Lista de Pedidos" at bounding box center [74, 305] width 138 height 21
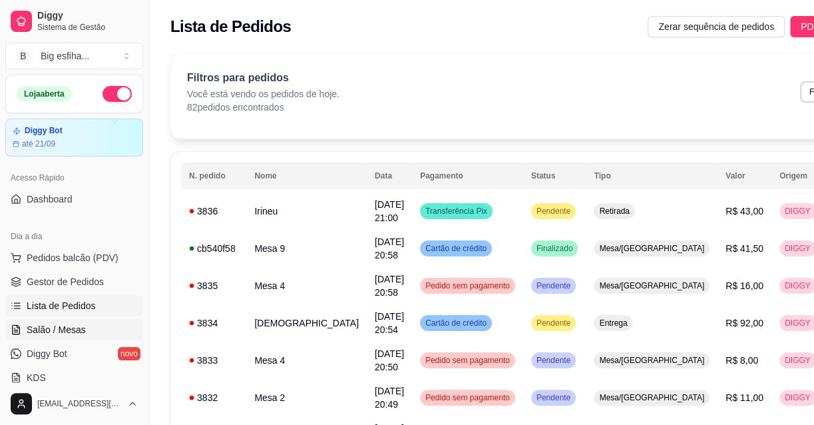
click at [87, 325] on link "Salão / Mesas" at bounding box center [74, 329] width 138 height 21
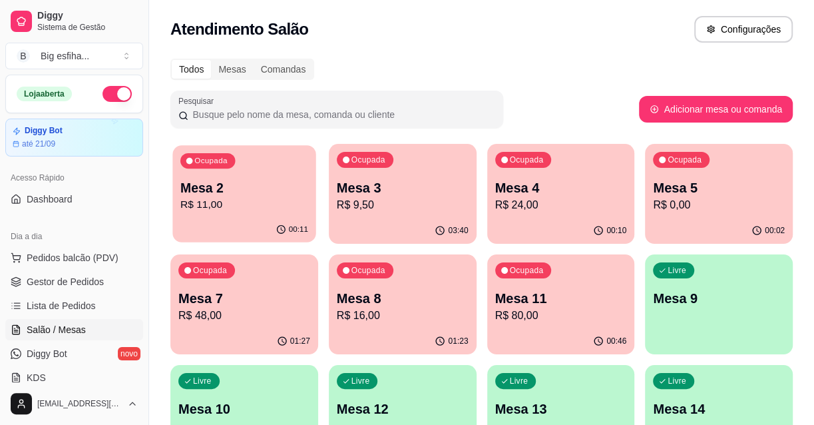
click at [247, 214] on div "Ocupada Mesa 2 R$ 11,00" at bounding box center [243, 181] width 143 height 72
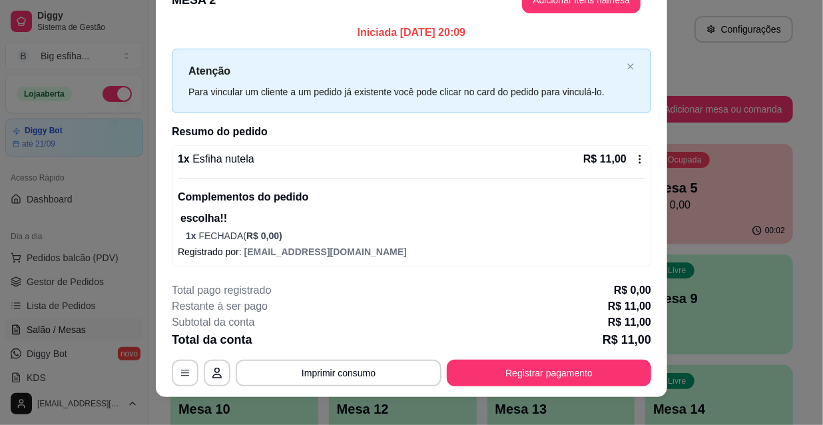
scroll to position [40, 0]
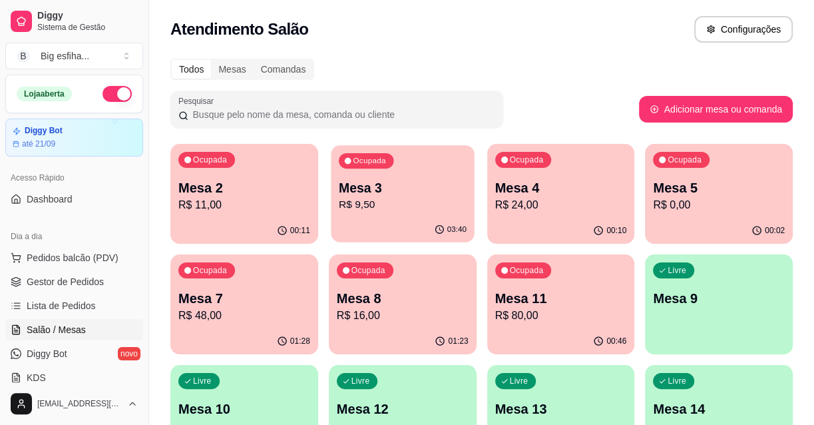
click at [419, 210] on p "R$ 9,50" at bounding box center [403, 204] width 128 height 15
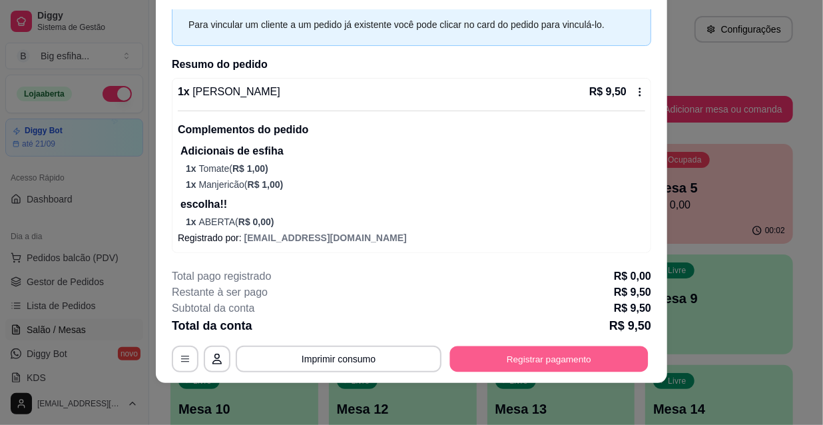
click at [552, 363] on button "Registrar pagamento" at bounding box center [549, 358] width 198 height 26
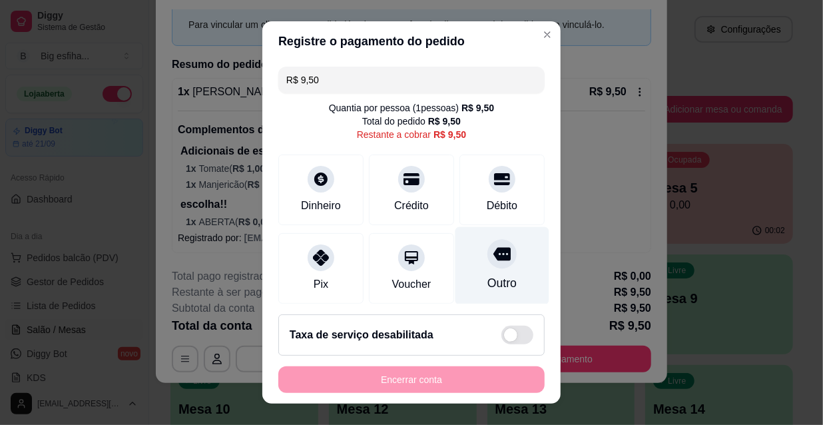
click at [463, 277] on div "Outro" at bounding box center [502, 266] width 94 height 78
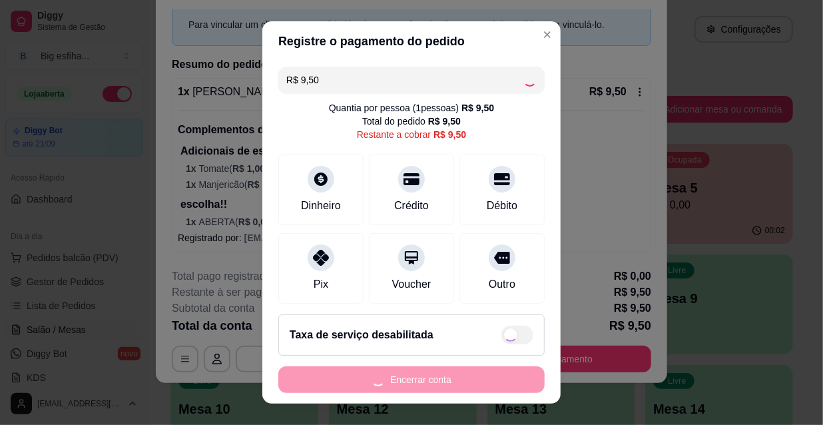
type input "R$ 0,00"
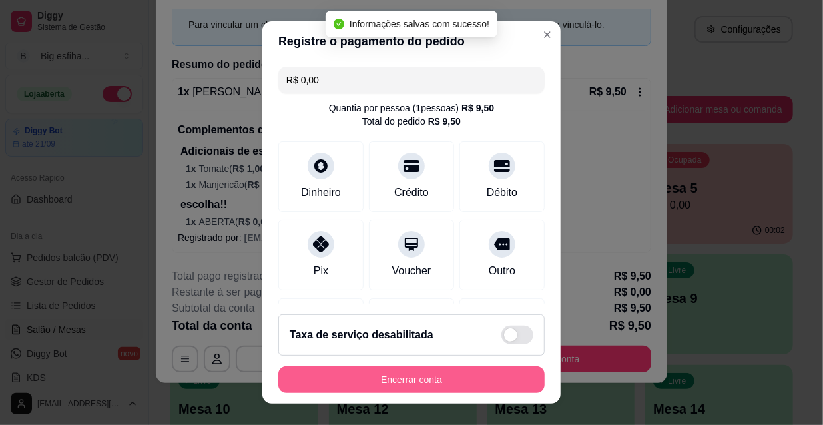
click at [388, 376] on button "Encerrar conta" at bounding box center [411, 379] width 266 height 27
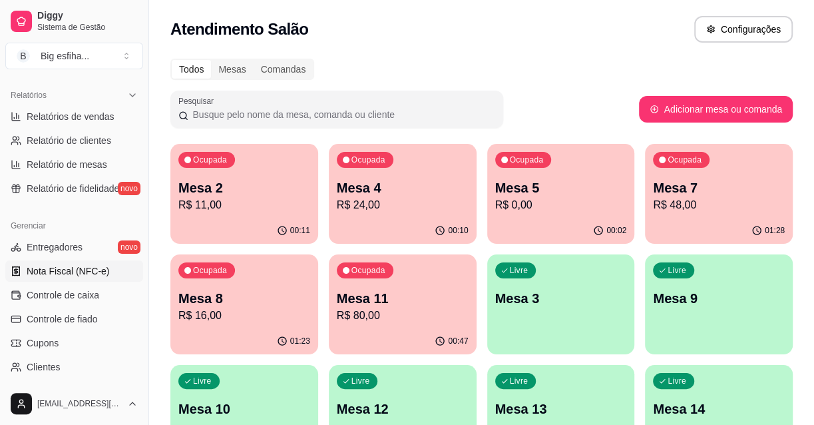
scroll to position [423, 0]
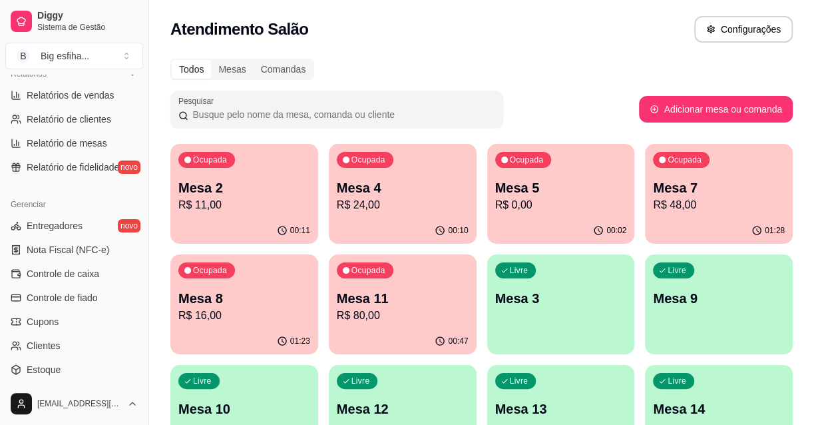
click at [111, 308] on ul "Entregadores novo Nota Fiscal (NFC-e) Controle de caixa Controle de fiado Cupon…" at bounding box center [74, 309] width 138 height 189
click at [102, 294] on link "Controle de fiado" at bounding box center [74, 297] width 138 height 21
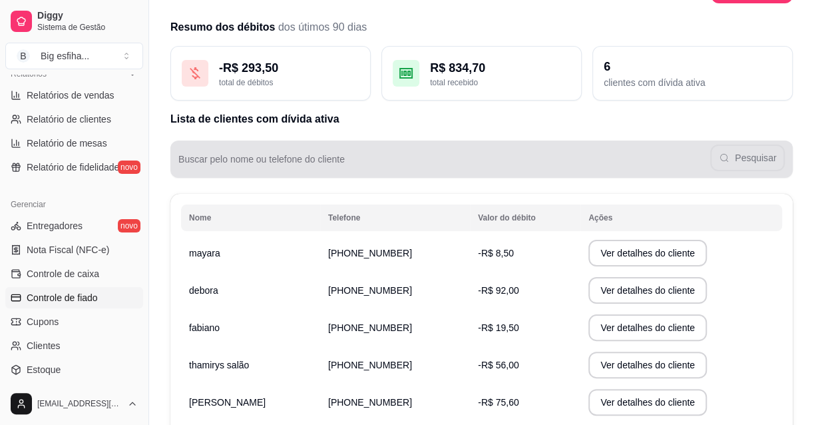
scroll to position [60, 0]
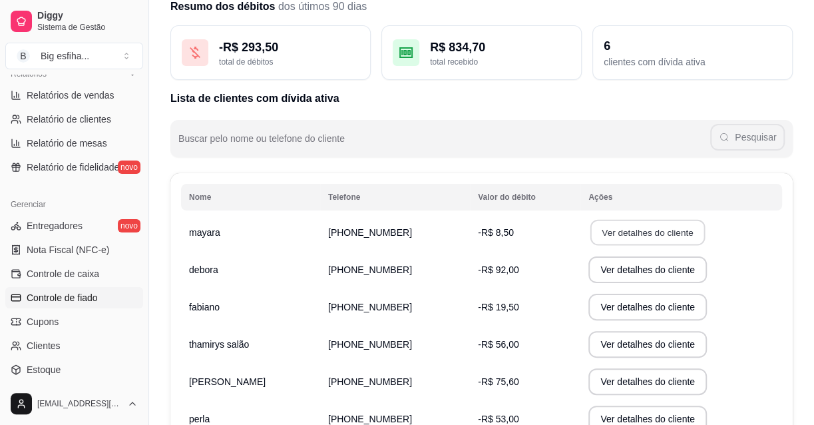
click at [631, 231] on button "Ver detalhes do cliente" at bounding box center [647, 233] width 114 height 26
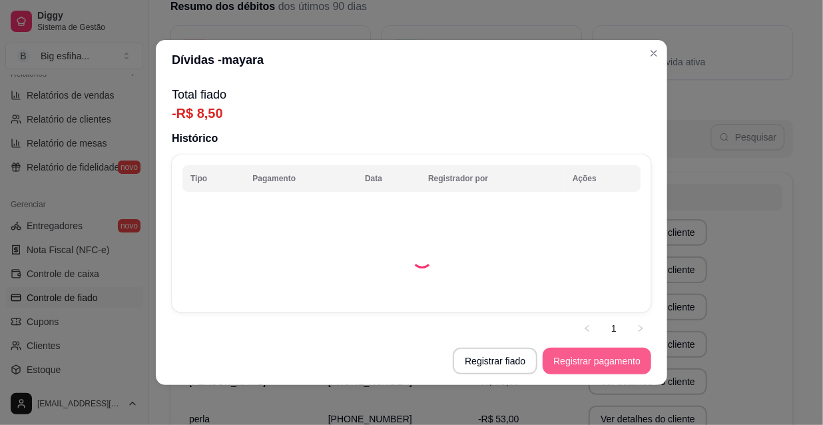
click at [606, 359] on button "Registrar pagamento" at bounding box center [596, 360] width 108 height 27
click at [489, 359] on button "Registrar fiado" at bounding box center [495, 360] width 85 height 27
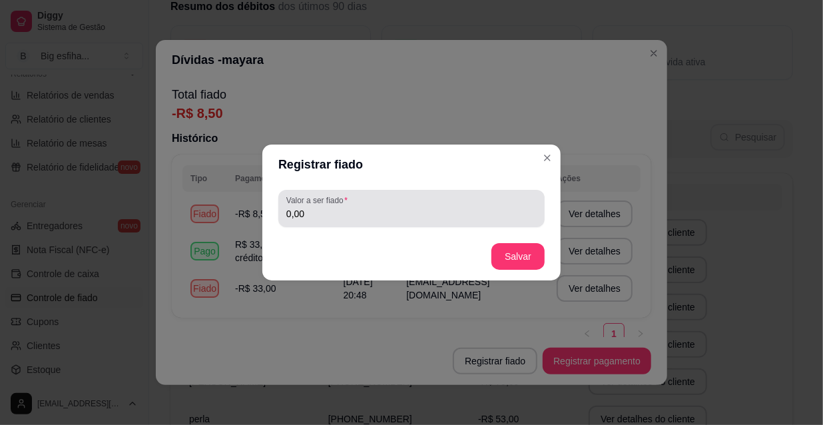
click at [373, 215] on input "0,00" at bounding box center [411, 213] width 250 height 13
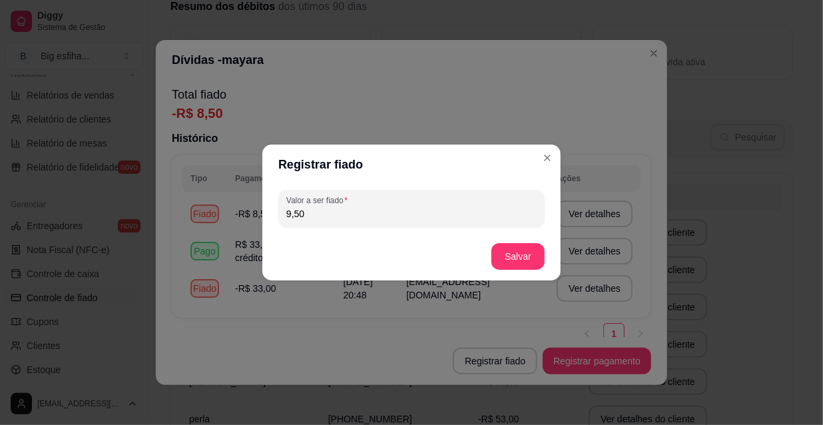
type input "9,50"
click at [504, 265] on button "Salvar" at bounding box center [518, 257] width 52 height 26
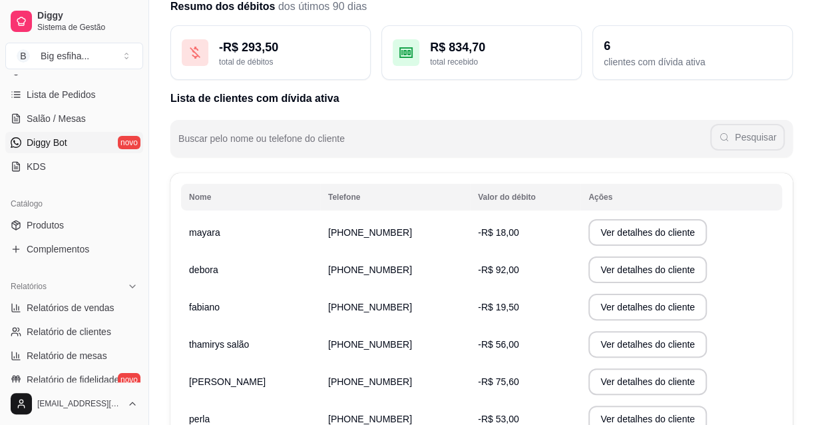
scroll to position [181, 0]
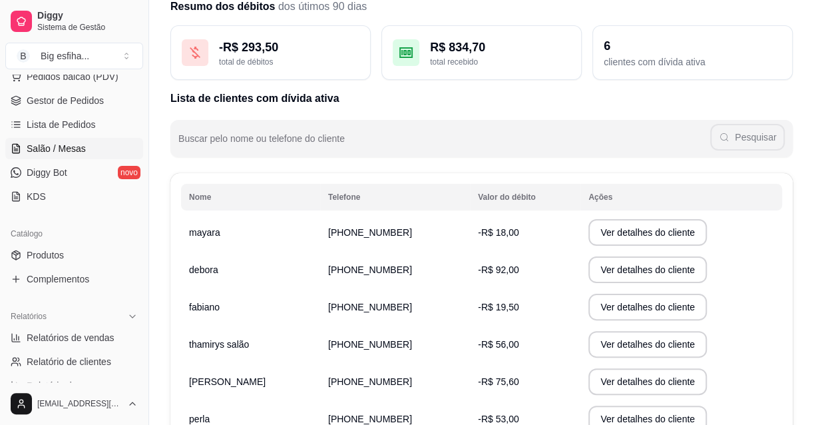
click at [91, 149] on link "Salão / Mesas" at bounding box center [74, 148] width 138 height 21
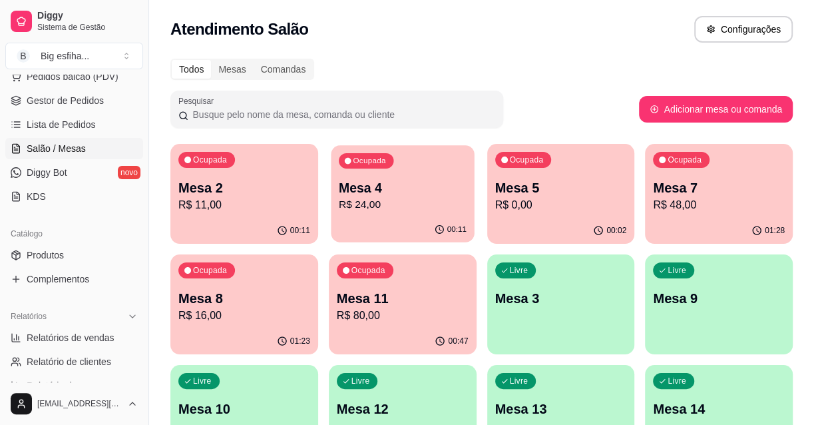
click at [407, 195] on p "Mesa 4" at bounding box center [403, 188] width 128 height 18
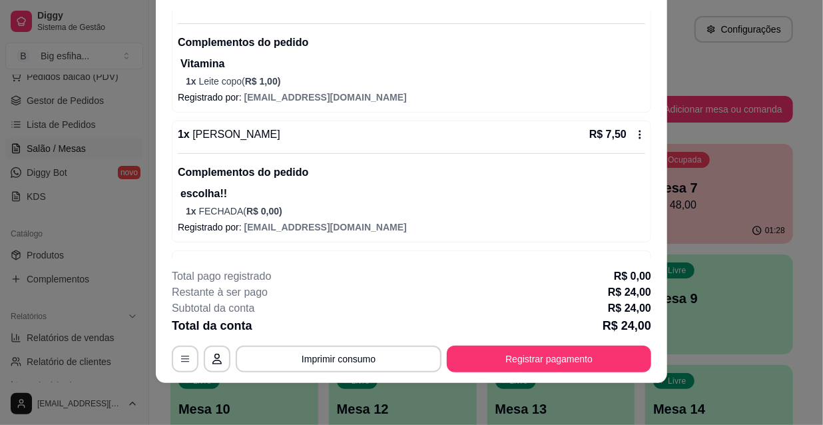
scroll to position [143, 0]
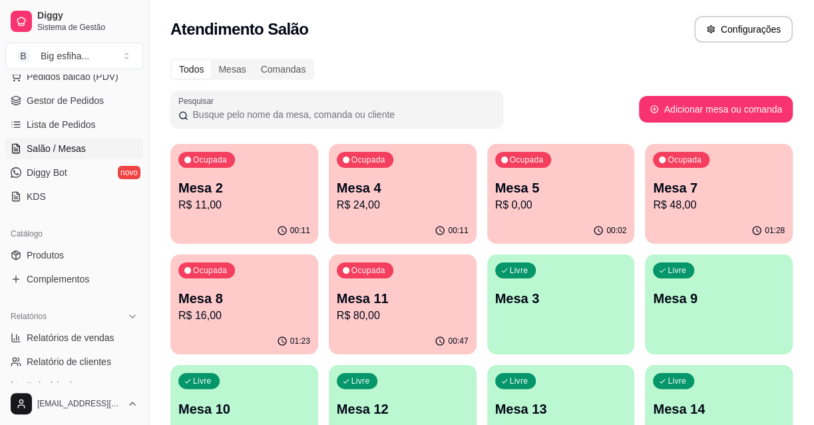
click at [542, 174] on div "Ocupada Mesa 5 R$ 0,00" at bounding box center [561, 181] width 148 height 74
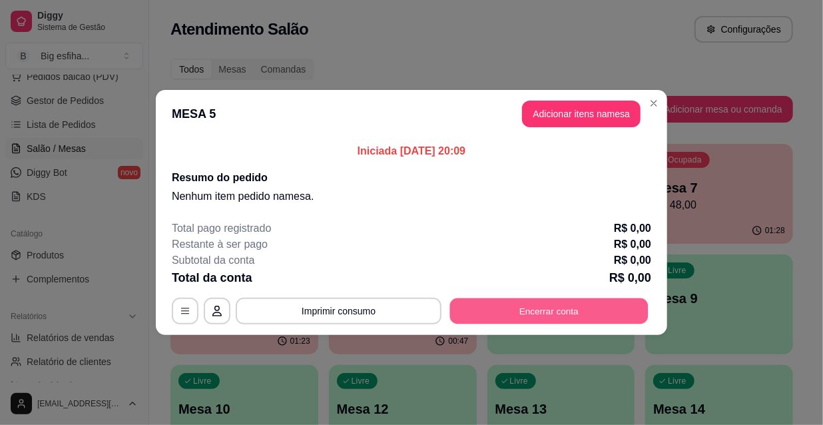
click at [588, 303] on button "Encerrar conta" at bounding box center [549, 311] width 198 height 26
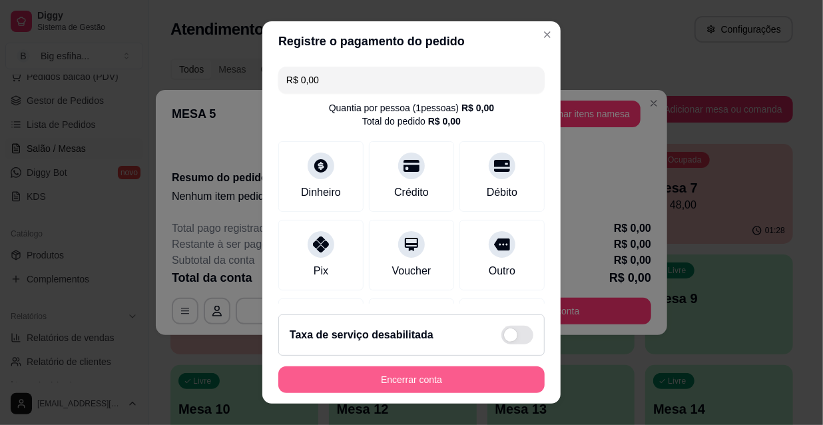
click at [448, 373] on button "Encerrar conta" at bounding box center [411, 379] width 266 height 27
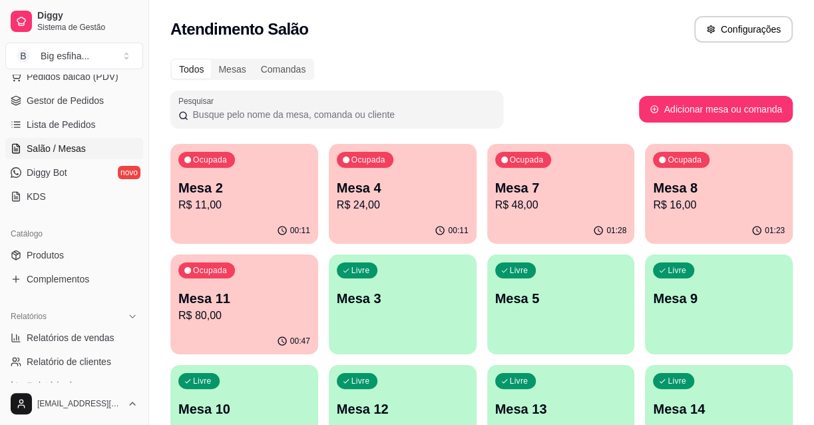
click at [542, 225] on div "01:28" at bounding box center [561, 231] width 148 height 26
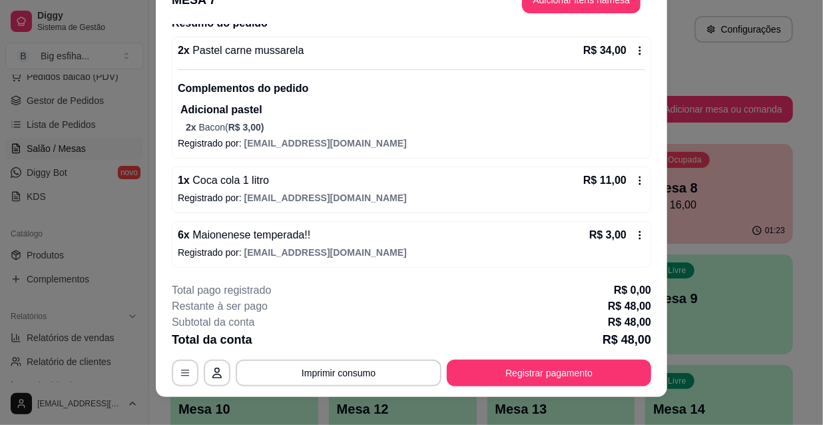
scroll to position [40, 0]
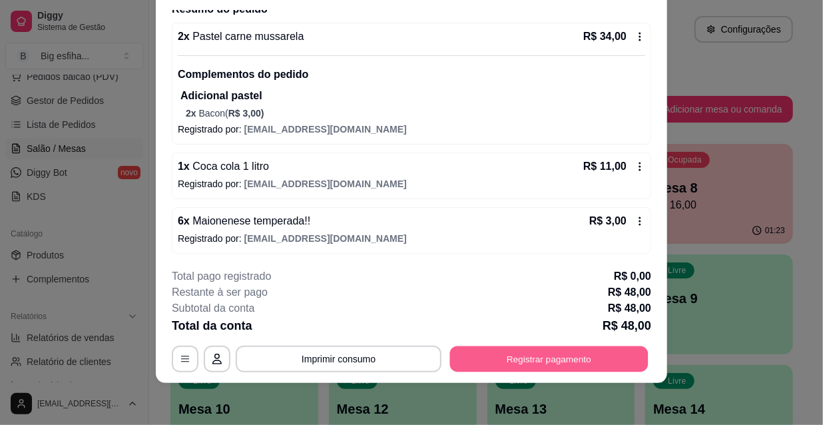
click at [579, 351] on button "Registrar pagamento" at bounding box center [549, 358] width 198 height 26
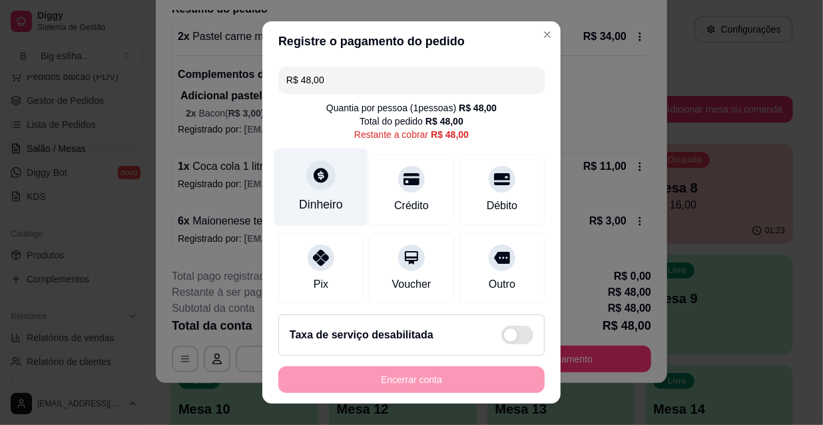
click at [326, 192] on div "Dinheiro" at bounding box center [321, 187] width 94 height 78
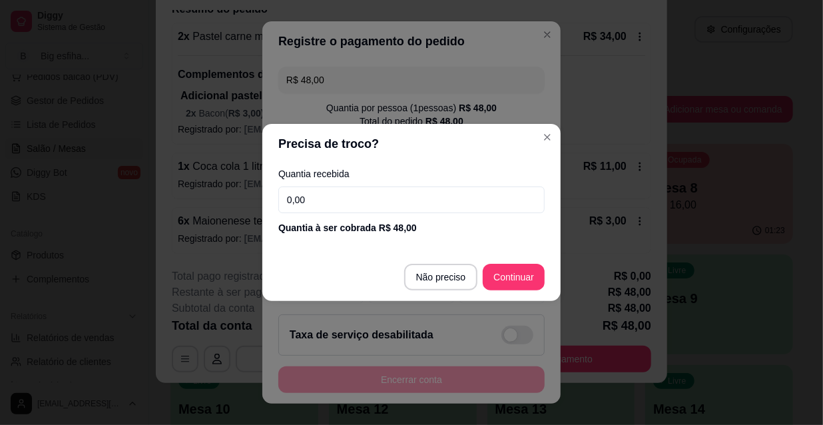
click at [328, 196] on input "0,00" at bounding box center [411, 199] width 266 height 27
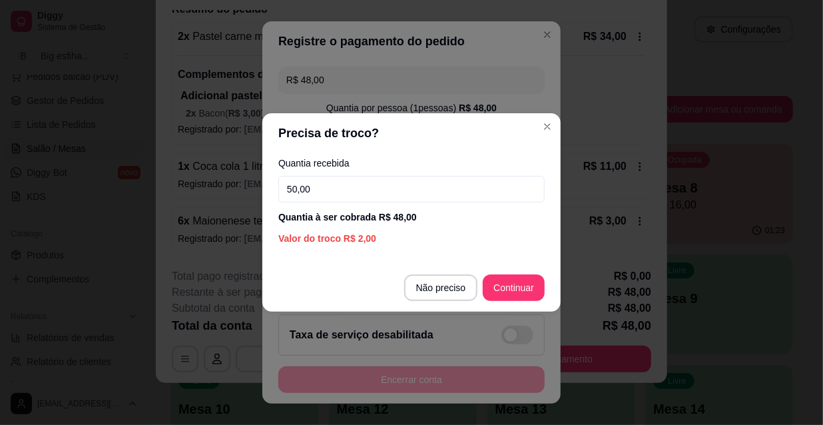
type input "50,00"
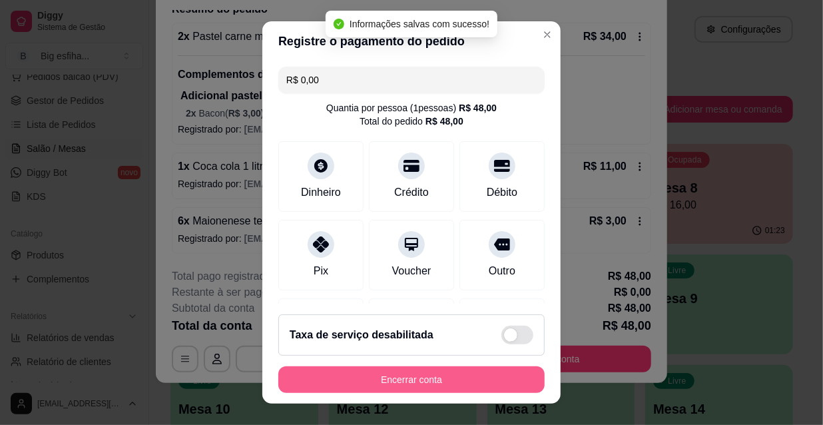
type input "R$ 0,00"
click at [414, 386] on button "Encerrar conta" at bounding box center [411, 379] width 266 height 27
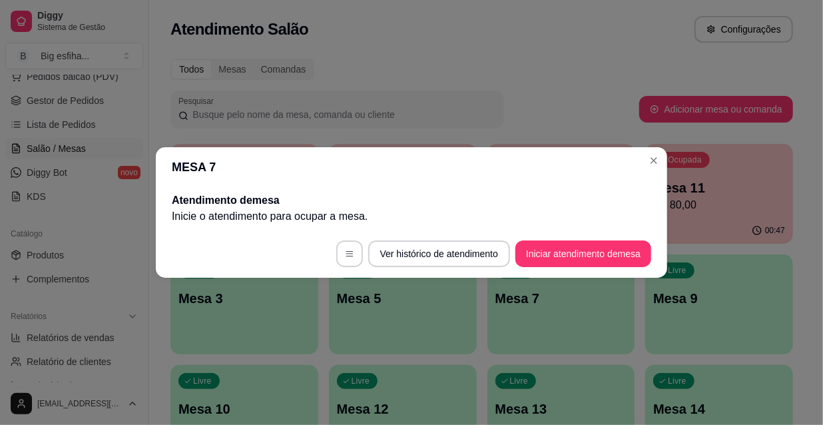
scroll to position [0, 0]
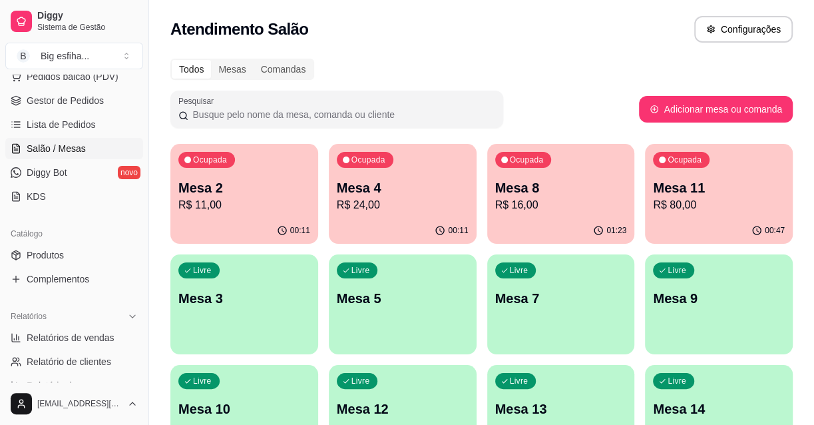
click at [532, 198] on p "R$ 16,00" at bounding box center [561, 205] width 132 height 16
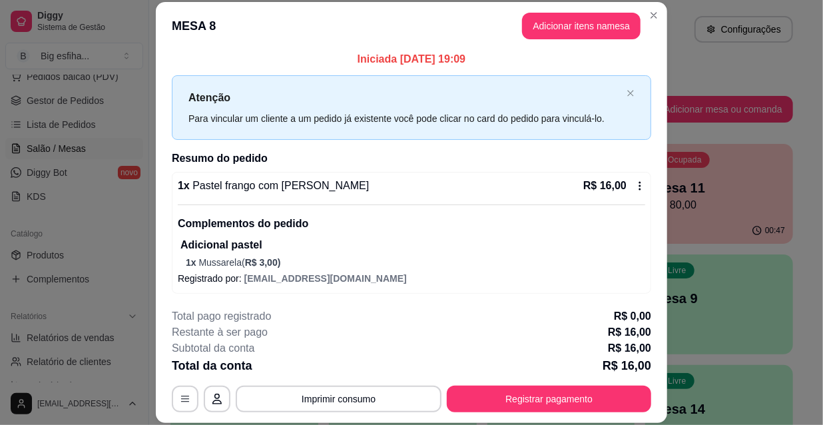
scroll to position [5, 0]
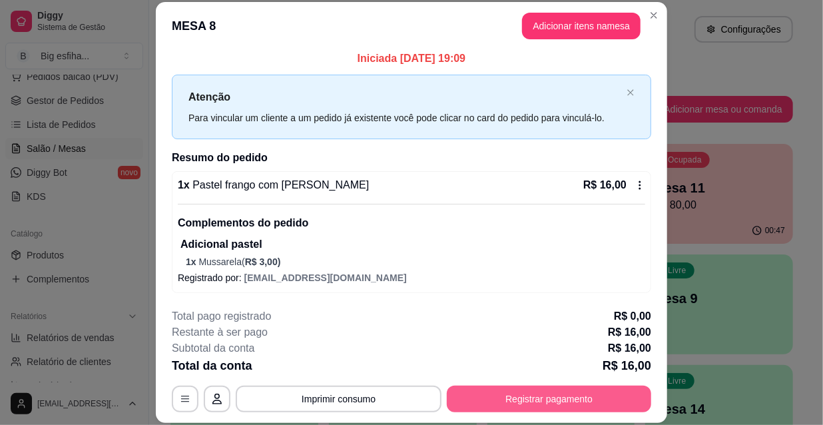
click at [477, 399] on button "Registrar pagamento" at bounding box center [549, 398] width 204 height 27
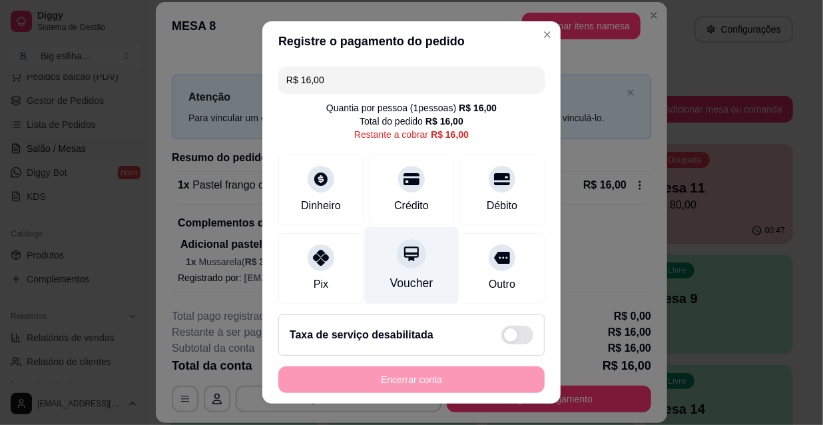
click at [384, 272] on div "Voucher" at bounding box center [412, 266] width 94 height 78
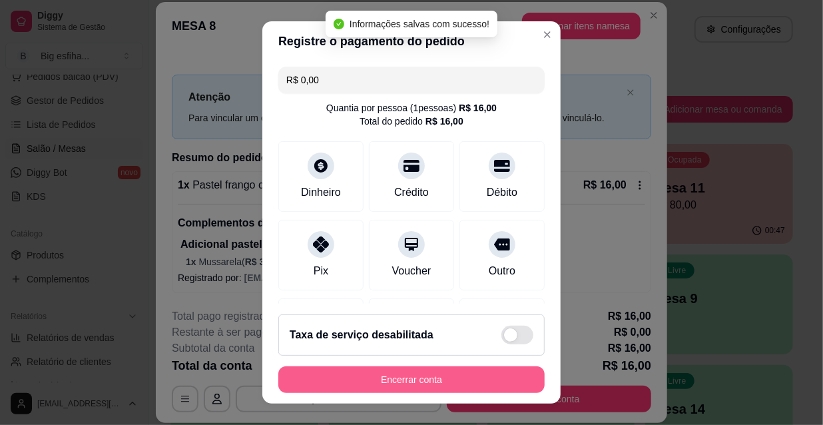
type input "R$ 0,00"
click at [433, 377] on button "Encerrar conta" at bounding box center [411, 380] width 258 height 26
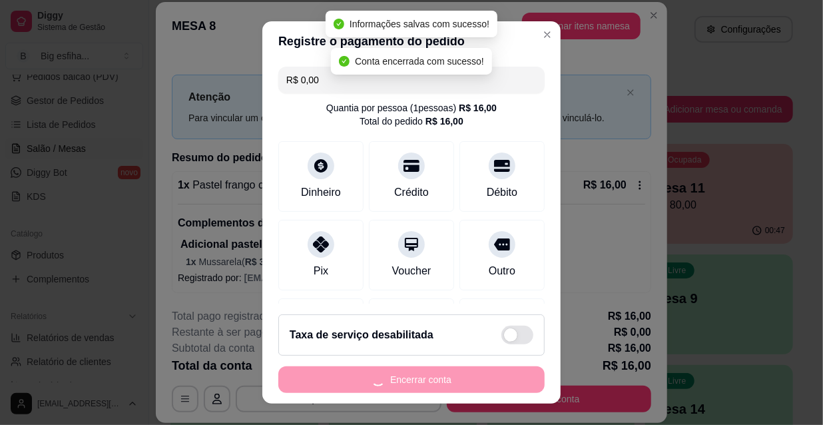
scroll to position [0, 0]
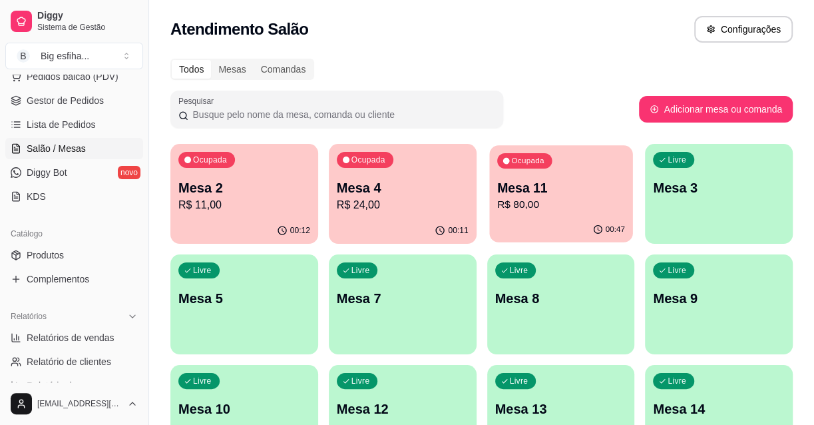
click at [529, 209] on p "R$ 80,00" at bounding box center [561, 204] width 128 height 15
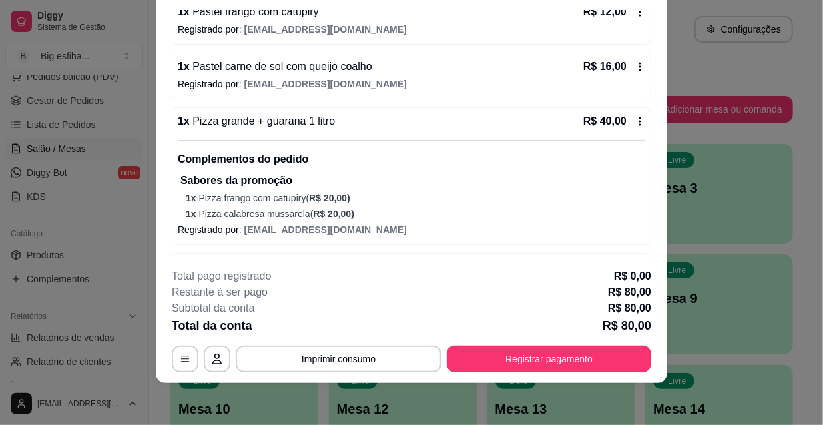
scroll to position [124, 0]
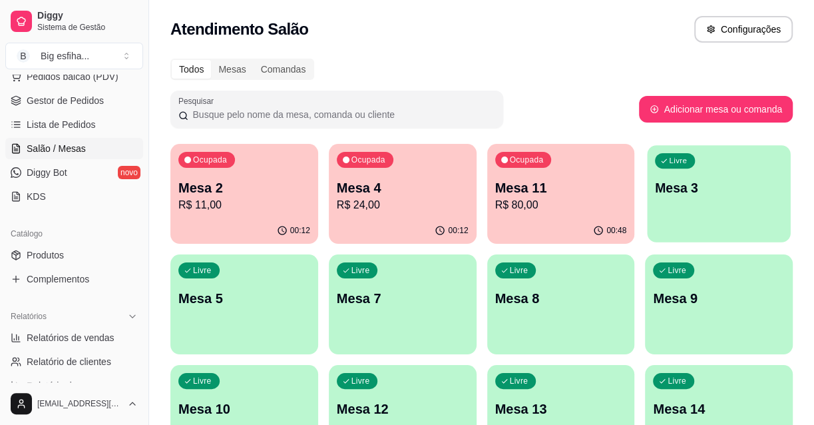
click at [728, 211] on div "Livre Mesa 3" at bounding box center [719, 185] width 143 height 81
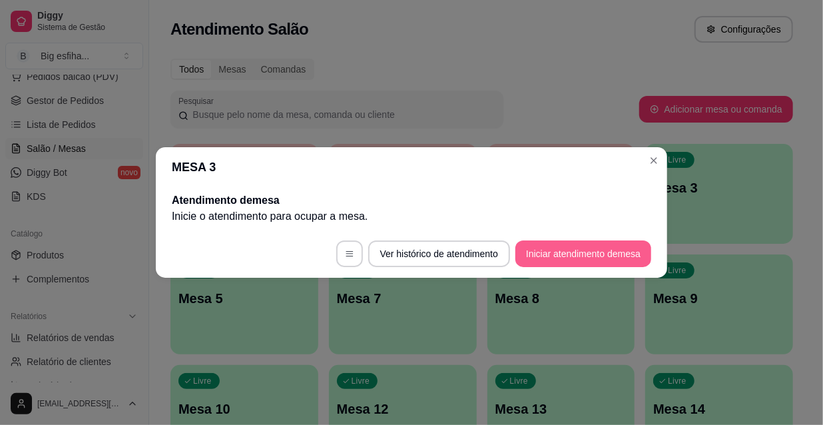
click at [575, 257] on button "Iniciar atendimento de mesa" at bounding box center [583, 253] width 136 height 27
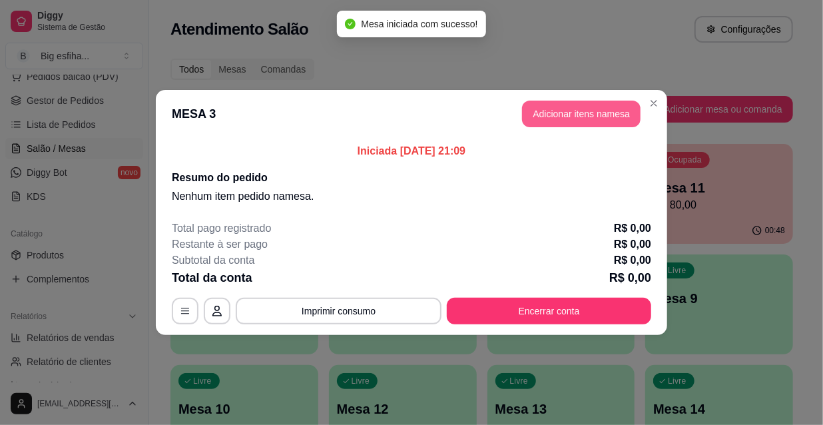
click at [586, 125] on button "Adicionar itens na mesa" at bounding box center [581, 114] width 118 height 27
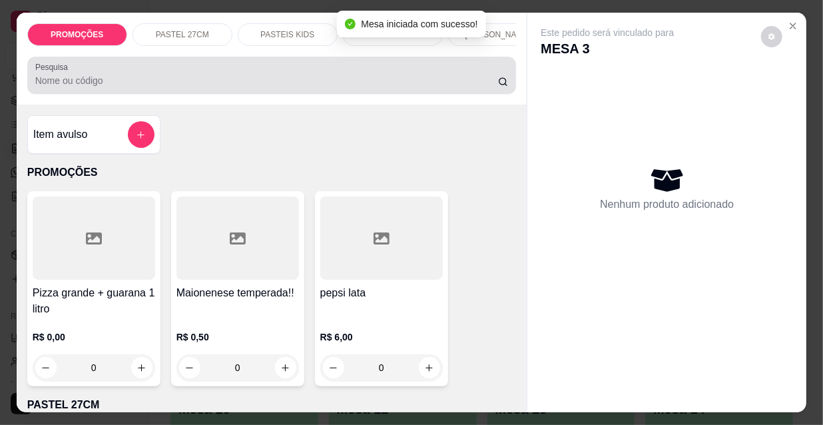
click at [125, 87] on input "Pesquisa" at bounding box center [266, 80] width 463 height 13
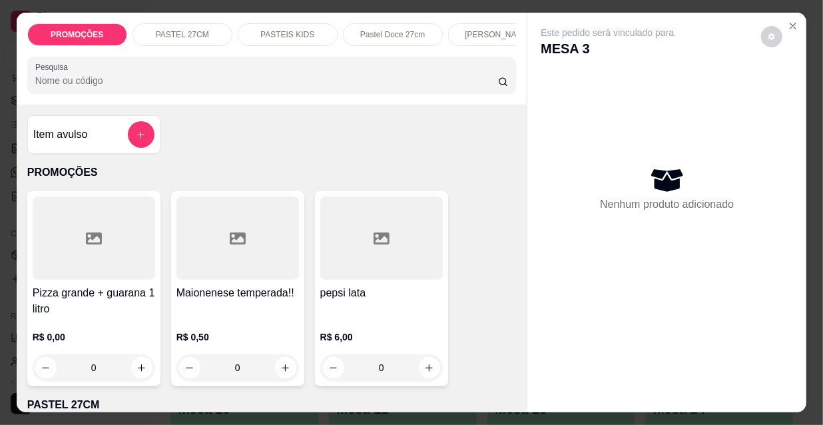
scroll to position [0, 428]
click at [256, 27] on div "Kibes" at bounding box center [280, 34] width 100 height 23
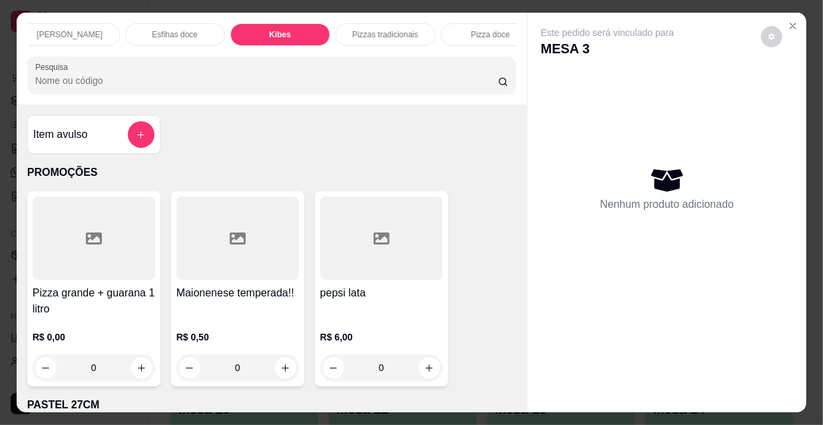
scroll to position [34, 0]
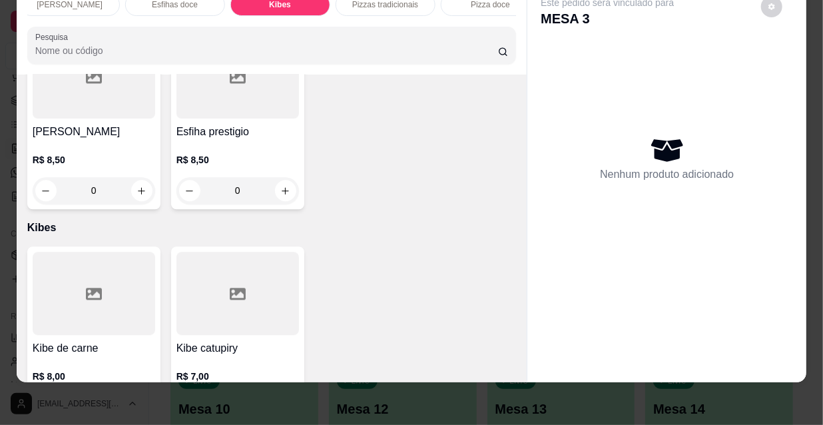
click at [136, 402] on icon "increase-product-quantity" at bounding box center [141, 407] width 10 height 10
type input "1"
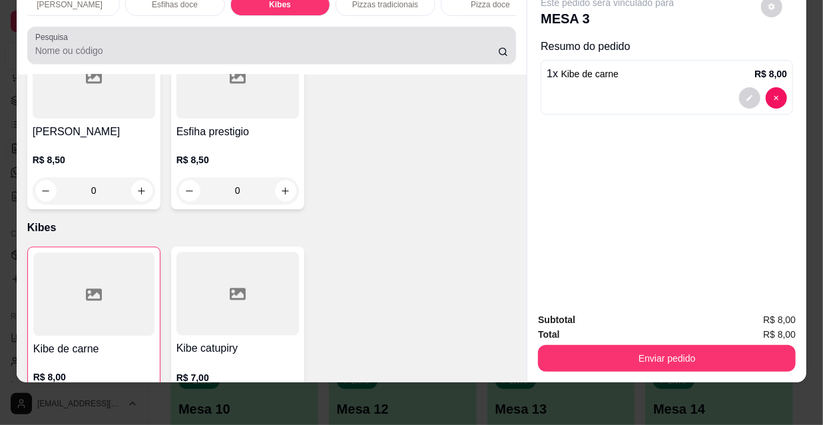
scroll to position [0, 0]
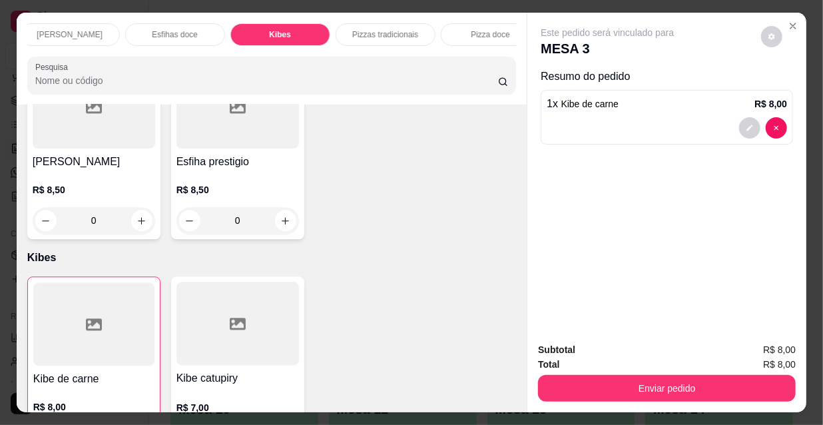
click at [79, 30] on p "[PERSON_NAME]" at bounding box center [70, 34] width 66 height 11
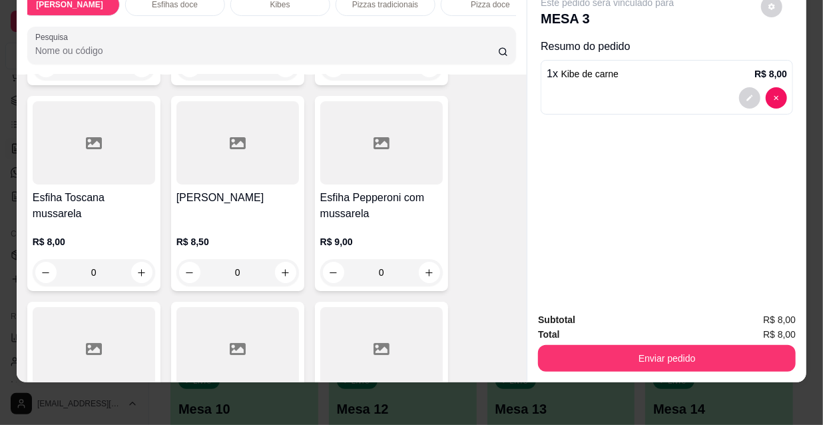
scroll to position [8963, 0]
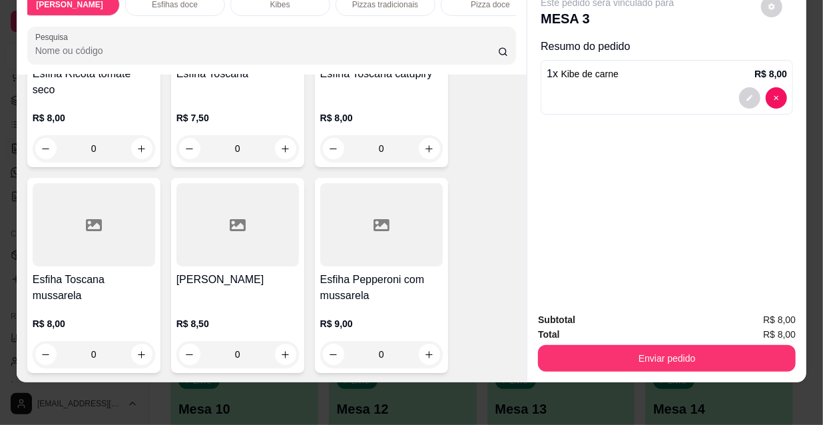
click at [375, 272] on h4 "Esfiha Pepperoni com mussarela" at bounding box center [381, 288] width 122 height 32
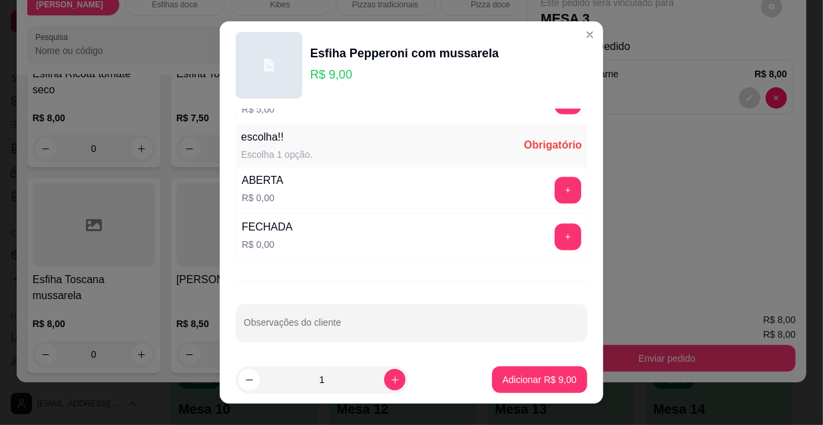
scroll to position [21, 0]
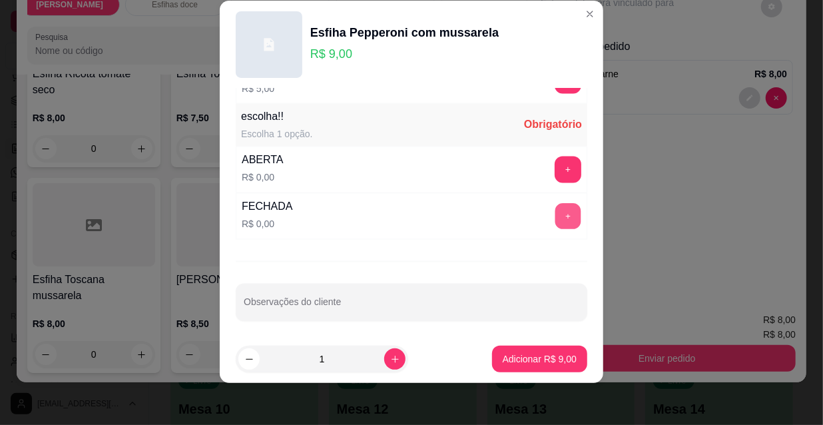
click at [555, 208] on button "+" at bounding box center [568, 217] width 26 height 26
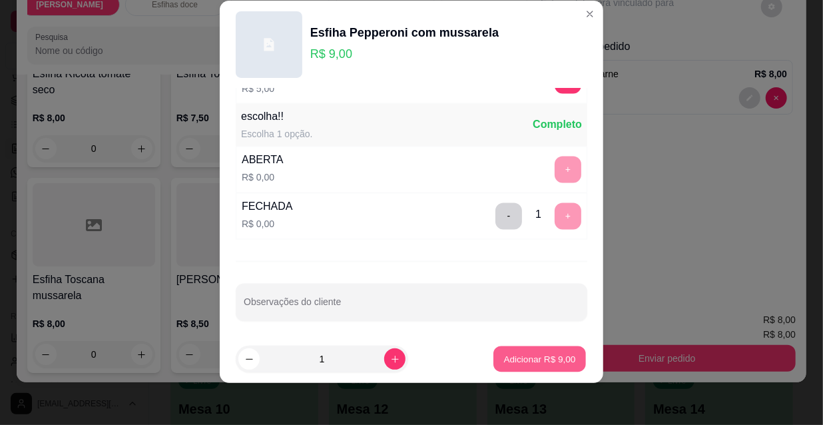
click at [530, 355] on p "Adicionar R$ 9,00" at bounding box center [539, 358] width 72 height 13
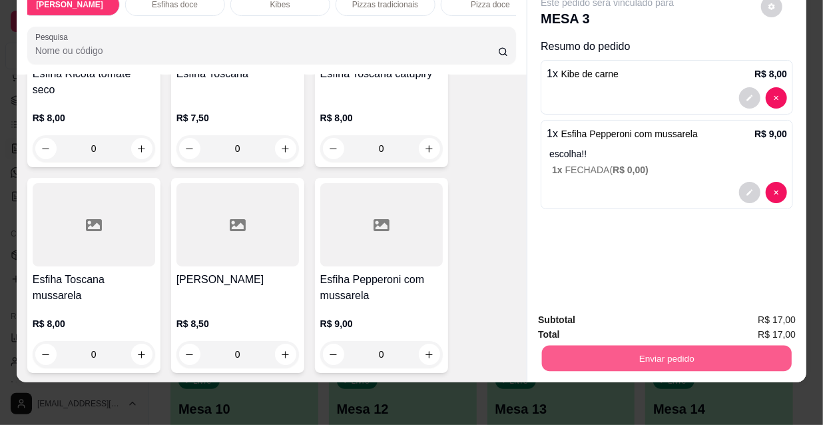
click at [616, 345] on button "Enviar pedido" at bounding box center [667, 358] width 250 height 26
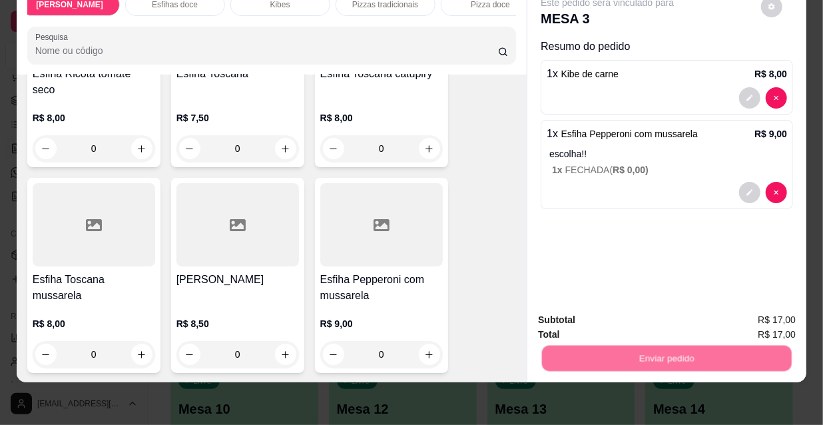
click at [610, 321] on button "Não registrar e enviar pedido" at bounding box center [623, 316] width 138 height 25
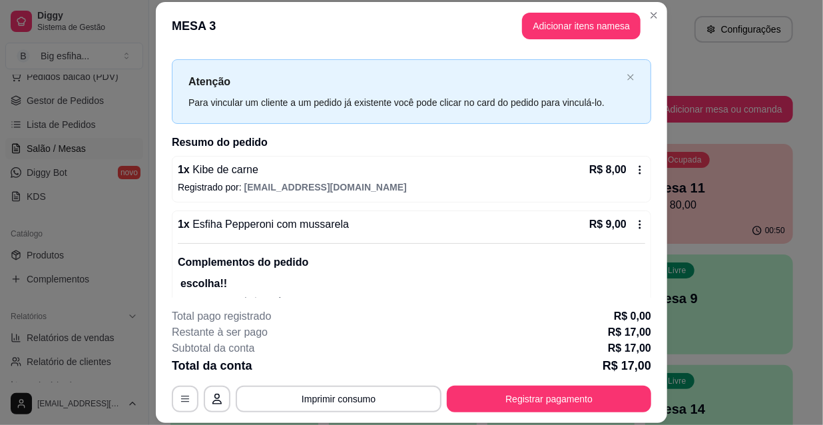
scroll to position [0, 0]
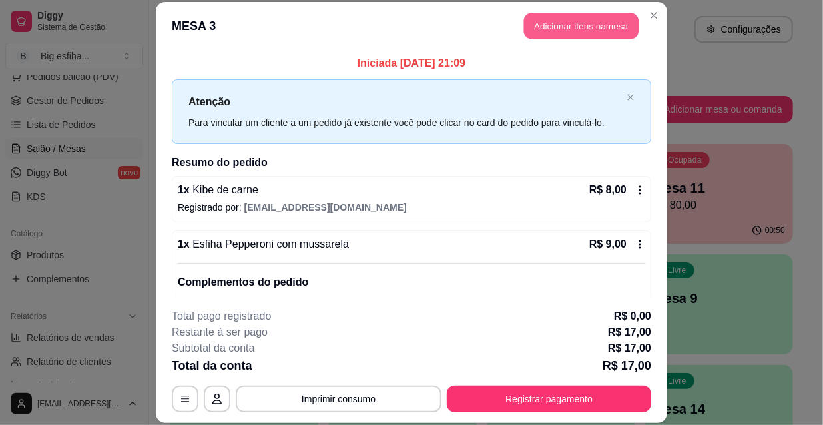
click at [550, 21] on button "Adicionar itens na mesa" at bounding box center [581, 26] width 114 height 26
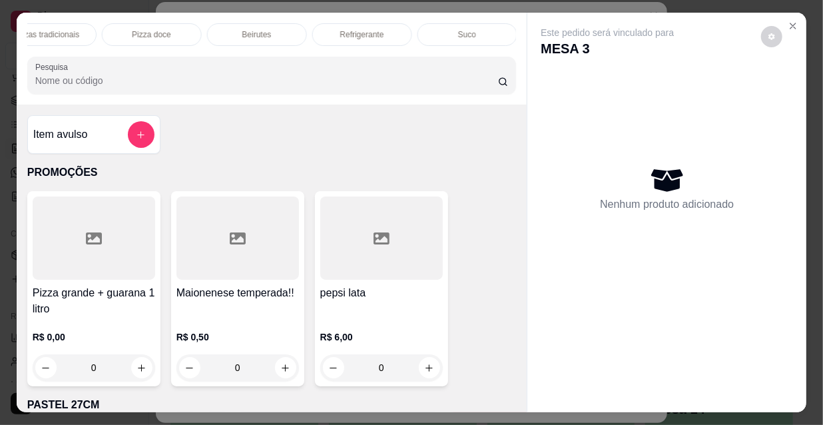
scroll to position [0, 728]
click at [478, 23] on div "Suco" at bounding box center [506, 34] width 100 height 23
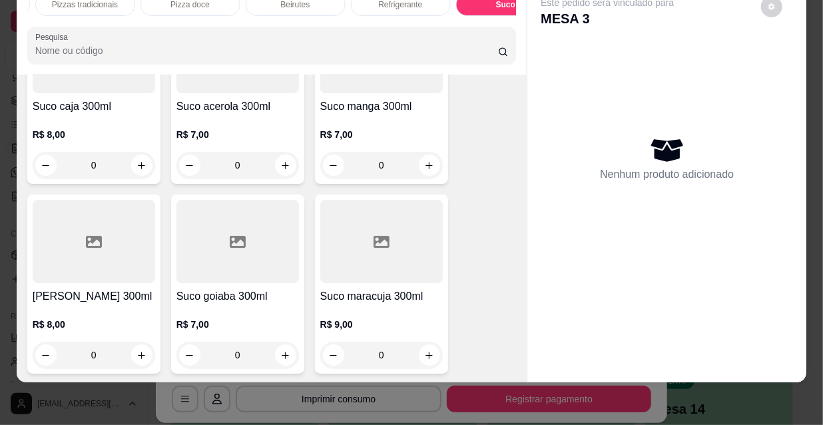
scroll to position [13441, 0]
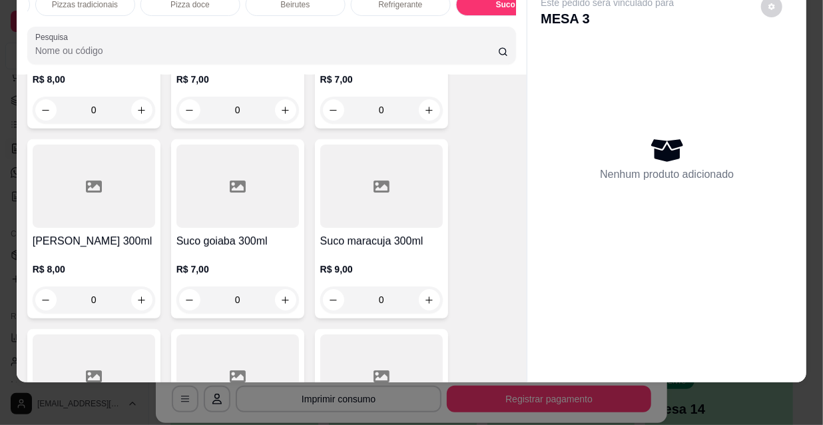
click at [408, 423] on h4 "Suco caju 300ml" at bounding box center [381, 431] width 122 height 16
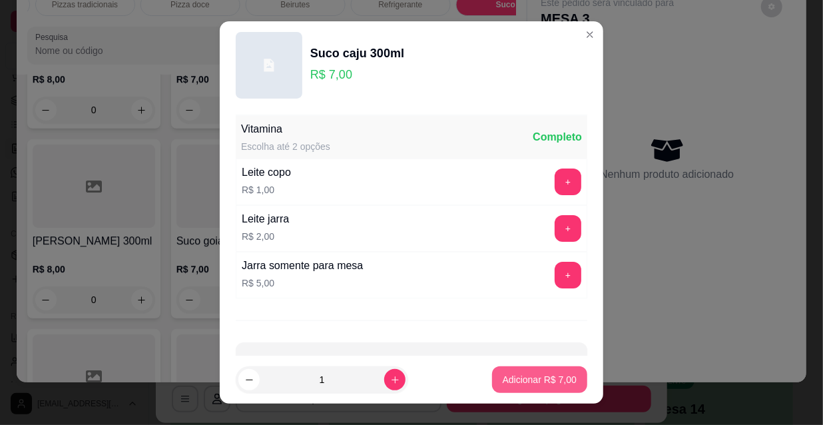
click at [536, 381] on p "Adicionar R$ 7,00" at bounding box center [540, 379] width 74 height 13
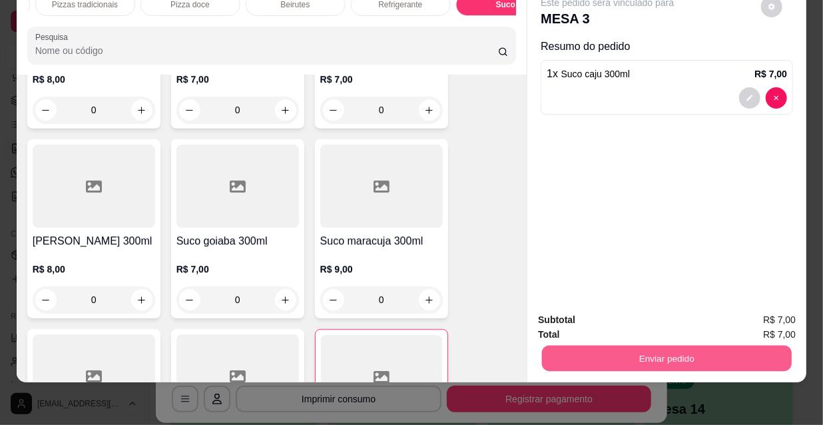
click at [623, 345] on button "Enviar pedido" at bounding box center [667, 358] width 250 height 26
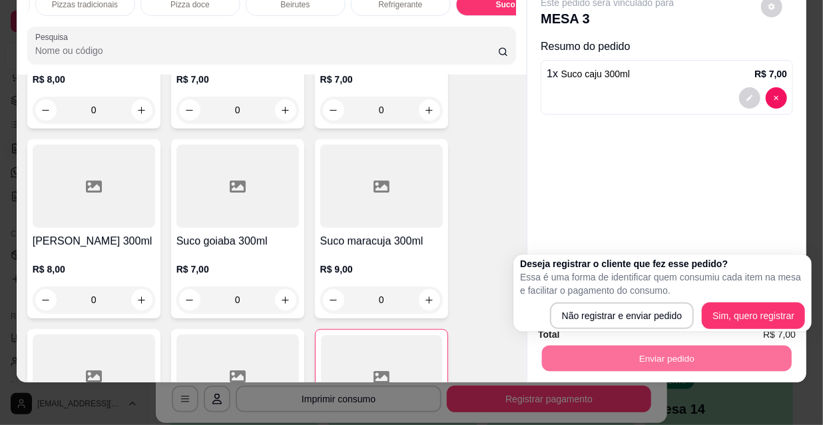
click at [598, 140] on div "Este pedido será vinculado para MESA 3 Resumo do pedido 1 x Suco caju 300ml R$ …" at bounding box center [666, 142] width 279 height 319
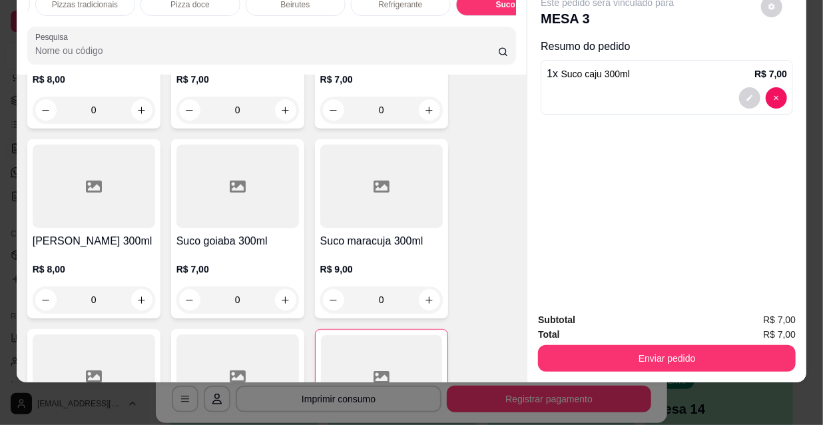
click at [783, 83] on div "1 x Suco caju 300ml R$ 7,00" at bounding box center [666, 87] width 252 height 55
click at [748, 95] on button "decrease-product-quantity" at bounding box center [749, 97] width 21 height 21
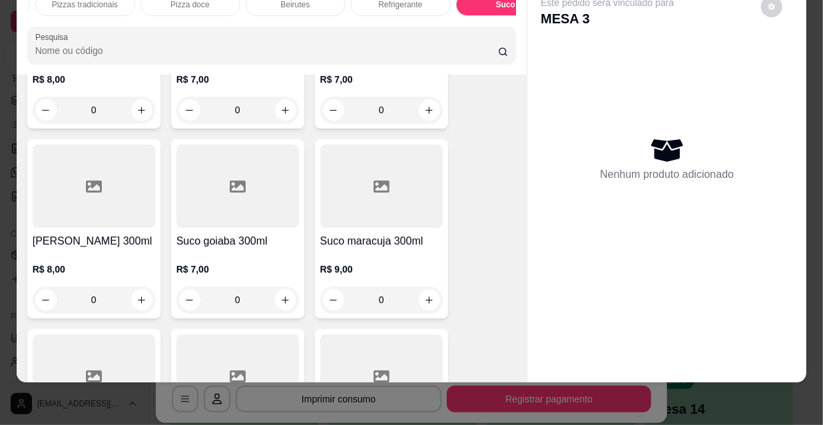
type input "0"
click at [772, 93] on div "Nenhum produto adicionado" at bounding box center [666, 158] width 252 height 261
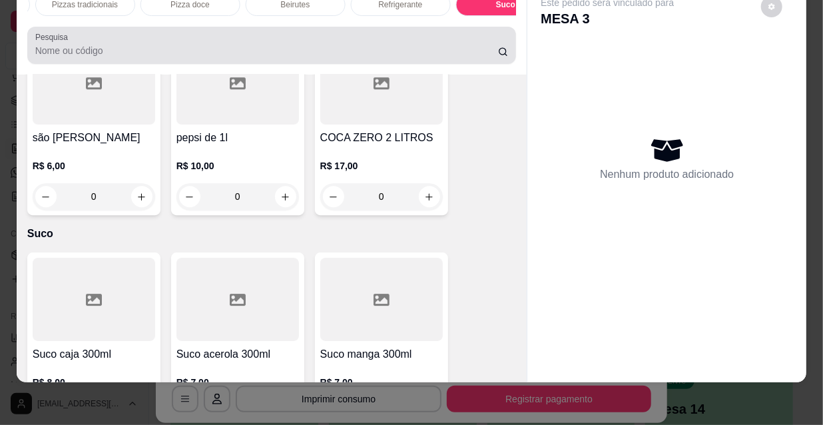
scroll to position [0, 0]
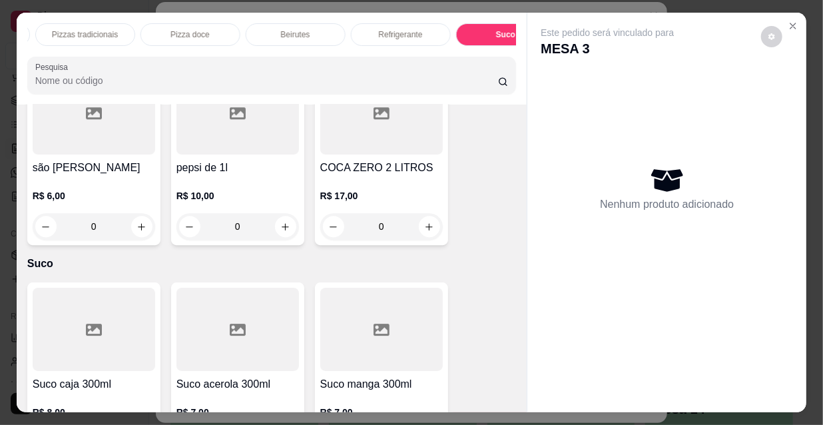
click at [403, 29] on p "Refrigerante" at bounding box center [401, 34] width 44 height 11
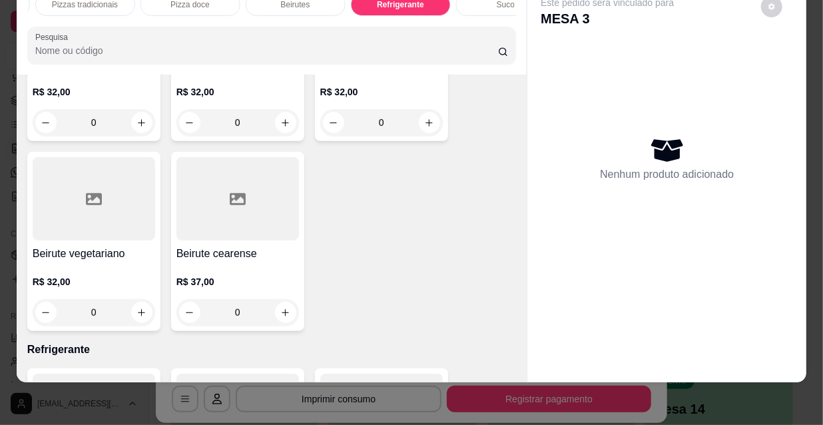
scroll to position [11729, 0]
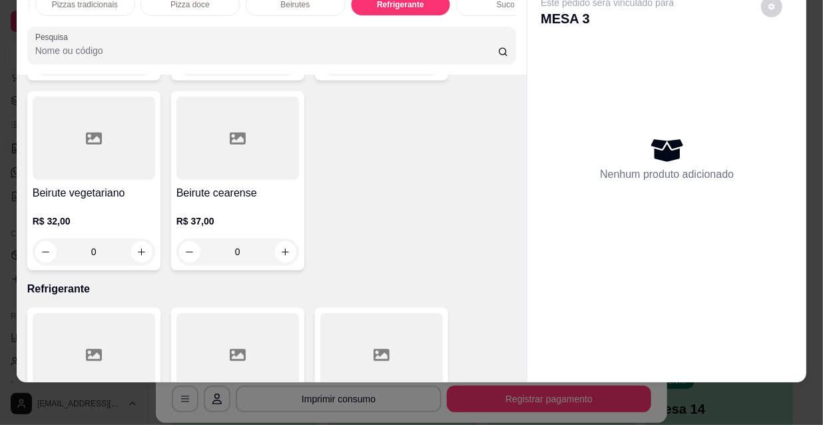
type input "1"
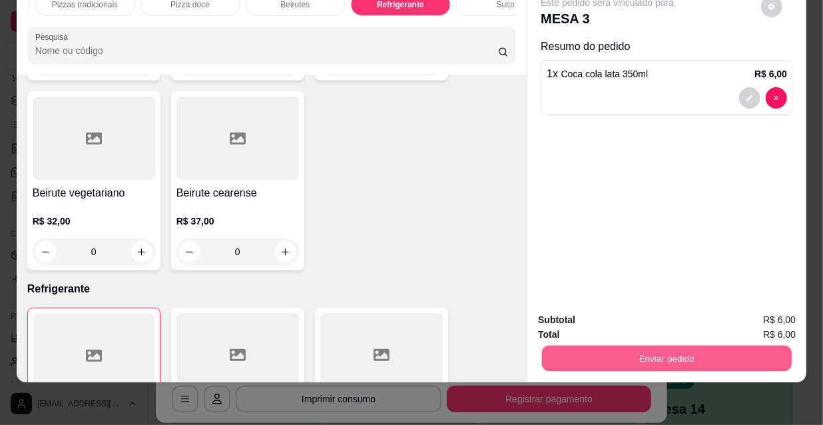
click at [656, 345] on button "Enviar pedido" at bounding box center [667, 358] width 250 height 26
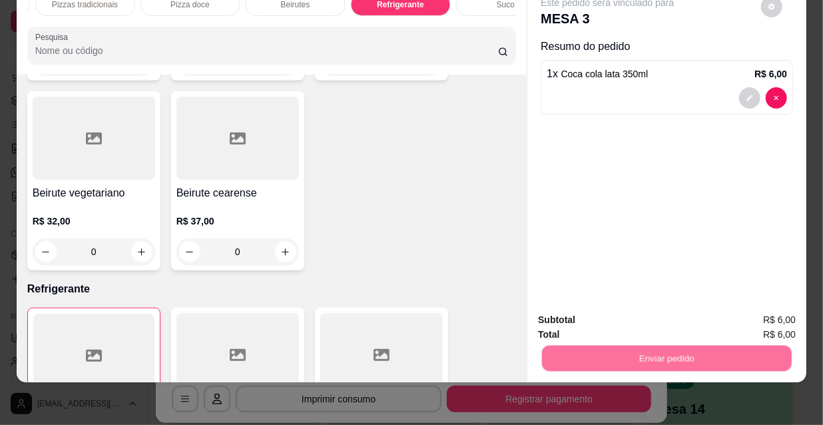
click at [640, 315] on button "Não registrar e enviar pedido" at bounding box center [623, 315] width 138 height 25
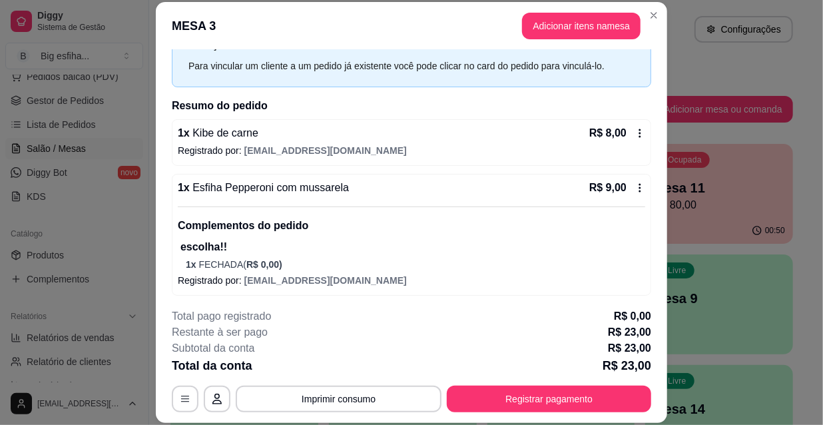
scroll to position [113, 0]
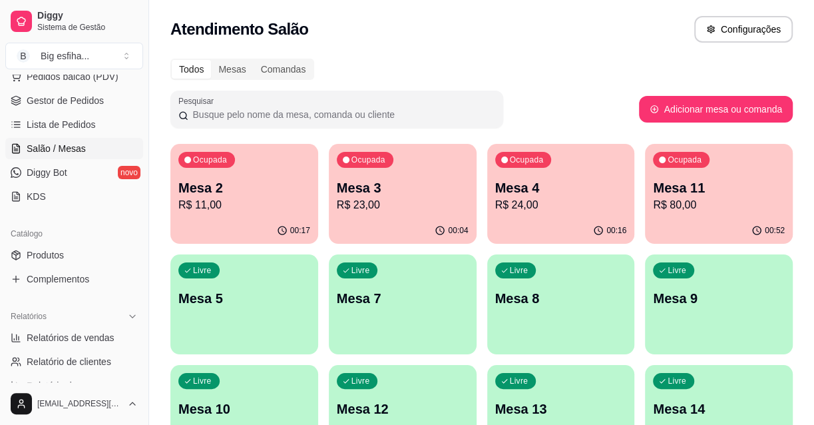
click at [675, 214] on div "Ocupada Mesa 11 R$ 80,00" at bounding box center [719, 181] width 148 height 74
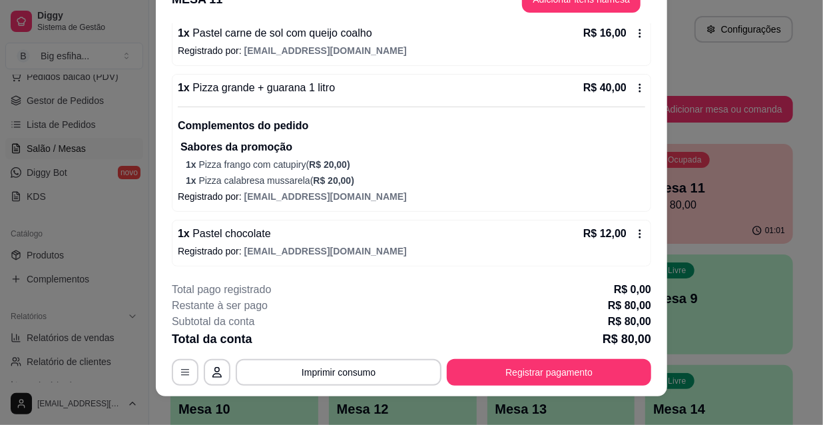
scroll to position [40, 0]
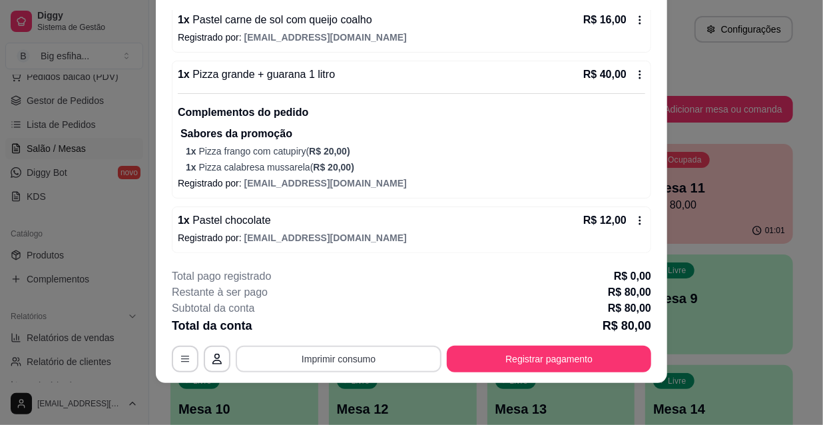
click at [393, 353] on button "Imprimir consumo" at bounding box center [339, 358] width 206 height 27
click at [346, 326] on button "IMPRESSORA" at bounding box center [338, 327] width 97 height 21
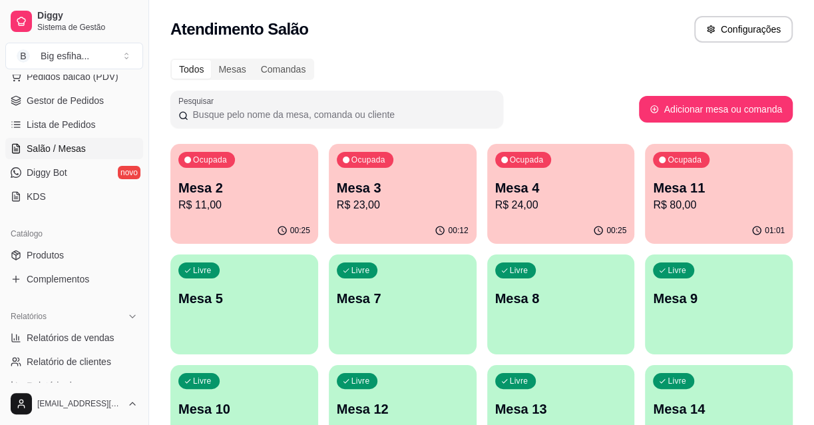
click at [726, 192] on p "Mesa 11" at bounding box center [719, 187] width 132 height 19
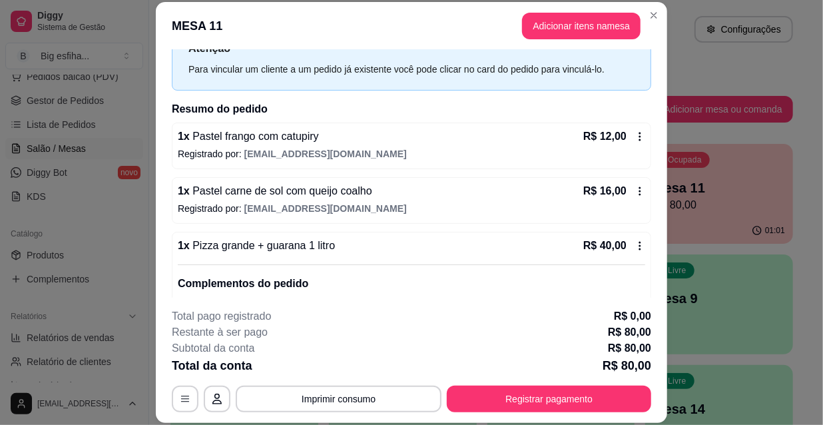
scroll to position [184, 0]
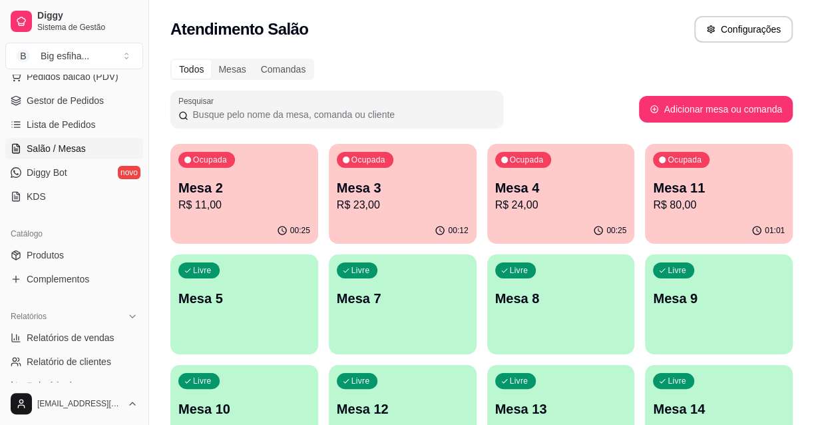
click at [265, 201] on p "R$ 11,00" at bounding box center [244, 205] width 132 height 16
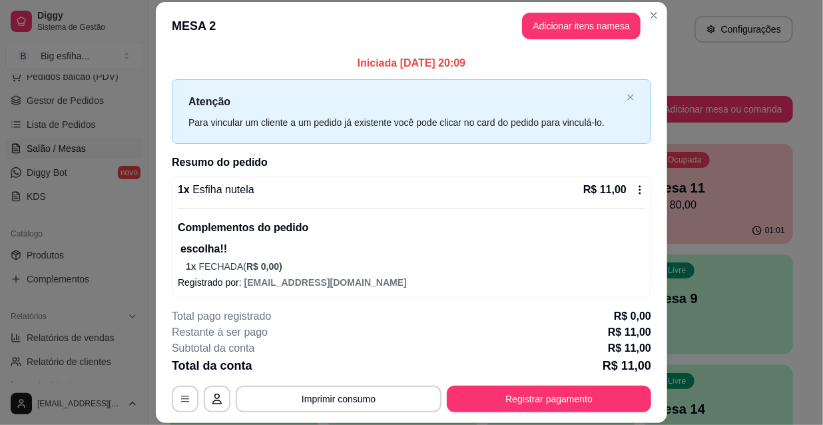
click at [387, 184] on div "1 x Esfiha nutela R$ 11,00" at bounding box center [411, 190] width 467 height 16
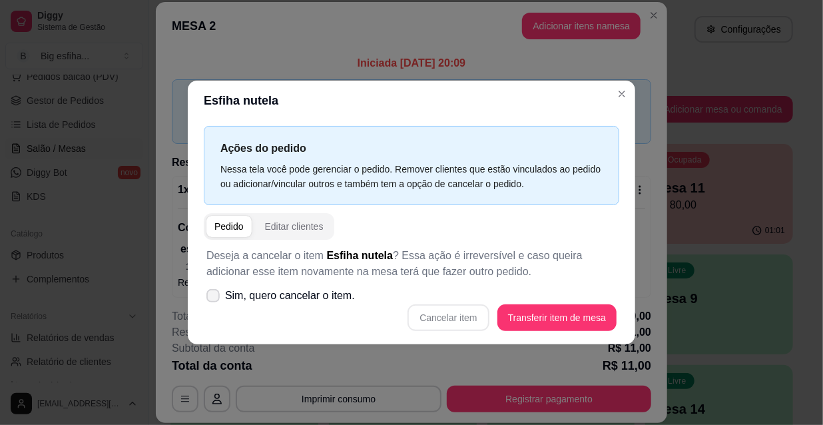
click at [210, 289] on span at bounding box center [212, 295] width 13 height 13
click at [210, 298] on input "Sim, quero cancelar o item." at bounding box center [210, 302] width 9 height 9
checkbox input "true"
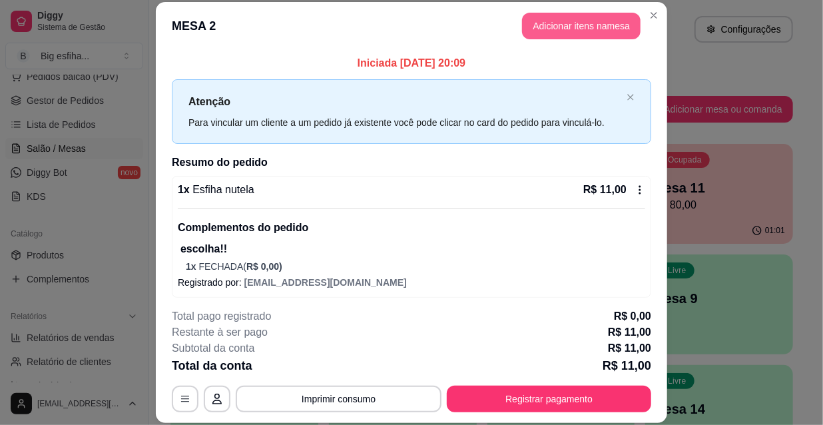
click at [545, 27] on button "Adicionar itens na mesa" at bounding box center [581, 26] width 118 height 27
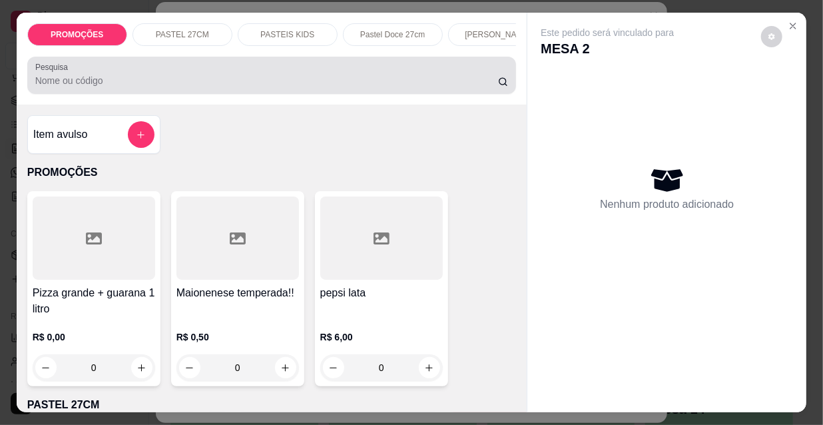
click at [280, 87] on input "Pesquisa" at bounding box center [266, 80] width 463 height 13
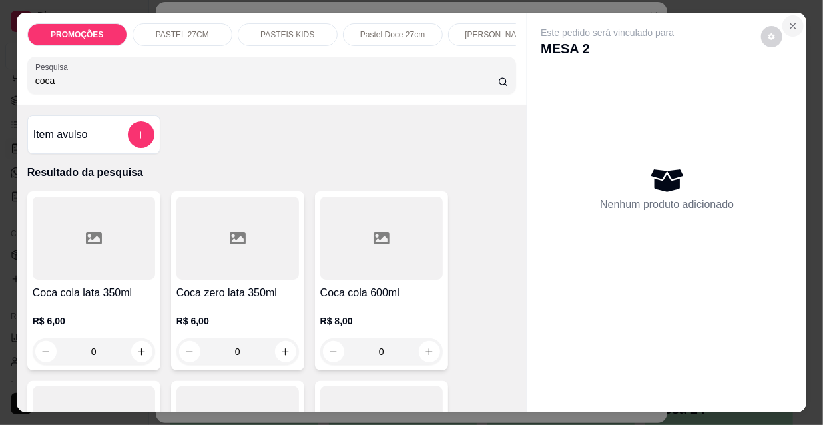
type input "coca"
click at [787, 21] on icon "Close" at bounding box center [792, 26] width 11 height 11
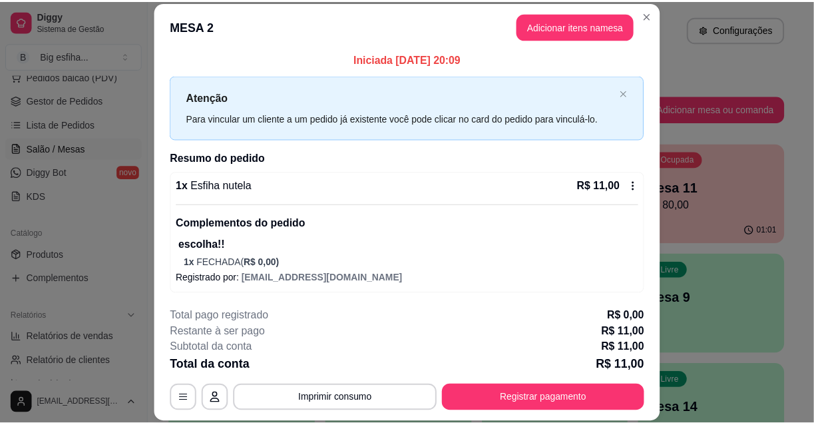
scroll to position [5, 0]
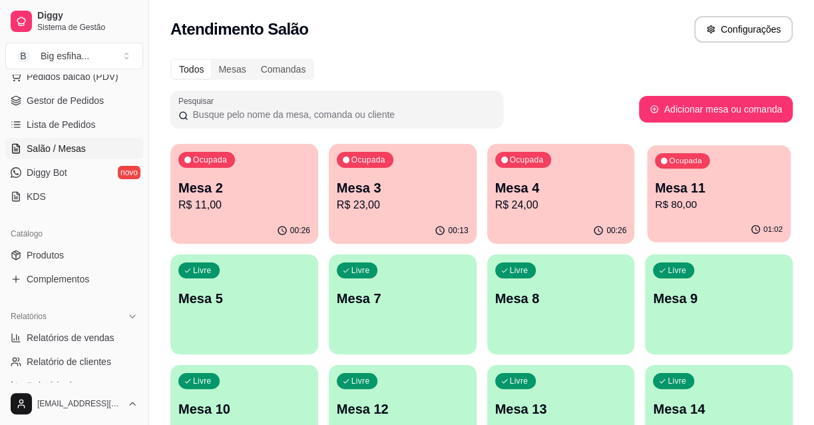
click at [677, 203] on p "R$ 80,00" at bounding box center [719, 204] width 128 height 15
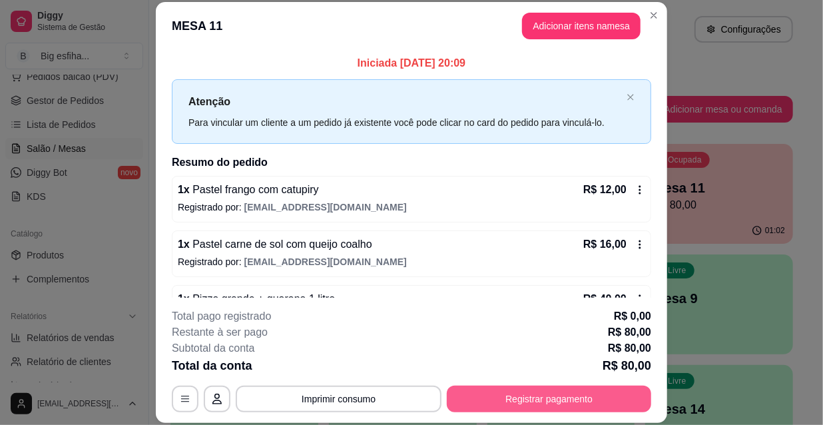
click at [557, 397] on button "Registrar pagamento" at bounding box center [549, 398] width 204 height 27
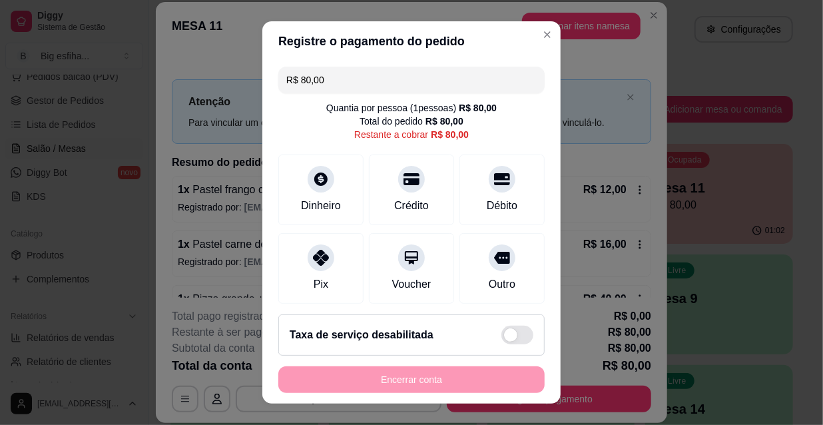
drag, startPoint x: 315, startPoint y: 83, endPoint x: 240, endPoint y: 97, distance: 76.5
click at [240, 97] on div "Registre o pagamento do pedido R$ 80,00 Quantia por pessoa ( 1 pessoas) R$ 80,0…" at bounding box center [411, 212] width 823 height 425
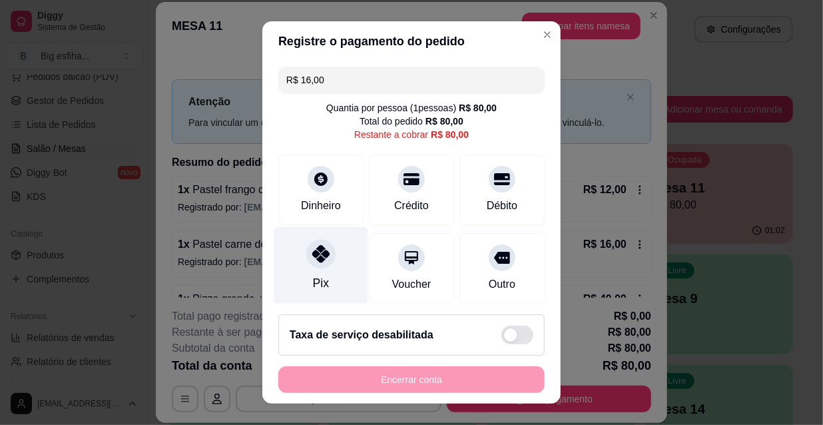
click at [315, 265] on div at bounding box center [320, 253] width 29 height 29
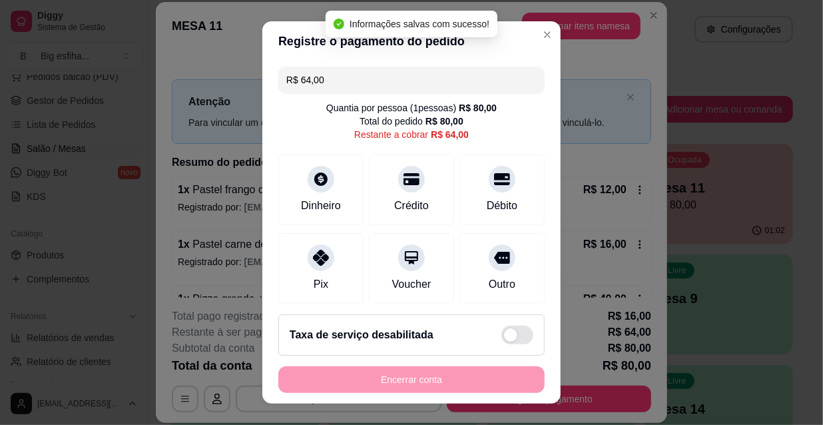
drag, startPoint x: 331, startPoint y: 80, endPoint x: 272, endPoint y: 80, distance: 59.9
click at [272, 80] on div "R$ 64,00 Quantia por pessoa ( 1 pessoas) R$ 80,00 Total do pedido R$ 80,00 Rest…" at bounding box center [411, 182] width 298 height 242
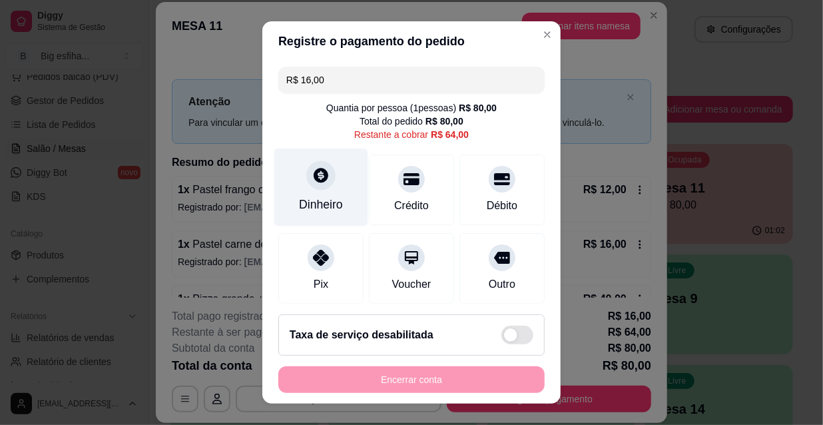
click at [312, 160] on div at bounding box center [320, 174] width 29 height 29
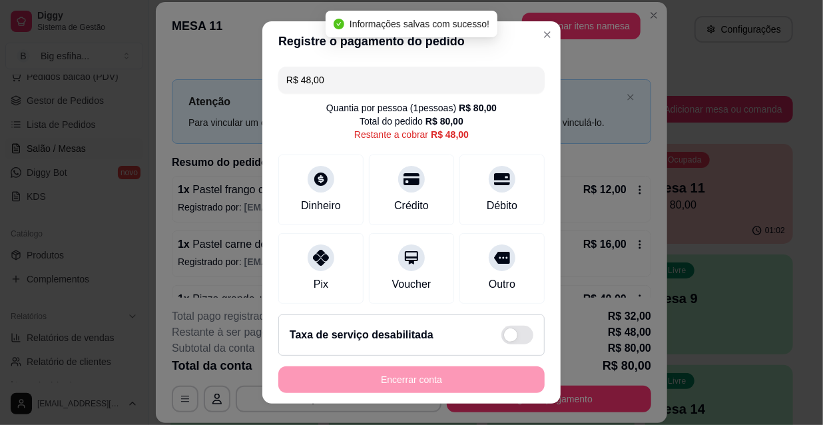
drag, startPoint x: 319, startPoint y: 83, endPoint x: 280, endPoint y: 83, distance: 39.3
click at [280, 83] on div "R$ 48,00" at bounding box center [411, 80] width 266 height 27
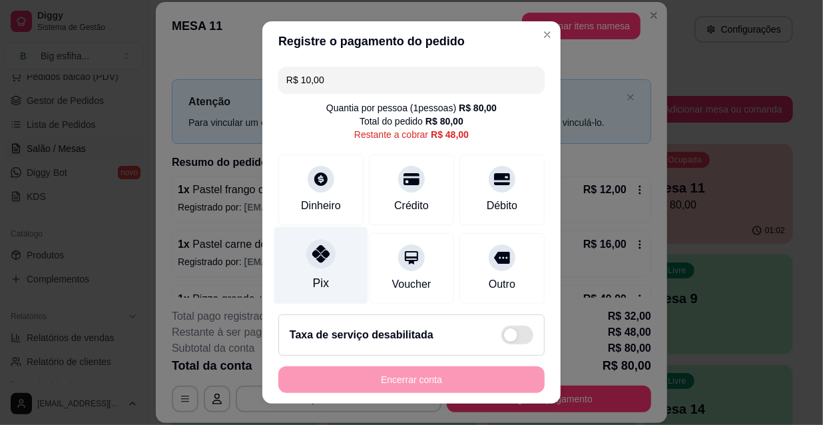
click at [298, 262] on div "Pix" at bounding box center [321, 266] width 94 height 78
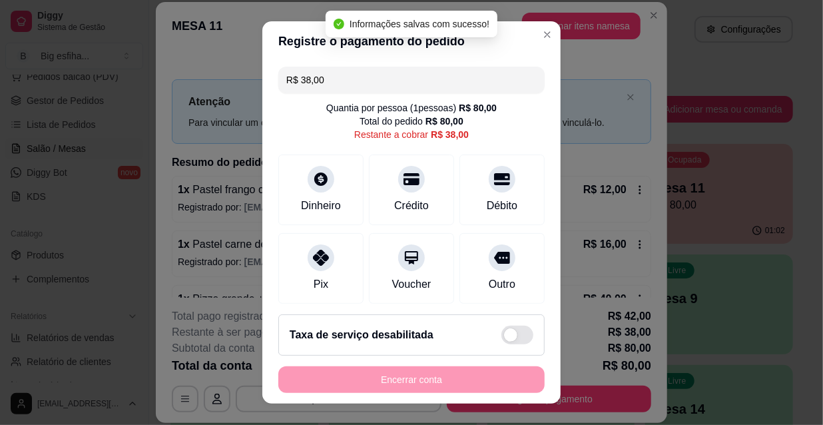
drag, startPoint x: 328, startPoint y: 84, endPoint x: 262, endPoint y: 84, distance: 66.6
click at [262, 84] on div "R$ 38,00 Quantia por pessoa ( 1 pessoas) R$ 80,00 Total do pedido R$ 80,00 Rest…" at bounding box center [411, 182] width 298 height 242
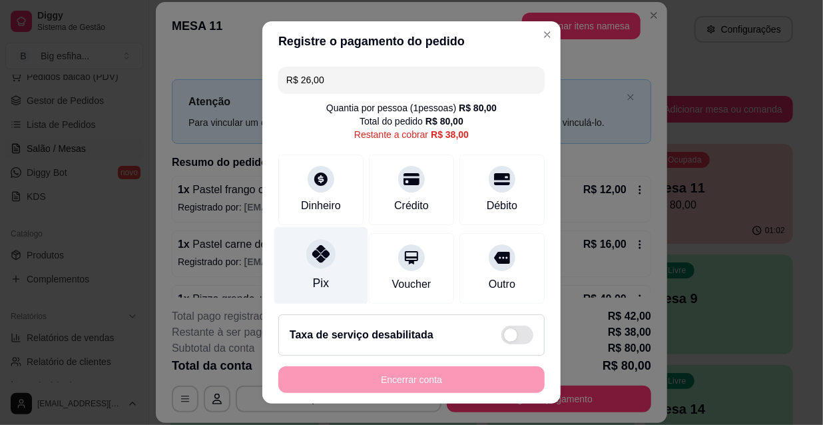
click at [313, 276] on div "Pix" at bounding box center [321, 282] width 16 height 17
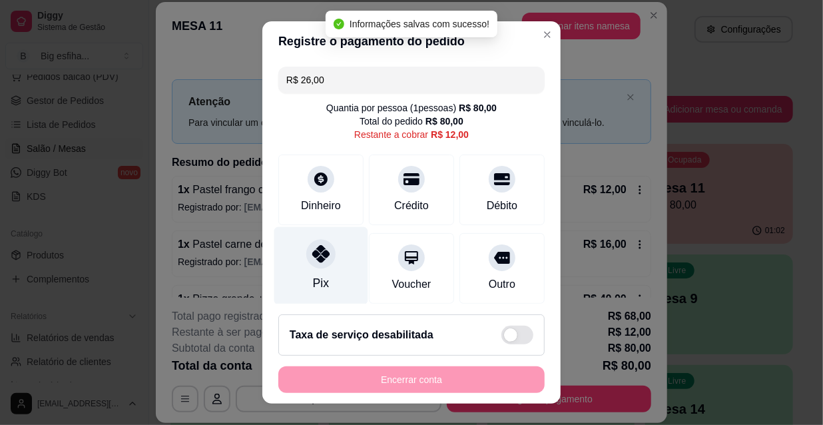
type input "R$ 12,00"
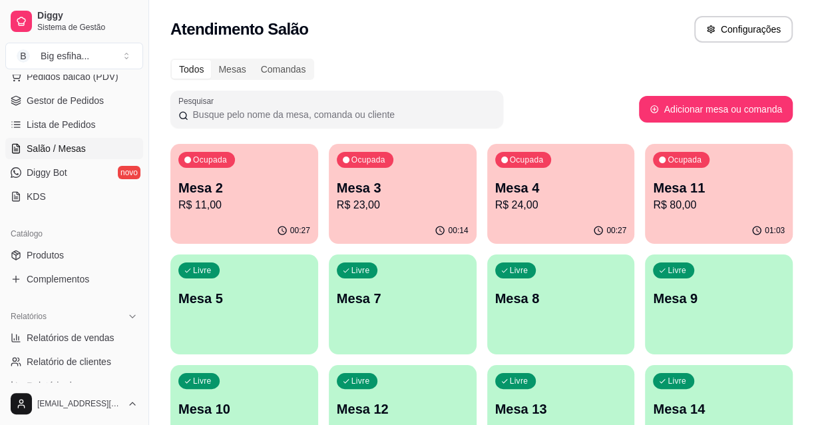
click at [689, 209] on p "R$ 80,00" at bounding box center [719, 205] width 132 height 16
click at [670, 190] on p "Mesa 11" at bounding box center [719, 188] width 128 height 18
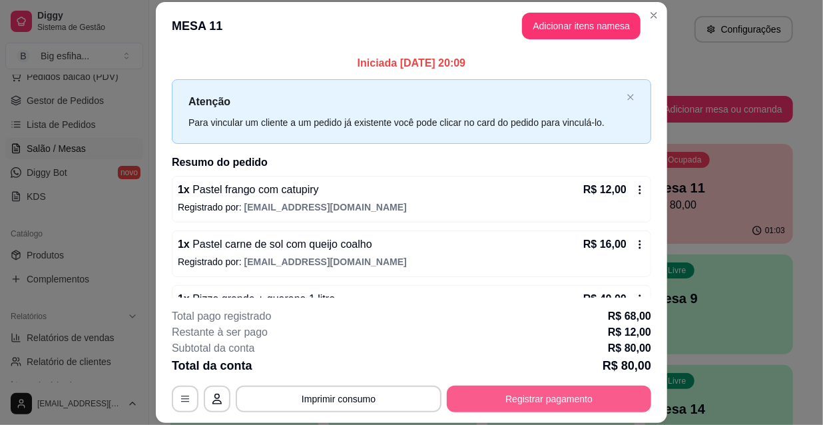
click at [539, 405] on button "Registrar pagamento" at bounding box center [549, 398] width 204 height 27
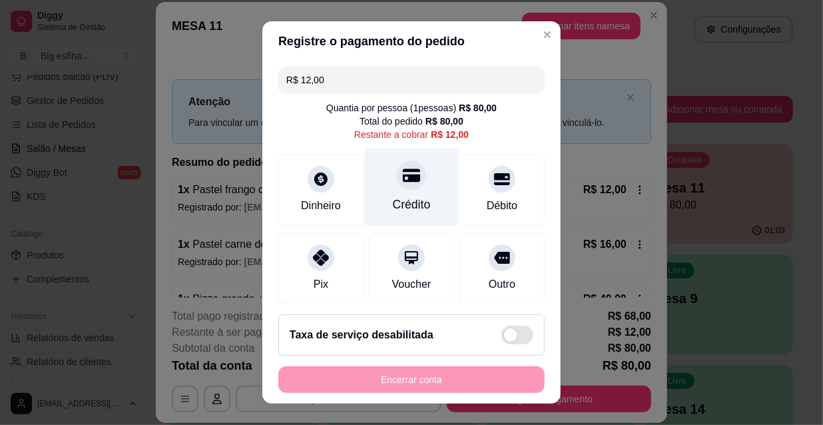
click at [385, 193] on div "Crédito" at bounding box center [412, 187] width 94 height 78
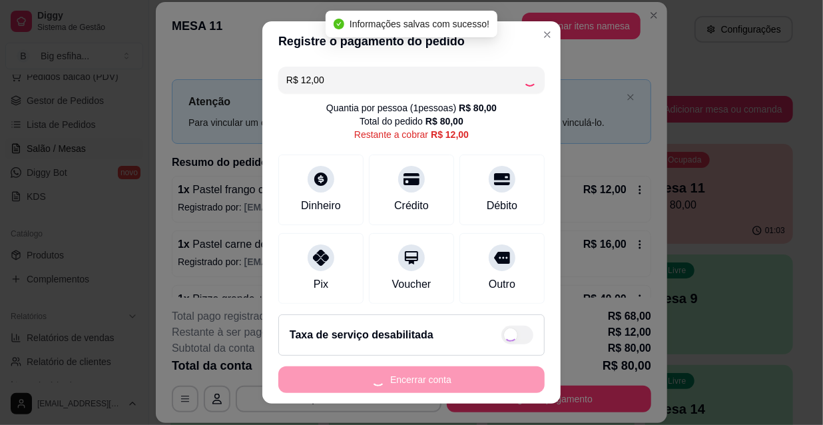
type input "R$ 0,00"
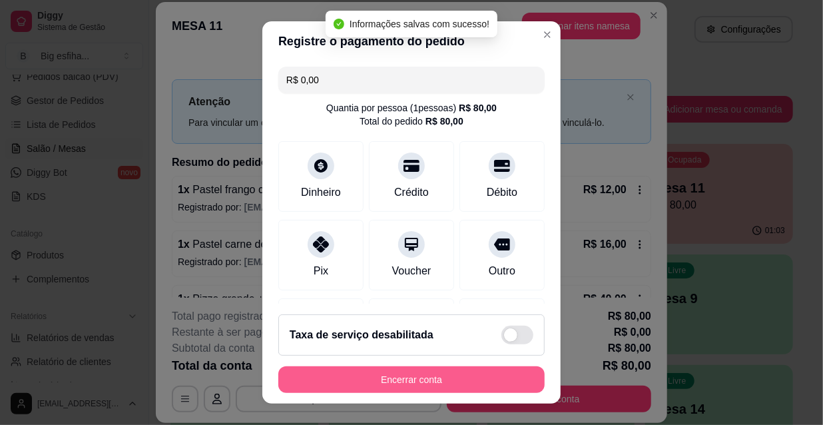
click at [448, 382] on button "Encerrar conta" at bounding box center [411, 379] width 266 height 27
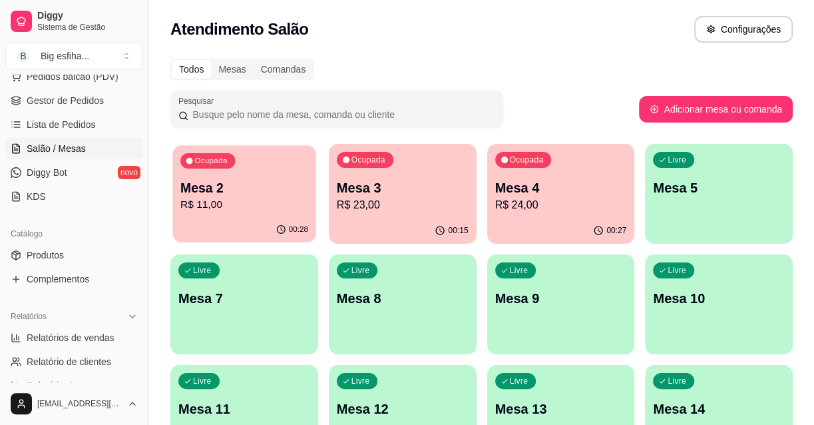
click at [209, 199] on p "R$ 11,00" at bounding box center [244, 204] width 128 height 15
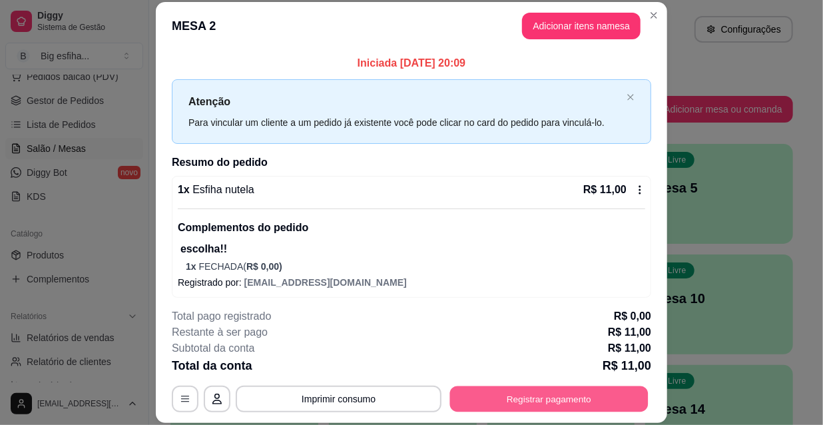
click at [566, 395] on button "Registrar pagamento" at bounding box center [549, 398] width 198 height 26
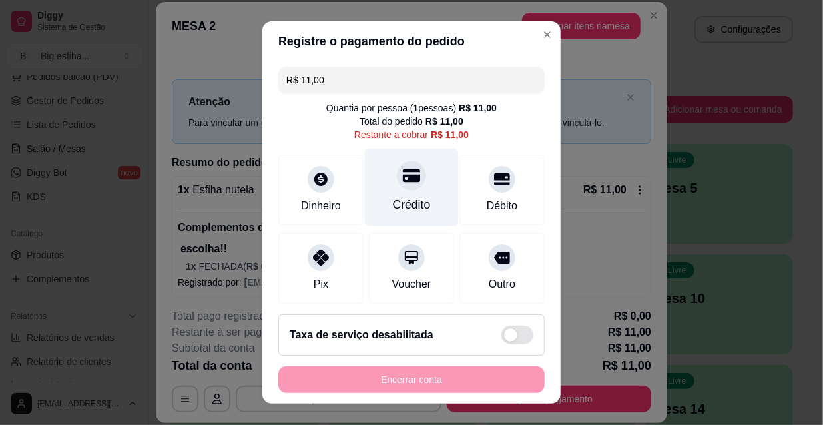
click at [403, 177] on icon at bounding box center [411, 174] width 17 height 13
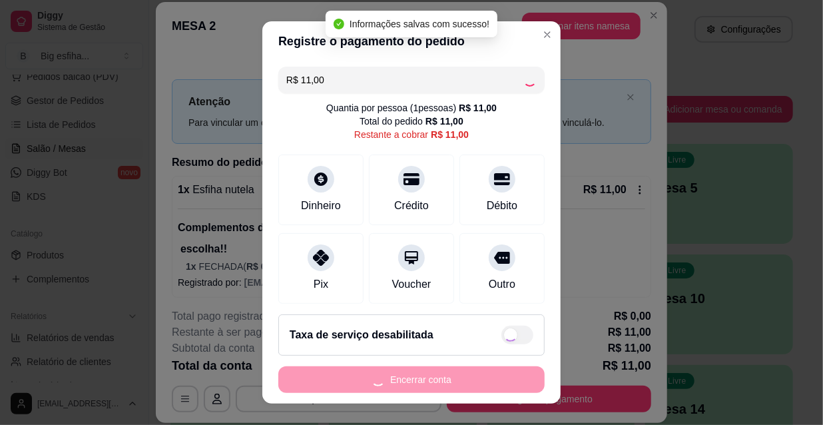
type input "R$ 0,00"
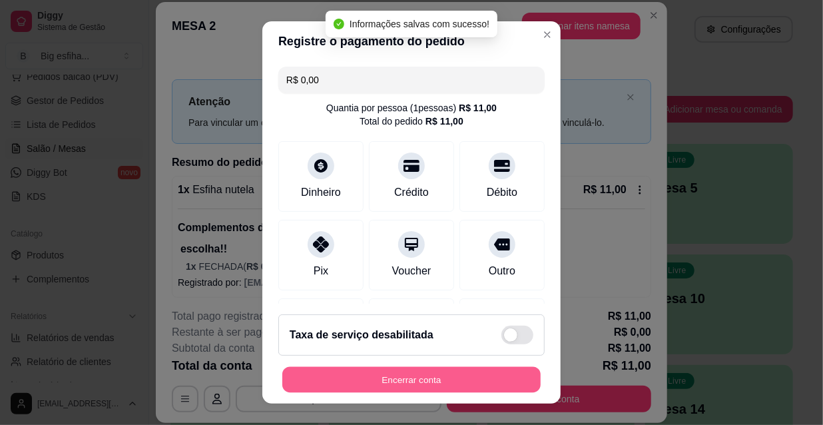
click at [463, 381] on button "Encerrar conta" at bounding box center [411, 380] width 258 height 26
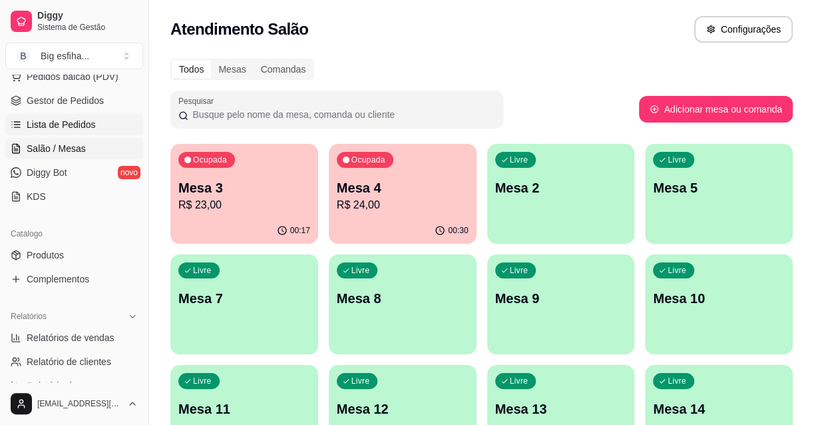
click at [97, 119] on link "Lista de Pedidos" at bounding box center [74, 124] width 138 height 21
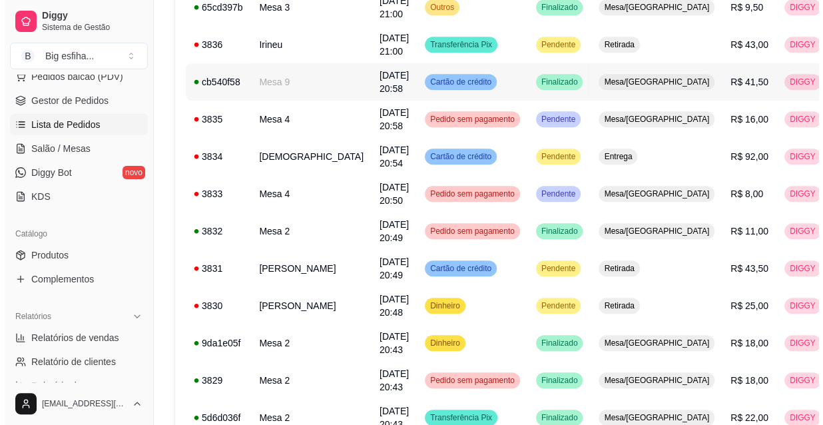
scroll to position [484, 0]
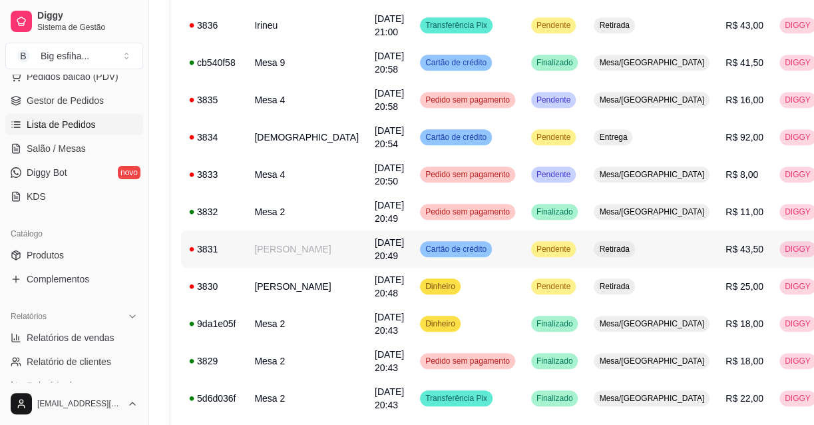
click at [592, 246] on td "Retirada" at bounding box center [652, 248] width 132 height 37
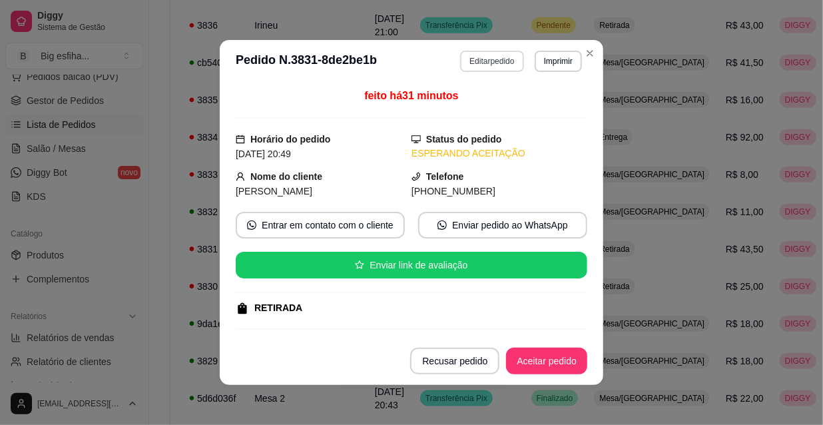
click at [479, 65] on button "Editar pedido" at bounding box center [491, 61] width 63 height 21
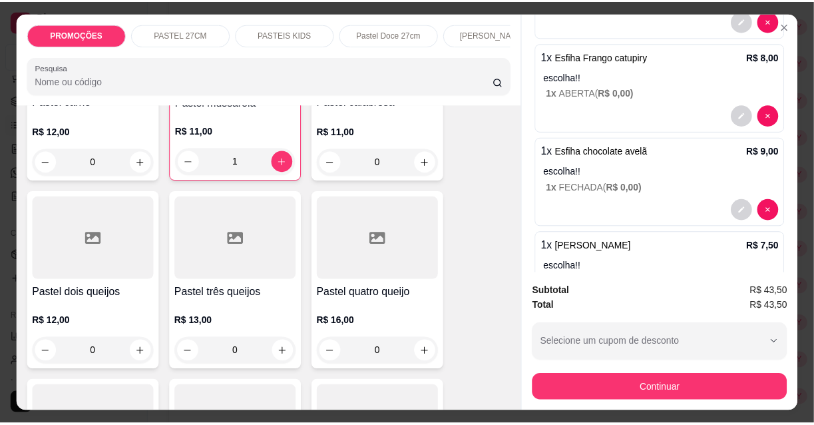
scroll to position [344, 0]
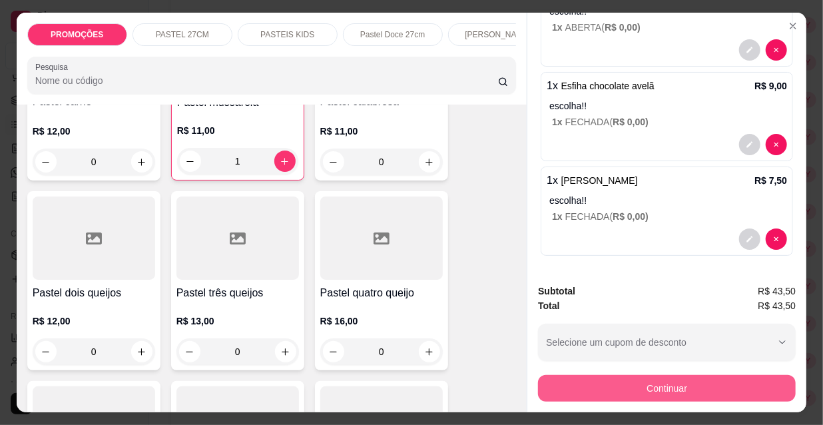
click at [638, 380] on button "Continuar" at bounding box center [667, 388] width 258 height 27
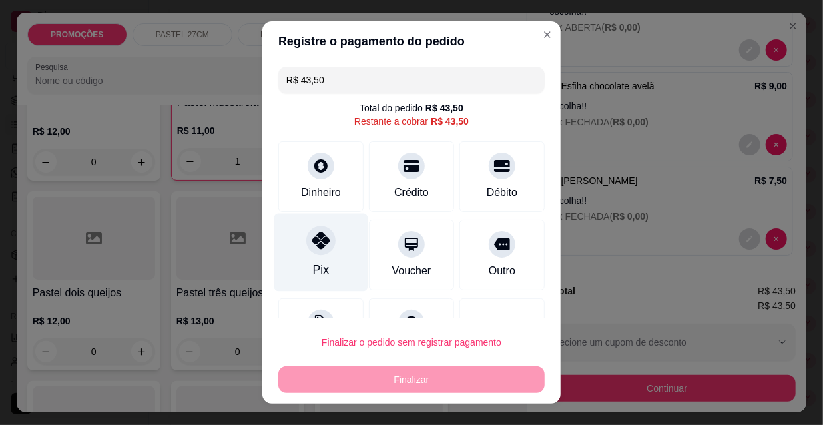
click at [297, 250] on div "Pix" at bounding box center [321, 253] width 94 height 78
type input "R$ 0,00"
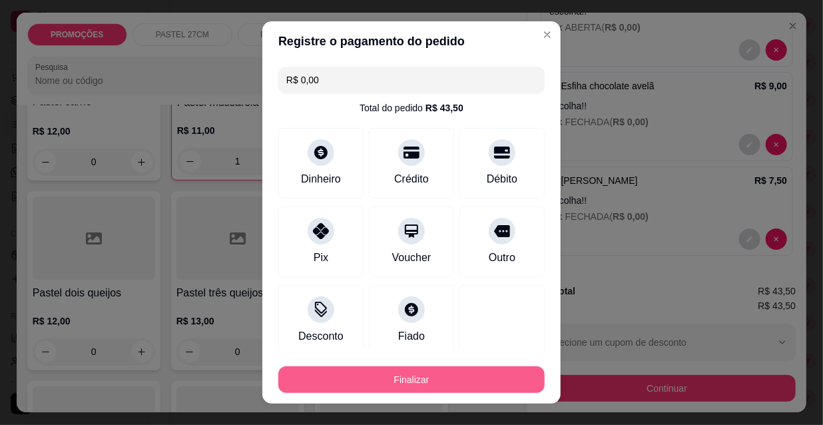
click at [471, 383] on button "Finalizar" at bounding box center [411, 379] width 266 height 27
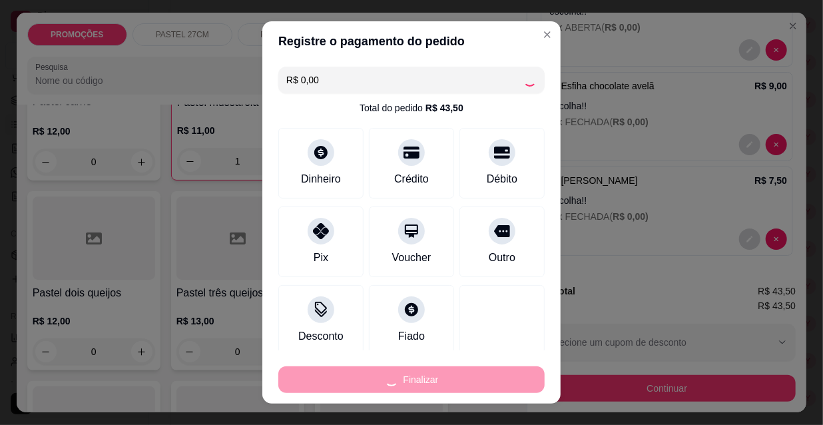
type input "0"
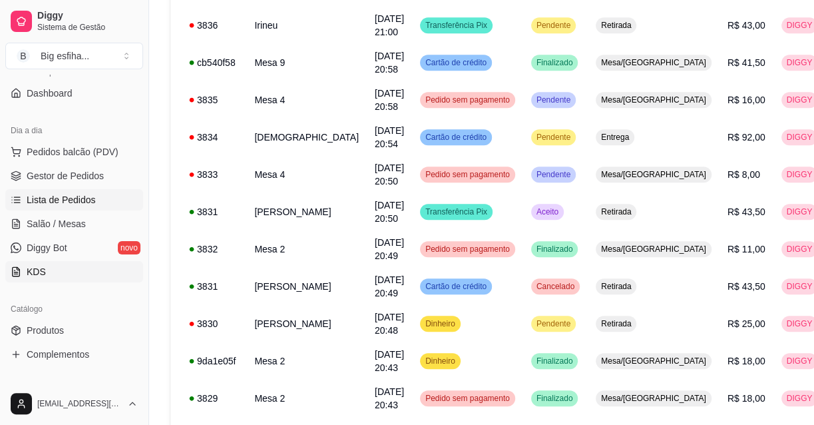
scroll to position [0, 0]
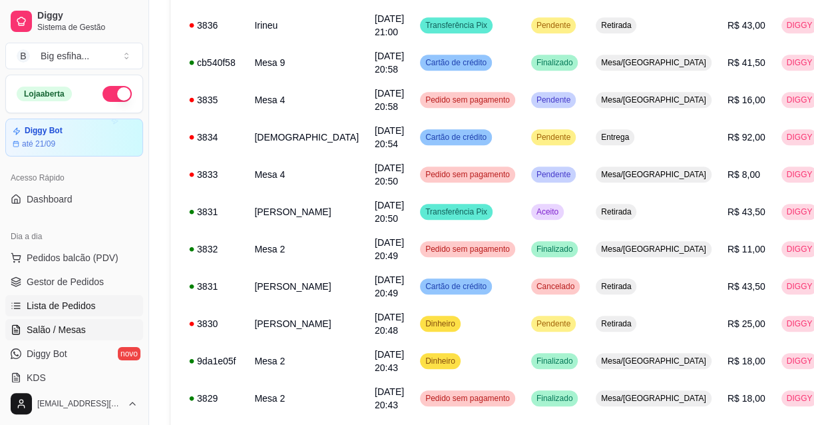
click at [53, 326] on span "Salão / Mesas" at bounding box center [56, 329] width 59 height 13
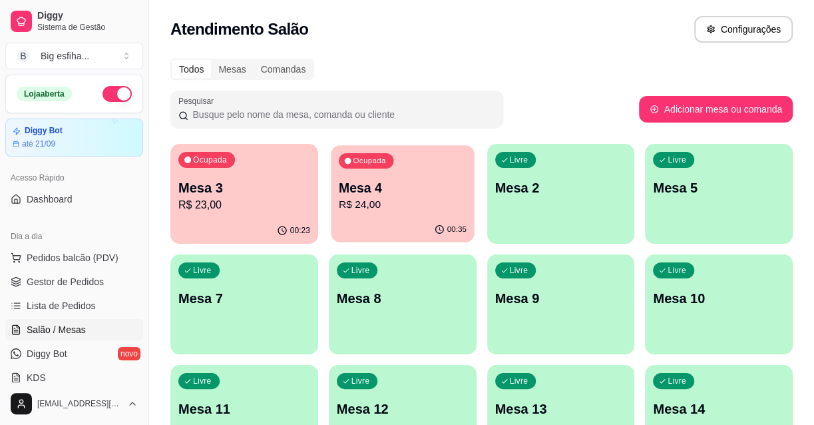
click at [363, 203] on p "R$ 24,00" at bounding box center [403, 204] width 128 height 15
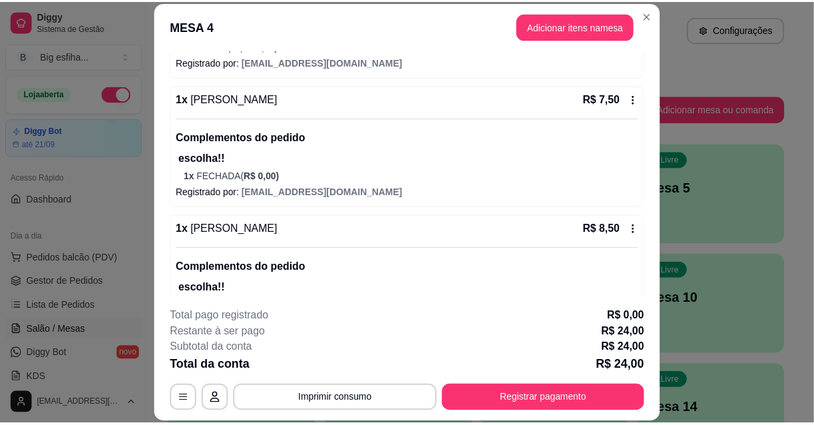
scroll to position [264, 0]
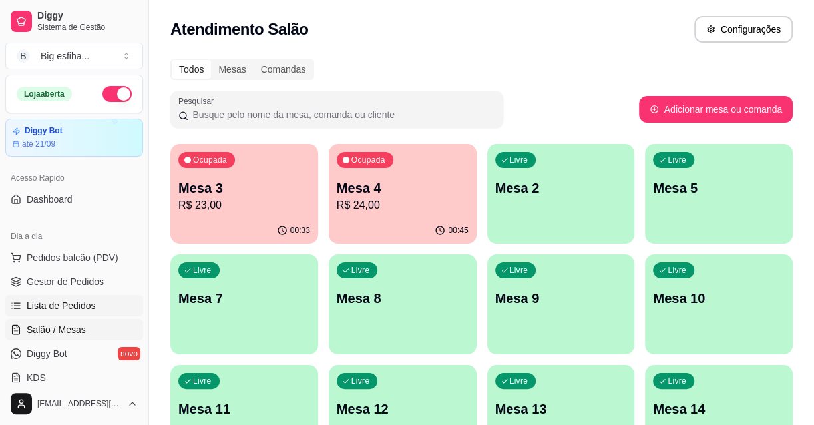
click at [87, 302] on span "Lista de Pedidos" at bounding box center [61, 305] width 69 height 13
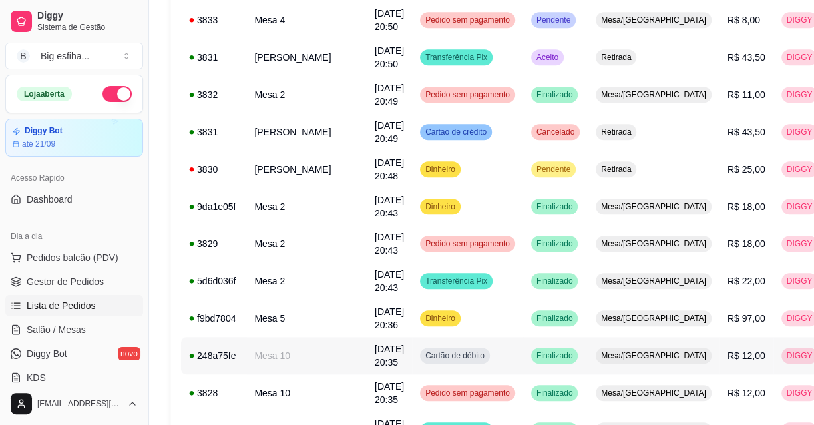
scroll to position [437, 0]
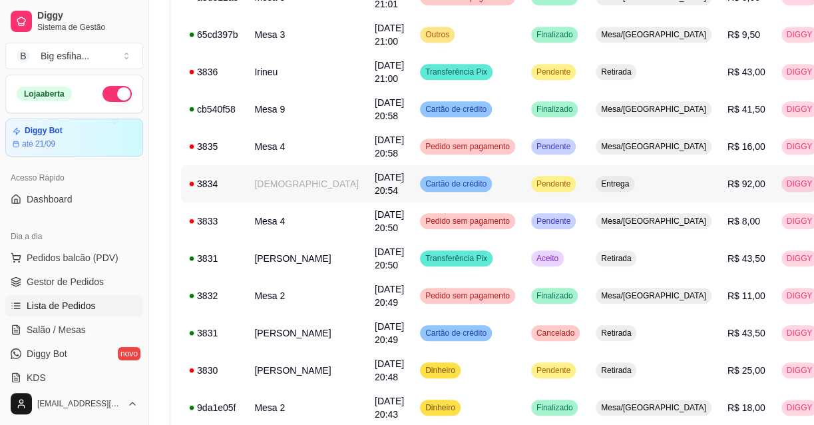
click at [588, 178] on td "Entrega" at bounding box center [654, 183] width 132 height 37
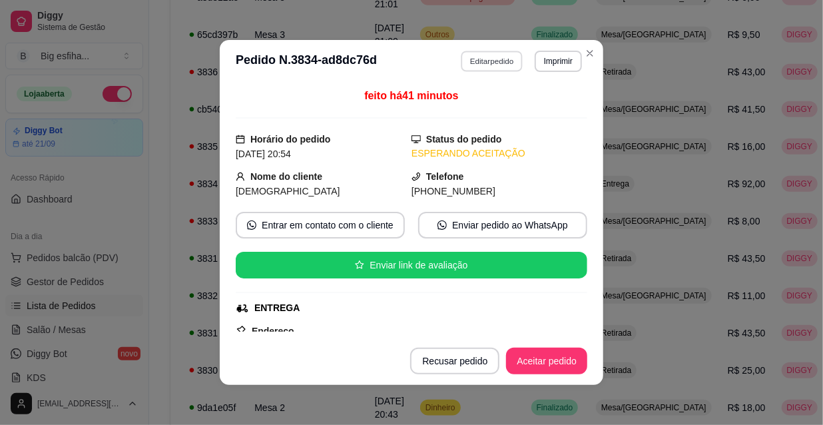
click at [468, 62] on button "Editar pedido" at bounding box center [492, 61] width 62 height 21
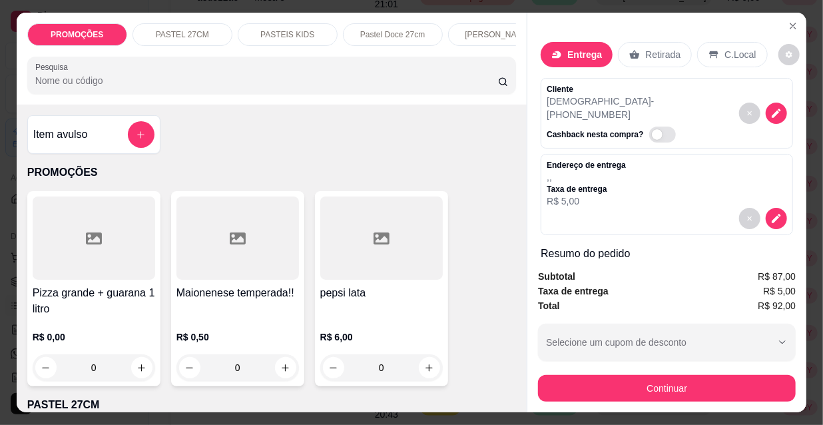
click at [678, 387] on button "Continuar" at bounding box center [667, 388] width 258 height 27
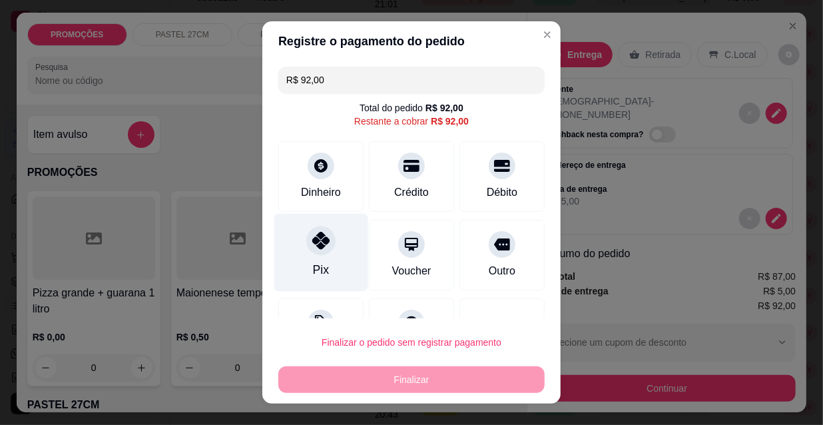
click at [330, 246] on div "Pix" at bounding box center [321, 253] width 94 height 78
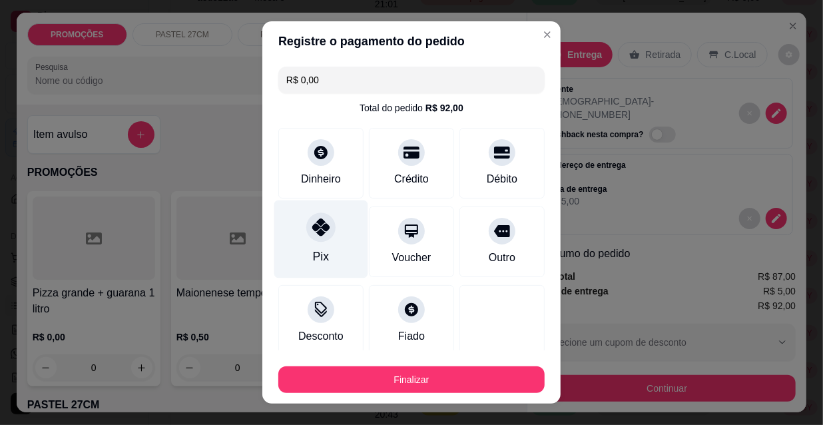
type input "R$ 0,00"
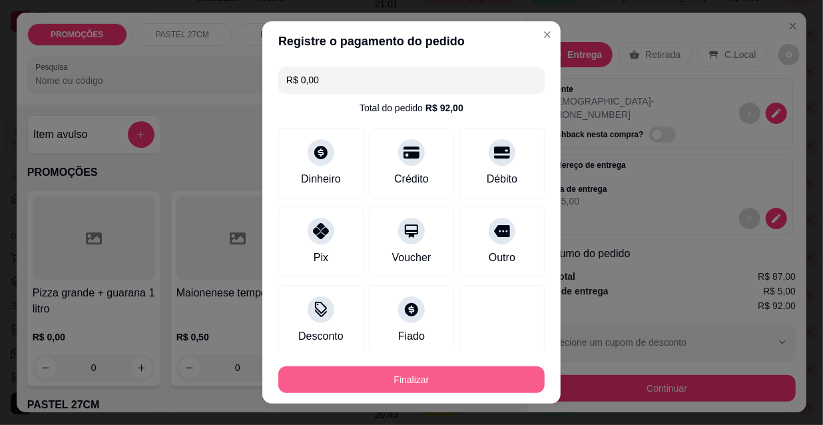
click at [413, 373] on button "Finalizar" at bounding box center [411, 379] width 266 height 27
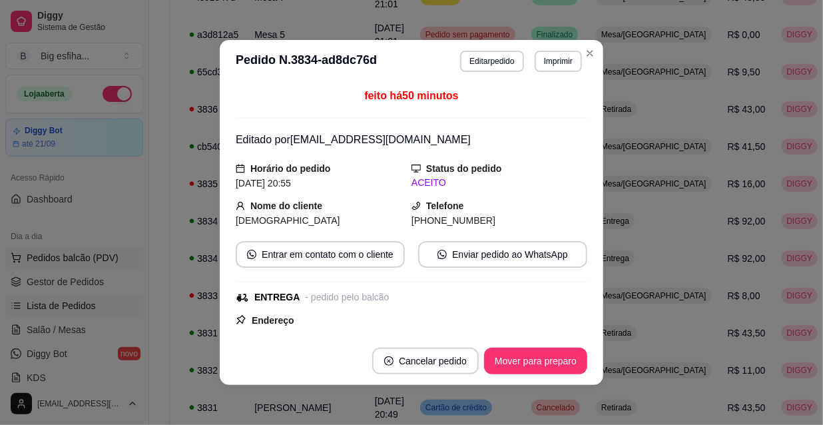
click at [76, 323] on span "Salão / Mesas" at bounding box center [56, 329] width 59 height 13
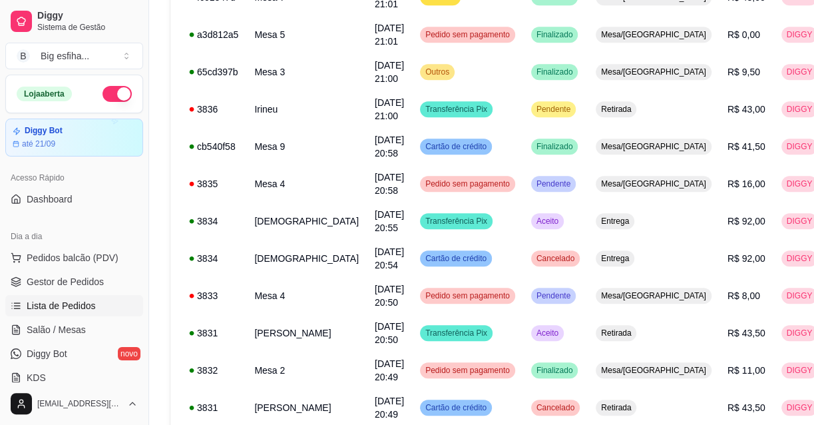
scroll to position [404, 0]
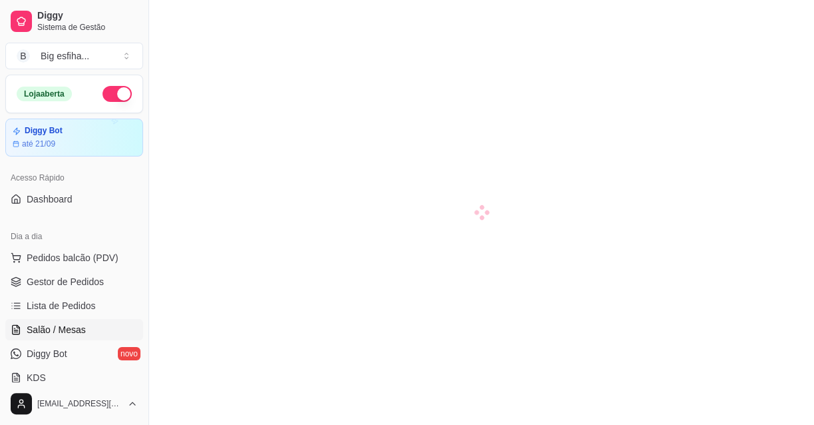
click at [65, 329] on span "Salão / Mesas" at bounding box center [56, 329] width 59 height 13
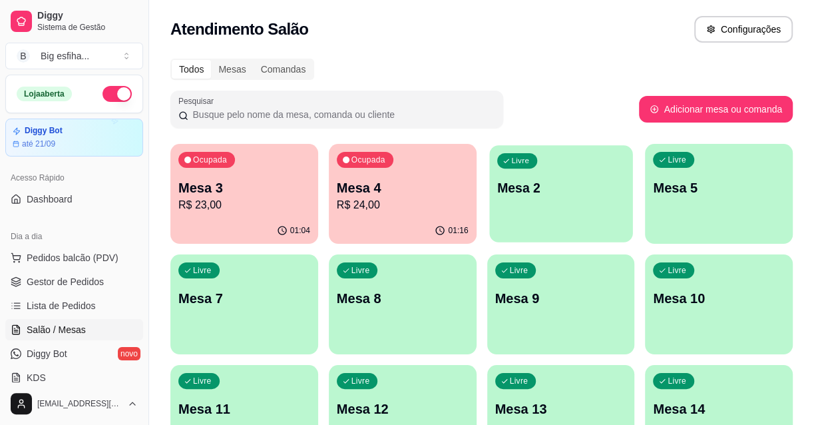
click at [584, 221] on div "Livre Mesa 2" at bounding box center [560, 185] width 143 height 81
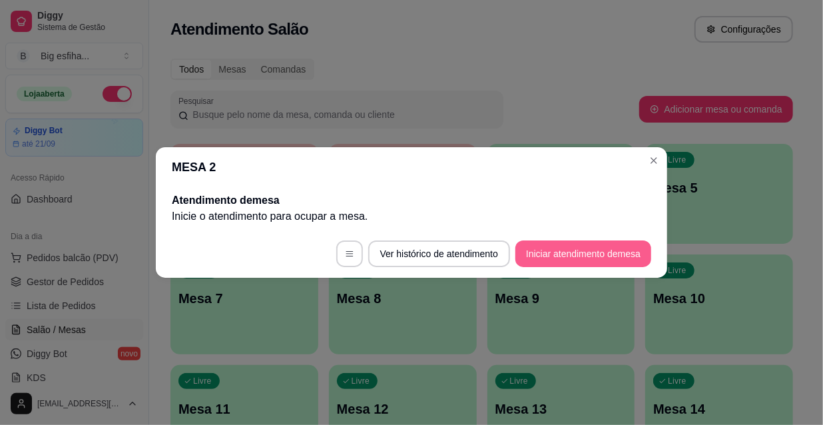
click at [586, 255] on button "Iniciar atendimento de mesa" at bounding box center [583, 253] width 136 height 27
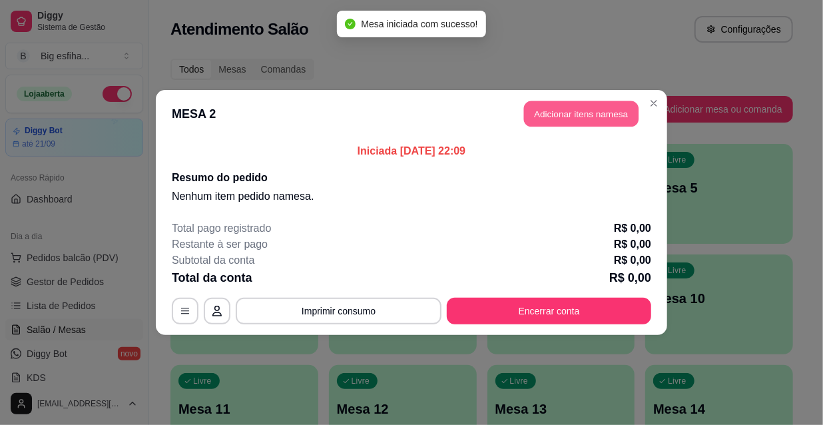
click at [569, 113] on button "Adicionar itens na mesa" at bounding box center [581, 114] width 114 height 26
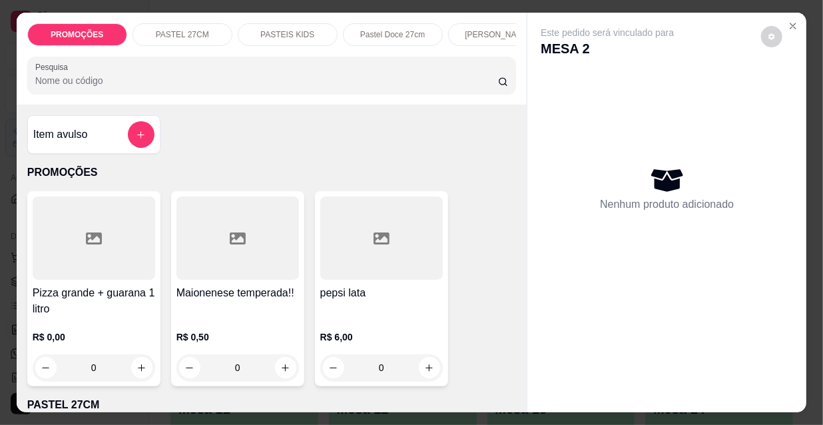
scroll to position [0, 428]
click at [288, 28] on div "Kibes" at bounding box center [280, 34] width 100 height 23
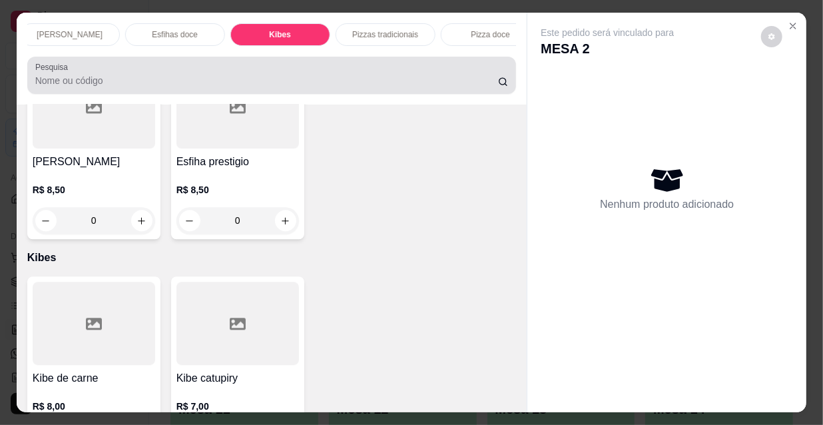
scroll to position [34, 0]
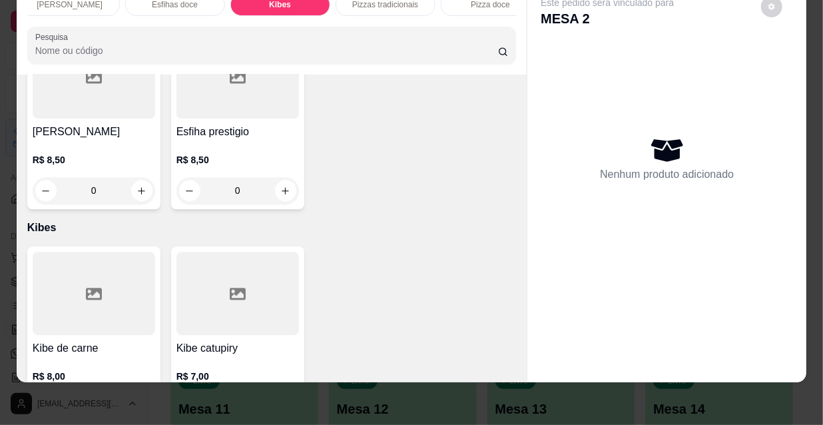
click at [136, 402] on icon "increase-product-quantity" at bounding box center [141, 407] width 10 height 10
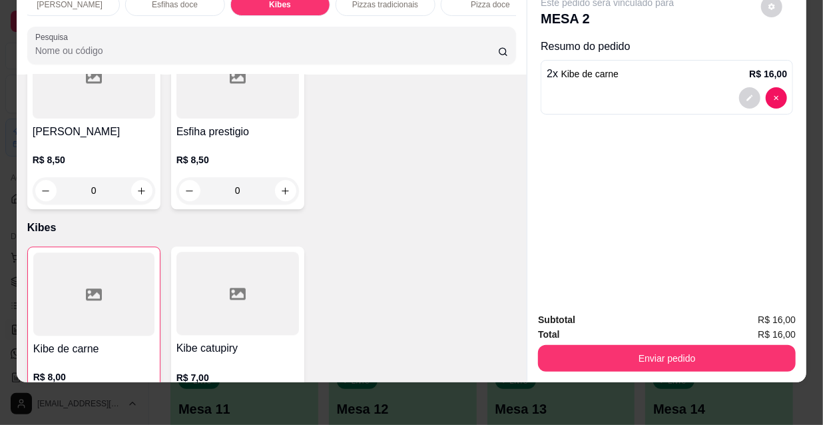
click at [136, 403] on icon "increase-product-quantity" at bounding box center [141, 408] width 10 height 10
type input "3"
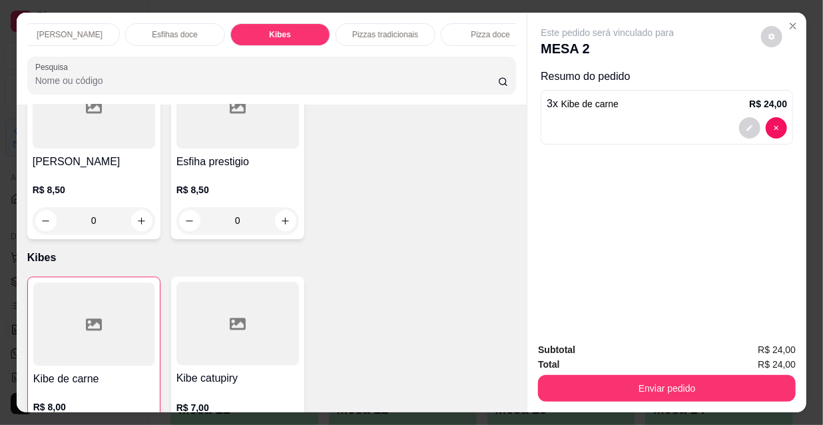
click at [152, 33] on p "Esfihas doce" at bounding box center [175, 34] width 46 height 11
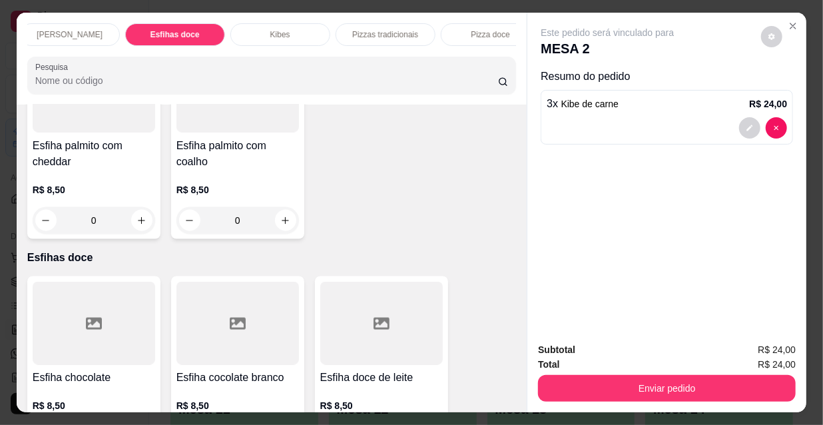
click at [88, 29] on p "[PERSON_NAME]" at bounding box center [70, 34] width 66 height 11
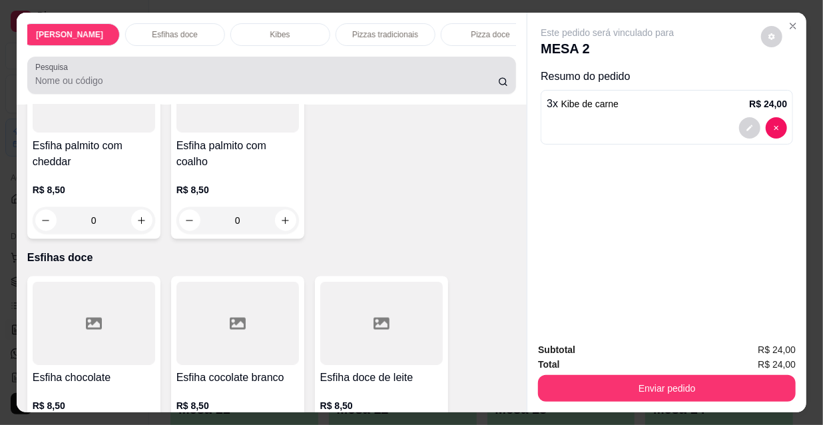
scroll to position [34, 0]
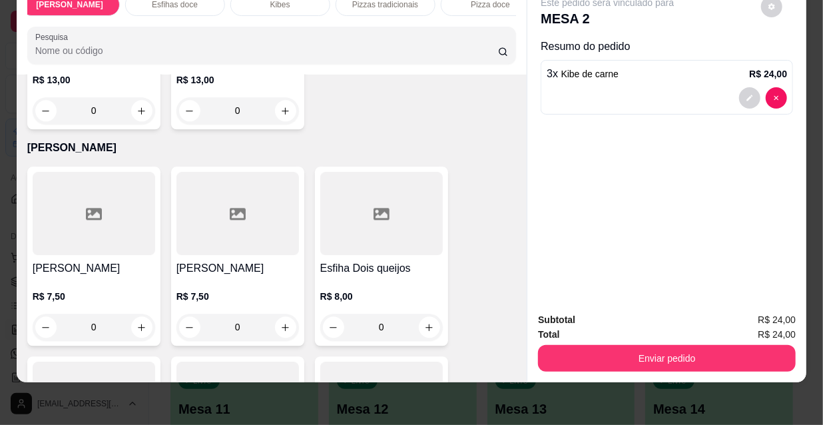
click at [229, 276] on div "R$ 7,50 0" at bounding box center [237, 308] width 122 height 64
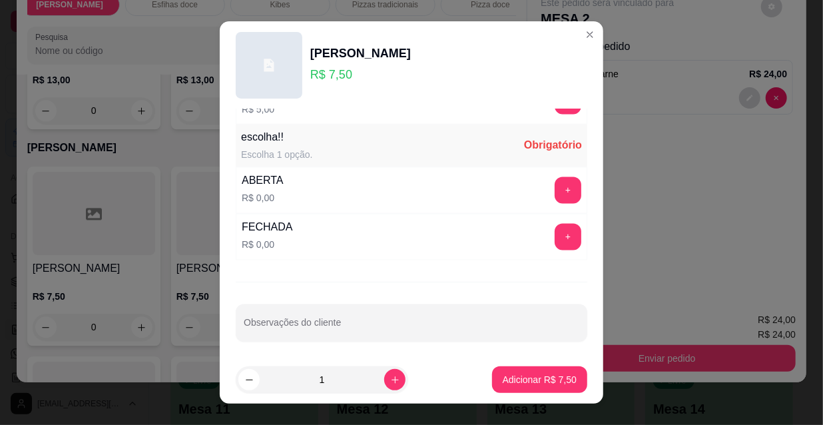
scroll to position [21, 0]
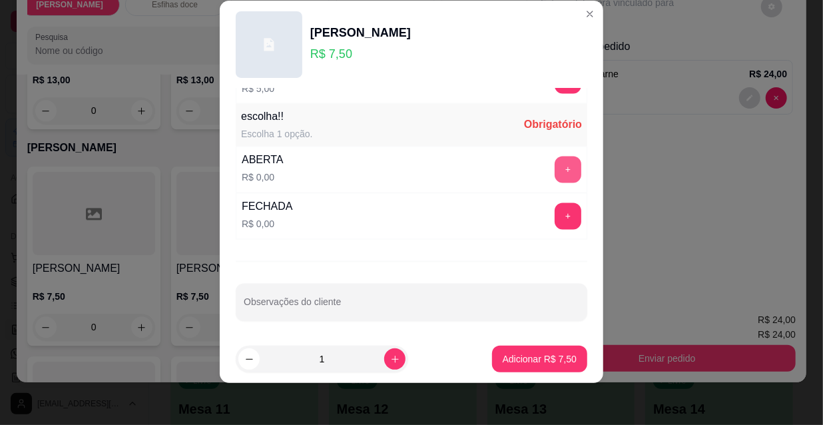
click at [554, 160] on button "+" at bounding box center [567, 169] width 27 height 27
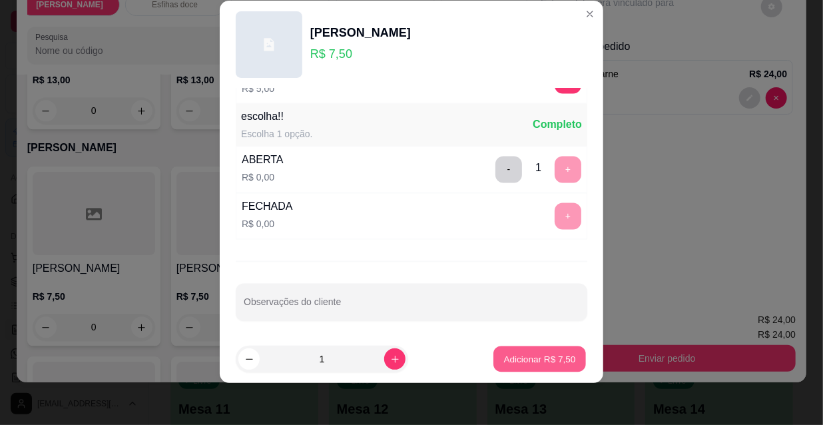
click at [539, 352] on p "Adicionar R$ 7,50" at bounding box center [539, 358] width 72 height 13
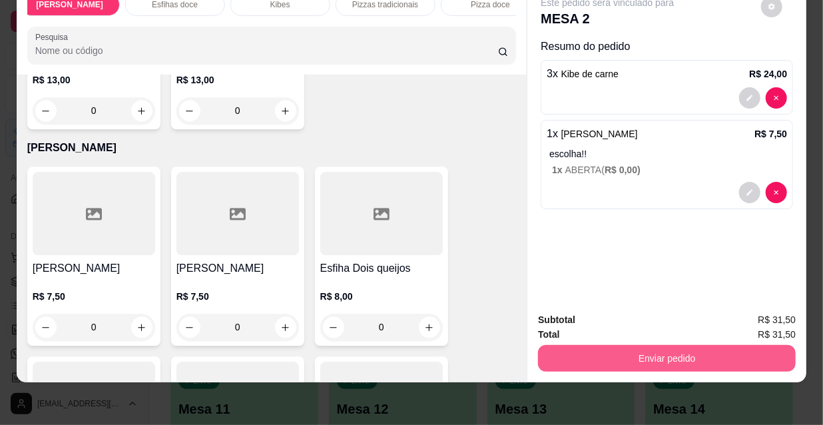
click at [648, 345] on button "Enviar pedido" at bounding box center [667, 358] width 258 height 27
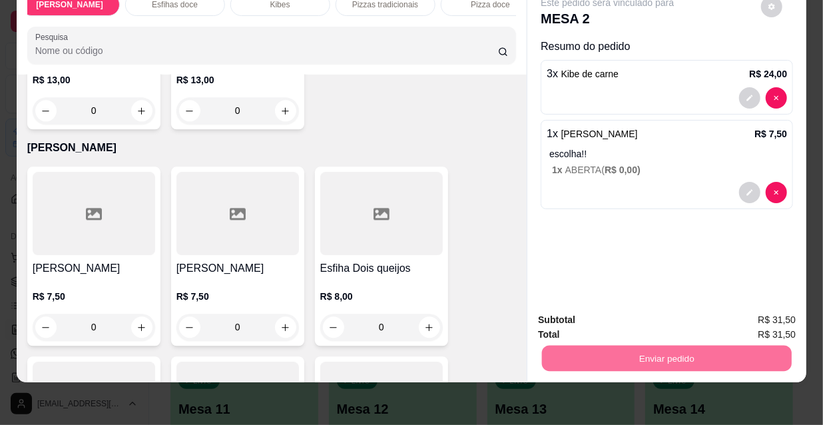
click at [638, 315] on button "Não registrar e enviar pedido" at bounding box center [623, 315] width 138 height 25
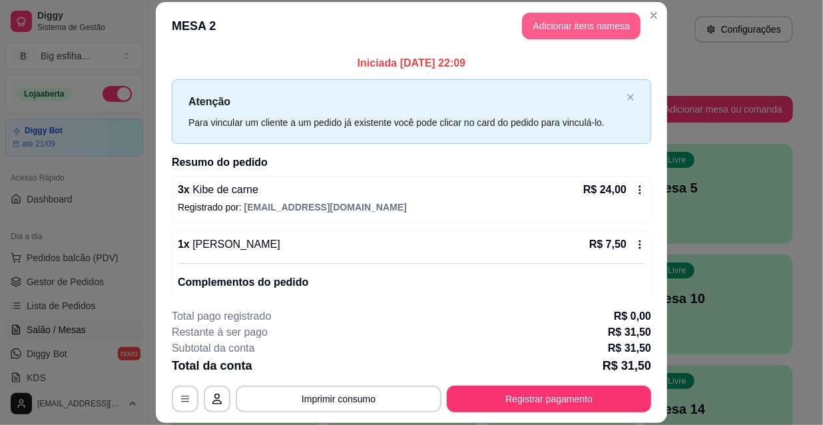
click at [557, 27] on button "Adicionar itens na mesa" at bounding box center [581, 26] width 118 height 27
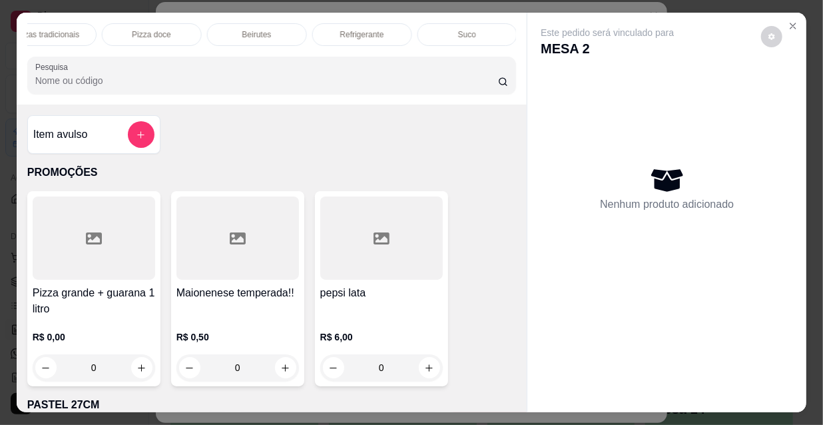
scroll to position [0, 744]
click at [384, 35] on div "Refrigerante" at bounding box center [385, 34] width 100 height 23
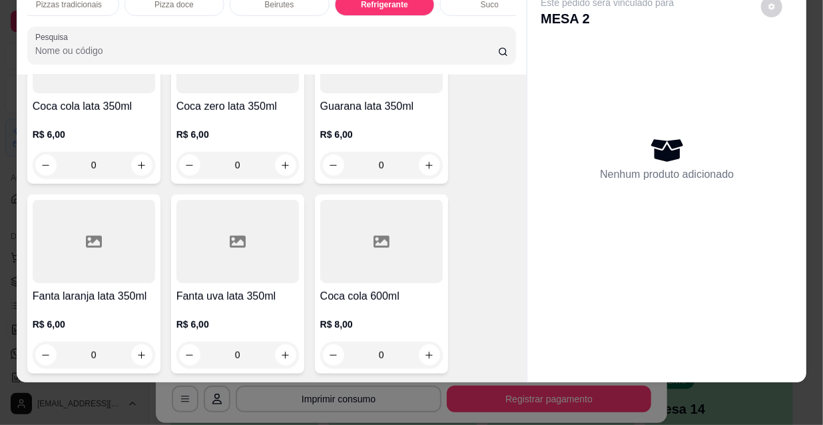
scroll to position [12092, 0]
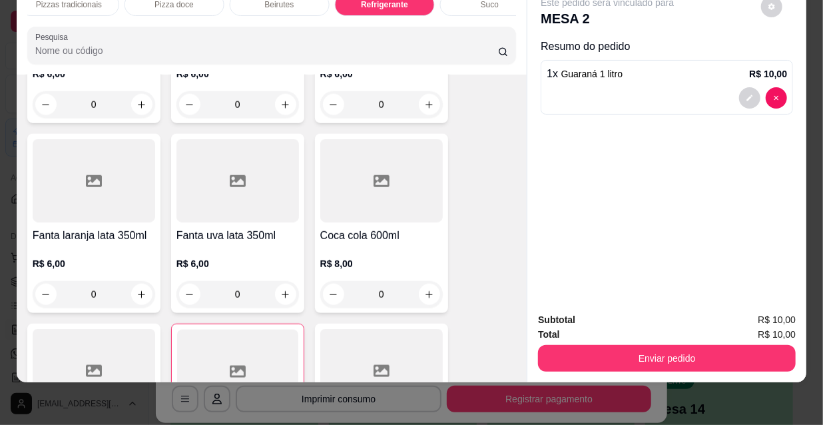
type input "1"
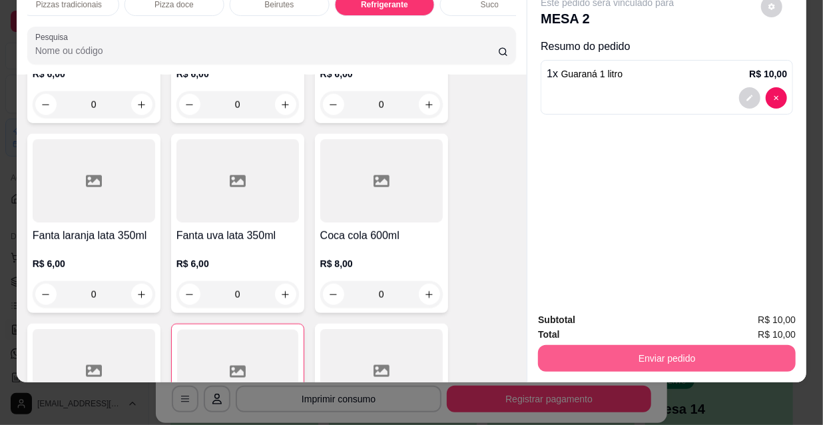
click at [550, 345] on button "Enviar pedido" at bounding box center [667, 358] width 258 height 27
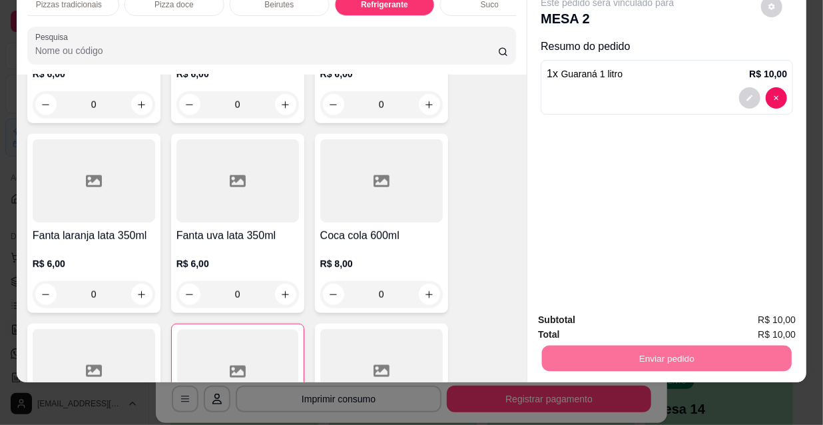
click at [616, 311] on button "Não registrar e enviar pedido" at bounding box center [623, 315] width 134 height 25
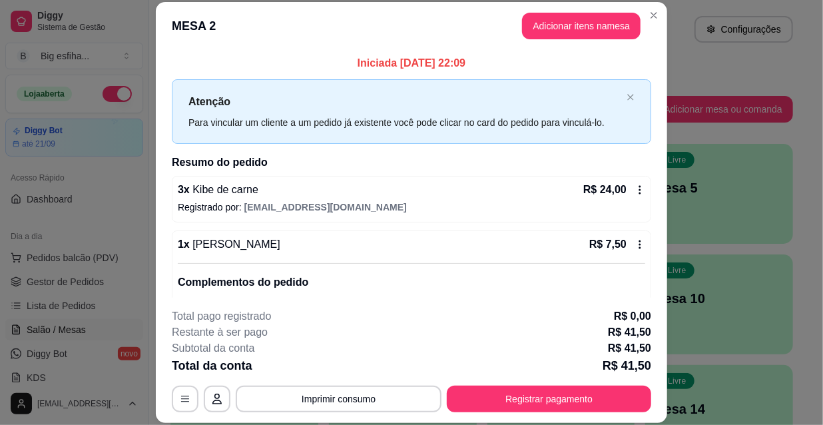
scroll to position [113, 0]
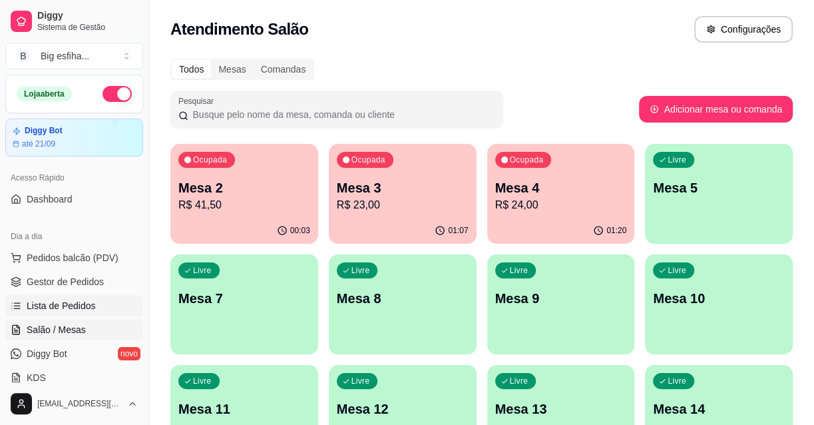
click at [62, 302] on span "Lista de Pedidos" at bounding box center [61, 305] width 69 height 13
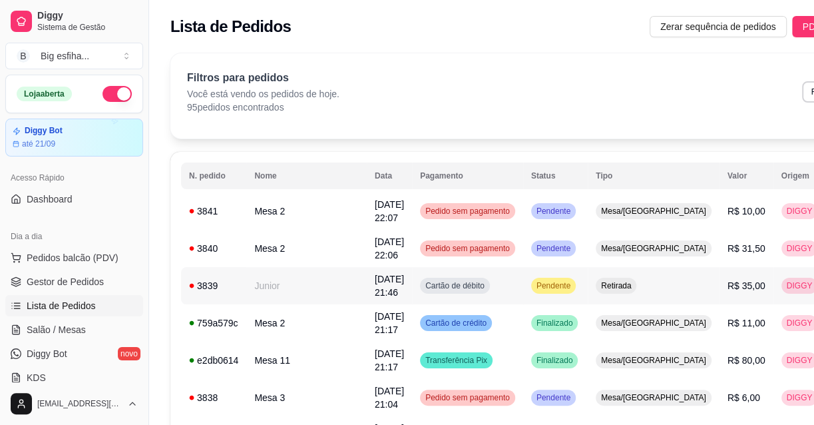
click at [423, 288] on span "Cartão de débito" at bounding box center [455, 285] width 65 height 11
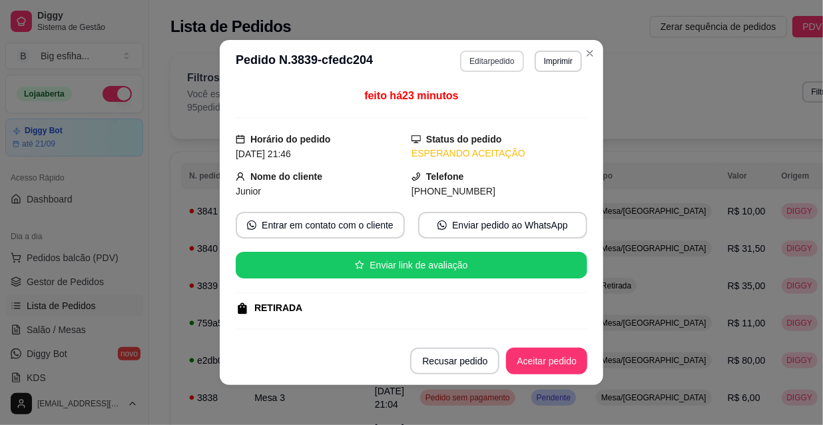
click at [486, 61] on button "Editar pedido" at bounding box center [491, 61] width 63 height 21
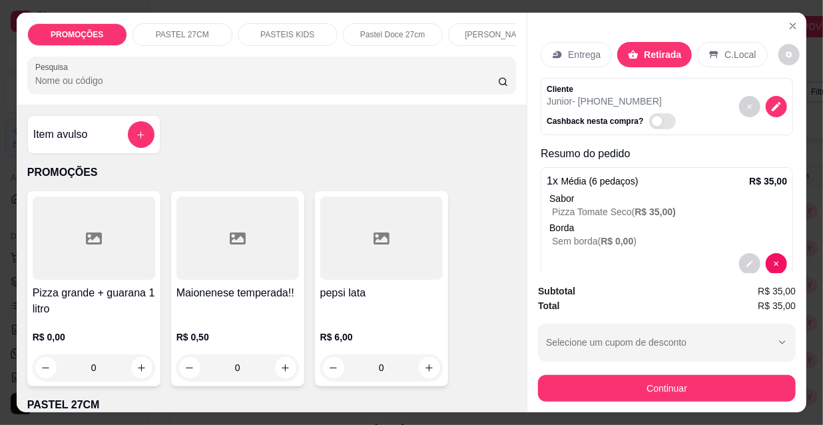
click at [423, 40] on div "Pastel Doce 27cm" at bounding box center [393, 34] width 100 height 23
click at [423, 62] on div at bounding box center [271, 75] width 473 height 27
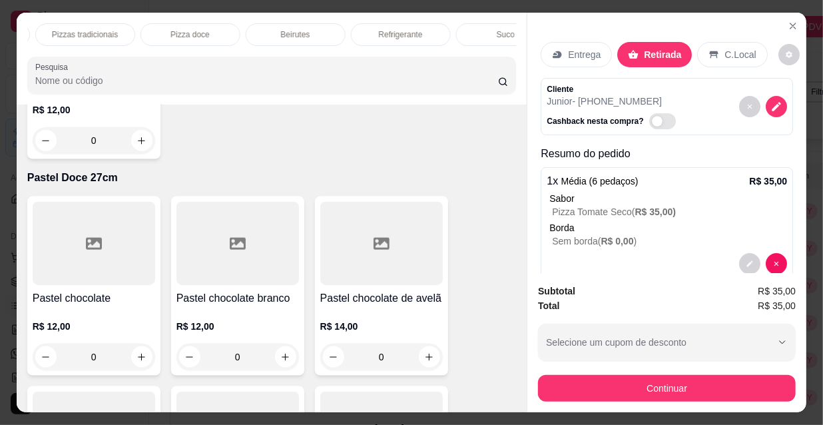
scroll to position [0, 767]
click at [351, 29] on p "Refrigerante" at bounding box center [362, 34] width 44 height 11
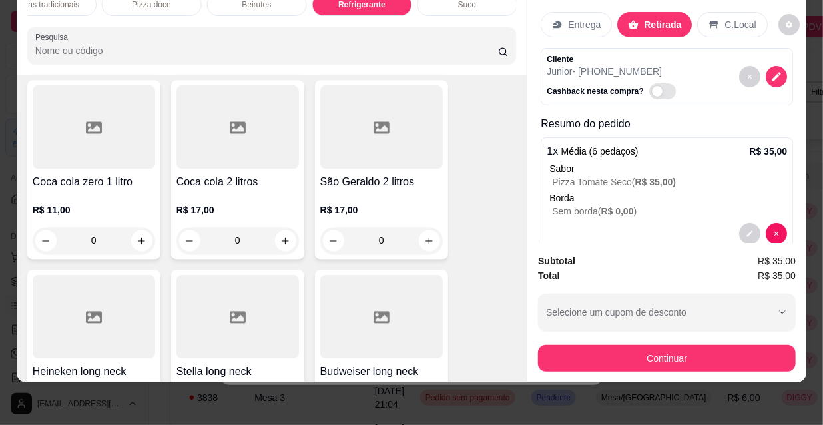
scroll to position [12576, 0]
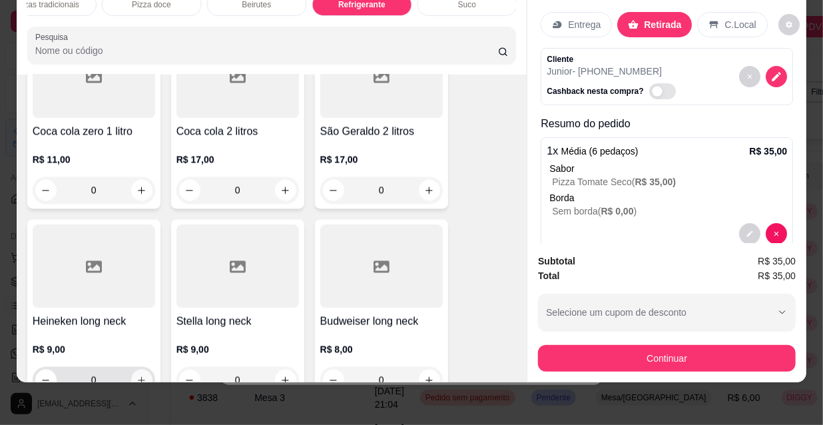
click at [136, 369] on button "increase-product-quantity" at bounding box center [141, 379] width 21 height 21
type input "1"
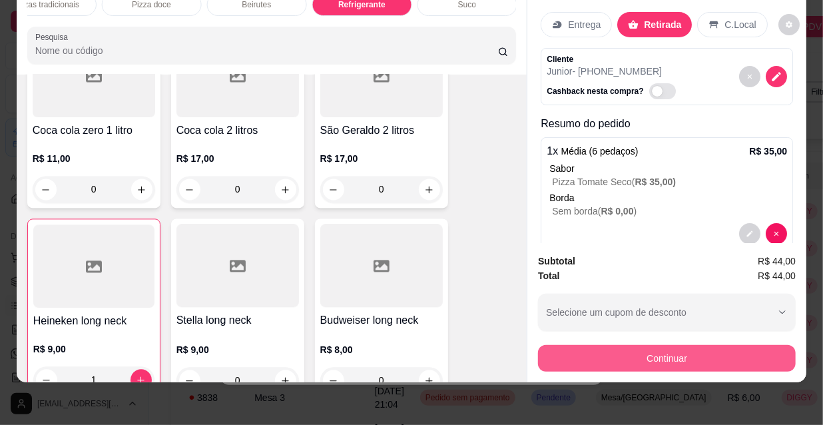
click at [670, 354] on button "Continuar" at bounding box center [667, 358] width 258 height 27
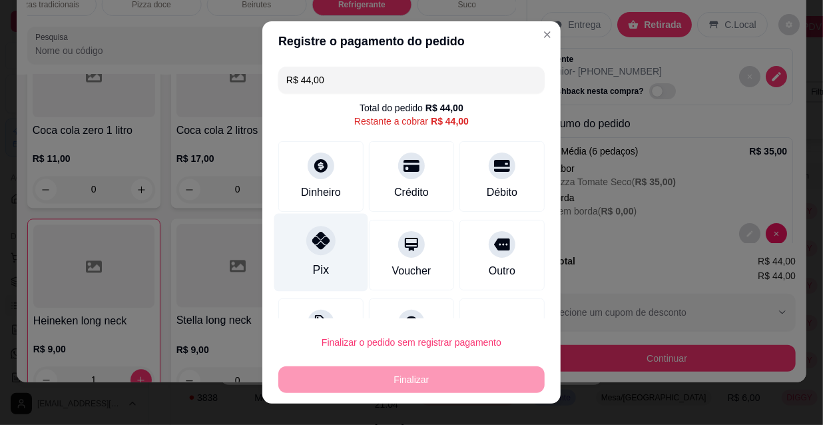
click at [312, 247] on icon at bounding box center [320, 240] width 17 height 17
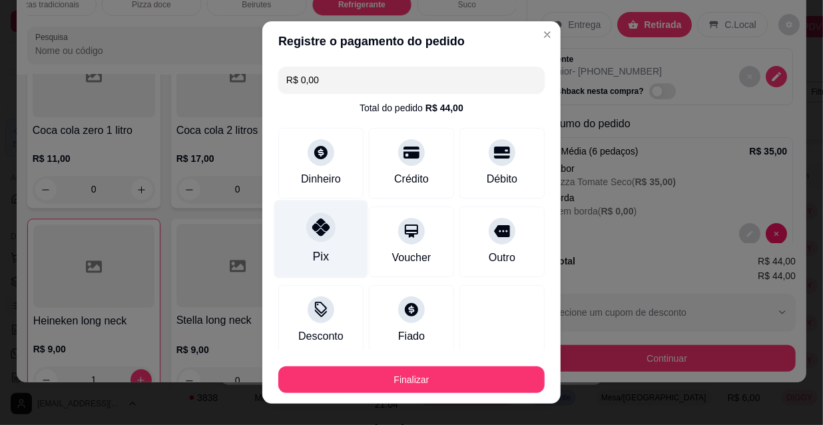
type input "R$ 0,00"
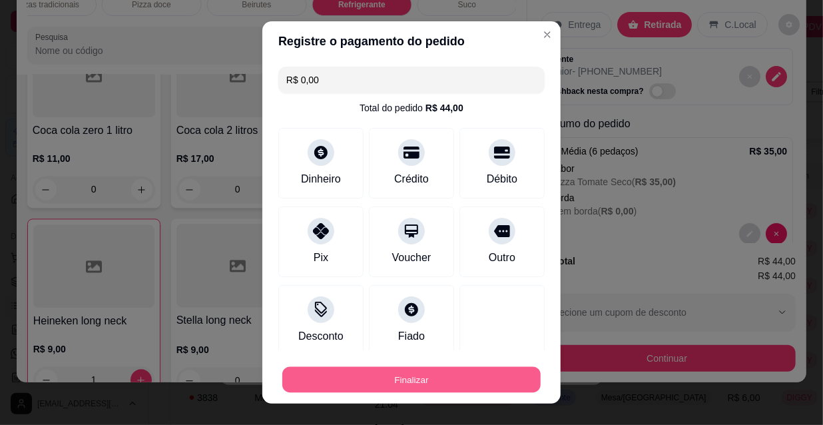
click at [346, 379] on button "Finalizar" at bounding box center [411, 380] width 258 height 26
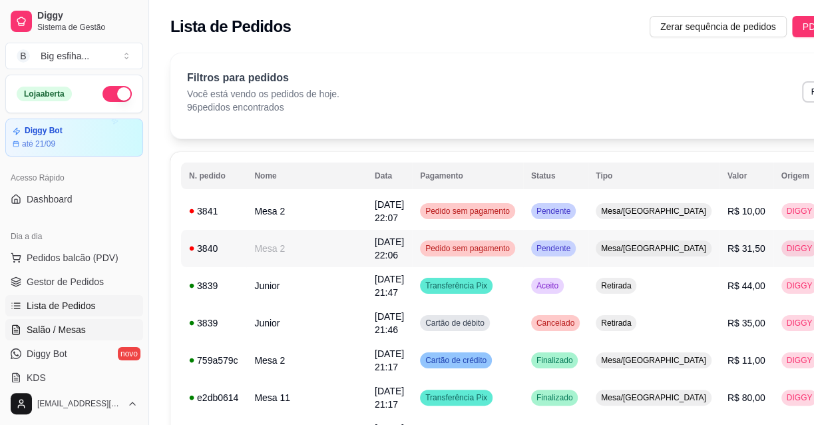
click at [71, 325] on span "Salão / Mesas" at bounding box center [56, 329] width 59 height 13
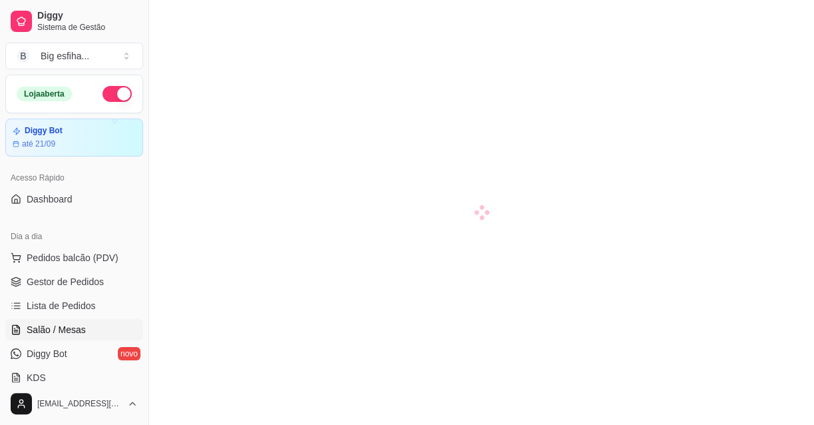
click at [71, 325] on span "Salão / Mesas" at bounding box center [56, 329] width 59 height 13
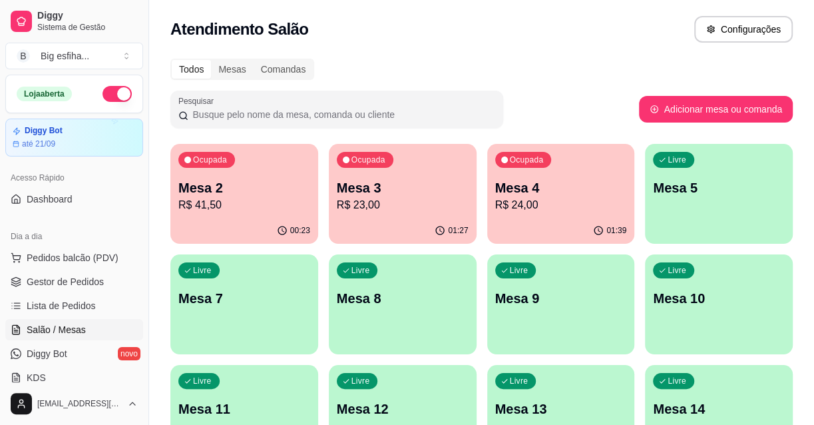
click at [697, 204] on div "Livre Mesa 5" at bounding box center [719, 186] width 148 height 84
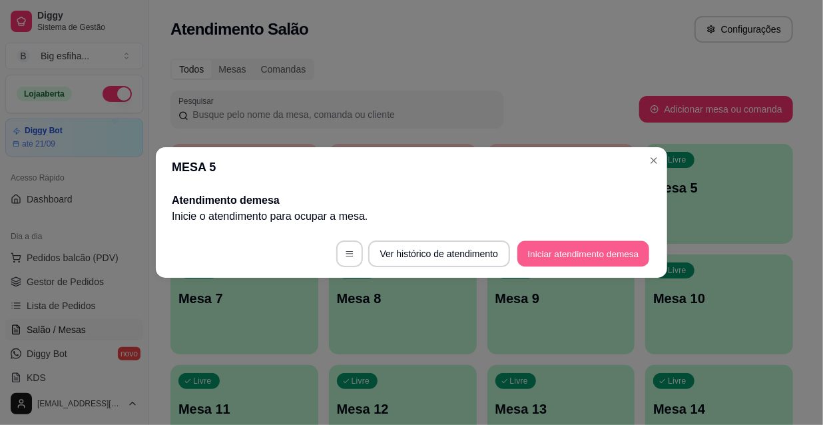
click at [588, 257] on button "Iniciar atendimento de mesa" at bounding box center [583, 254] width 132 height 26
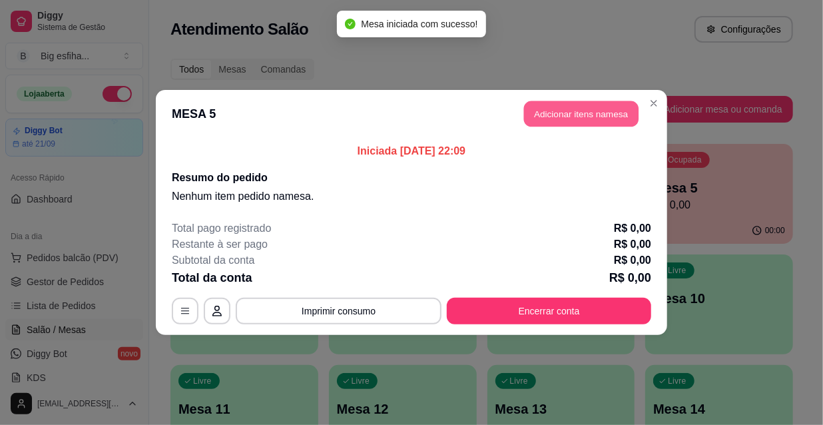
click at [556, 118] on button "Adicionar itens na mesa" at bounding box center [581, 114] width 114 height 26
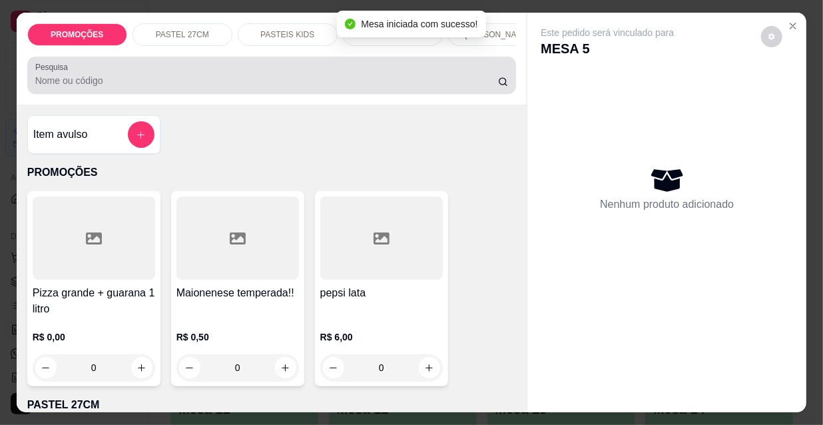
click at [186, 82] on input "Pesquisa" at bounding box center [266, 80] width 463 height 13
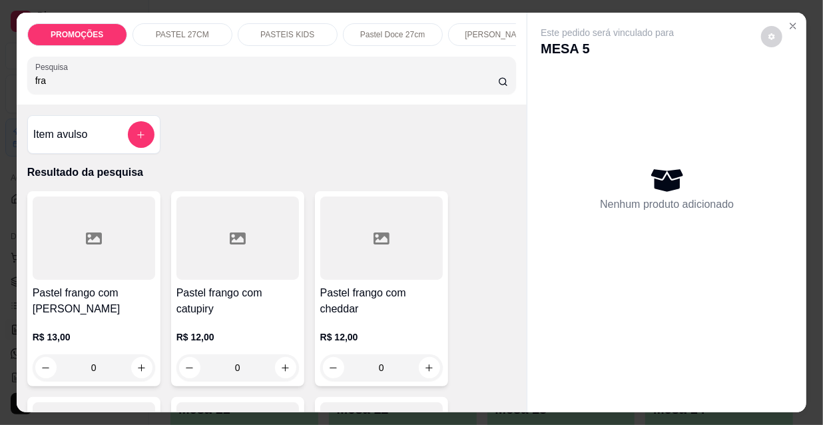
type input "fra"
click at [111, 225] on div at bounding box center [94, 237] width 122 height 83
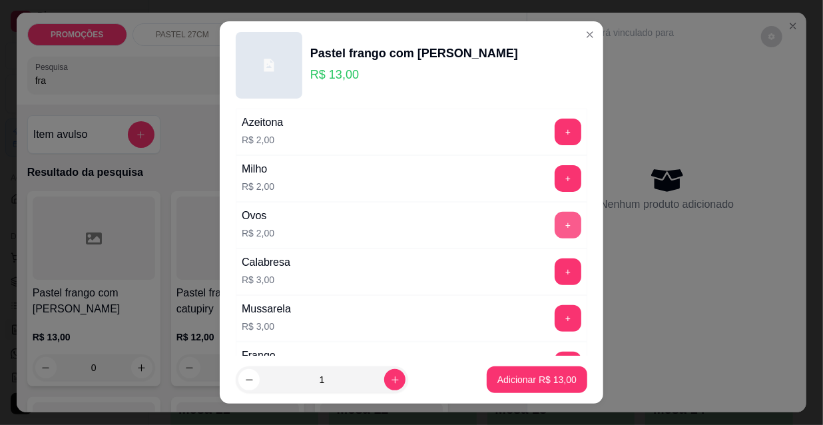
scroll to position [242, 0]
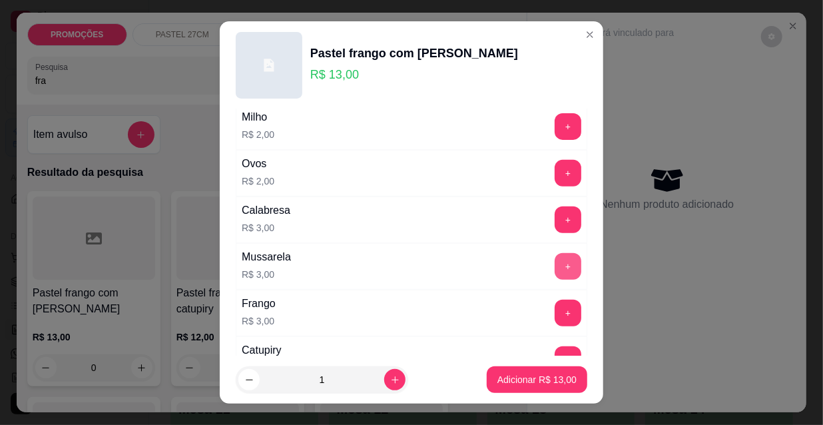
click at [554, 264] on button "+" at bounding box center [567, 266] width 27 height 27
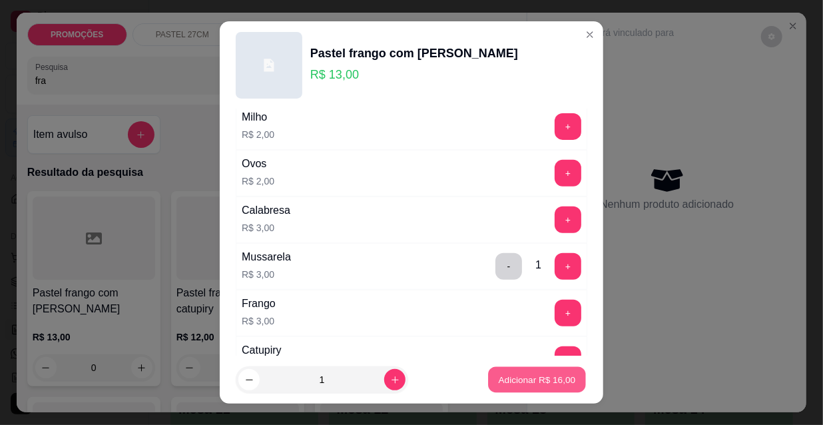
click at [522, 382] on p "Adicionar R$ 16,00" at bounding box center [537, 379] width 77 height 13
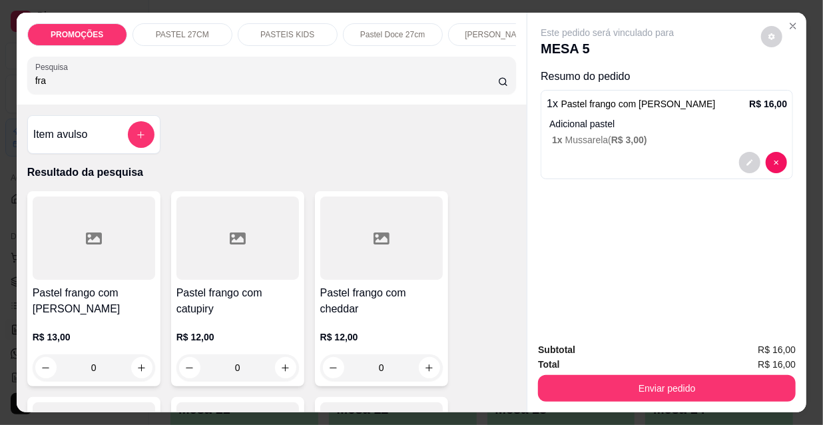
scroll to position [0, 767]
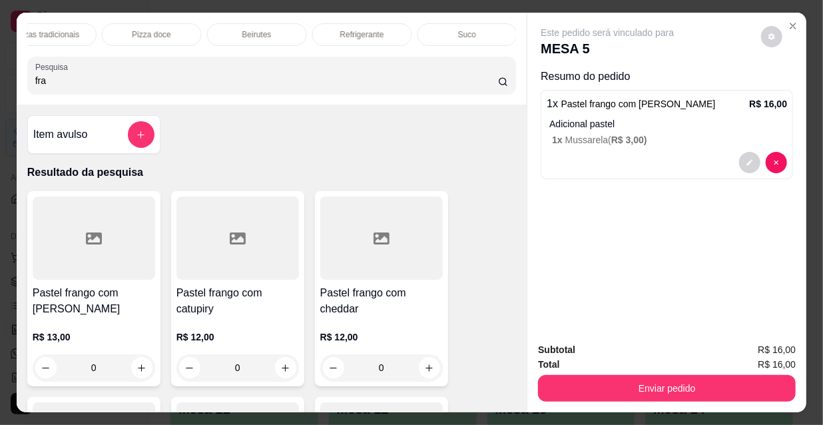
click at [379, 34] on div "Refrigerante" at bounding box center [362, 34] width 100 height 23
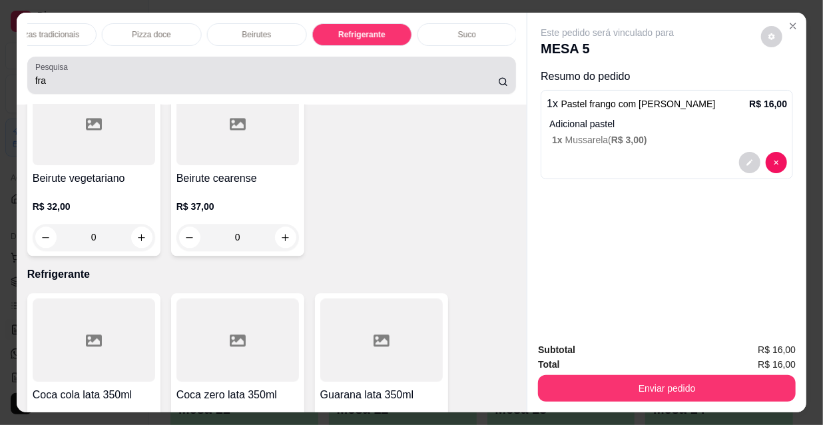
scroll to position [34, 0]
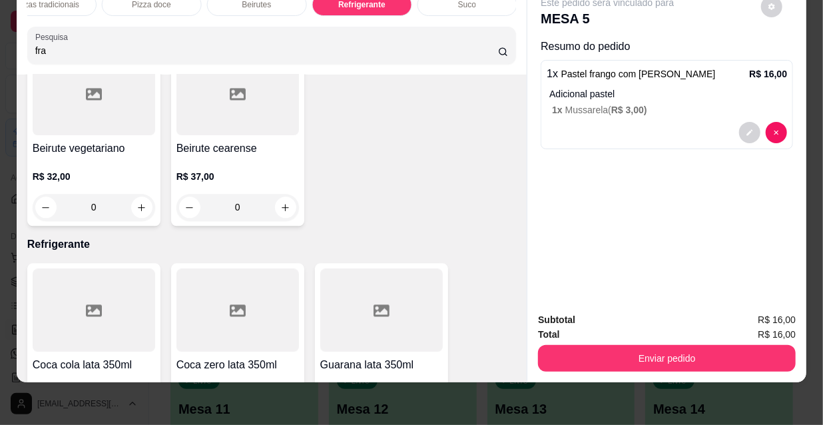
click at [280, 419] on icon "increase-product-quantity" at bounding box center [285, 424] width 10 height 10
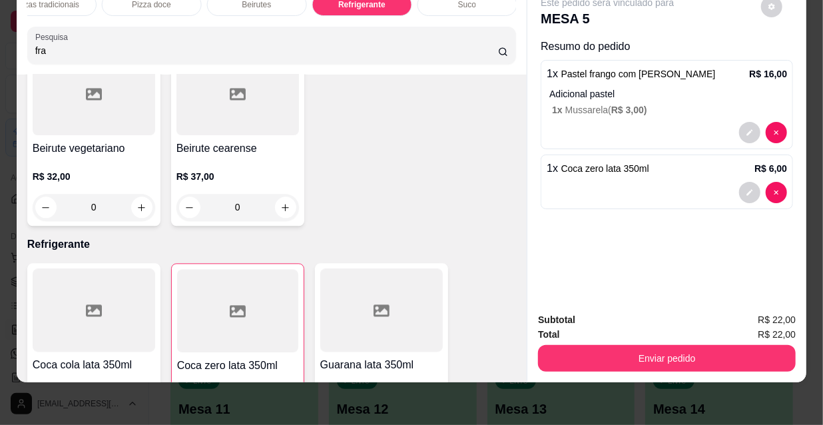
type input "1"
click at [678, 336] on div "Subtotal R$ 22,00 Total R$ 22,00 Enviar pedido" at bounding box center [667, 341] width 258 height 59
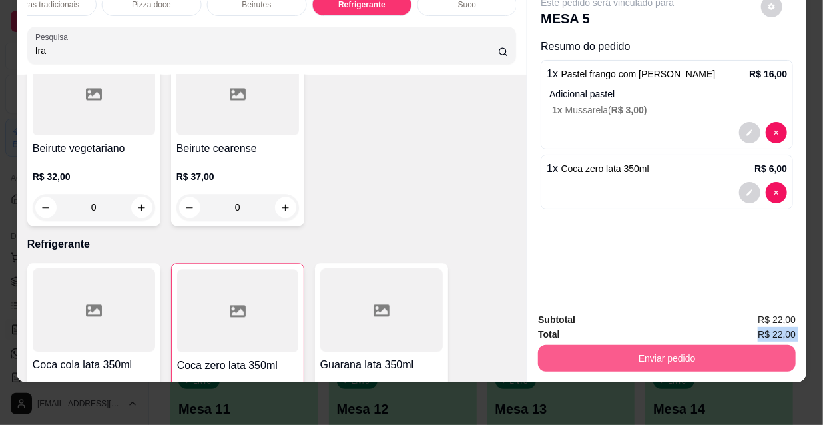
click at [673, 350] on button "Enviar pedido" at bounding box center [667, 358] width 258 height 27
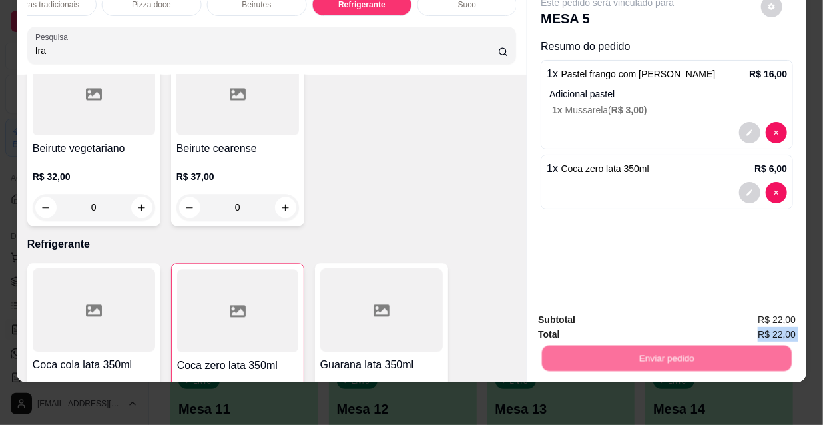
click at [628, 311] on button "Não registrar e enviar pedido" at bounding box center [623, 315] width 138 height 25
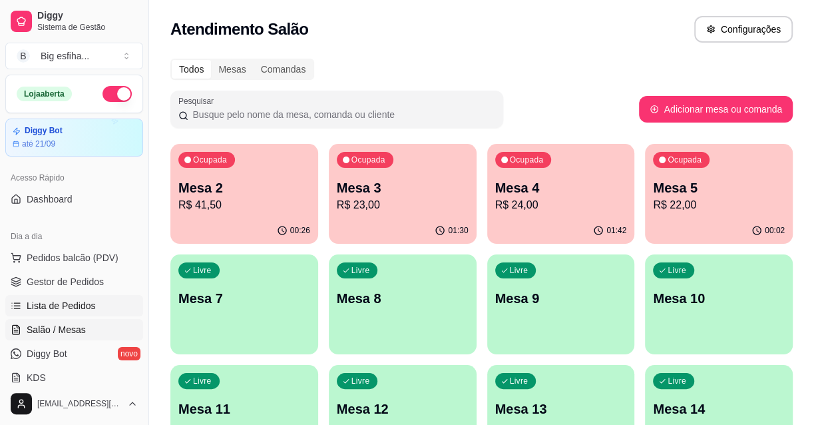
click at [100, 298] on link "Lista de Pedidos" at bounding box center [74, 305] width 138 height 21
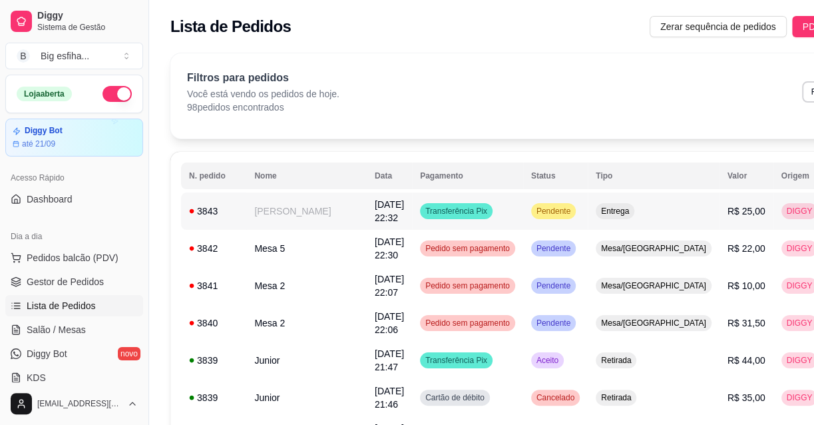
click at [721, 252] on button "IMPRESSORA" at bounding box center [726, 257] width 93 height 21
click at [47, 278] on span "Gestor de Pedidos" at bounding box center [65, 281] width 77 height 13
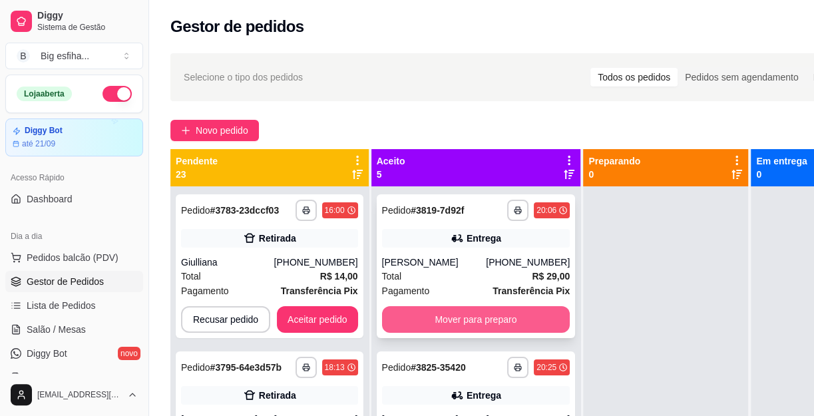
click at [446, 333] on button "Mover para preparo" at bounding box center [476, 319] width 188 height 27
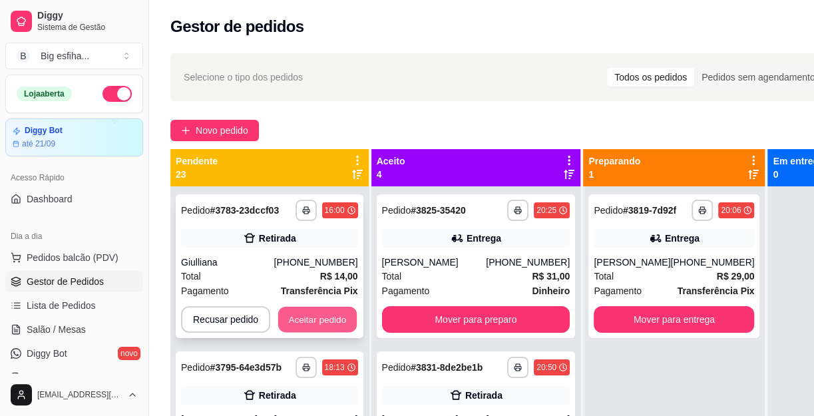
click at [325, 321] on button "Aceitar pedido" at bounding box center [317, 320] width 79 height 26
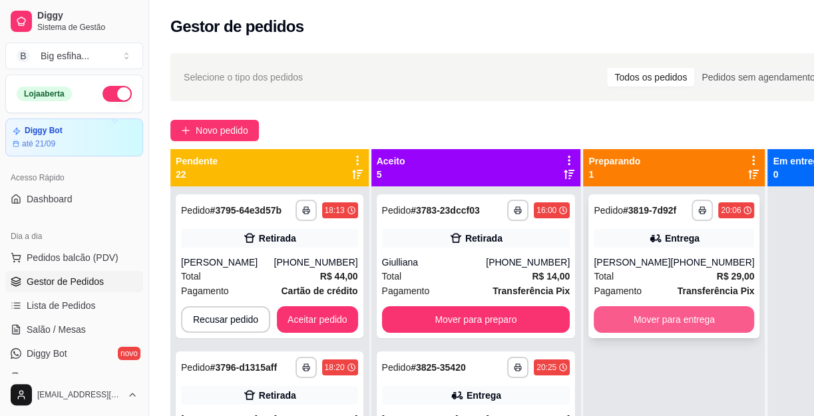
click at [656, 333] on button "Mover para entrega" at bounding box center [674, 319] width 160 height 27
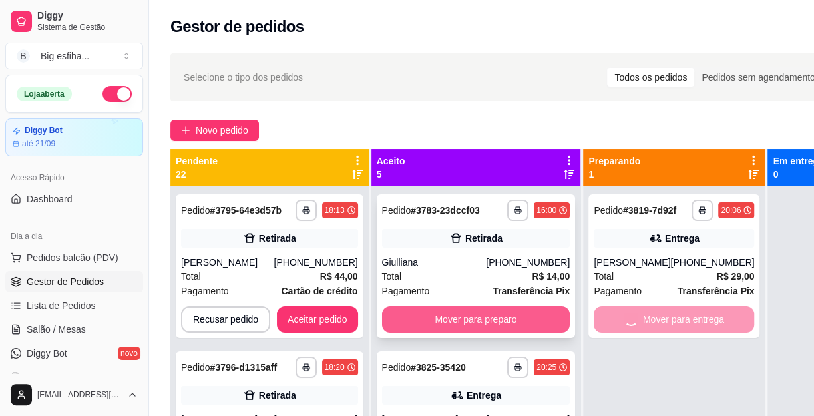
click at [474, 331] on button "Mover para preparo" at bounding box center [476, 319] width 188 height 27
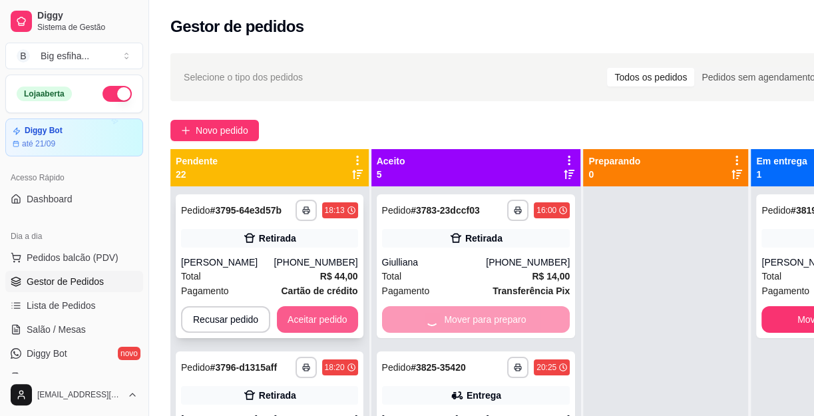
click at [299, 325] on button "Aceitar pedido" at bounding box center [317, 319] width 81 height 27
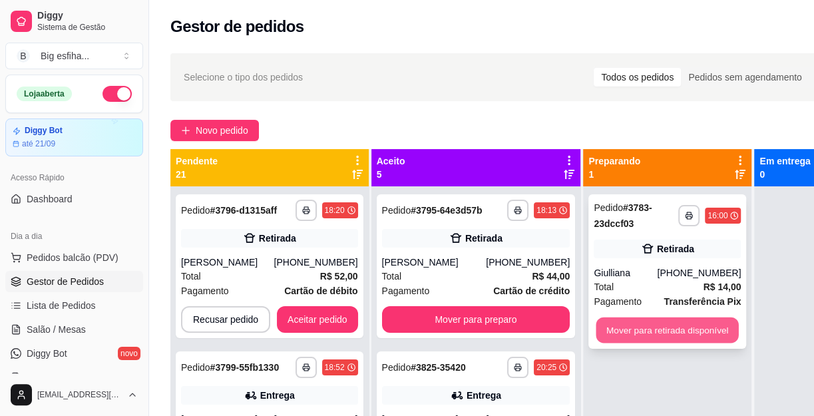
click at [632, 337] on button "Mover para retirada disponível" at bounding box center [667, 330] width 142 height 26
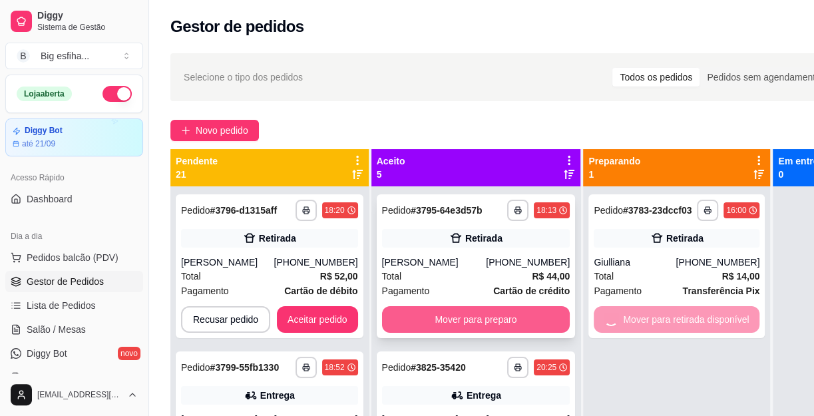
click at [469, 319] on button "Mover para preparo" at bounding box center [476, 319] width 188 height 27
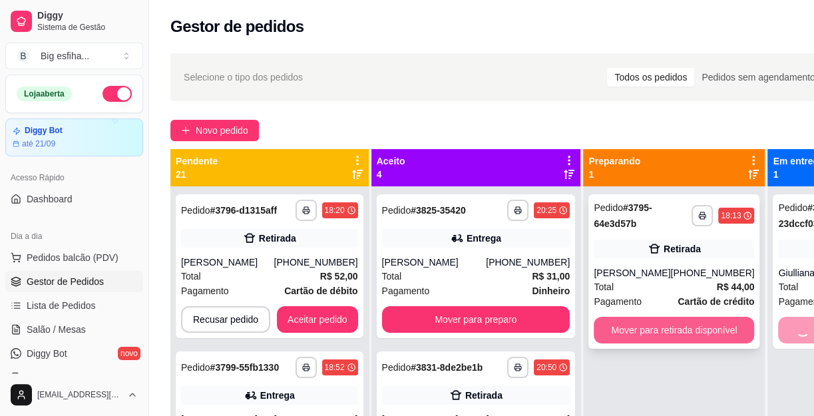
click at [594, 328] on button "Mover para retirada disponível" at bounding box center [674, 330] width 160 height 27
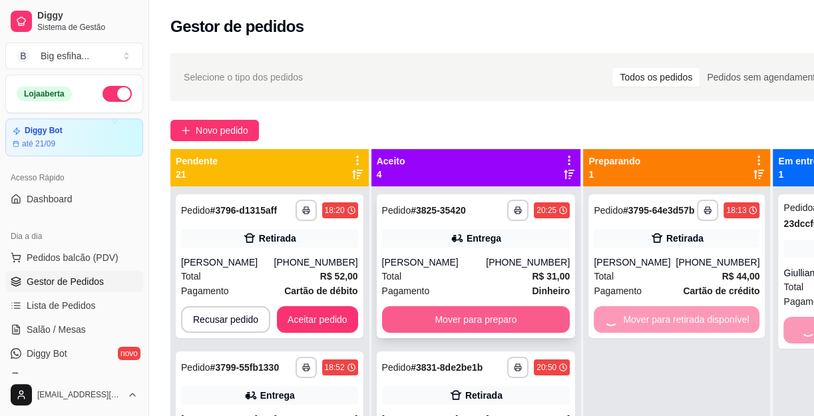
click at [445, 328] on button "Mover para preparo" at bounding box center [476, 319] width 188 height 27
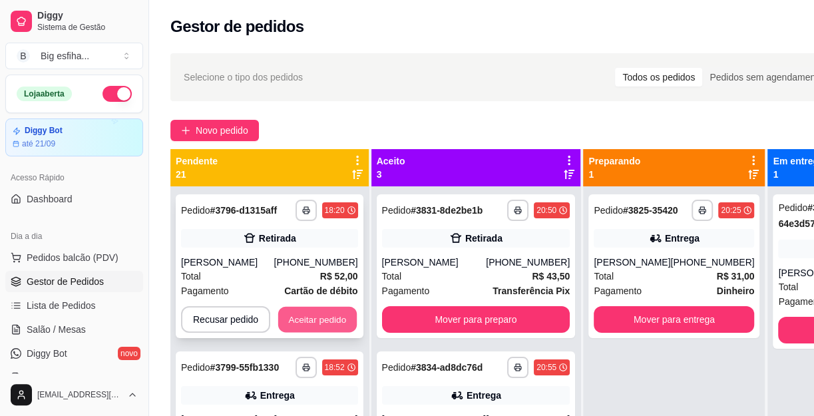
click at [307, 315] on button "Aceitar pedido" at bounding box center [317, 320] width 79 height 26
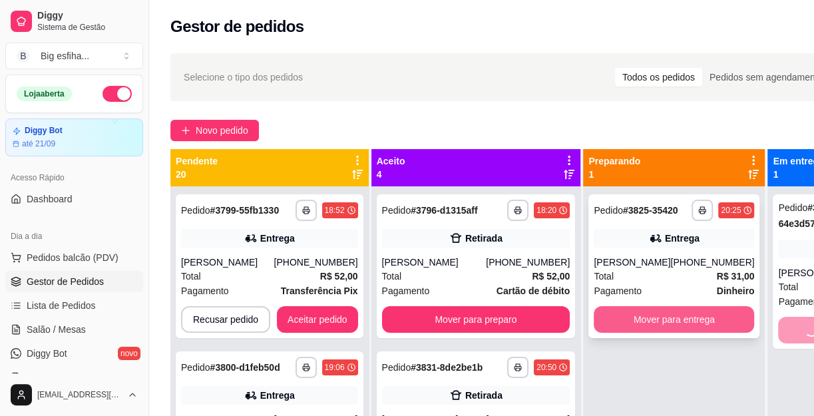
click at [630, 328] on button "Mover para entrega" at bounding box center [674, 319] width 160 height 27
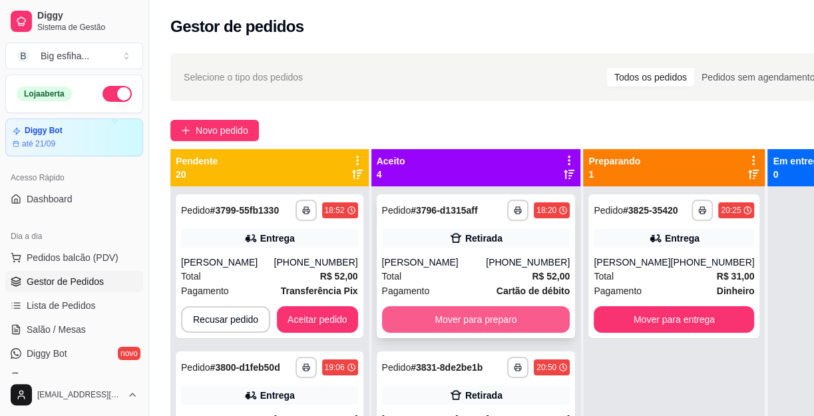
click at [441, 327] on button "Mover para preparo" at bounding box center [476, 319] width 188 height 27
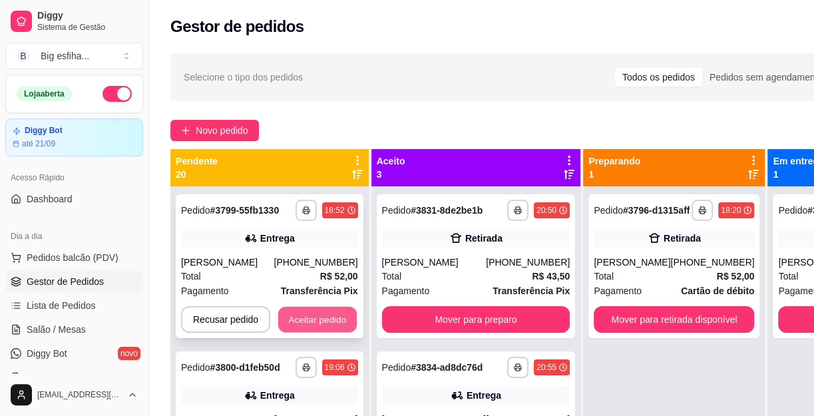
click at [323, 329] on button "Aceitar pedido" at bounding box center [317, 320] width 79 height 26
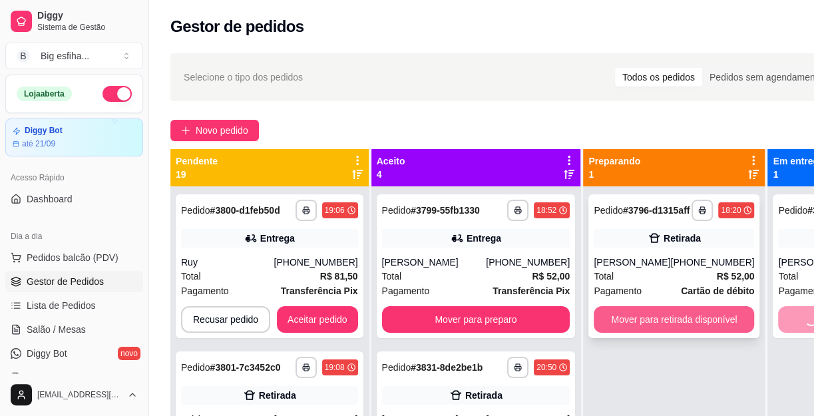
click at [621, 333] on button "Mover para retirada disponível" at bounding box center [674, 319] width 160 height 27
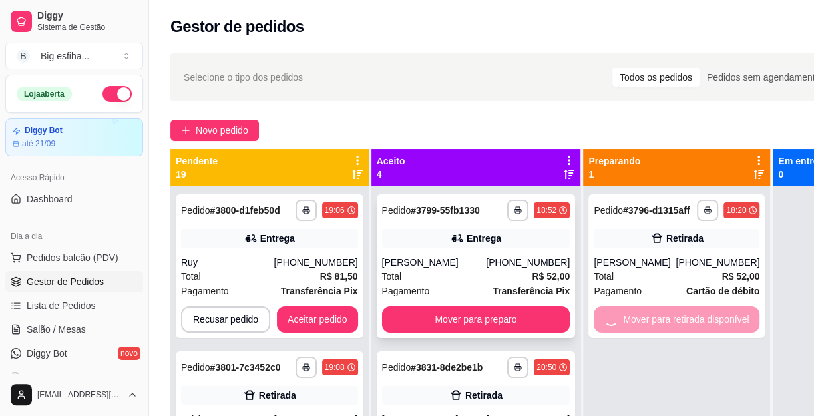
click at [447, 333] on button "Mover para preparo" at bounding box center [476, 319] width 188 height 27
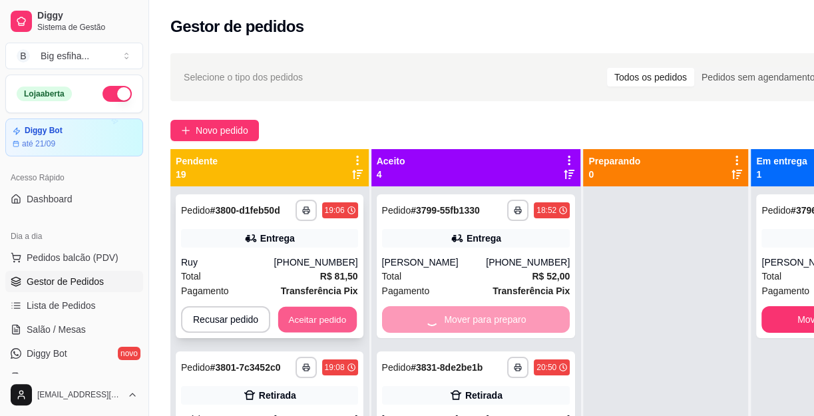
click at [331, 330] on button "Aceitar pedido" at bounding box center [317, 320] width 79 height 26
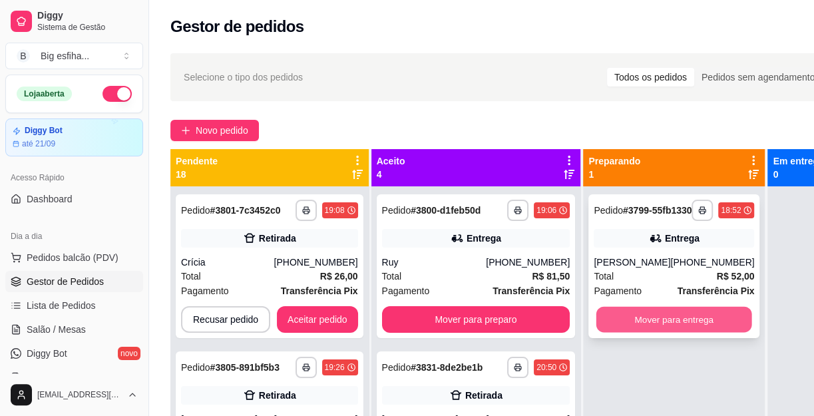
click at [627, 333] on button "Mover para entrega" at bounding box center [674, 320] width 156 height 26
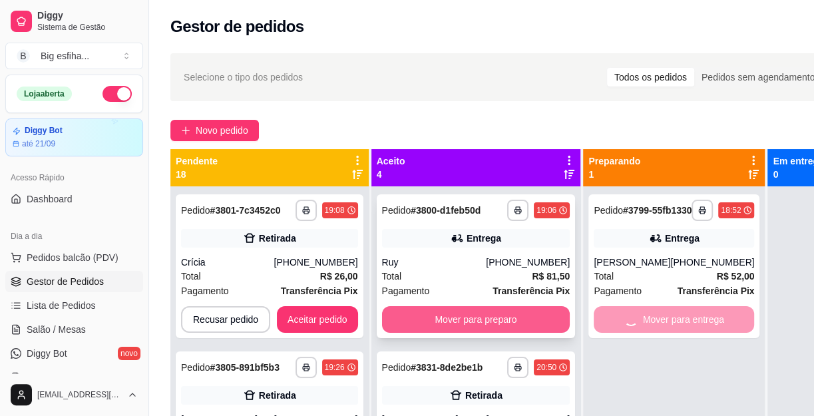
click at [459, 333] on button "Mover para preparo" at bounding box center [476, 319] width 188 height 27
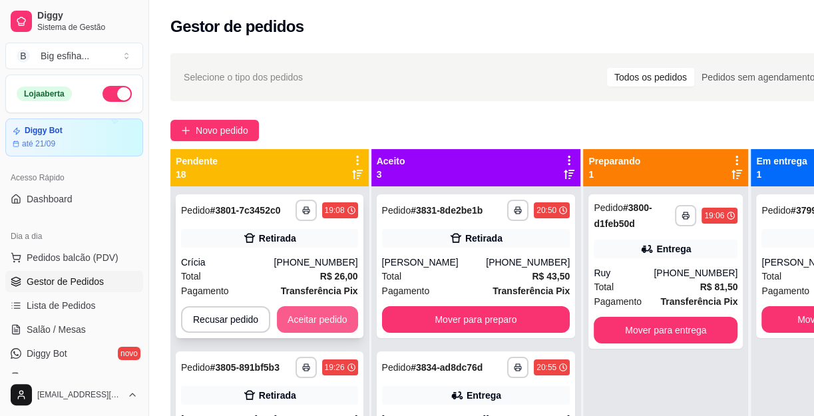
click at [307, 311] on button "Aceitar pedido" at bounding box center [317, 319] width 81 height 27
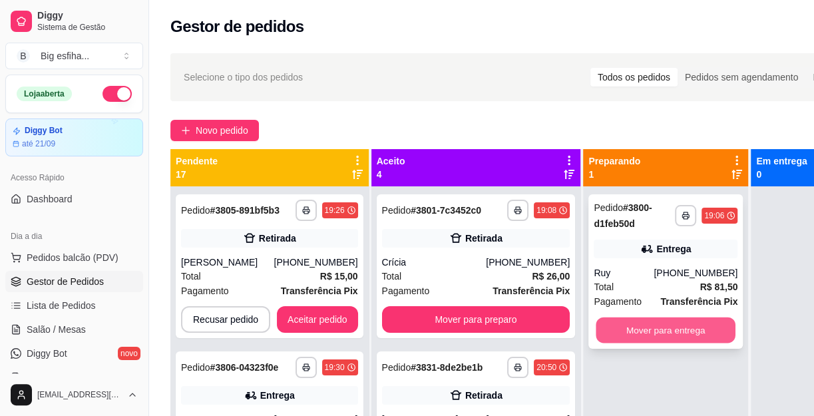
click at [612, 325] on button "Mover para entrega" at bounding box center [666, 330] width 140 height 26
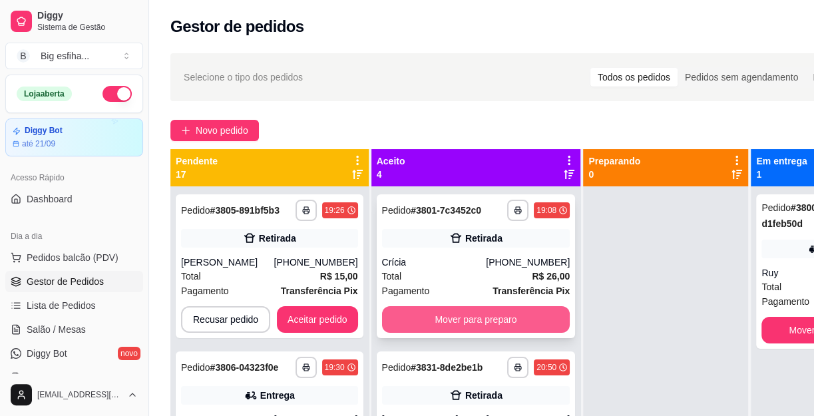
click at [470, 327] on button "Mover para preparo" at bounding box center [476, 319] width 188 height 27
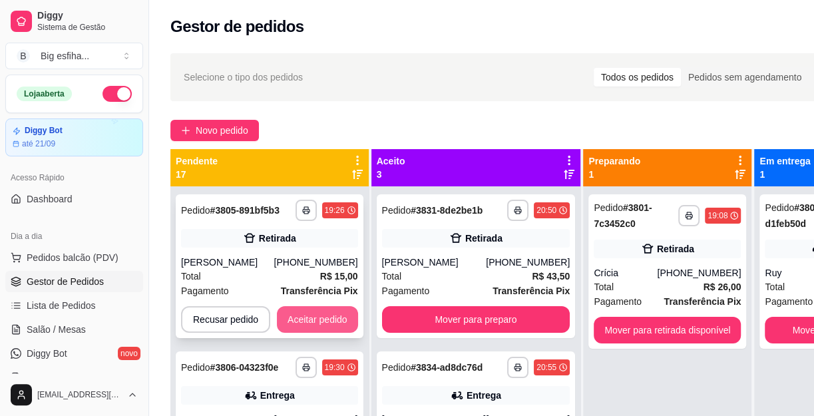
click at [306, 327] on button "Aceitar pedido" at bounding box center [317, 319] width 81 height 27
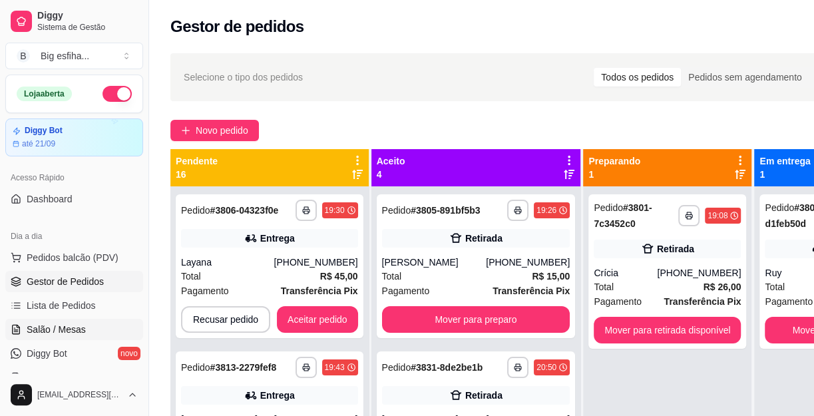
click at [77, 332] on span "Salão / Mesas" at bounding box center [56, 329] width 59 height 13
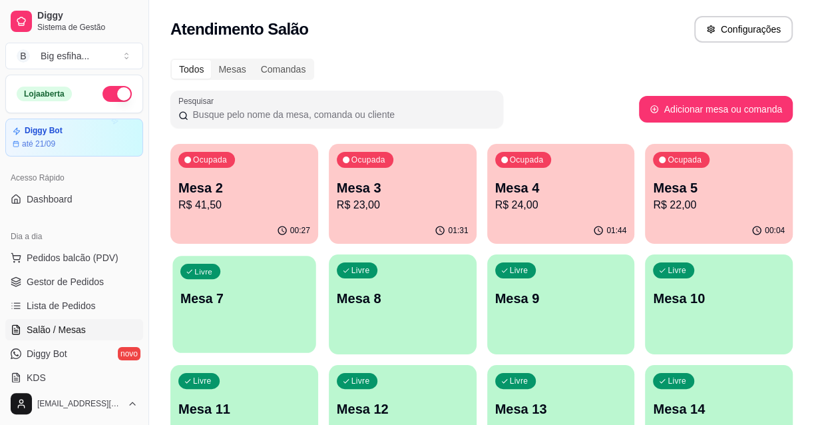
click at [254, 305] on p "Mesa 7" at bounding box center [244, 299] width 128 height 18
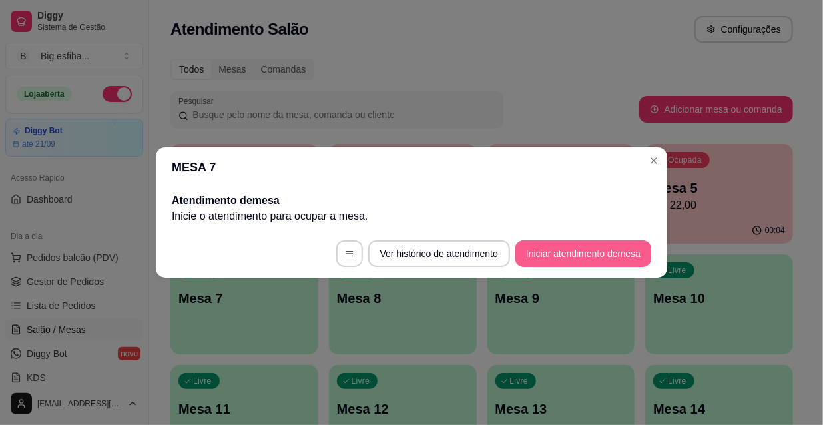
click at [566, 254] on button "Iniciar atendimento de mesa" at bounding box center [583, 253] width 136 height 27
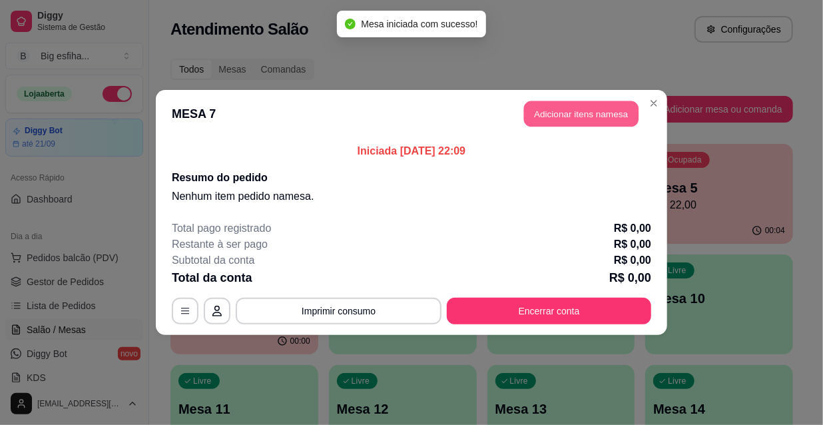
click at [578, 113] on button "Adicionar itens na mesa" at bounding box center [581, 114] width 114 height 26
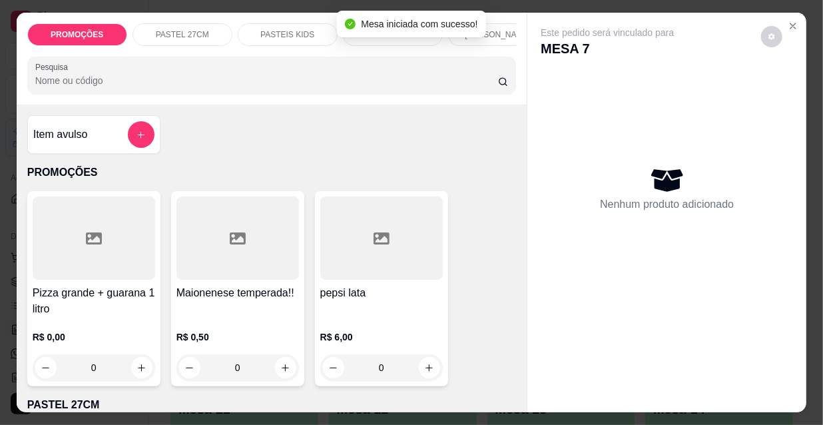
click at [106, 87] on input "Pesquisa" at bounding box center [266, 80] width 463 height 13
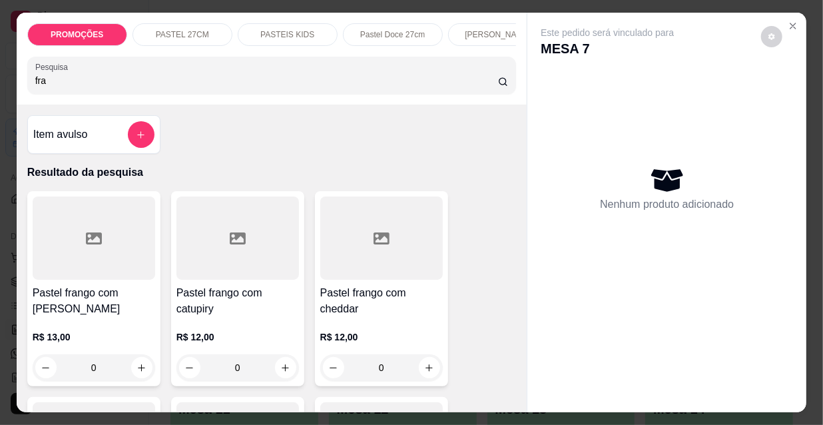
type input "fra"
click at [73, 280] on div at bounding box center [94, 237] width 122 height 83
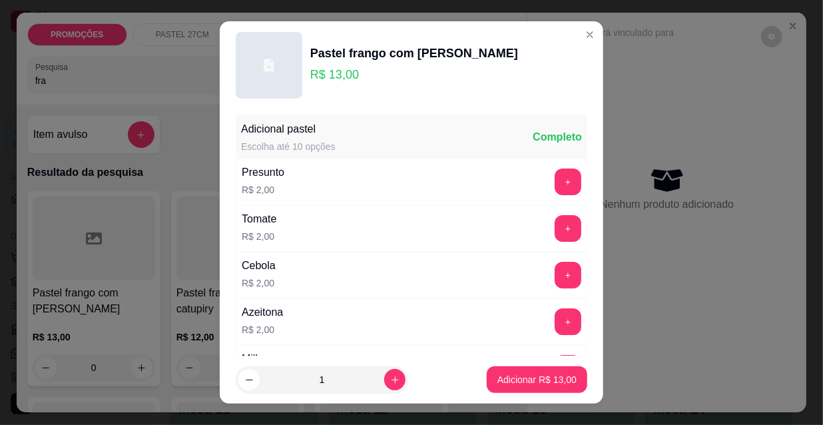
scroll to position [60, 0]
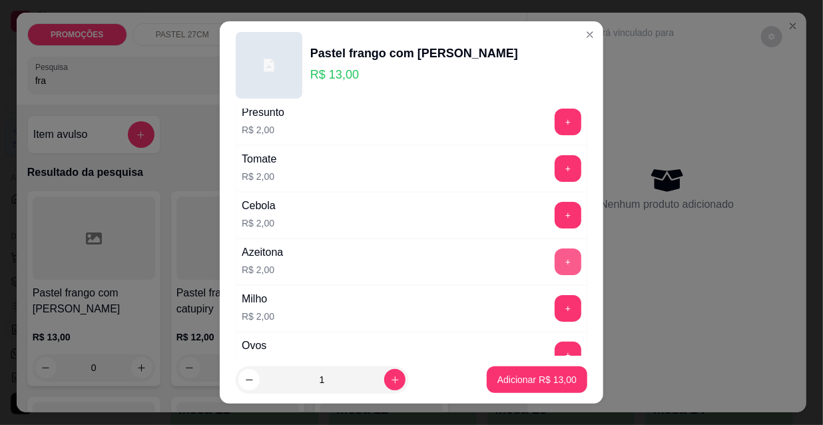
click at [554, 256] on button "+" at bounding box center [567, 261] width 27 height 27
click at [554, 307] on button "+" at bounding box center [567, 308] width 27 height 27
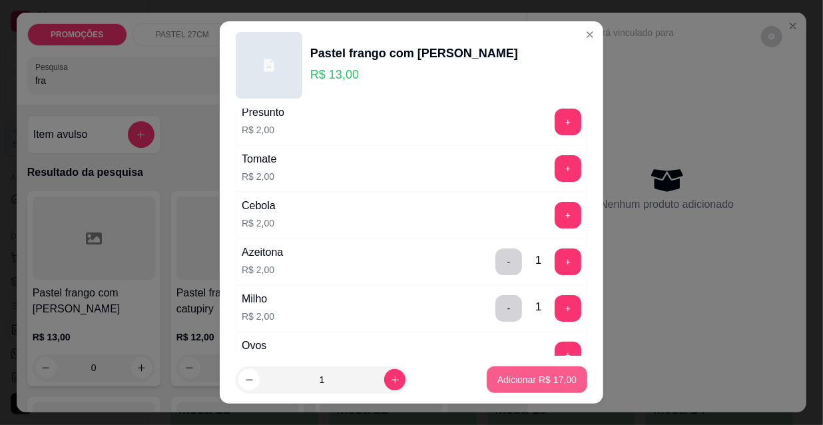
click at [540, 375] on p "Adicionar R$ 17,00" at bounding box center [536, 379] width 79 height 13
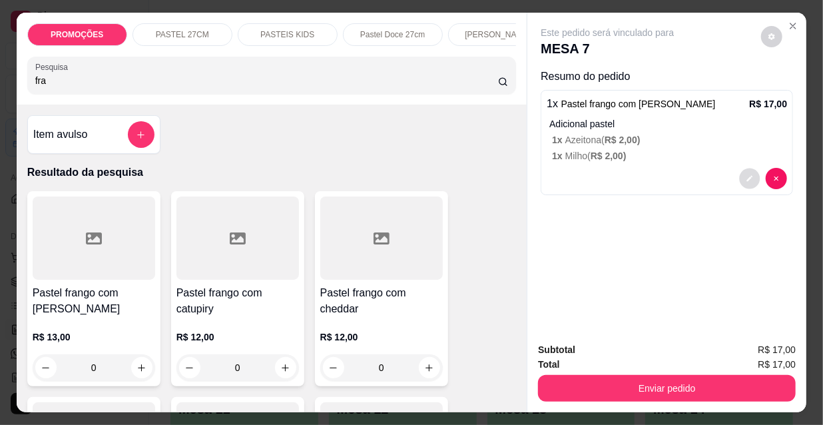
click at [739, 175] on button "decrease-product-quantity" at bounding box center [749, 178] width 21 height 21
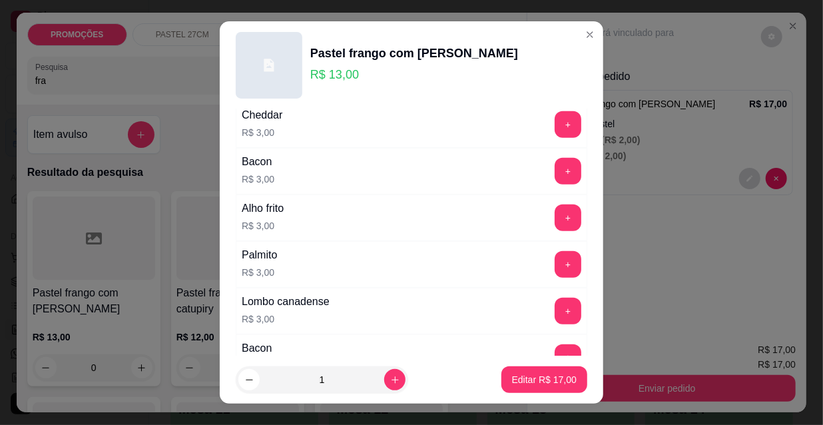
scroll to position [544, 0]
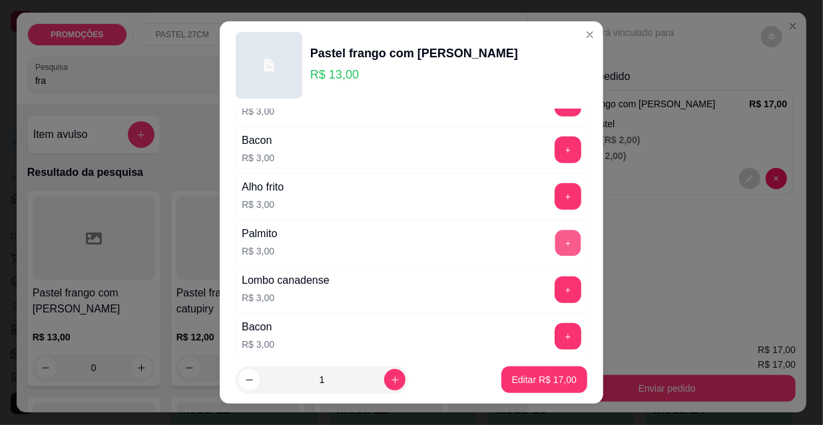
click at [555, 240] on button "+" at bounding box center [568, 243] width 26 height 26
click at [545, 371] on button "Editar R$ 20,00" at bounding box center [544, 380] width 83 height 26
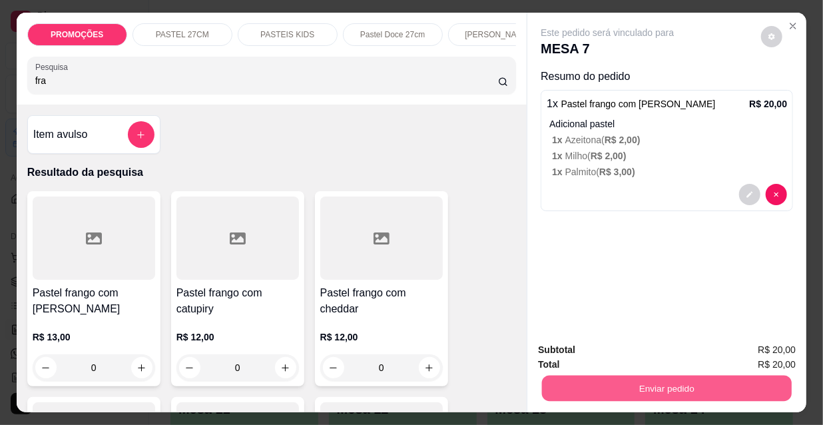
click at [671, 389] on button "Enviar pedido" at bounding box center [667, 388] width 250 height 26
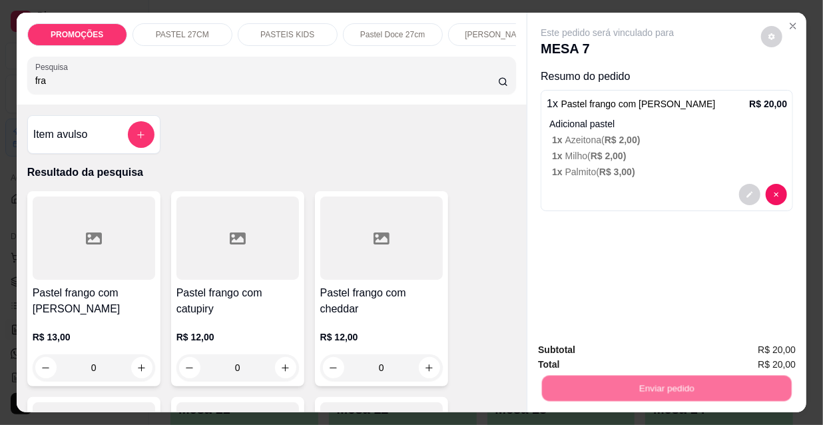
click at [629, 353] on button "Não registrar e enviar pedido" at bounding box center [623, 350] width 138 height 25
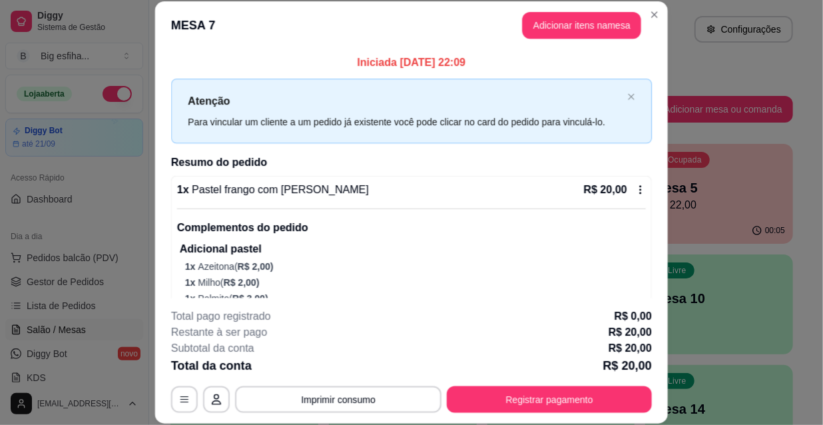
click at [229, 192] on span "Pastel frango com [PERSON_NAME]" at bounding box center [279, 189] width 180 height 11
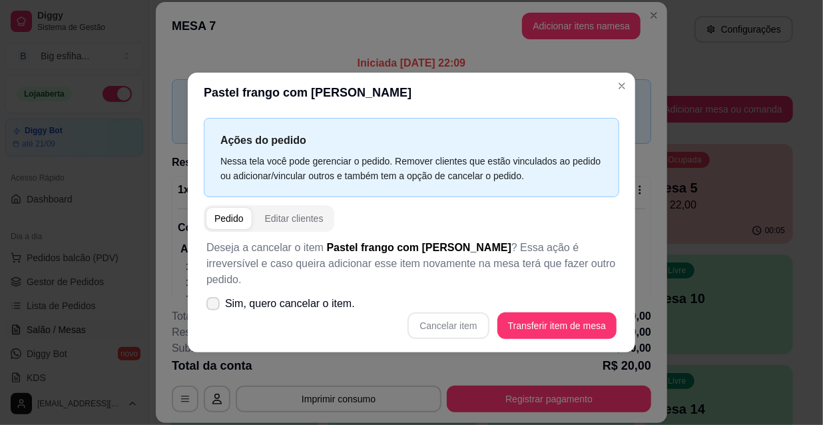
click at [248, 296] on span "Sim, quero cancelar o item." at bounding box center [290, 304] width 130 height 16
click at [214, 306] on input "Sim, quero cancelar o item." at bounding box center [210, 310] width 9 height 9
checkbox input "true"
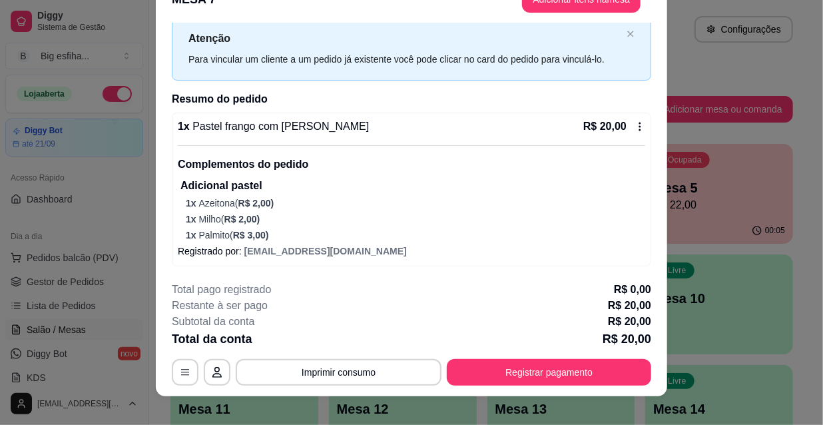
scroll to position [40, 0]
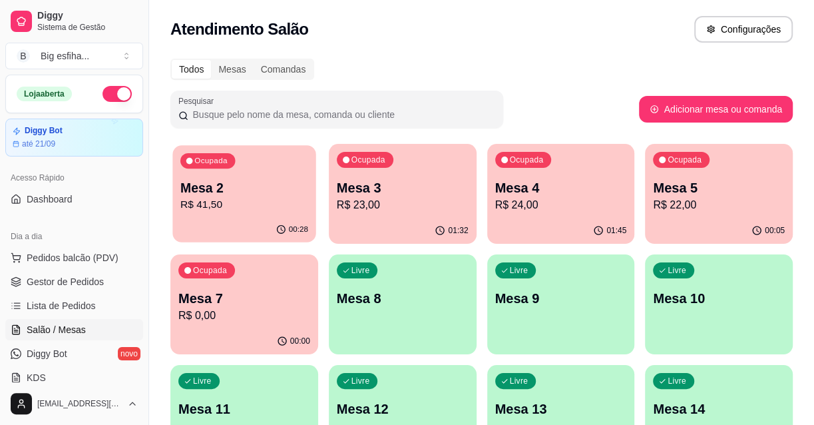
click at [220, 173] on div "Ocupada Mesa 2 R$ 41,50" at bounding box center [243, 181] width 143 height 72
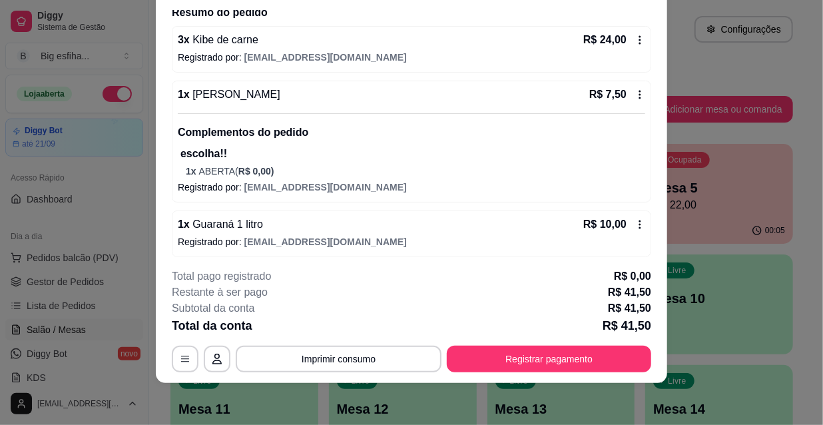
scroll to position [113, 0]
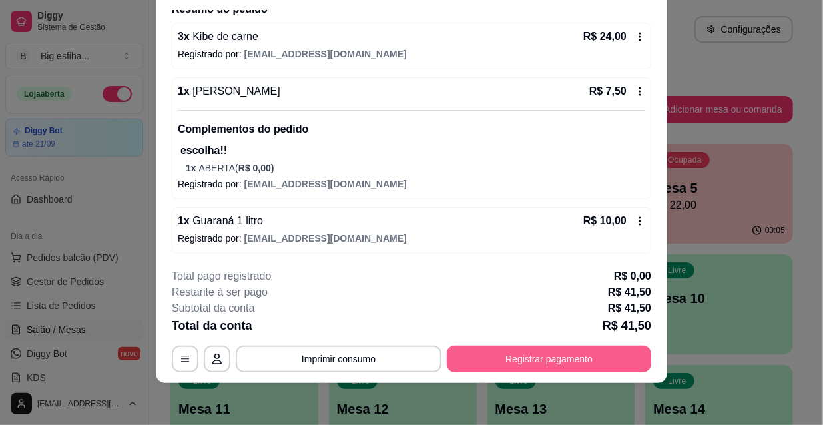
click at [512, 355] on button "Registrar pagamento" at bounding box center [549, 358] width 204 height 27
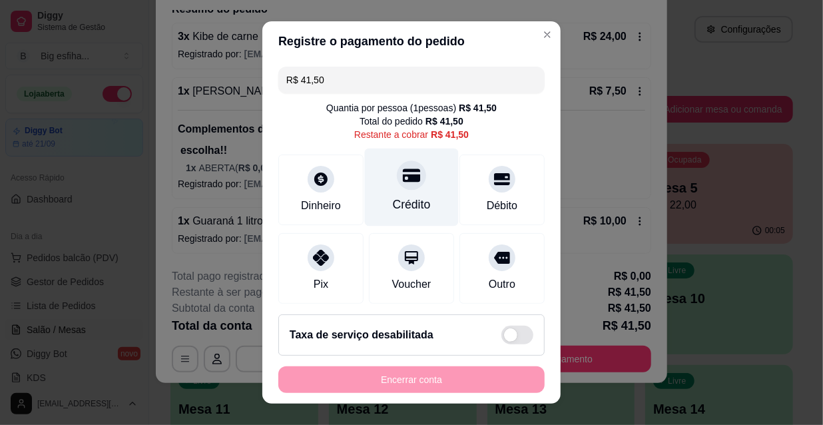
click at [403, 187] on div at bounding box center [411, 174] width 29 height 29
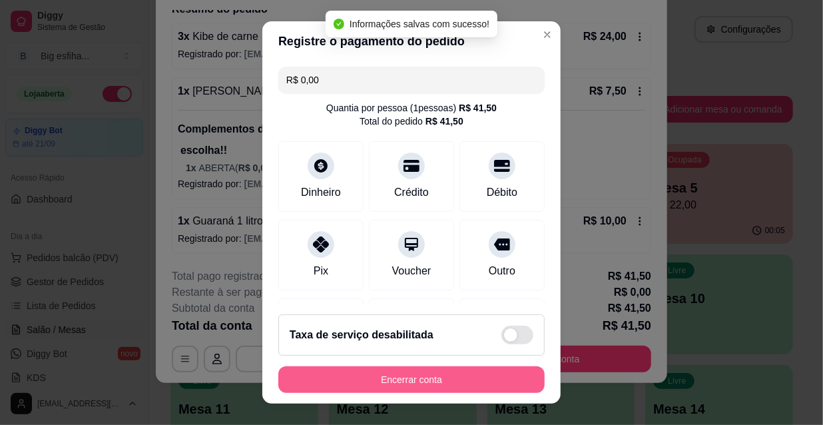
type input "R$ 0,00"
click at [389, 380] on button "Encerrar conta" at bounding box center [411, 380] width 258 height 26
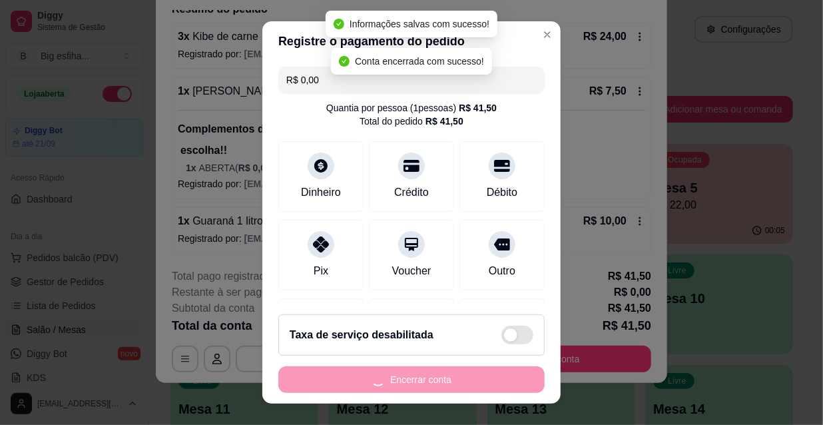
scroll to position [0, 0]
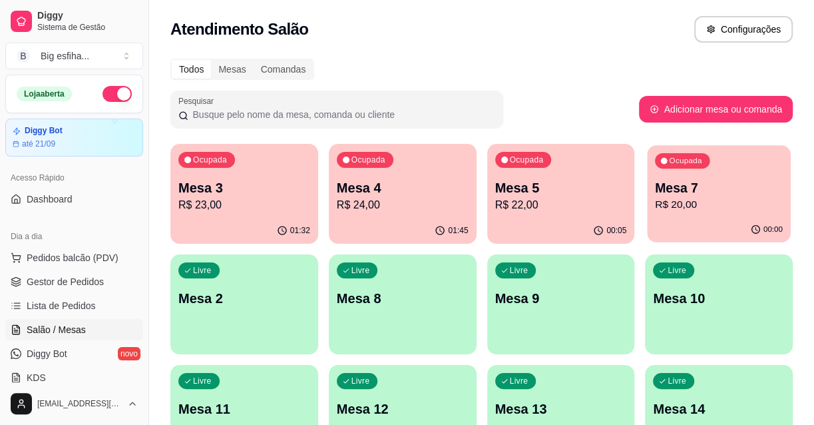
click at [687, 190] on p "Mesa 7" at bounding box center [719, 188] width 128 height 18
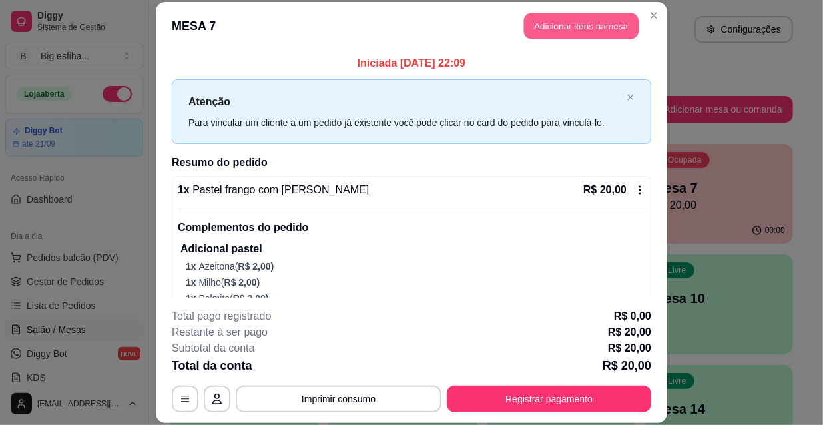
click at [536, 31] on button "Adicionar itens na mesa" at bounding box center [581, 26] width 114 height 26
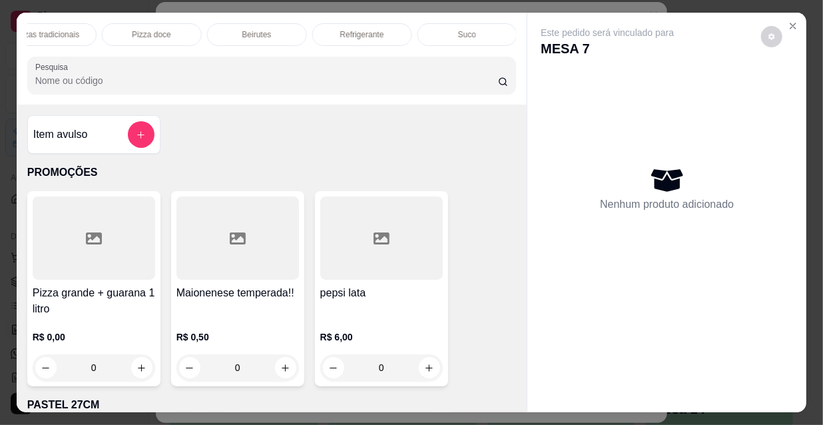
scroll to position [0, 339]
click at [358, 36] on div "Kibes" at bounding box center [369, 34] width 100 height 23
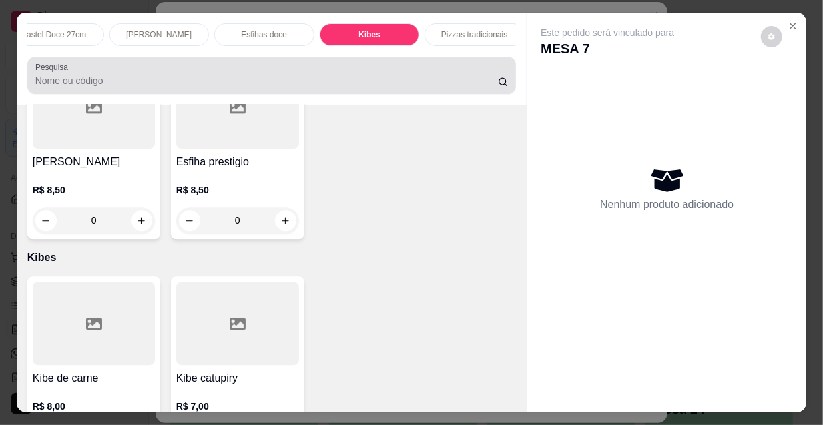
scroll to position [34, 0]
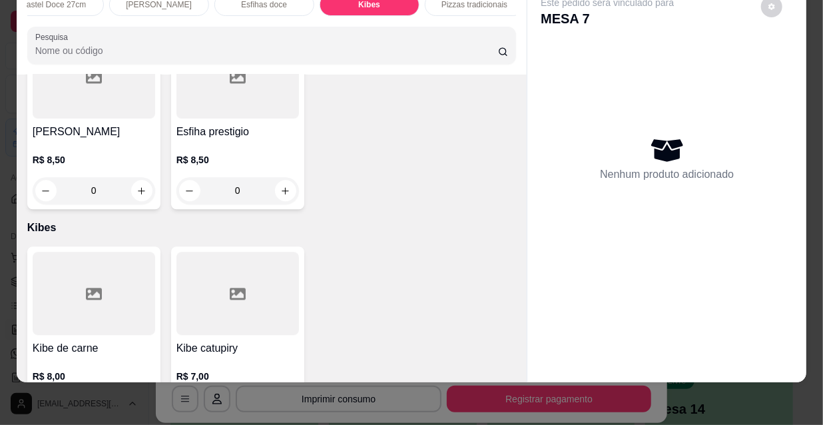
click at [136, 402] on icon "increase-product-quantity" at bounding box center [141, 407] width 10 height 10
type input "1"
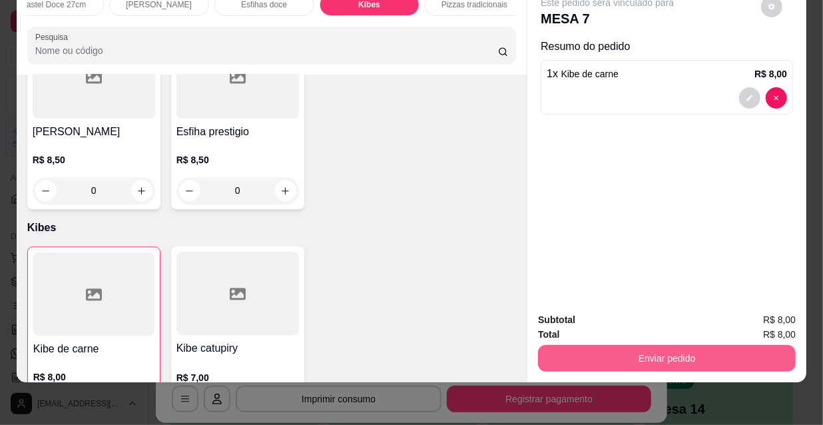
click at [665, 345] on button "Enviar pedido" at bounding box center [667, 358] width 258 height 27
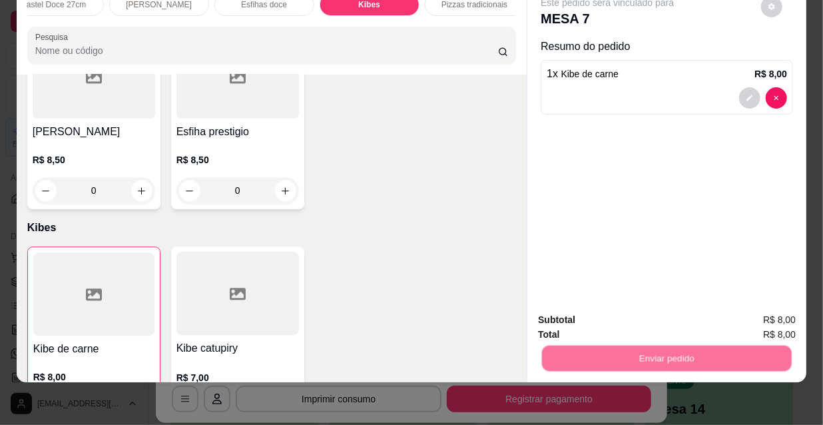
click at [636, 325] on button "Não registrar e enviar pedido" at bounding box center [623, 315] width 134 height 25
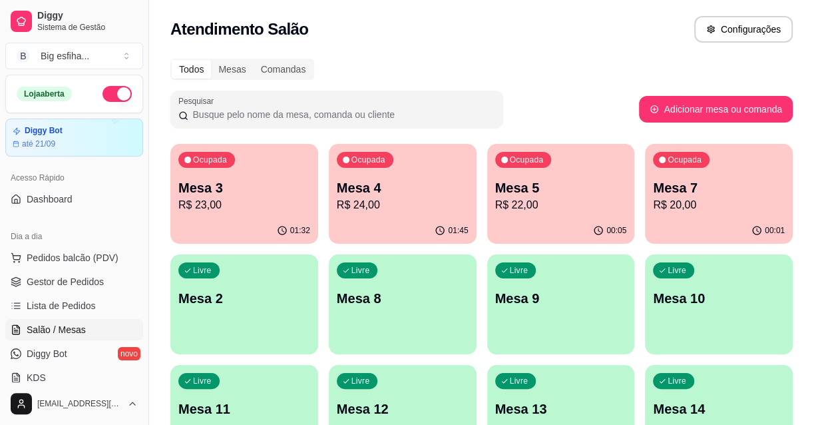
click at [536, 200] on p "R$ 22,00" at bounding box center [561, 205] width 132 height 16
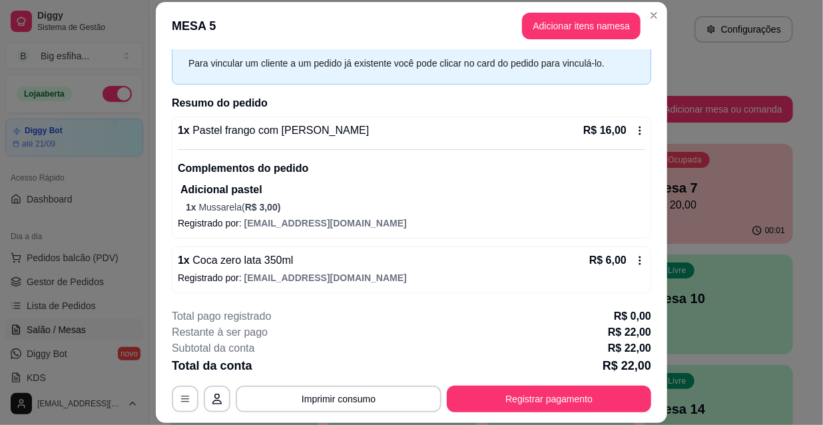
scroll to position [40, 0]
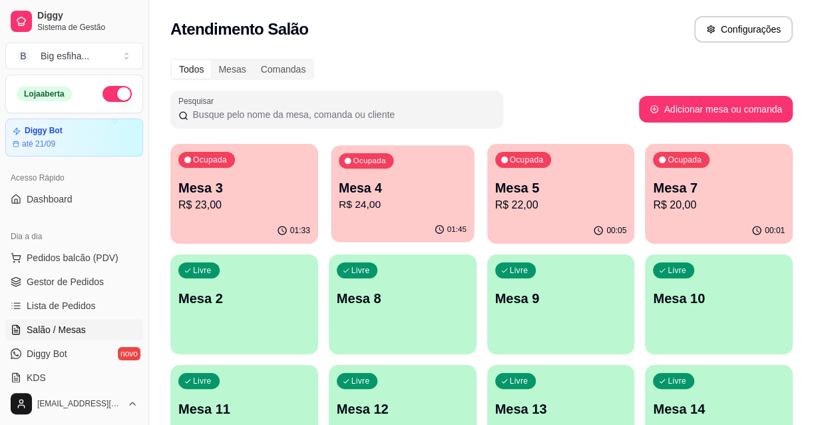
click at [356, 225] on div "01:45" at bounding box center [402, 229] width 143 height 25
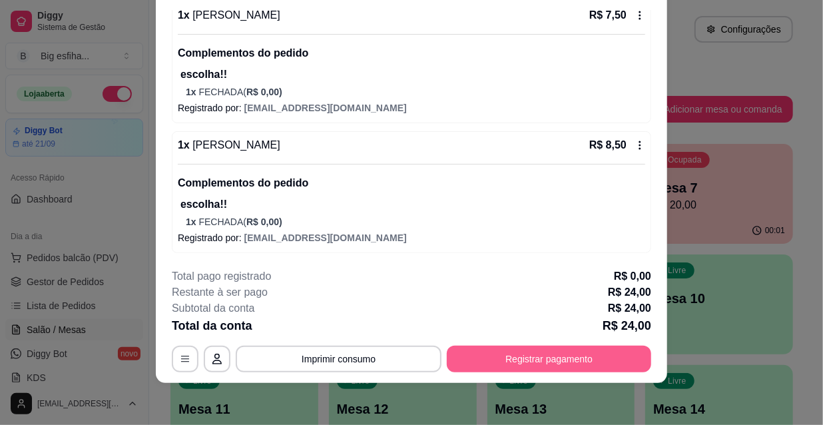
click at [523, 349] on button "Registrar pagamento" at bounding box center [549, 358] width 204 height 27
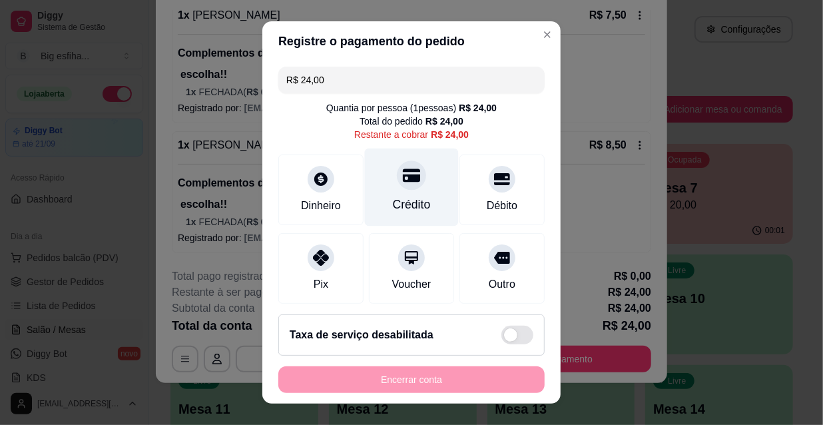
click at [411, 200] on div "Crédito" at bounding box center [412, 204] width 38 height 17
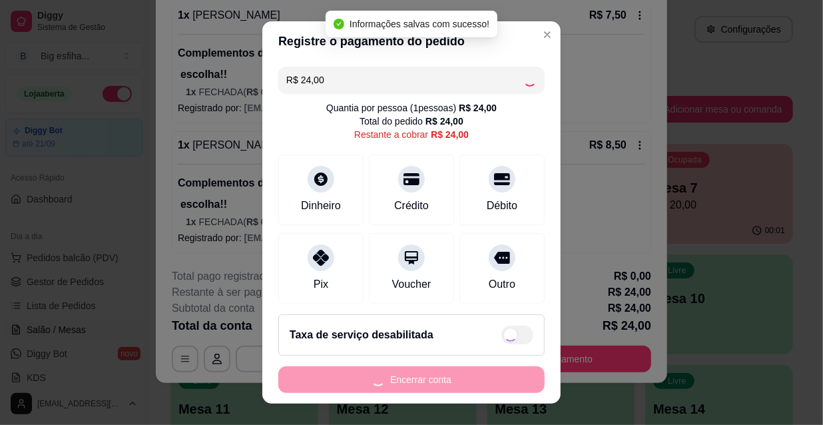
type input "R$ 0,00"
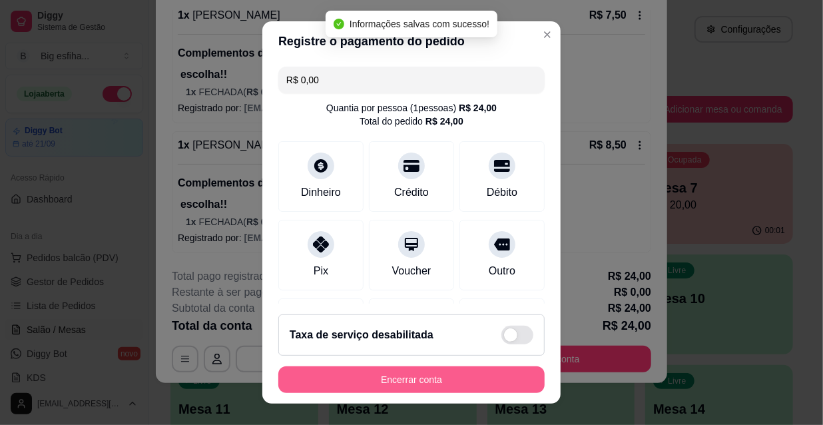
click at [427, 381] on button "Encerrar conta" at bounding box center [411, 379] width 266 height 27
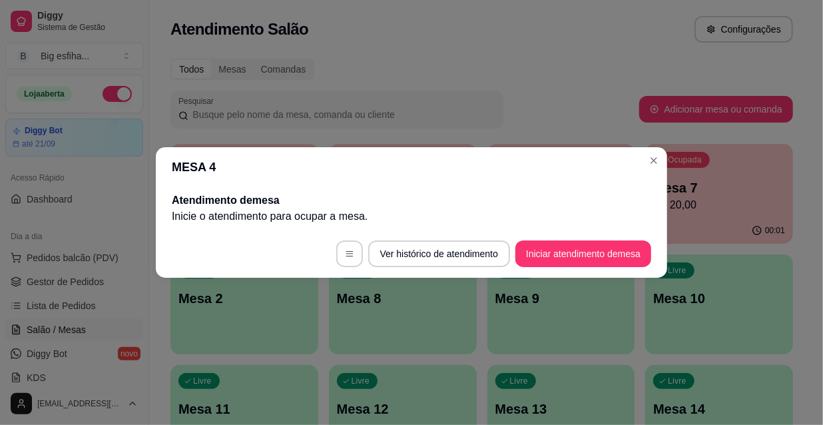
scroll to position [0, 0]
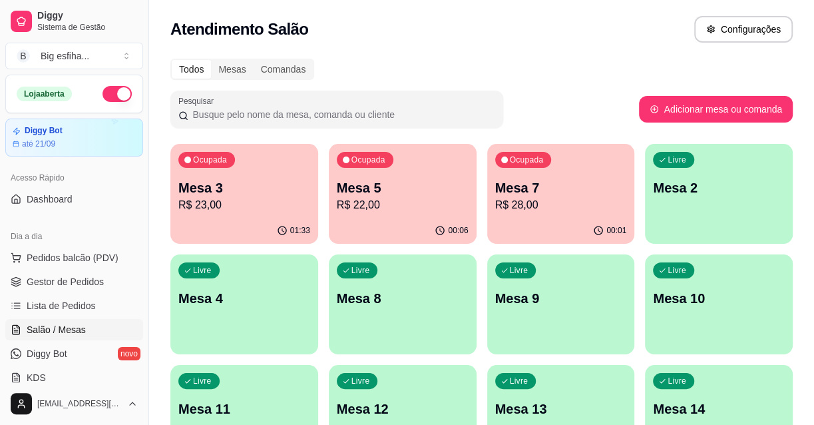
click at [236, 192] on p "Mesa 3" at bounding box center [244, 187] width 132 height 19
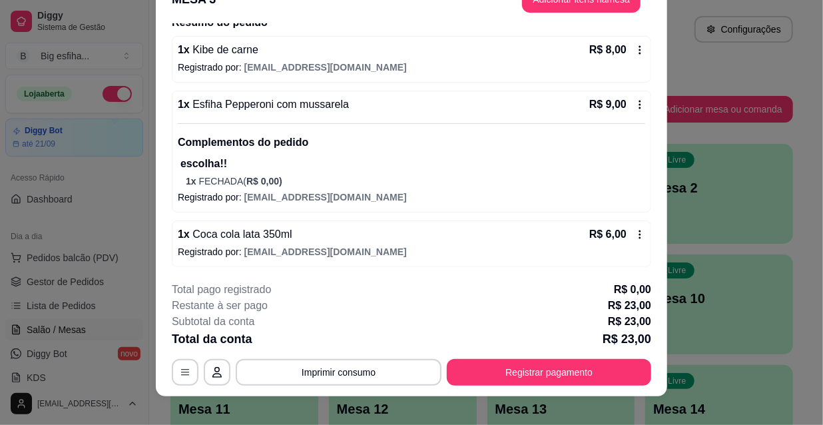
scroll to position [40, 0]
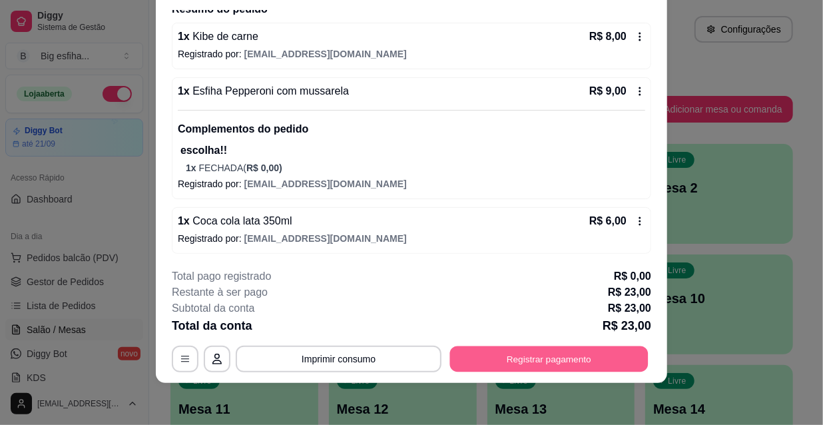
click at [530, 363] on button "Registrar pagamento" at bounding box center [549, 358] width 198 height 26
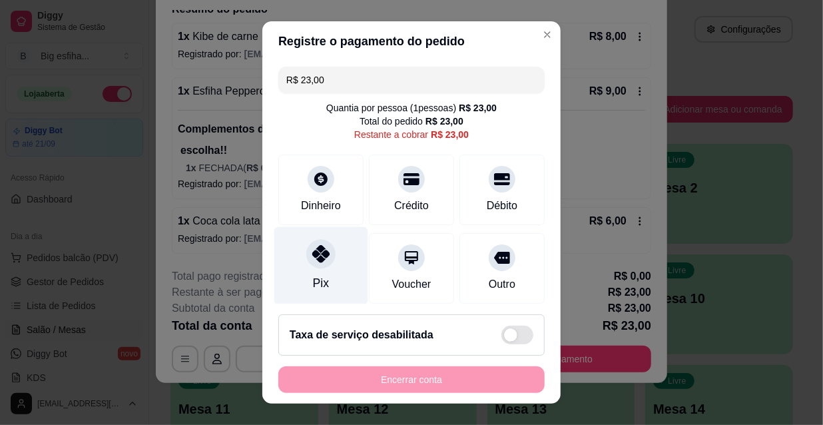
click at [313, 283] on div "Pix" at bounding box center [321, 282] width 16 height 17
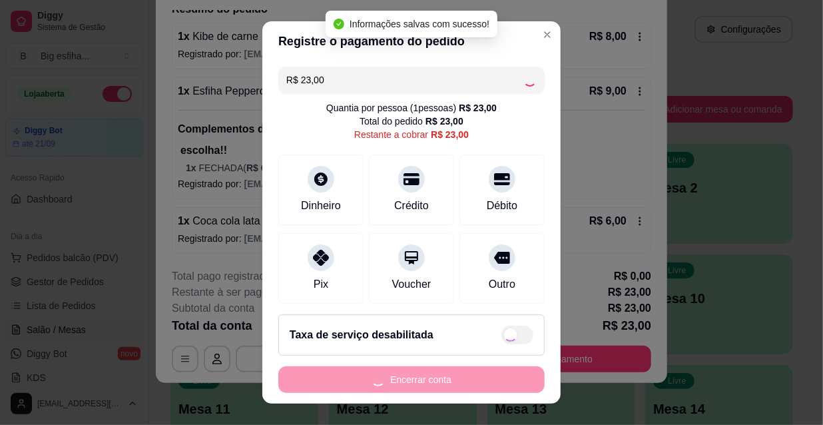
type input "R$ 0,00"
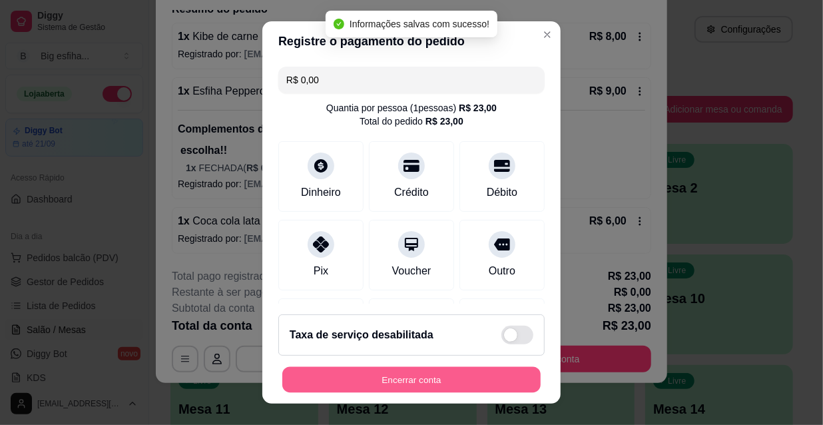
click at [380, 387] on button "Encerrar conta" at bounding box center [411, 380] width 258 height 26
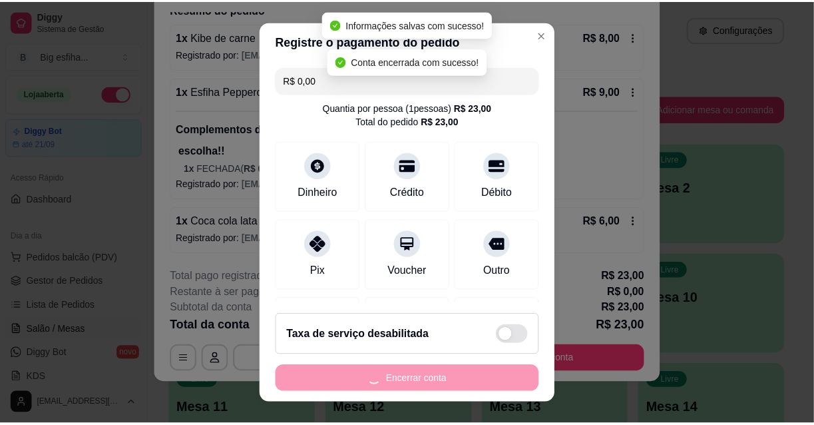
scroll to position [0, 0]
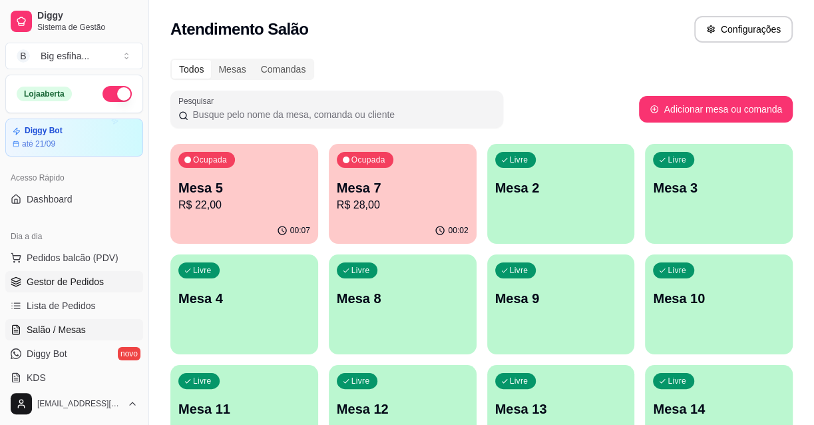
click at [76, 275] on span "Gestor de Pedidos" at bounding box center [65, 281] width 77 height 13
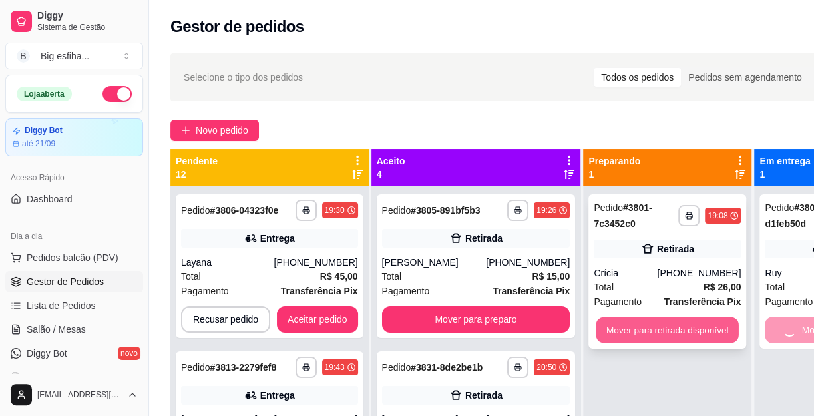
click at [689, 333] on button "Mover para retirada disponível" at bounding box center [667, 330] width 142 height 26
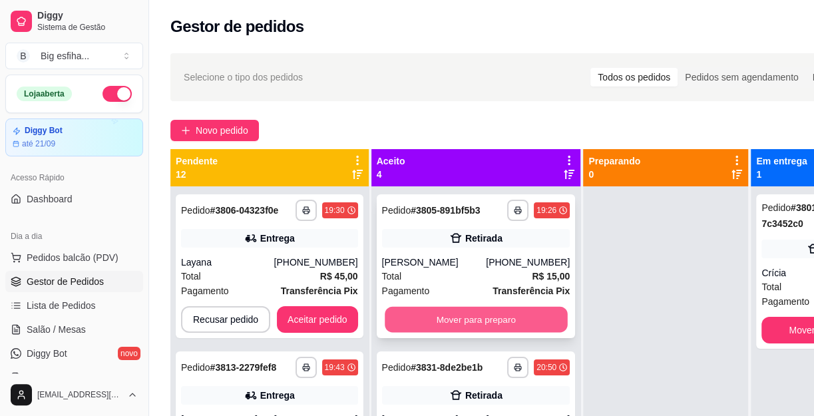
click at [479, 329] on button "Mover para preparo" at bounding box center [476, 320] width 182 height 26
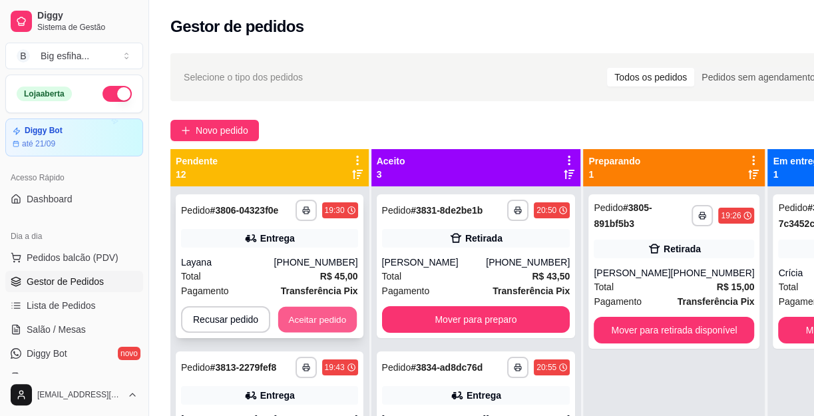
click at [332, 319] on button "Aceitar pedido" at bounding box center [317, 320] width 79 height 26
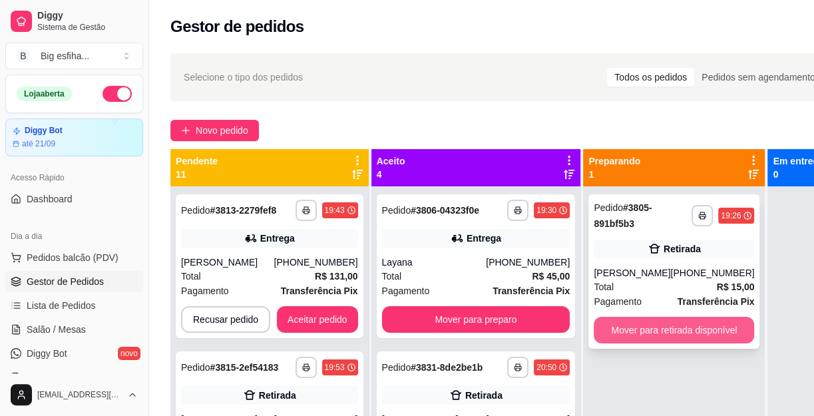
click at [602, 329] on button "Mover para retirada disponível" at bounding box center [674, 330] width 160 height 27
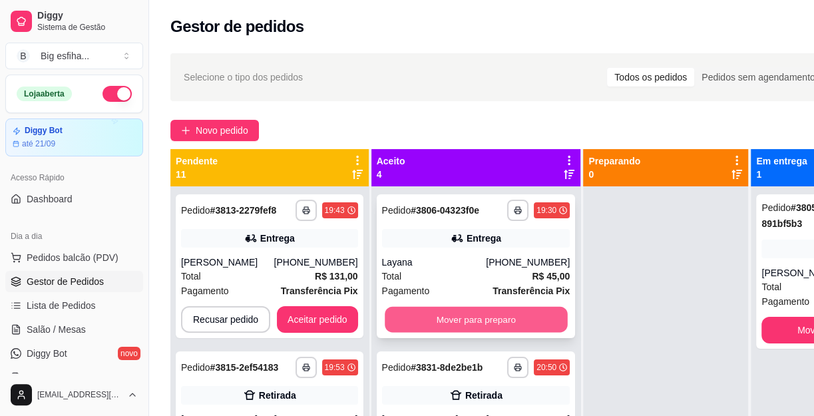
click at [468, 333] on button "Mover para preparo" at bounding box center [476, 320] width 182 height 26
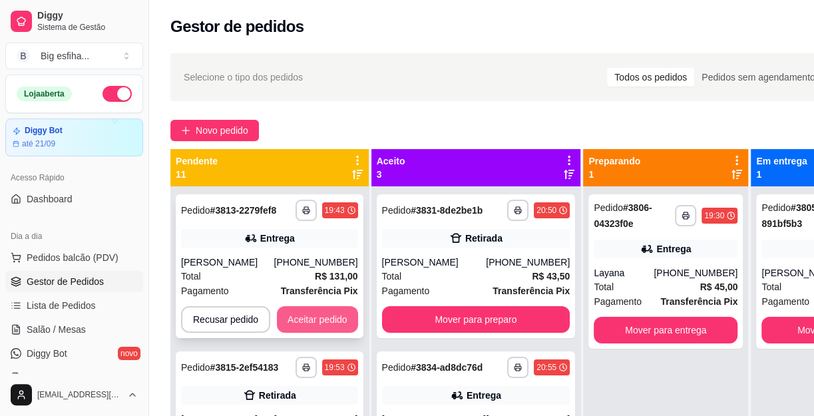
click at [298, 324] on button "Aceitar pedido" at bounding box center [317, 319] width 81 height 27
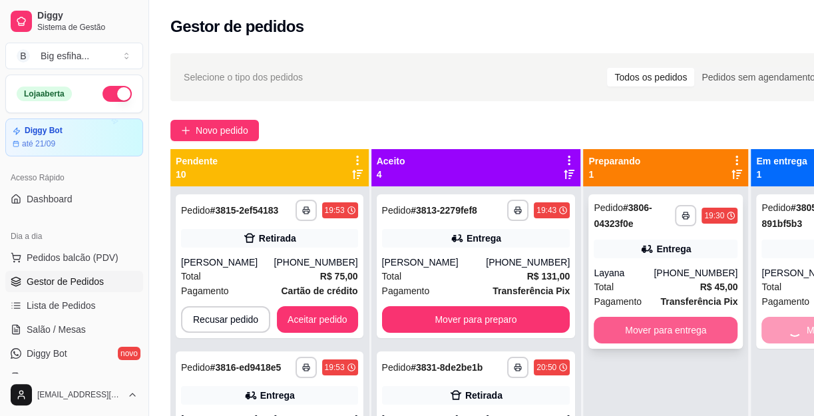
click at [616, 331] on button "Mover para entrega" at bounding box center [666, 330] width 144 height 27
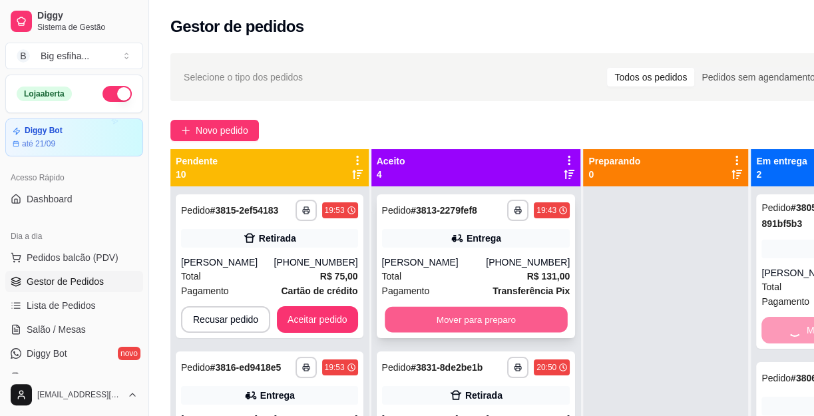
click at [488, 327] on button "Mover para preparo" at bounding box center [476, 320] width 182 height 26
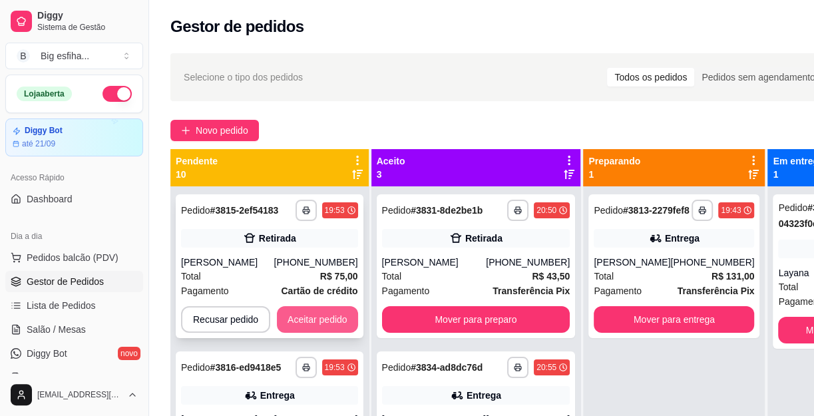
click at [296, 325] on button "Aceitar pedido" at bounding box center [317, 319] width 81 height 27
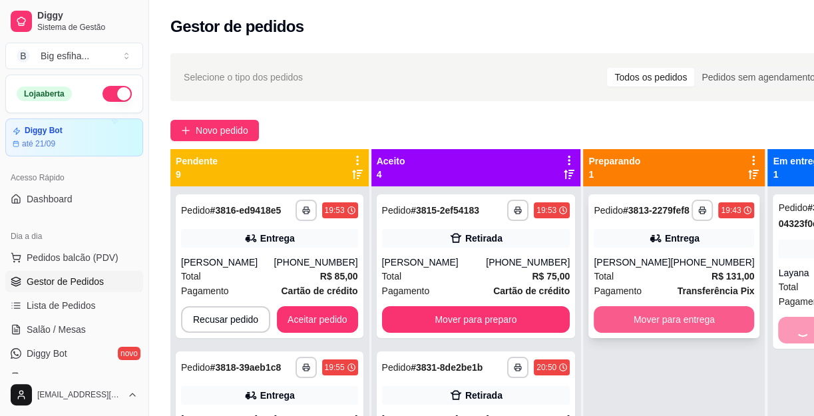
click at [627, 331] on button "Mover para entrega" at bounding box center [674, 319] width 160 height 27
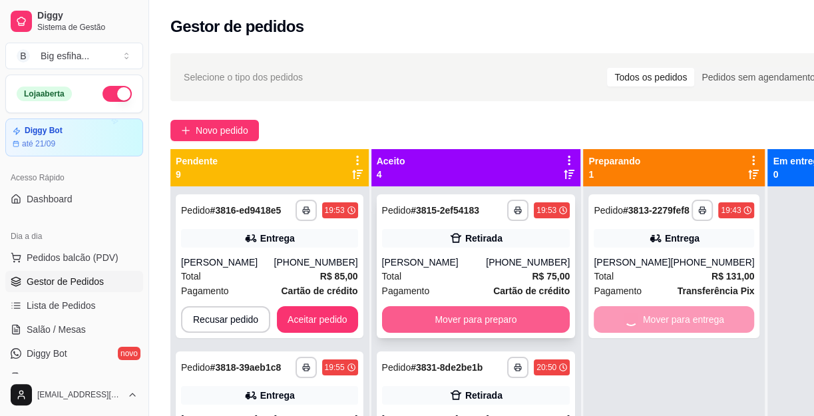
click at [504, 331] on button "Mover para preparo" at bounding box center [476, 319] width 188 height 27
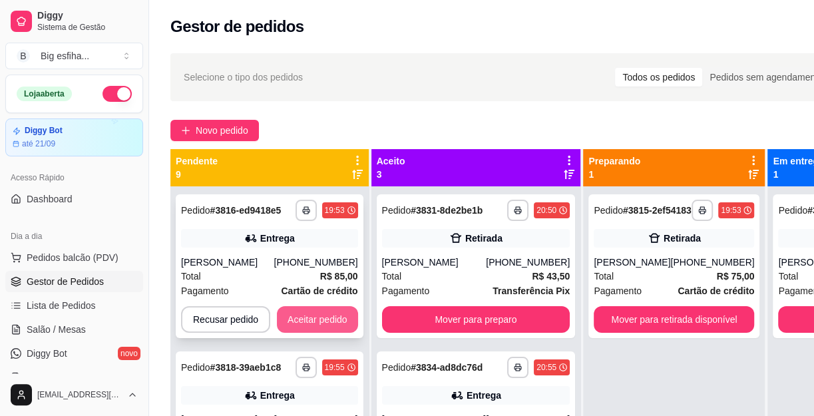
click at [310, 315] on button "Aceitar pedido" at bounding box center [317, 319] width 81 height 27
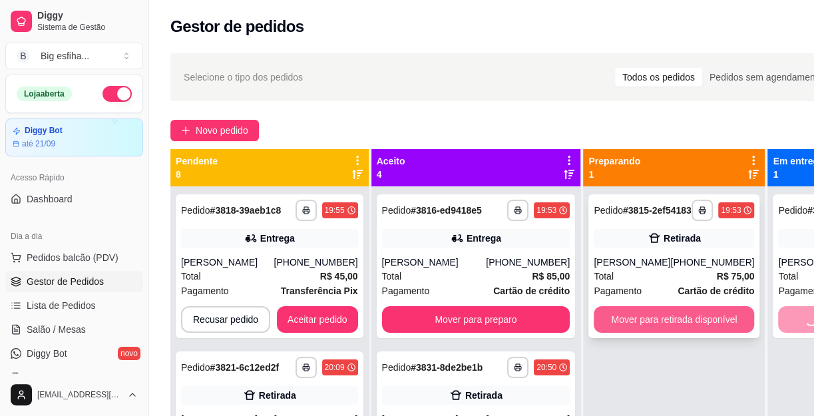
click at [643, 329] on button "Mover para retirada disponível" at bounding box center [674, 319] width 160 height 27
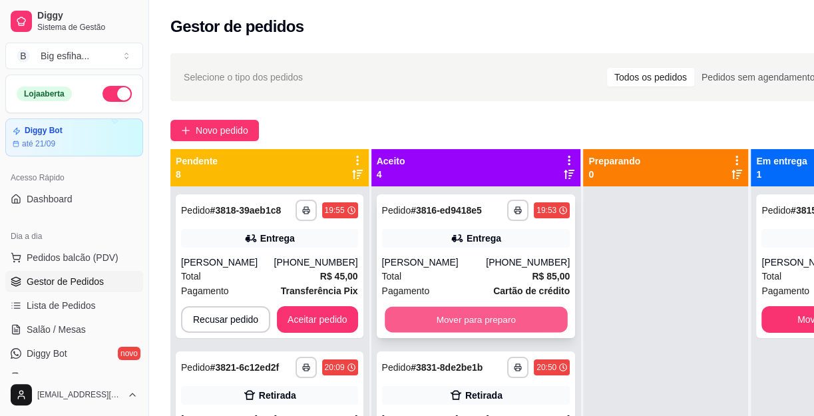
click at [447, 331] on button "Mover para preparo" at bounding box center [476, 320] width 182 height 26
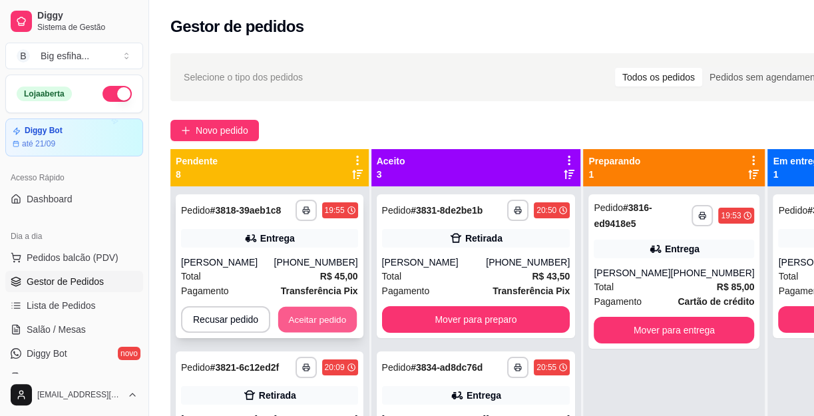
click at [311, 322] on button "Aceitar pedido" at bounding box center [317, 320] width 79 height 26
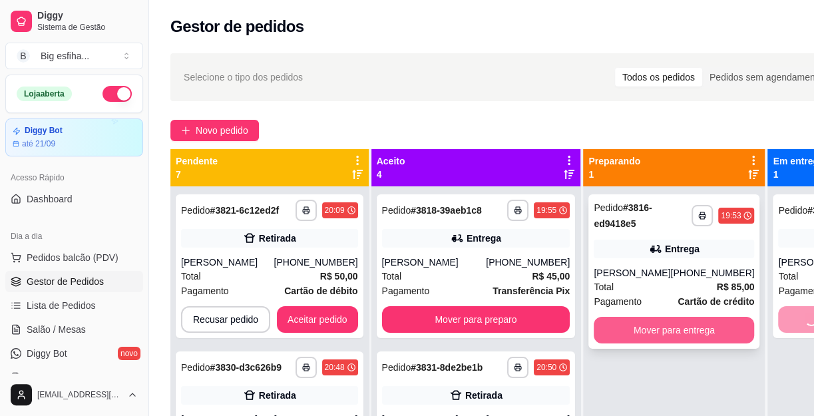
click at [636, 335] on button "Mover para entrega" at bounding box center [674, 330] width 160 height 27
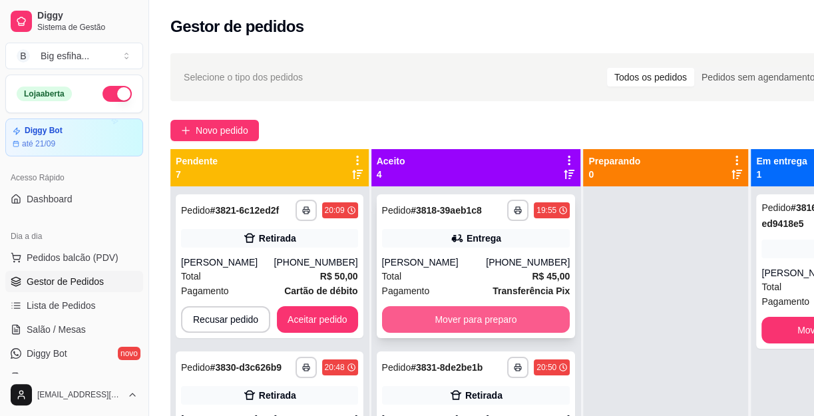
click at [466, 333] on button "Mover para preparo" at bounding box center [476, 319] width 188 height 27
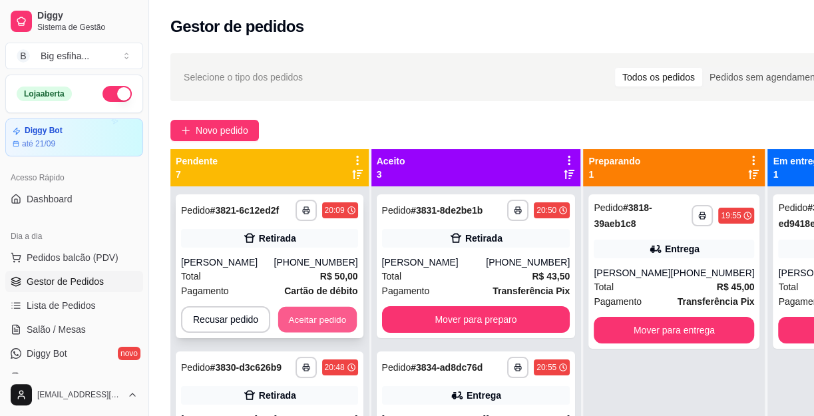
click at [328, 317] on button "Aceitar pedido" at bounding box center [317, 320] width 79 height 26
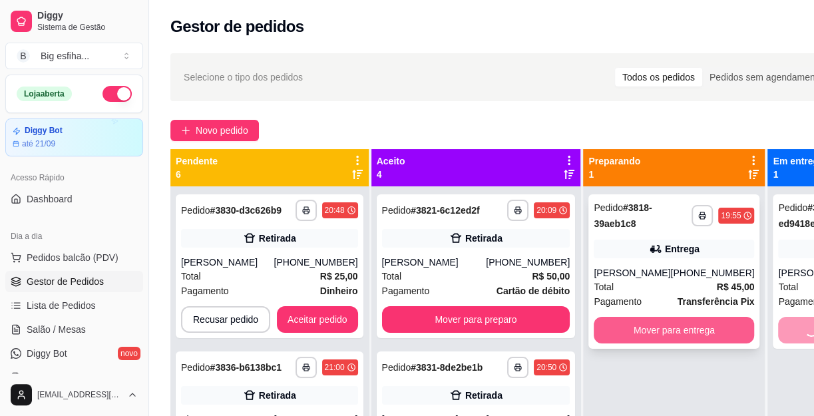
click at [618, 333] on button "Mover para entrega" at bounding box center [674, 330] width 160 height 27
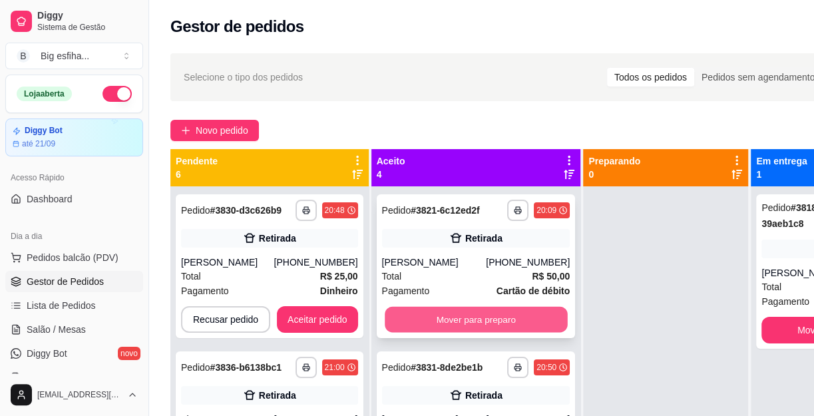
click at [459, 325] on button "Mover para preparo" at bounding box center [476, 320] width 182 height 26
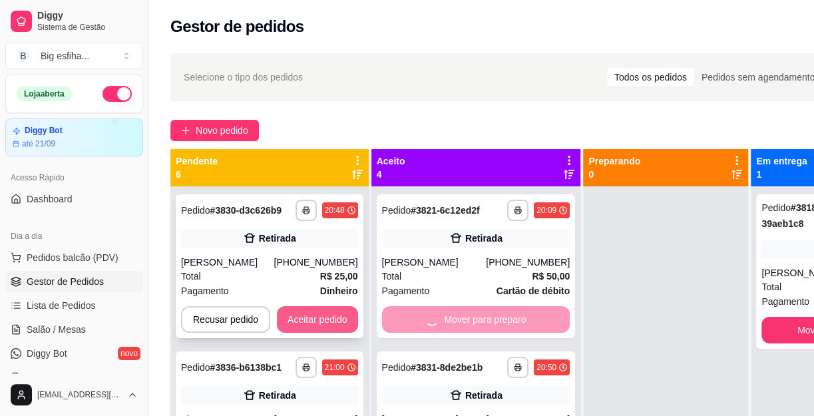
click at [325, 319] on button "Aceitar pedido" at bounding box center [317, 319] width 81 height 27
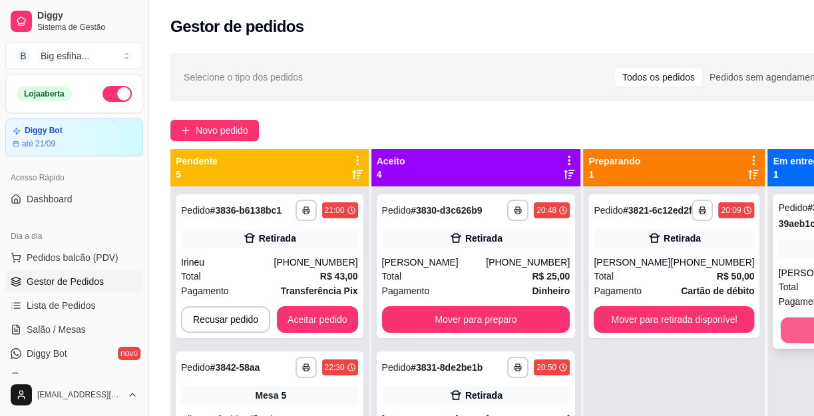
click at [625, 314] on div "**********" at bounding box center [673, 266] width 171 height 144
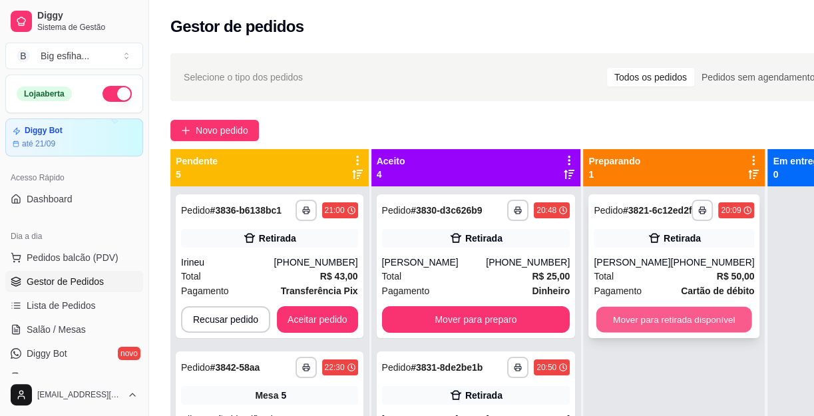
click at [652, 333] on button "Mover para retirada disponível" at bounding box center [674, 320] width 156 height 26
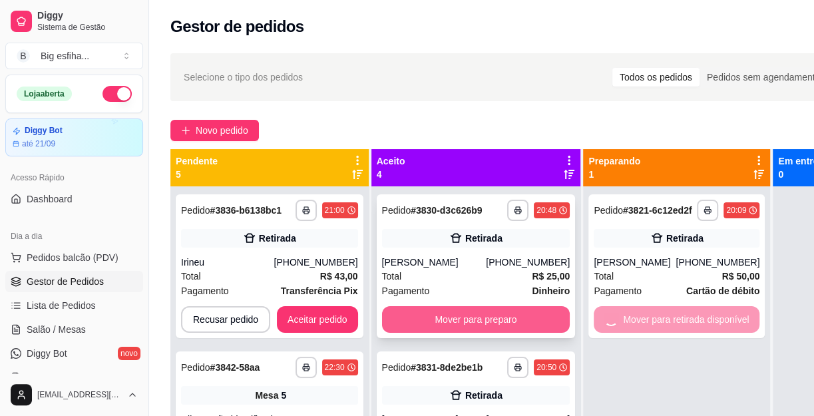
click at [478, 330] on button "Mover para preparo" at bounding box center [476, 319] width 188 height 27
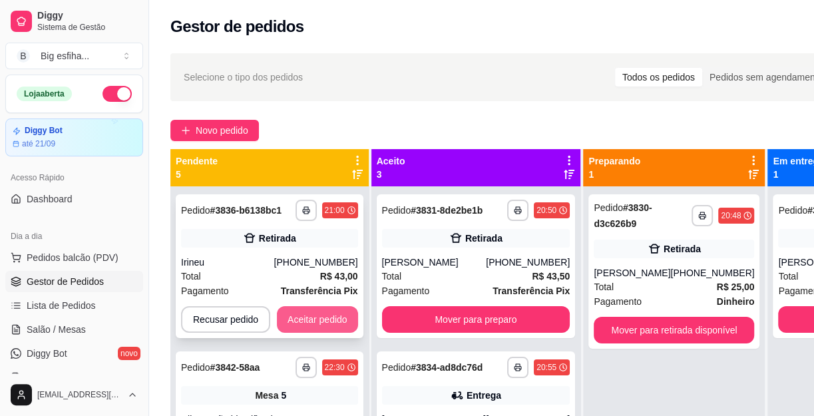
click at [314, 317] on button "Aceitar pedido" at bounding box center [317, 319] width 81 height 27
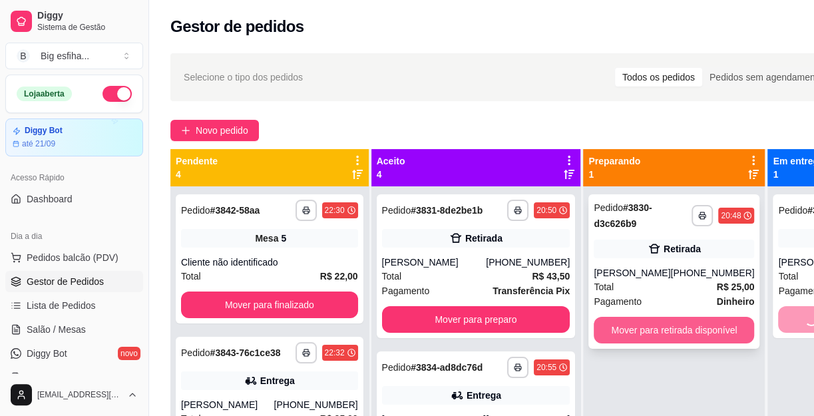
click at [647, 335] on button "Mover para retirada disponível" at bounding box center [674, 330] width 160 height 27
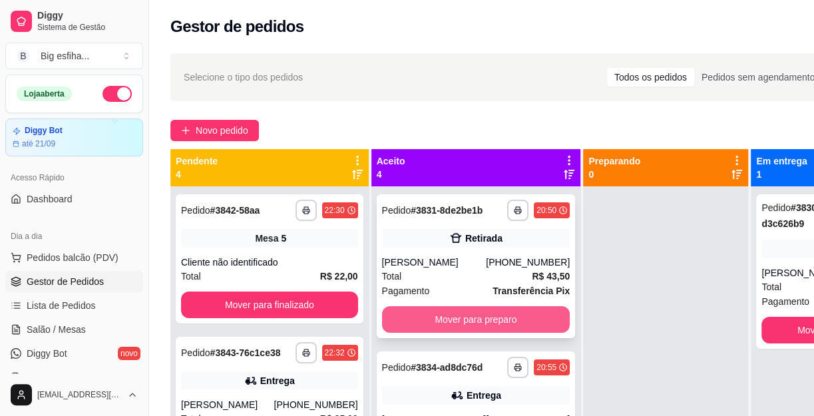
click at [471, 326] on button "Mover para preparo" at bounding box center [476, 319] width 188 height 27
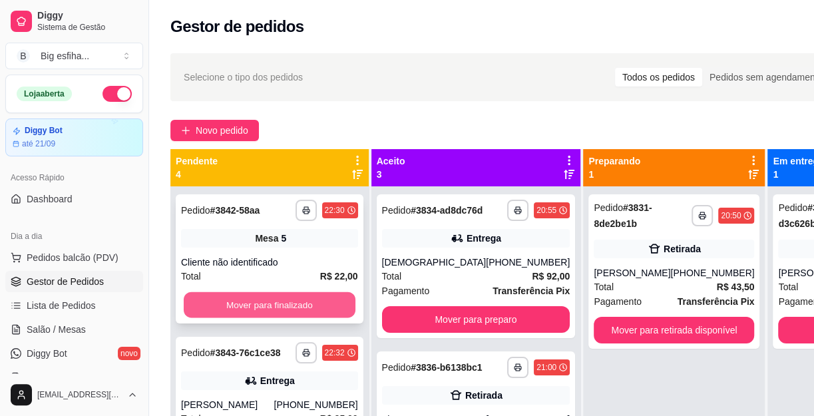
click at [327, 305] on button "Mover para finalizado" at bounding box center [270, 305] width 172 height 26
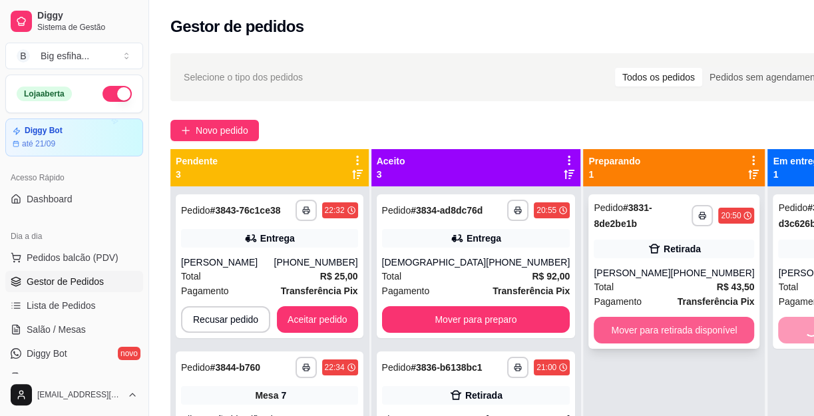
click at [662, 328] on button "Mover para retirada disponível" at bounding box center [674, 330] width 160 height 27
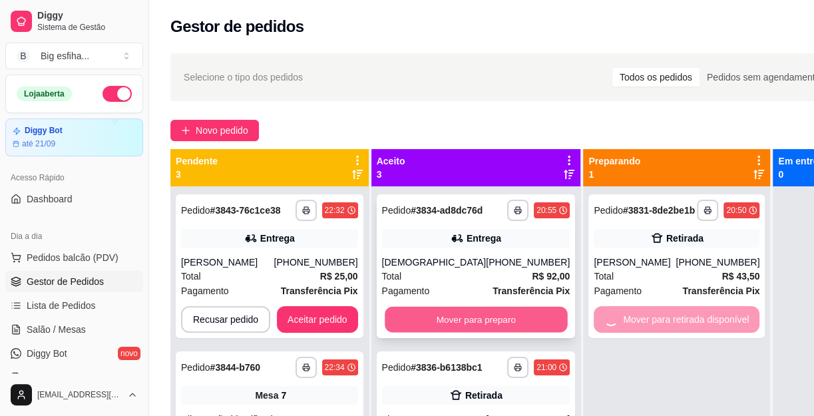
click at [483, 333] on button "Mover para preparo" at bounding box center [476, 320] width 182 height 26
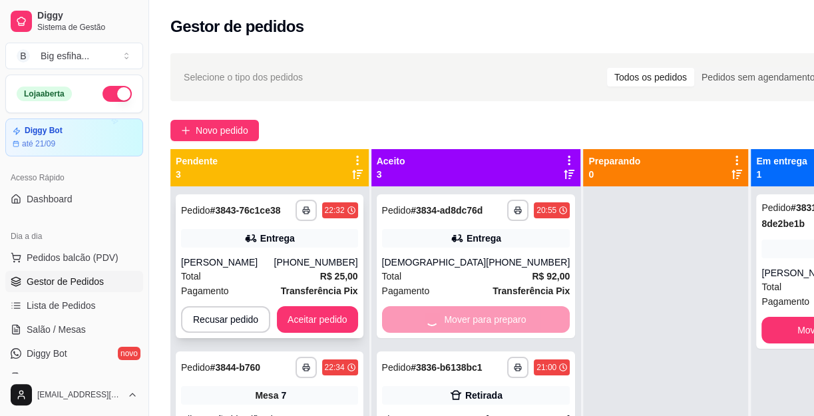
click at [334, 321] on button "Aceitar pedido" at bounding box center [317, 319] width 81 height 27
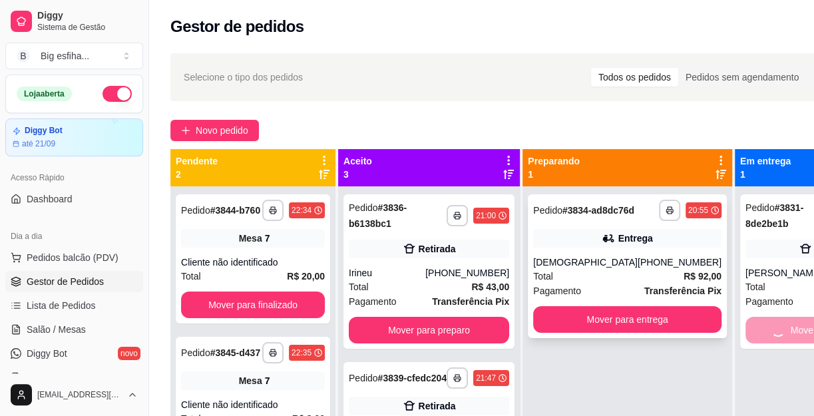
click at [653, 325] on button "Mover para entrega" at bounding box center [627, 319] width 188 height 27
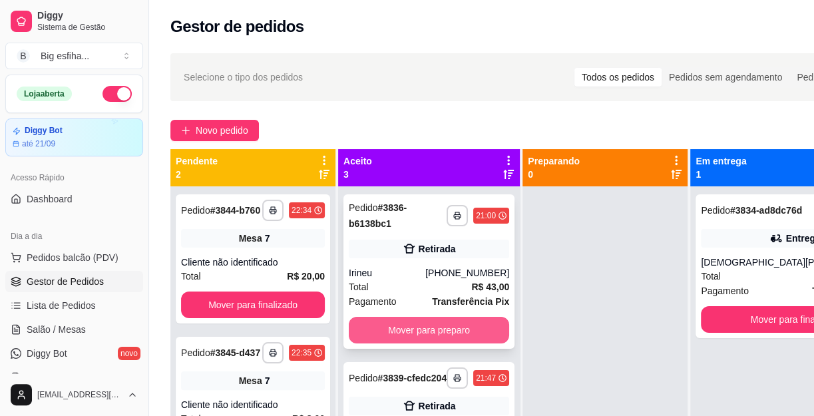
click at [425, 325] on button "Mover para preparo" at bounding box center [429, 330] width 160 height 27
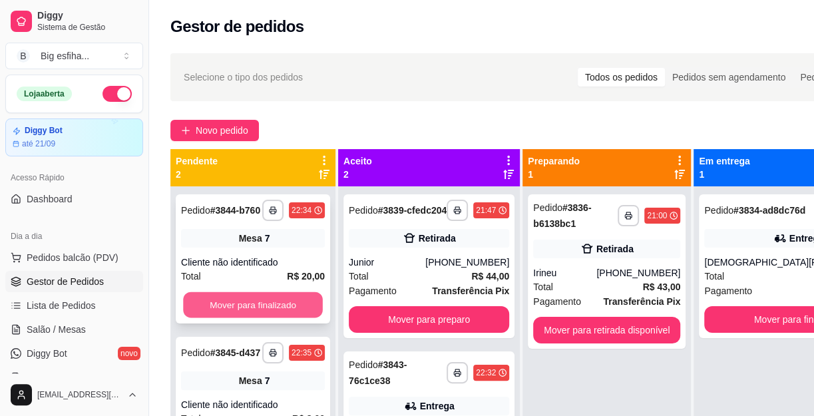
click at [292, 303] on button "Mover para finalizado" at bounding box center [253, 305] width 140 height 26
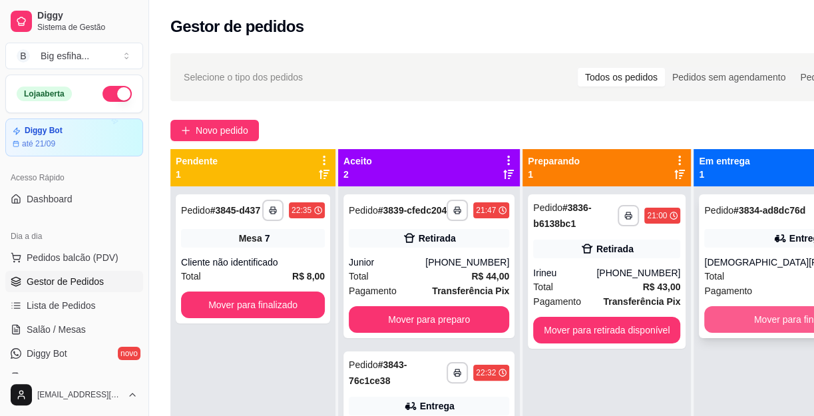
click at [732, 333] on button "Mover para finalizado" at bounding box center [798, 319] width 188 height 27
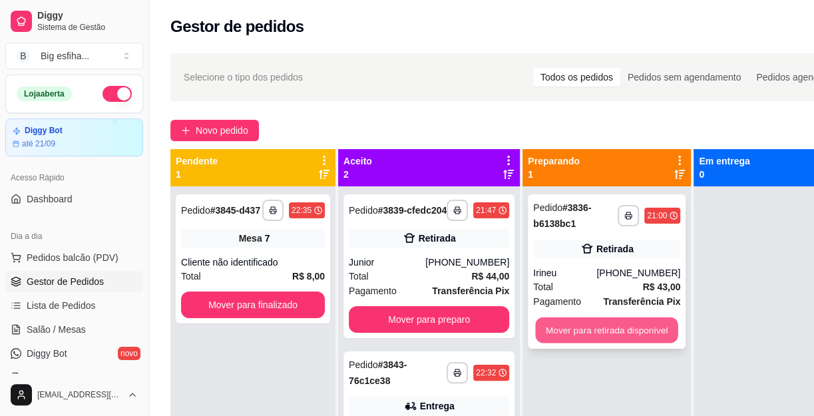
click at [570, 325] on button "Mover para retirada disponível" at bounding box center [606, 330] width 142 height 26
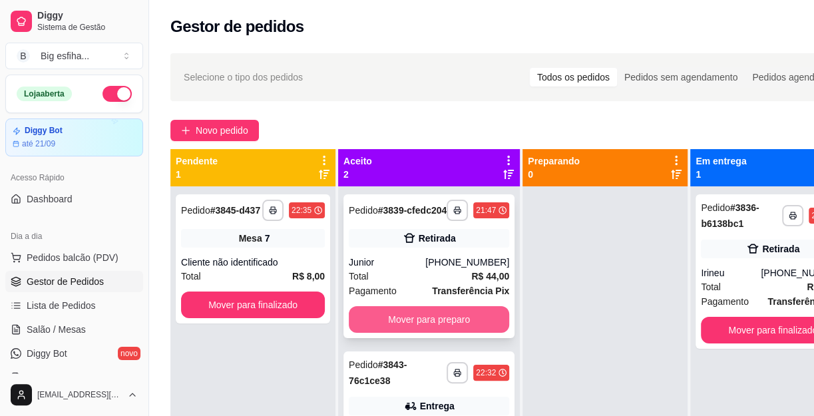
click at [377, 325] on button "Mover para preparo" at bounding box center [429, 319] width 160 height 27
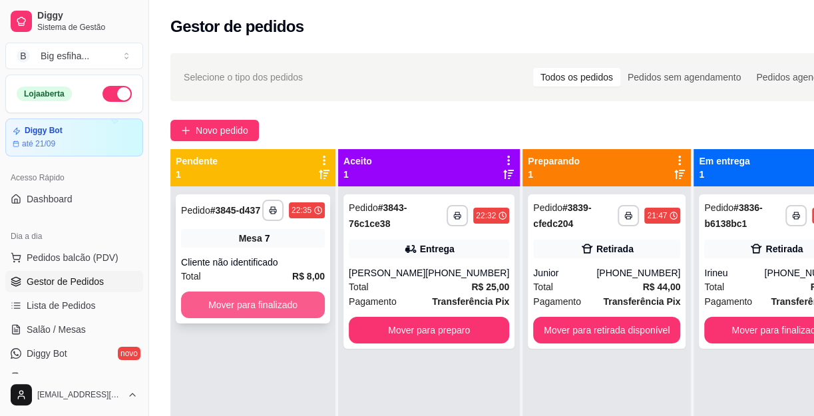
click at [286, 296] on button "Mover para finalizado" at bounding box center [253, 305] width 144 height 27
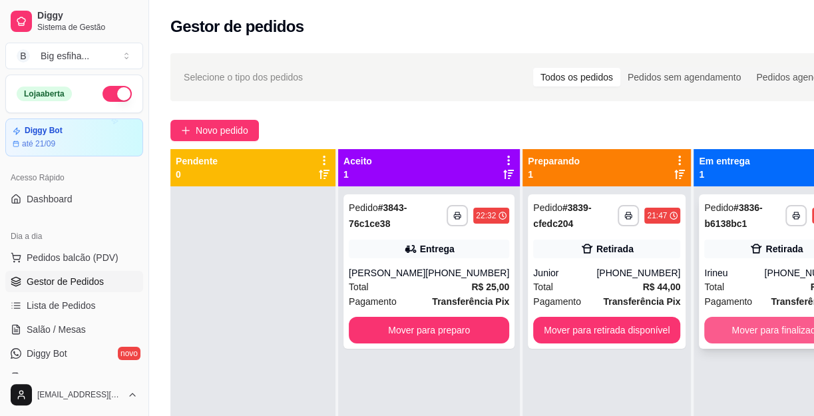
click at [757, 315] on div "**********" at bounding box center [776, 271] width 154 height 154
click at [729, 332] on button "Mover para finalizado" at bounding box center [776, 330] width 144 height 27
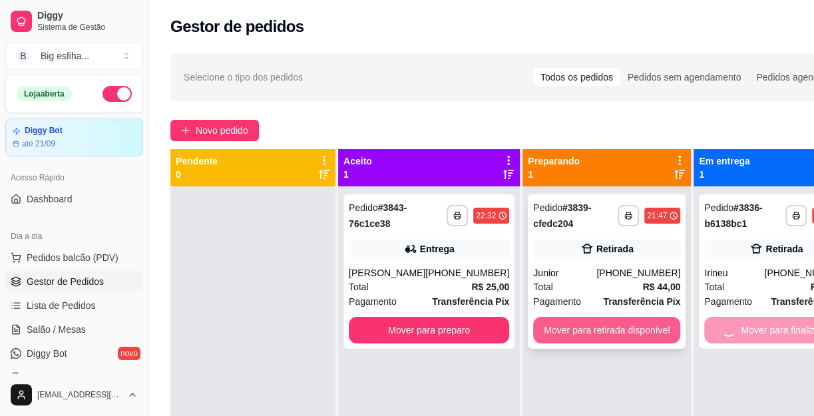
click at [585, 322] on button "Mover para retirada disponível" at bounding box center [606, 330] width 147 height 27
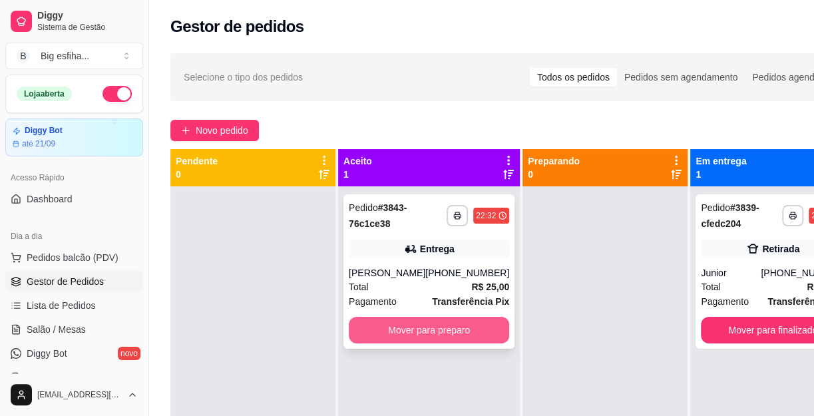
click at [431, 333] on button "Mover para preparo" at bounding box center [429, 330] width 160 height 27
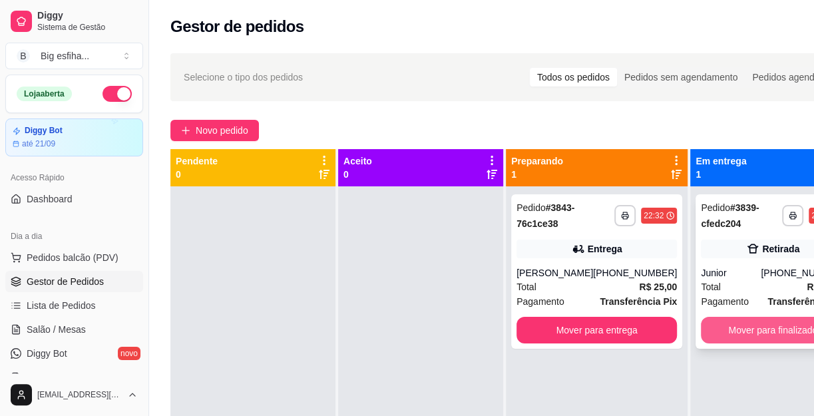
click at [740, 334] on button "Mover para finalizado" at bounding box center [773, 330] width 144 height 27
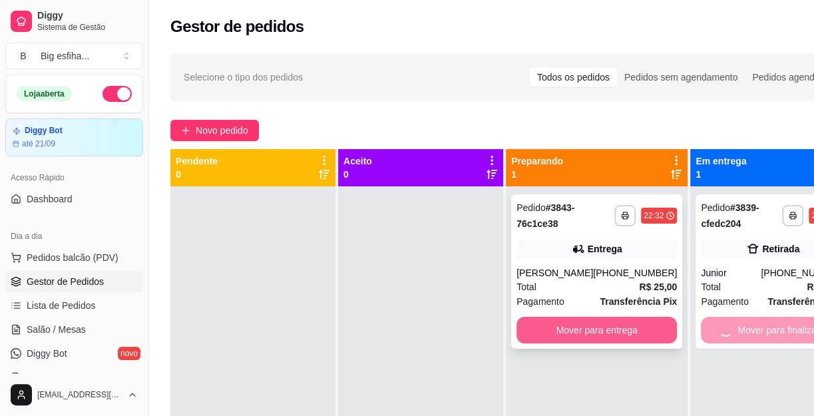
click at [620, 331] on button "Mover para entrega" at bounding box center [596, 330] width 160 height 27
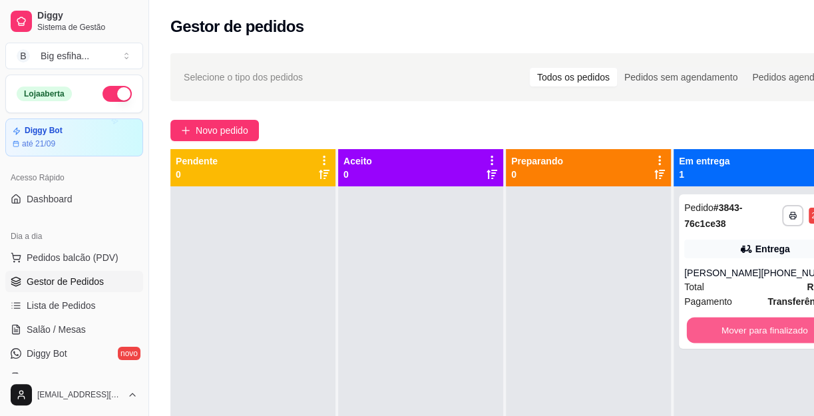
click at [771, 328] on button "Mover para finalizado" at bounding box center [765, 330] width 156 height 26
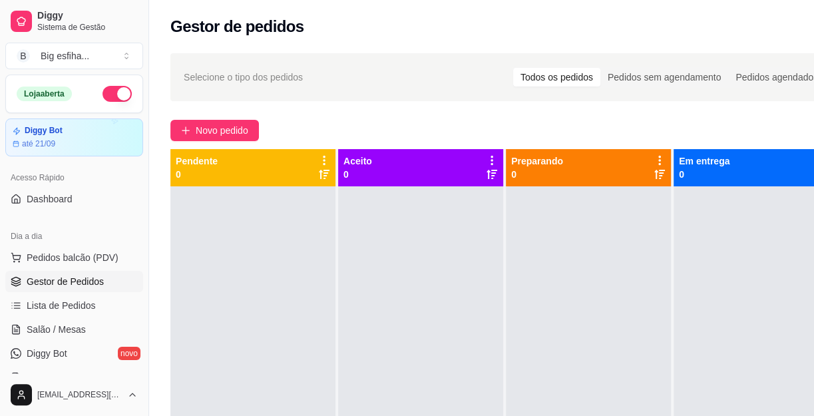
click at [67, 340] on ul "Pedidos balcão (PDV) Gestor de Pedidos Lista de Pedidos Salão / Mesas Diggy Bot…" at bounding box center [74, 317] width 138 height 141
click at [60, 328] on span "Salão / Mesas" at bounding box center [56, 329] width 59 height 13
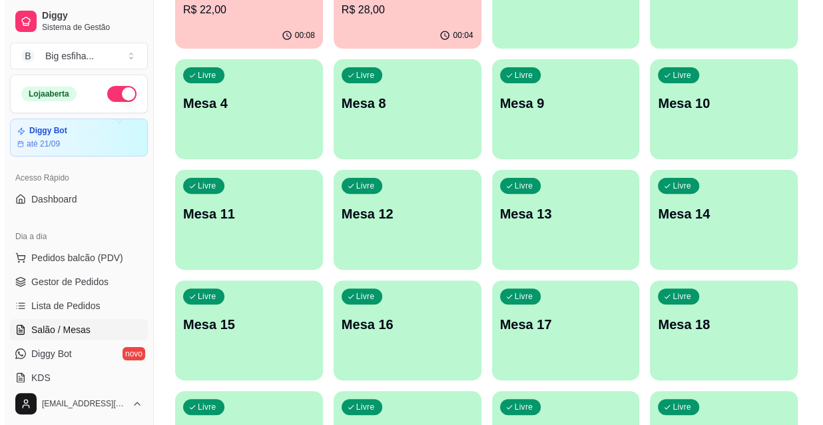
scroll to position [60, 0]
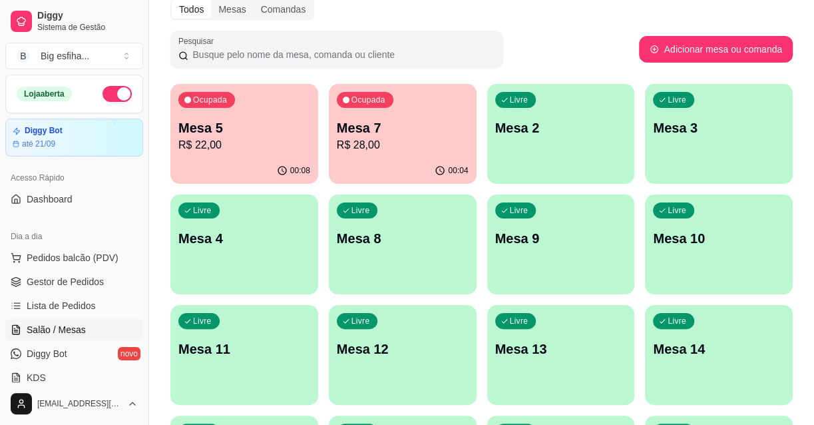
click at [528, 144] on div "Livre Mesa 2" at bounding box center [561, 126] width 148 height 84
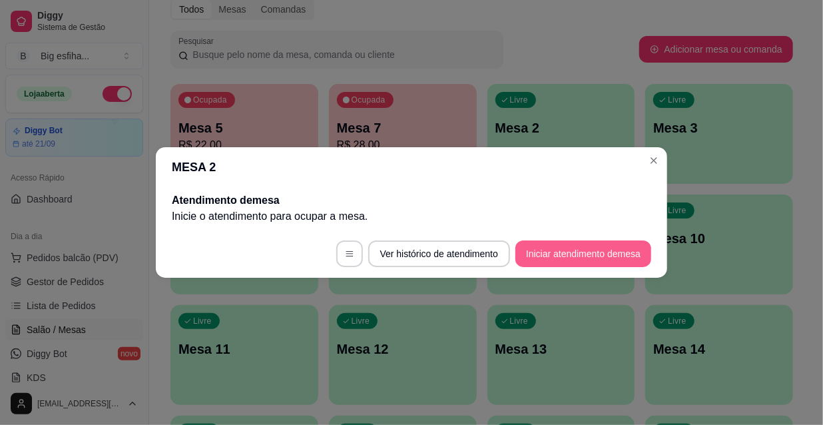
click at [578, 252] on button "Iniciar atendimento de mesa" at bounding box center [583, 253] width 136 height 27
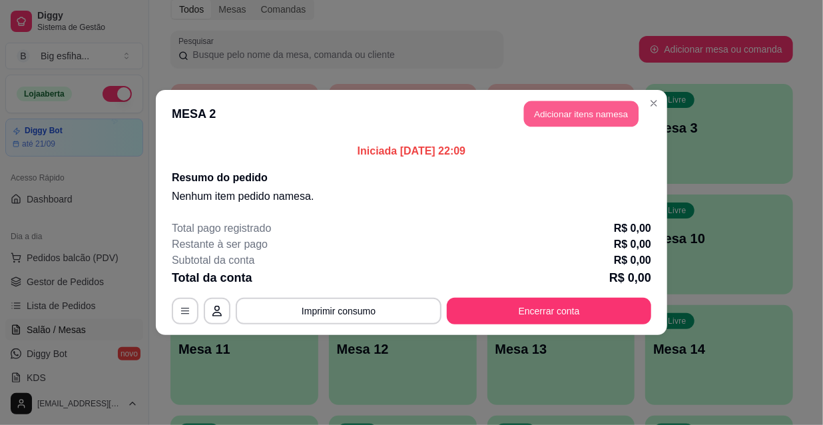
click at [524, 117] on button "Adicionar itens na mesa" at bounding box center [581, 114] width 114 height 26
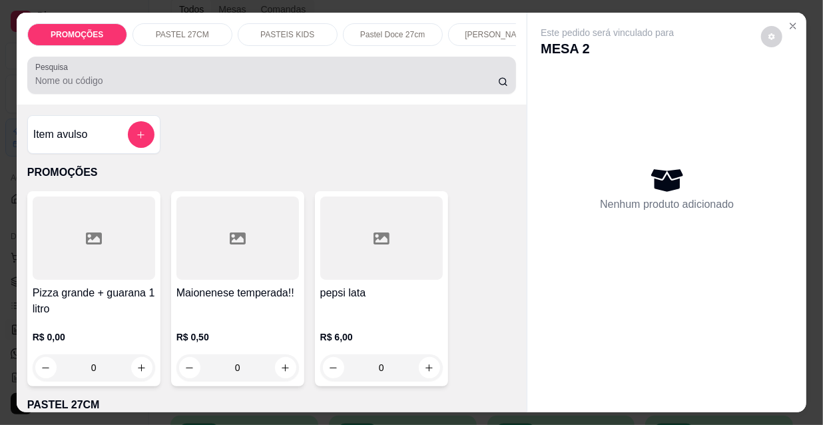
click at [105, 84] on input "Pesquisa" at bounding box center [266, 80] width 463 height 13
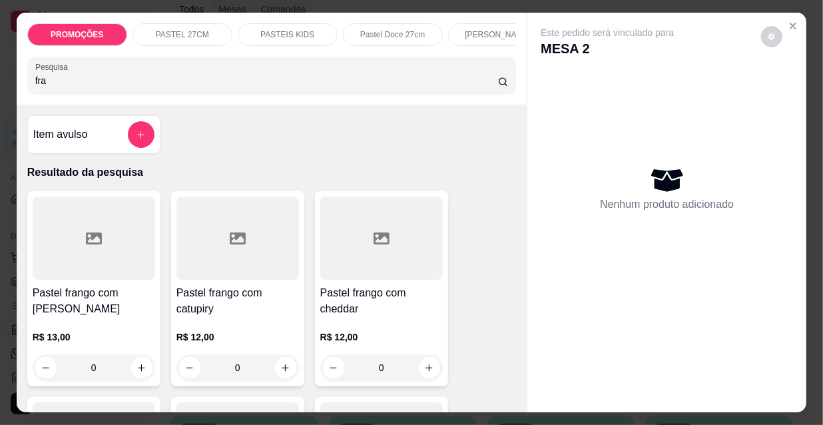
type input "fra"
click at [102, 307] on h4 "Pastel frango com [PERSON_NAME]" at bounding box center [94, 301] width 122 height 32
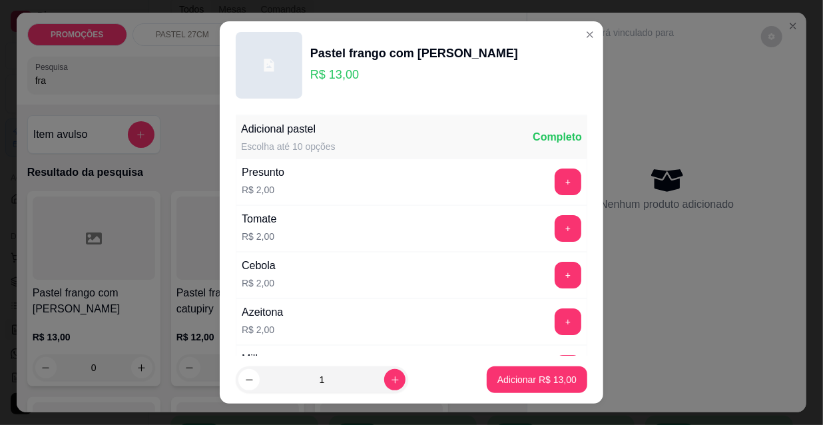
click at [506, 371] on button "Adicionar R$ 13,00" at bounding box center [537, 379] width 101 height 27
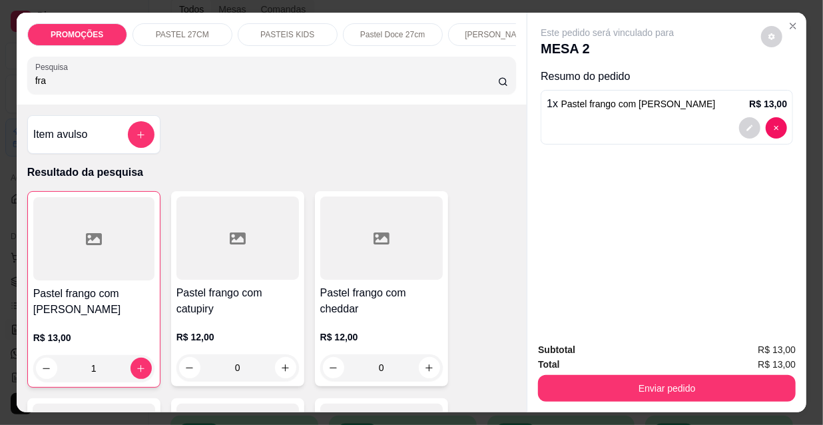
type input "1"
click at [317, 39] on div "PASTEIS KIDS" at bounding box center [288, 34] width 100 height 23
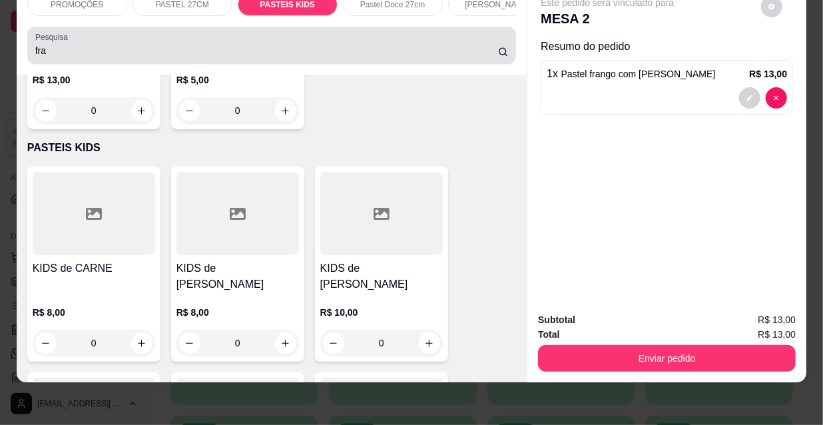
scroll to position [0, 0]
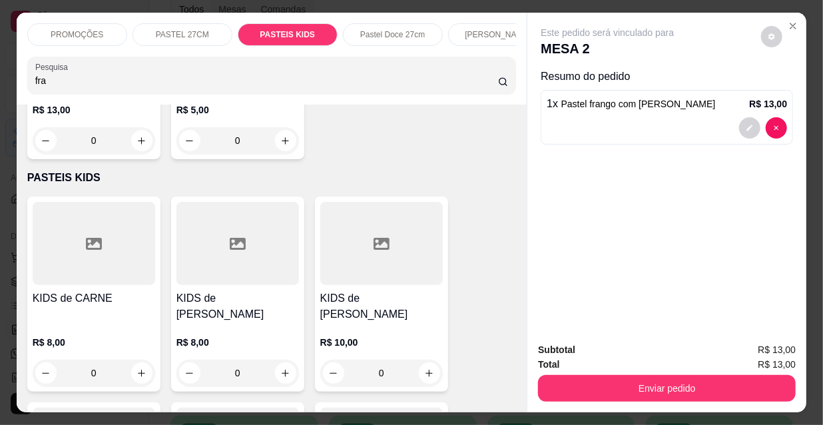
click at [373, 37] on div "Pastel Doce 27cm" at bounding box center [393, 34] width 100 height 23
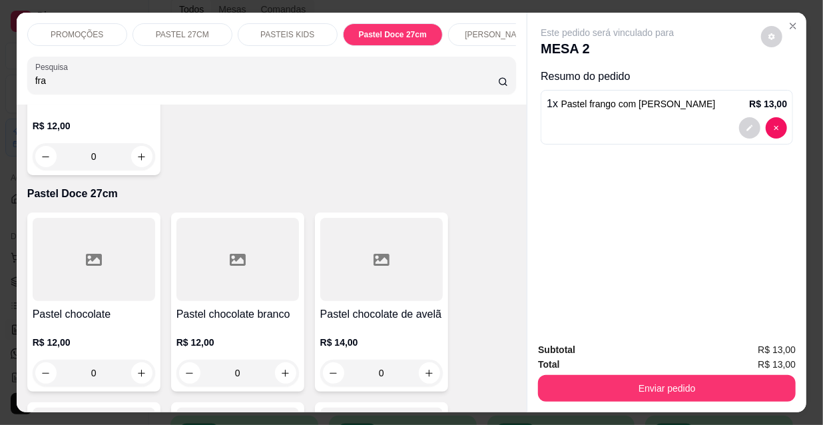
click at [418, 39] on div "Pastel Doce 27cm" at bounding box center [393, 34] width 100 height 23
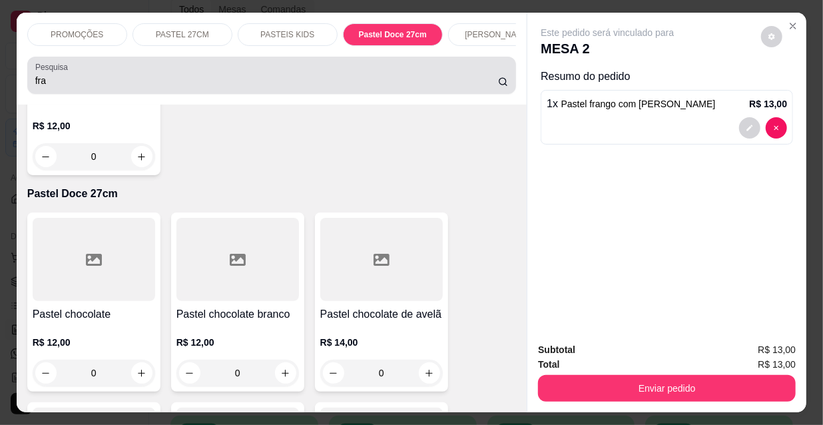
scroll to position [34, 0]
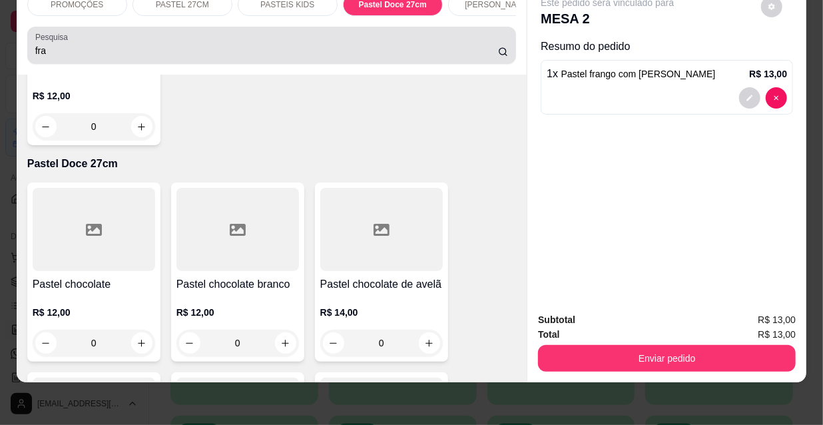
click at [419, 44] on input "fra" at bounding box center [266, 50] width 463 height 13
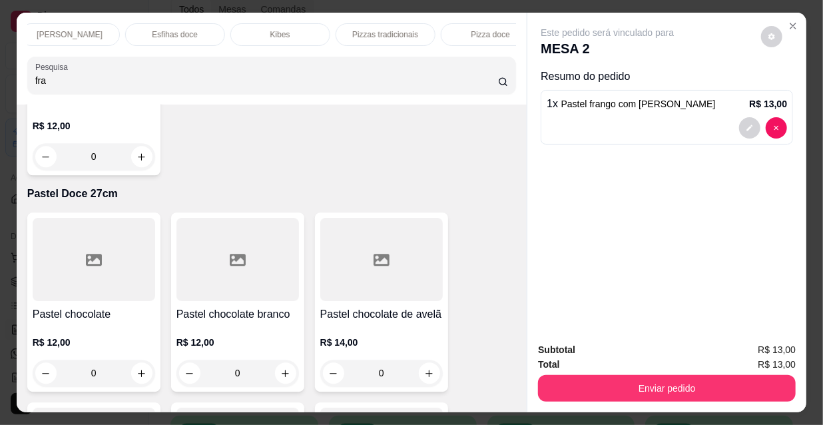
scroll to position [0, 765]
click at [367, 29] on p "Refrigerante" at bounding box center [364, 34] width 44 height 11
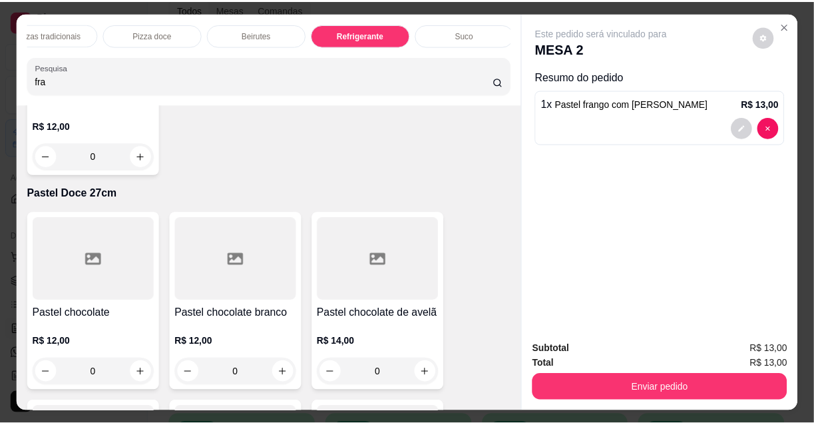
scroll to position [34, 0]
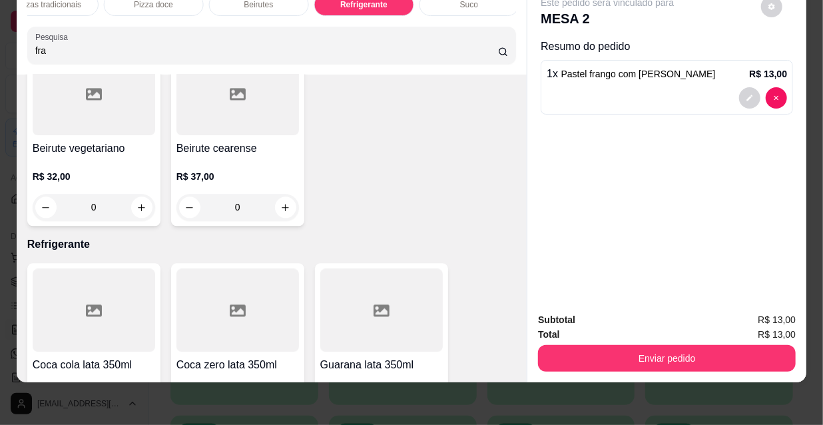
click at [283, 419] on icon "increase-product-quantity" at bounding box center [285, 424] width 10 height 10
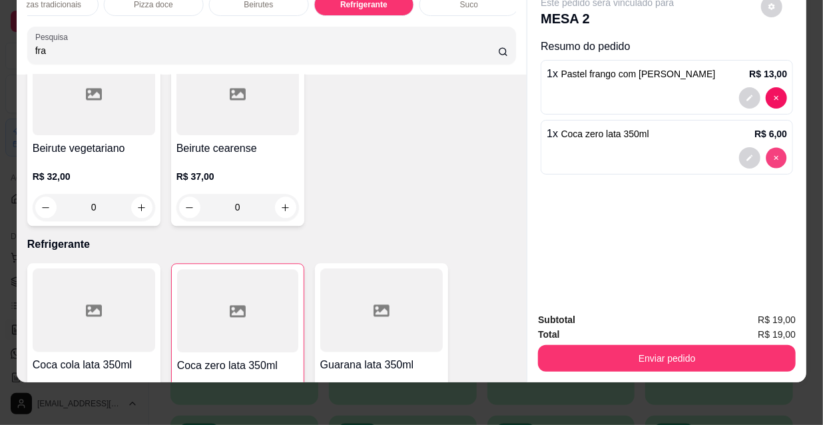
type input "0"
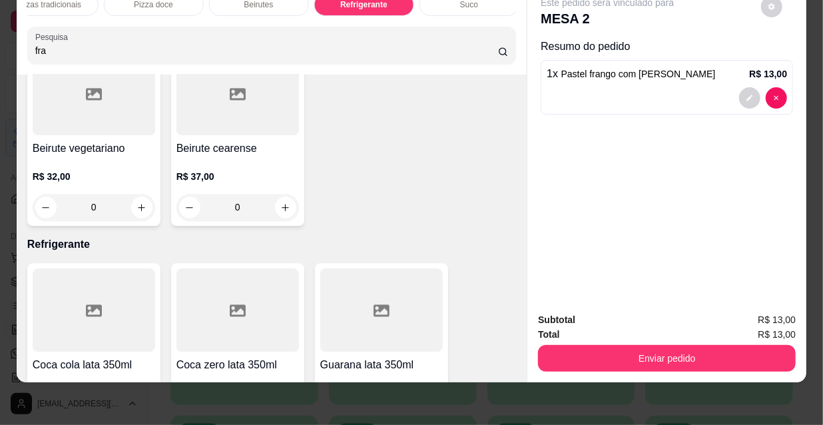
click at [134, 413] on button "increase-product-quantity" at bounding box center [141, 423] width 21 height 21
type input "1"
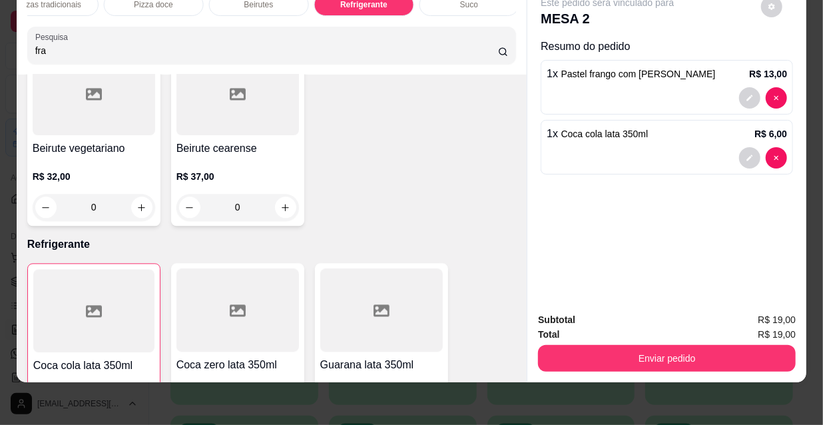
click at [617, 353] on button "Enviar pedido" at bounding box center [667, 358] width 258 height 27
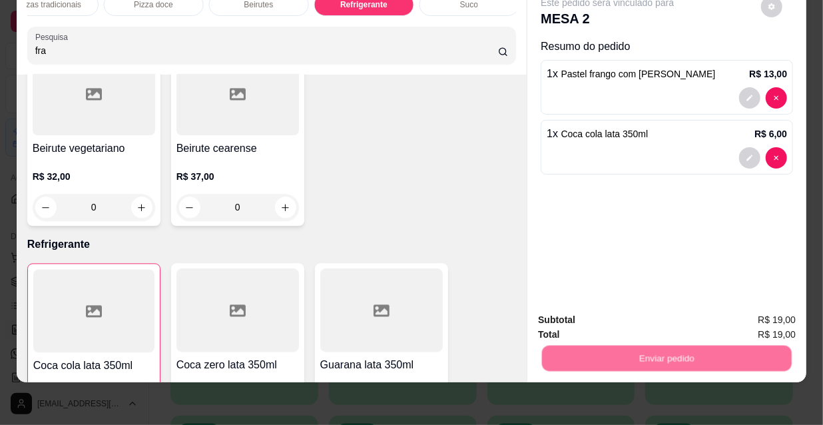
click at [622, 311] on button "Não registrar e enviar pedido" at bounding box center [623, 316] width 138 height 25
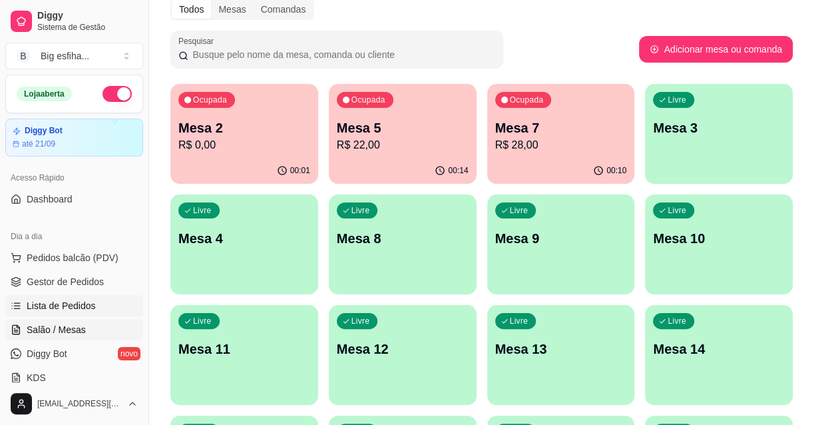
click at [84, 309] on span "Lista de Pedidos" at bounding box center [61, 305] width 69 height 13
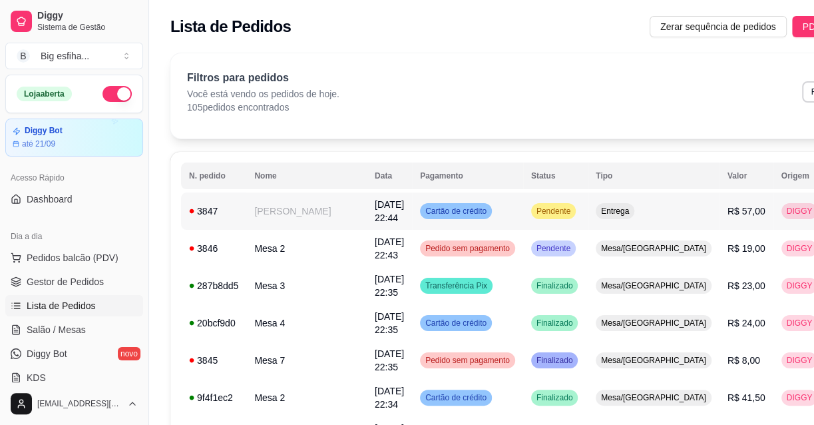
click at [725, 248] on button "IMPRESSORA" at bounding box center [727, 257] width 97 height 21
click at [79, 333] on span "Salão / Mesas" at bounding box center [56, 329] width 59 height 13
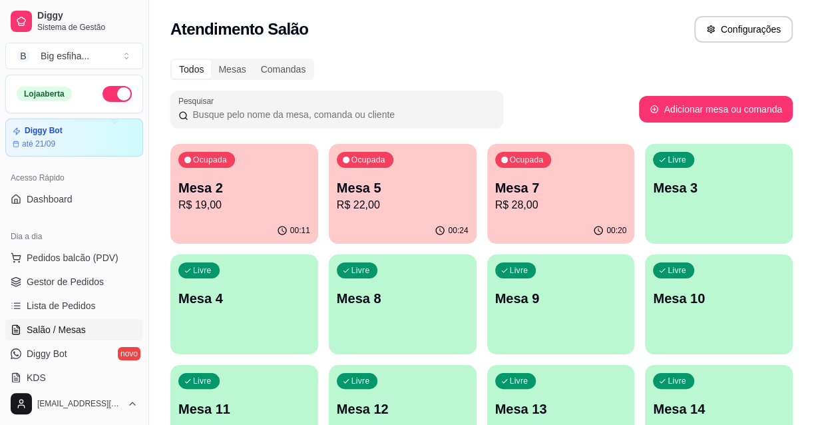
click at [552, 186] on p "Mesa 7" at bounding box center [561, 187] width 132 height 19
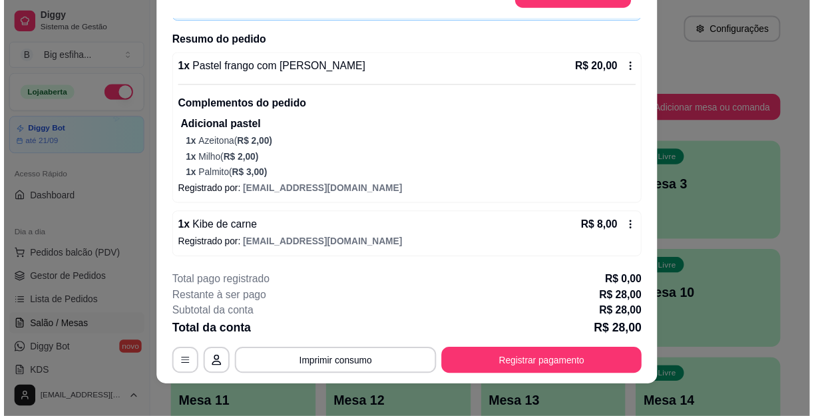
scroll to position [40, 0]
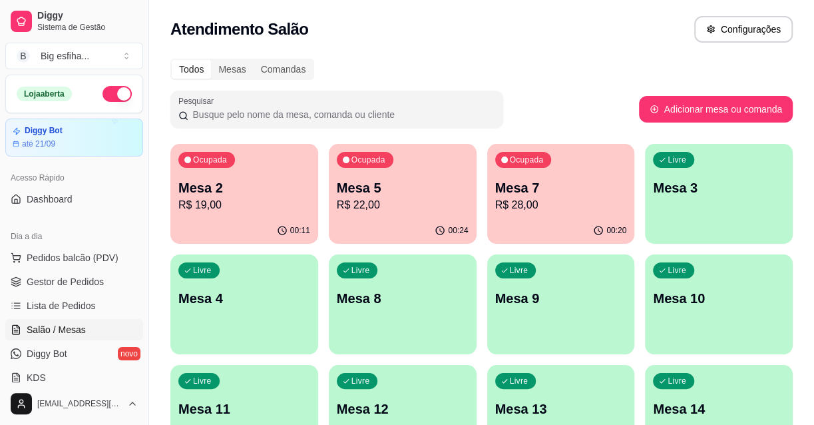
click at [265, 224] on div "00:11" at bounding box center [244, 231] width 148 height 26
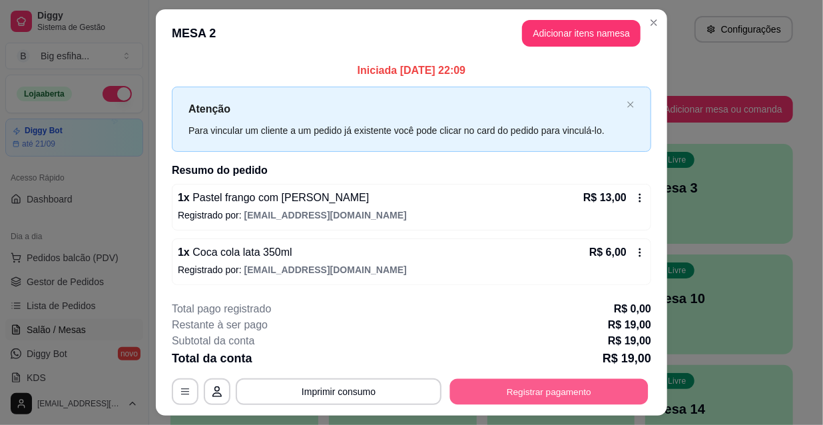
click at [576, 383] on button "Registrar pagamento" at bounding box center [549, 391] width 198 height 26
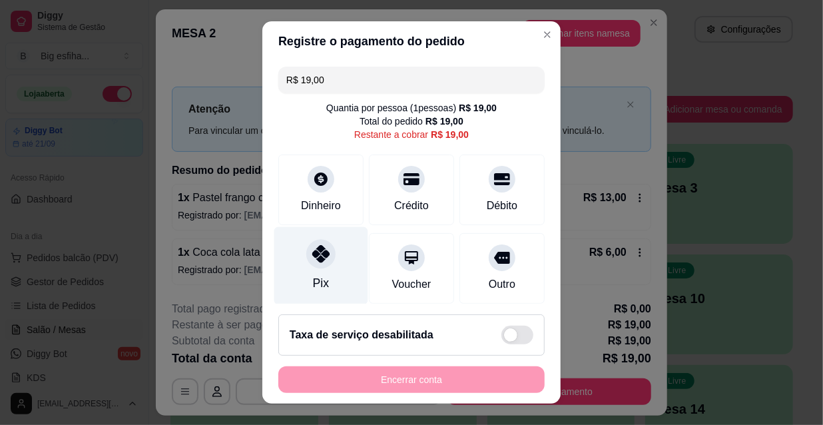
click at [312, 260] on icon at bounding box center [320, 253] width 17 height 17
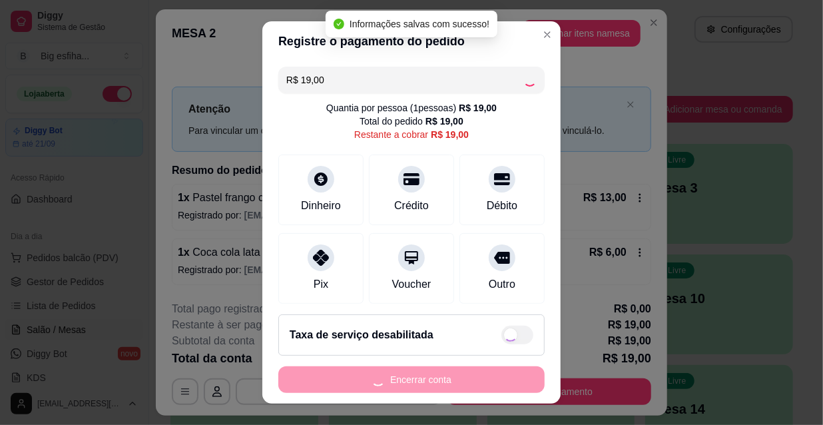
type input "R$ 0,00"
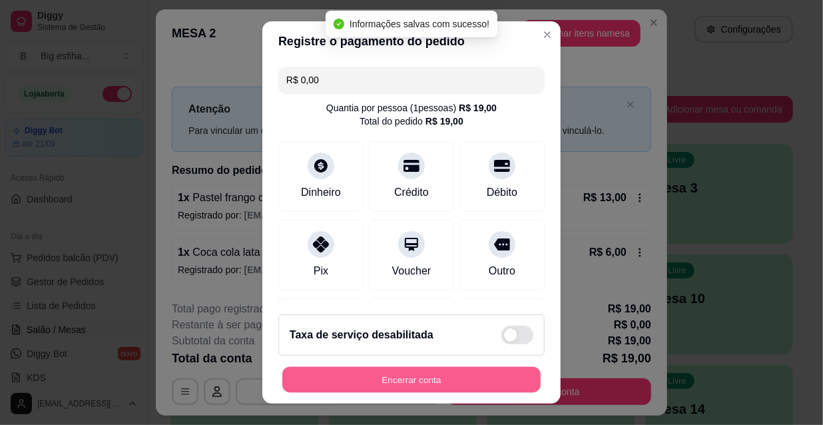
click at [363, 379] on button "Encerrar conta" at bounding box center [411, 380] width 258 height 26
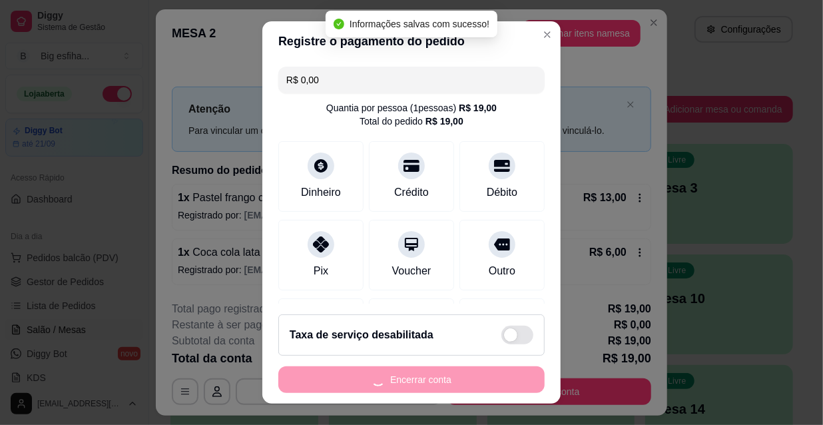
click at [365, 375] on div "Encerrar conta" at bounding box center [411, 379] width 266 height 27
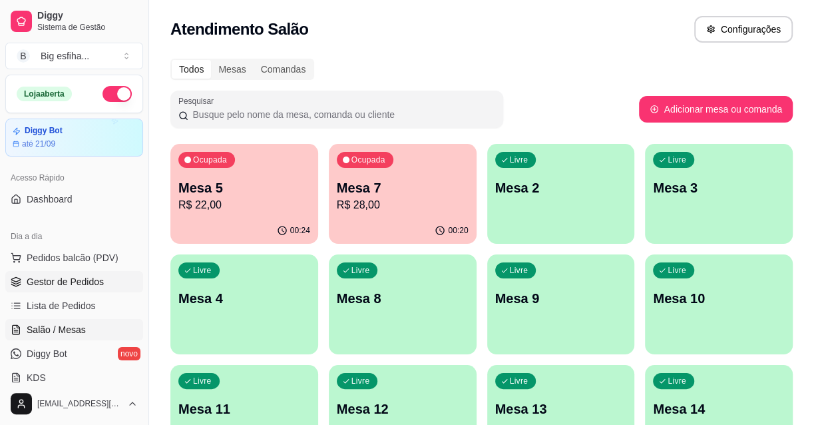
click at [61, 272] on link "Gestor de Pedidos" at bounding box center [74, 281] width 138 height 21
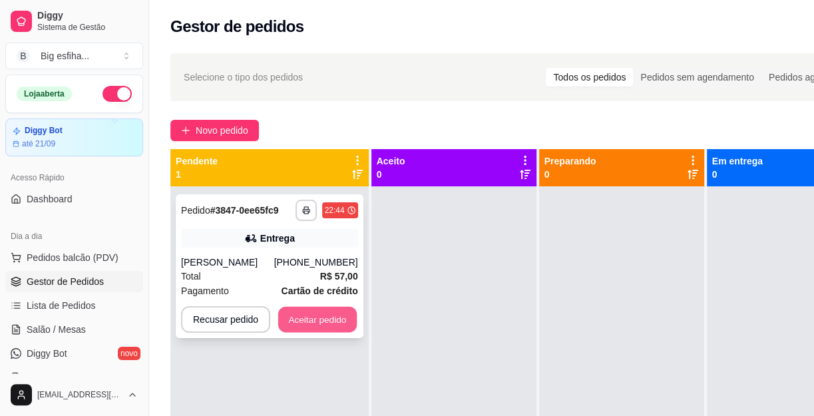
click at [300, 320] on button "Aceitar pedido" at bounding box center [317, 320] width 79 height 26
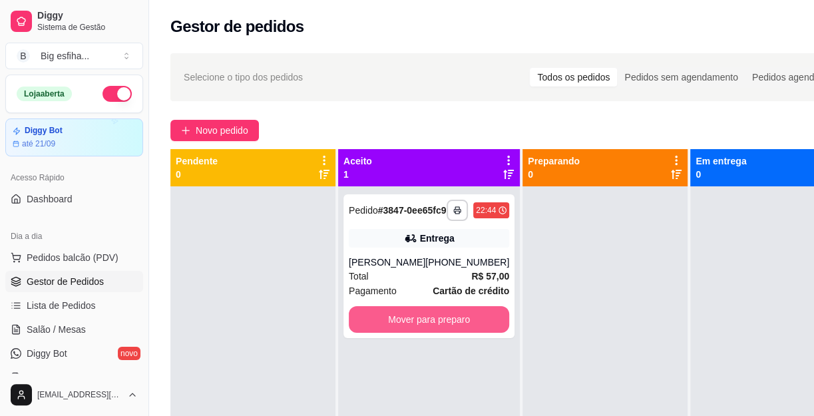
click at [413, 327] on button "Mover para preparo" at bounding box center [429, 319] width 160 height 27
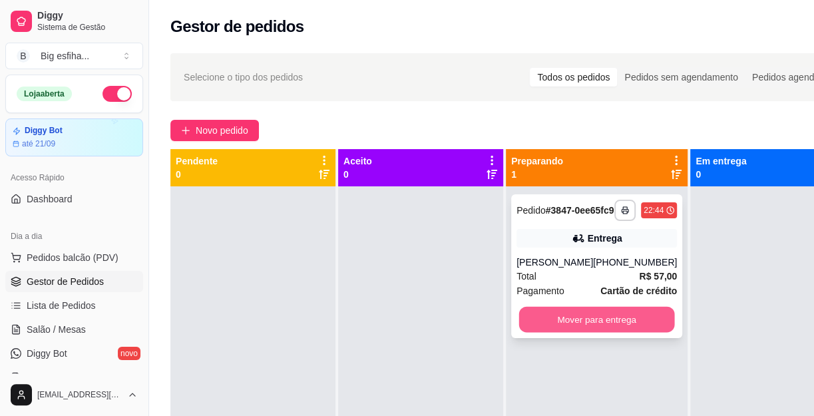
click at [596, 319] on button "Mover para entrega" at bounding box center [597, 320] width 156 height 26
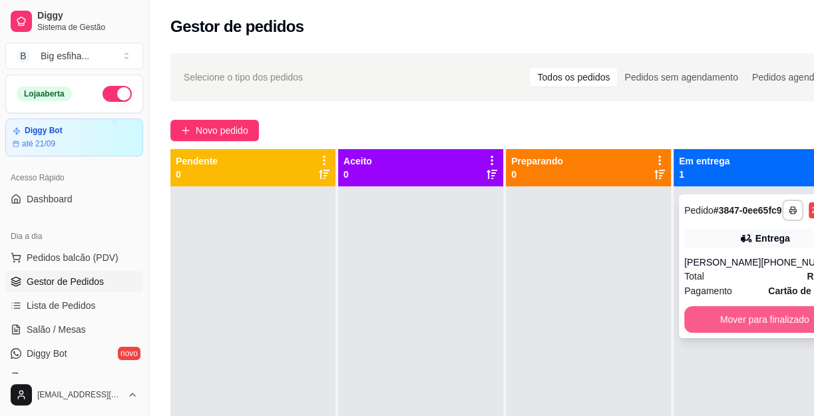
click at [746, 325] on button "Mover para finalizado" at bounding box center [764, 319] width 160 height 27
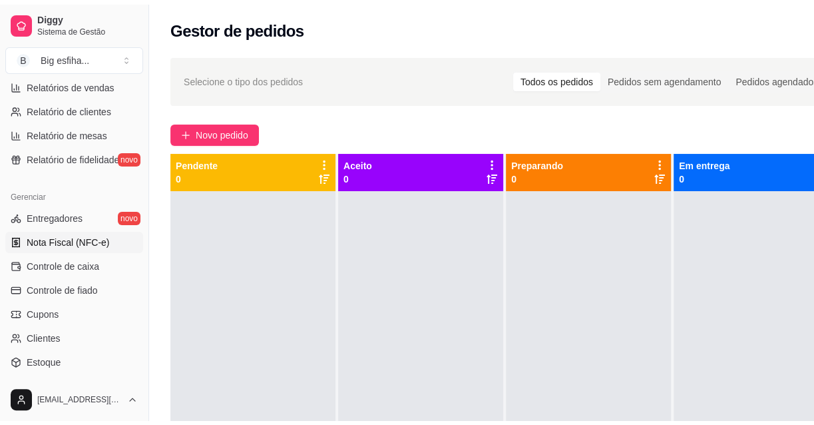
scroll to position [484, 0]
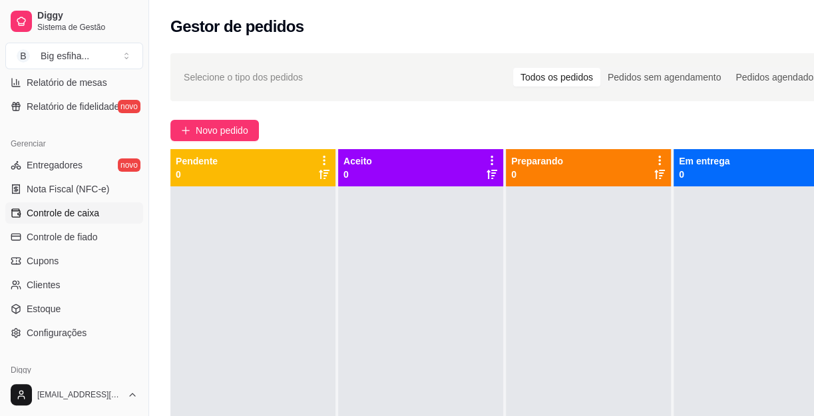
click at [89, 211] on span "Controle de caixa" at bounding box center [63, 212] width 73 height 13
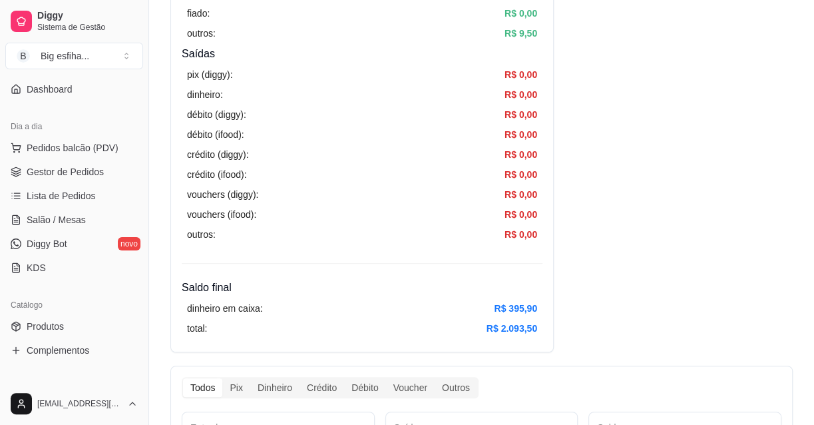
scroll to position [108, 0]
click at [81, 217] on span "Salão / Mesas" at bounding box center [56, 221] width 59 height 13
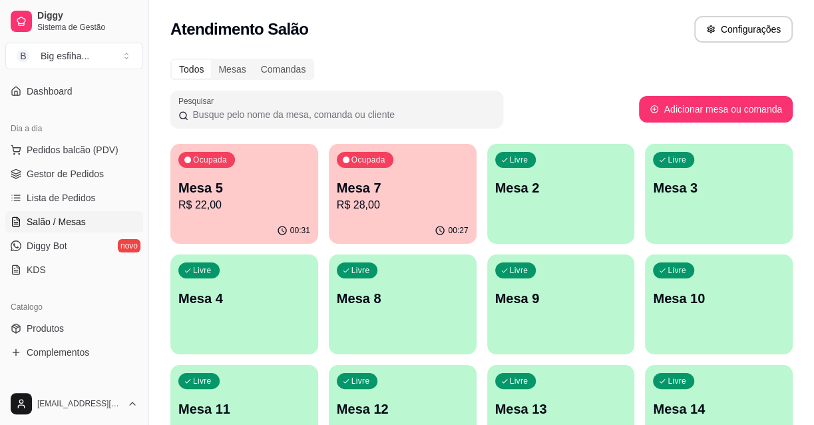
click at [399, 205] on p "R$ 28,00" at bounding box center [403, 205] width 132 height 16
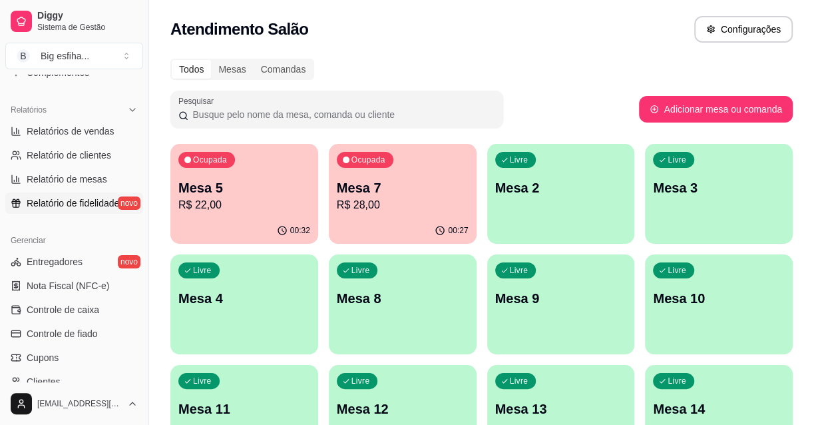
scroll to position [411, 0]
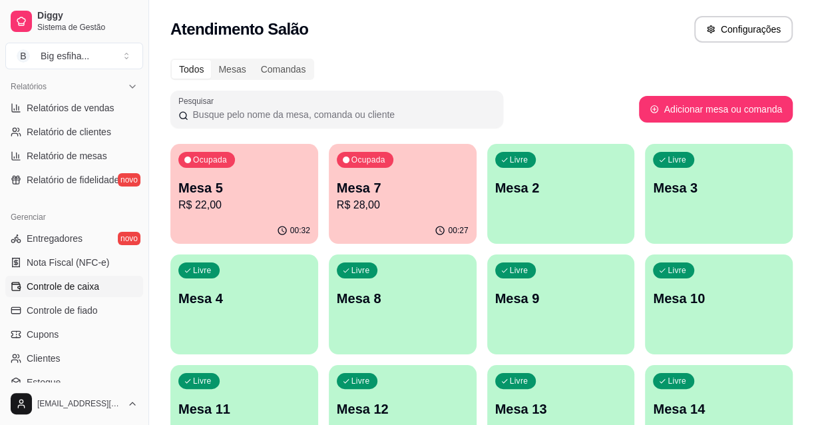
click at [108, 286] on link "Controle de caixa" at bounding box center [74, 286] width 138 height 21
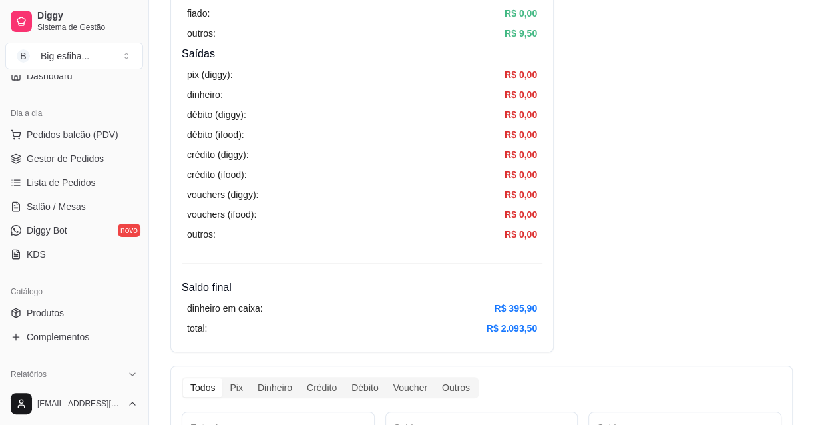
scroll to position [108, 0]
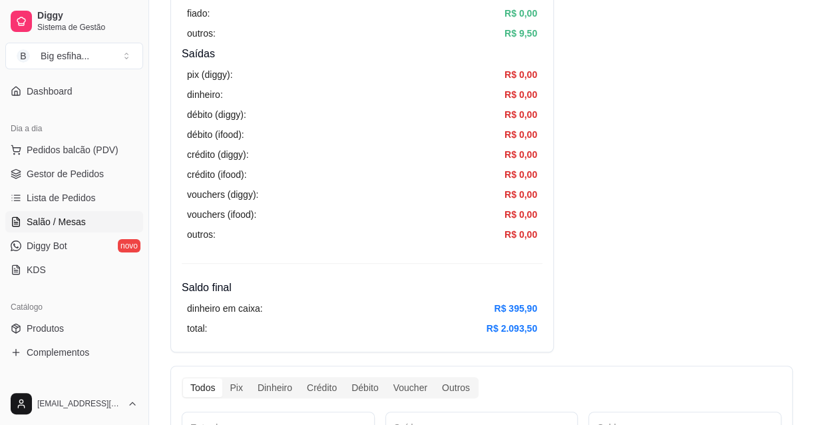
click at [74, 221] on span "Salão / Mesas" at bounding box center [56, 221] width 59 height 13
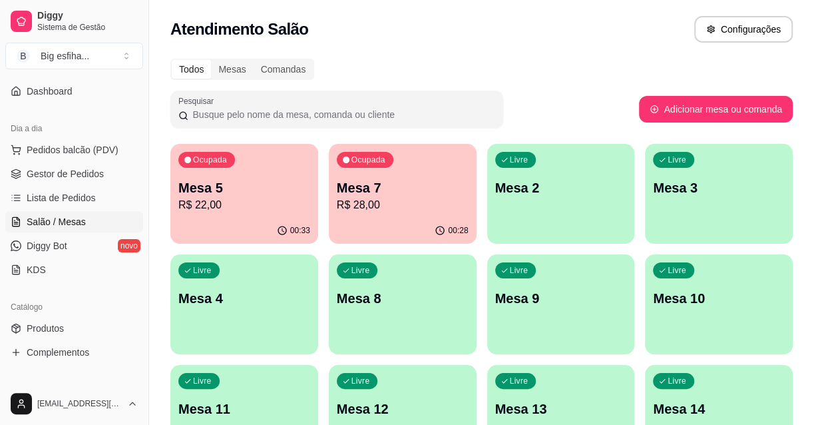
click at [566, 233] on div "button" at bounding box center [561, 236] width 148 height 16
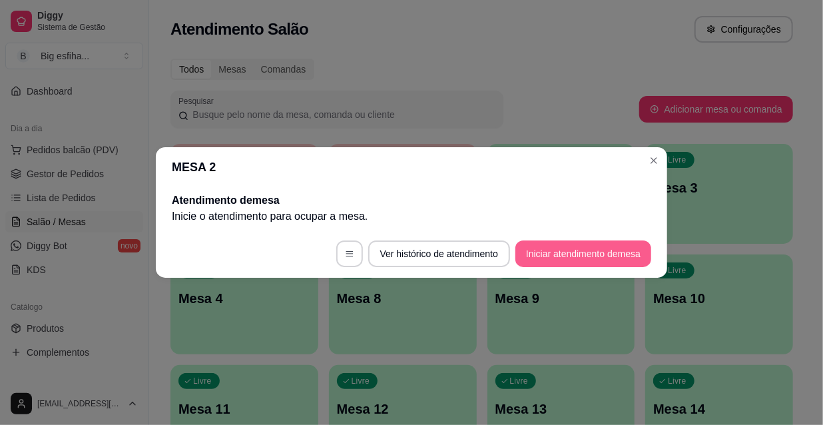
click at [566, 250] on button "Iniciar atendimento de mesa" at bounding box center [583, 253] width 136 height 27
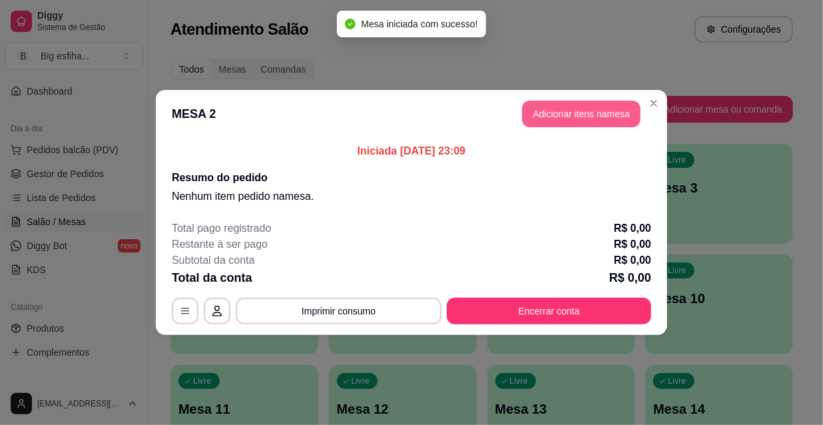
click at [578, 110] on button "Adicionar itens na mesa" at bounding box center [581, 114] width 118 height 27
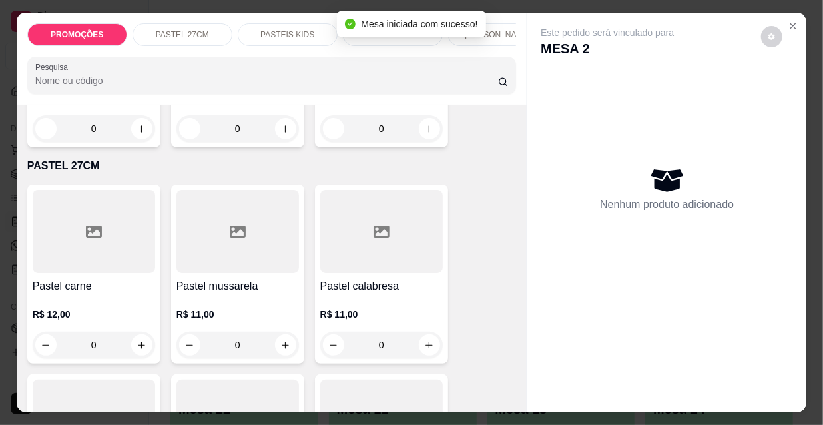
scroll to position [242, 0]
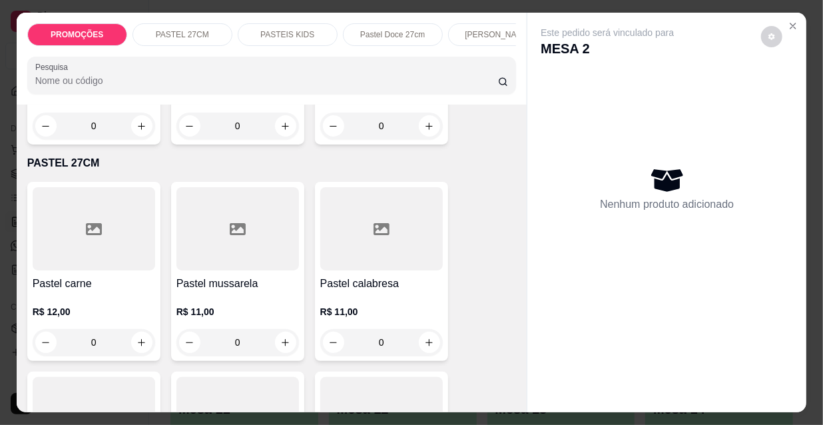
click at [92, 232] on icon at bounding box center [94, 229] width 16 height 16
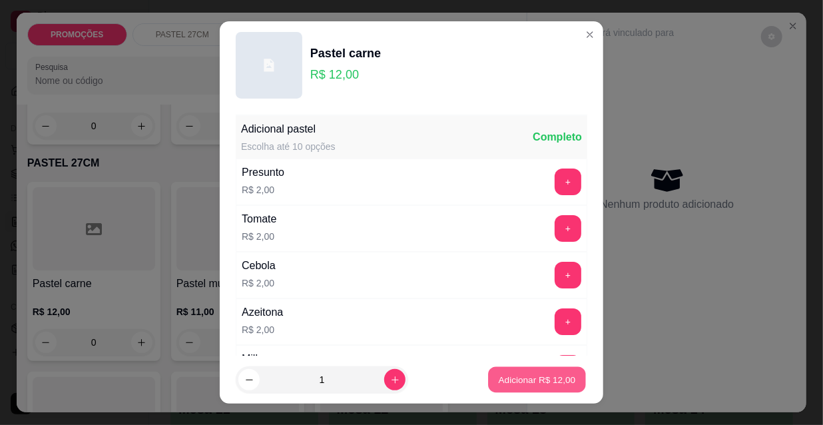
click at [510, 381] on p "Adicionar R$ 12,00" at bounding box center [537, 379] width 77 height 13
type input "1"
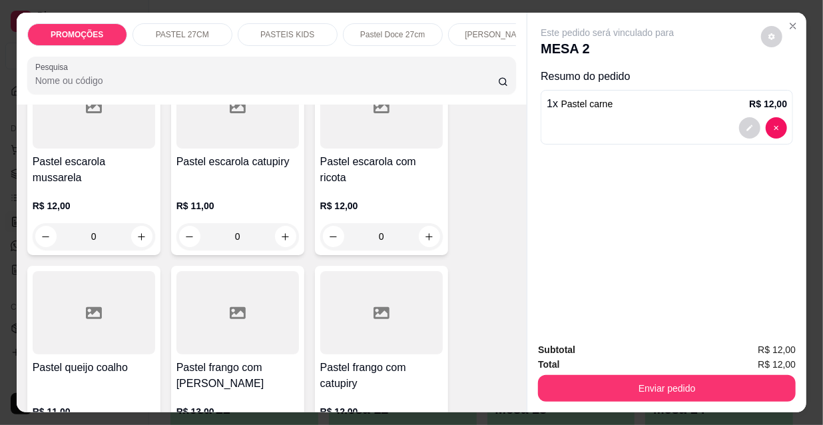
scroll to position [2238, 0]
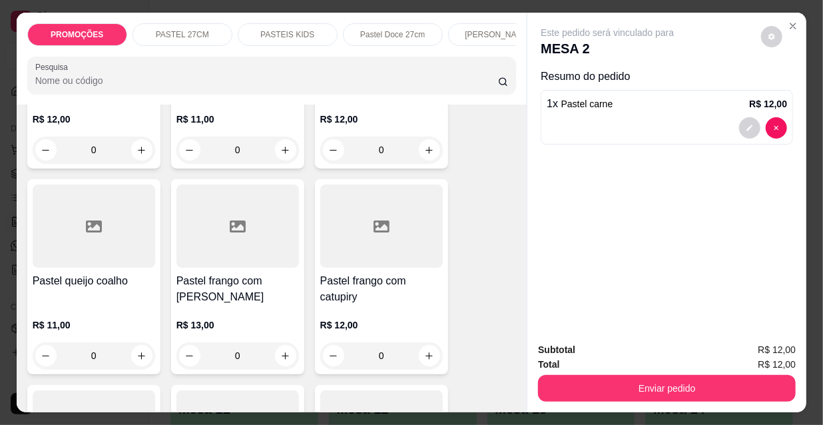
click at [371, 273] on h4 "Pastel frango com catupiry" at bounding box center [381, 289] width 122 height 32
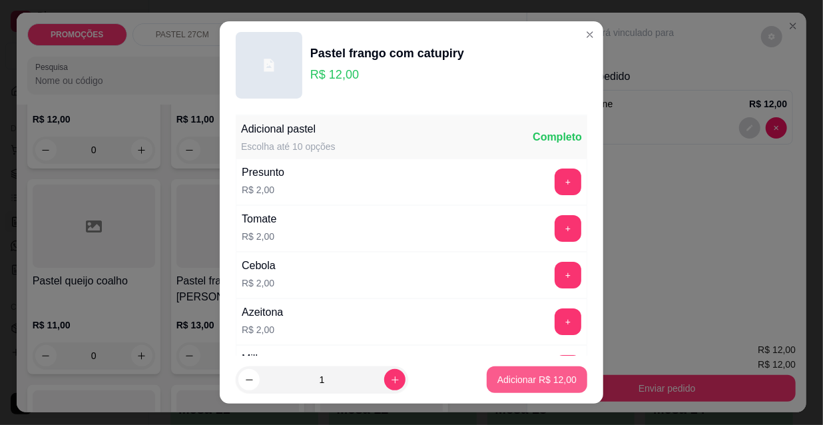
click at [507, 388] on button "Adicionar R$ 12,00" at bounding box center [537, 379] width 101 height 27
type input "1"
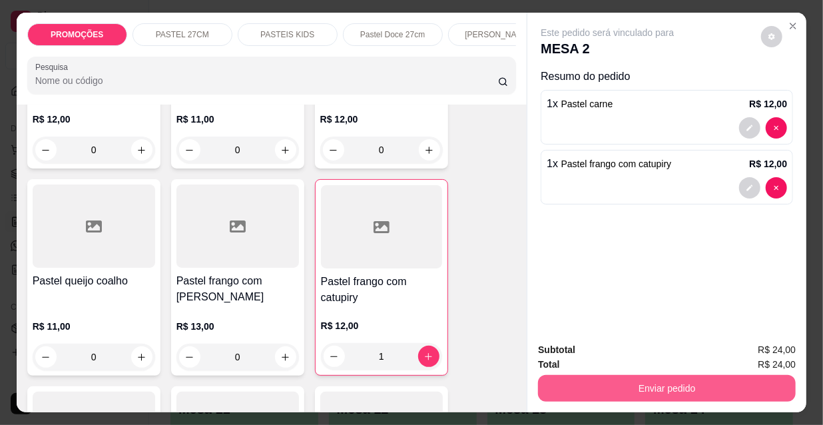
click at [707, 385] on button "Enviar pedido" at bounding box center [667, 388] width 258 height 27
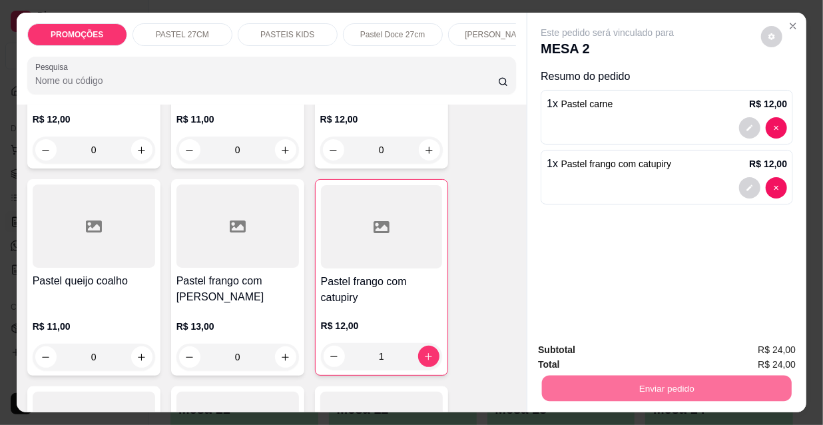
click at [617, 359] on button "Não registrar e enviar pedido" at bounding box center [623, 350] width 134 height 25
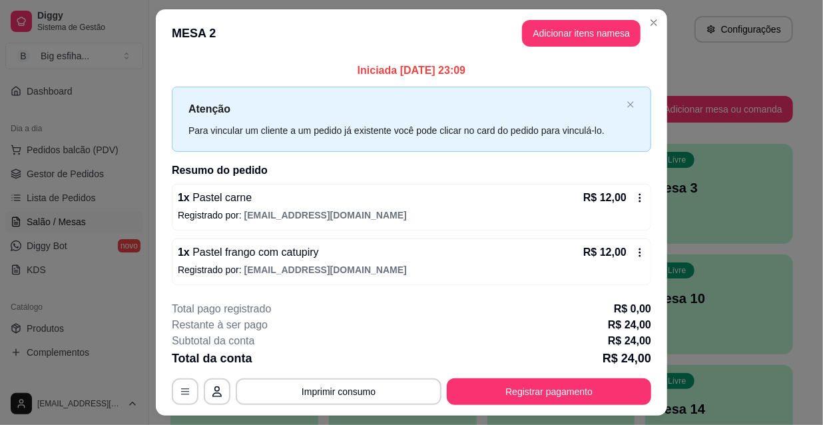
click at [226, 288] on div "Iniciada [DATE] 23:09 Atenção Para vincular um cliente a um pedido já existente…" at bounding box center [411, 173] width 511 height 232
click at [546, 363] on div "Total da conta R$ 24,00" at bounding box center [411, 358] width 479 height 19
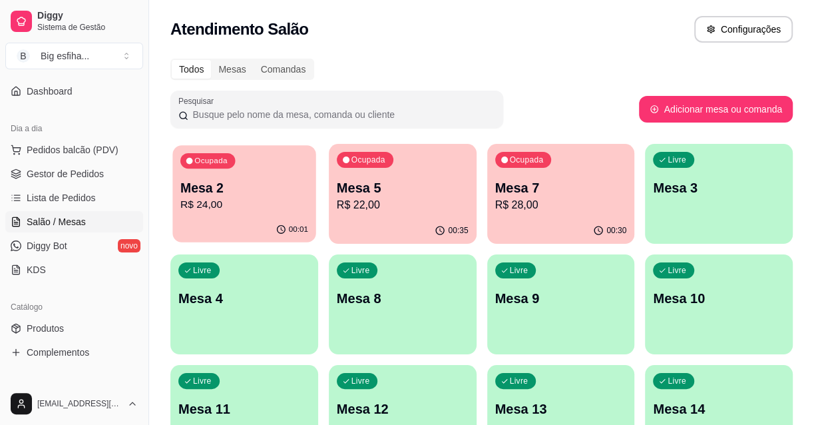
click at [201, 212] on p "R$ 24,00" at bounding box center [244, 204] width 128 height 15
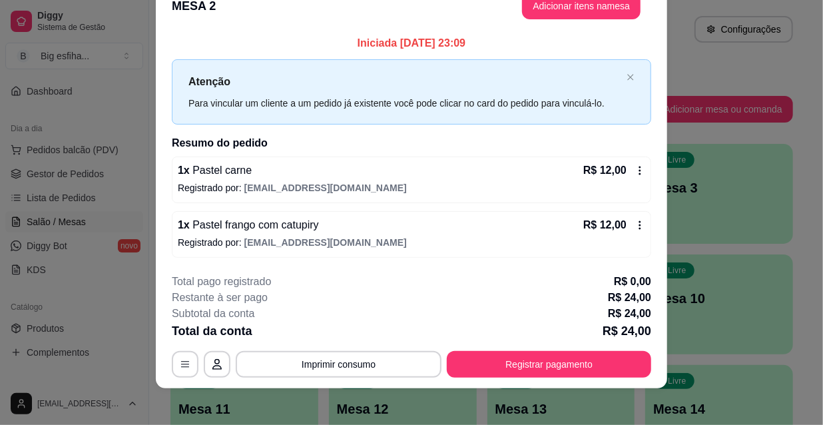
scroll to position [33, 0]
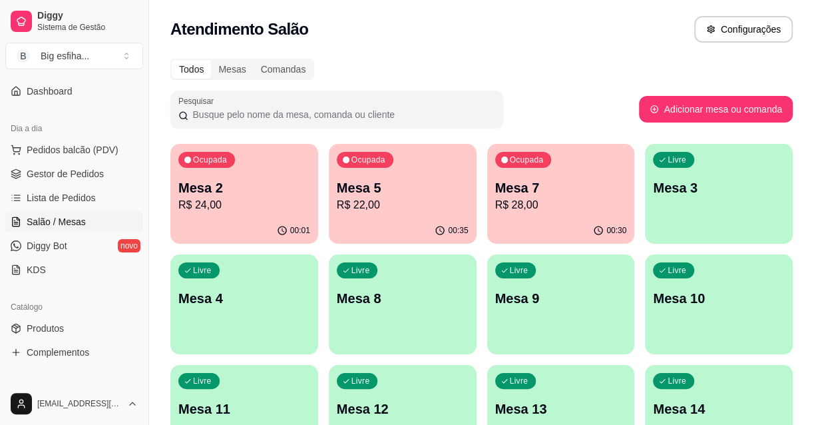
click at [345, 193] on p "Mesa 5" at bounding box center [403, 187] width 132 height 19
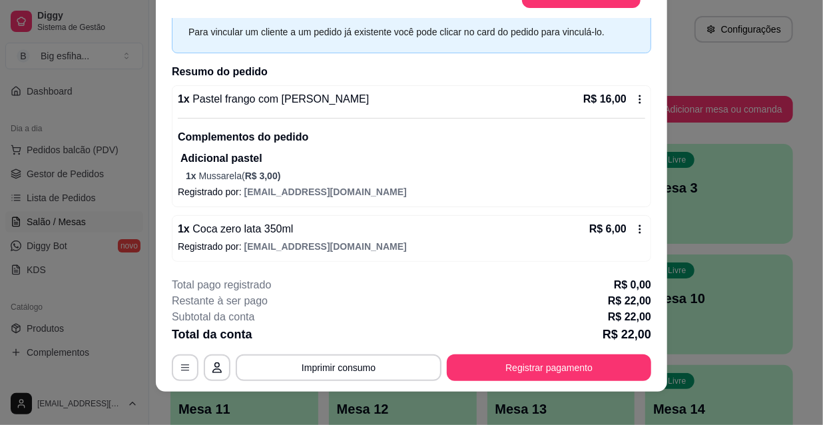
scroll to position [40, 0]
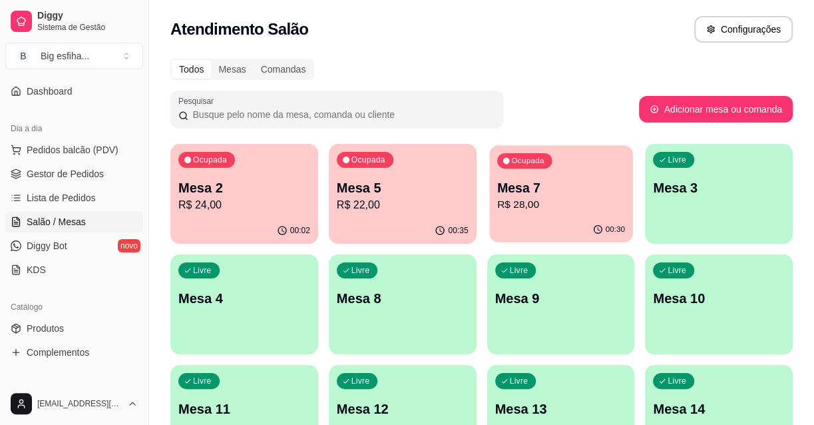
click at [593, 204] on p "R$ 28,00" at bounding box center [561, 204] width 128 height 15
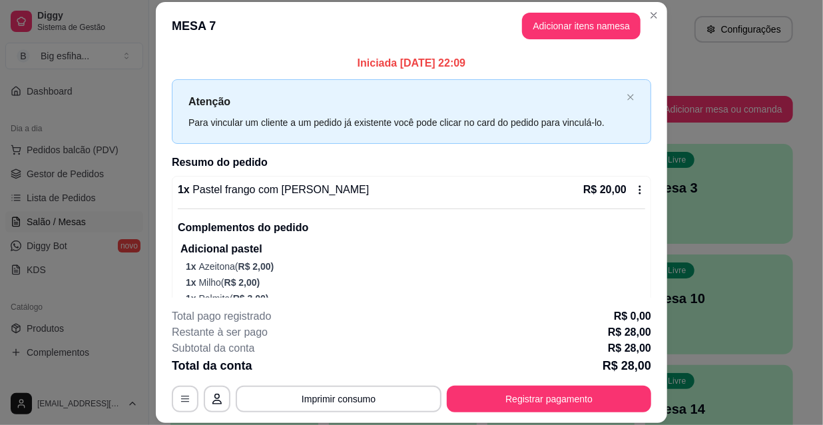
click at [559, 373] on div "Total da conta R$ 28,00" at bounding box center [411, 365] width 479 height 19
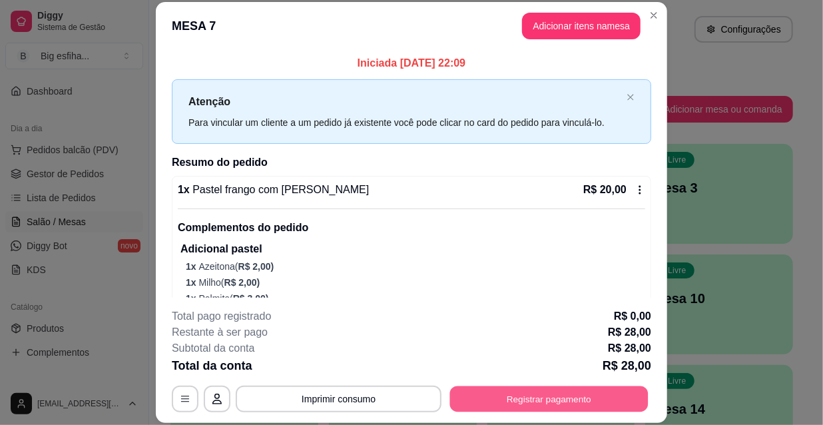
click at [578, 389] on button "Registrar pagamento" at bounding box center [549, 398] width 198 height 26
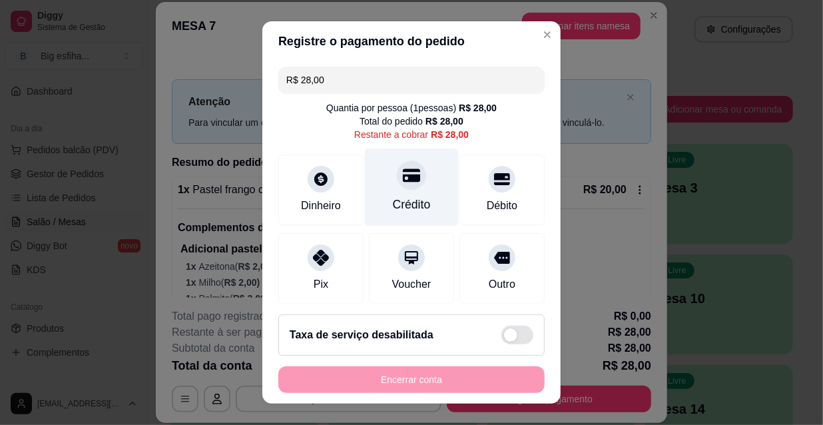
click at [398, 205] on div "Crédito" at bounding box center [412, 204] width 38 height 17
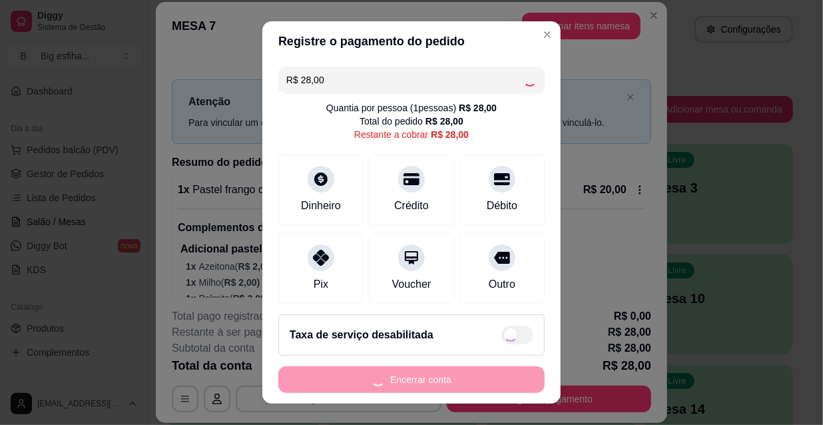
type input "R$ 0,00"
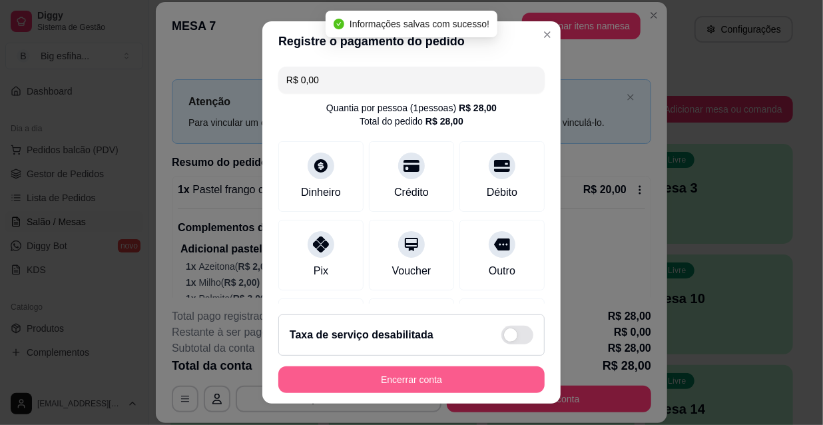
click at [433, 376] on button "Encerrar conta" at bounding box center [411, 379] width 266 height 27
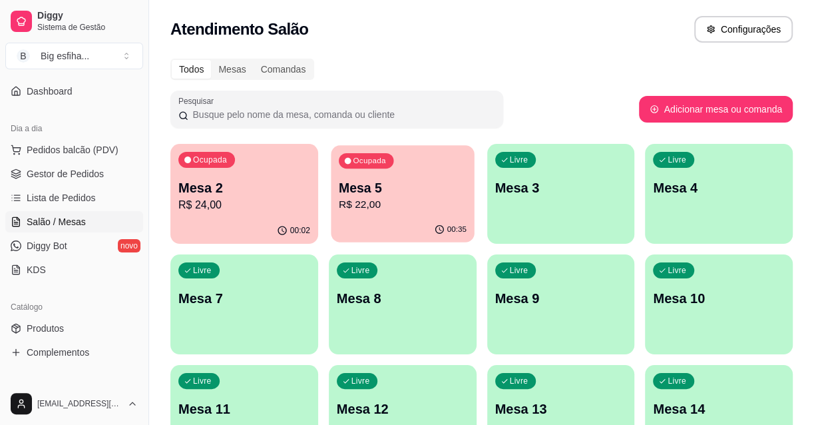
click at [390, 209] on p "R$ 22,00" at bounding box center [403, 204] width 128 height 15
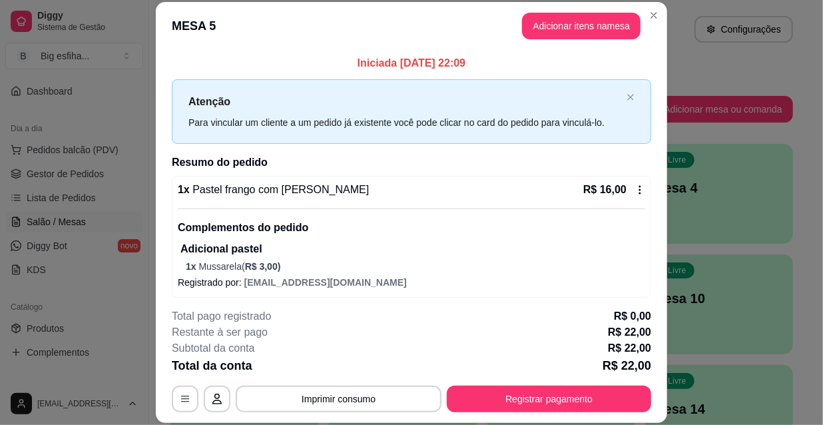
click at [539, 415] on footer "**********" at bounding box center [411, 360] width 511 height 125
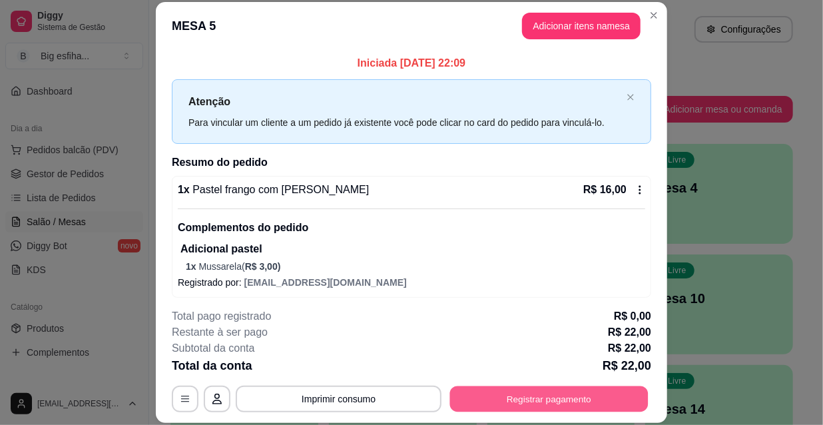
click at [526, 391] on button "Registrar pagamento" at bounding box center [549, 398] width 198 height 26
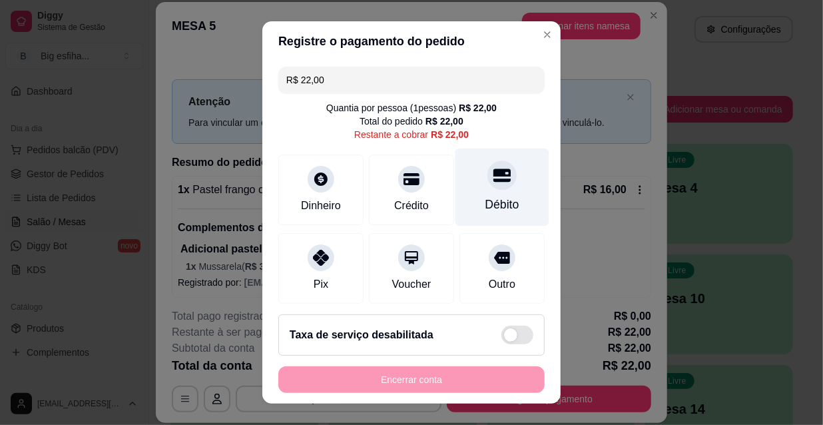
click at [484, 190] on div "Débito" at bounding box center [502, 187] width 94 height 78
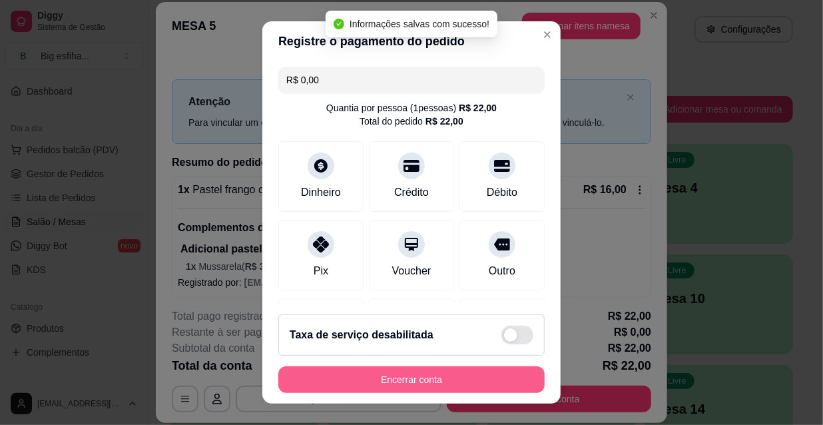
type input "R$ 0,00"
click at [401, 382] on button "Encerrar conta" at bounding box center [411, 380] width 258 height 26
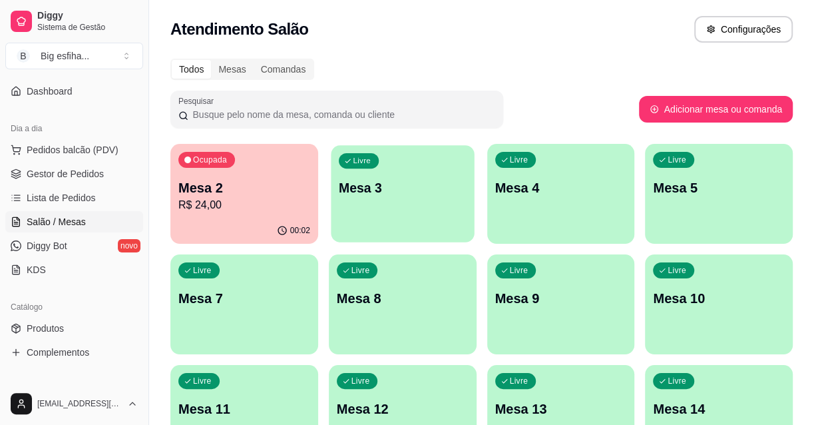
click at [397, 204] on div "Livre Mesa 3" at bounding box center [402, 185] width 143 height 81
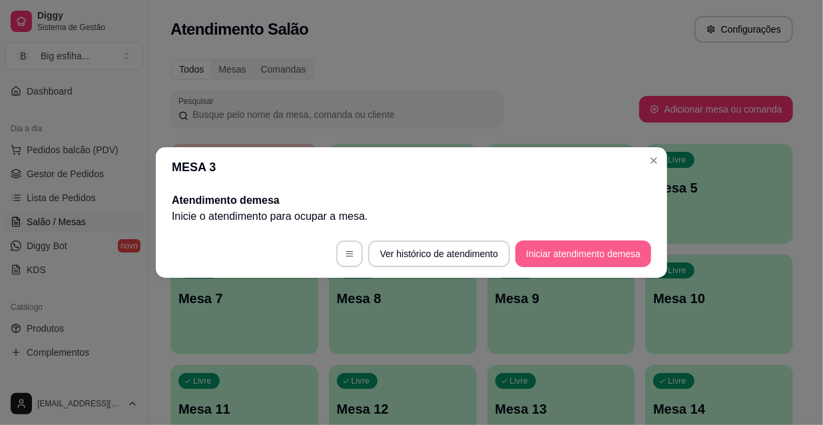
click at [590, 260] on button "Iniciar atendimento de mesa" at bounding box center [583, 253] width 136 height 27
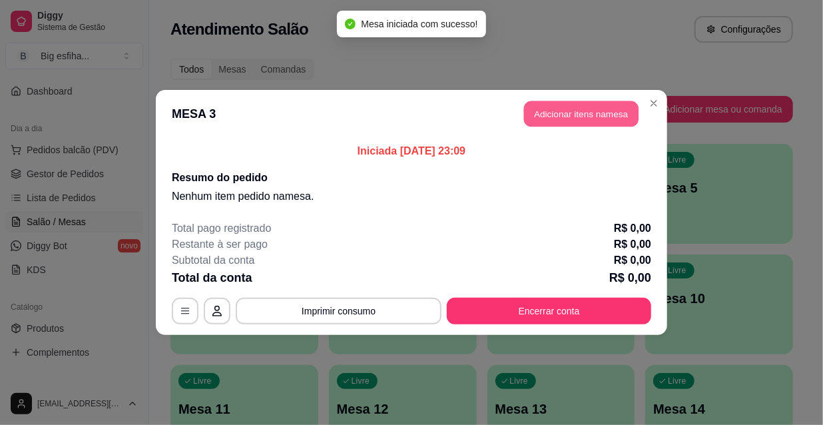
click at [532, 119] on button "Adicionar itens na mesa" at bounding box center [581, 114] width 114 height 26
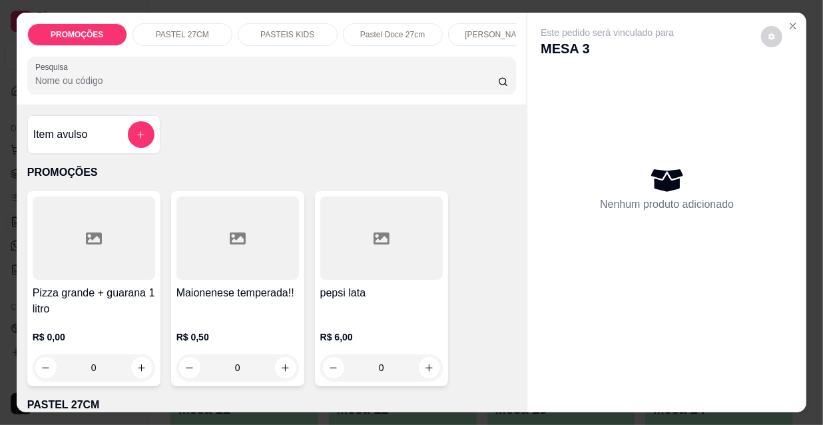
scroll to position [0, 767]
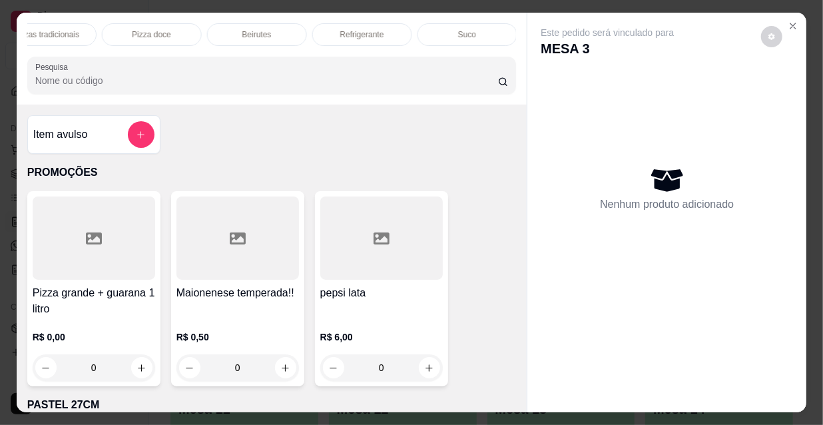
click at [390, 28] on div "Refrigerante" at bounding box center [362, 34] width 100 height 23
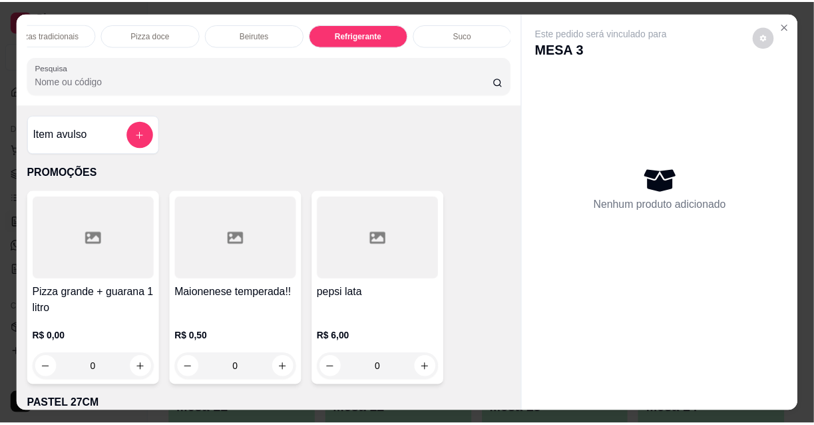
scroll to position [34, 0]
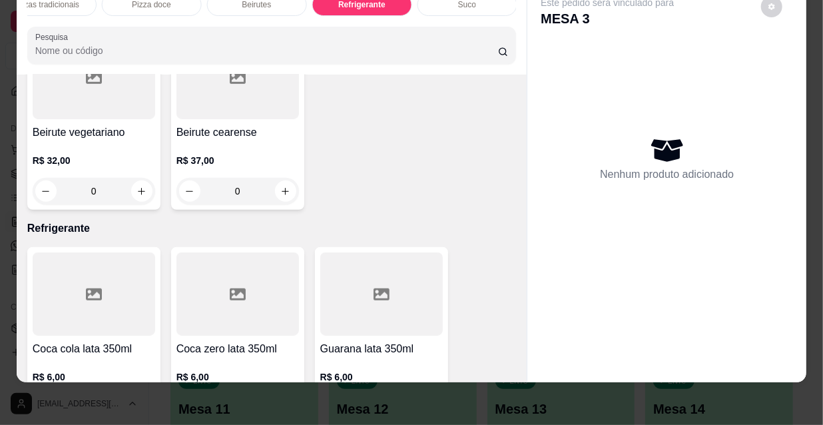
click at [138, 397] on button "increase-product-quantity" at bounding box center [141, 407] width 21 height 21
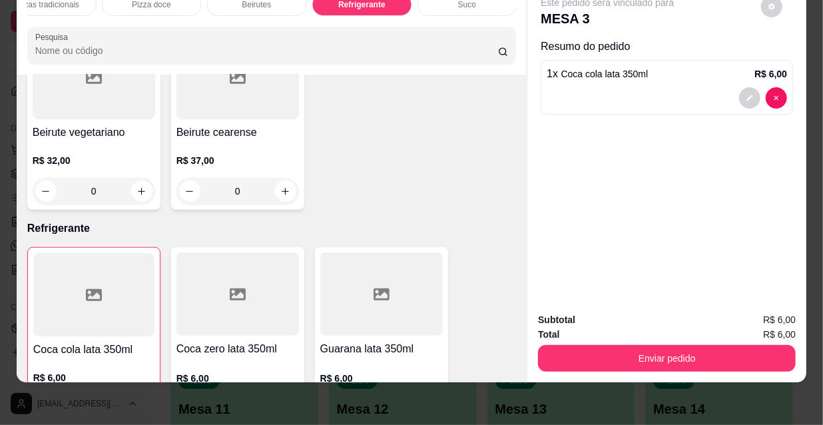
type input "1"
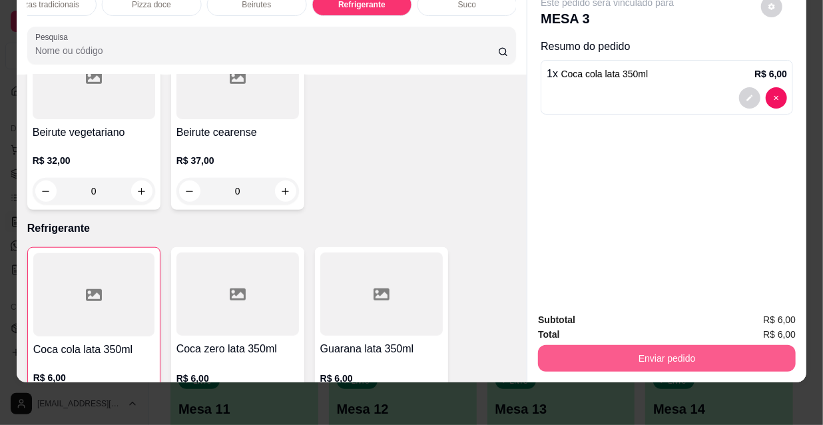
click at [603, 345] on button "Enviar pedido" at bounding box center [667, 358] width 258 height 27
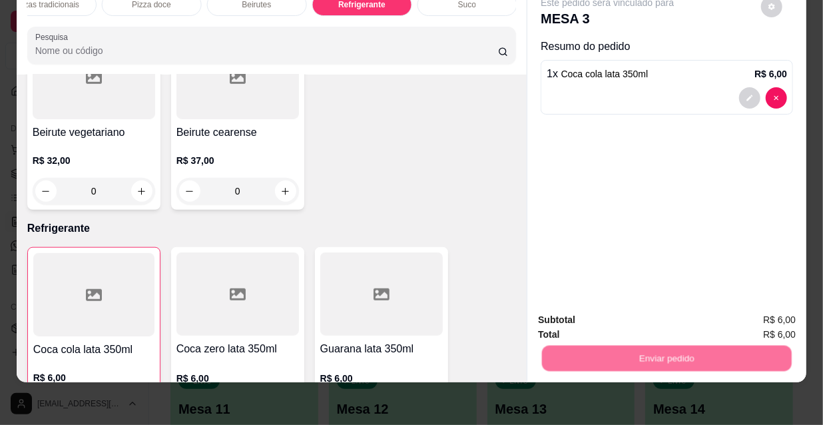
click at [606, 309] on button "Não registrar e enviar pedido" at bounding box center [623, 315] width 138 height 25
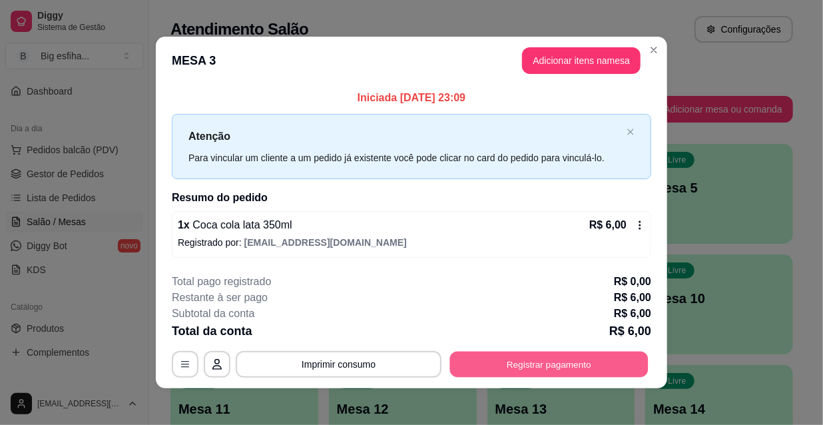
click at [550, 371] on button "Registrar pagamento" at bounding box center [549, 364] width 198 height 26
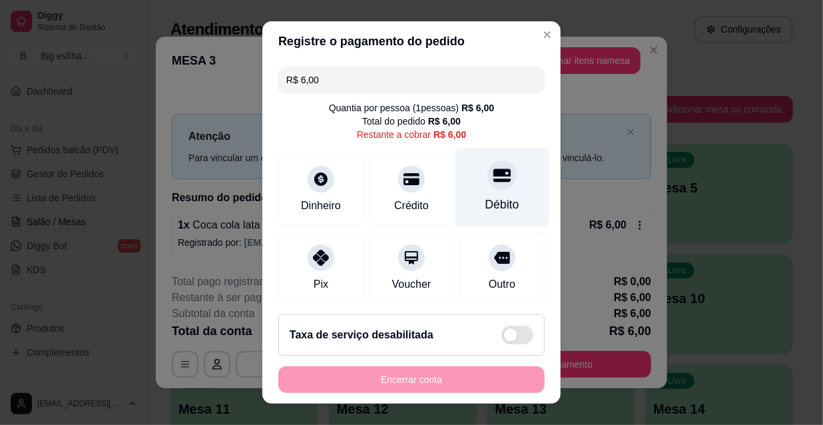
click at [479, 191] on div "Débito" at bounding box center [502, 187] width 94 height 78
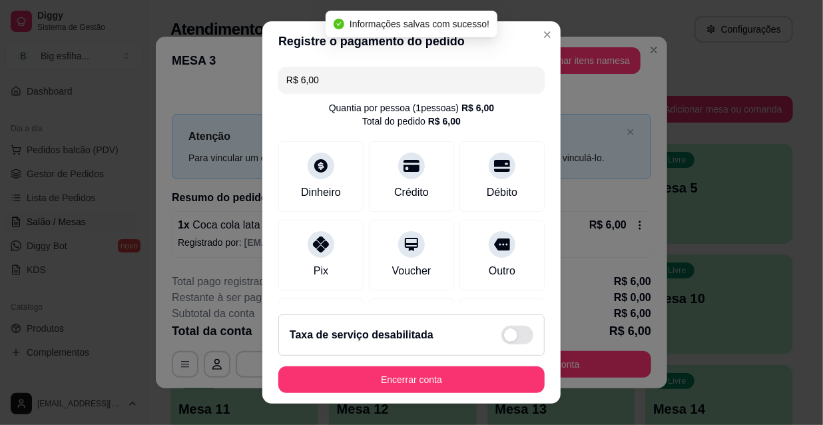
type input "R$ 0,00"
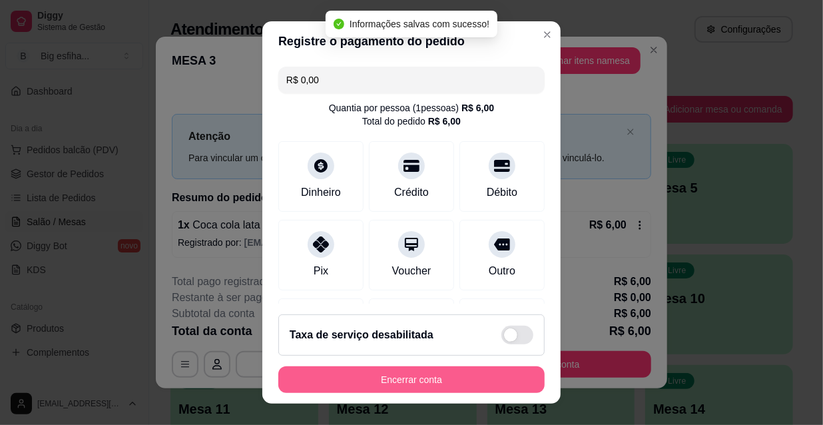
click at [395, 382] on button "Encerrar conta" at bounding box center [411, 379] width 266 height 27
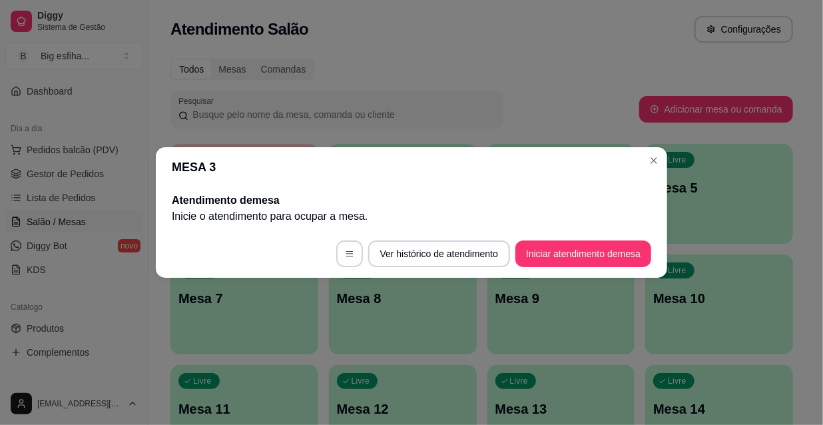
drag, startPoint x: 170, startPoint y: 263, endPoint x: 142, endPoint y: 286, distance: 36.0
click at [165, 266] on footer "Ver histórico de atendimento Iniciar atendimento de mesa" at bounding box center [411, 254] width 511 height 48
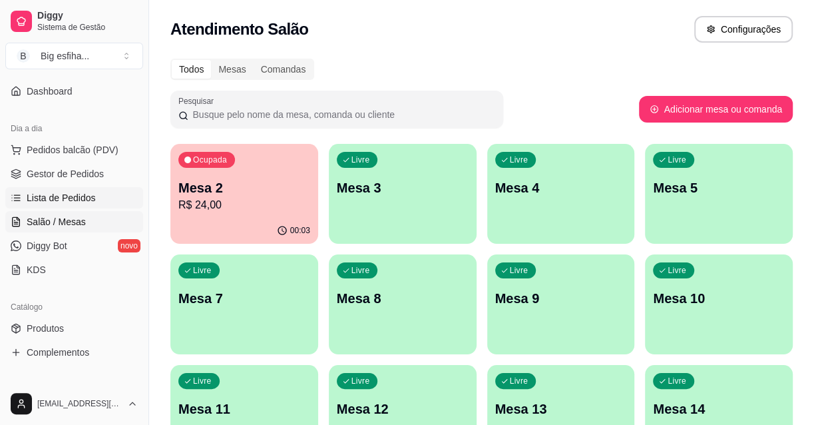
click at [79, 189] on link "Lista de Pedidos" at bounding box center [74, 197] width 138 height 21
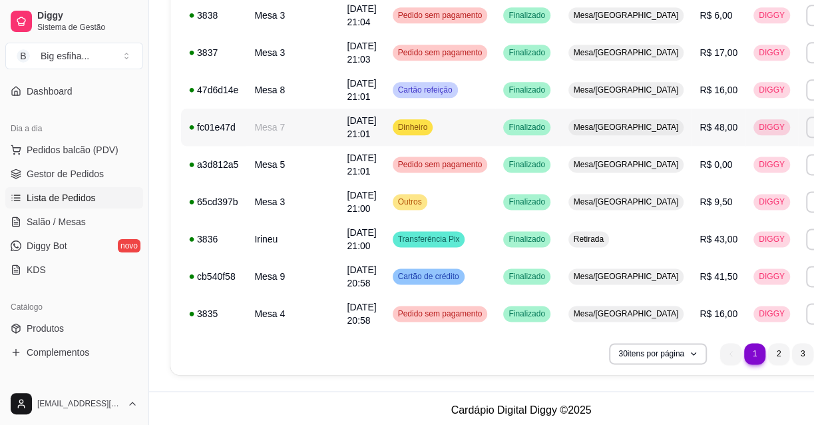
scroll to position [982, 0]
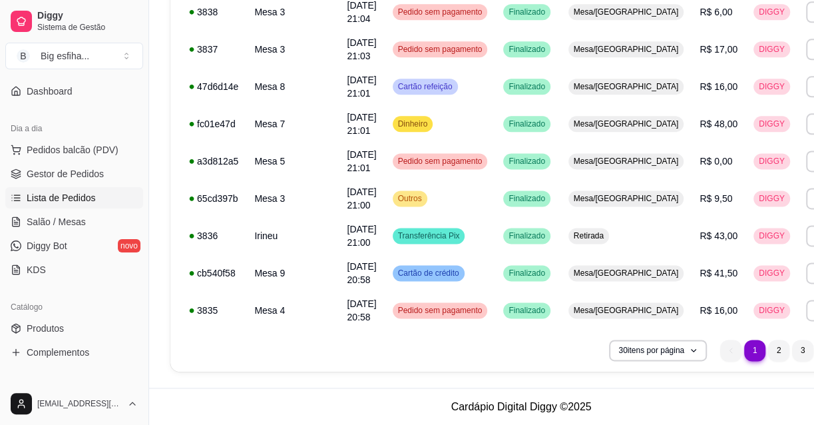
click at [720, 350] on ul "1 1 2 3 4" at bounding box center [790, 349] width 141 height 21
click at [769, 350] on li "2" at bounding box center [779, 349] width 21 height 21
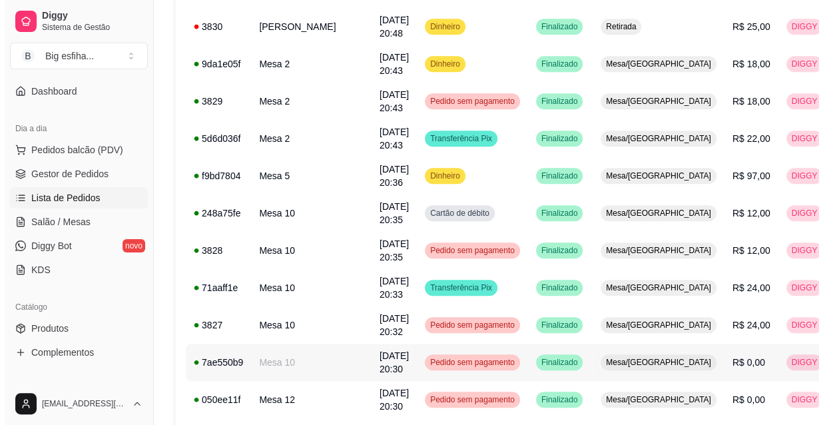
scroll to position [377, 0]
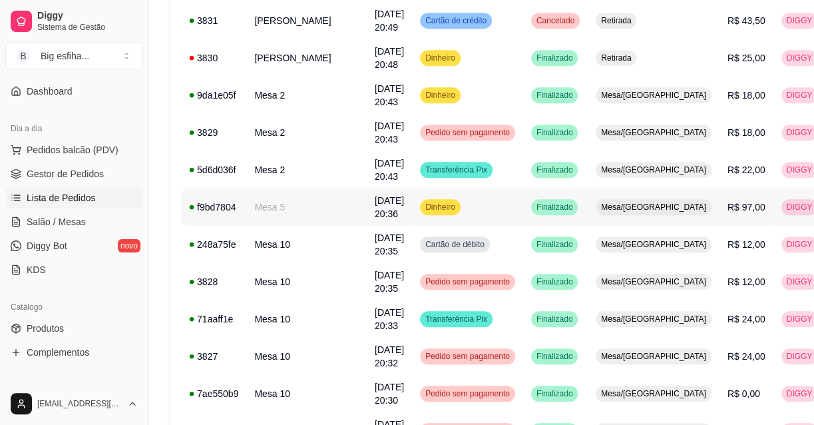
click at [588, 216] on td "Mesa/[GEOGRAPHIC_DATA]" at bounding box center [654, 206] width 132 height 37
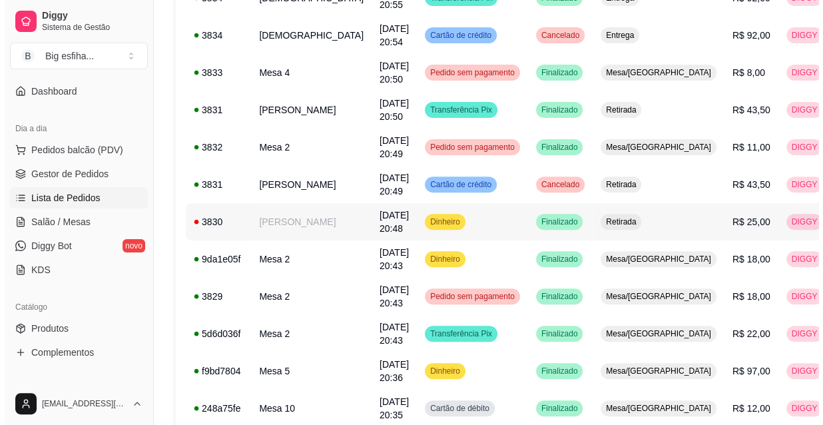
scroll to position [195, 0]
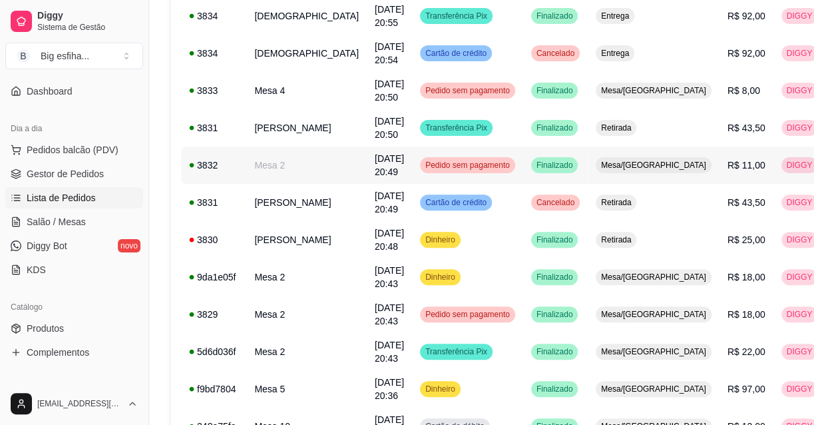
click at [590, 178] on td "Mesa/[GEOGRAPHIC_DATA]" at bounding box center [654, 164] width 132 height 37
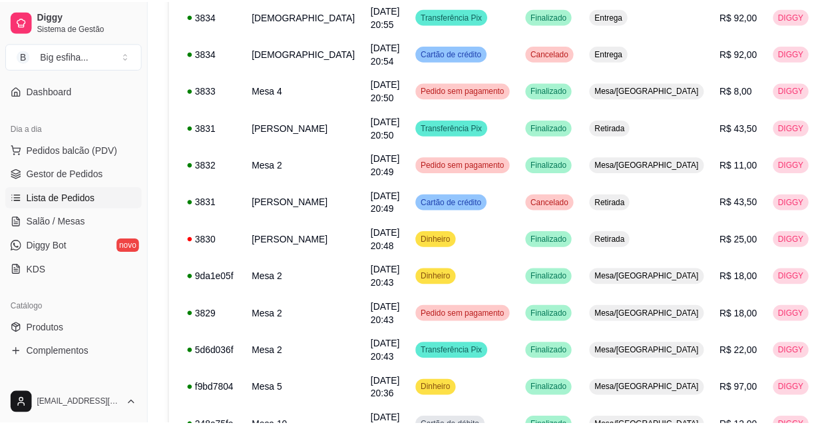
scroll to position [17, 0]
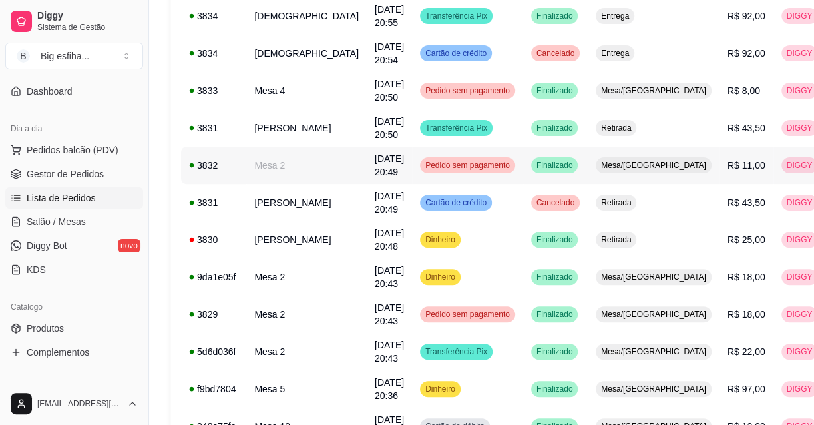
click at [773, 182] on td "DIGGY" at bounding box center [799, 164] width 53 height 37
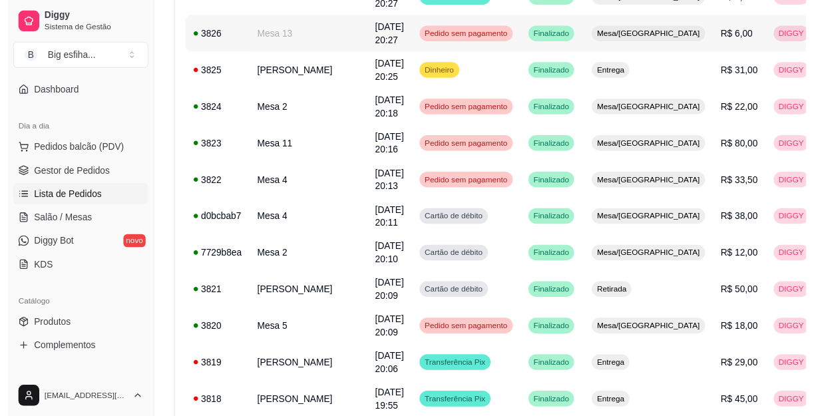
scroll to position [982, 0]
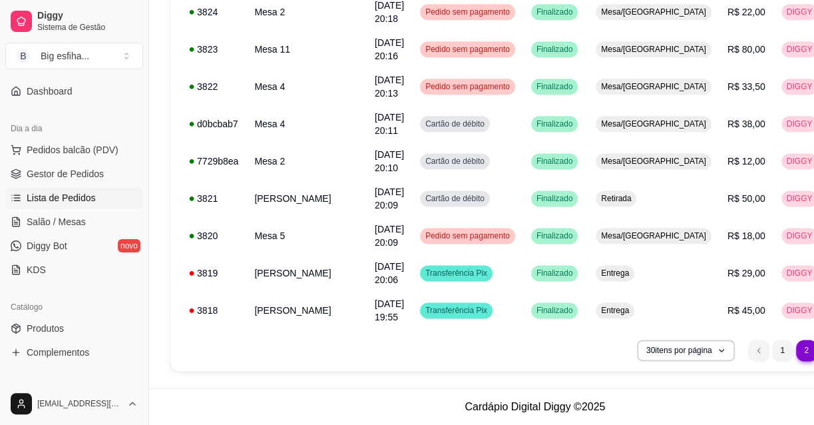
click at [741, 360] on nav "2 1 2 3 4" at bounding box center [818, 350] width 154 height 35
click at [813, 355] on li "3" at bounding box center [830, 349] width 21 height 21
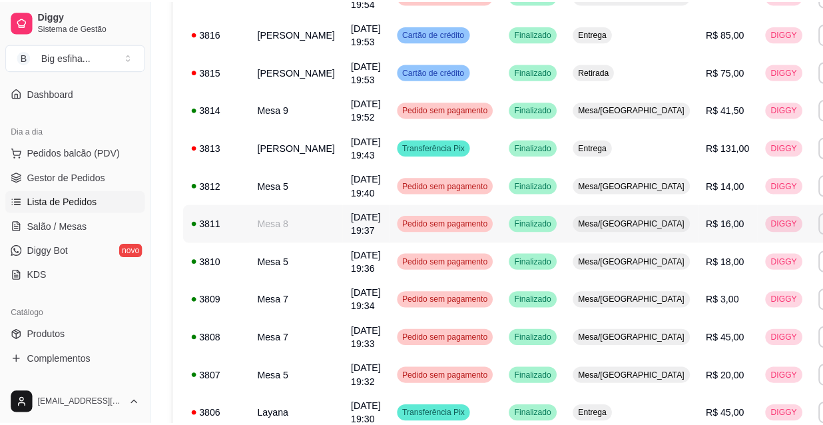
scroll to position [242, 0]
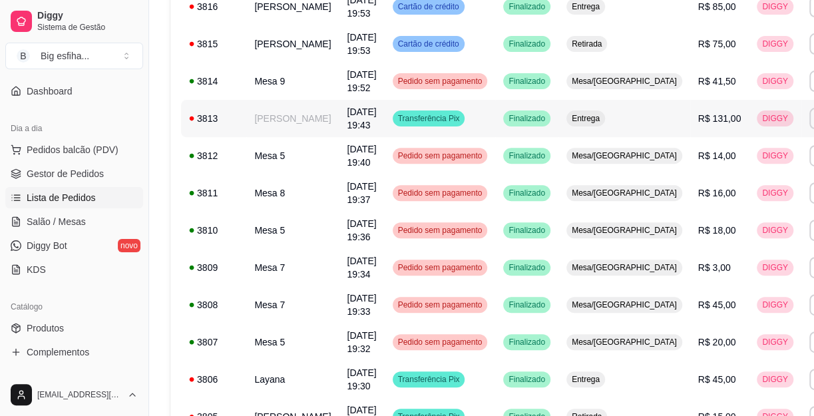
click at [598, 130] on td "Entrega" at bounding box center [624, 118] width 132 height 37
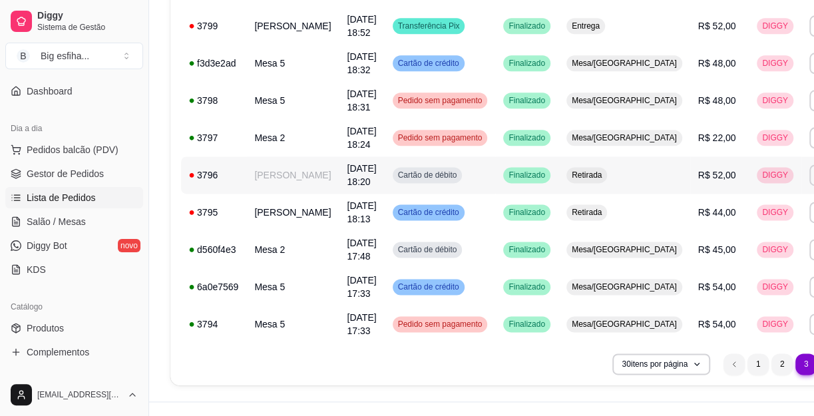
scroll to position [1004, 0]
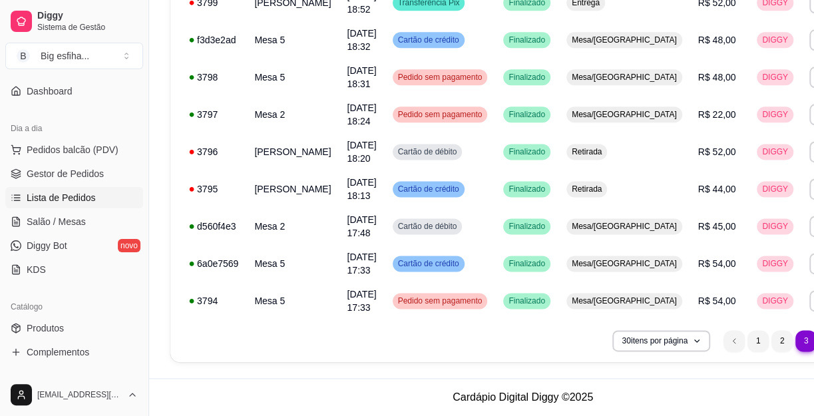
click at [813, 341] on li "4" at bounding box center [829, 340] width 21 height 21
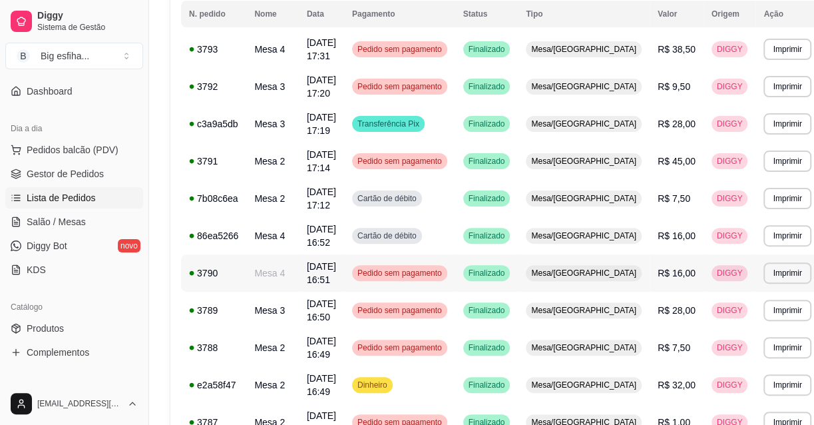
scroll to position [101, 0]
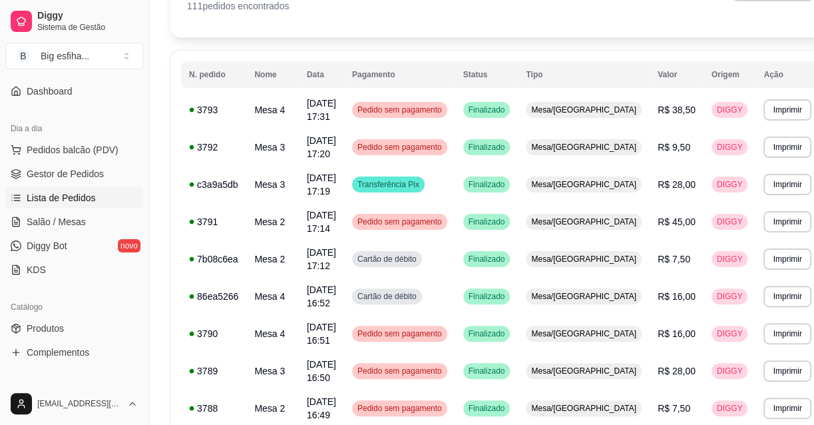
click at [47, 208] on ul "Pedidos balcão (PDV) Gestor de Pedidos Lista de Pedidos Salão / Mesas Diggy Bot…" at bounding box center [74, 209] width 138 height 141
click at [54, 211] on link "Salão / Mesas" at bounding box center [74, 221] width 138 height 21
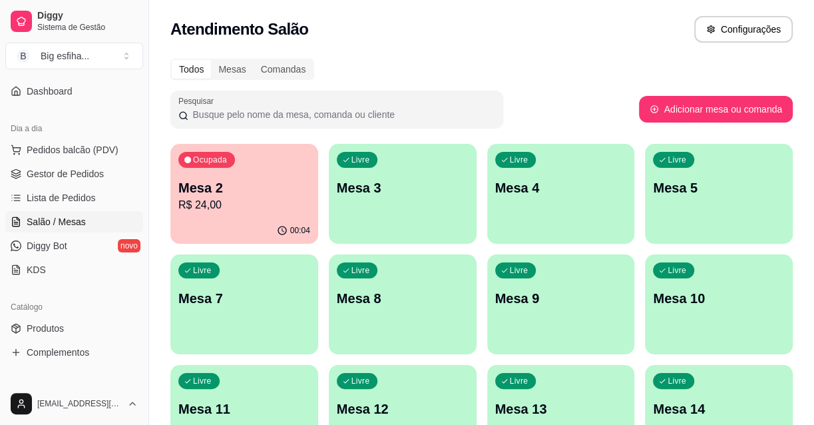
click at [435, 205] on div "Livre Mesa 3" at bounding box center [403, 186] width 148 height 84
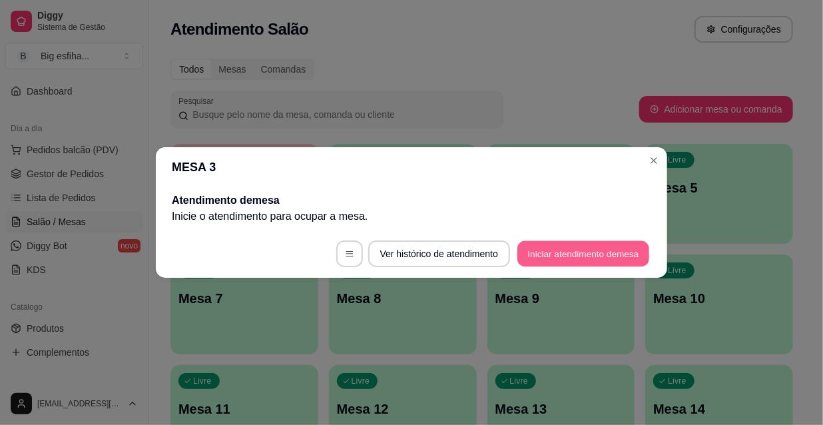
click at [615, 252] on button "Iniciar atendimento de mesa" at bounding box center [583, 254] width 132 height 26
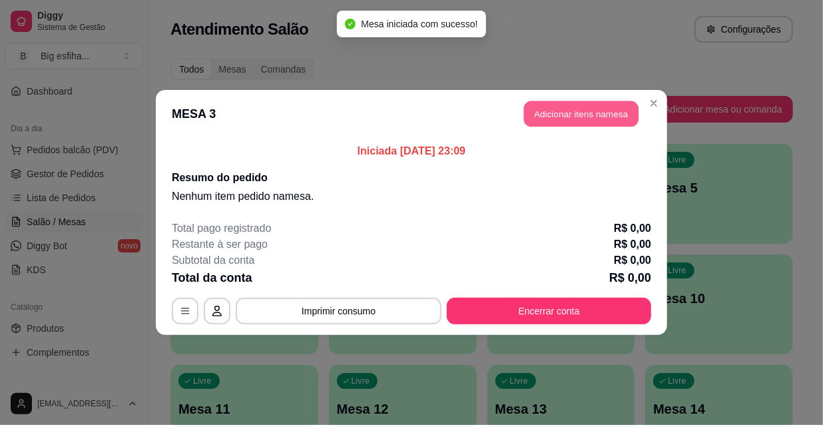
click at [574, 113] on button "Adicionar itens na mesa" at bounding box center [581, 114] width 114 height 26
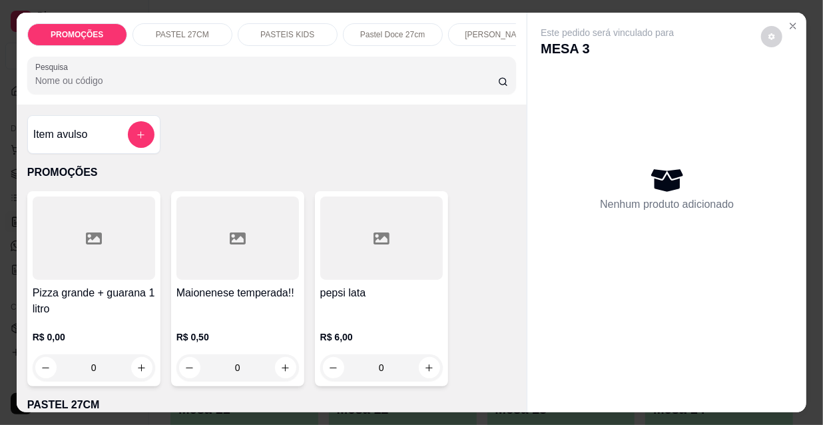
scroll to position [0, 767]
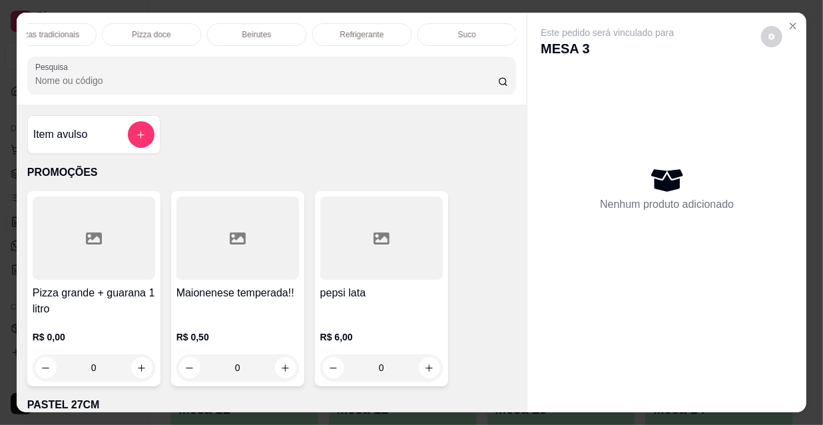
click at [322, 25] on div "Refrigerante" at bounding box center [362, 34] width 100 height 23
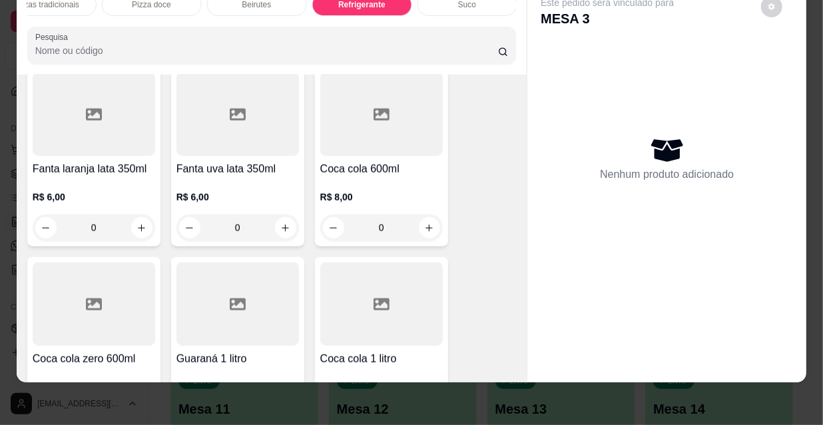
scroll to position [12213, 0]
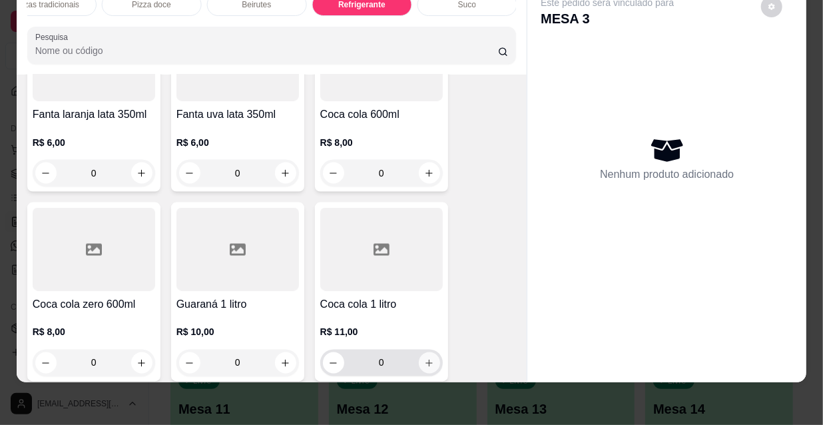
click at [424, 358] on icon "increase-product-quantity" at bounding box center [429, 363] width 10 height 10
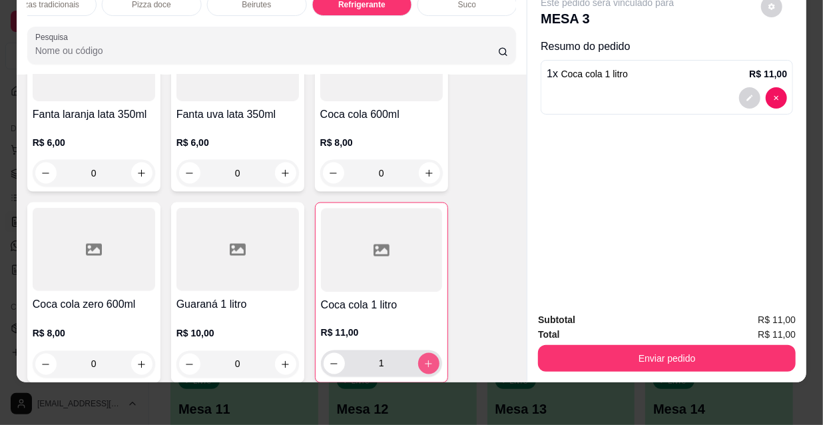
type input "1"
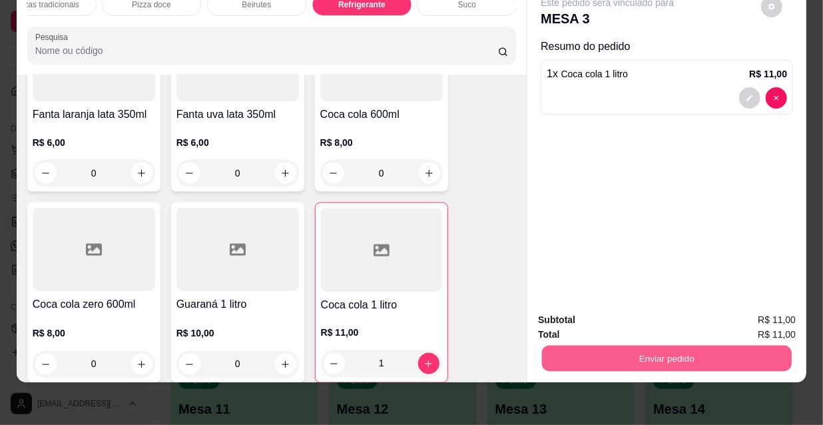
click at [596, 349] on button "Enviar pedido" at bounding box center [667, 358] width 250 height 26
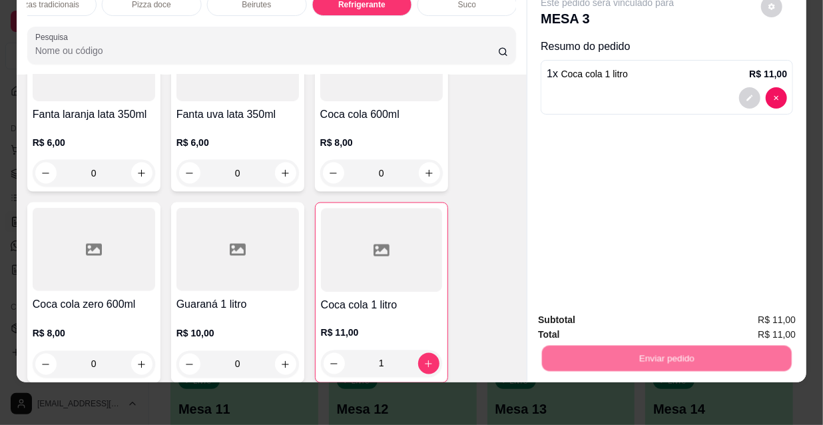
click at [598, 325] on button "Não registrar e enviar pedido" at bounding box center [623, 316] width 138 height 25
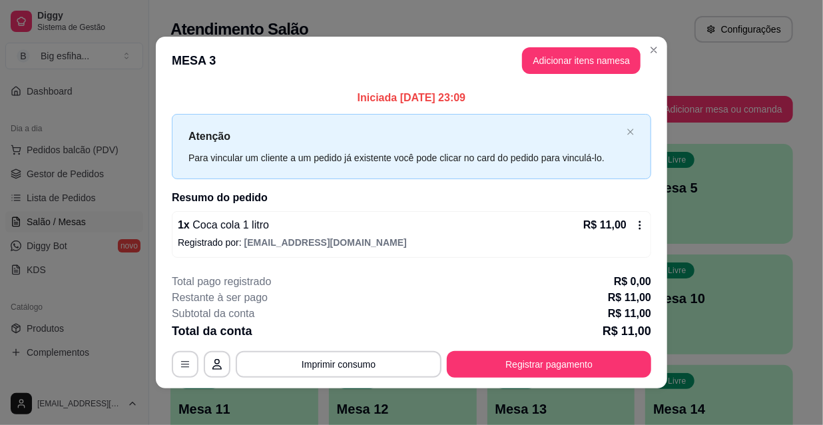
drag, startPoint x: 600, startPoint y: 336, endPoint x: 598, endPoint y: 349, distance: 12.8
click at [599, 339] on div "**********" at bounding box center [411, 326] width 479 height 104
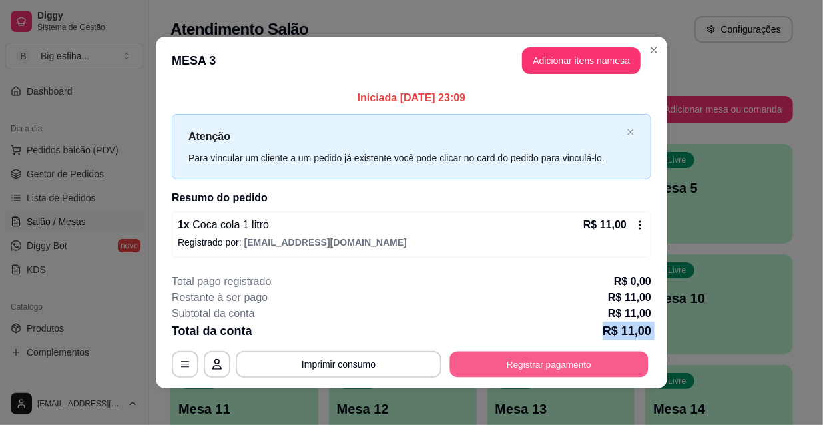
click at [598, 351] on button "Registrar pagamento" at bounding box center [549, 364] width 198 height 26
click at [552, 358] on button "Registrar pagamento" at bounding box center [549, 364] width 198 height 26
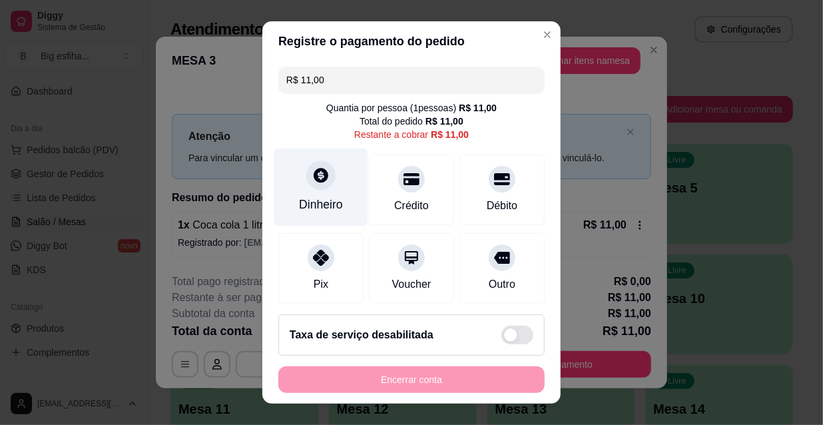
click at [326, 183] on div "Dinheiro" at bounding box center [321, 187] width 94 height 78
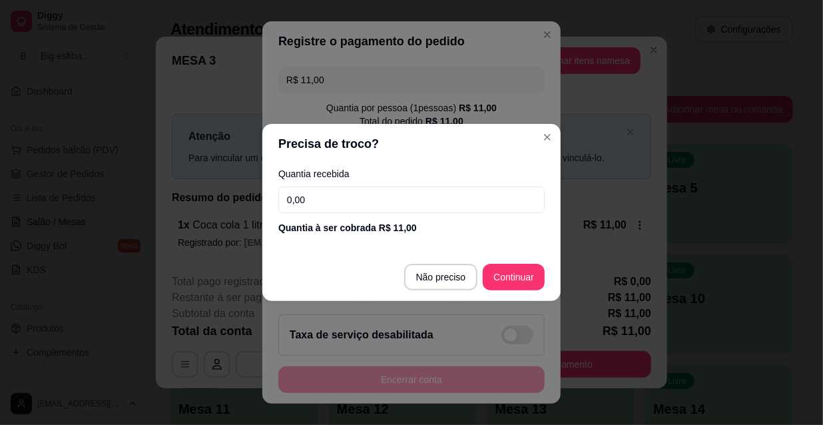
drag, startPoint x: 339, startPoint y: 197, endPoint x: 343, endPoint y: 190, distance: 8.3
click at [343, 197] on input "0,00" at bounding box center [411, 199] width 266 height 27
click at [344, 197] on input "0,00" at bounding box center [411, 199] width 266 height 27
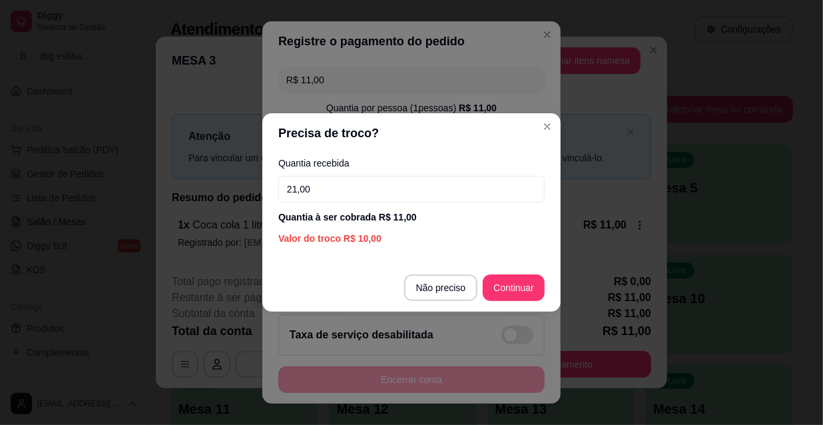
type input "21,00"
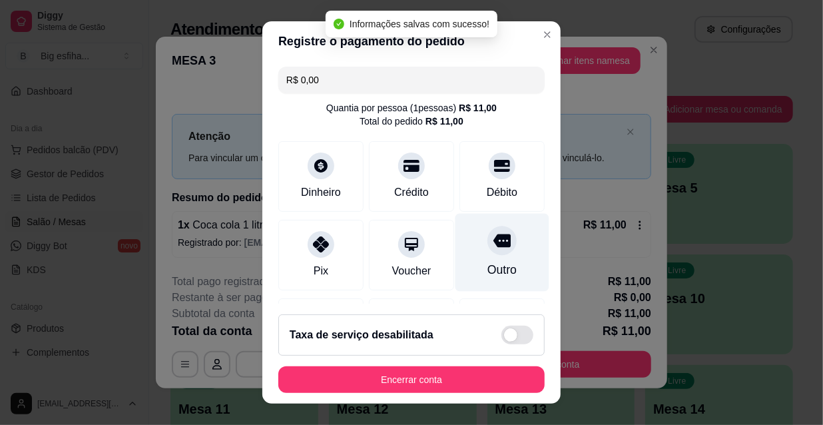
type input "R$ 0,00"
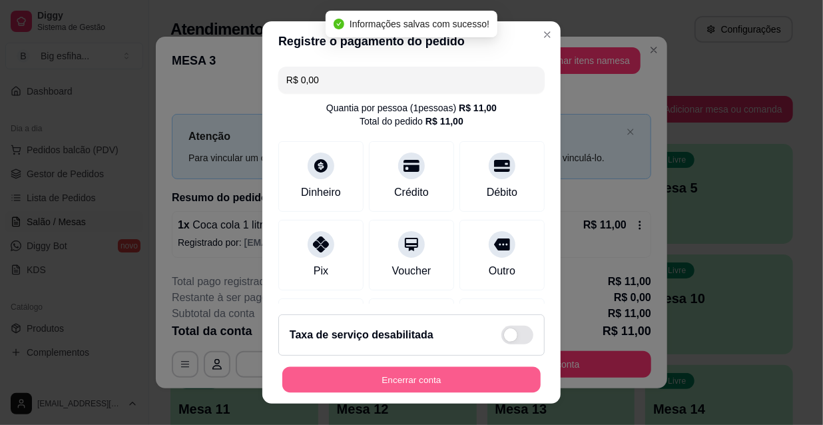
click at [483, 393] on div "Encerrar conta" at bounding box center [411, 379] width 266 height 27
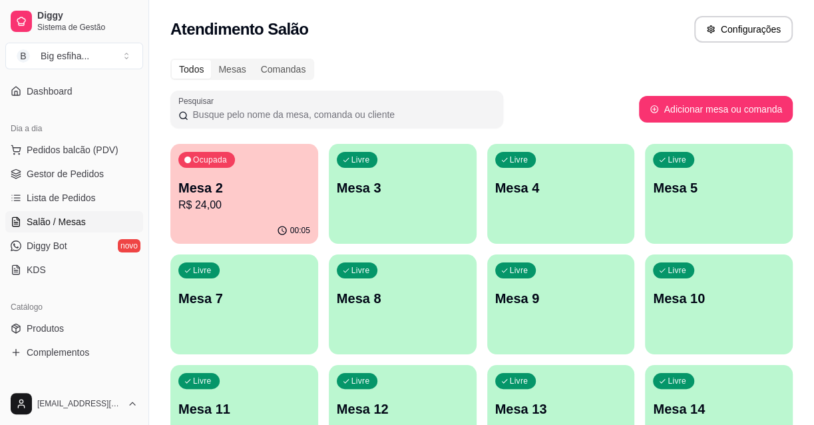
click at [373, 212] on div "Livre Mesa 3" at bounding box center [403, 186] width 148 height 84
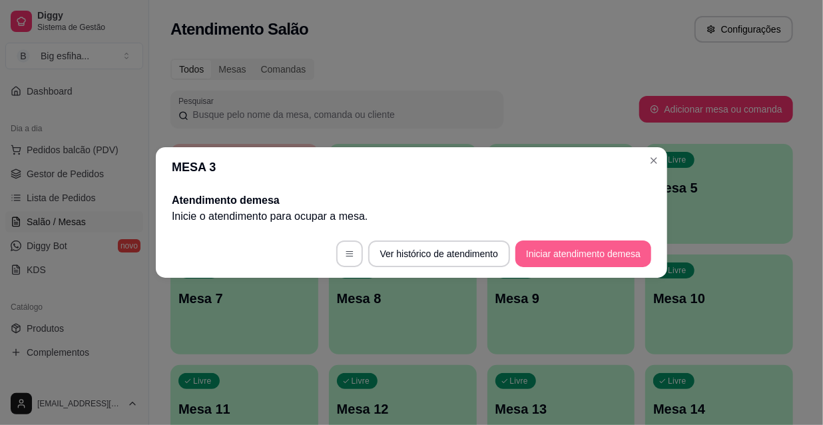
click at [564, 242] on button "Iniciar atendimento de mesa" at bounding box center [583, 253] width 136 height 27
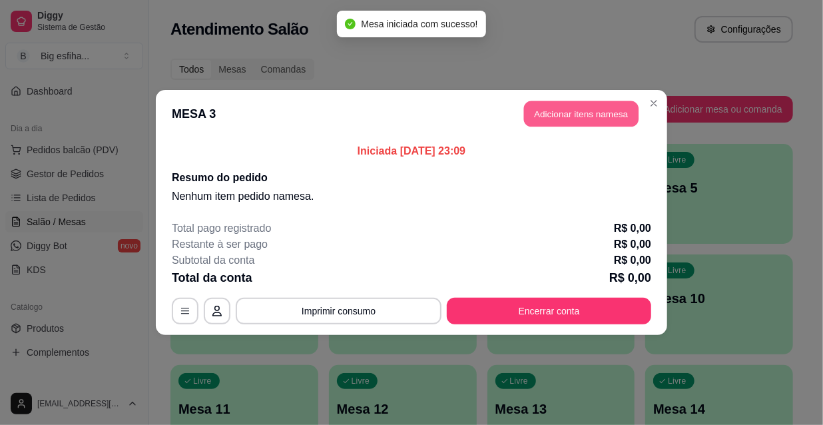
click at [579, 112] on button "Adicionar itens na mesa" at bounding box center [581, 114] width 114 height 26
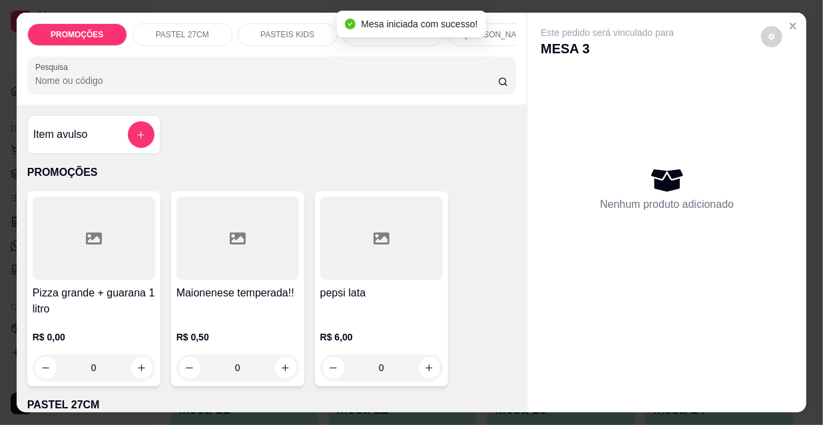
click at [494, 29] on p "[PERSON_NAME]" at bounding box center [498, 34] width 66 height 11
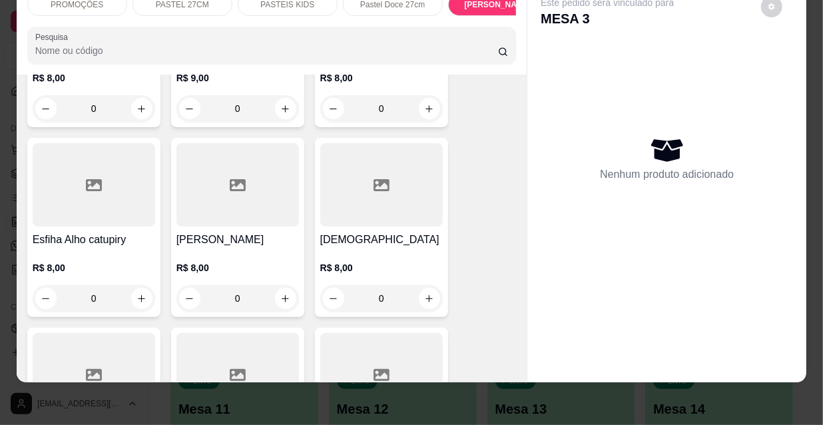
scroll to position [6422, 0]
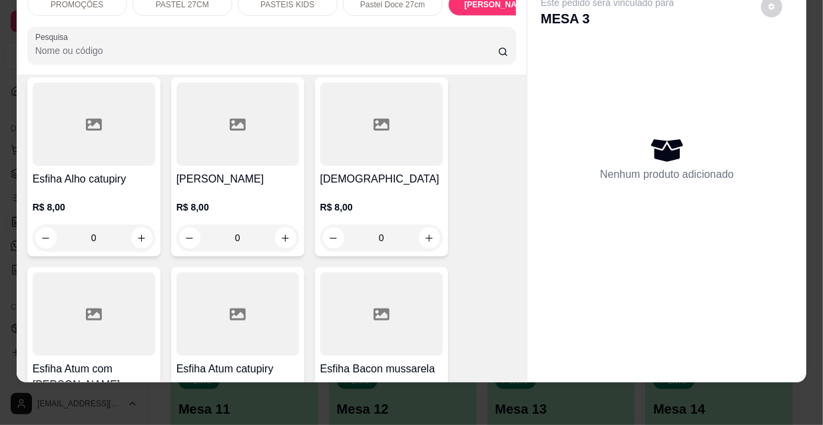
click at [257, 288] on div at bounding box center [237, 313] width 122 height 83
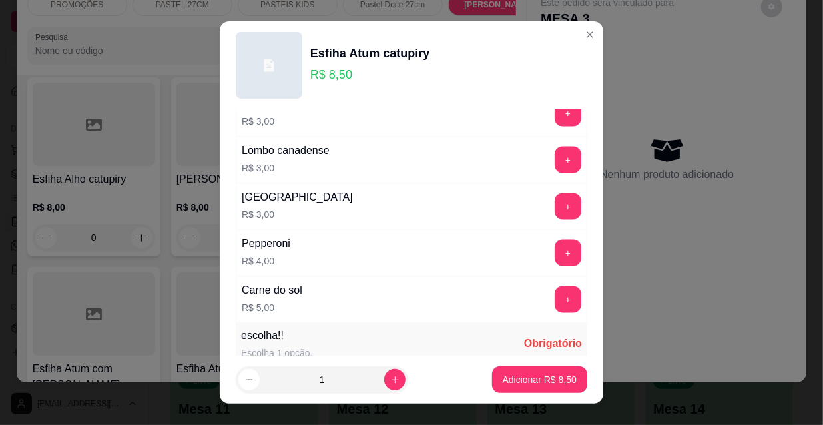
scroll to position [1106, 0]
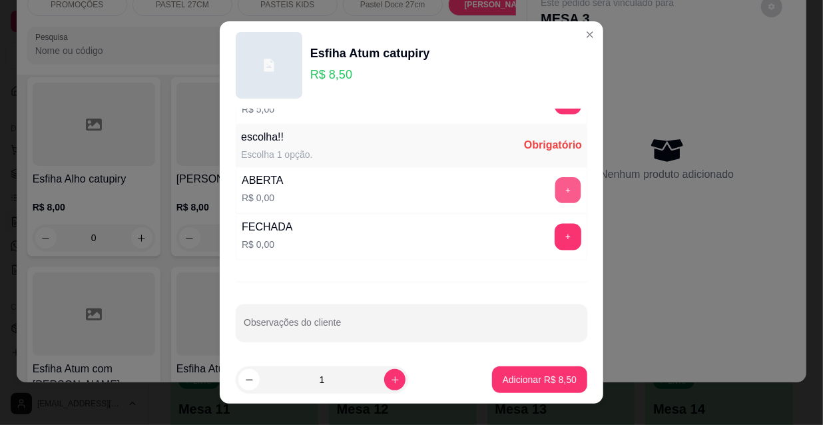
click at [555, 192] on button "+" at bounding box center [568, 191] width 26 height 26
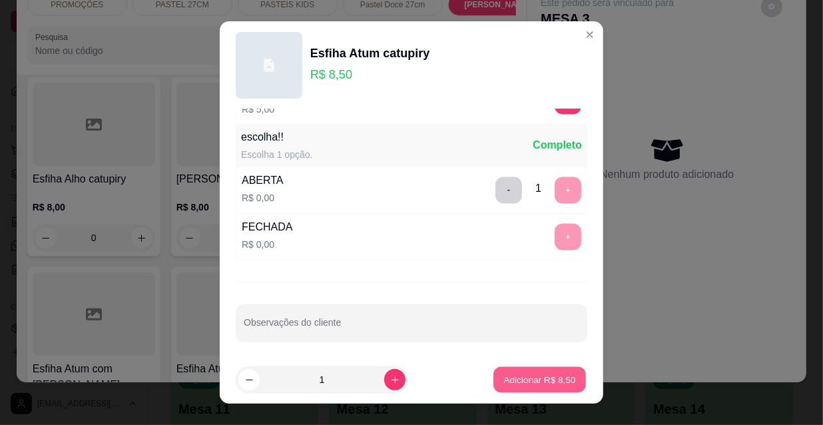
click at [525, 378] on p "Adicionar R$ 8,50" at bounding box center [539, 379] width 72 height 13
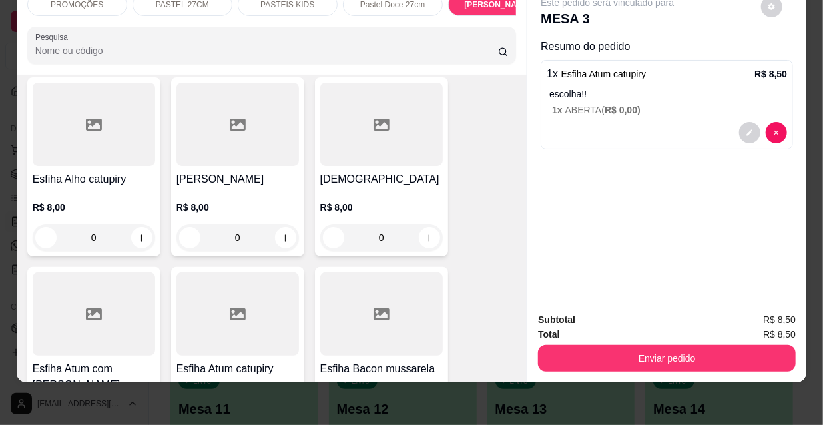
click at [636, 362] on div "Subtotal R$ 8,50 Total R$ 8,50 Enviar pedido" at bounding box center [666, 342] width 279 height 81
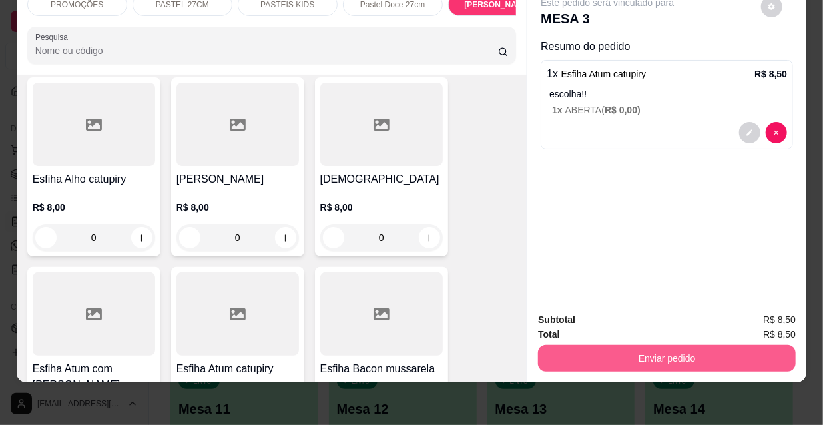
click at [627, 351] on button "Enviar pedido" at bounding box center [667, 358] width 258 height 27
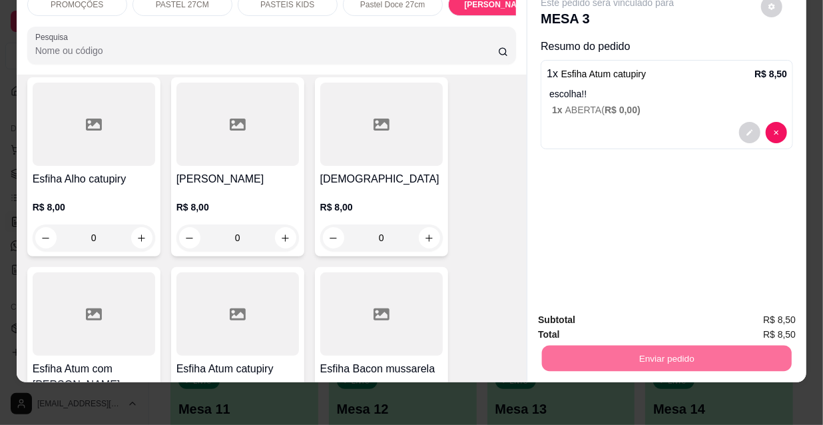
click at [618, 322] on button "Não registrar e enviar pedido" at bounding box center [623, 315] width 138 height 25
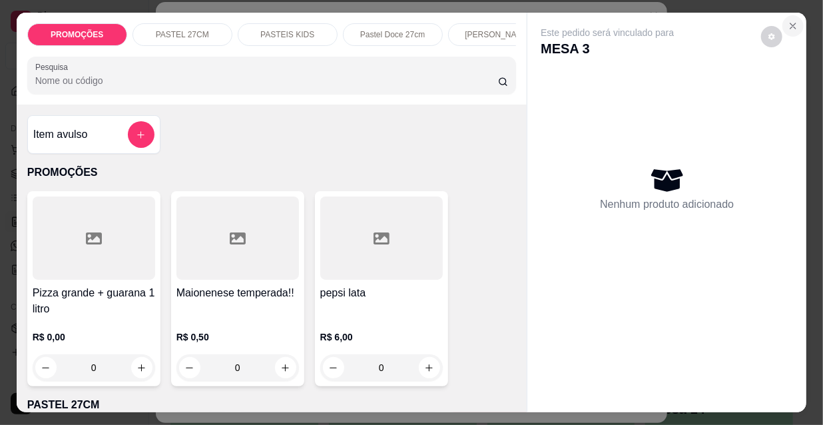
click at [786, 28] on button "Close" at bounding box center [792, 25] width 21 height 21
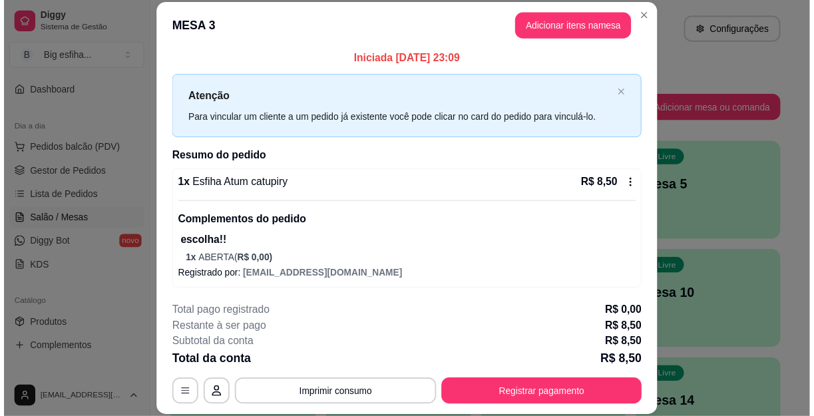
scroll to position [5, 0]
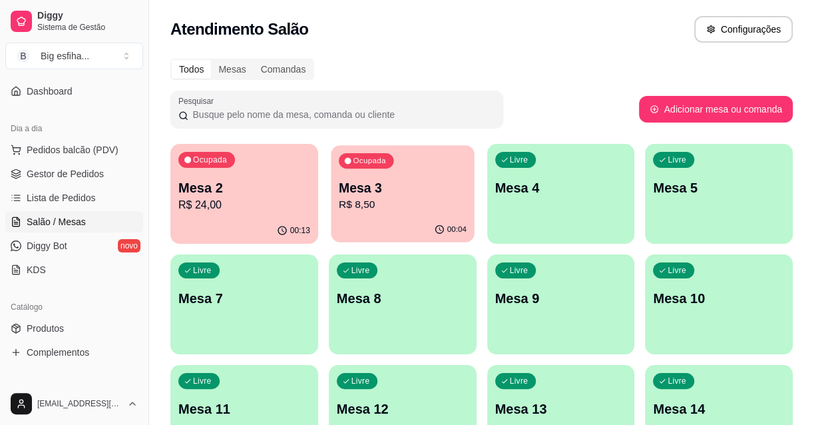
click at [349, 190] on p "Mesa 3" at bounding box center [403, 188] width 128 height 18
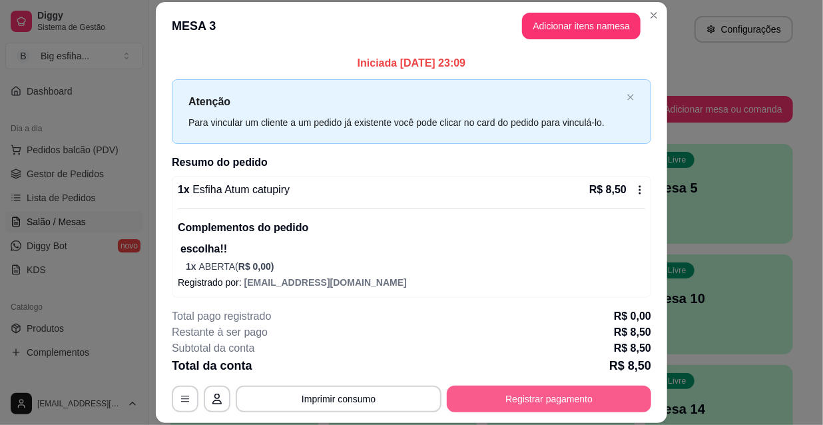
click at [552, 392] on button "Registrar pagamento" at bounding box center [549, 398] width 204 height 27
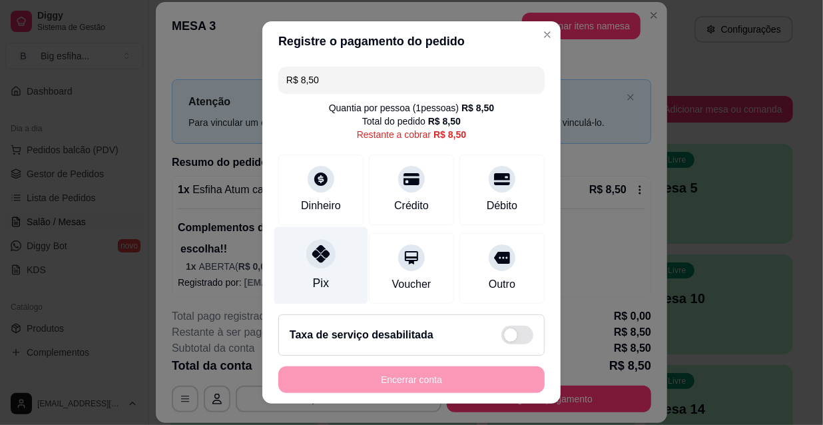
click at [312, 250] on icon at bounding box center [320, 253] width 17 height 17
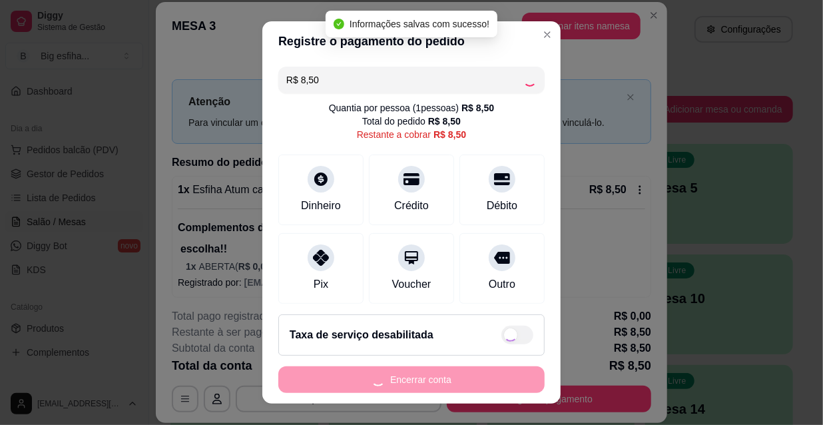
type input "R$ 0,00"
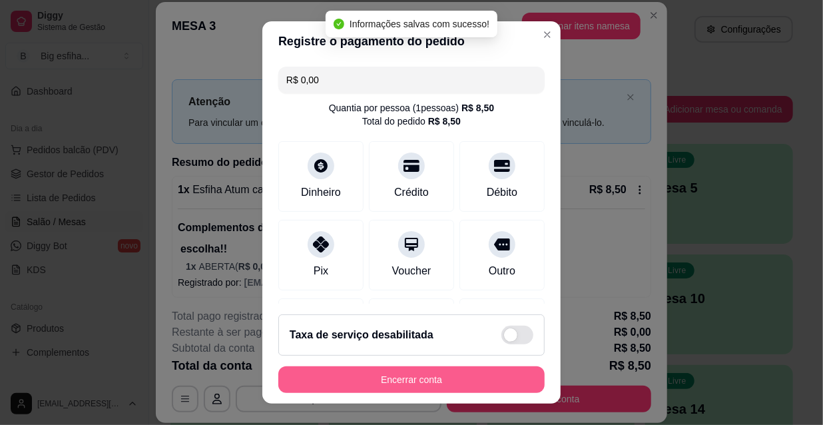
click at [353, 377] on button "Encerrar conta" at bounding box center [411, 379] width 266 height 27
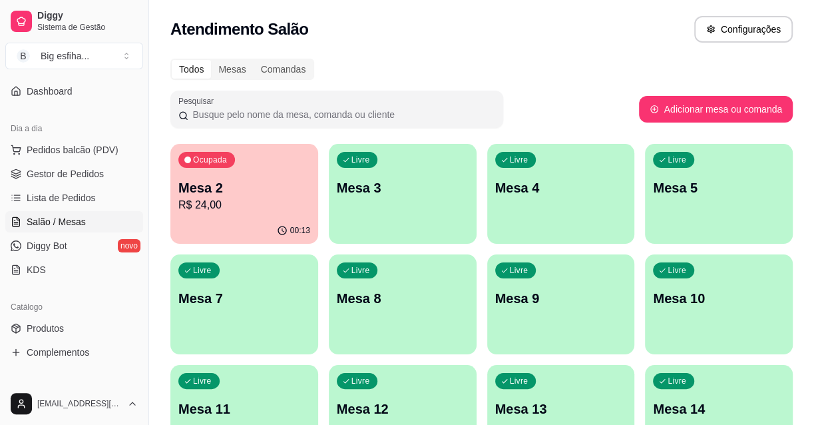
click at [277, 232] on icon "button" at bounding box center [282, 230] width 11 height 11
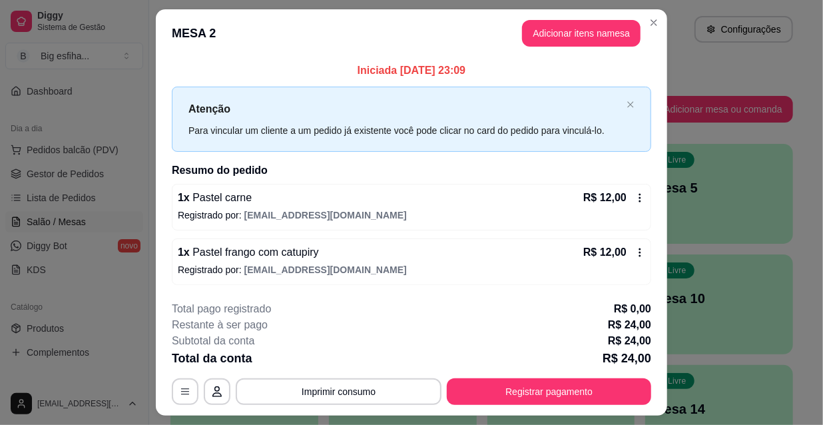
click at [579, 394] on button "Registrar pagamento" at bounding box center [549, 391] width 204 height 27
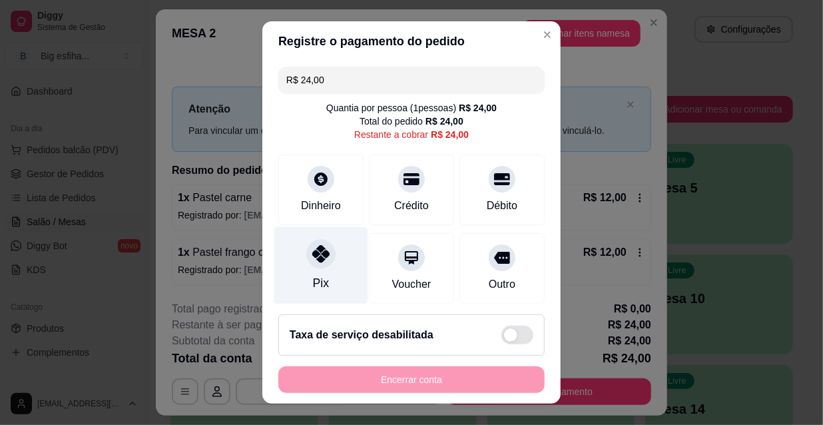
drag, startPoint x: 297, startPoint y: 258, endPoint x: 319, endPoint y: 268, distance: 23.9
click at [296, 258] on div "Pix" at bounding box center [321, 266] width 94 height 78
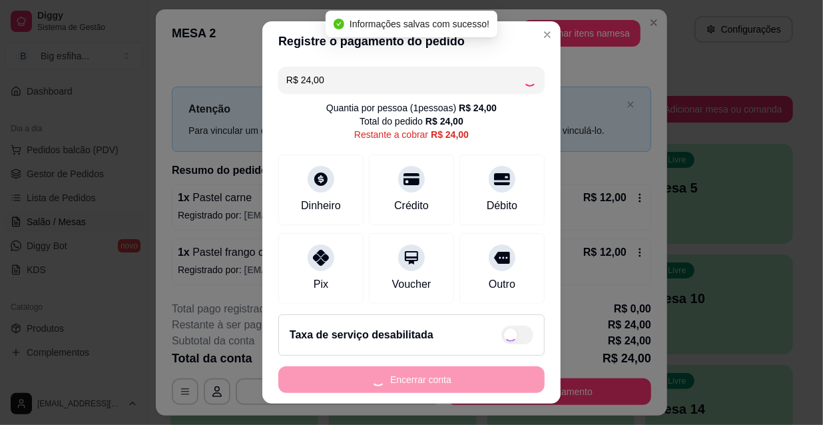
type input "R$ 0,00"
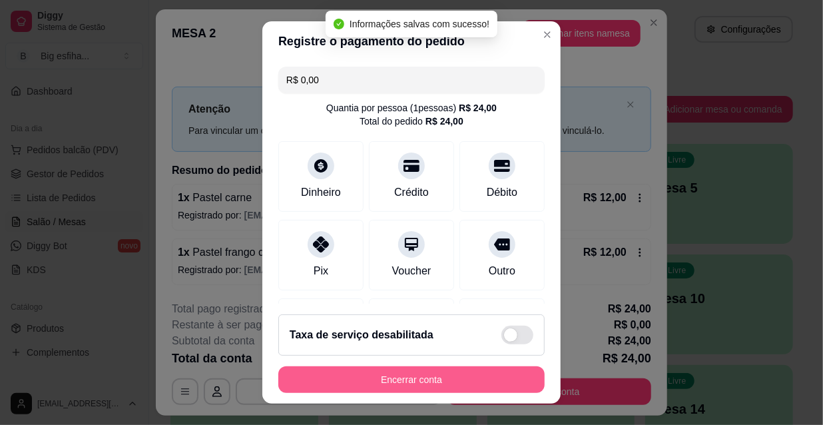
click at [377, 386] on button "Encerrar conta" at bounding box center [411, 379] width 266 height 27
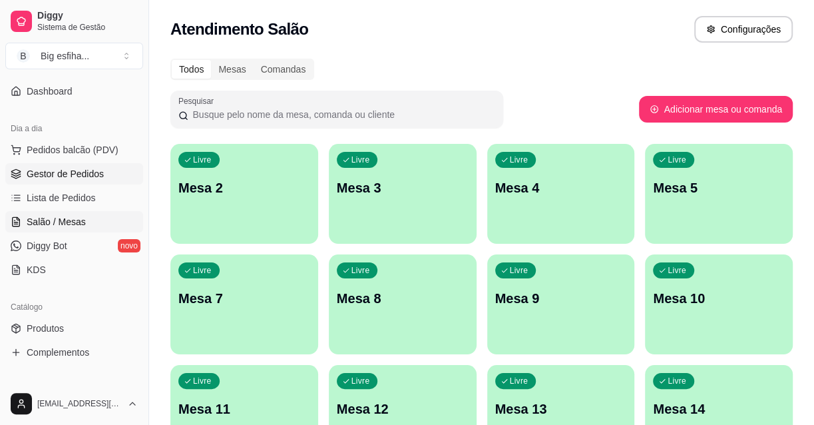
click at [66, 173] on span "Gestor de Pedidos" at bounding box center [65, 173] width 77 height 13
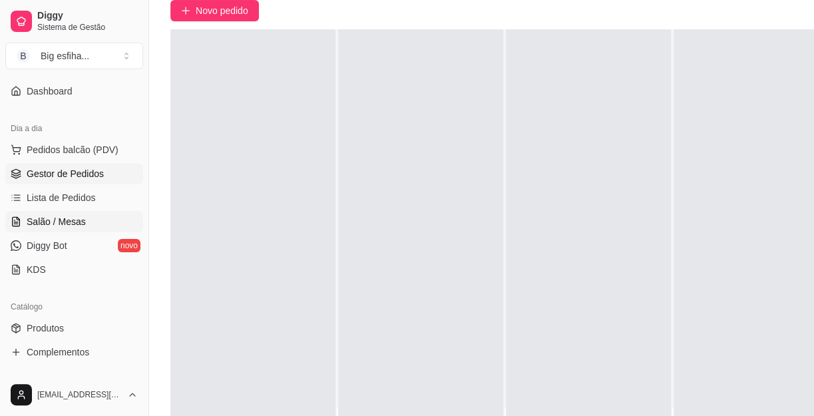
scroll to position [120, 0]
click at [38, 222] on span "Salão / Mesas" at bounding box center [56, 221] width 59 height 13
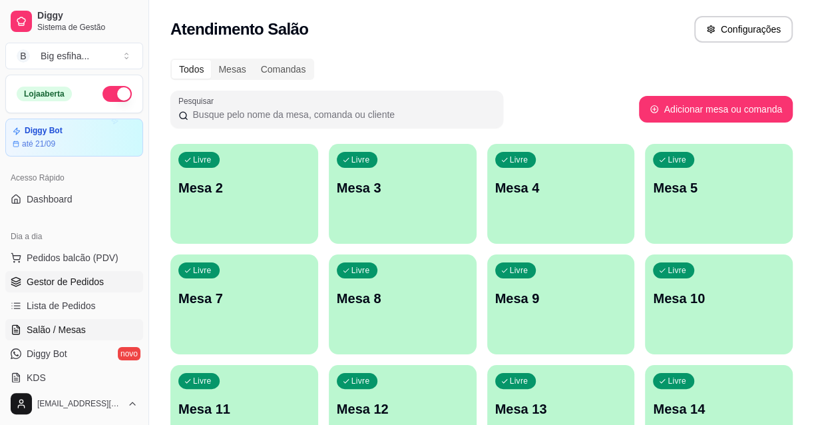
click at [87, 289] on link "Gestor de Pedidos" at bounding box center [74, 281] width 138 height 21
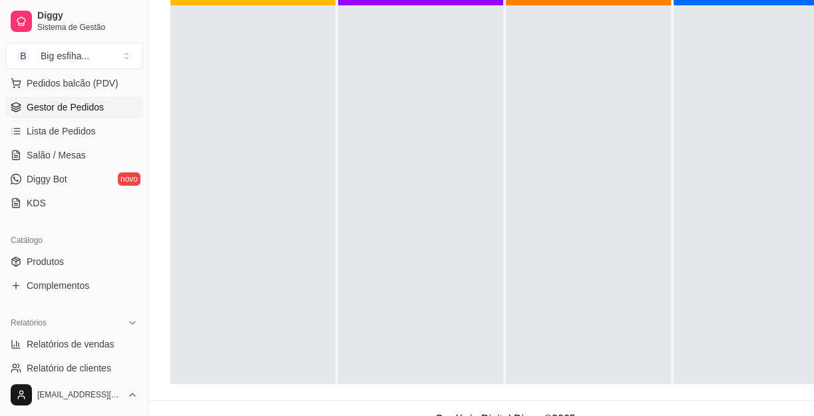
scroll to position [181, 0]
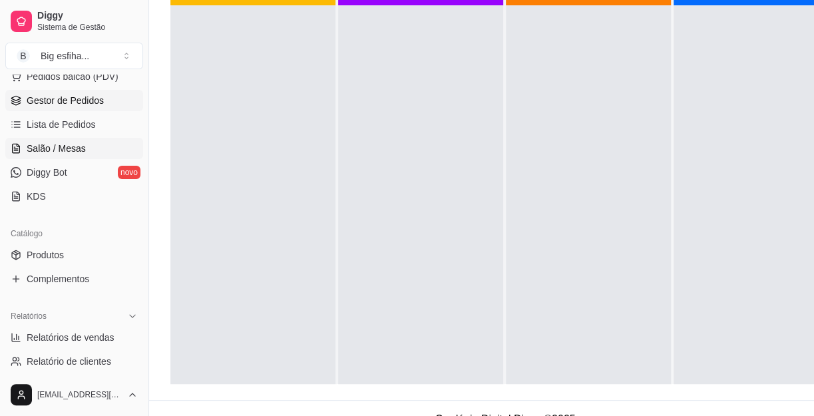
click at [67, 150] on span "Salão / Mesas" at bounding box center [56, 148] width 59 height 13
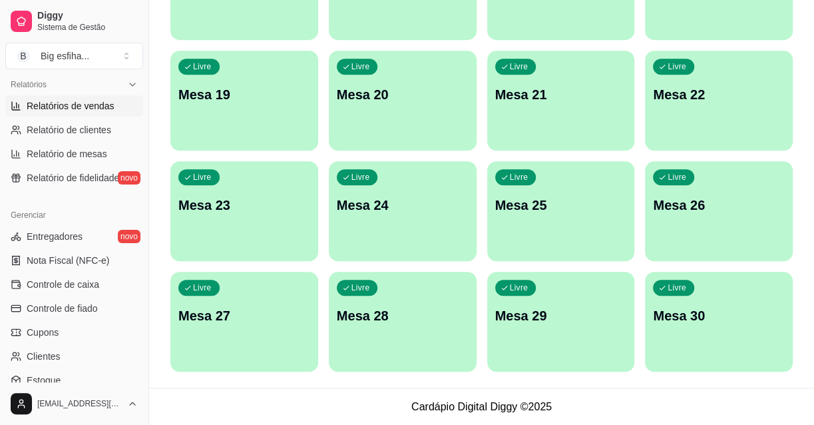
scroll to position [423, 0]
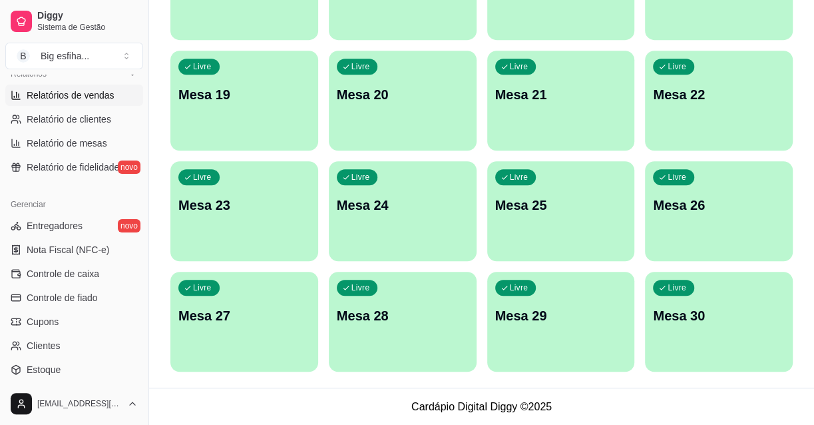
click at [88, 91] on span "Relatórios de vendas" at bounding box center [71, 95] width 88 height 13
select select "ALL"
select select "0"
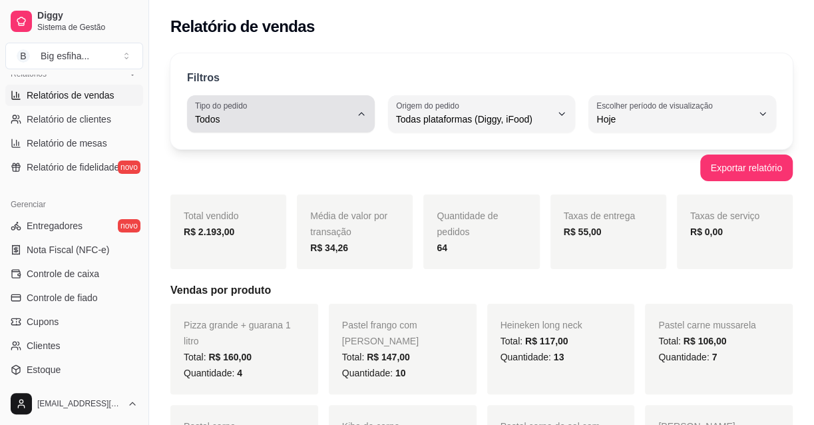
click at [242, 109] on label "Tipo do pedido" at bounding box center [223, 105] width 57 height 11
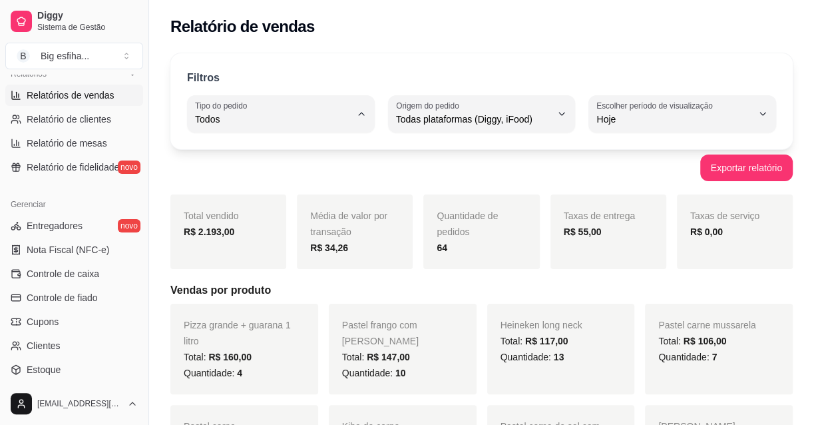
click at [260, 166] on li "Entrega" at bounding box center [281, 172] width 170 height 21
type input "DELIVERY"
select select "DELIVERY"
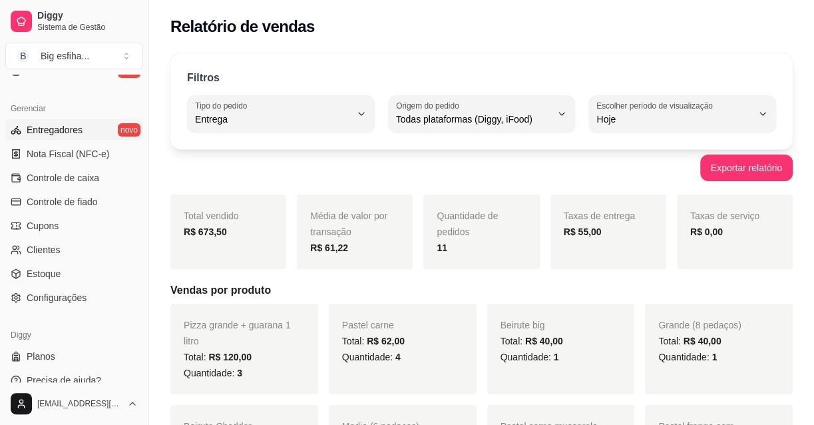
scroll to position [532, 0]
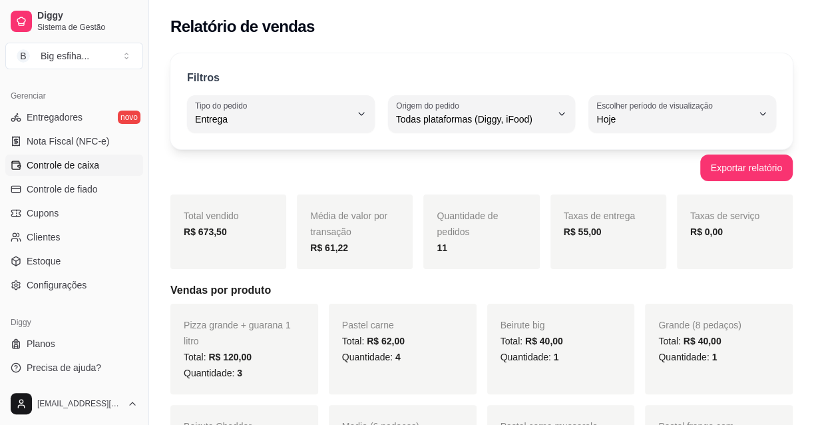
click at [99, 154] on link "Controle de caixa" at bounding box center [74, 164] width 138 height 21
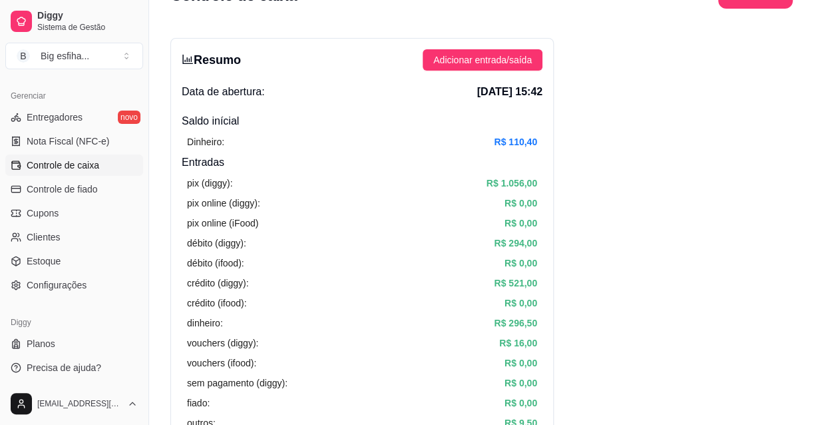
scroll to position [60, 0]
